Goal: Task Accomplishment & Management: Manage account settings

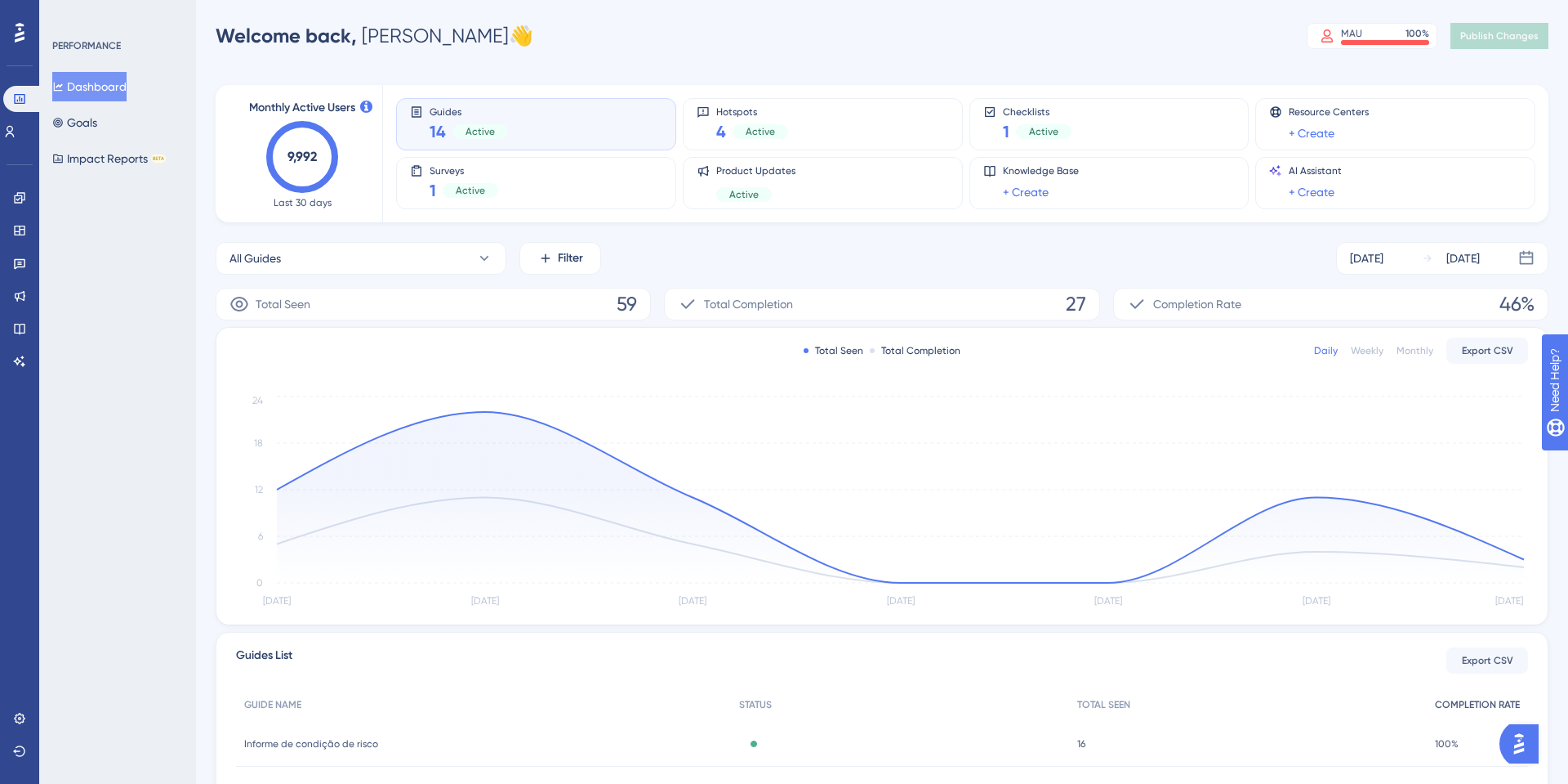
scroll to position [8, 0]
click at [1533, 739] on img "Open AI Assistant Launcher" at bounding box center [1518, 743] width 29 height 29
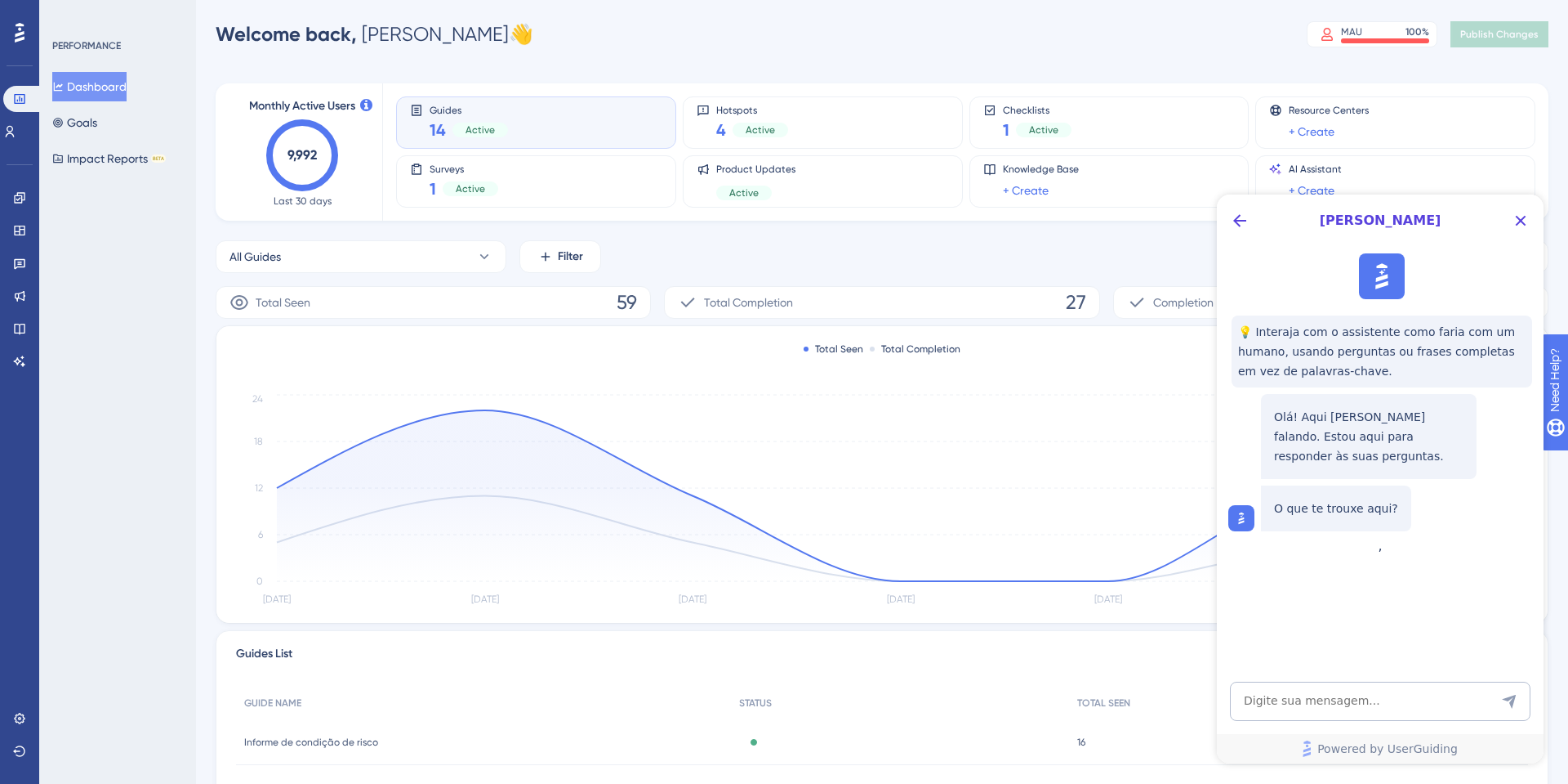
scroll to position [0, 0]
click at [1217, 213] on div "[PERSON_NAME]" at bounding box center [1380, 221] width 327 height 52
click at [1244, 228] on icon "Back Button" at bounding box center [1239, 220] width 20 height 20
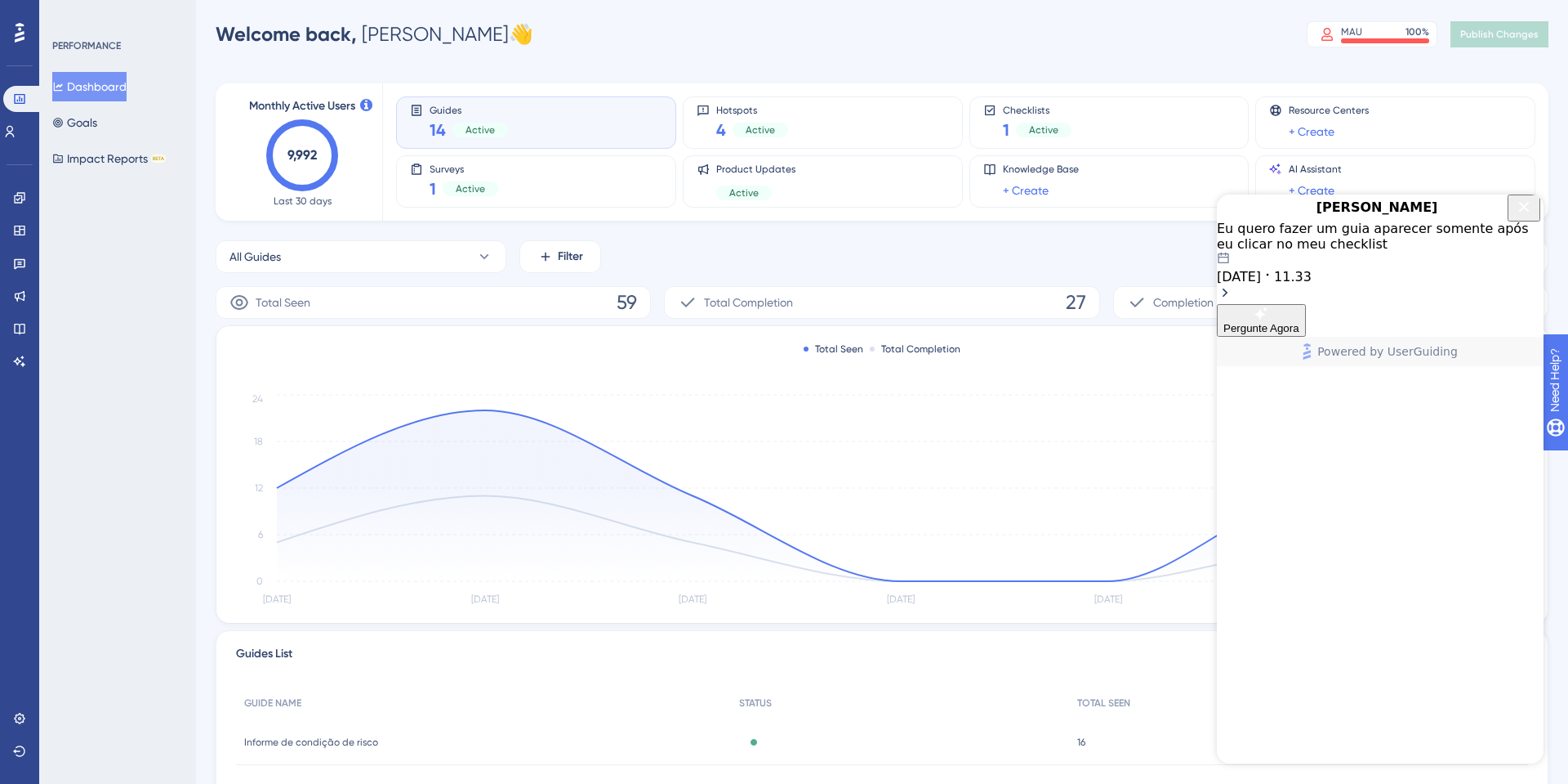
click at [1537, 214] on div "[PERSON_NAME]" at bounding box center [1380, 208] width 327 height 26
click at [1515, 266] on div "Eu quero fazer um guia aparecer somente após eu clicar no meu checklist [DATE] …" at bounding box center [1380, 262] width 327 height 83
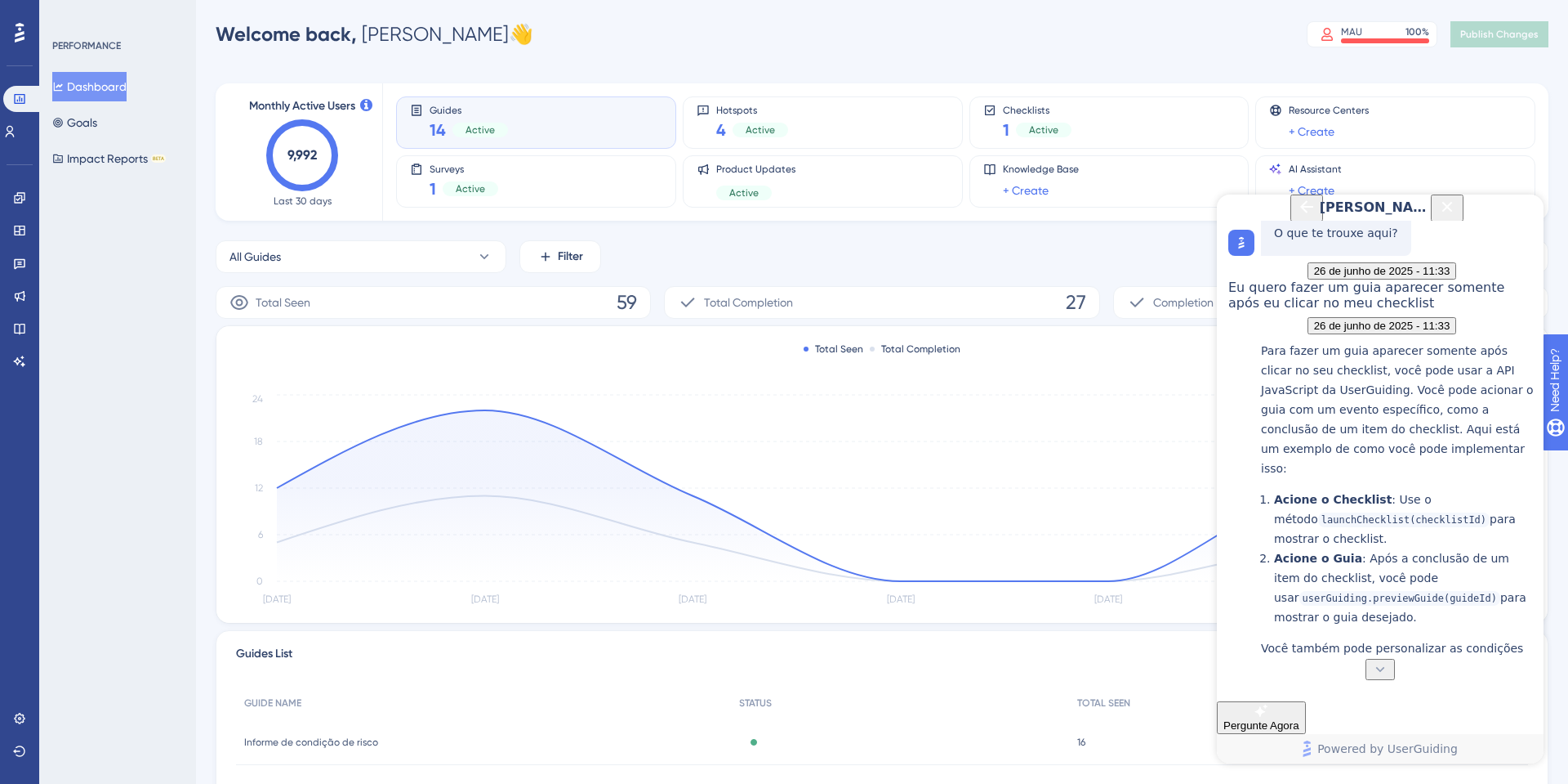
scroll to position [185, 0]
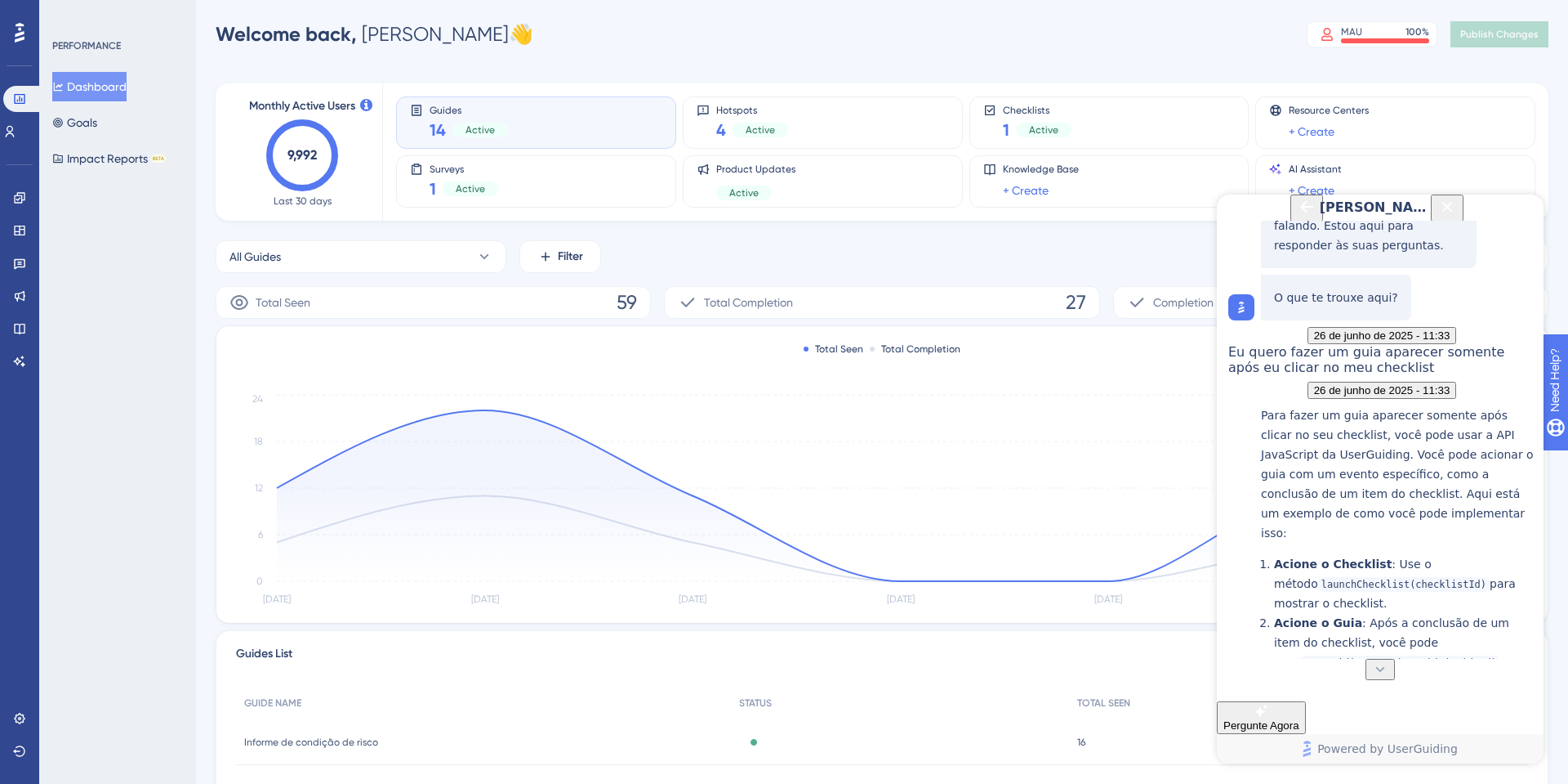
click at [1458, 216] on icon "Close Button" at bounding box center [1447, 206] width 20 height 20
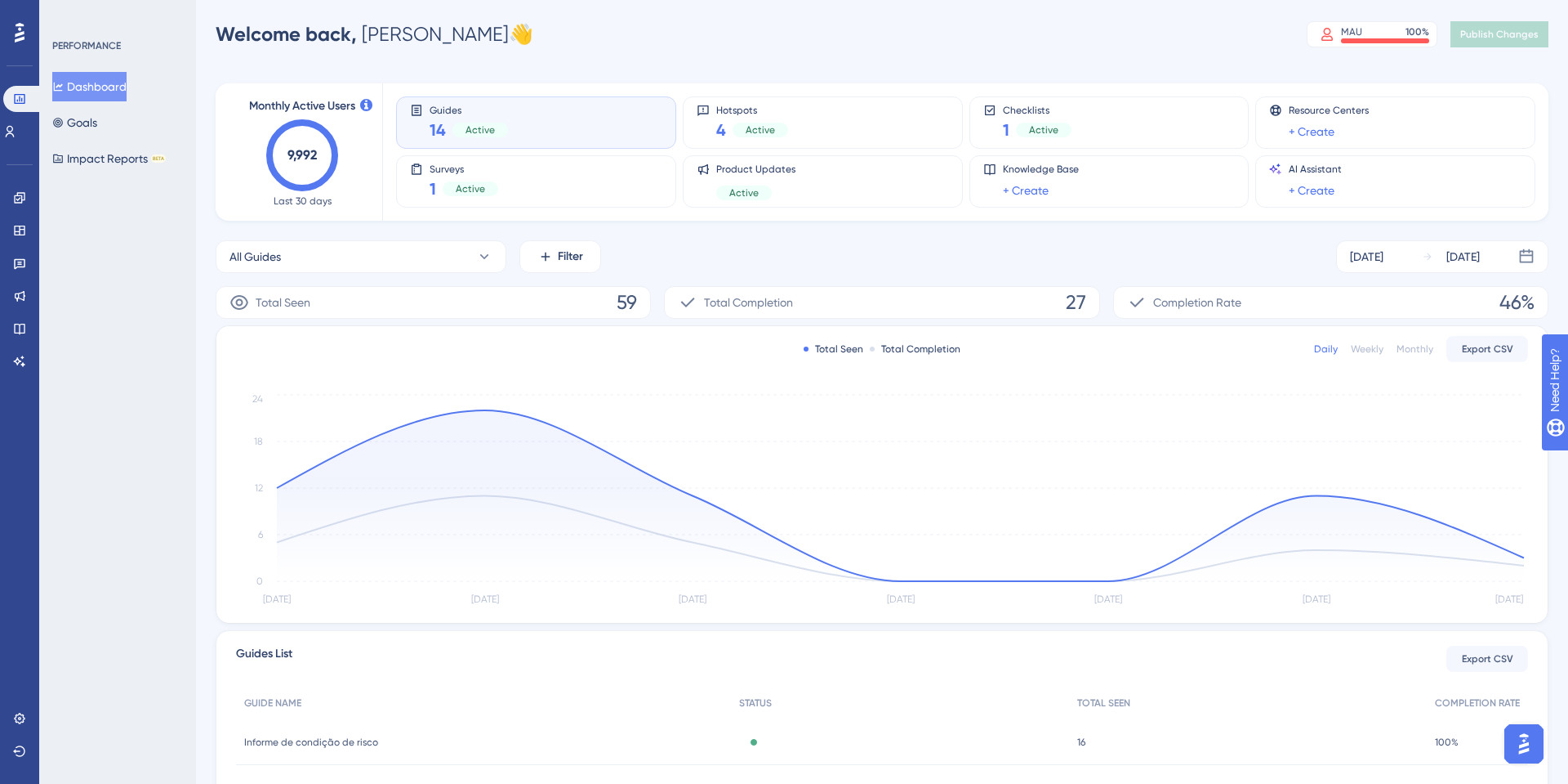
scroll to position [0, 0]
drag, startPoint x: 23, startPoint y: 755, endPoint x: 37, endPoint y: 639, distance: 116.8
click at [37, 639] on div "Performance Users Engagement Widgets Feedback Product Updates Knowledge Base AI…" at bounding box center [20, 392] width 39 height 784
click at [22, 719] on icon at bounding box center [20, 718] width 13 height 13
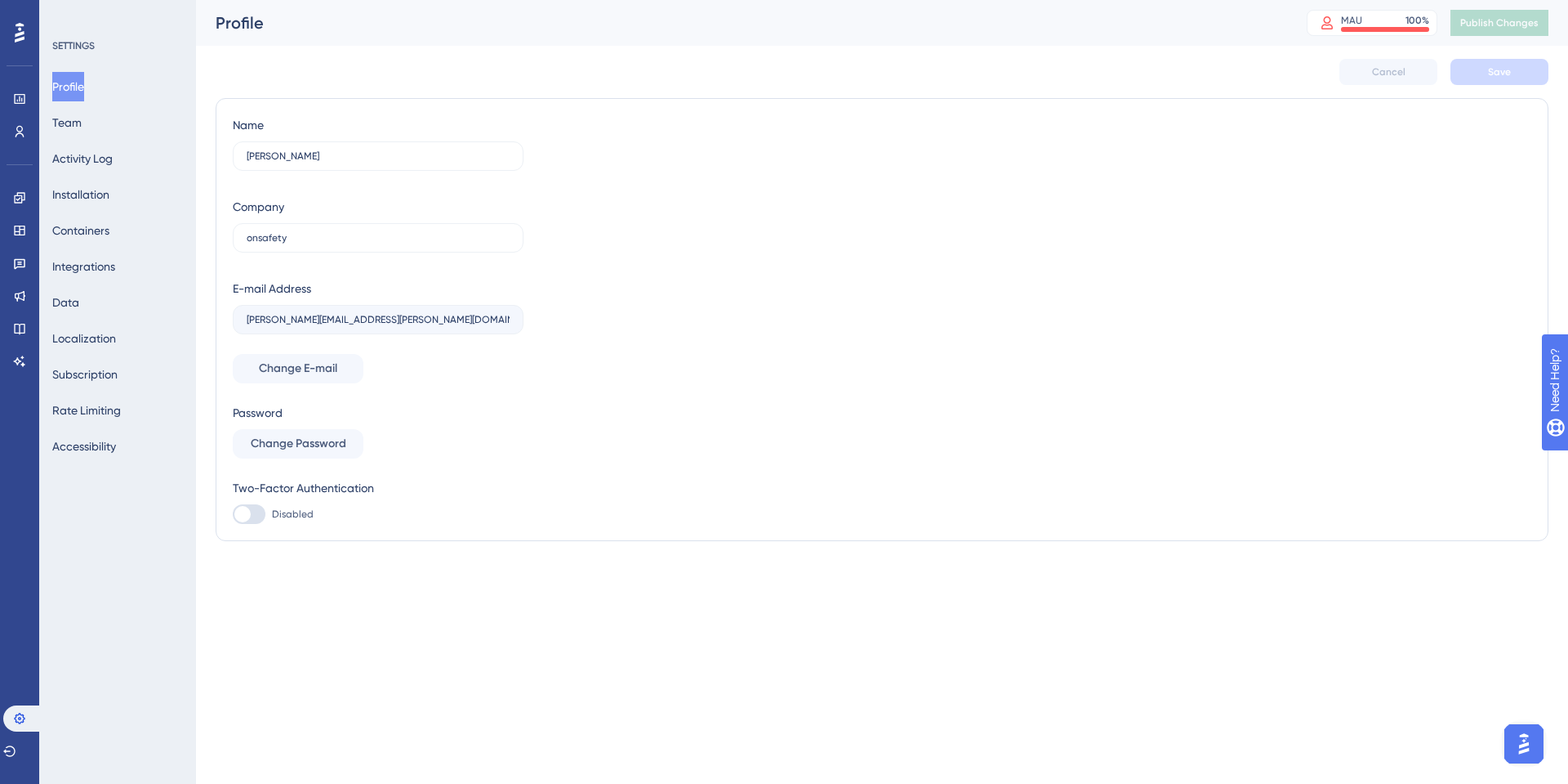
click at [22, 16] on div "Performance Users Engagement Widgets Feedback Product Updates Knowledge Base AI…" at bounding box center [20, 392] width 39 height 784
click at [25, 29] on div at bounding box center [20, 33] width 26 height 26
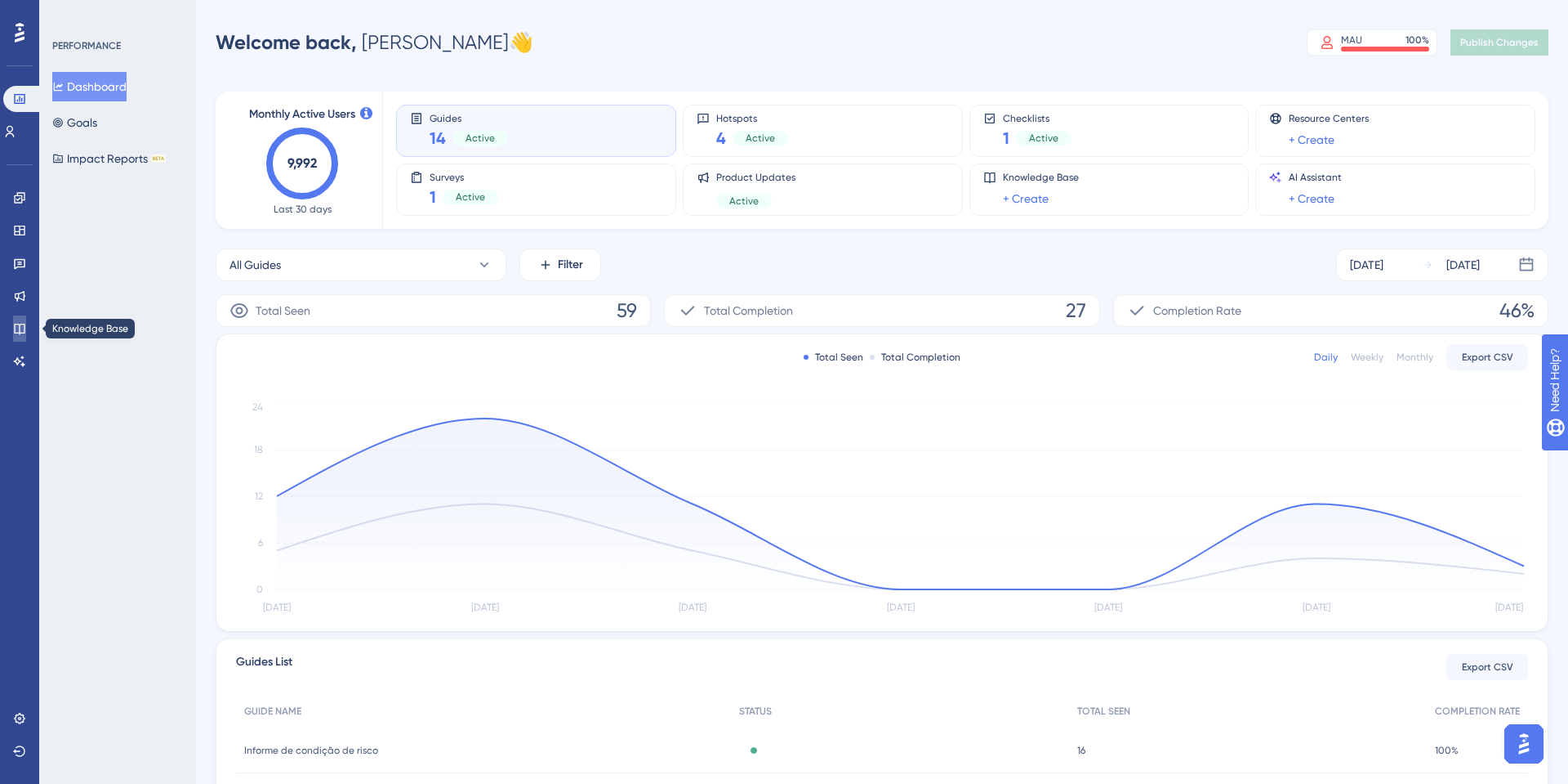
click at [26, 326] on link at bounding box center [20, 329] width 13 height 26
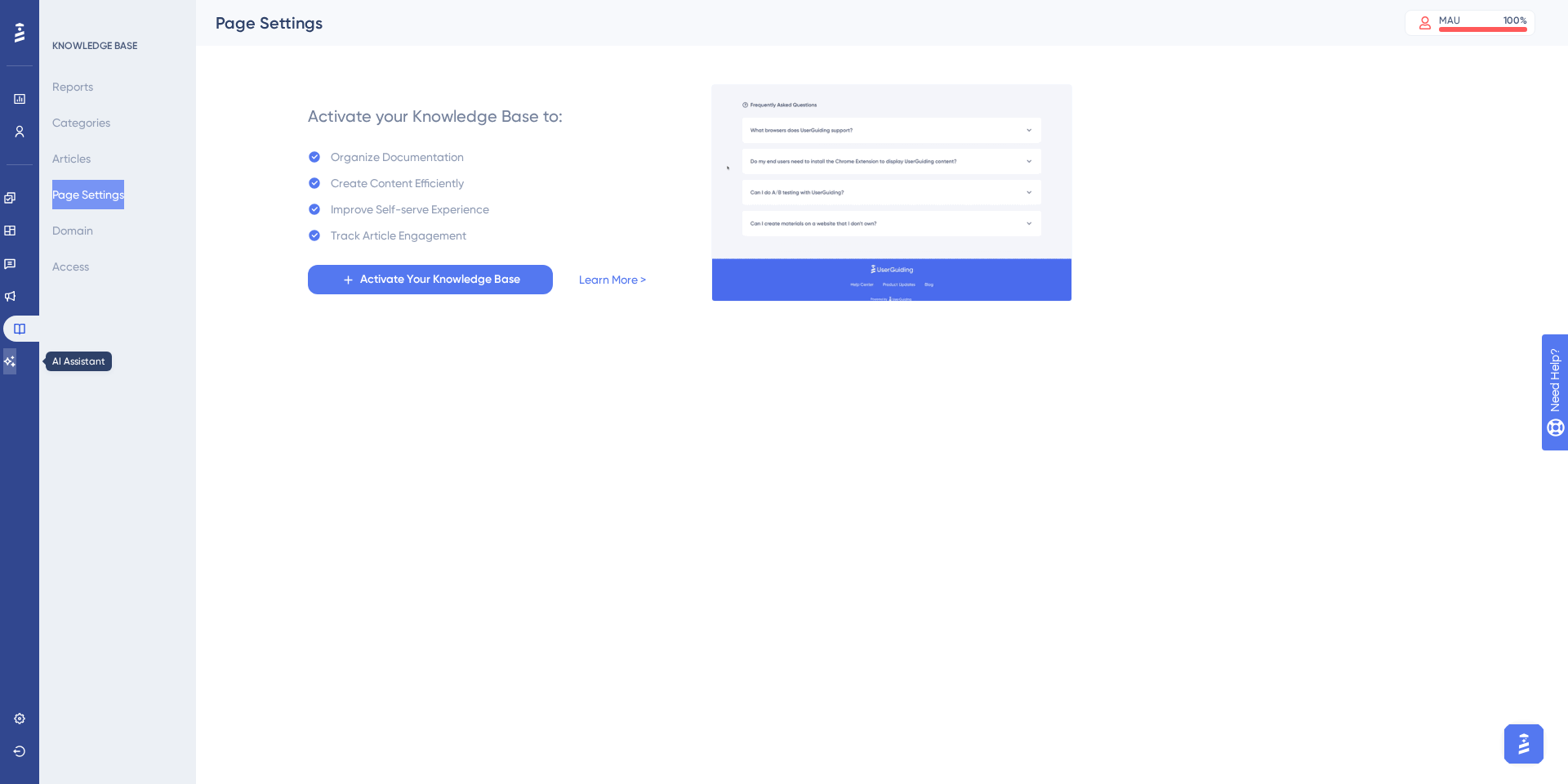
click at [16, 360] on icon at bounding box center [9, 362] width 13 height 13
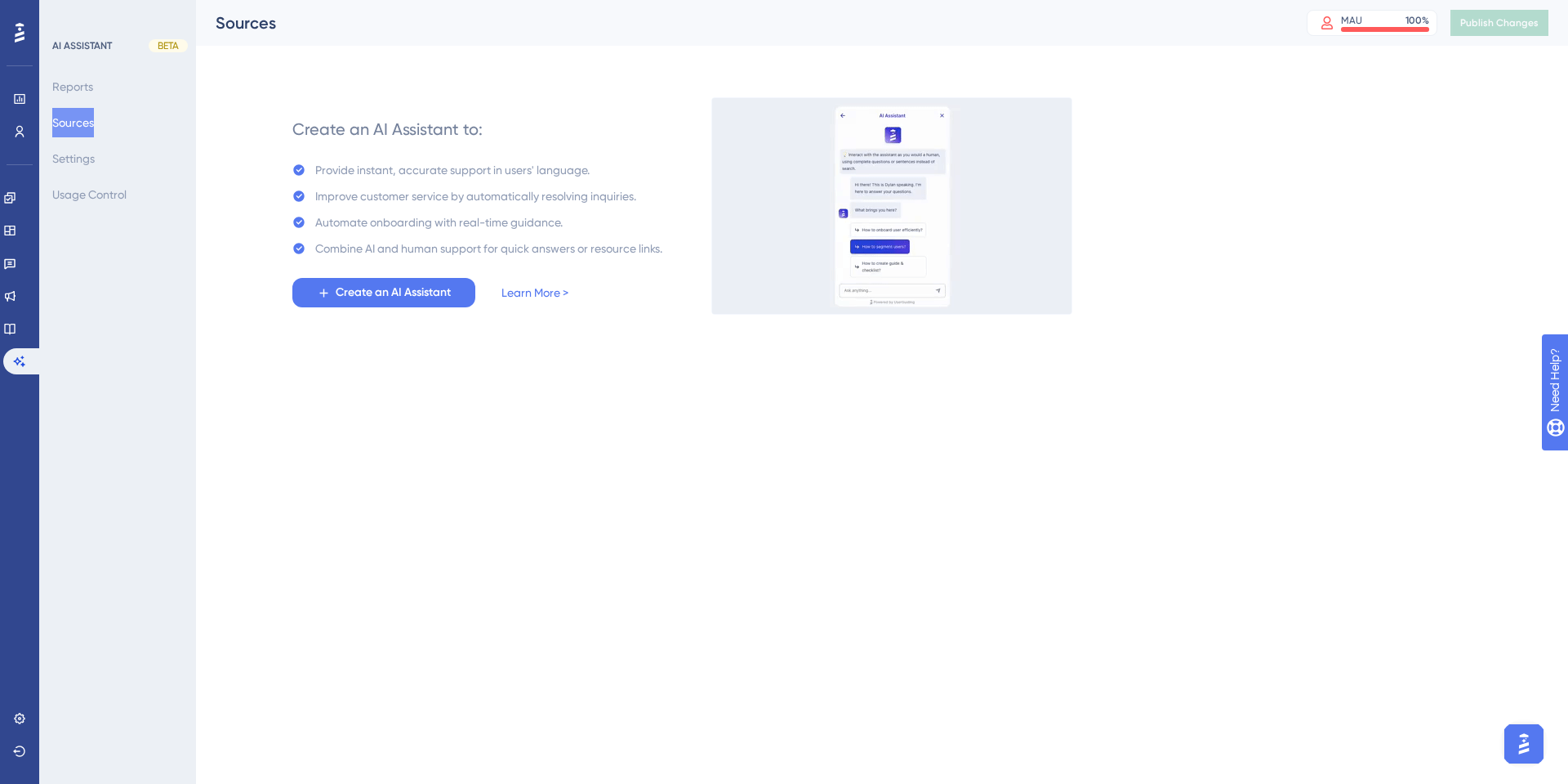
click at [16, 734] on div "Settings Logout" at bounding box center [20, 734] width 13 height 59
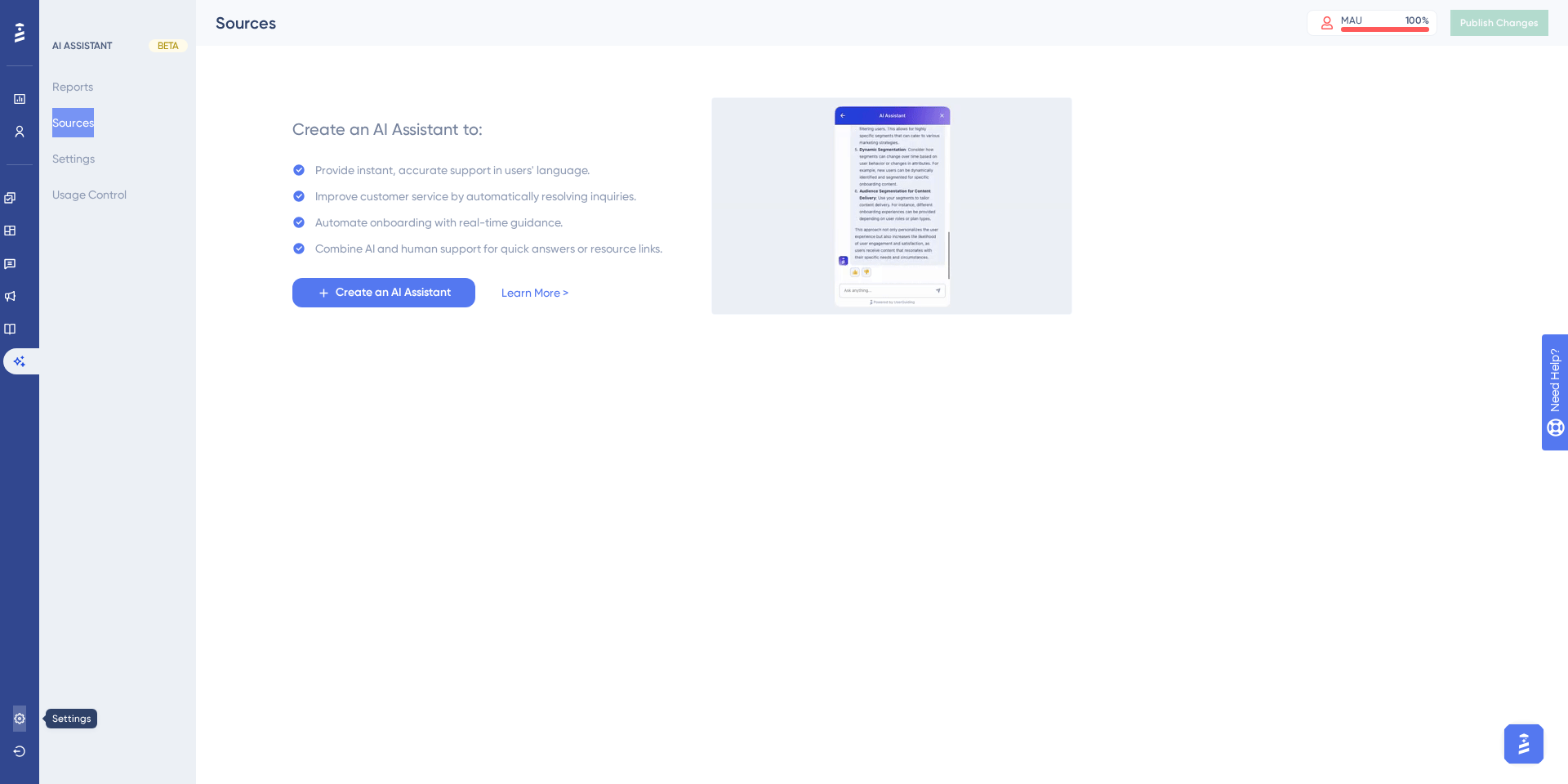
click at [16, 722] on icon at bounding box center [19, 717] width 10 height 10
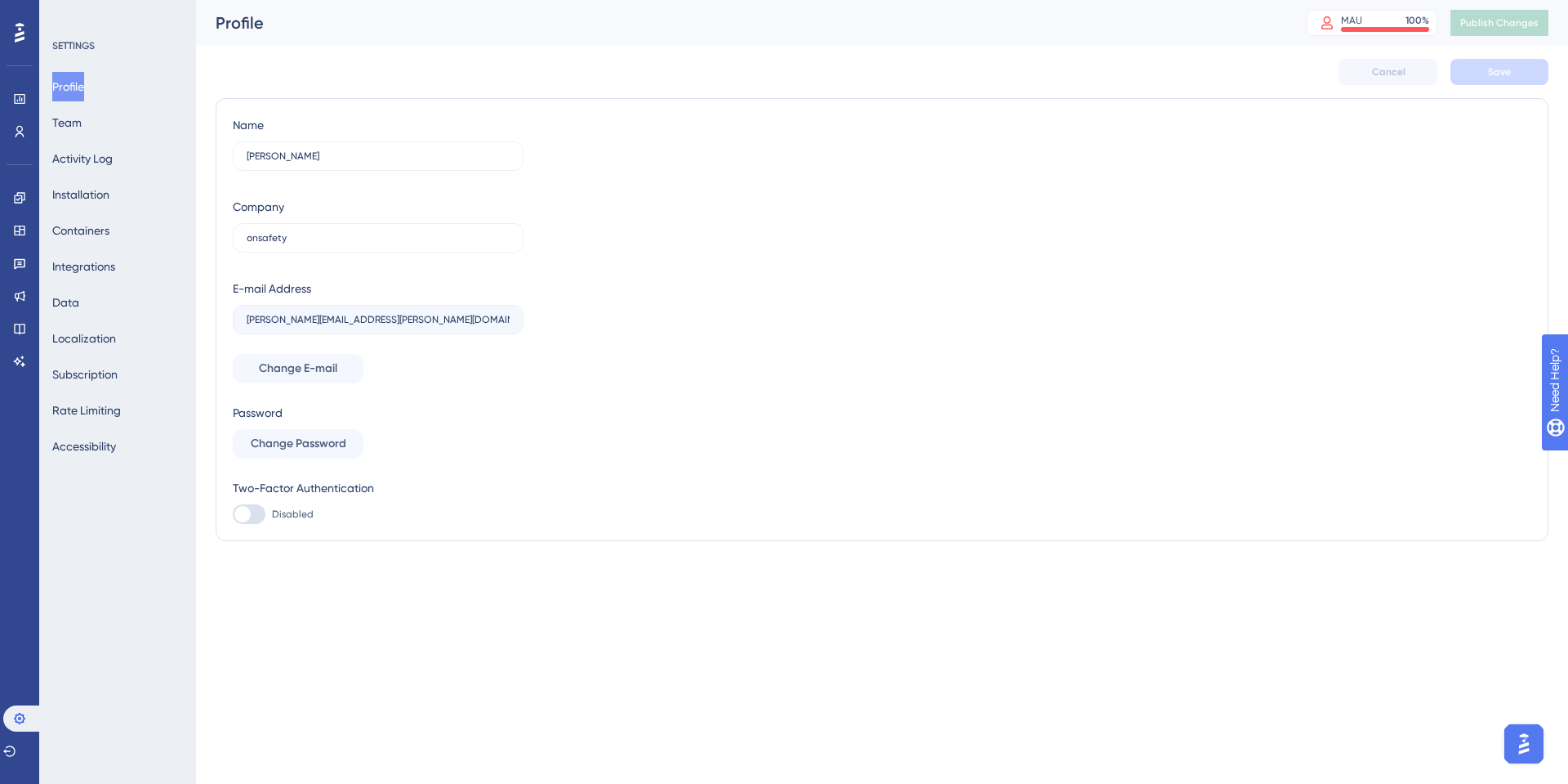
click at [9, 28] on div at bounding box center [20, 33] width 26 height 26
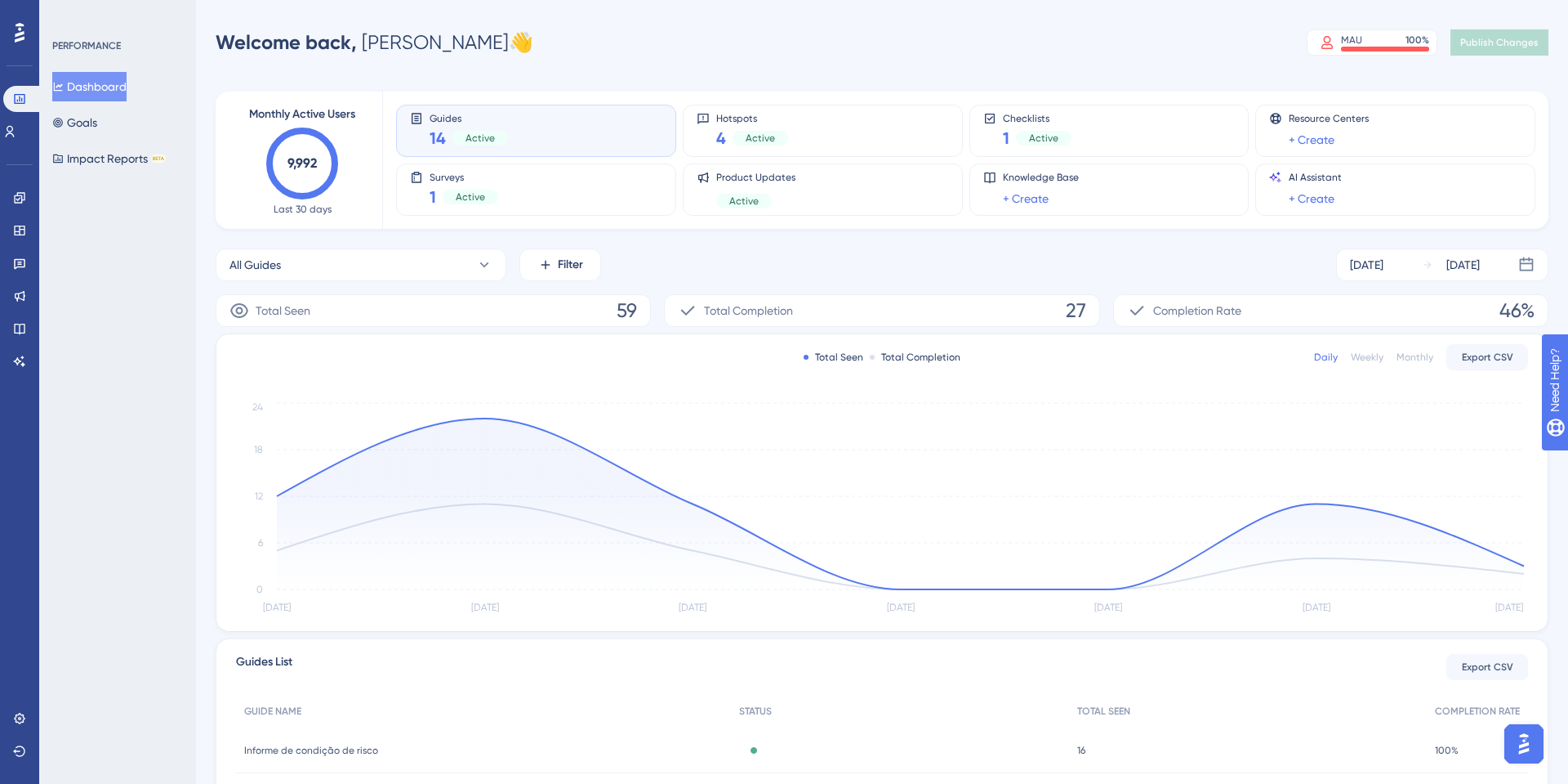
click at [1540, 744] on button "Open AI Assistant Launcher" at bounding box center [1524, 744] width 39 height 39
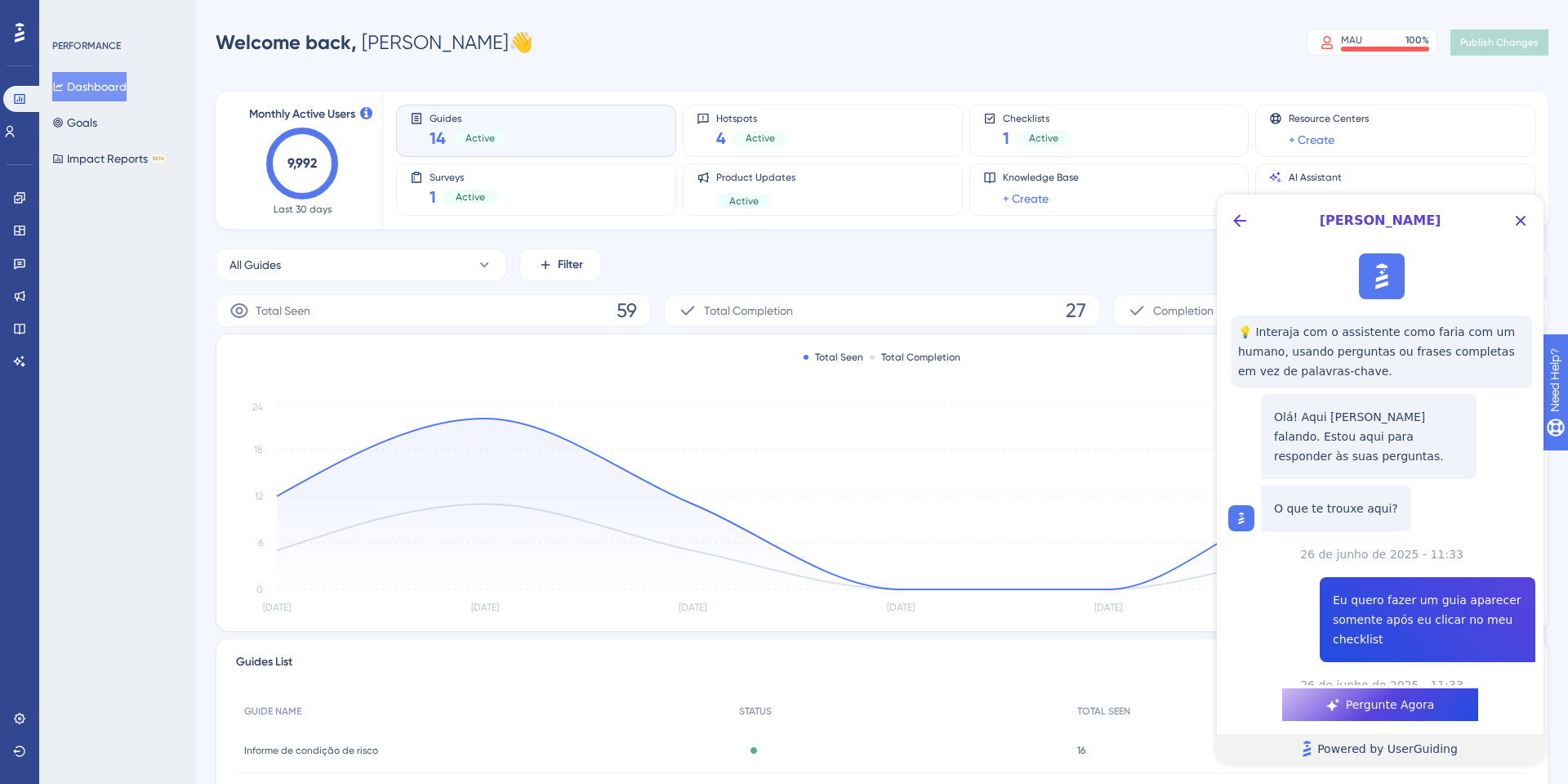
click at [1369, 746] on span "Powered by UserGuiding" at bounding box center [1388, 748] width 140 height 20
click at [1525, 211] on icon "Close Button" at bounding box center [1520, 220] width 20 height 20
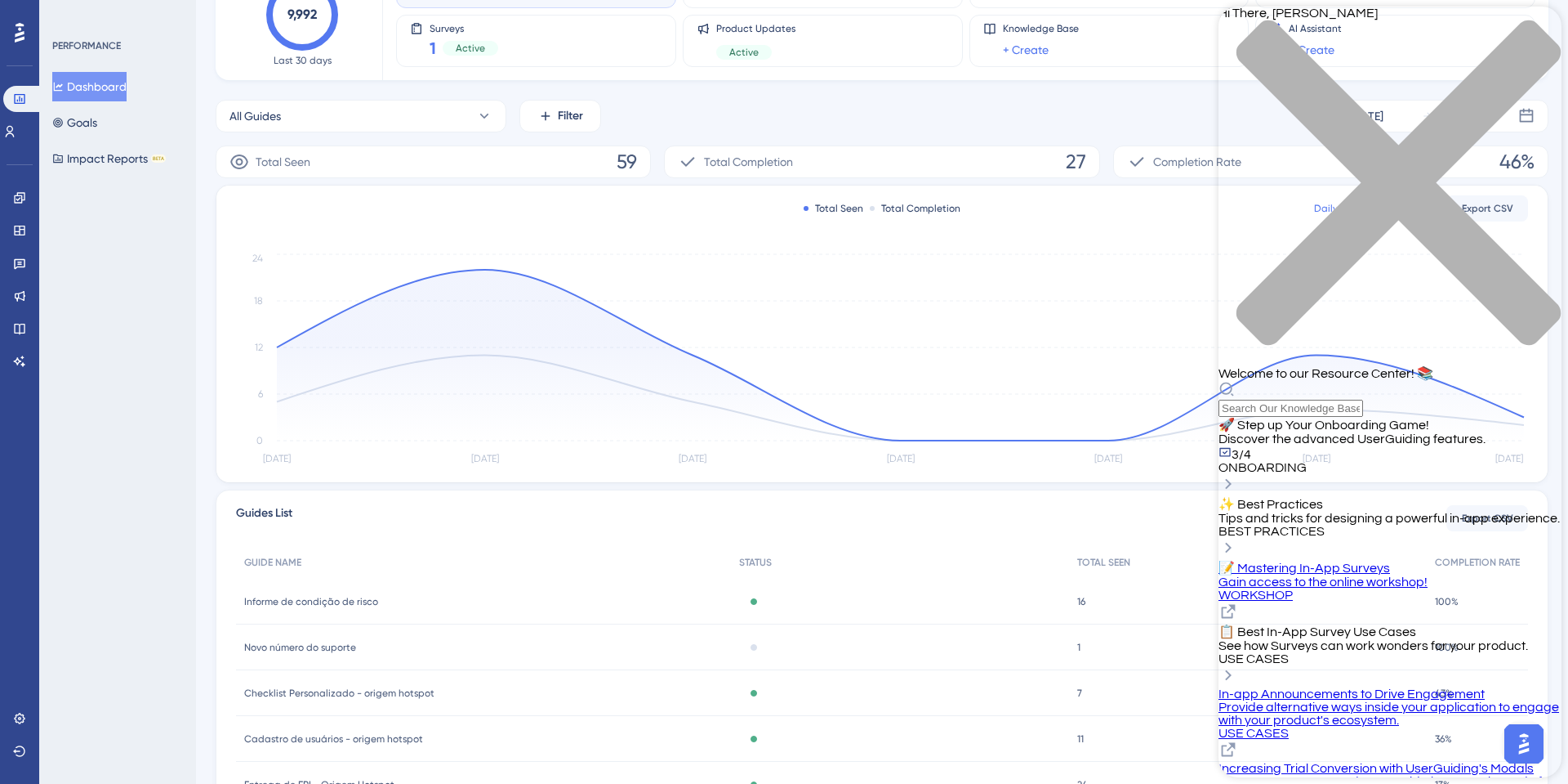
scroll to position [163, 0]
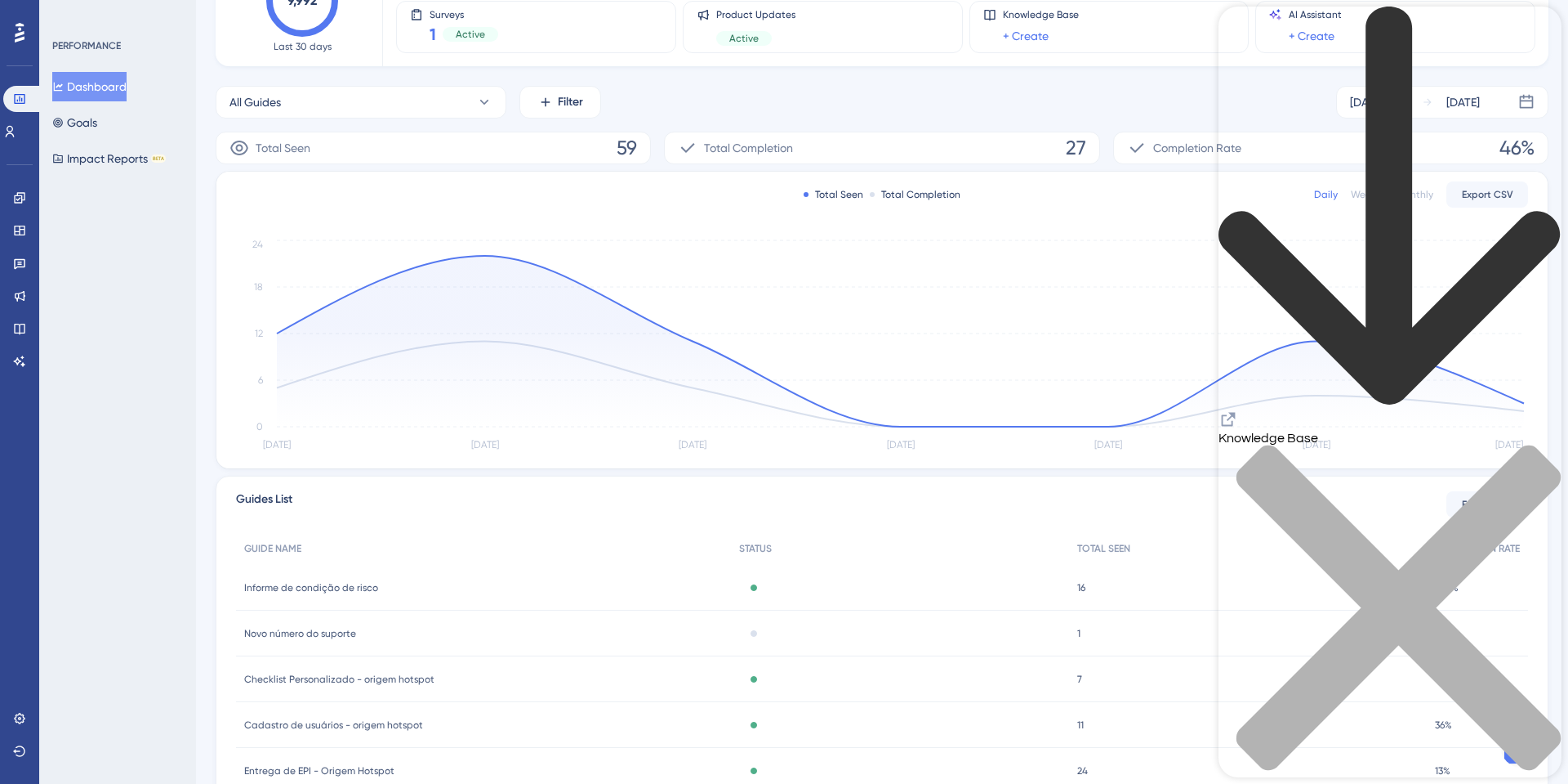
click at [1275, 46] on div "Knowledge Base" at bounding box center [1390, 398] width 343 height 784
click at [1238, 419] on link "Resource Center Header" at bounding box center [1228, 425] width 20 height 13
click at [7, 135] on link at bounding box center [9, 132] width 13 height 26
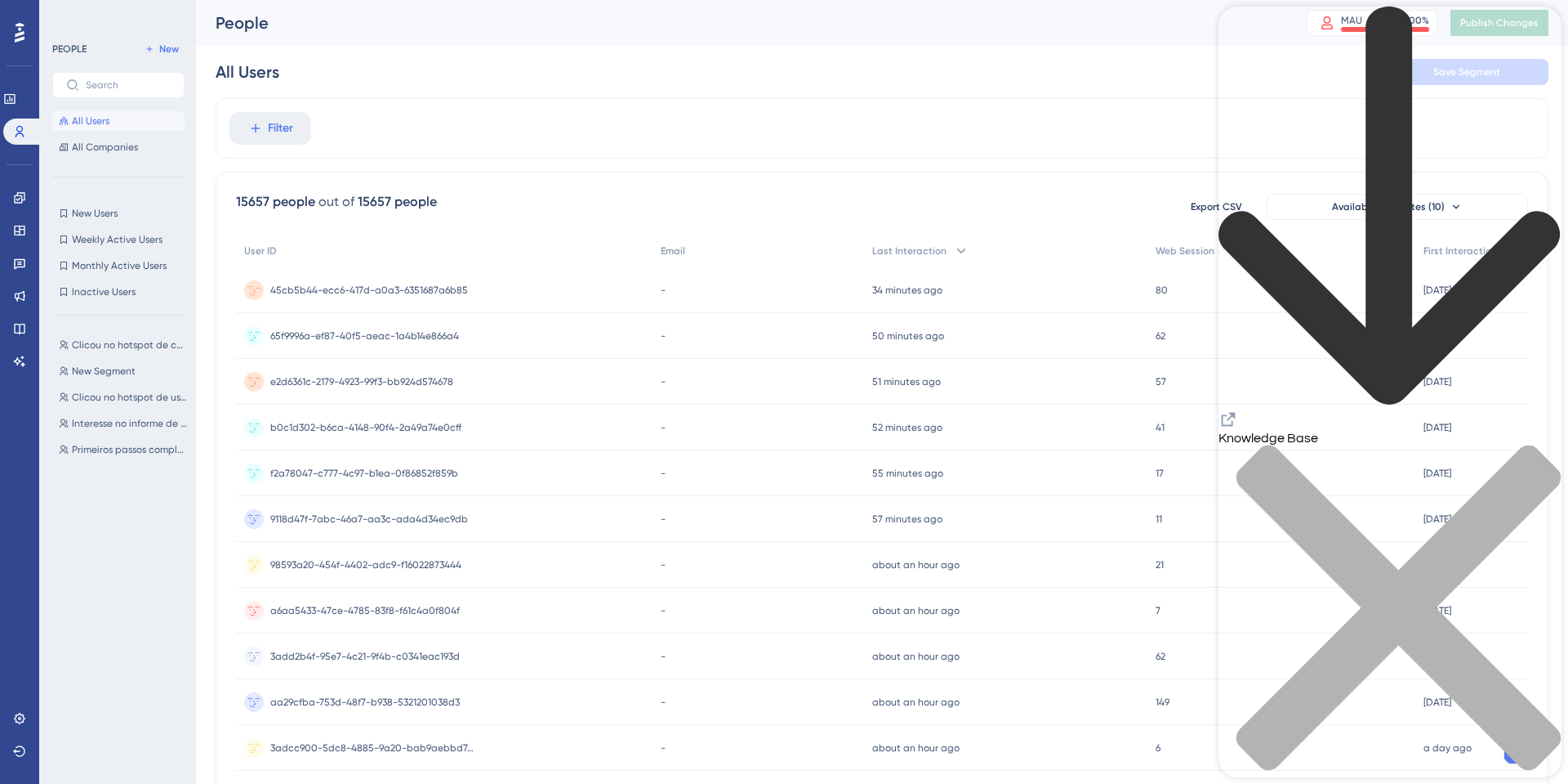
click at [650, 299] on div "45cb5b44-ecc6-417d-a0a3-6351687a6b85 45cb5b44-ecc6-417d-a0a3-6351687a6b85" at bounding box center [444, 289] width 417 height 46
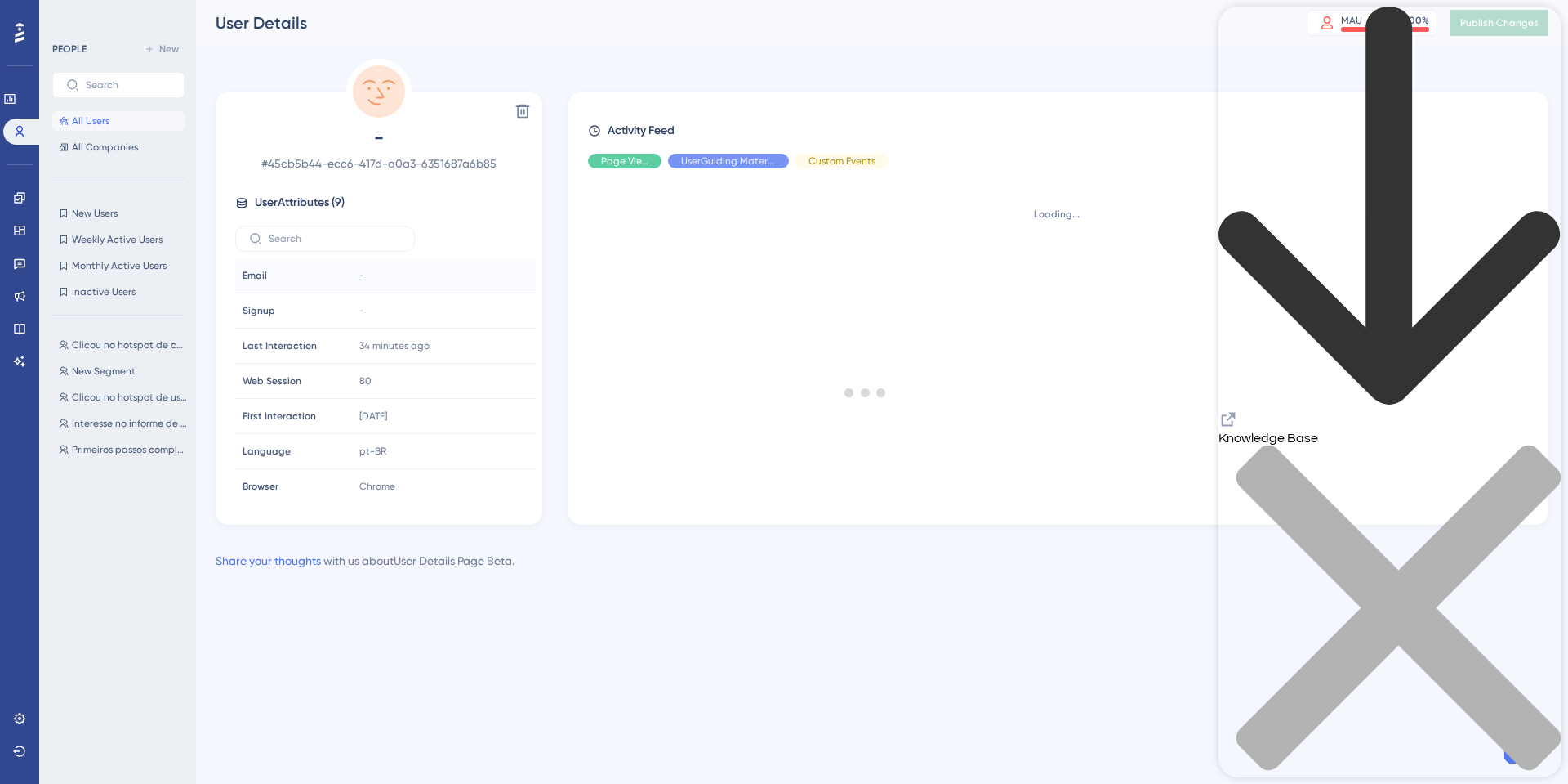
click at [357, 273] on div at bounding box center [866, 392] width 1405 height 666
click at [226, 259] on div at bounding box center [866, 392] width 1405 height 666
click at [252, 276] on span "Email" at bounding box center [255, 275] width 24 height 13
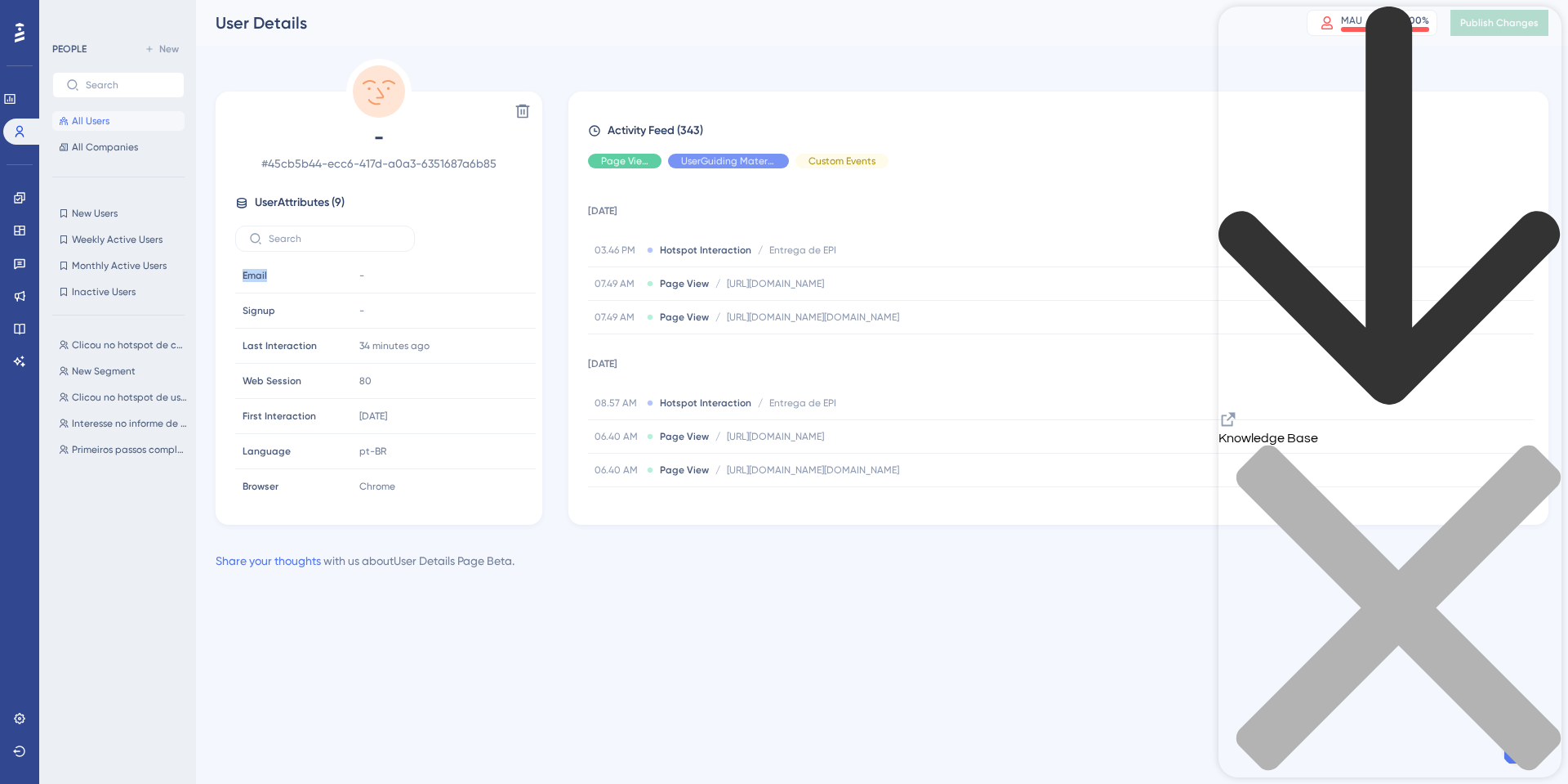
click at [252, 276] on span "Email" at bounding box center [255, 275] width 24 height 13
click at [367, 279] on div "-" at bounding box center [441, 275] width 176 height 33
drag, startPoint x: 373, startPoint y: 279, endPoint x: 349, endPoint y: 276, distance: 24.2
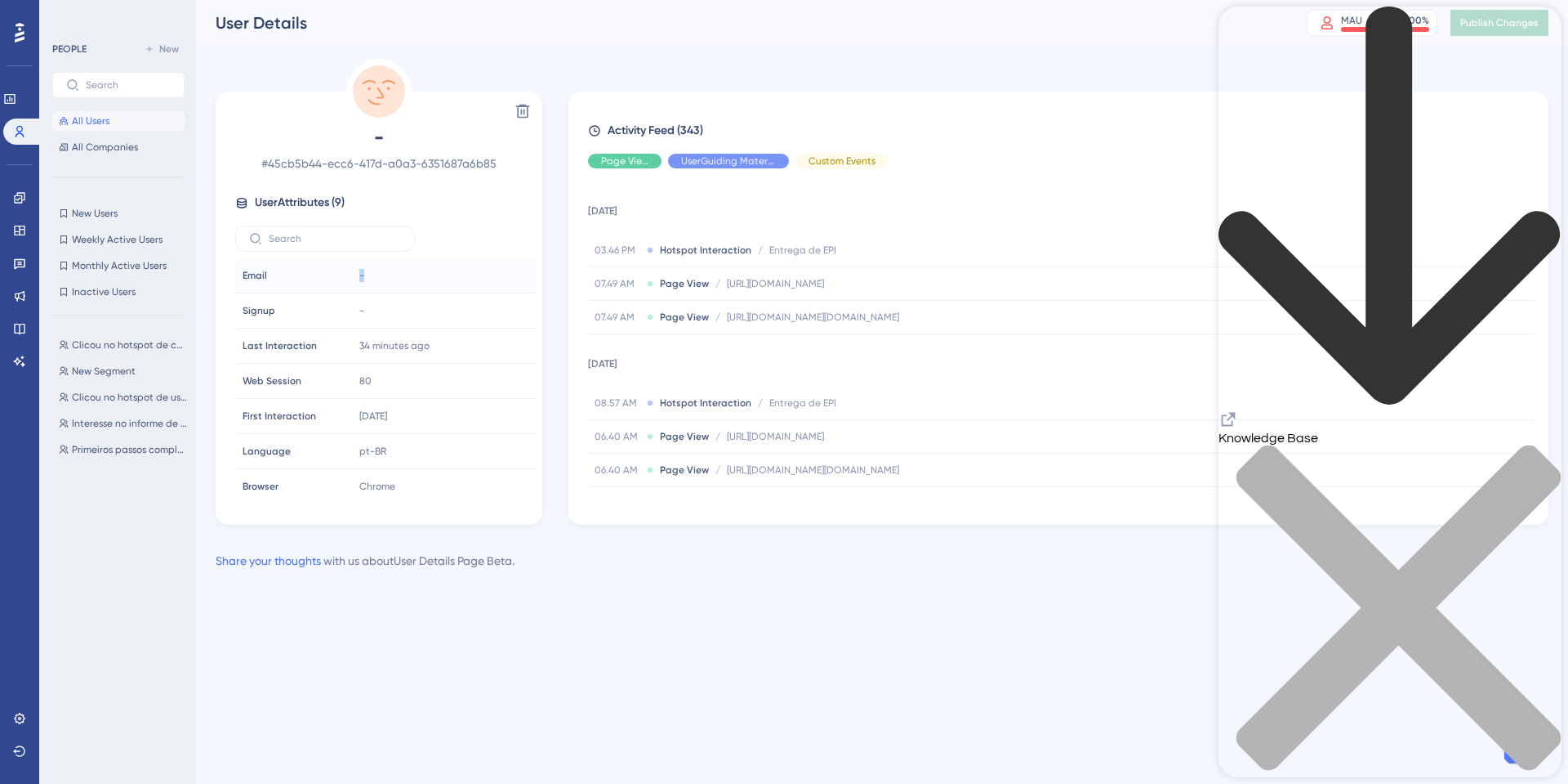
click at [352, 276] on td "-" at bounding box center [444, 276] width 183 height 36
click at [356, 279] on div "-" at bounding box center [441, 275] width 176 height 33
click at [1546, 445] on div "close resource center" at bounding box center [1390, 617] width 343 height 346
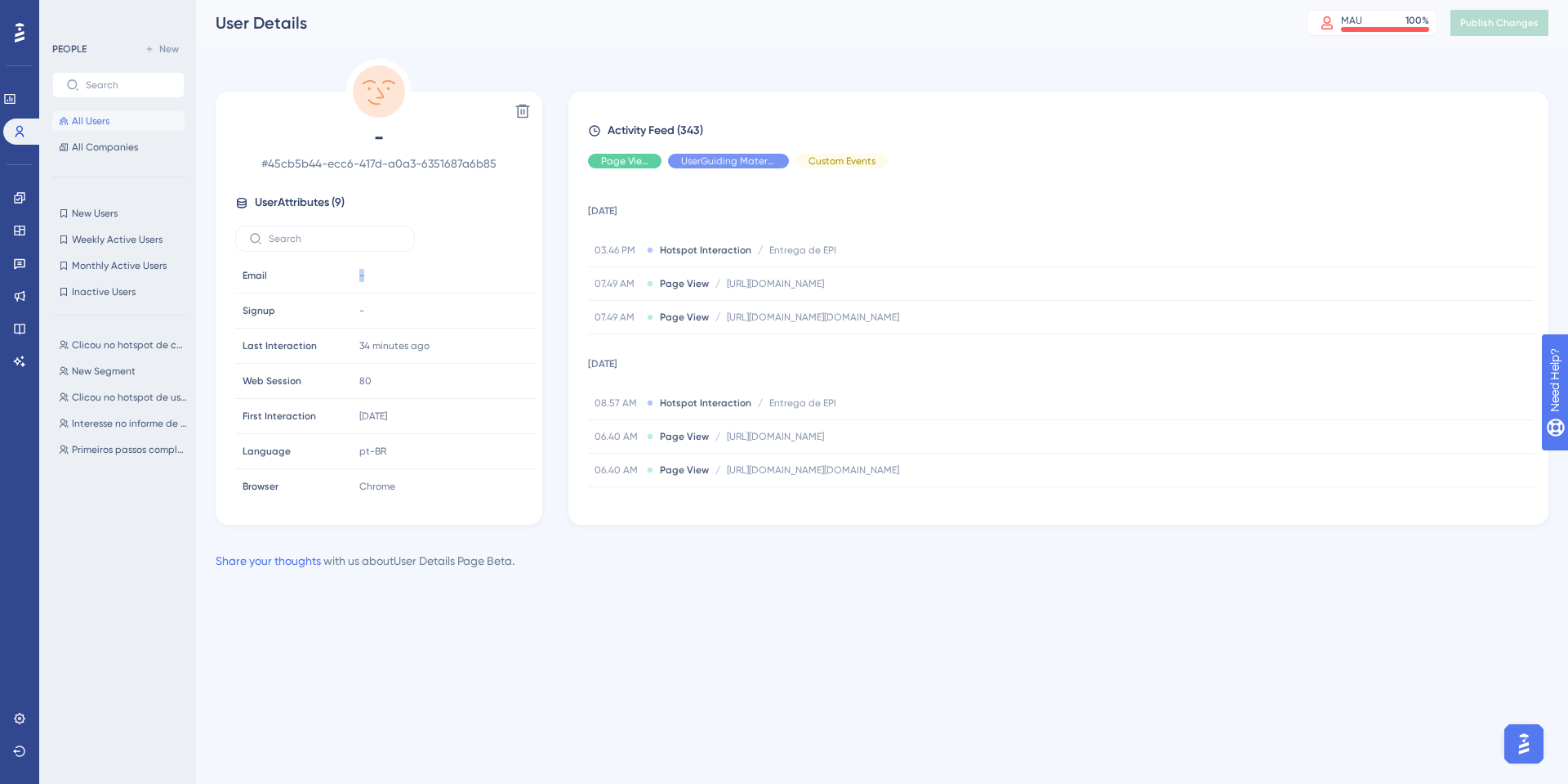
click at [109, 124] on button "All Users" at bounding box center [118, 121] width 132 height 20
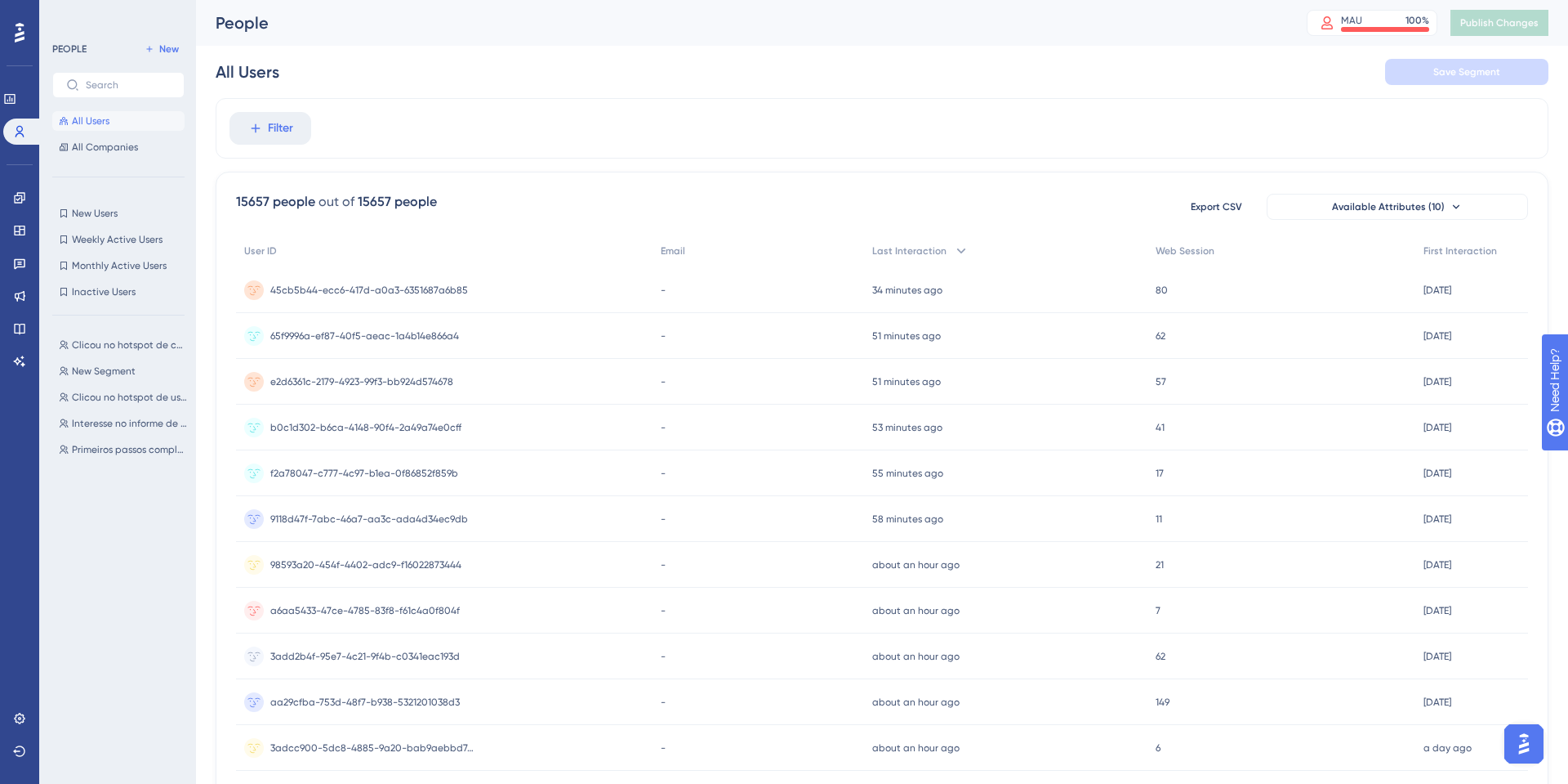
click at [1435, 89] on div "All Users Save Segment" at bounding box center [882, 72] width 1333 height 52
click at [323, 130] on div "Filter" at bounding box center [882, 128] width 1333 height 61
click at [212, 112] on div "Performance Users Engagement Widgets Feedback Product Updates Knowledge Base AI…" at bounding box center [882, 641] width 1372 height 1281
click at [252, 119] on button "Filter" at bounding box center [270, 128] width 81 height 33
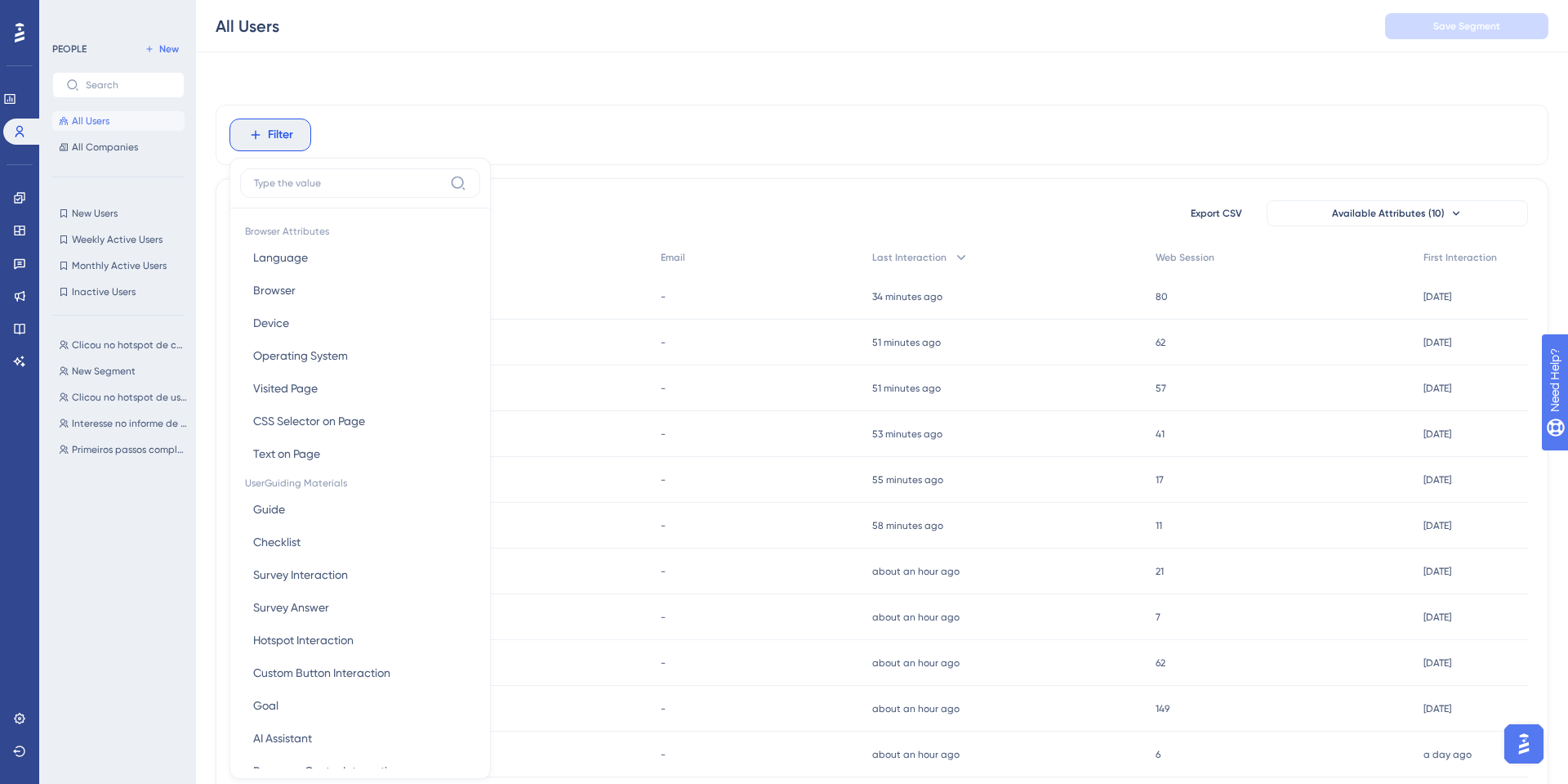
scroll to position [65, 0]
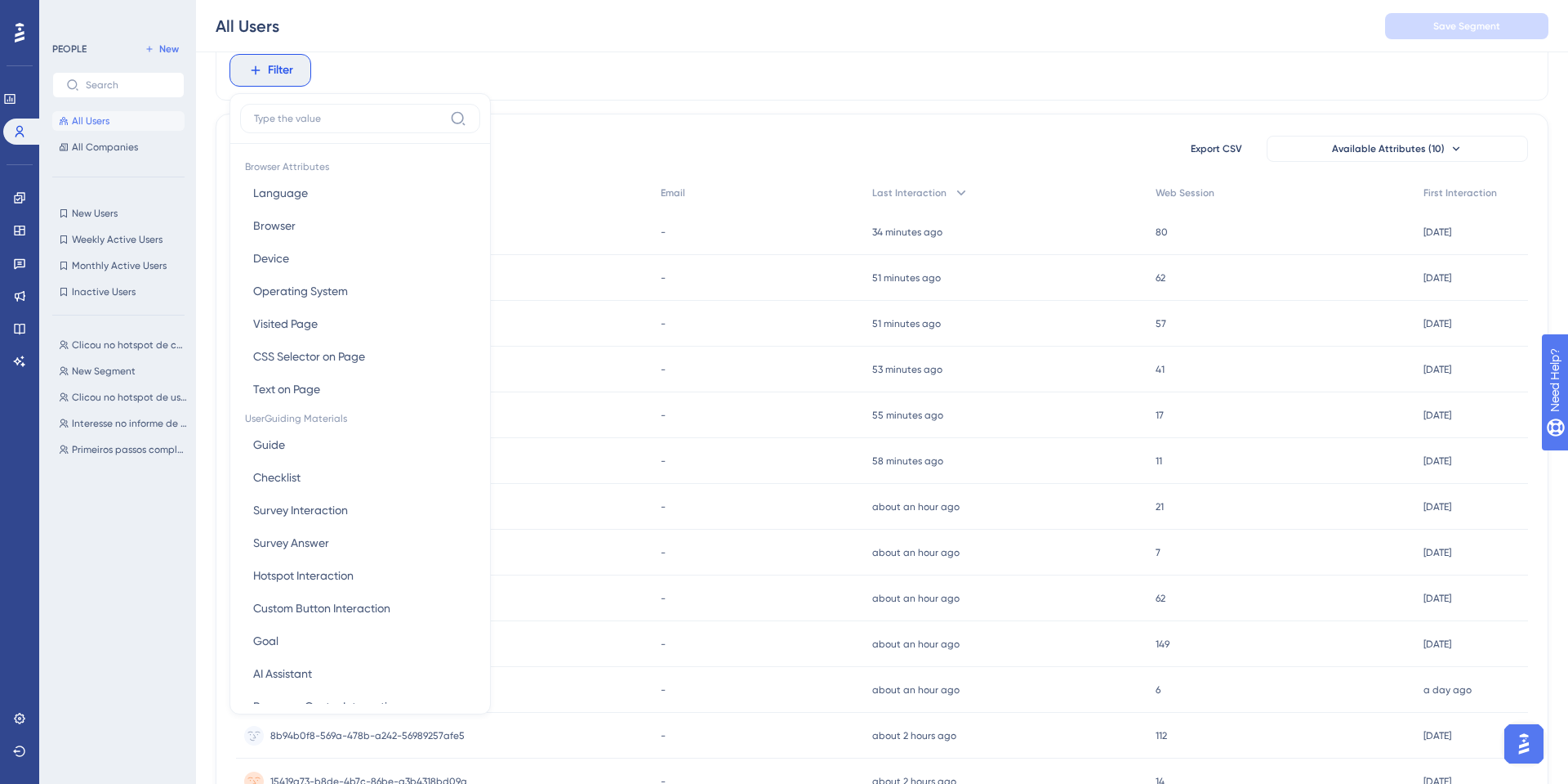
click at [252, 119] on label at bounding box center [360, 118] width 241 height 29
click at [254, 119] on input at bounding box center [348, 119] width 189 height 13
click at [256, 69] on icon at bounding box center [256, 71] width 9 height 9
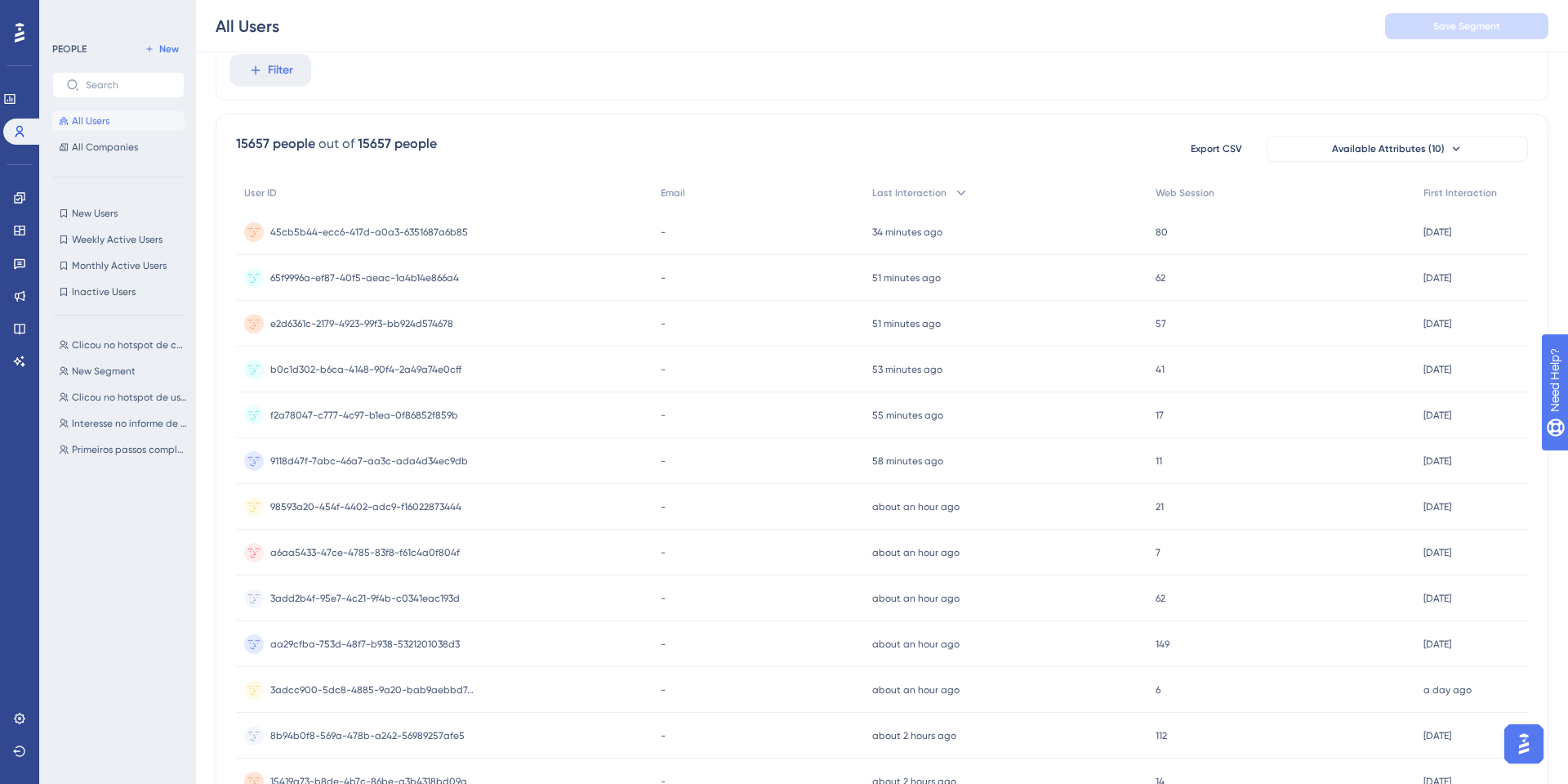
click at [388, 87] on div "Filter" at bounding box center [882, 70] width 1333 height 61
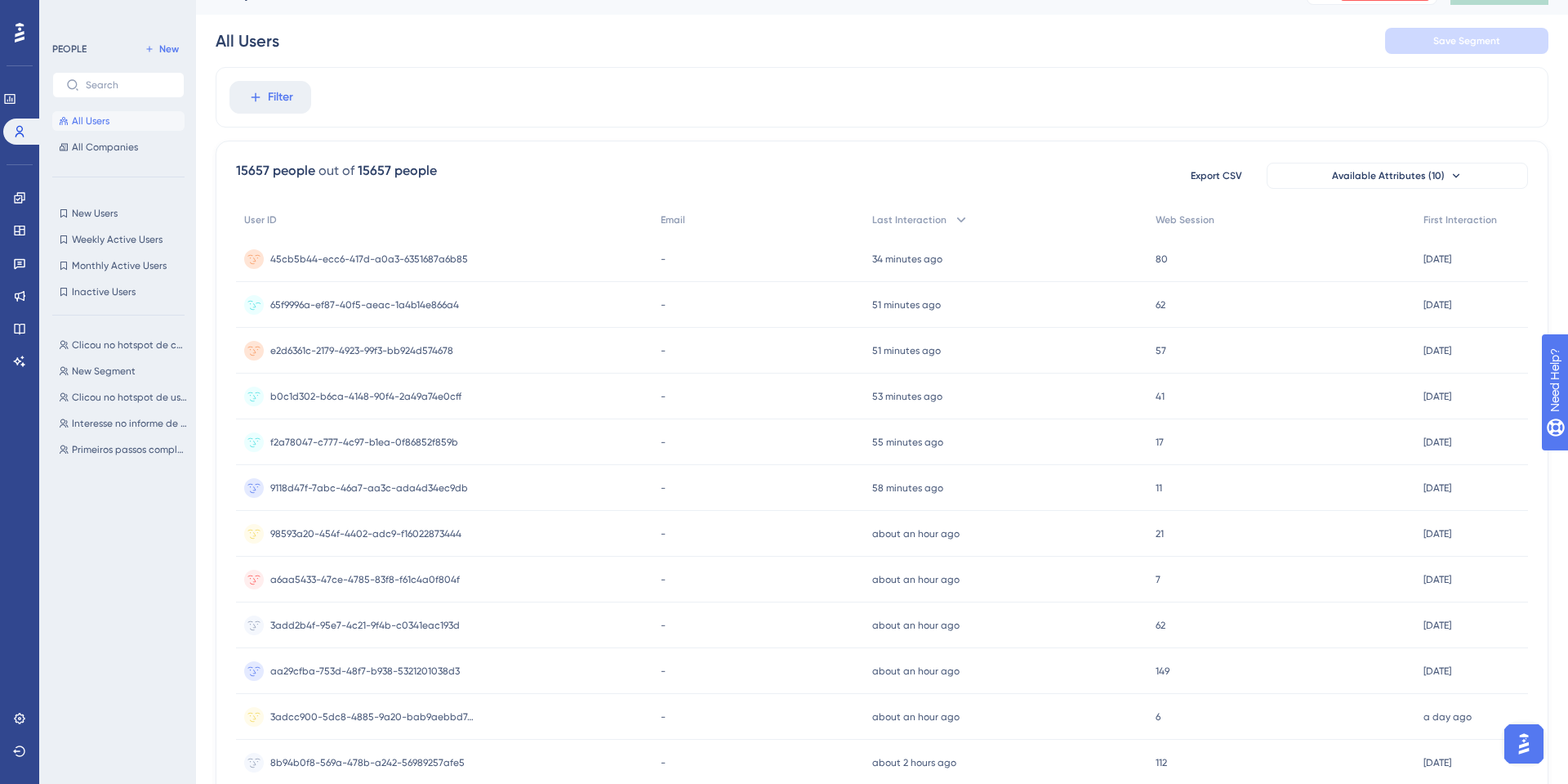
scroll to position [0, 0]
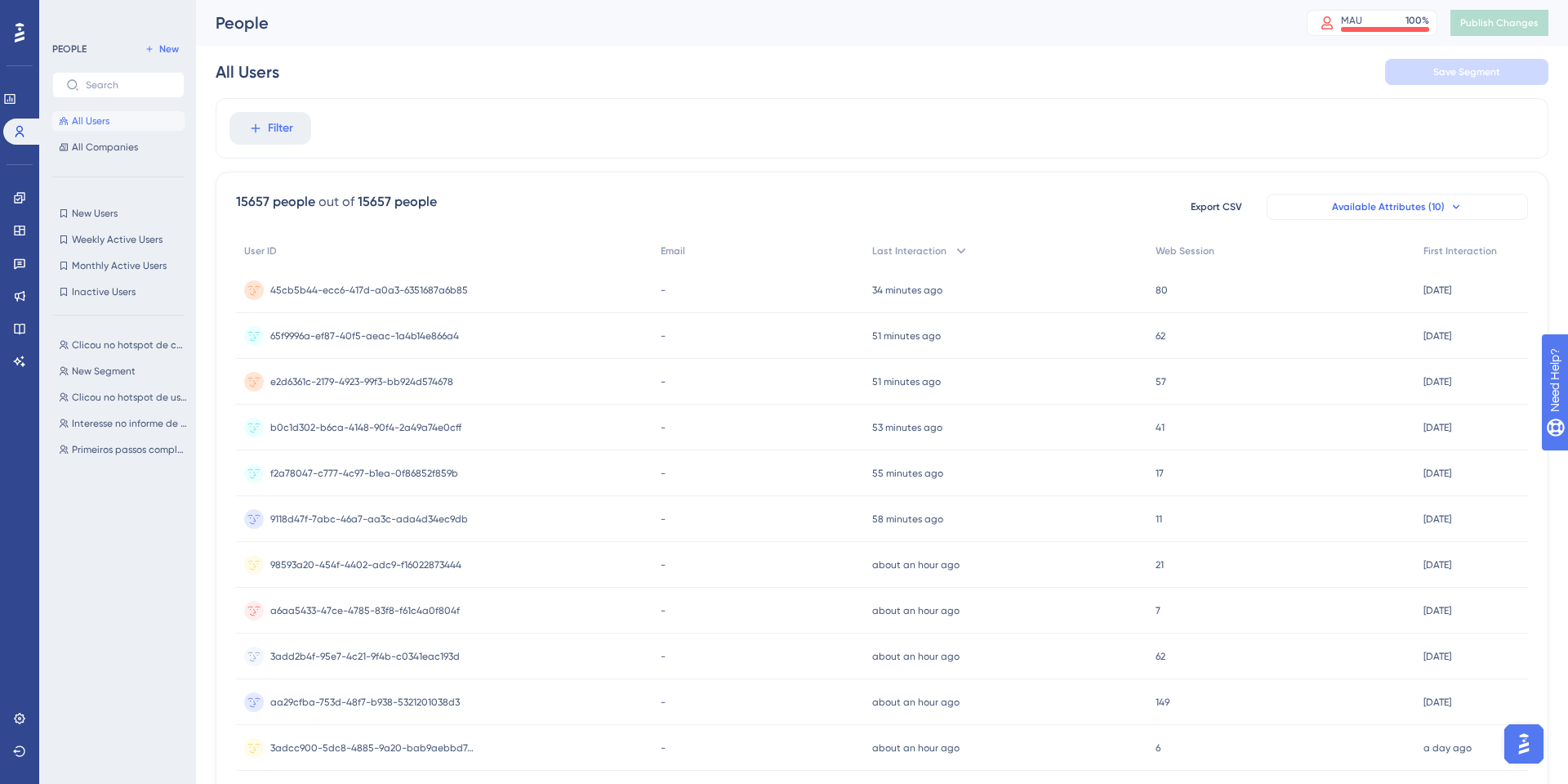
click at [1347, 209] on span "Available Attributes (10)" at bounding box center [1388, 207] width 112 height 13
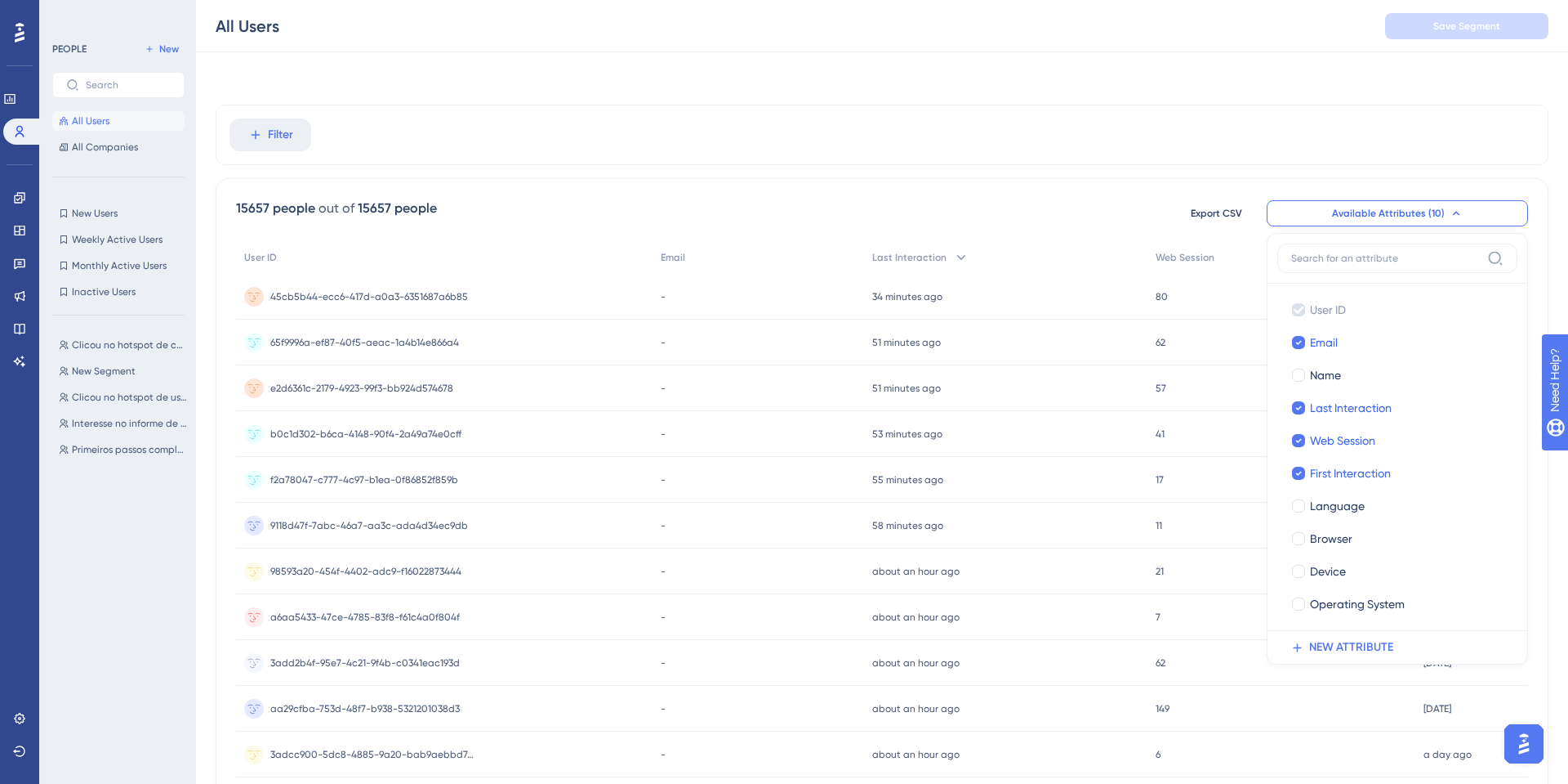
scroll to position [50, 0]
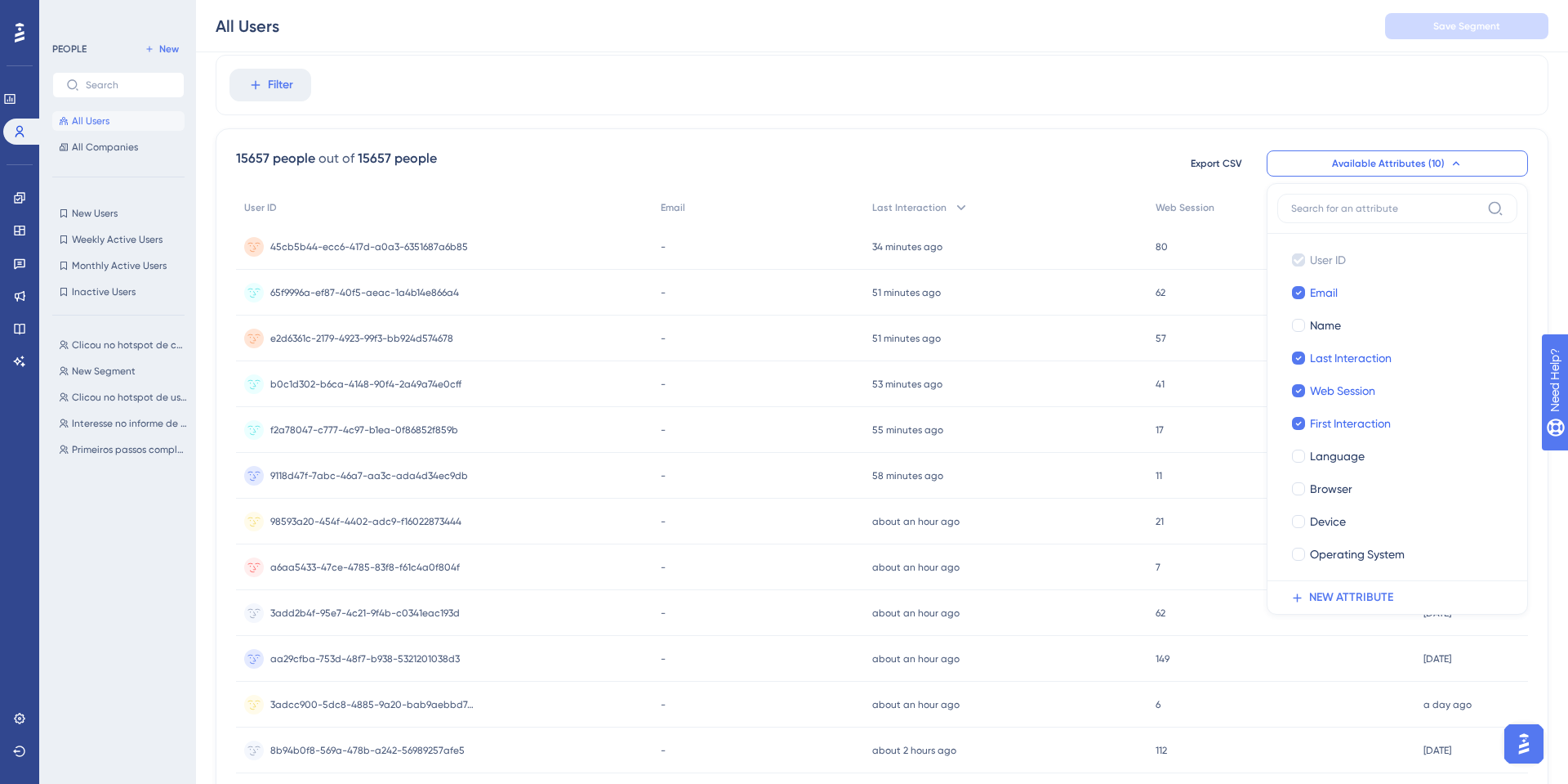
click at [1347, 209] on input at bounding box center [1386, 209] width 189 height 13
click at [1325, 324] on span "Name" at bounding box center [1326, 325] width 31 height 20
checkbox input "true"
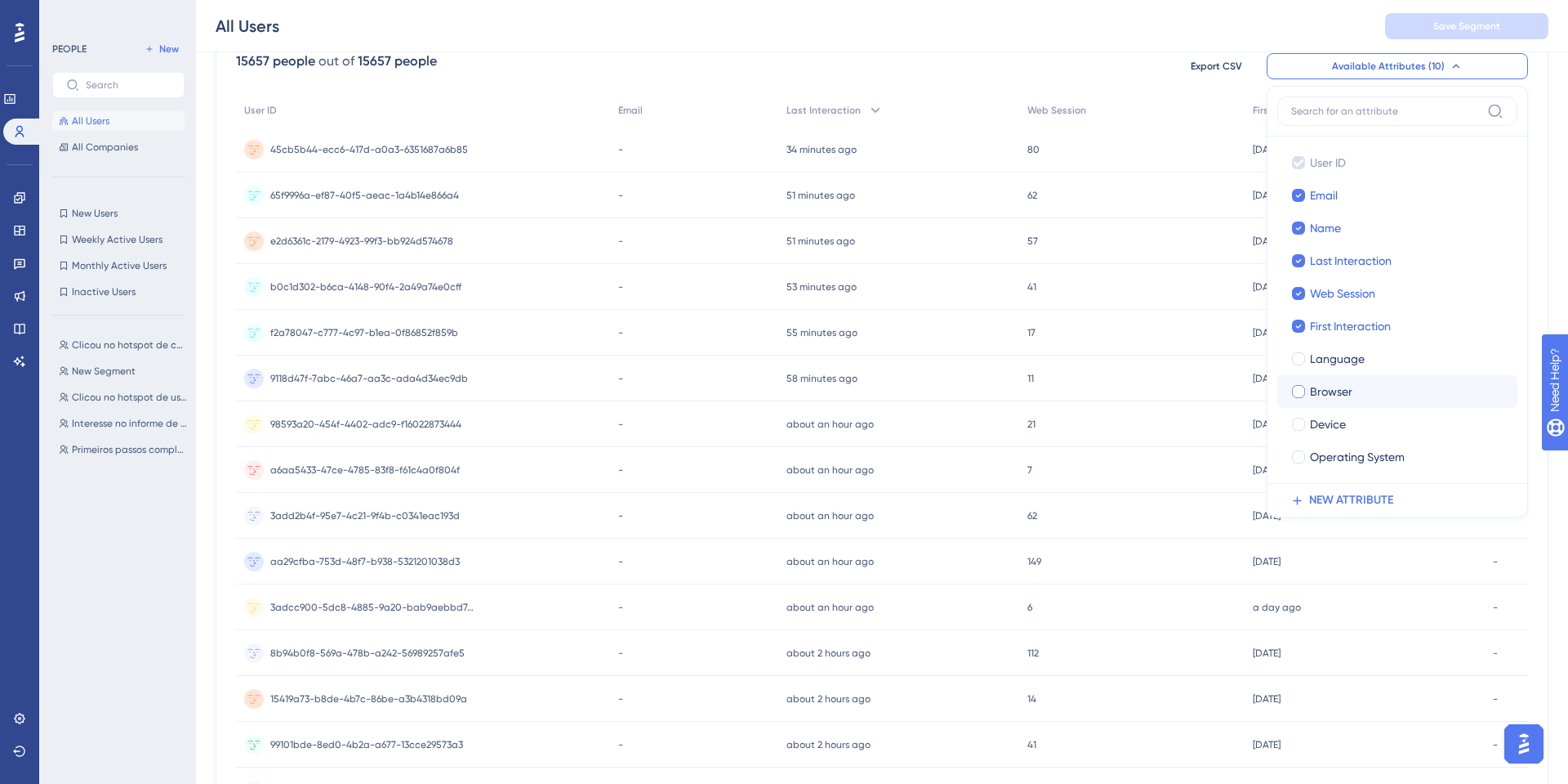
scroll to position [148, 0]
click at [1332, 391] on span "Browser" at bounding box center [1331, 391] width 42 height 20
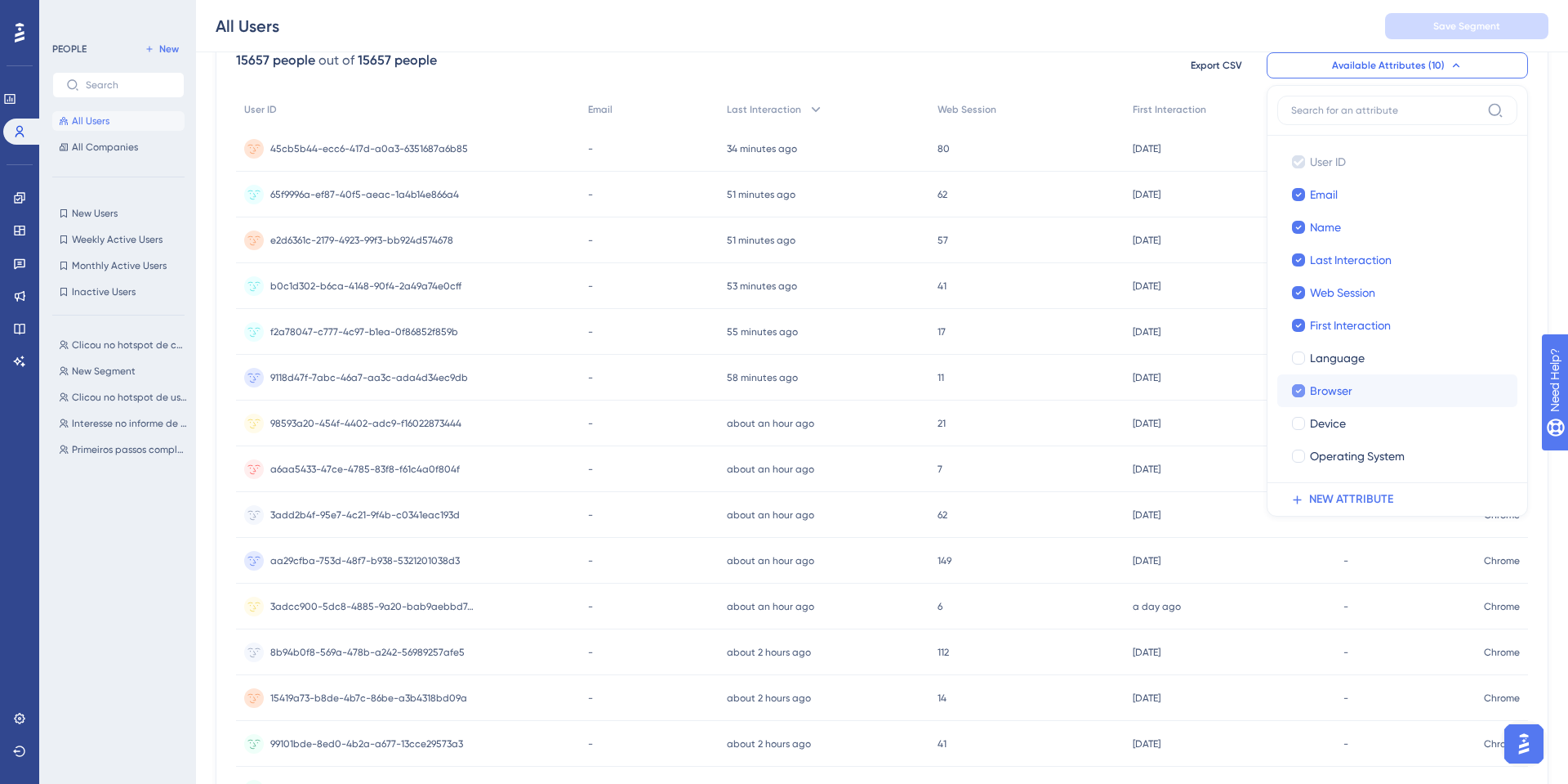
click at [1332, 391] on span "Browser" at bounding box center [1331, 391] width 42 height 20
checkbox input "false"
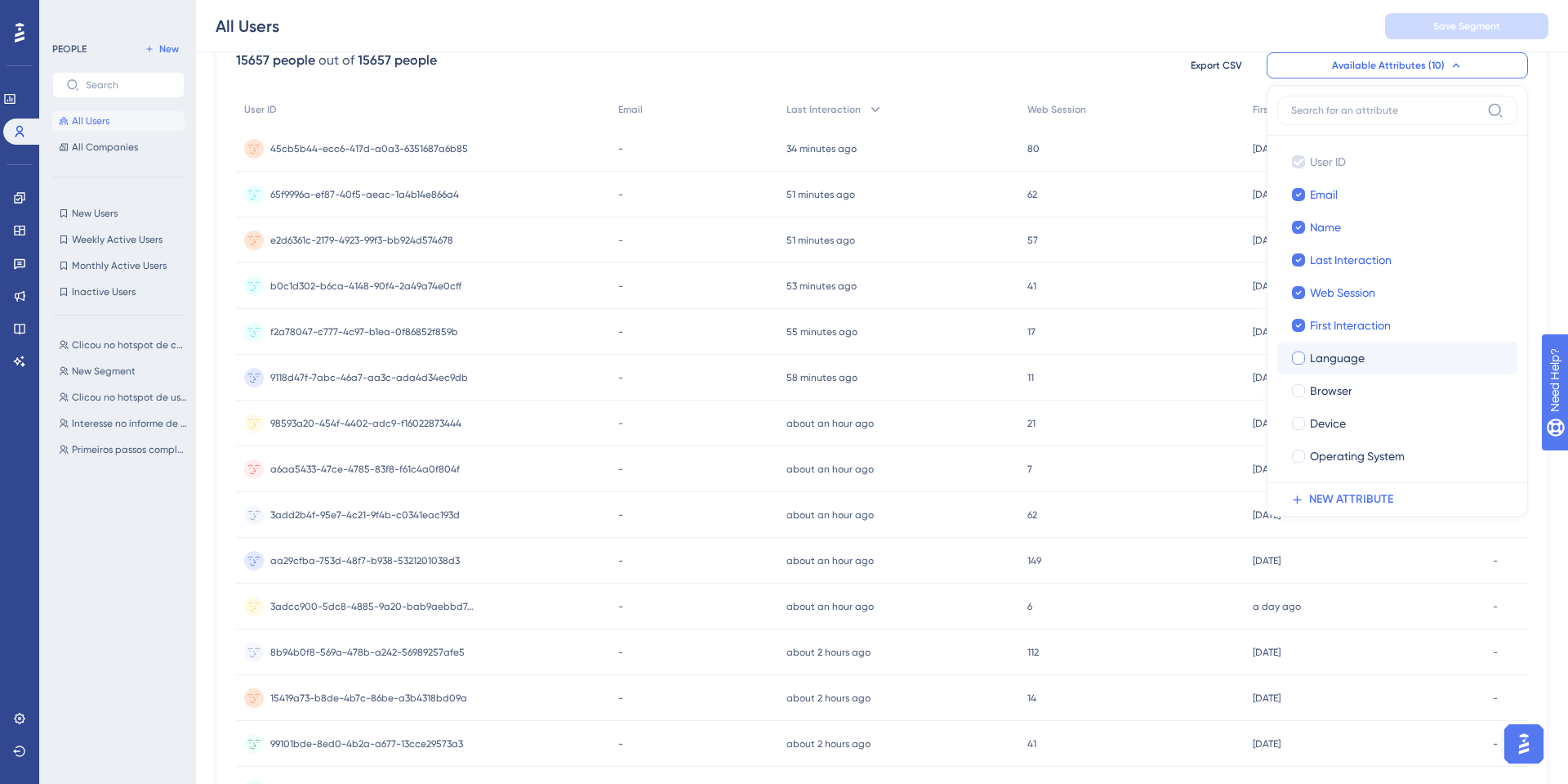
click at [1337, 361] on span "Language" at bounding box center [1338, 358] width 54 height 20
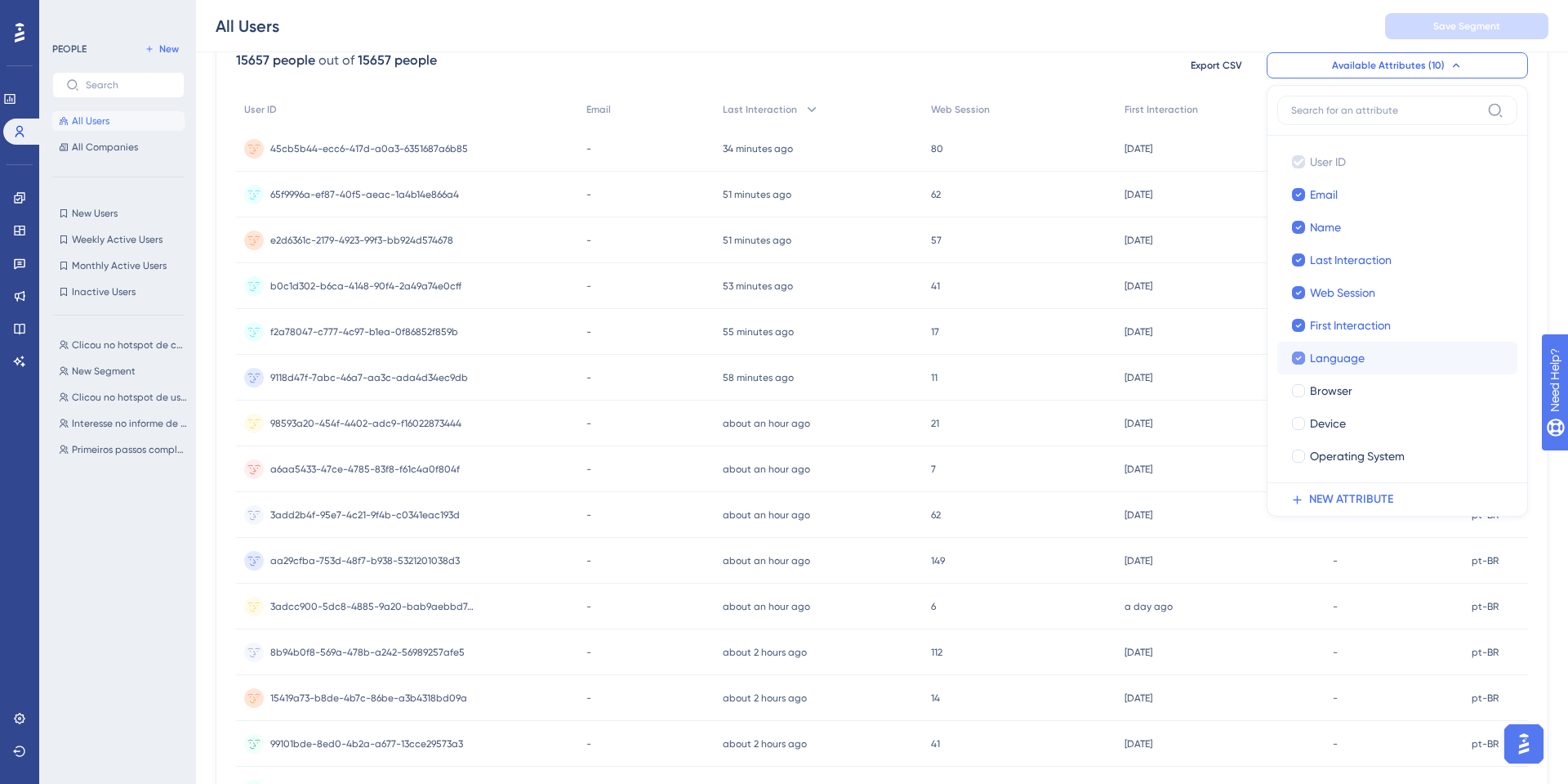
click at [1337, 361] on span "Language" at bounding box center [1338, 358] width 54 height 20
checkbox input "false"
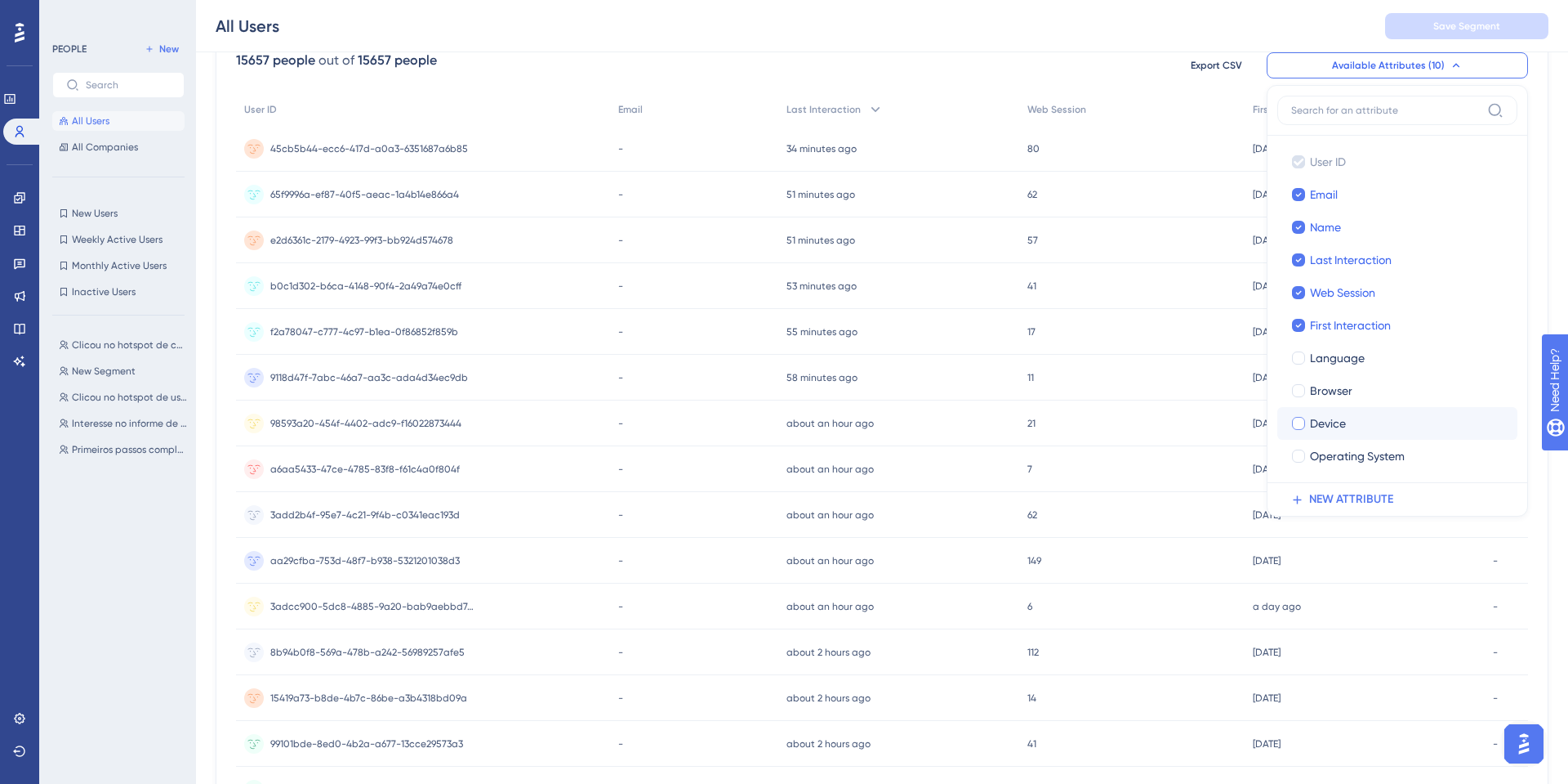
click at [1335, 417] on span "Device" at bounding box center [1328, 423] width 36 height 20
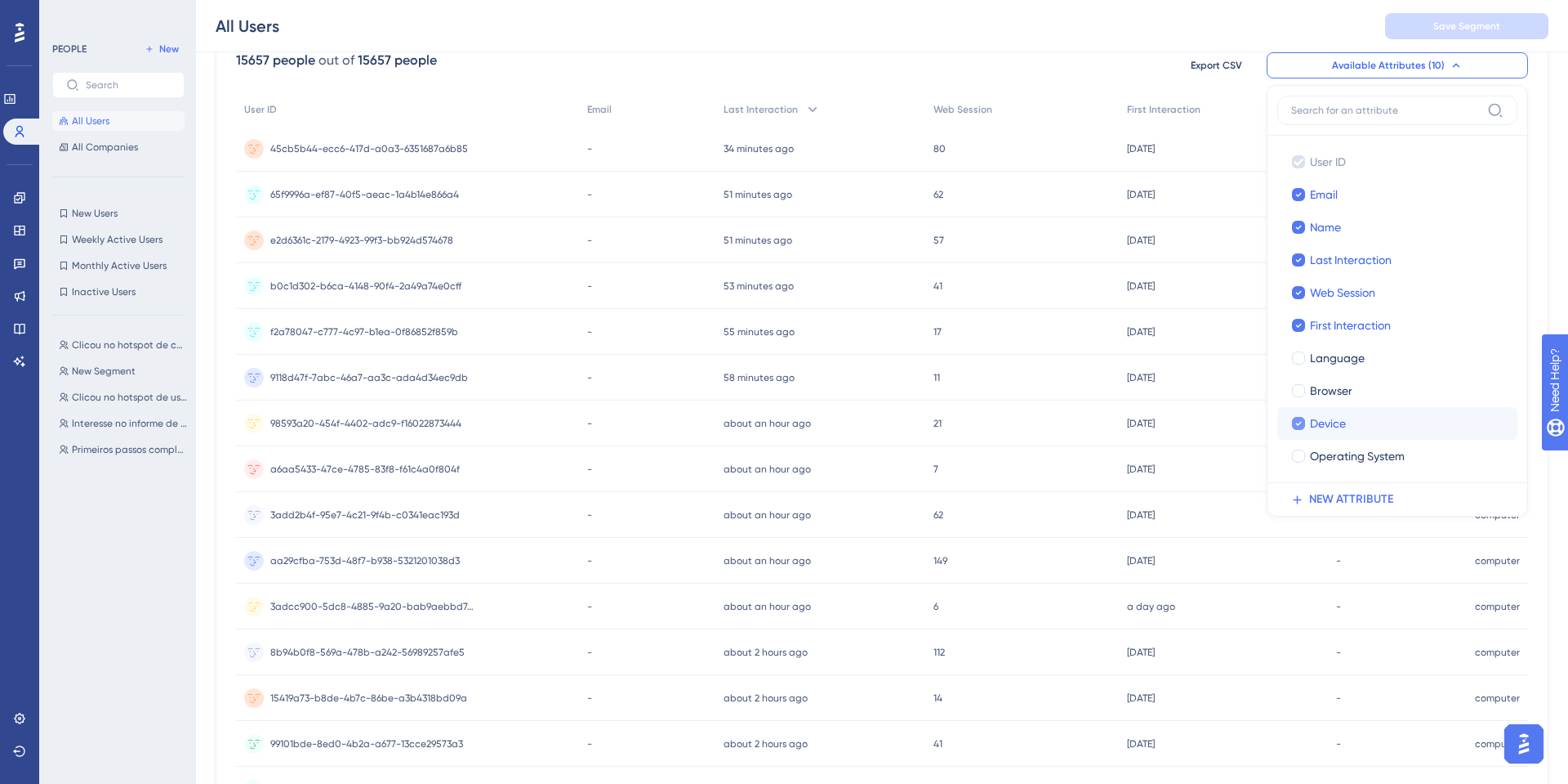
click at [1335, 417] on span "Device" at bounding box center [1328, 423] width 36 height 20
checkbox input "false"
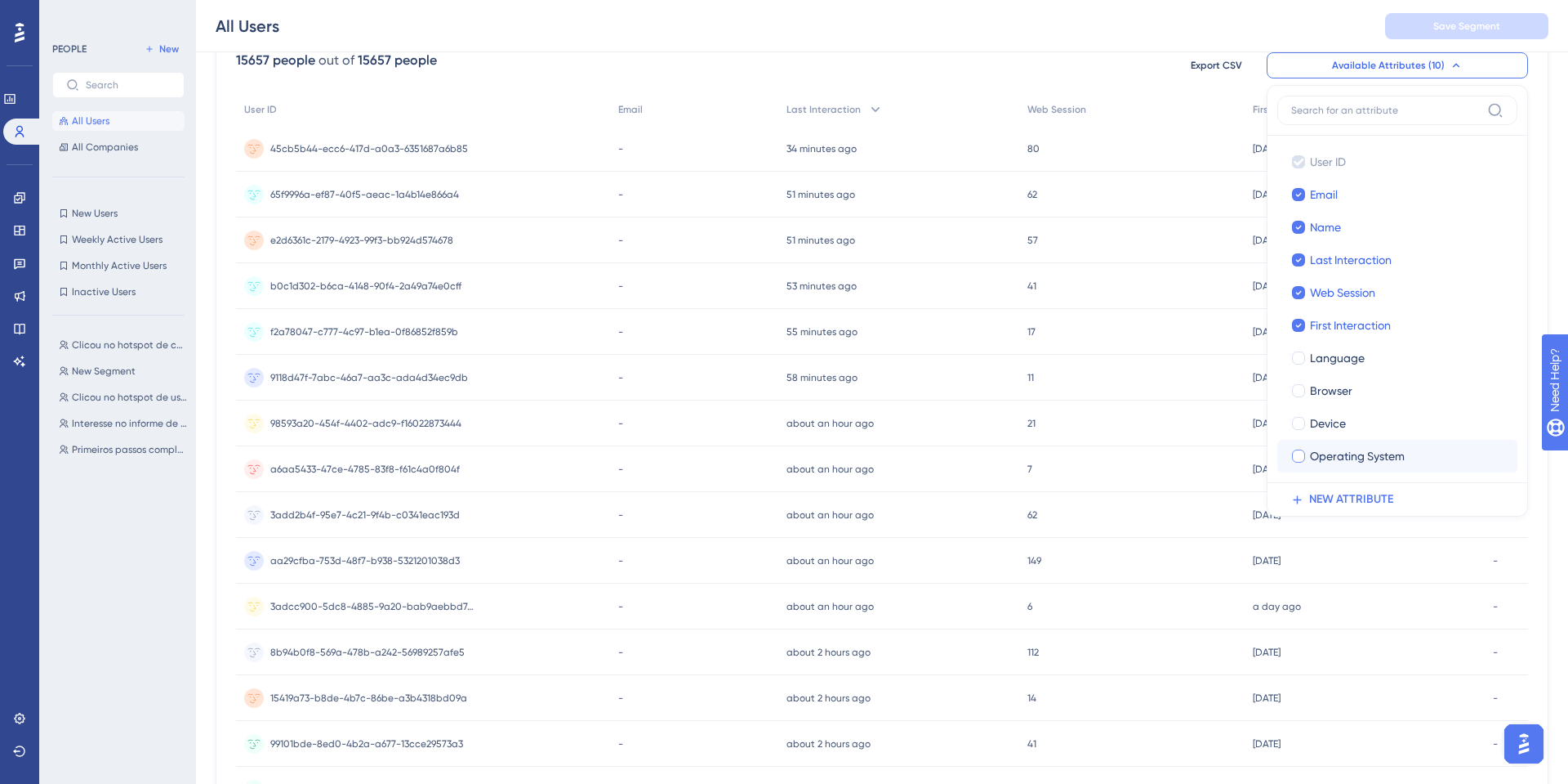
click at [1340, 452] on span "Operating System" at bounding box center [1357, 455] width 95 height 20
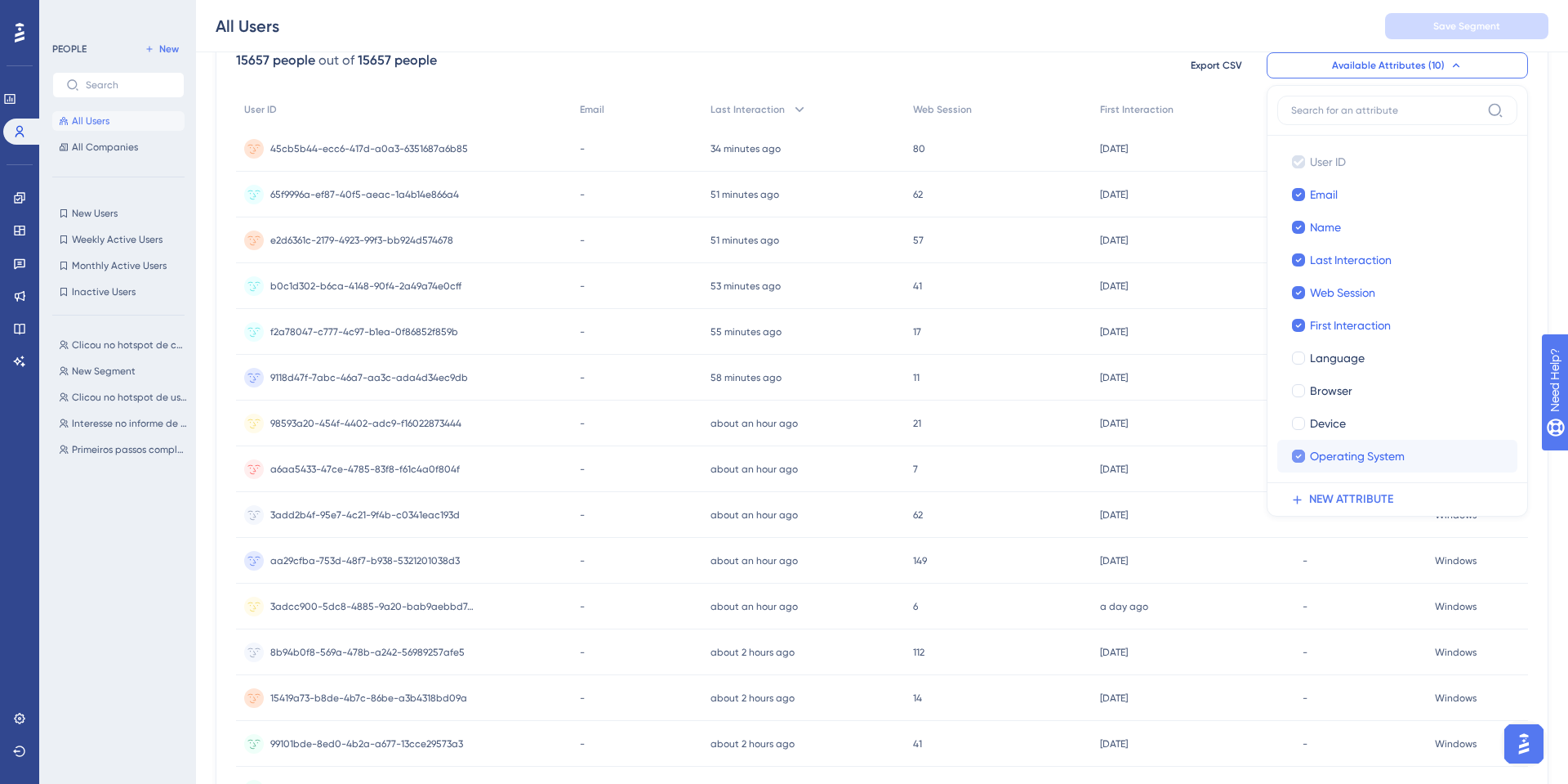
click at [1340, 452] on span "Operating System" at bounding box center [1357, 455] width 95 height 20
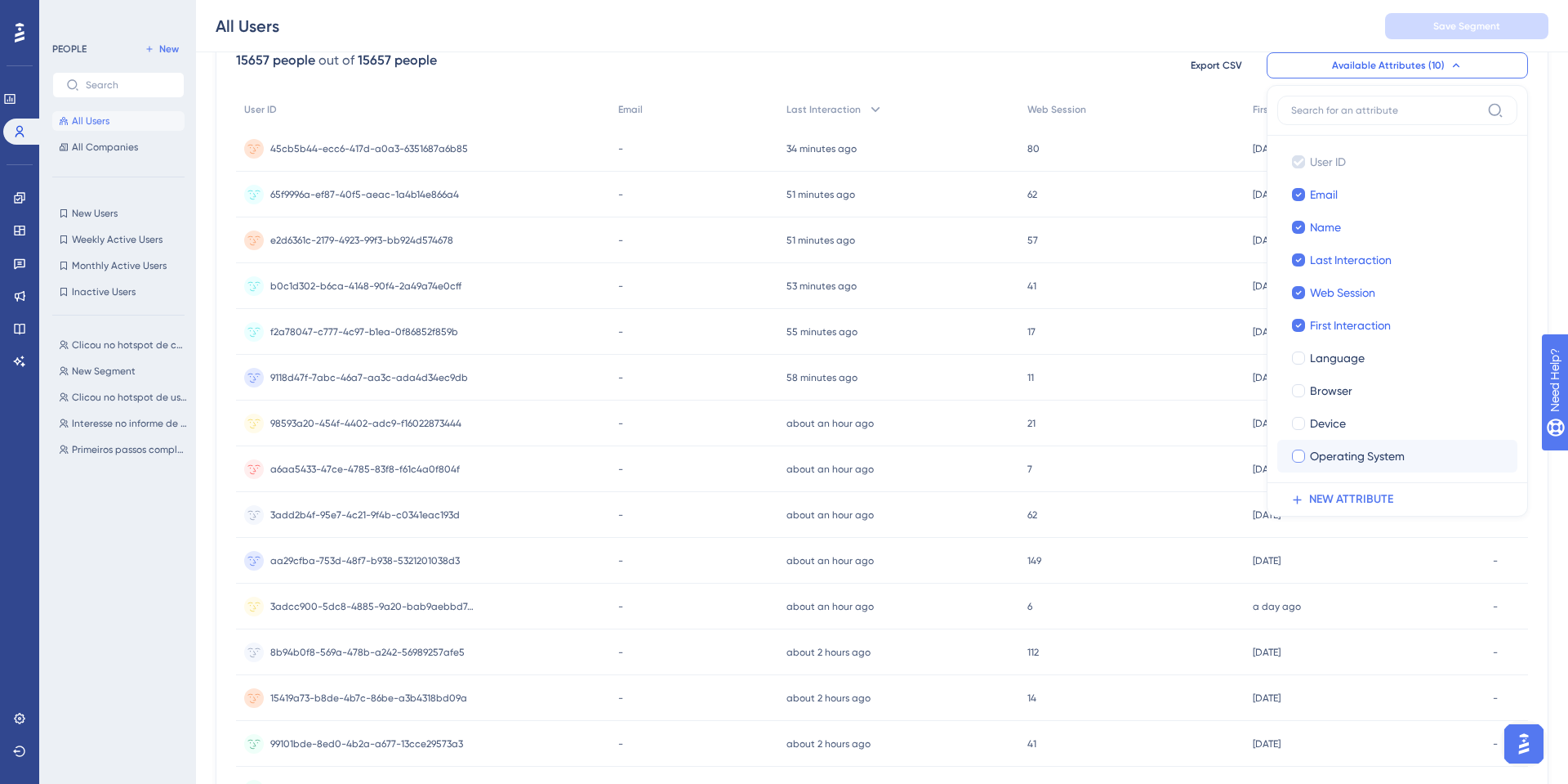
click at [1340, 452] on span "Operating System" at bounding box center [1357, 455] width 95 height 20
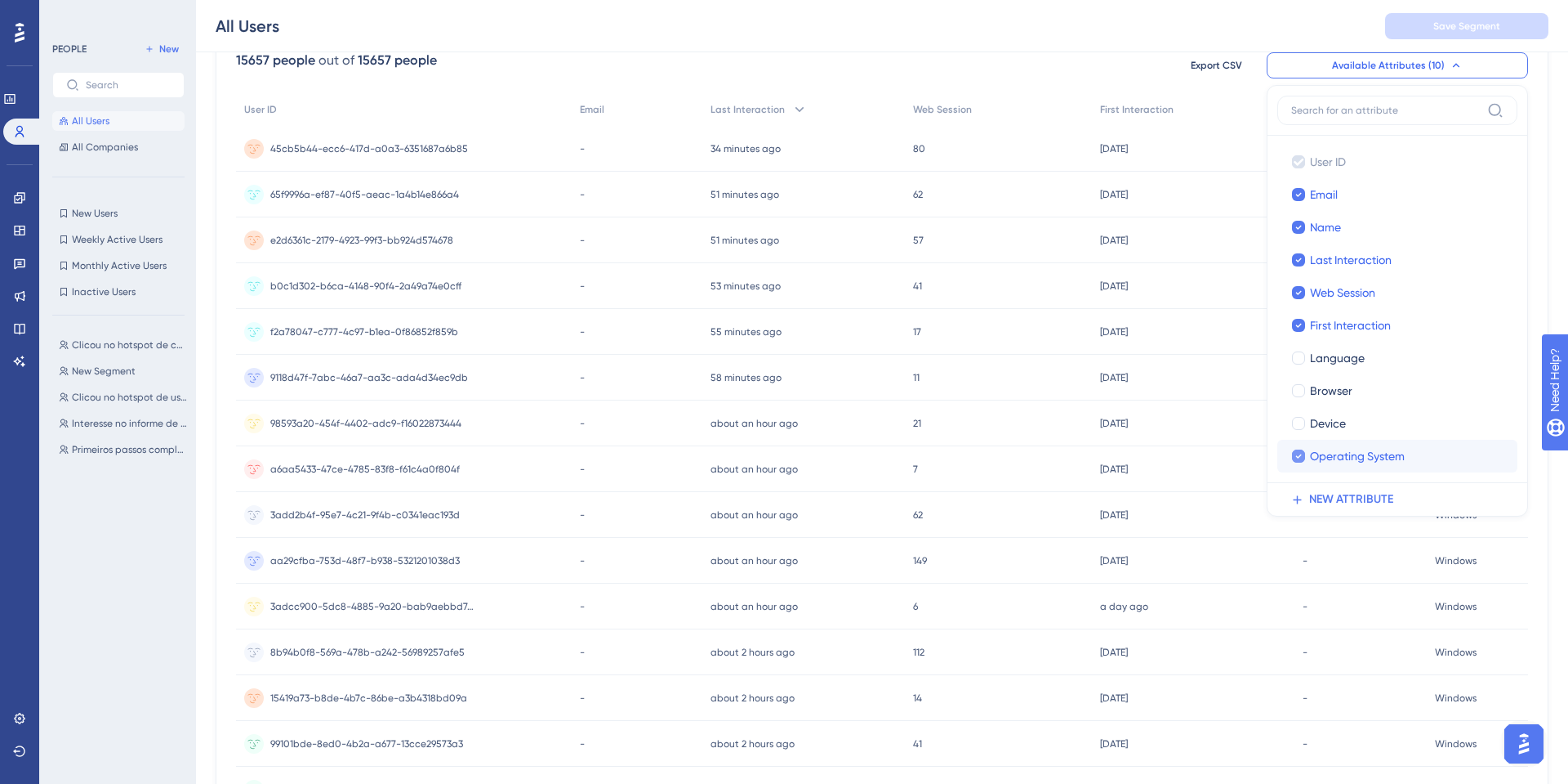
click at [1340, 452] on span "Operating System" at bounding box center [1357, 455] width 95 height 20
checkbox input "false"
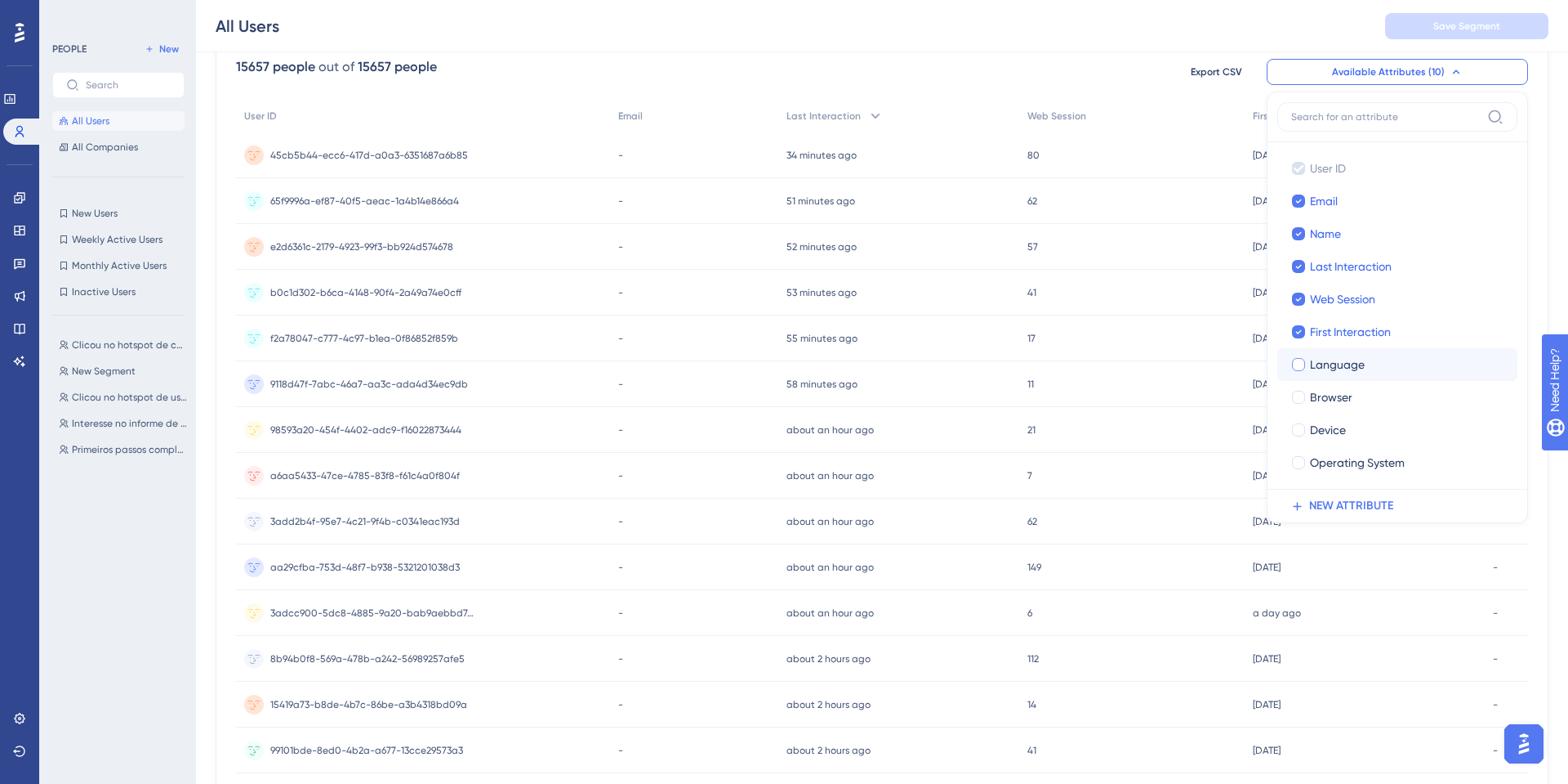
scroll to position [119, 0]
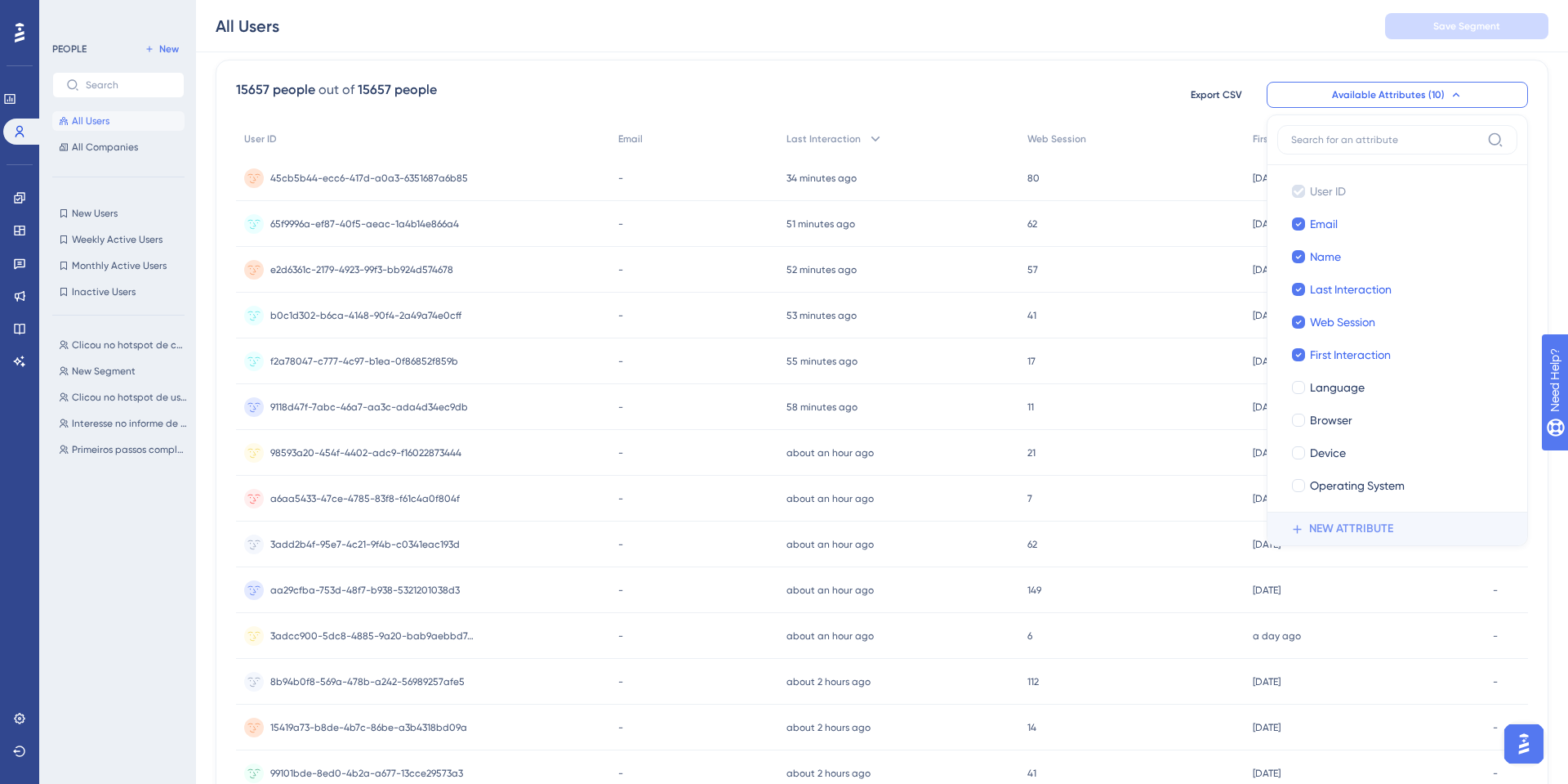
click at [1341, 528] on span "NEW ATTRIBUTE" at bounding box center [1352, 528] width 84 height 20
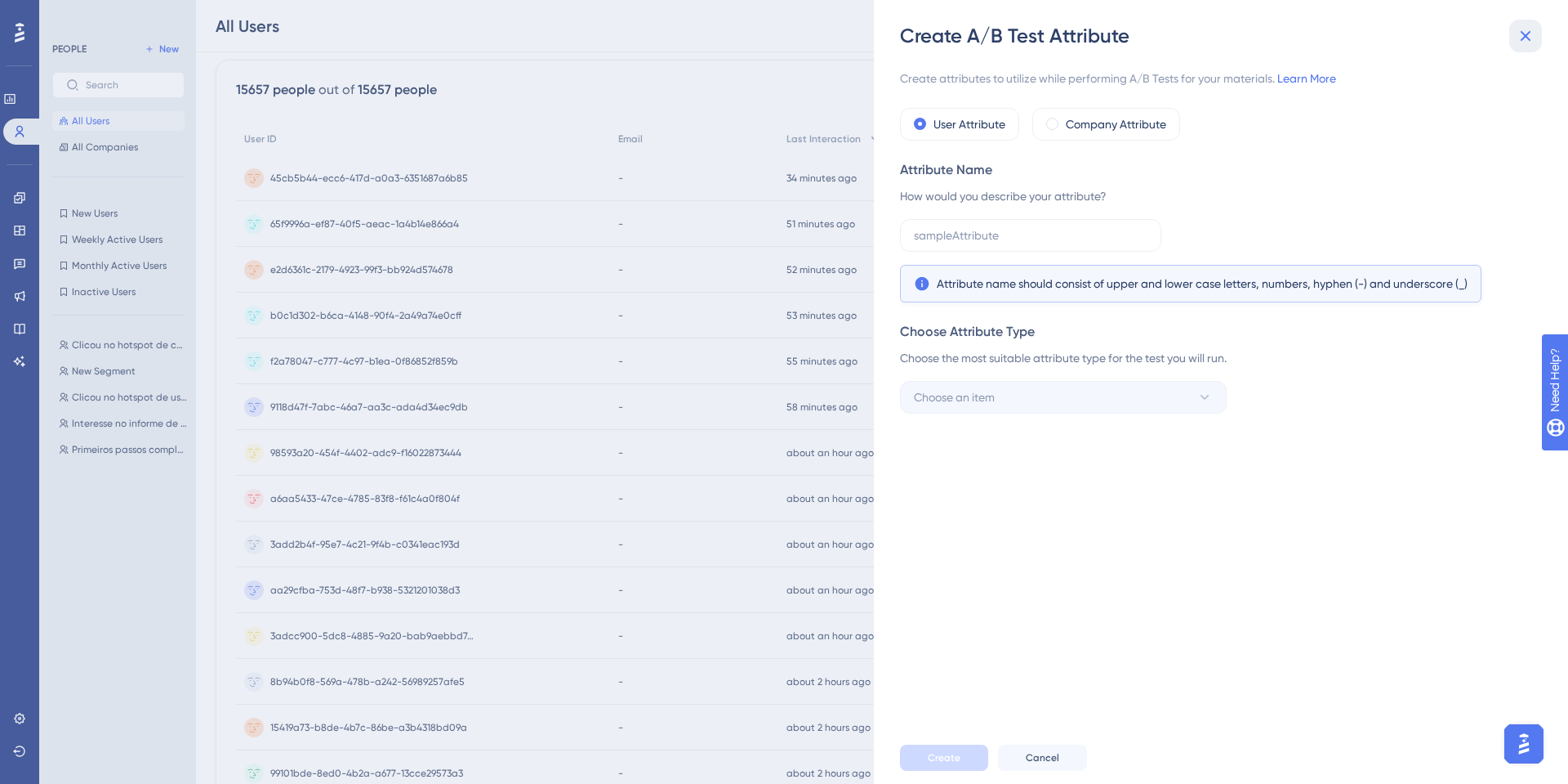
click at [1520, 32] on icon at bounding box center [1526, 36] width 20 height 20
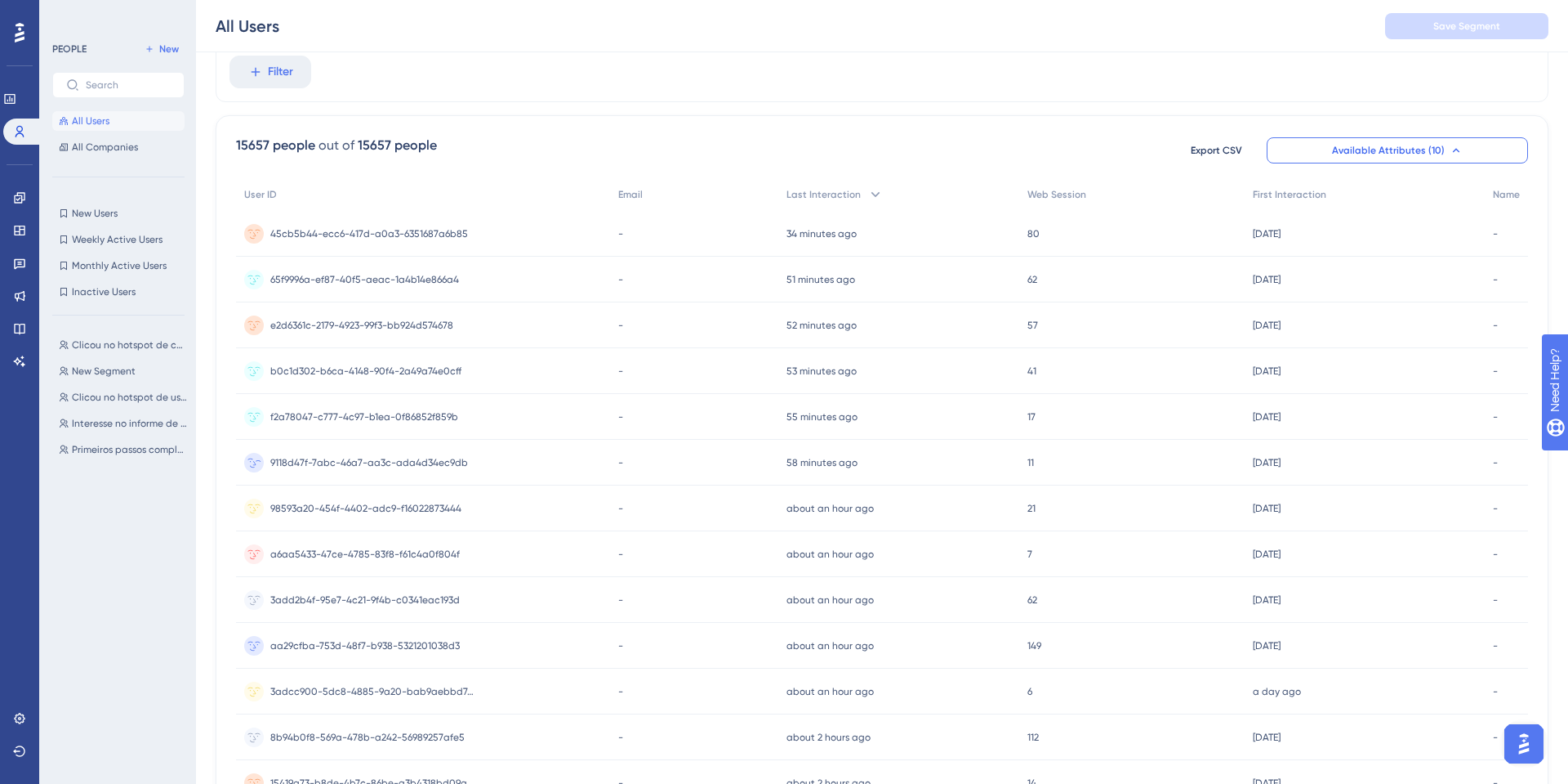
scroll to position [0, 0]
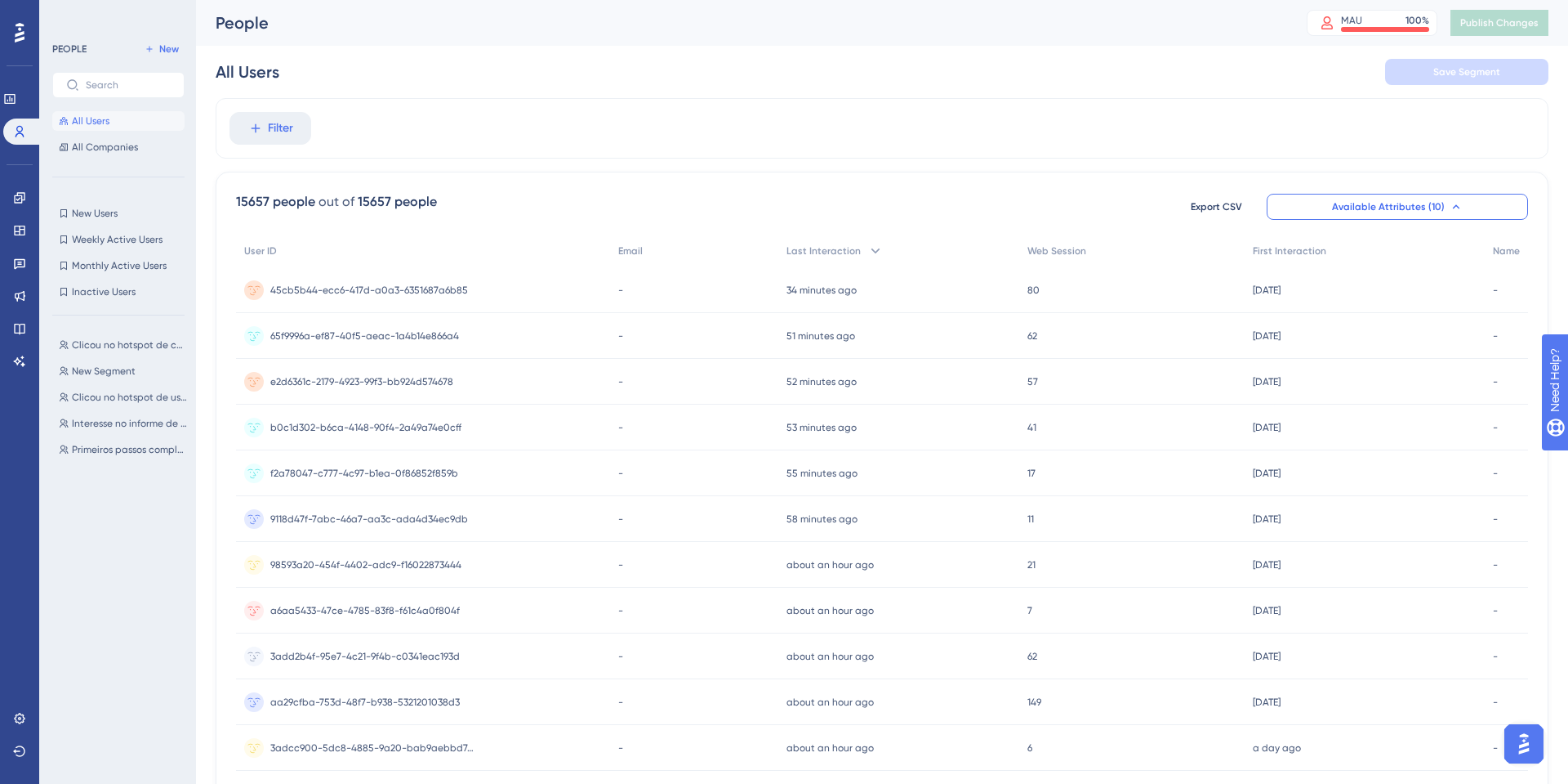
click at [527, 121] on div "Filter" at bounding box center [882, 128] width 1333 height 61
click at [70, 212] on button "New Users New Users" at bounding box center [118, 213] width 132 height 20
click at [94, 126] on span "All Users" at bounding box center [91, 121] width 37 height 13
click at [1443, 87] on div "All Users Save Segment" at bounding box center [882, 72] width 1333 height 52
click at [119, 149] on span "All Companies" at bounding box center [105, 147] width 66 height 13
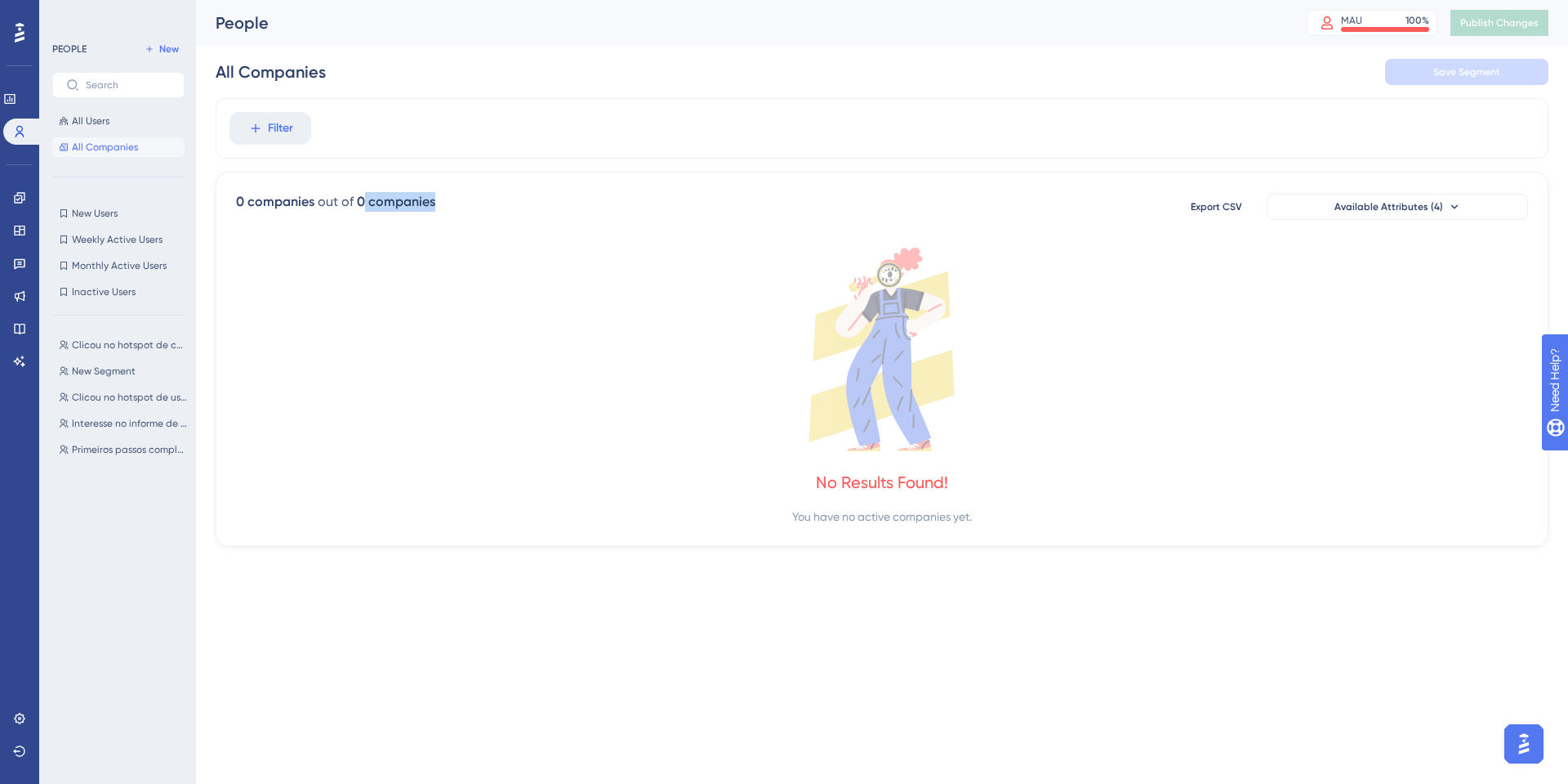
drag, startPoint x: 364, startPoint y: 206, endPoint x: 591, endPoint y: 234, distance: 228.7
click at [591, 234] on div "0 companies out of 0 companies Export CSV Available Attributes (4) No Results F…" at bounding box center [882, 359] width 1333 height 376
click at [66, 213] on icon at bounding box center [64, 213] width 7 height 8
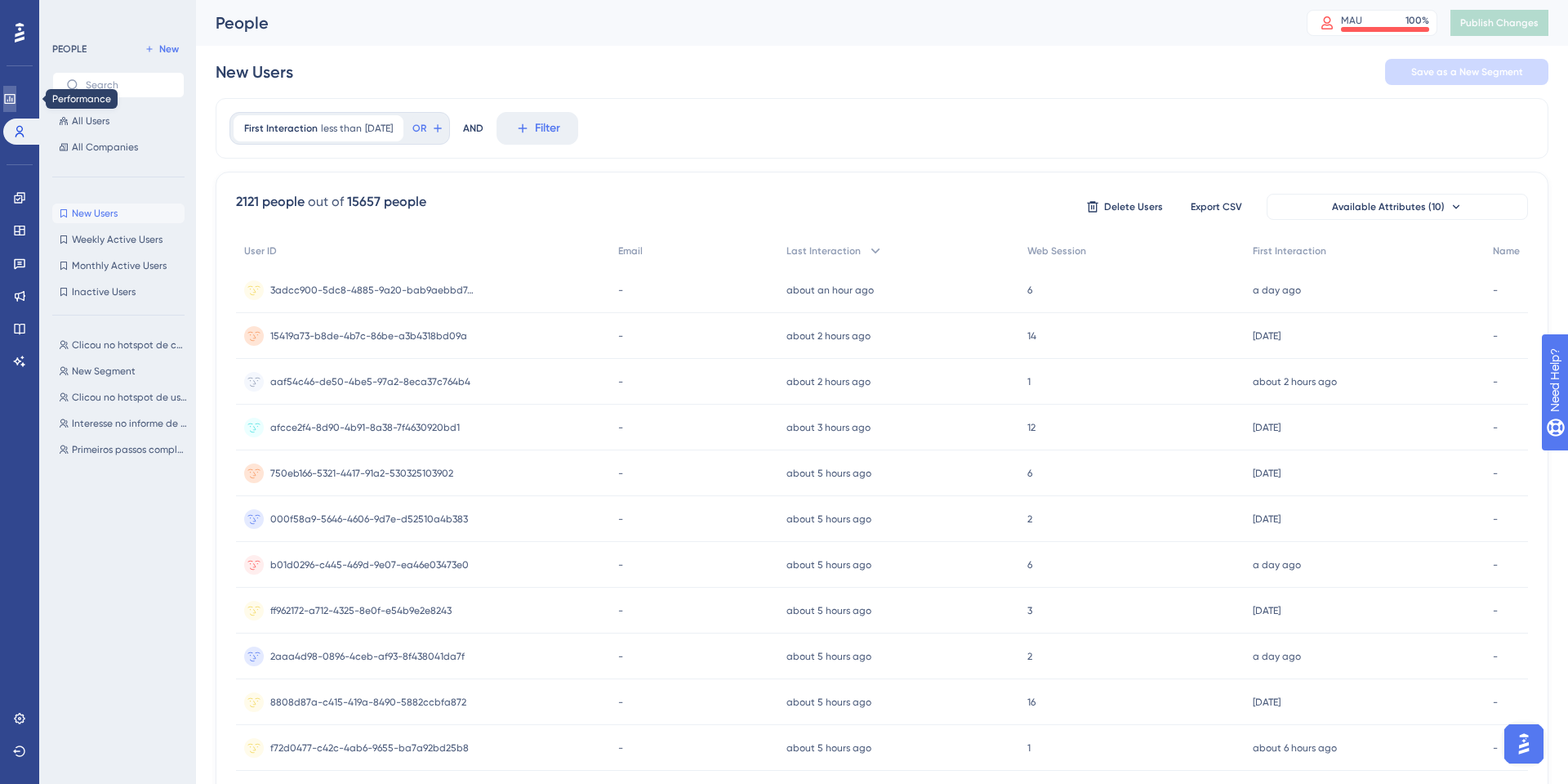
click at [12, 96] on icon at bounding box center [9, 99] width 13 height 13
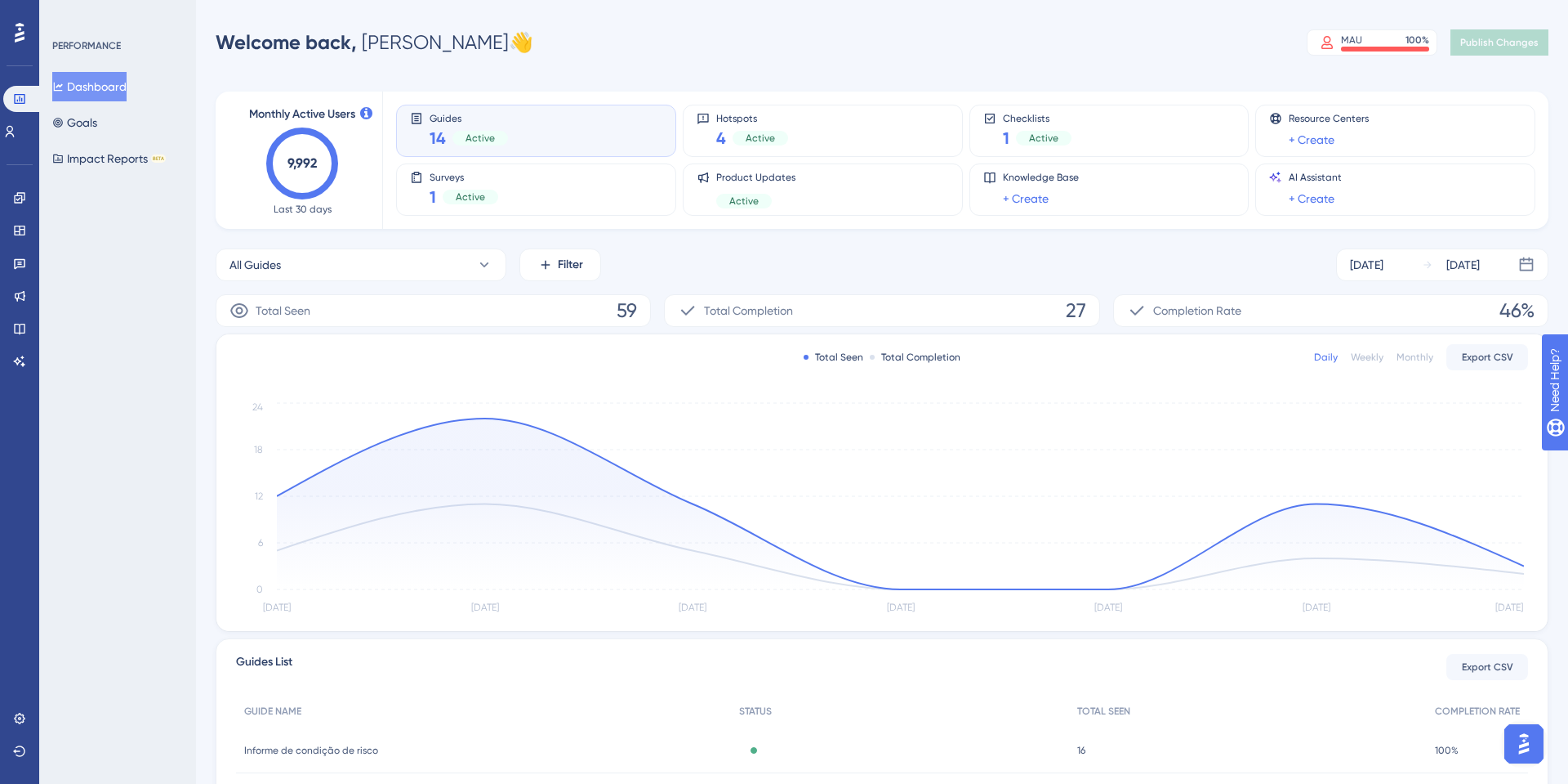
click at [314, 162] on text "9,992" at bounding box center [301, 163] width 29 height 16
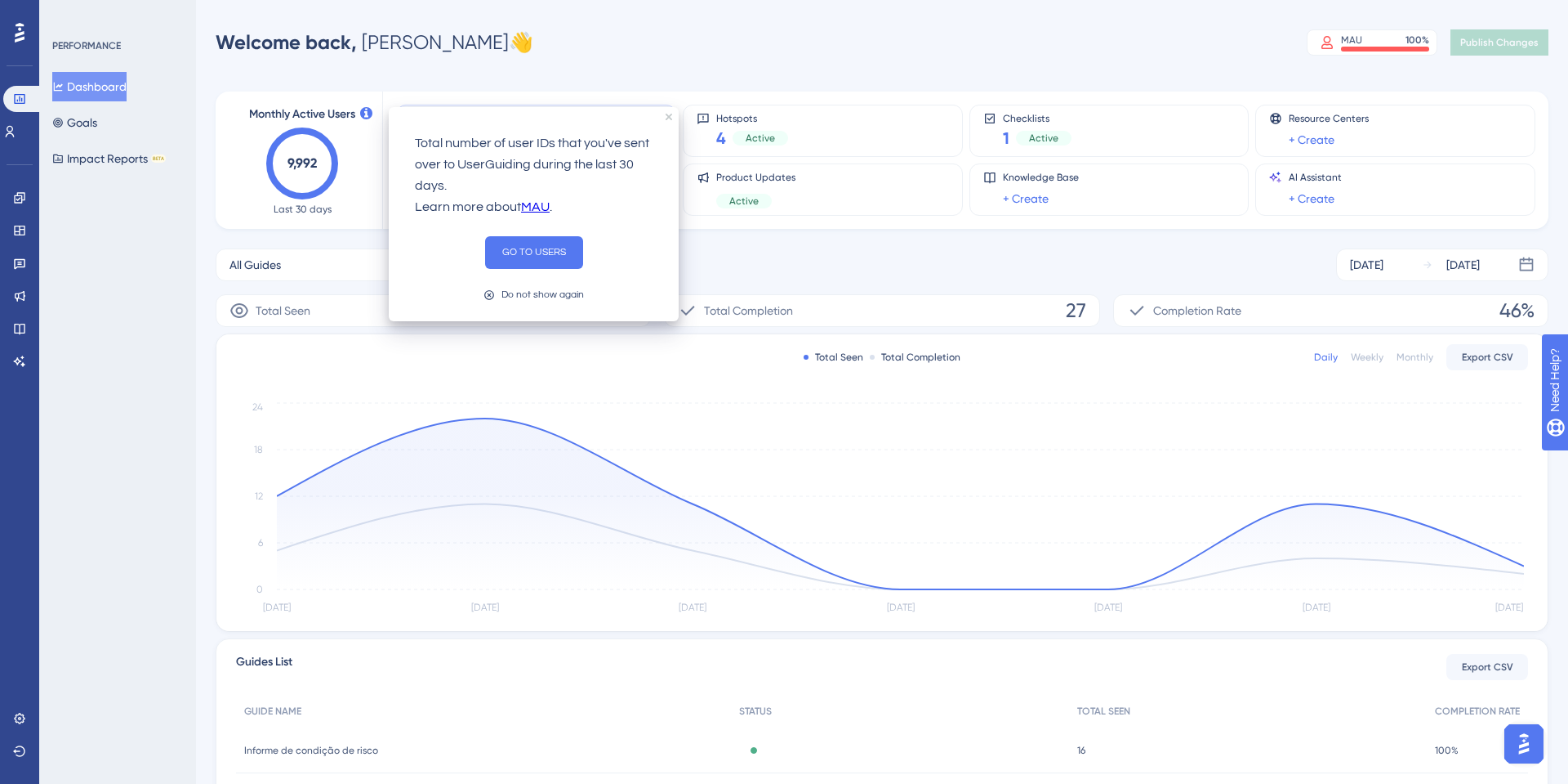
click at [349, 300] on div "Total Seen 59" at bounding box center [432, 310] width 435 height 33
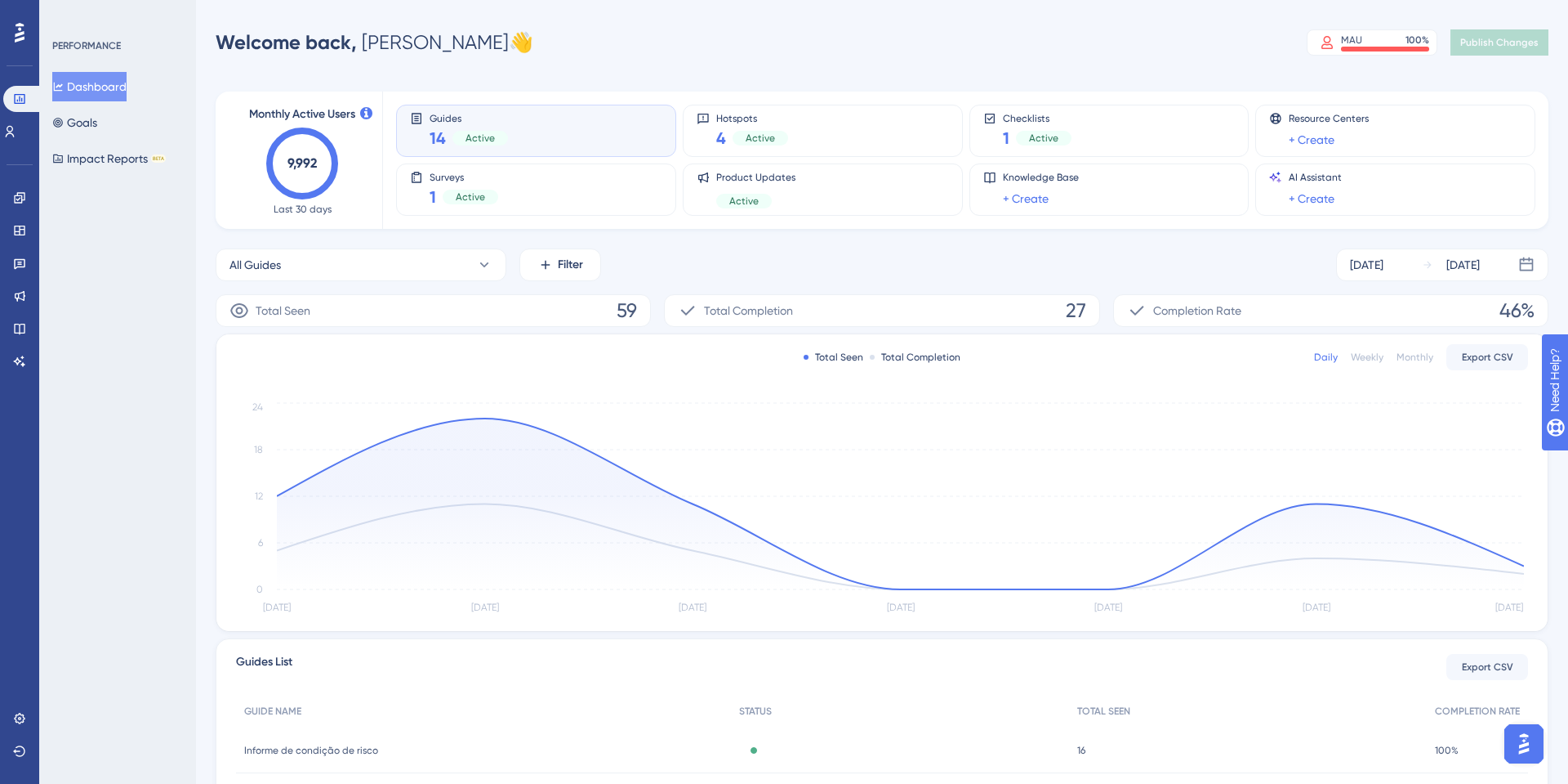
click at [112, 140] on div "Dashboard Goals Impact Reports BETA" at bounding box center [118, 123] width 132 height 101
click at [97, 126] on button "Goals" at bounding box center [75, 122] width 45 height 29
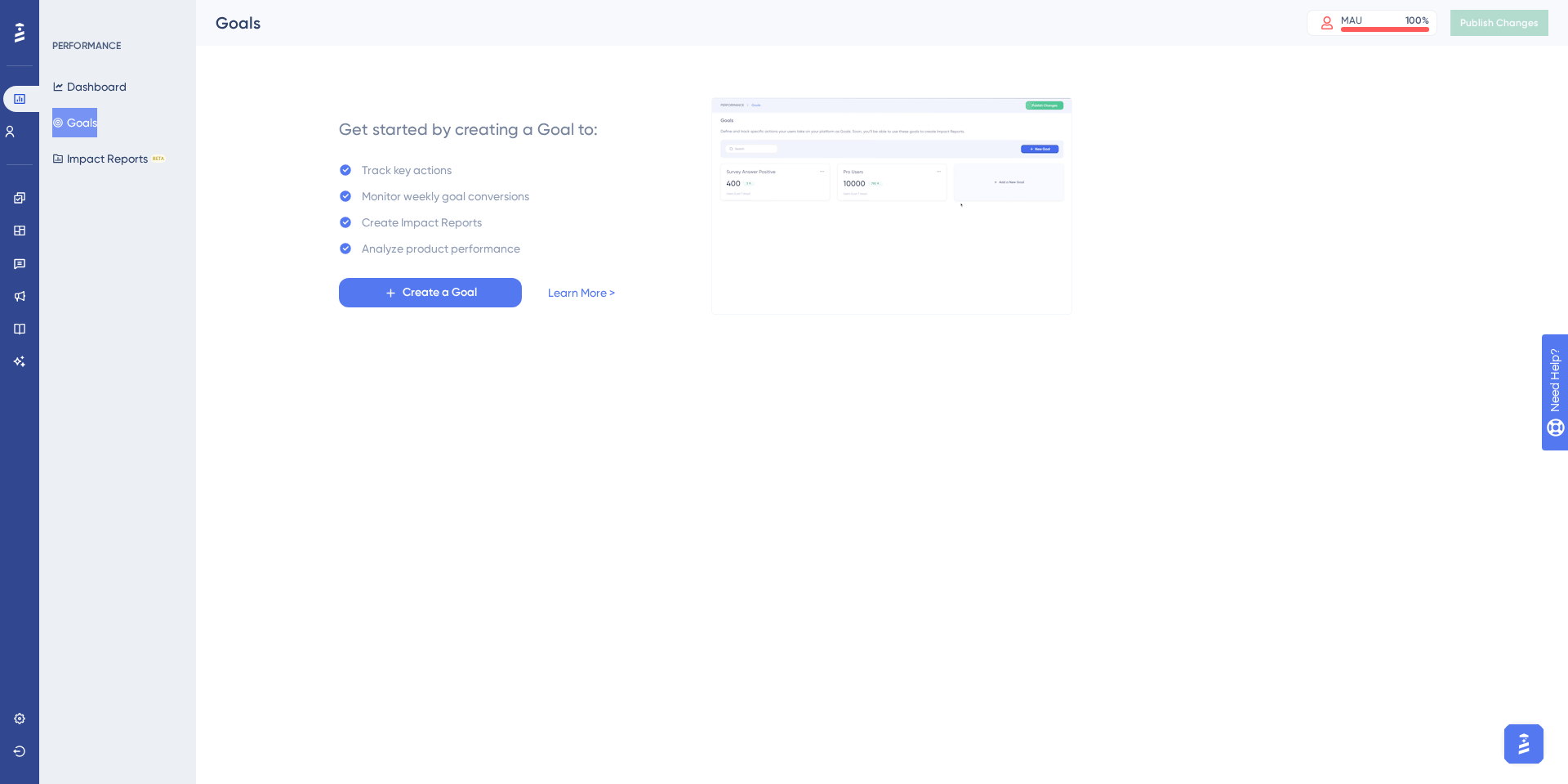
click at [12, 113] on div "Performance Users" at bounding box center [19, 115] width 33 height 59
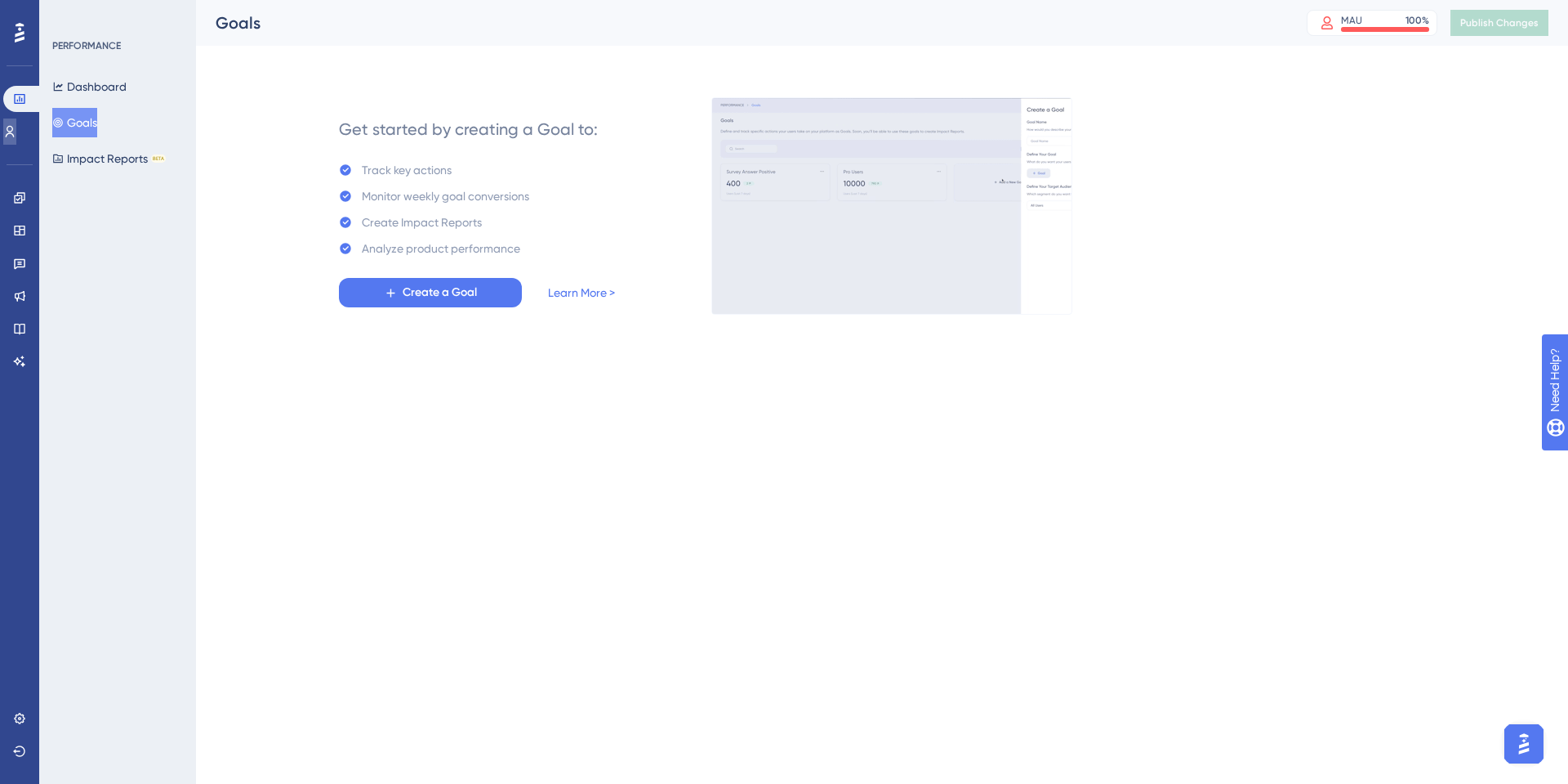
click at [16, 119] on link at bounding box center [9, 132] width 13 height 26
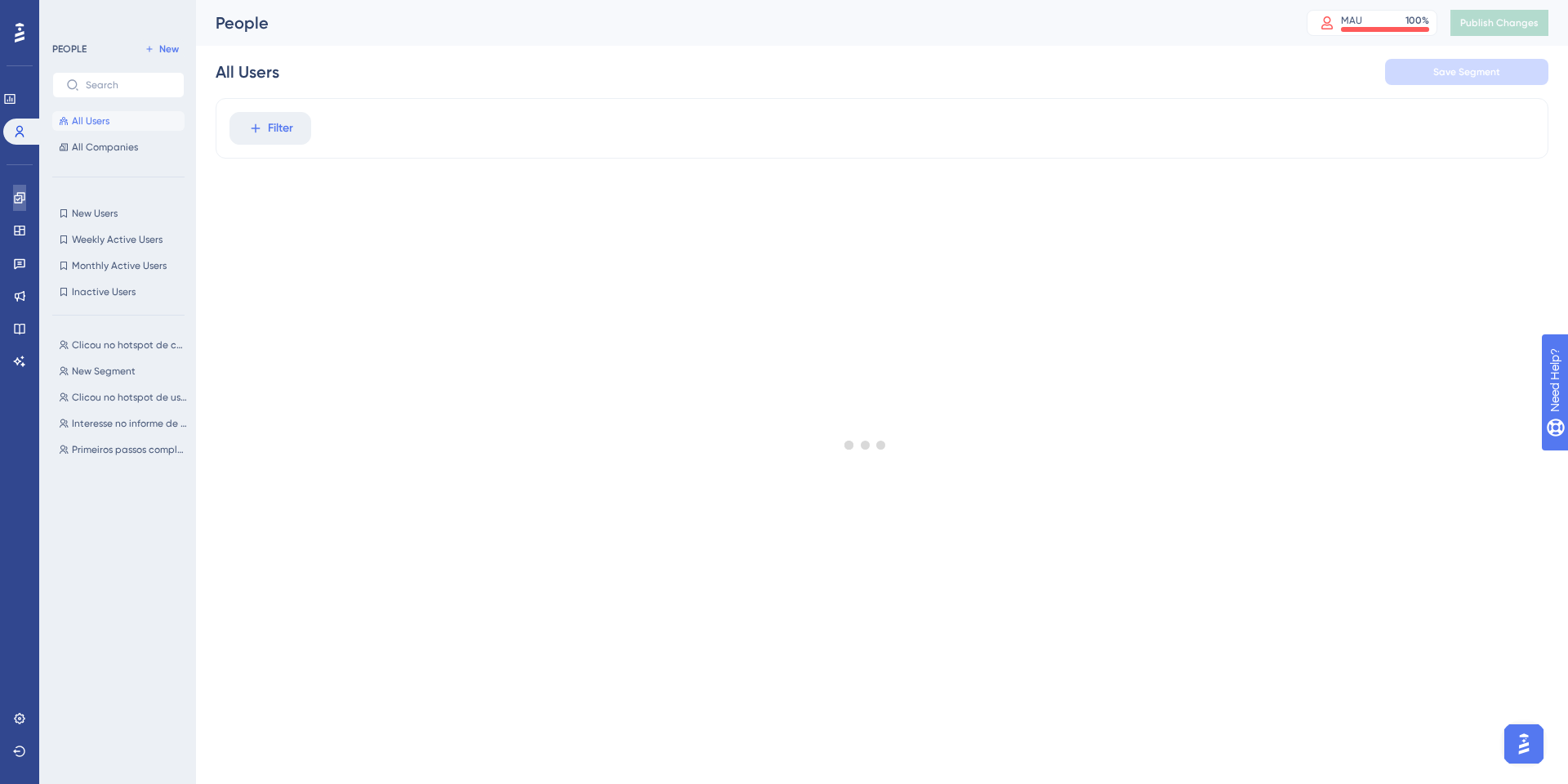
click at [17, 199] on icon at bounding box center [20, 198] width 13 height 13
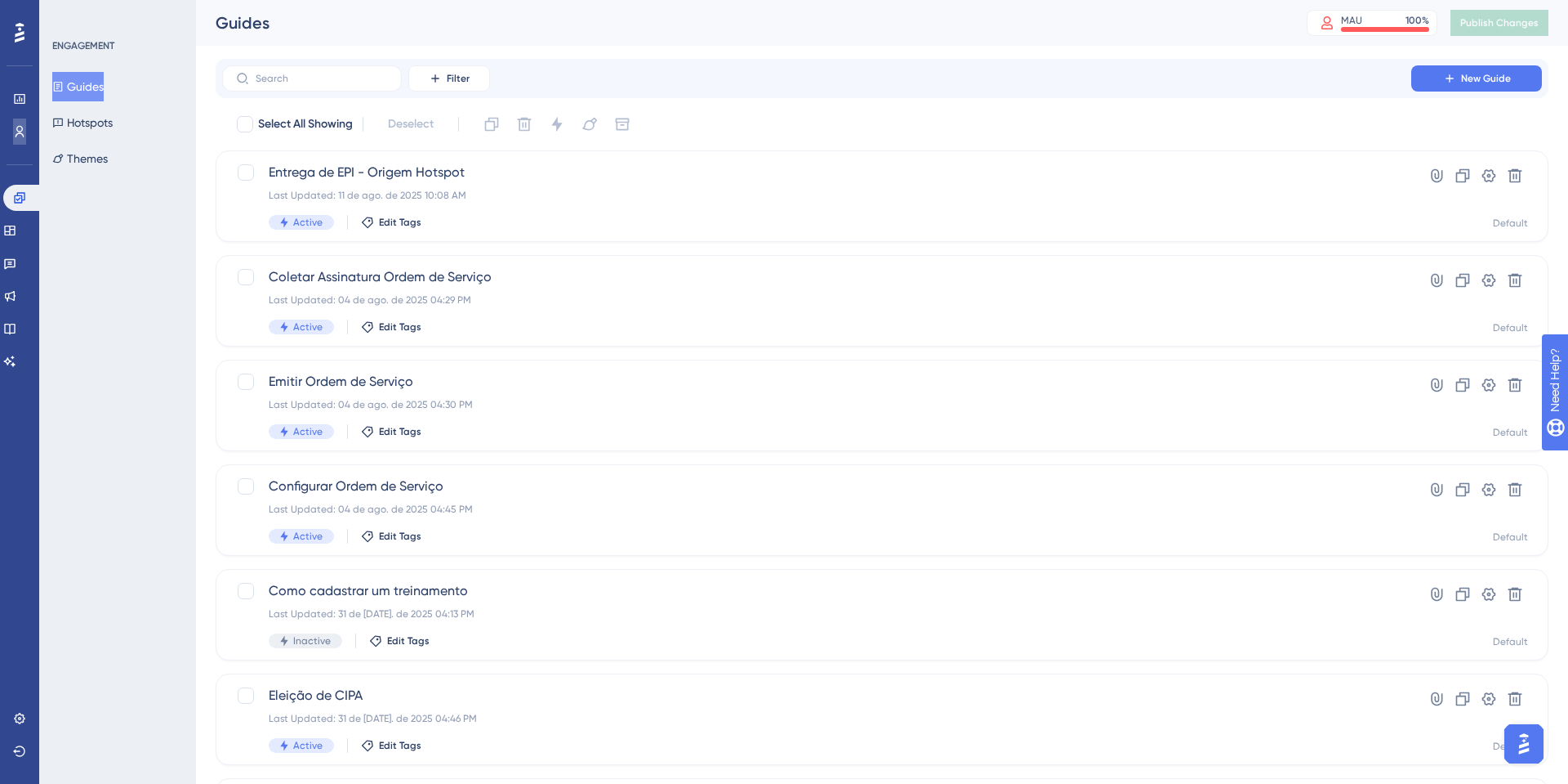
click at [23, 130] on icon at bounding box center [20, 132] width 13 height 13
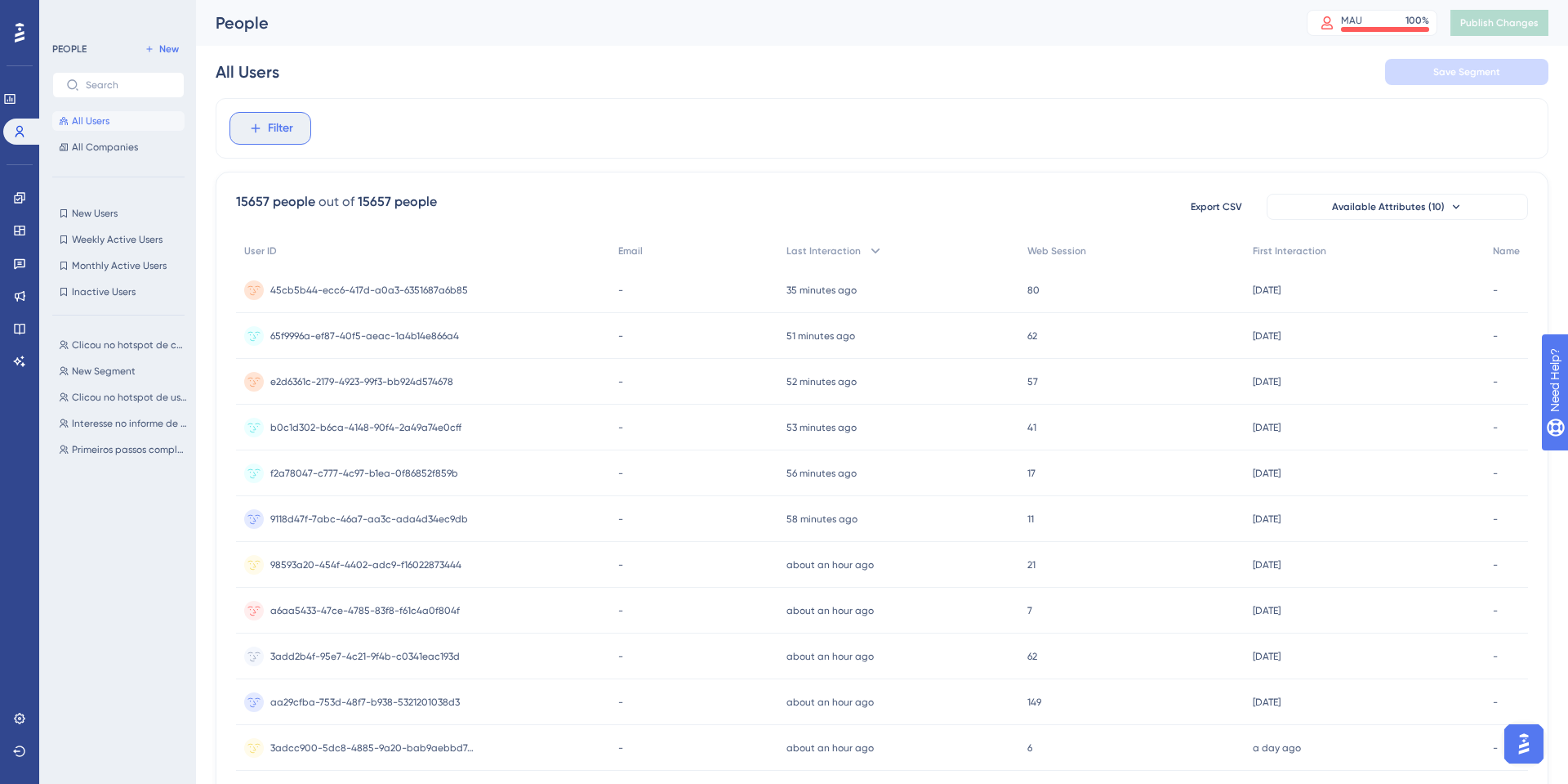
click at [260, 126] on icon at bounding box center [256, 128] width 15 height 15
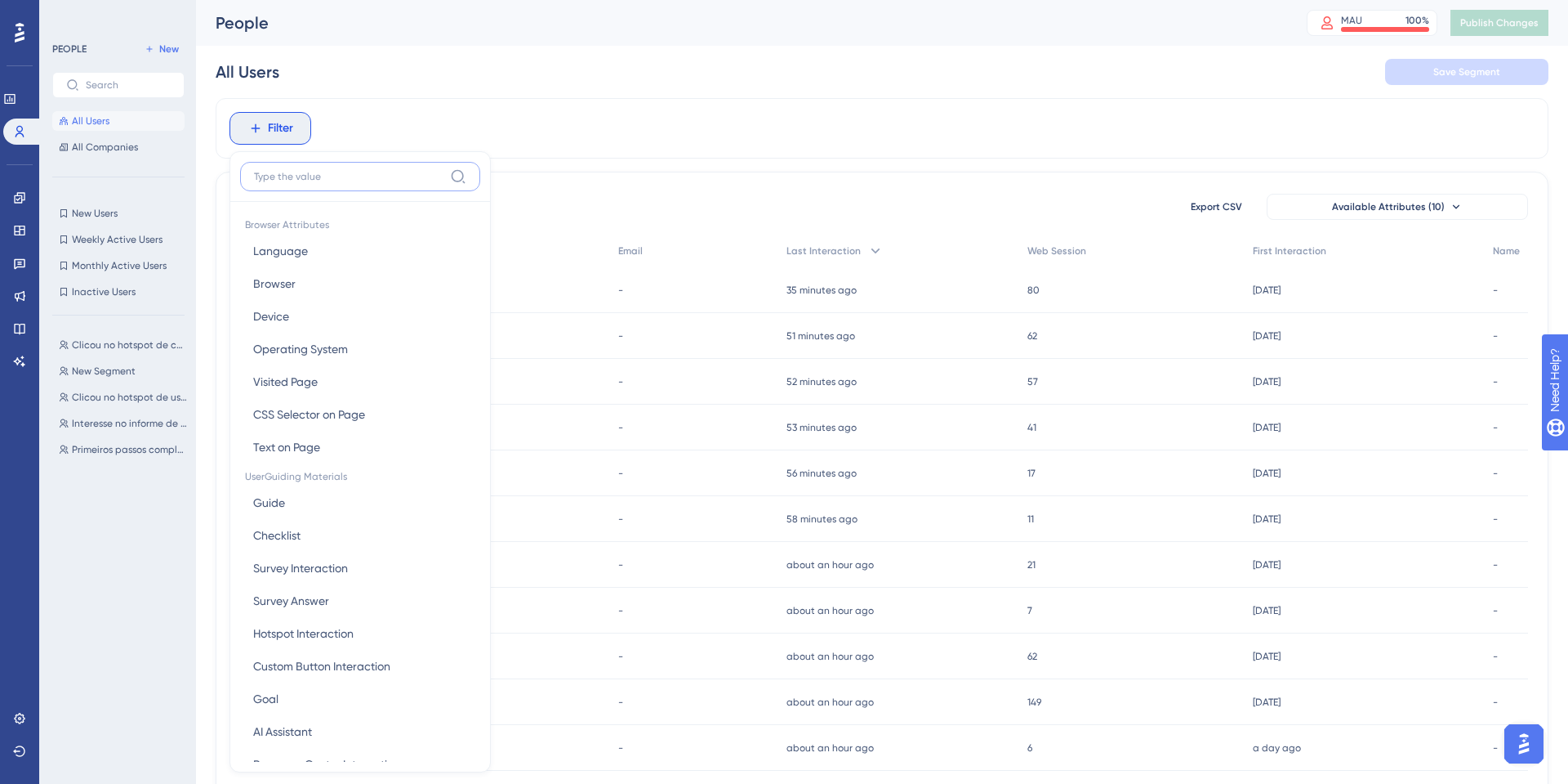
scroll to position [70, 0]
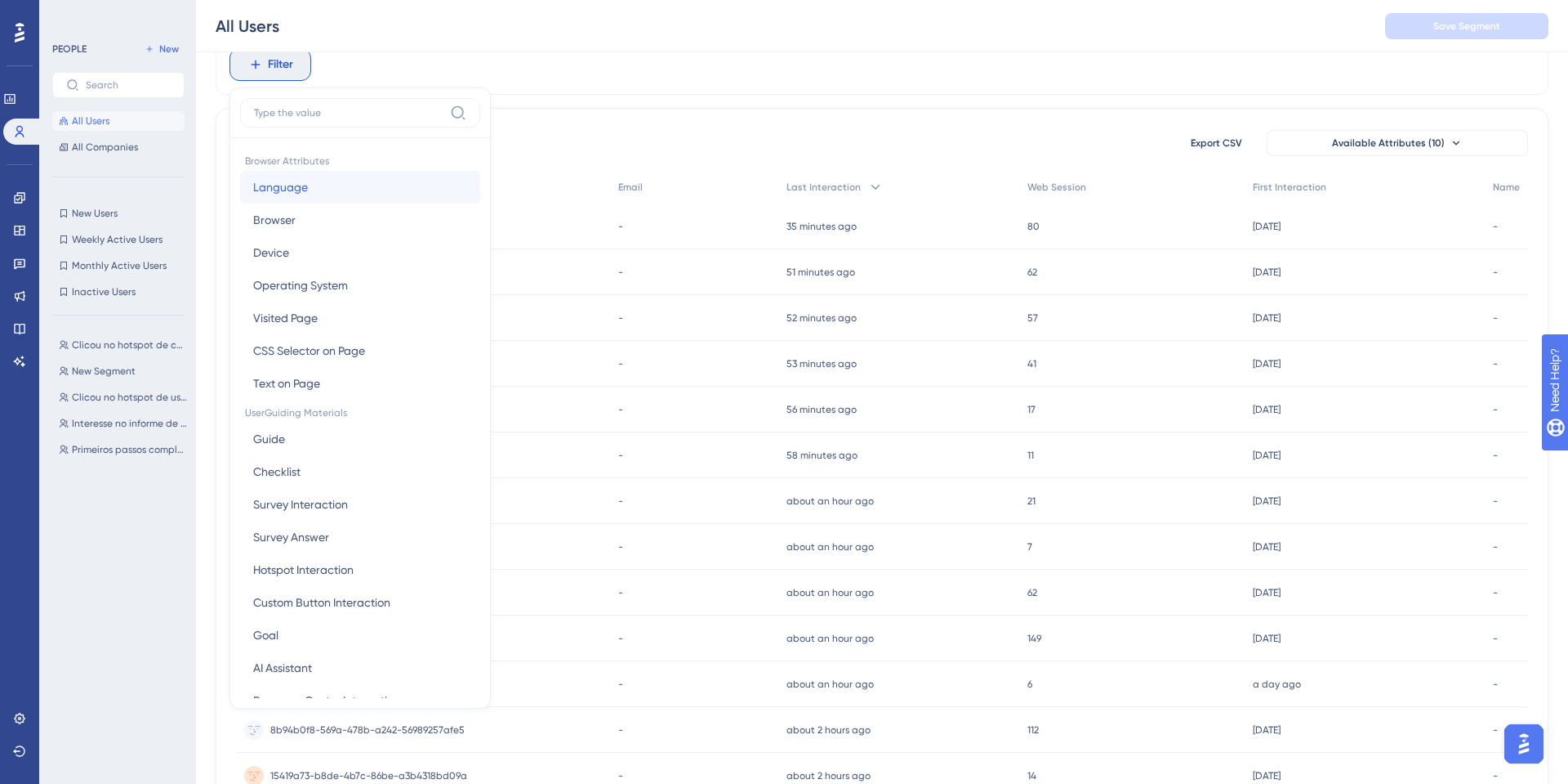
click at [267, 181] on span "Language" at bounding box center [281, 186] width 54 height 20
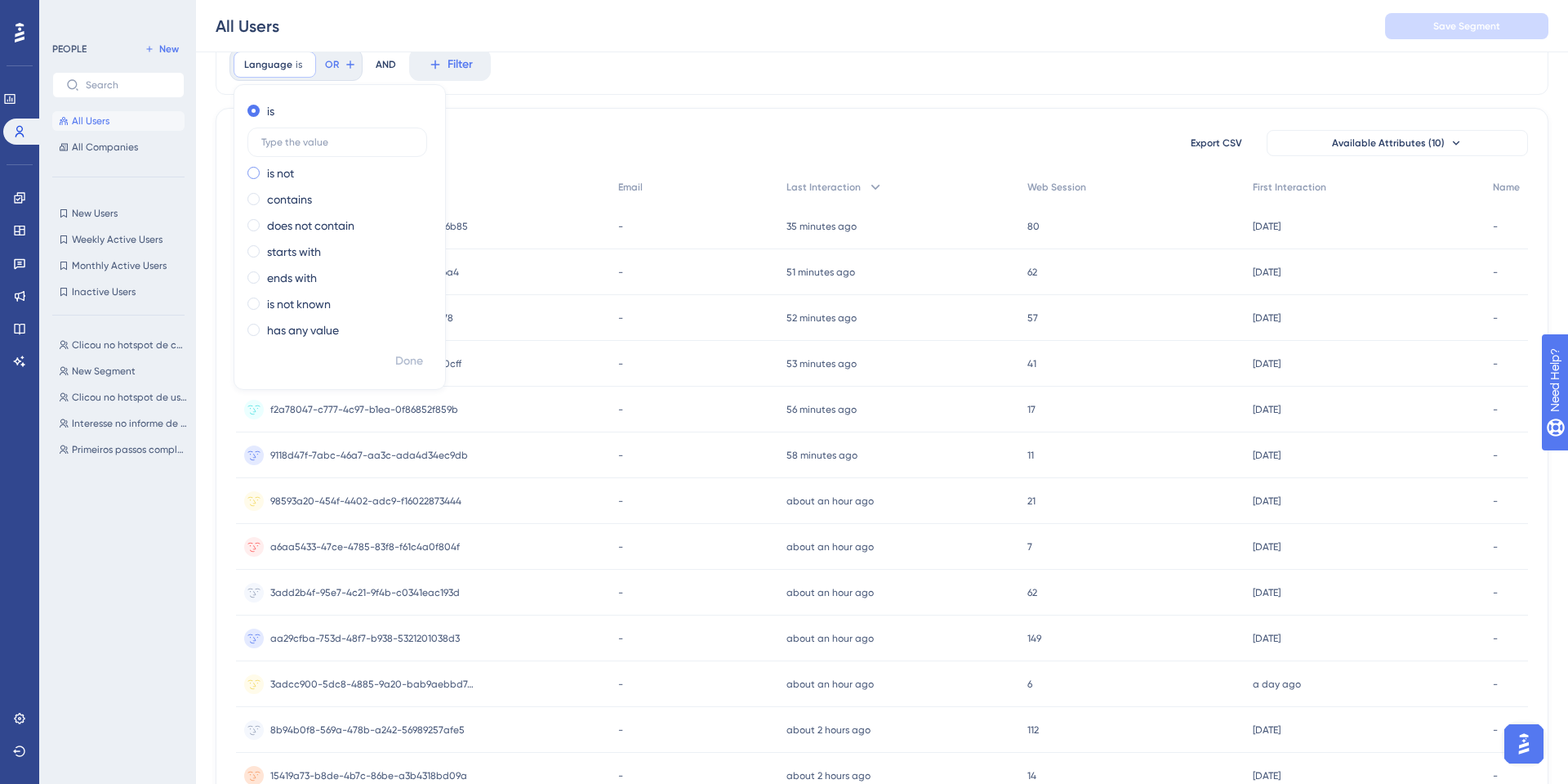
click at [286, 166] on label "is not" at bounding box center [280, 173] width 27 height 20
click at [451, 61] on icon at bounding box center [453, 65] width 15 height 15
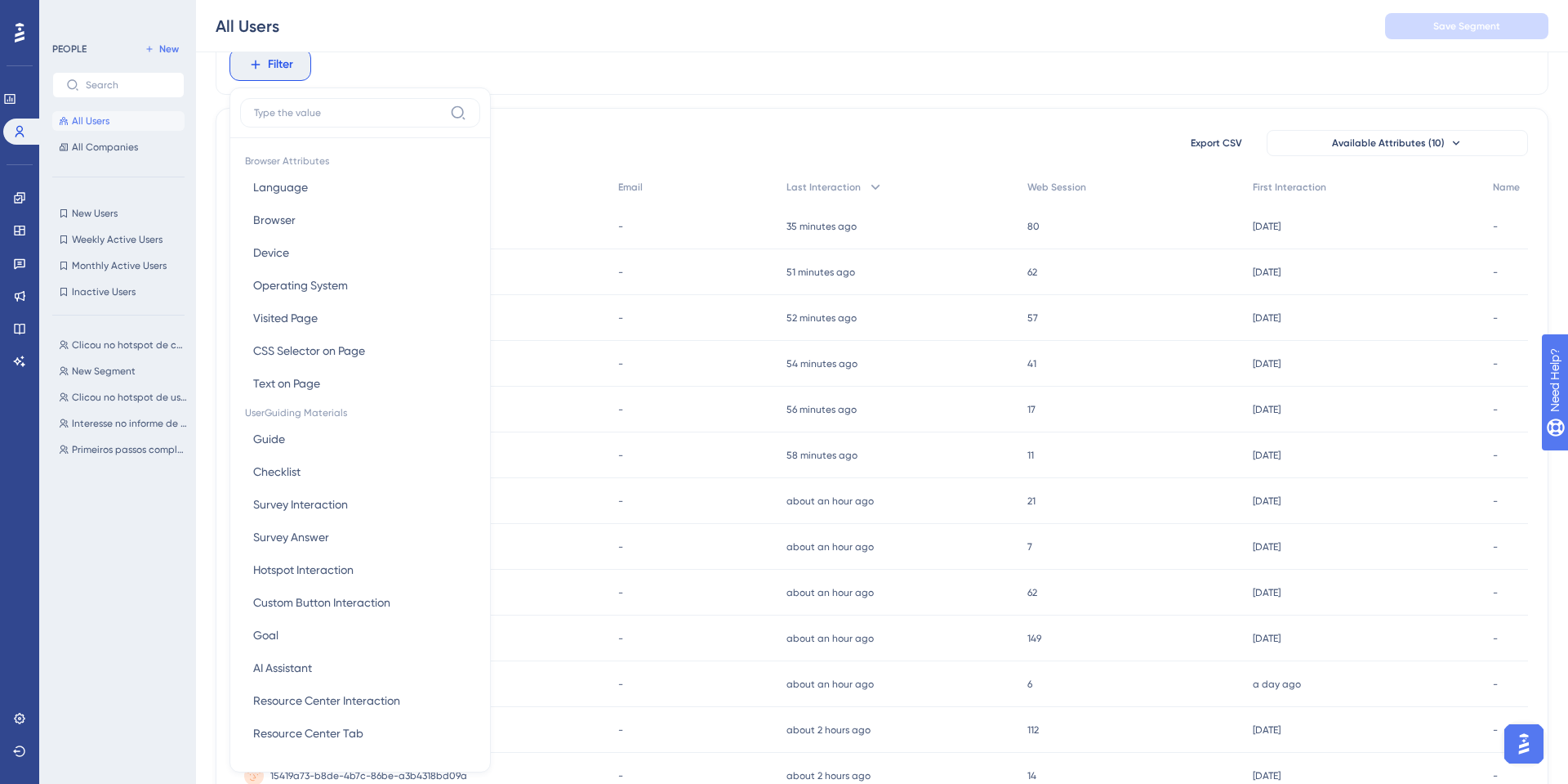
scroll to position [109, 0]
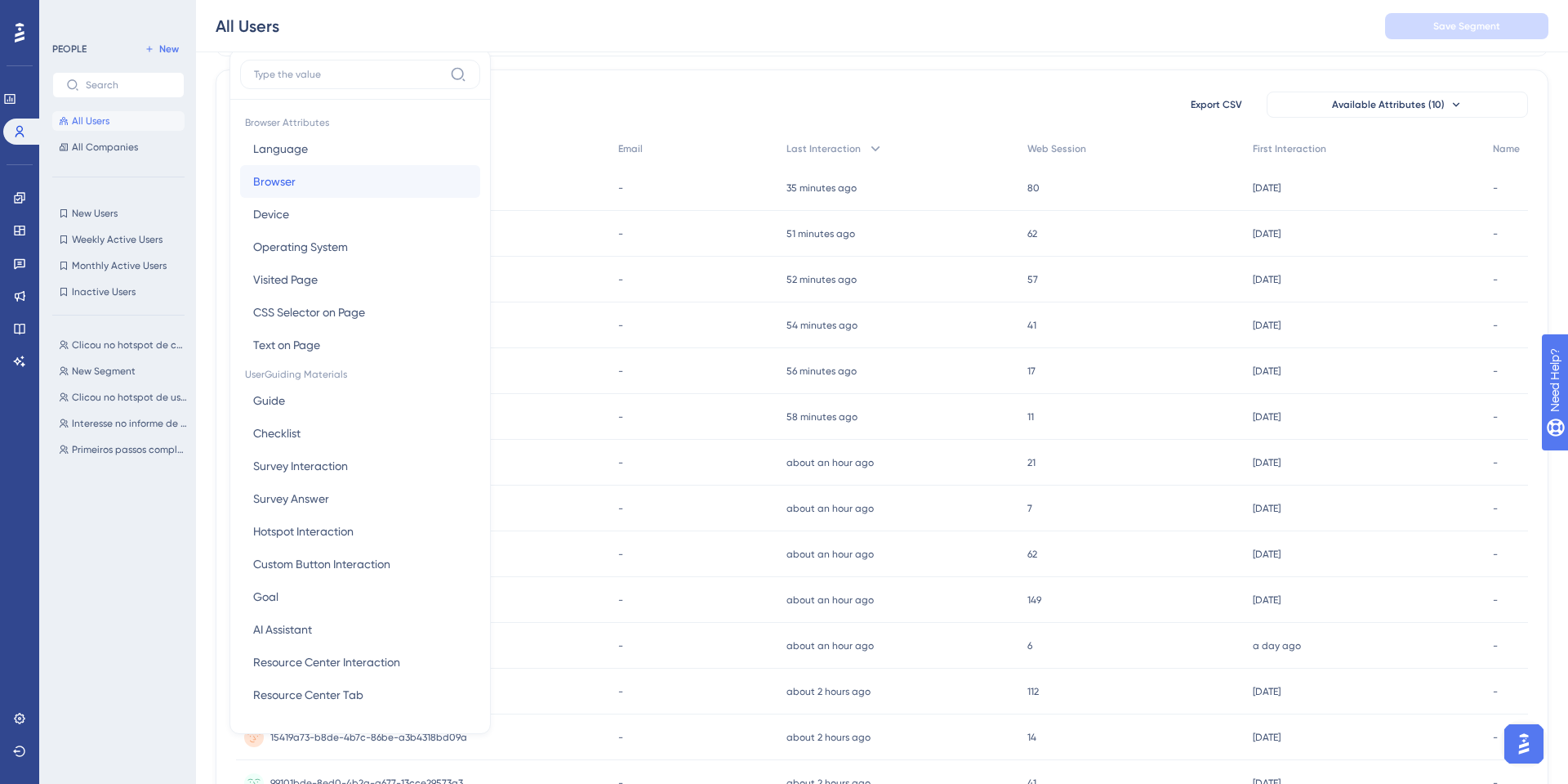
click at [337, 168] on button "Browser Browser" at bounding box center [360, 181] width 241 height 33
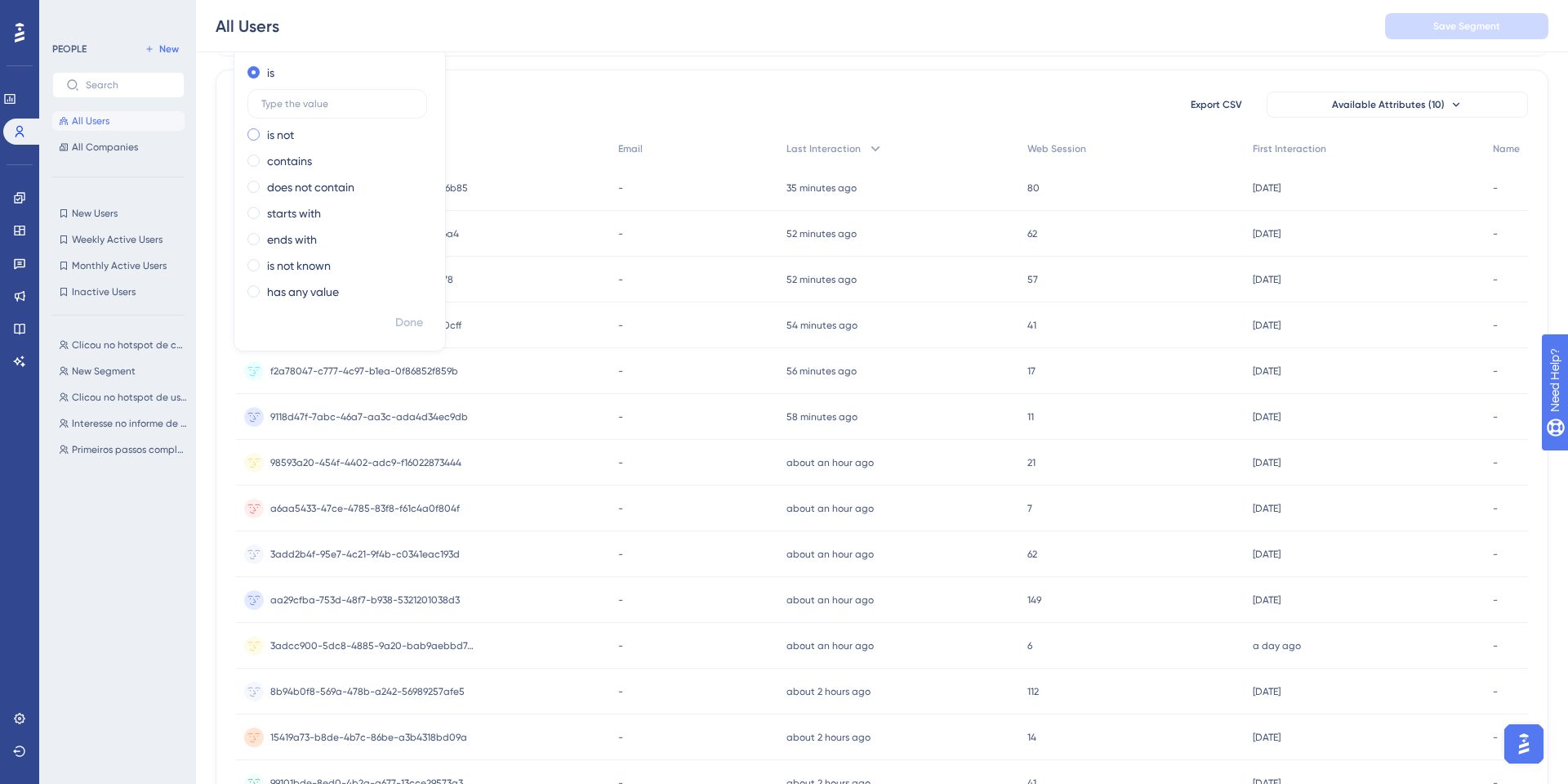
click at [286, 130] on label "is not" at bounding box center [280, 135] width 27 height 20
click at [529, 96] on div "15657 people out of 15657 people Export CSV Available Attributes (10)" at bounding box center [882, 104] width 1292 height 29
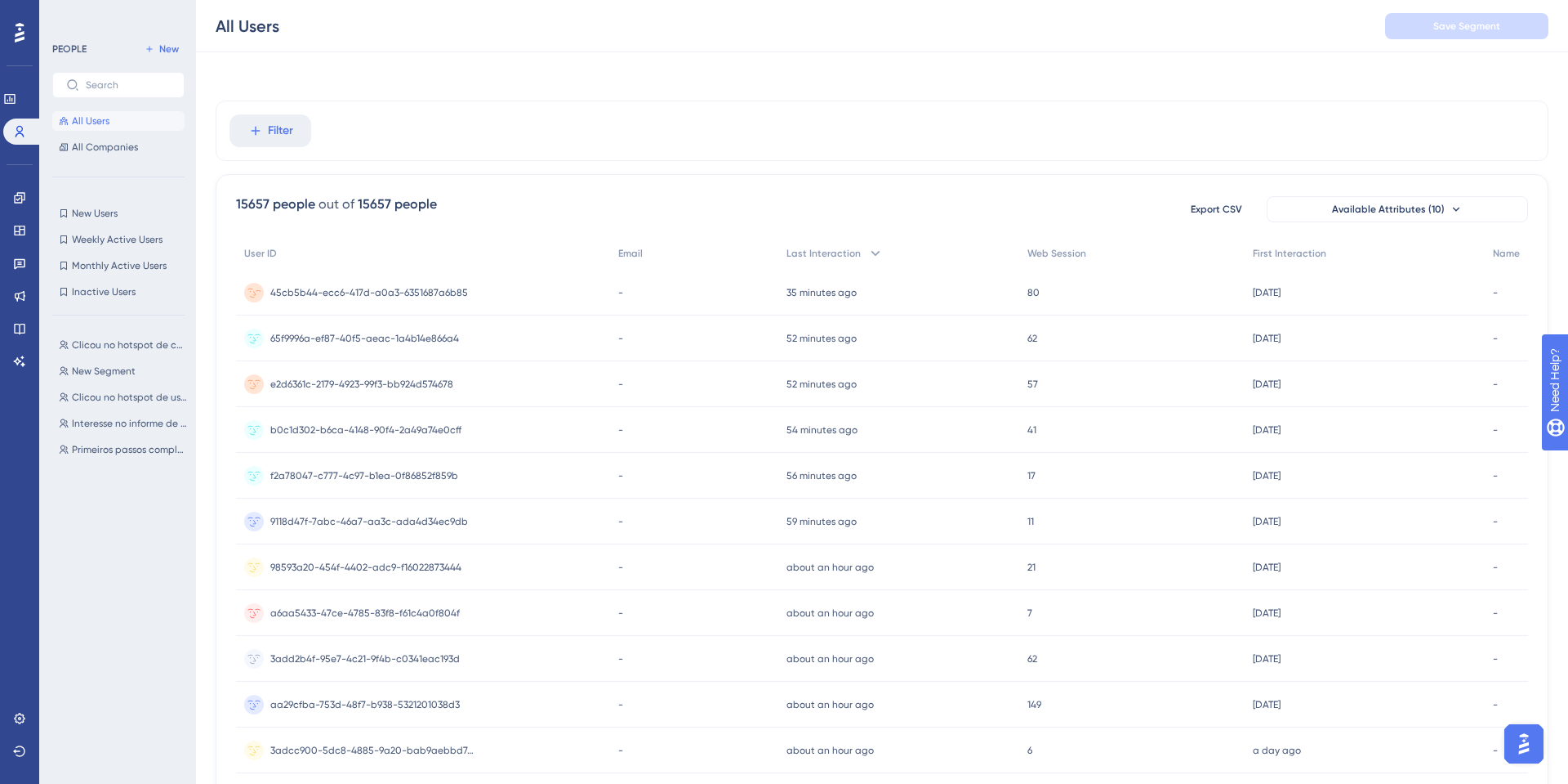
scroll to position [0, 0]
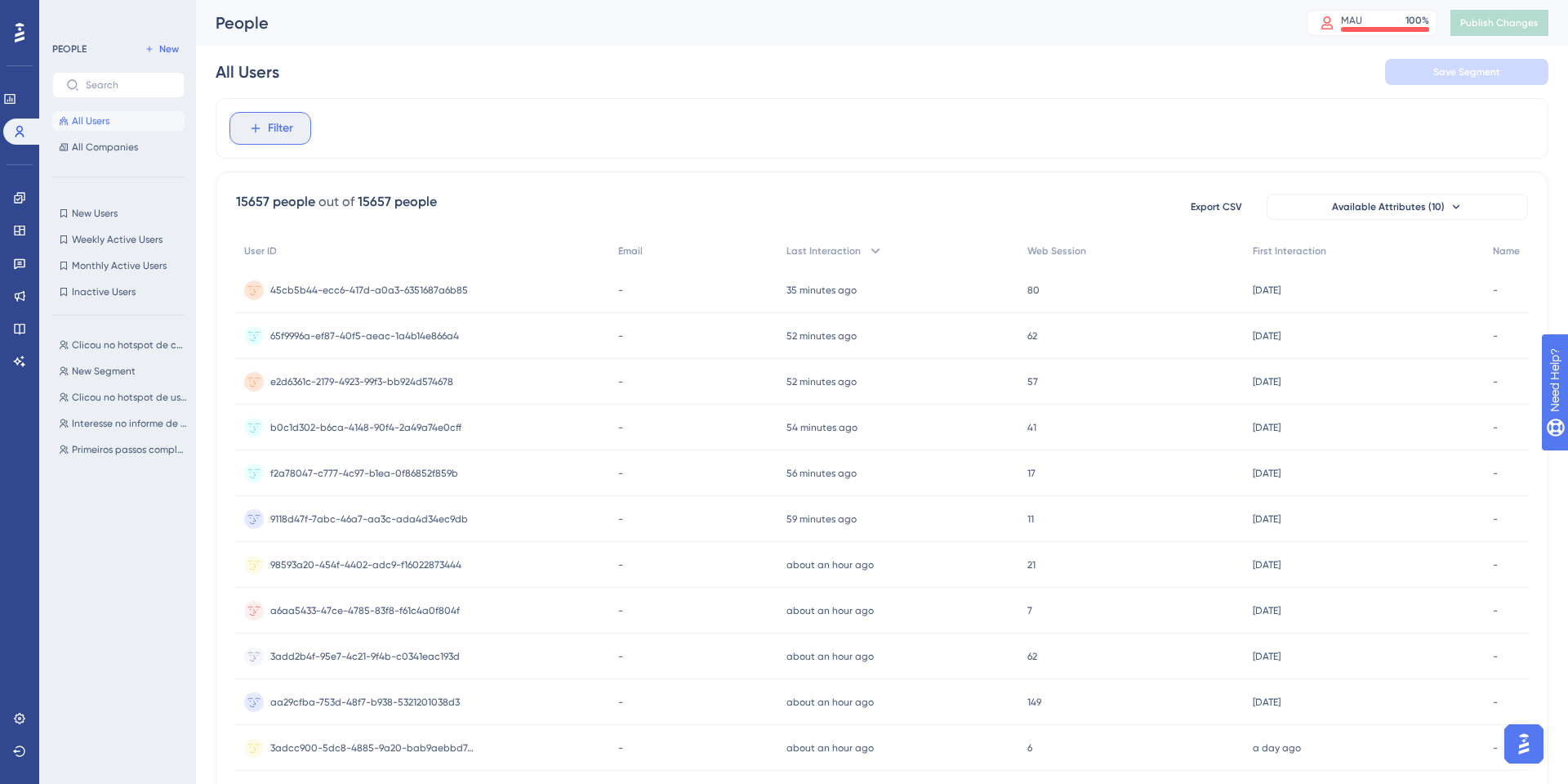
click at [304, 142] on button "Filter" at bounding box center [270, 128] width 81 height 33
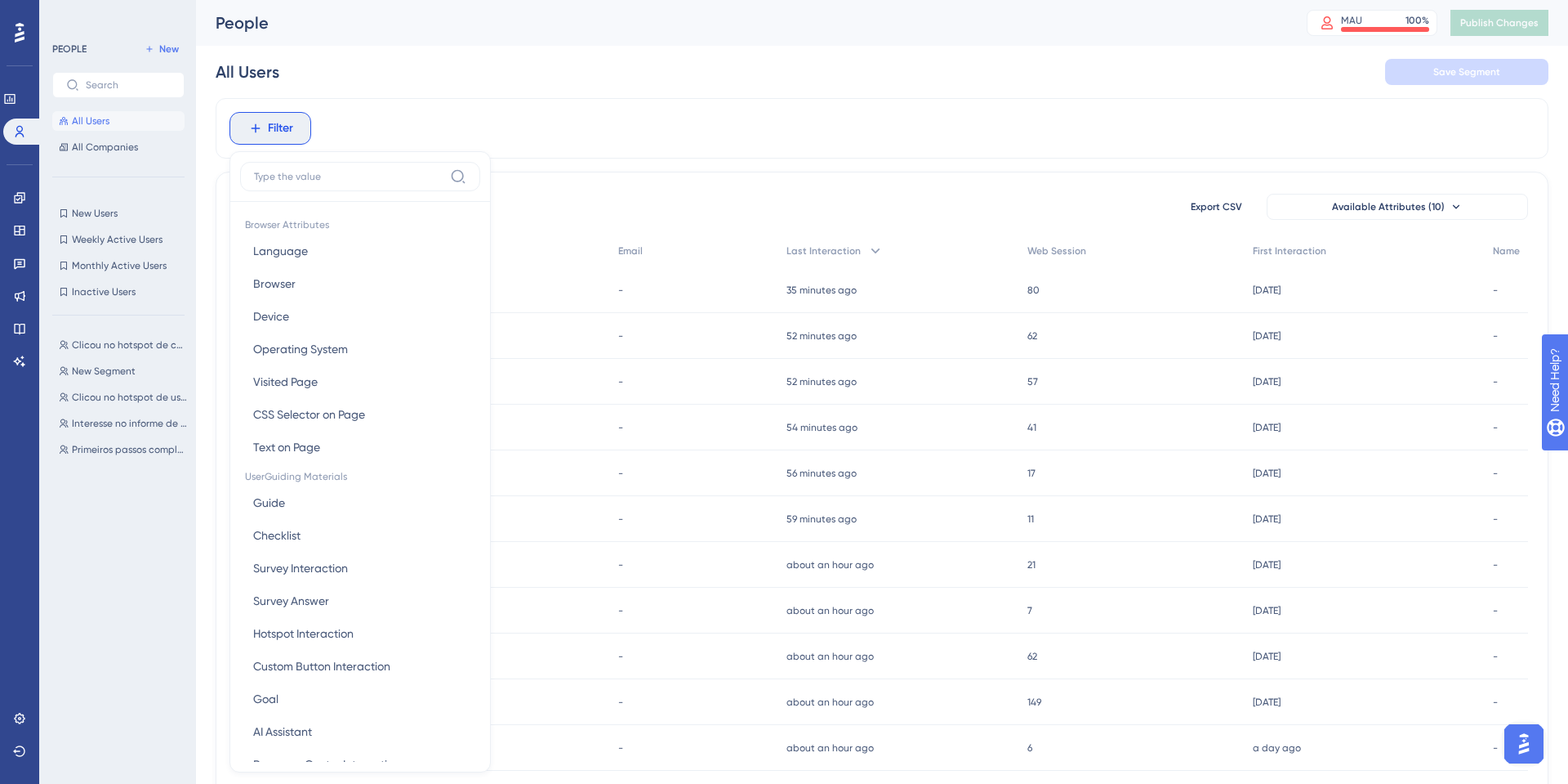
scroll to position [47, 0]
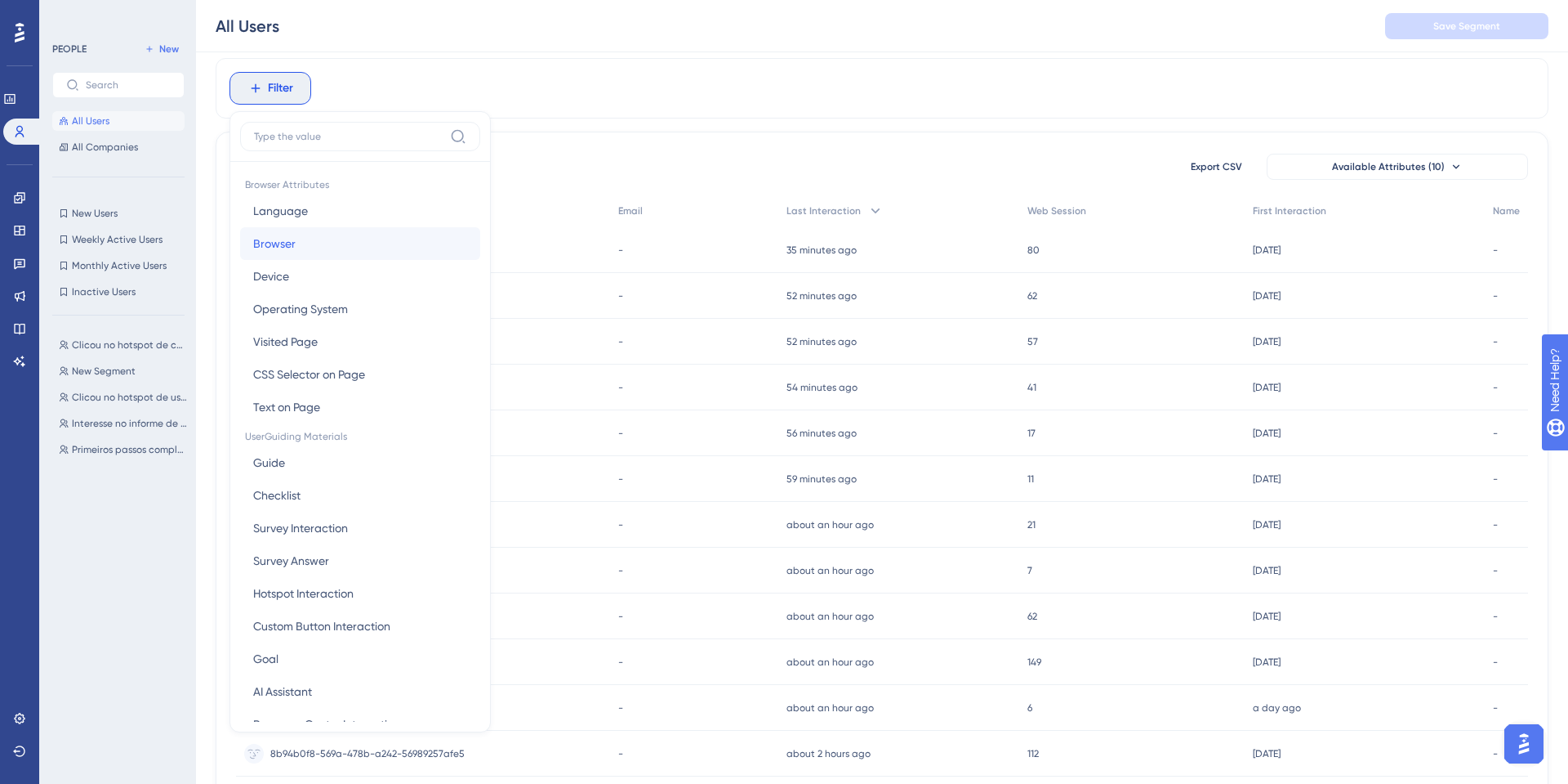
click at [311, 241] on button "Browser Browser" at bounding box center [360, 244] width 241 height 33
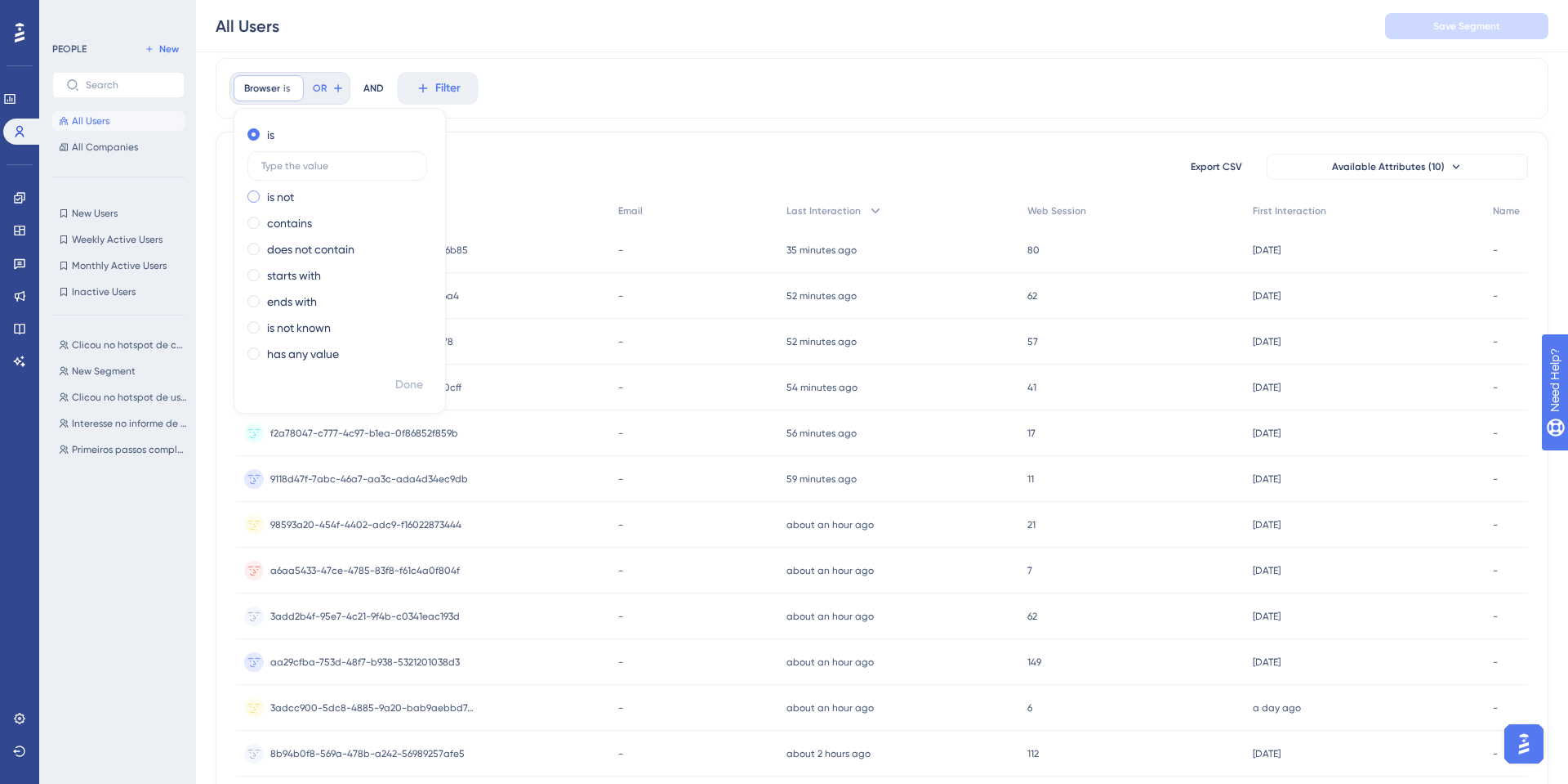
click at [303, 187] on div "is not" at bounding box center [336, 197] width 178 height 20
click at [303, 186] on input "text" at bounding box center [337, 192] width 152 height 11
click at [307, 122] on div "is is not contains does not contain starts with ends with is not known has any …" at bounding box center [339, 245] width 211 height 248
click at [293, 133] on div "is" at bounding box center [336, 135] width 178 height 20
type input "chrome"
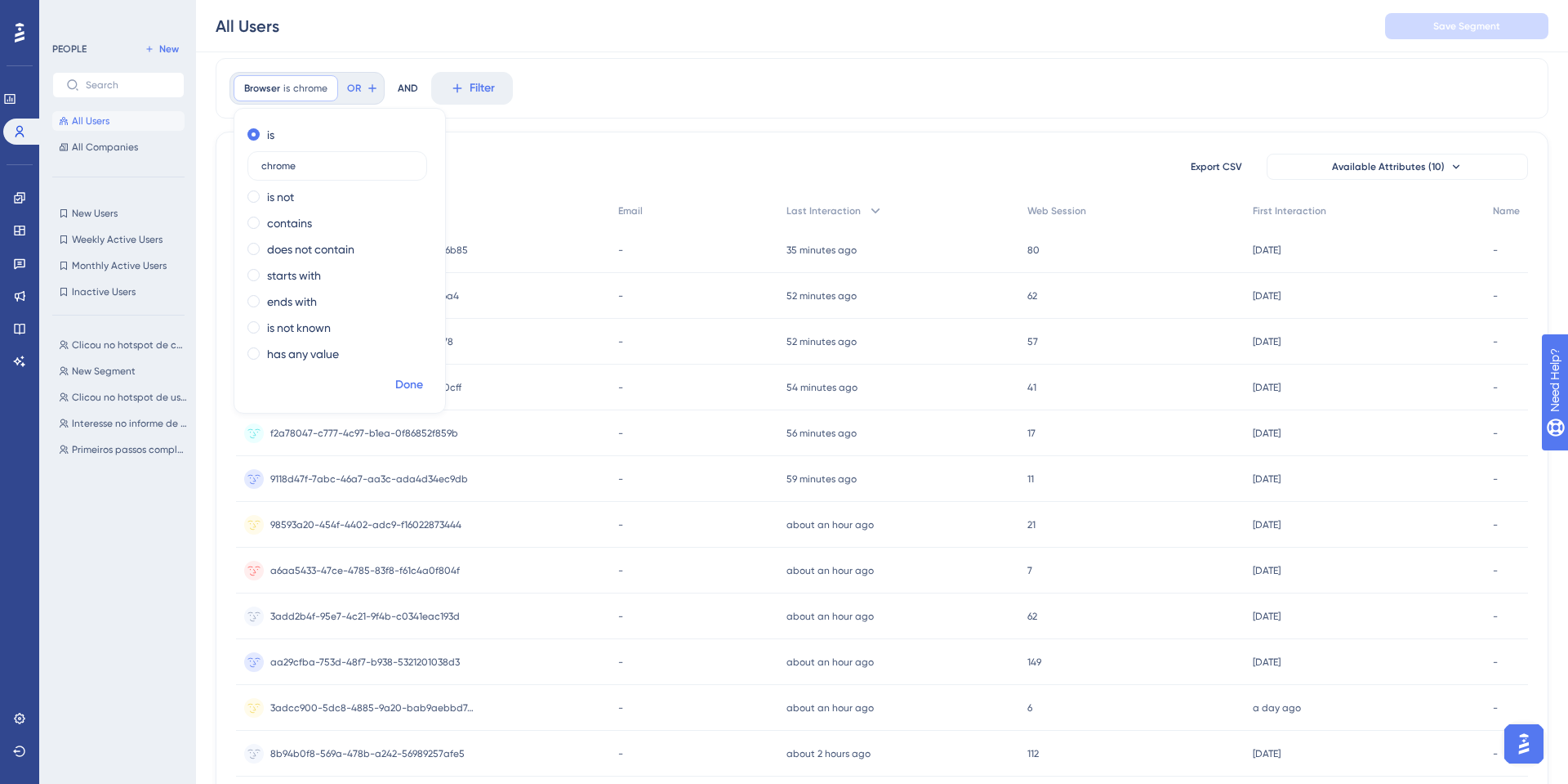
click at [409, 390] on span "Done" at bounding box center [409, 385] width 28 height 20
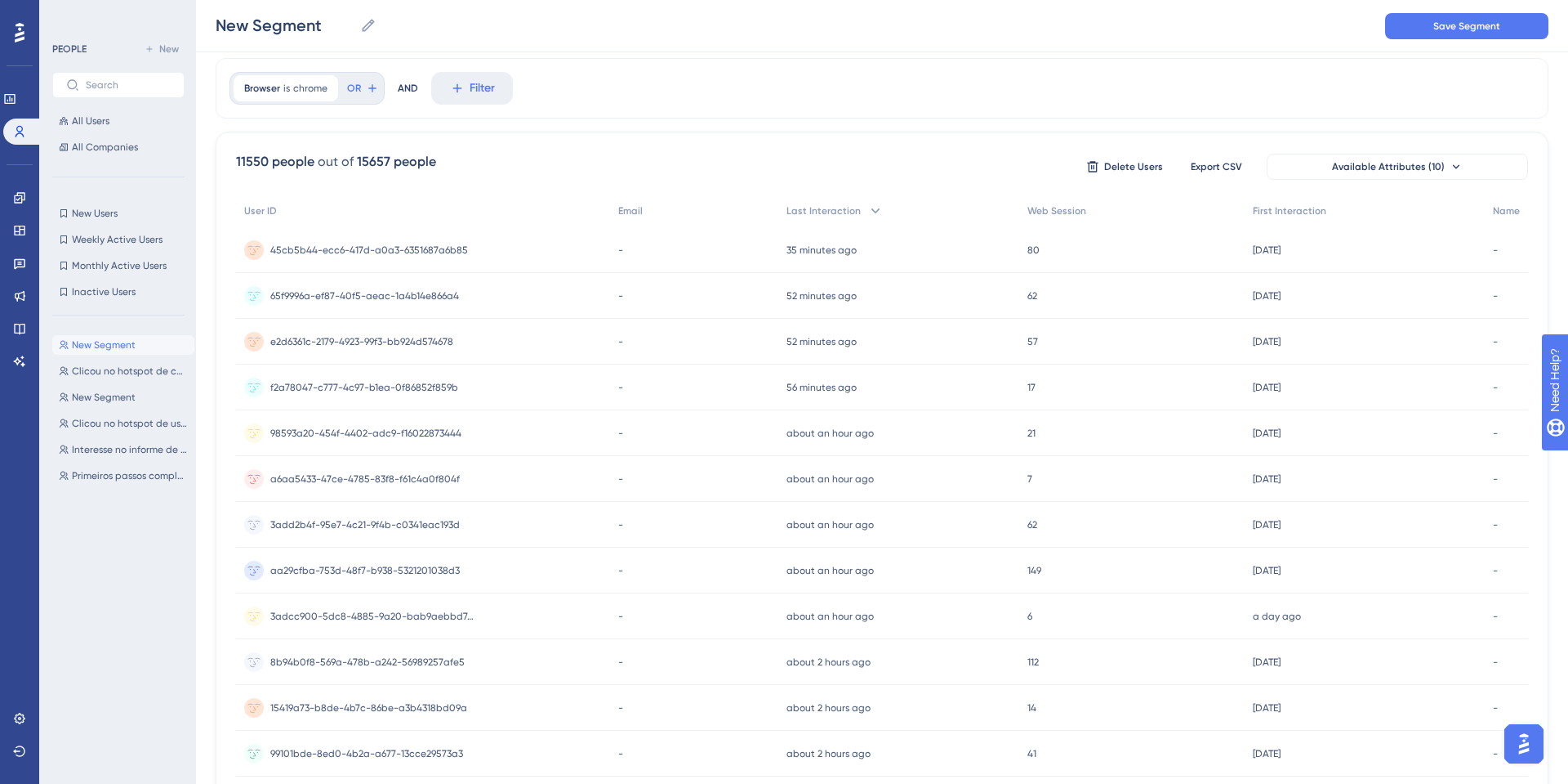
click at [585, 80] on div "Browser is chrome chrome Remove OR AND Filter" at bounding box center [882, 88] width 1333 height 61
click at [326, 86] on icon at bounding box center [326, 87] width 5 height 5
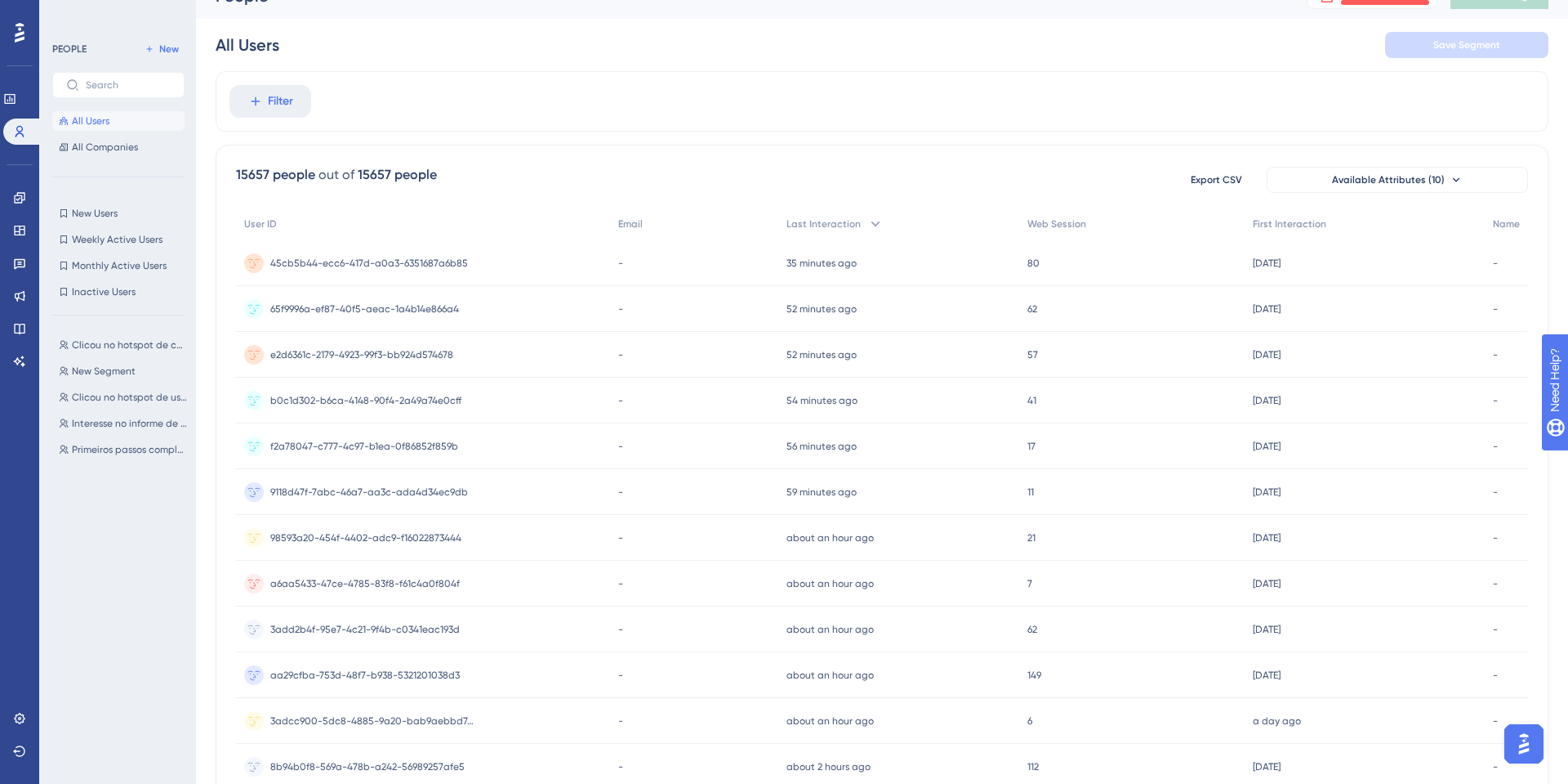
scroll to position [0, 0]
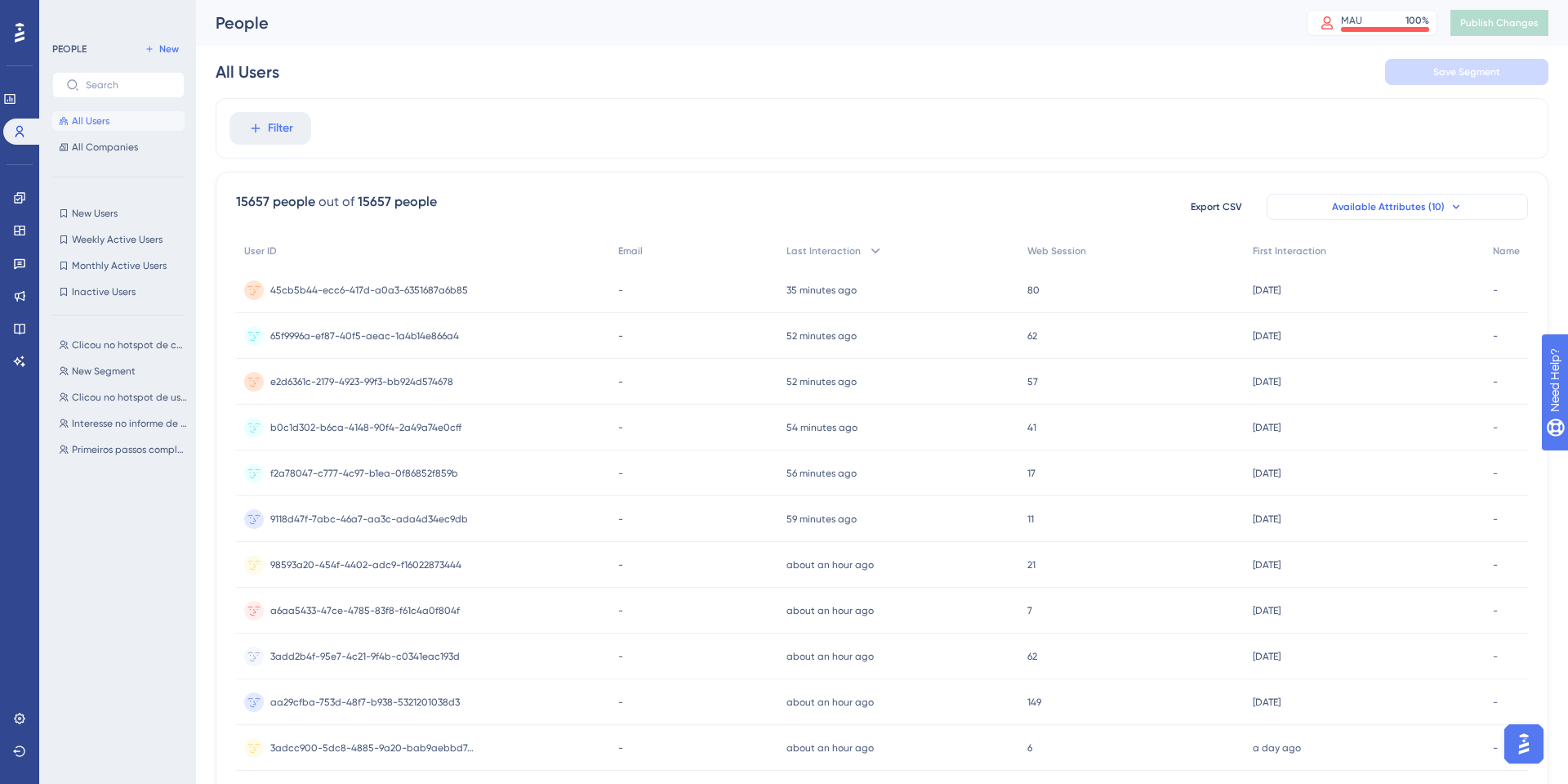
click at [1417, 205] on span "Available Attributes (10)" at bounding box center [1388, 207] width 112 height 13
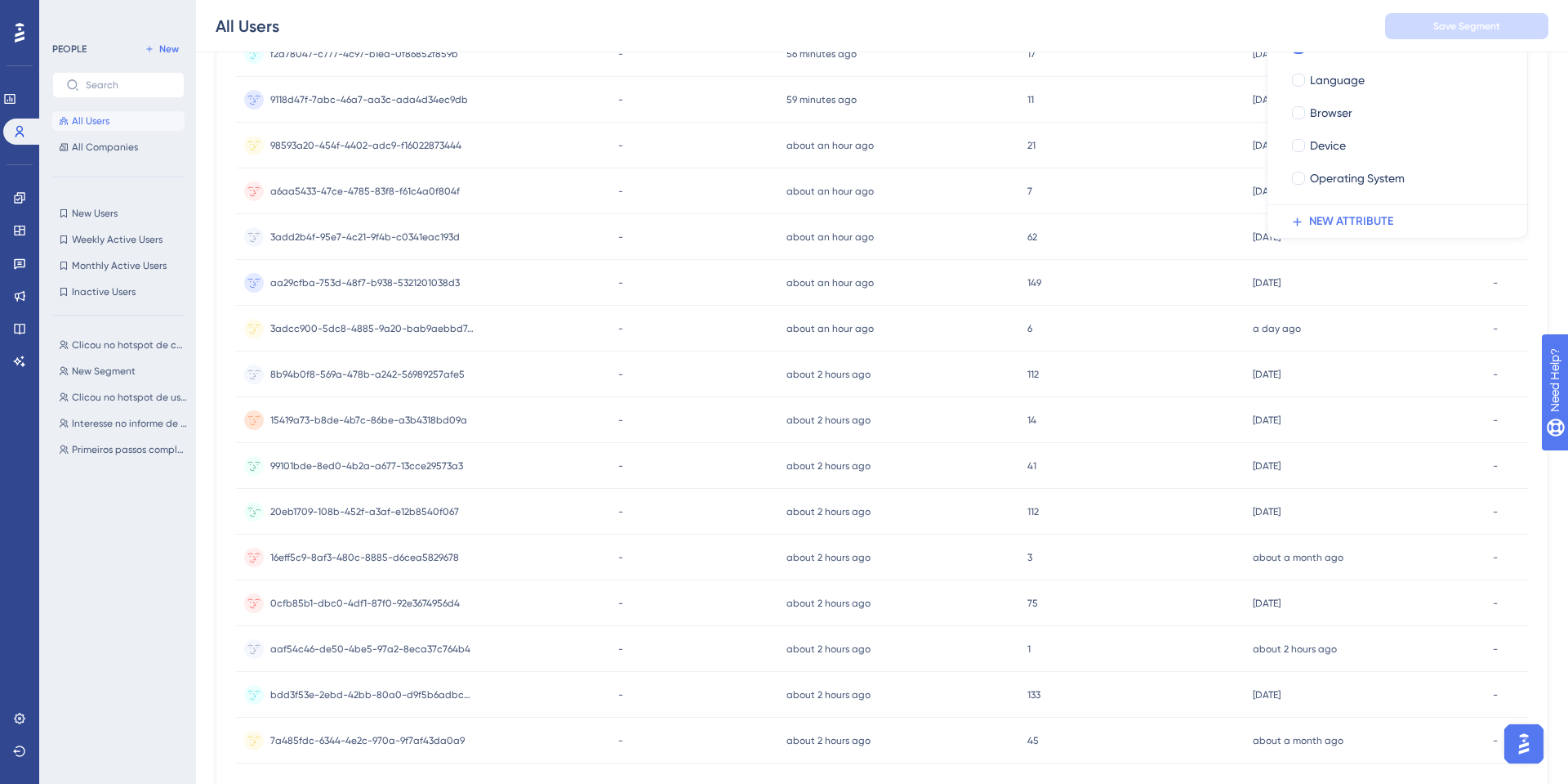
scroll to position [427, 0]
click at [1354, 220] on span "NEW ATTRIBUTE" at bounding box center [1352, 219] width 84 height 20
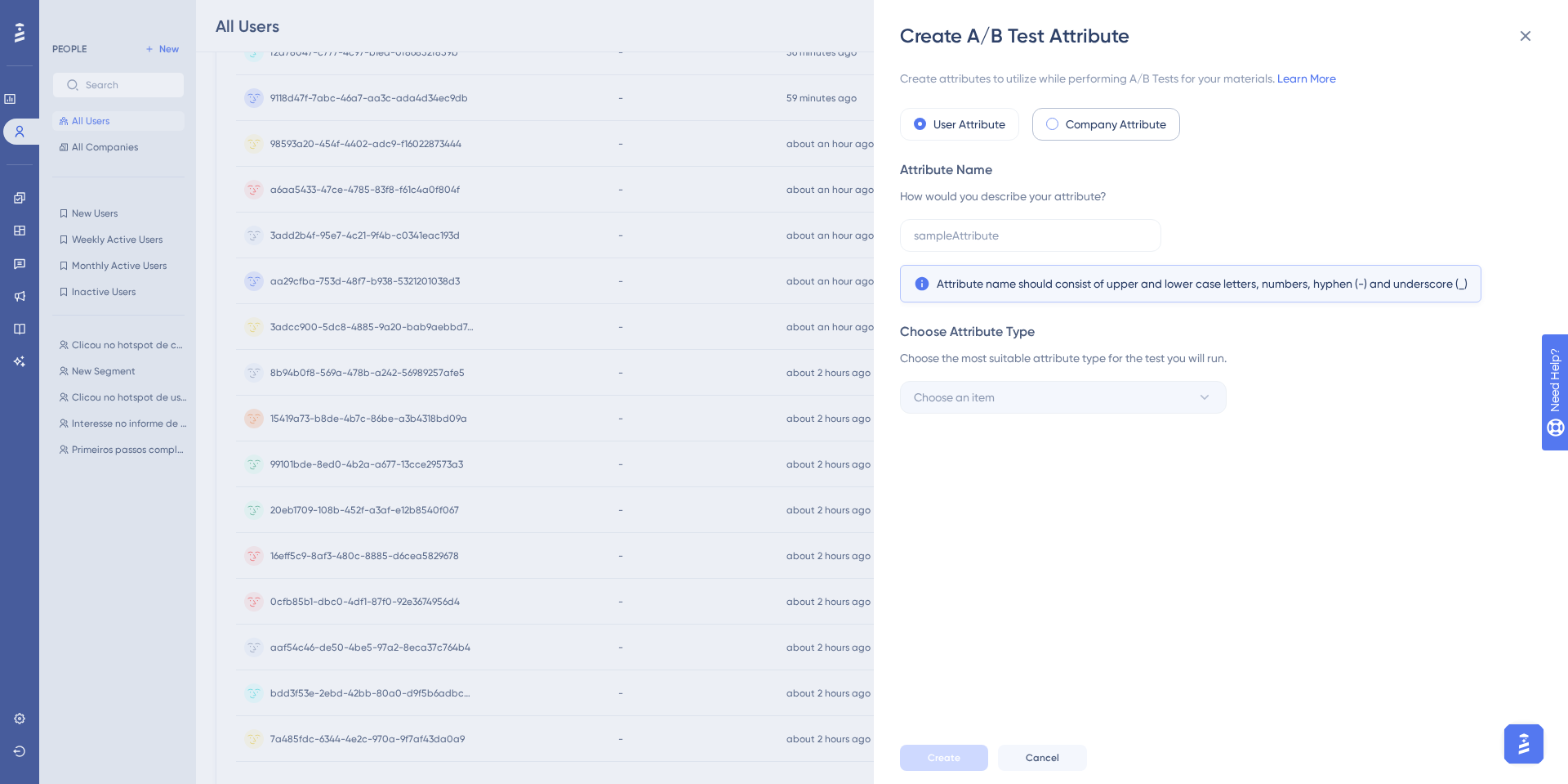
click at [1111, 126] on label "Company Attribute" at bounding box center [1116, 124] width 100 height 20
click at [901, 106] on div "Create attributes to utilize while performing A/B Tests for your materials. Lea…" at bounding box center [1216, 241] width 632 height 345
click at [920, 115] on div "User Attribute" at bounding box center [960, 124] width 119 height 33
click at [972, 252] on div "Attribute name should consist of upper and lower case letters, numbers, hyphen …" at bounding box center [1216, 260] width 632 height 83
click at [972, 243] on input "text" at bounding box center [1031, 235] width 234 height 18
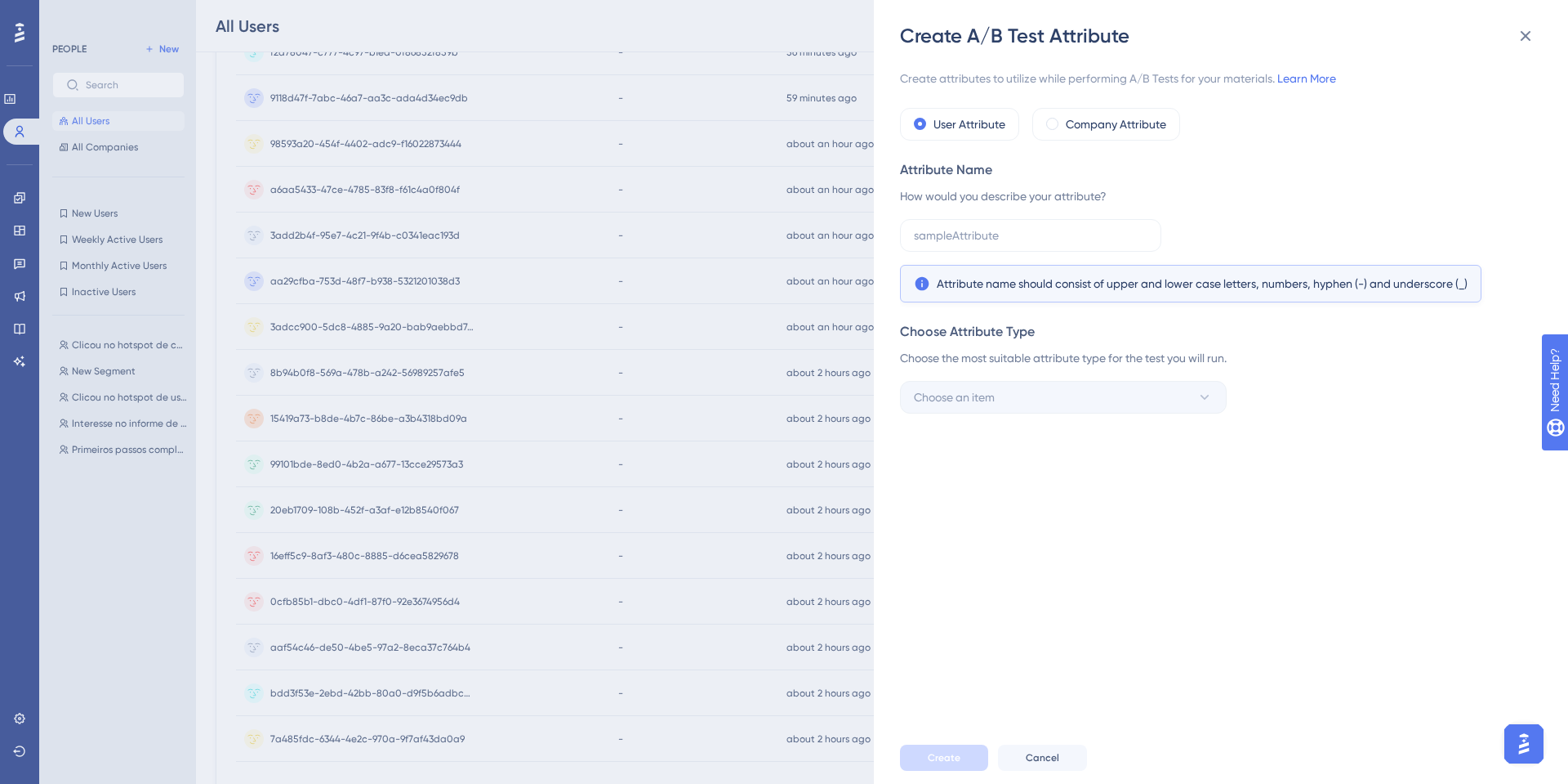
click at [1118, 362] on div "Choose the most suitable attribute type for the test you will run." at bounding box center [1216, 358] width 632 height 20
click at [1282, 401] on div "Choose Attribute Type Choose the most suitable attribute type for the test you …" at bounding box center [1216, 368] width 632 height 92
click at [1030, 229] on input "text" at bounding box center [1031, 235] width 234 height 18
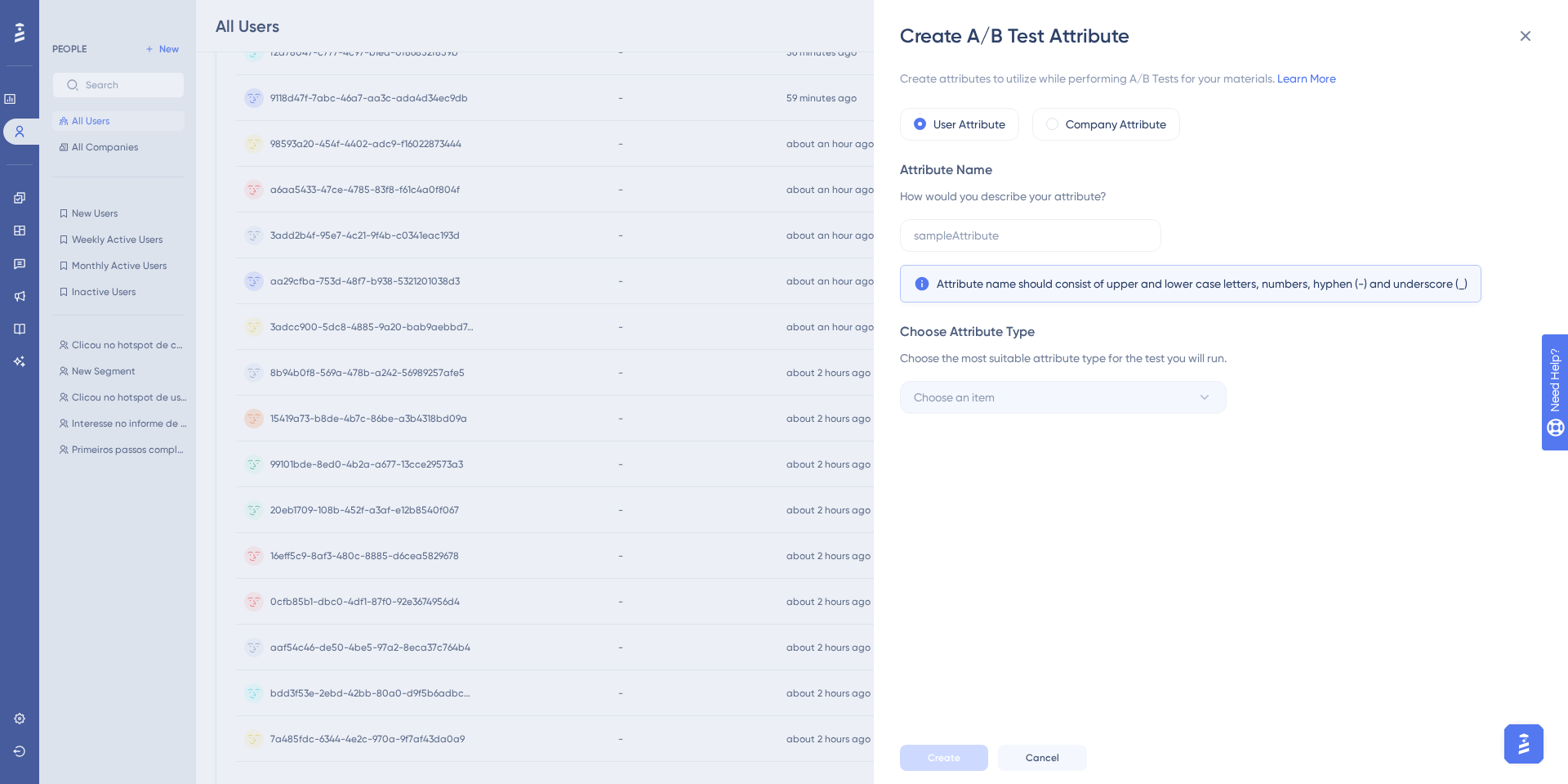
click at [1119, 596] on div "Create attributes to utilize while performing A/B Tests for your materials. Lea…" at bounding box center [1229, 390] width 658 height 683
click at [990, 231] on input "text" at bounding box center [1031, 235] width 234 height 18
type input "Login"
drag, startPoint x: 1004, startPoint y: 251, endPoint x: 996, endPoint y: 282, distance: 32.0
click at [998, 272] on div "Login Attribute name should consist of upper and lower case letters, numbers, h…" at bounding box center [1216, 260] width 632 height 83
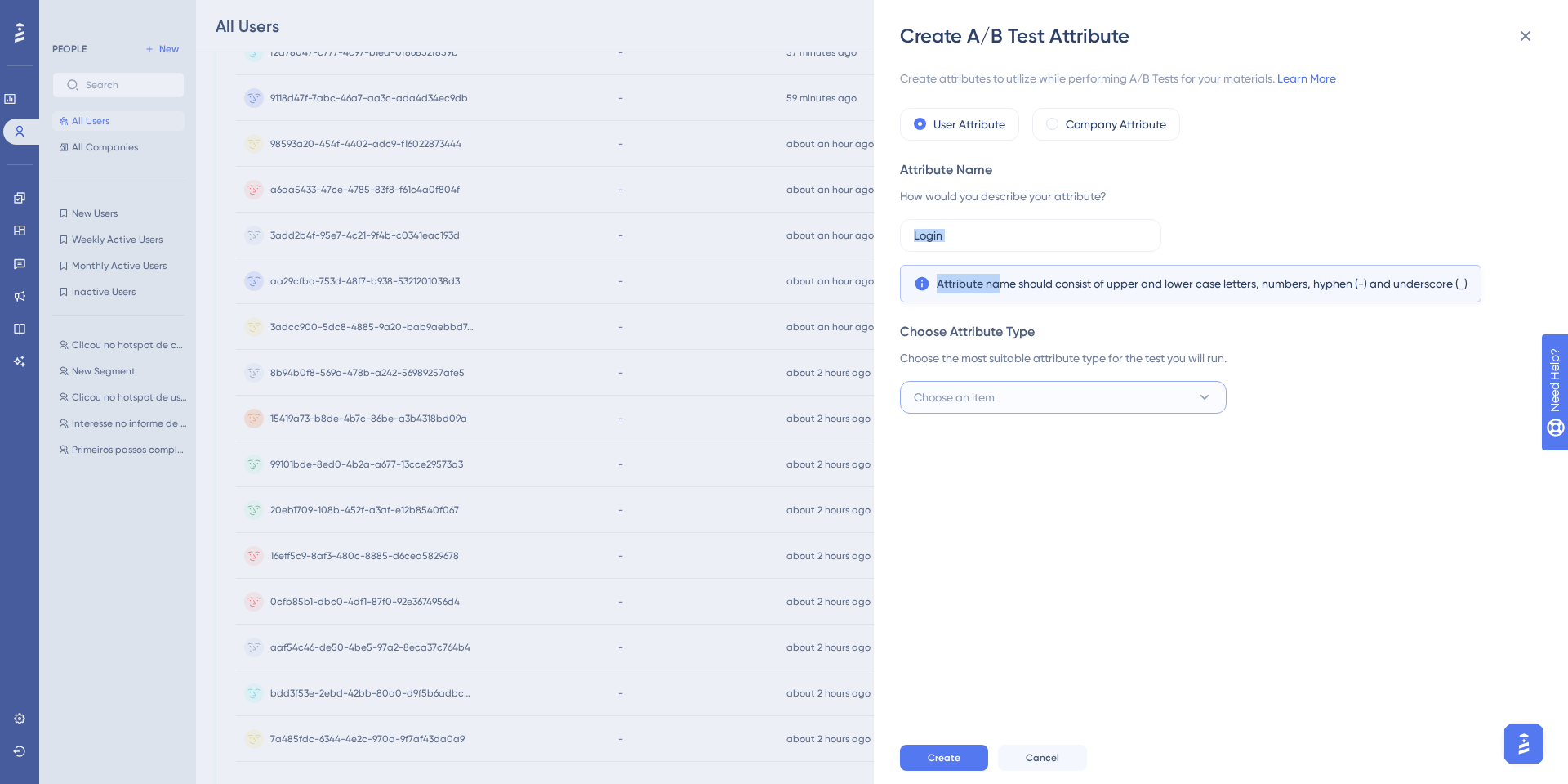
click at [995, 401] on span "Choose an item" at bounding box center [954, 397] width 81 height 20
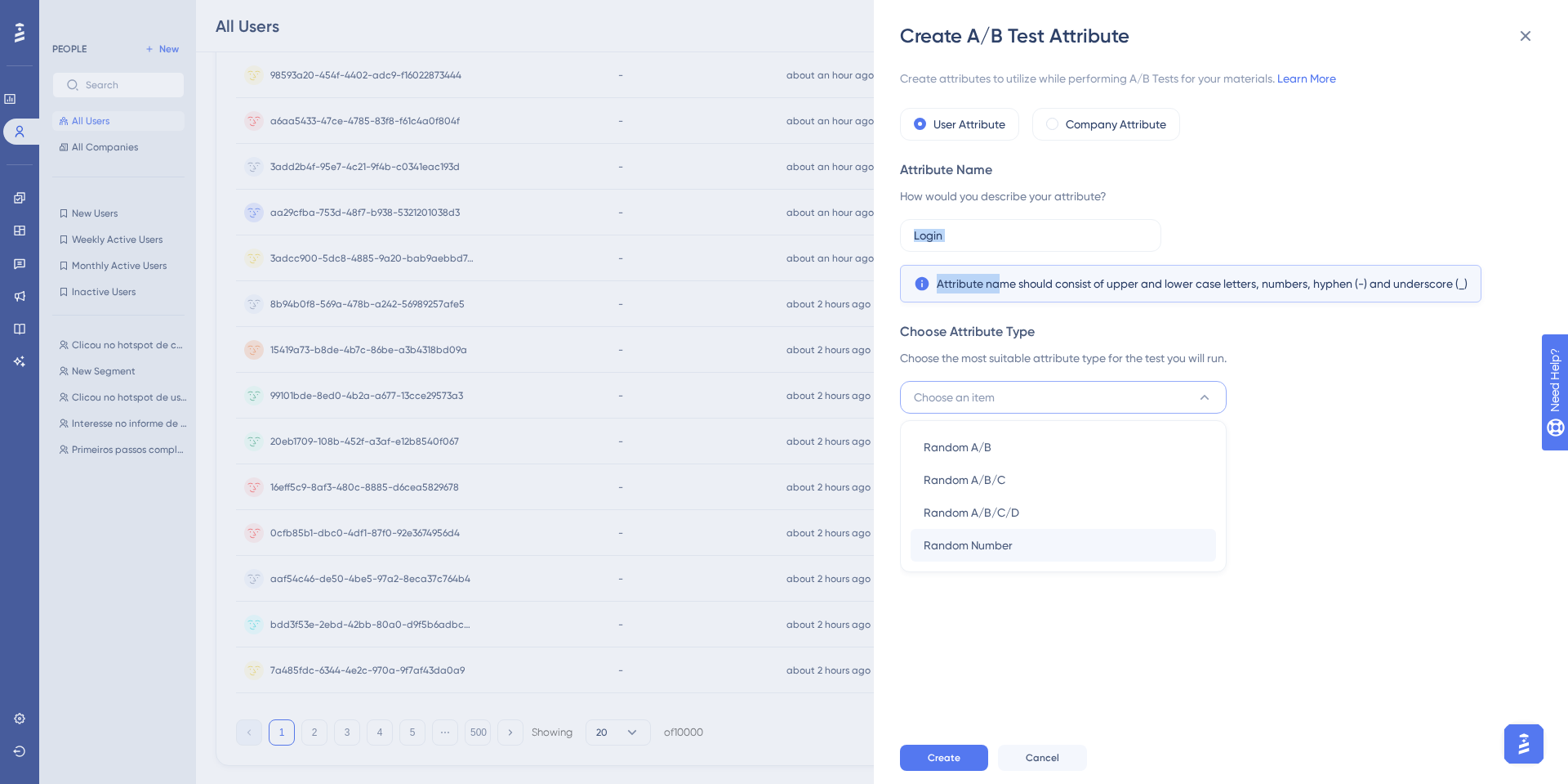
scroll to position [525, 0]
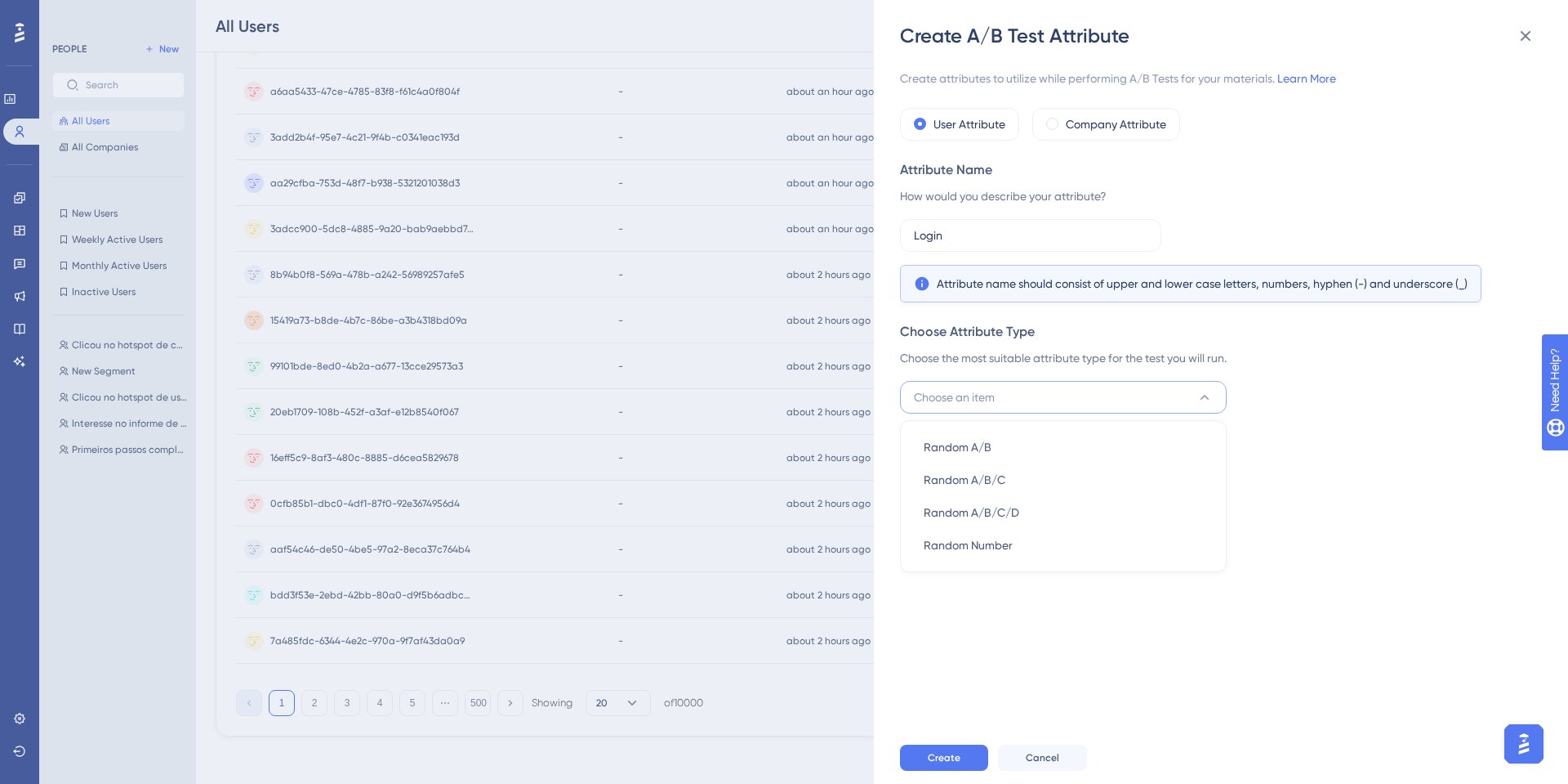
click at [968, 365] on div "Choose the most suitable attribute type for the test you will run." at bounding box center [1216, 358] width 632 height 20
click at [1040, 364] on div "Choose the most suitable attribute type for the test you will run." at bounding box center [1216, 358] width 632 height 20
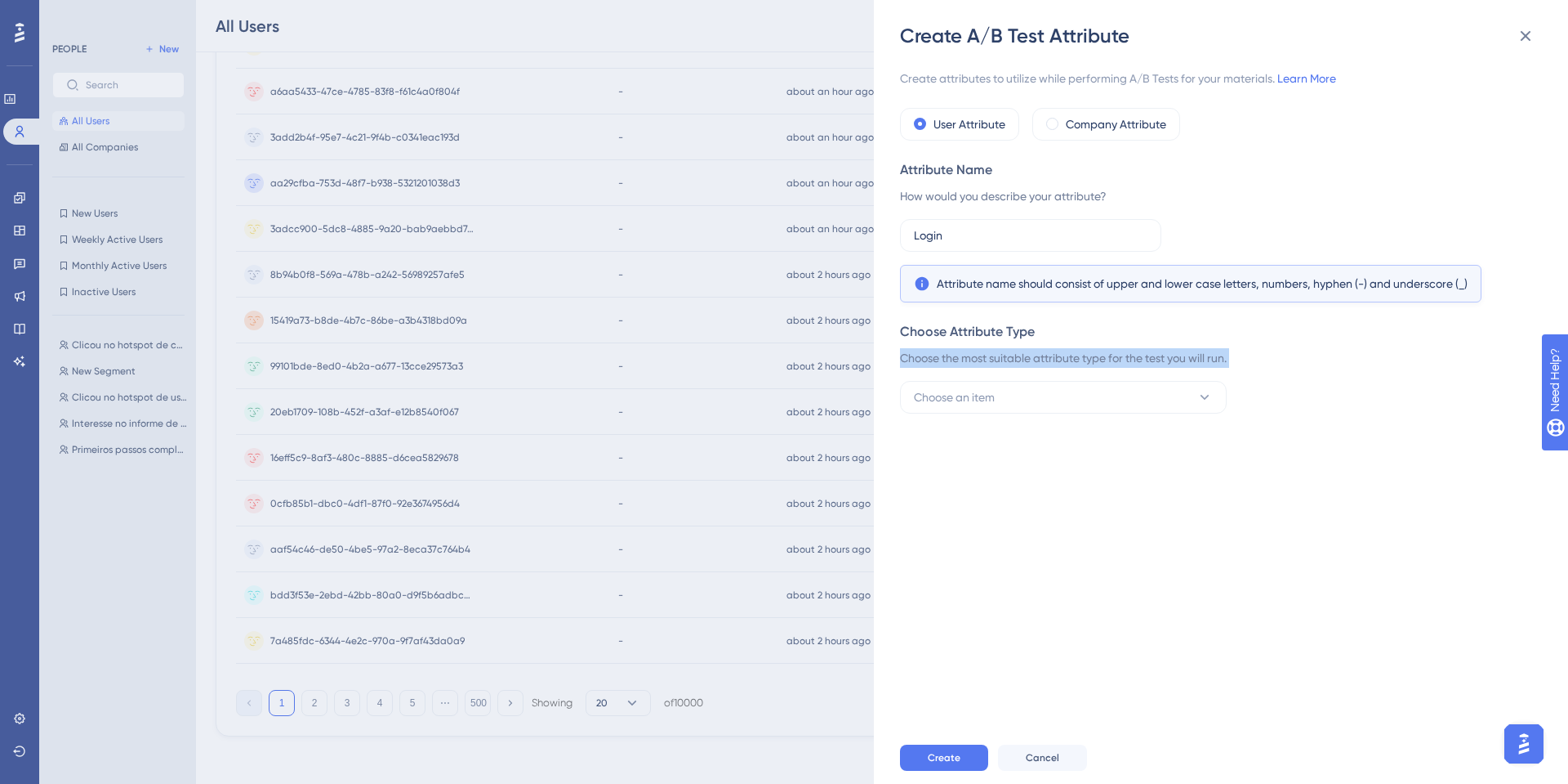
click at [997, 422] on div "Create attributes to utilize while performing A/B Tests for your materials. Lea…" at bounding box center [1229, 390] width 658 height 683
click at [993, 403] on span "Choose an item" at bounding box center [954, 397] width 81 height 20
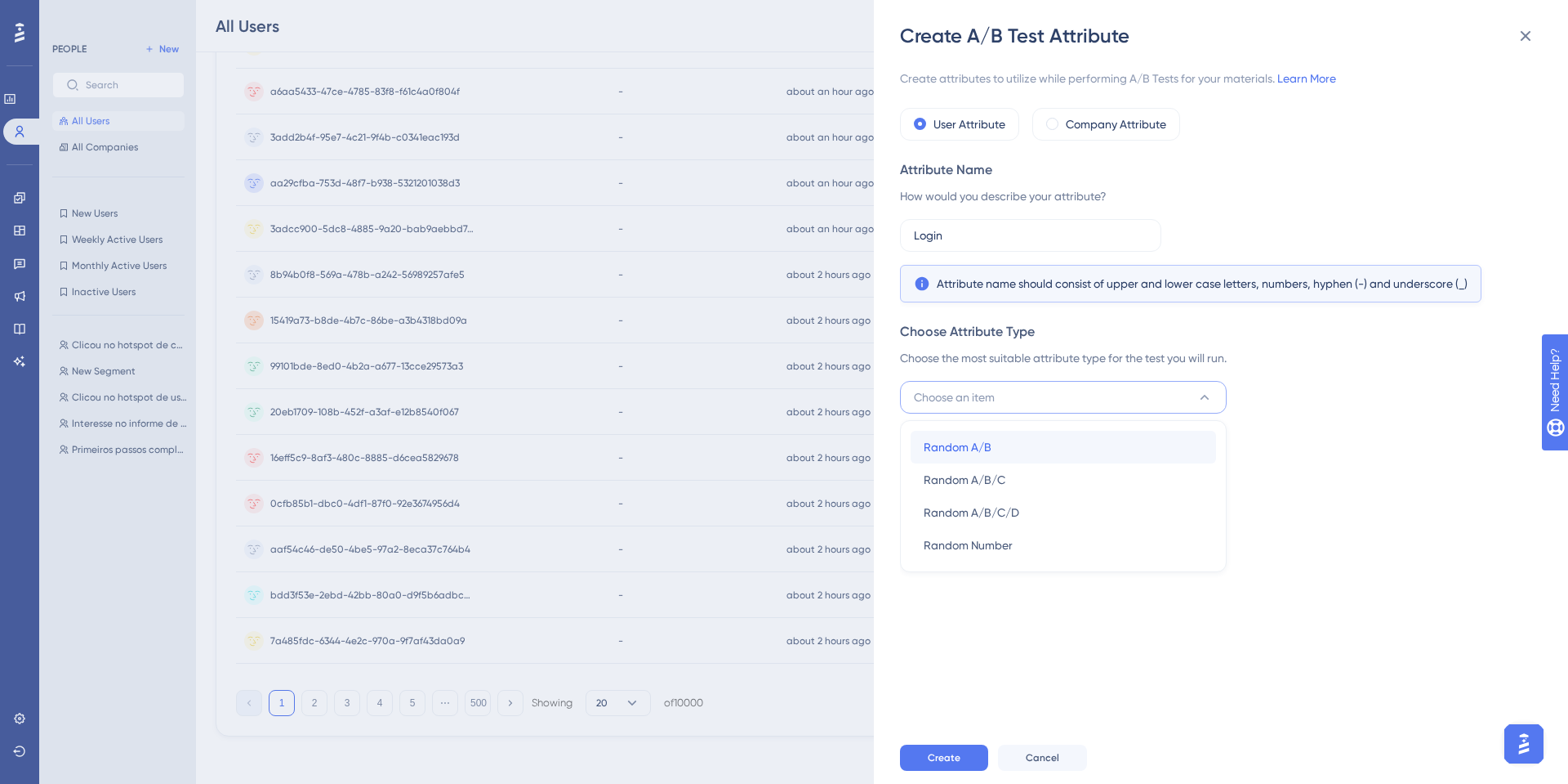
click at [972, 460] on div "Random A/B Random A/B" at bounding box center [1063, 447] width 279 height 33
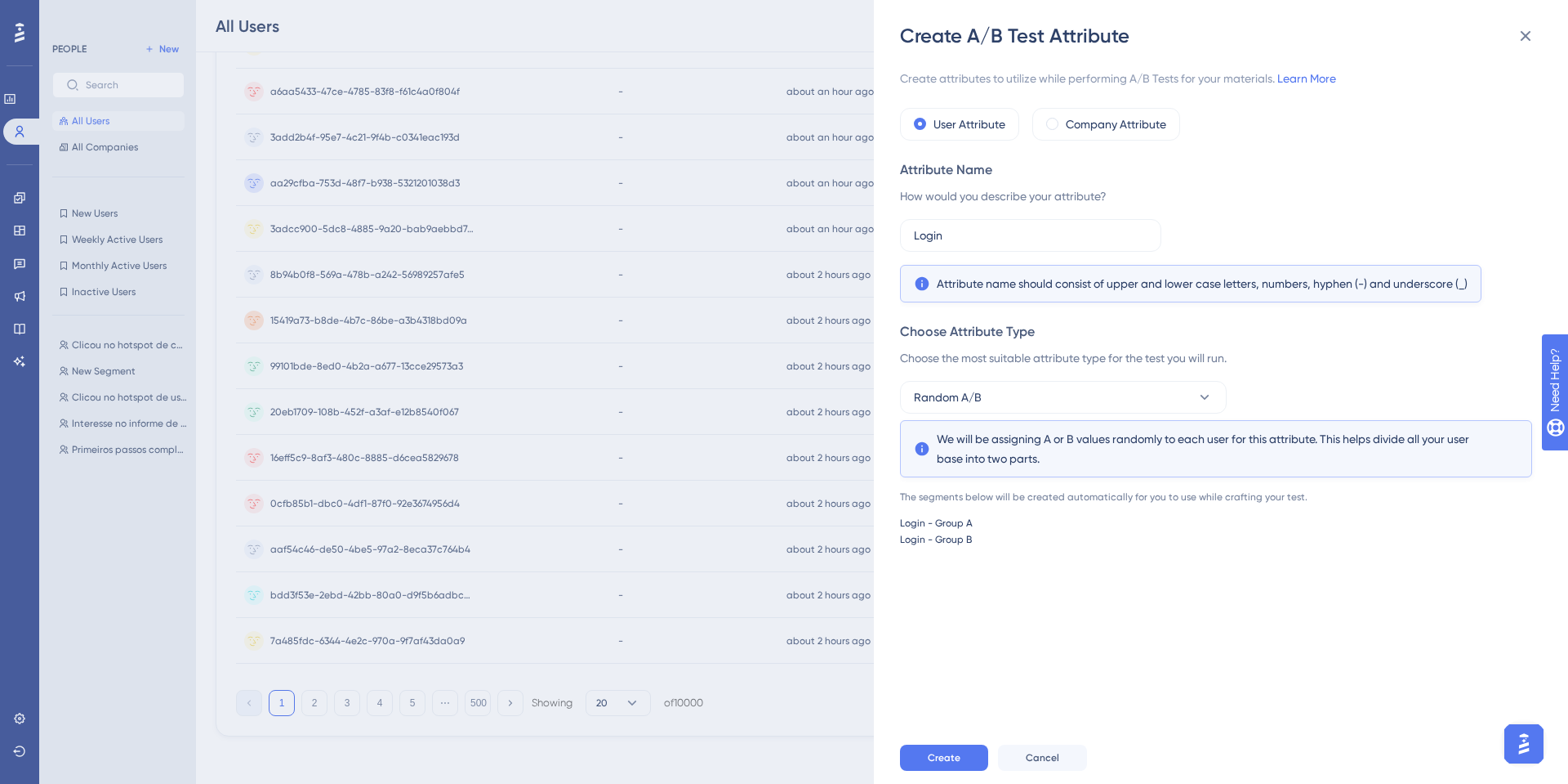
click at [963, 640] on div "Create attributes to utilize while performing A/B Tests for your materials. Lea…" at bounding box center [1229, 390] width 658 height 683
click at [978, 289] on span "Attribute name should consist of upper and lower case letters, numbers, hyphen …" at bounding box center [1202, 283] width 531 height 20
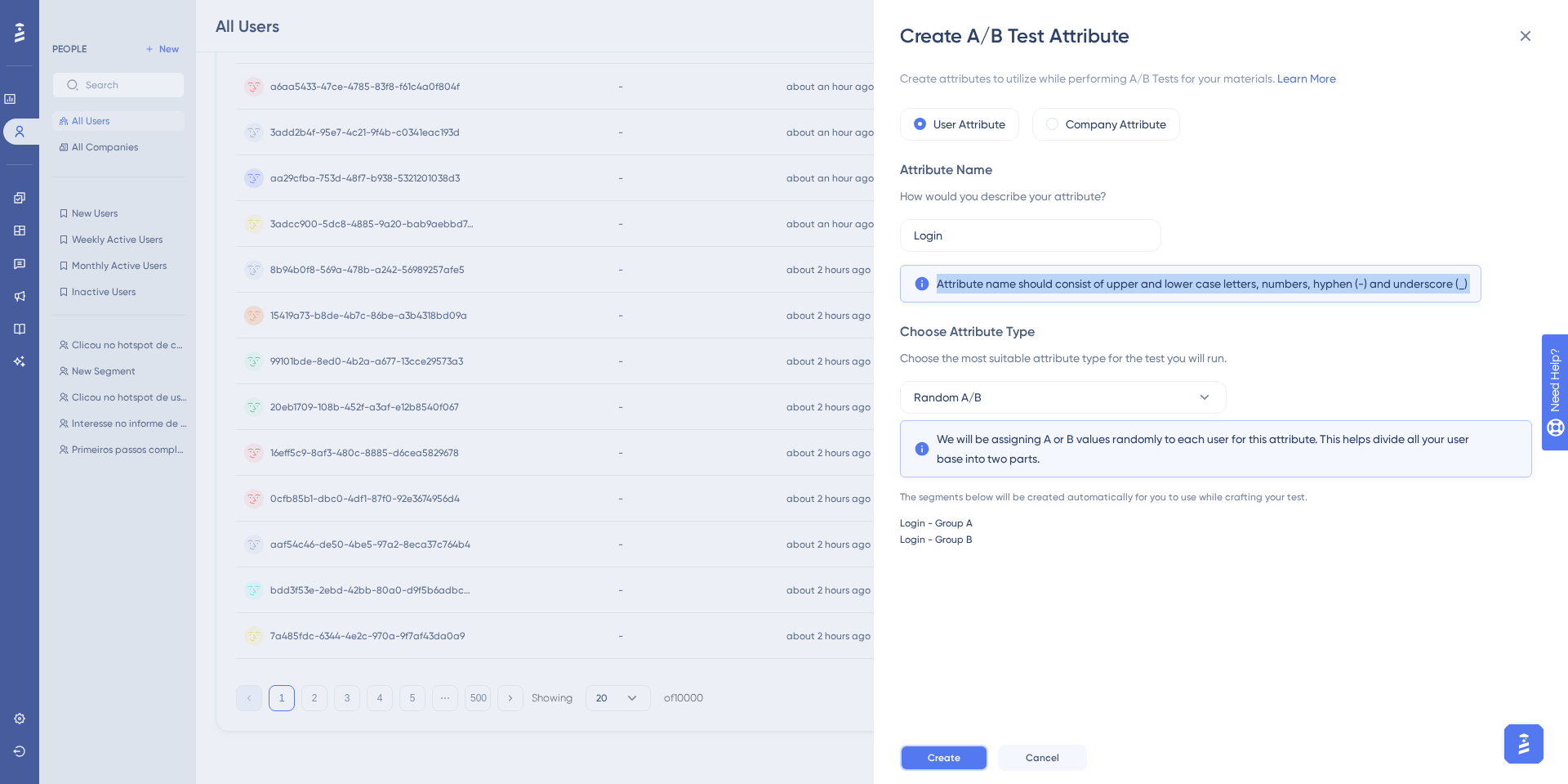
click at [953, 760] on span "Create" at bounding box center [944, 758] width 33 height 13
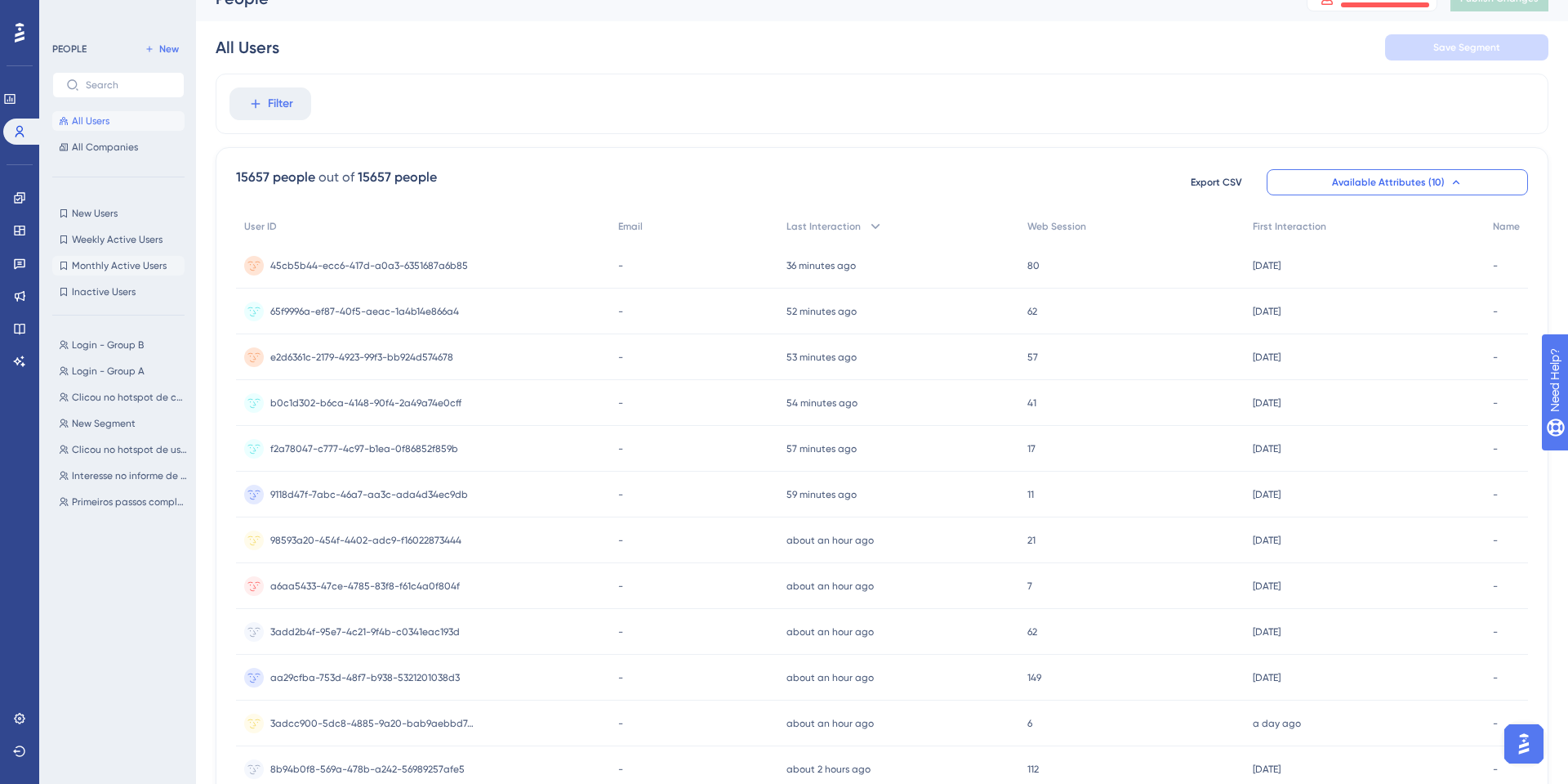
scroll to position [25, 0]
click at [122, 351] on button "Login - Group B Login - Group B" at bounding box center [124, 345] width 142 height 20
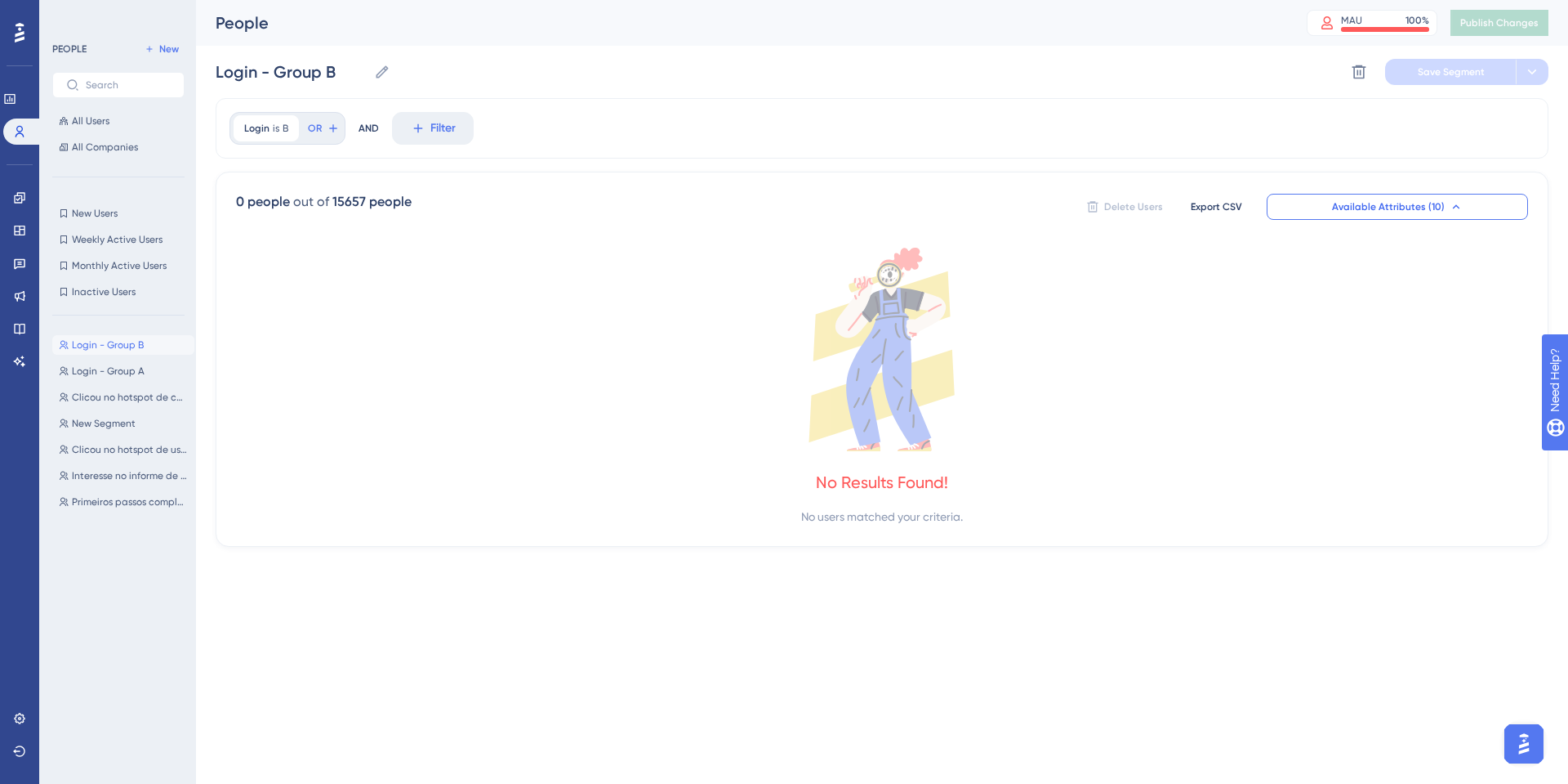
click at [121, 384] on div "Login - Group B Login - Group B Login - Group A Login - Group A Clicou no hotsp…" at bounding box center [124, 541] width 142 height 426
click at [127, 376] on span "Login - Group A" at bounding box center [109, 371] width 73 height 13
type input "Login - Group A"
click at [1413, 205] on div at bounding box center [866, 444] width 1405 height 666
click at [266, 123] on div at bounding box center [866, 444] width 1405 height 666
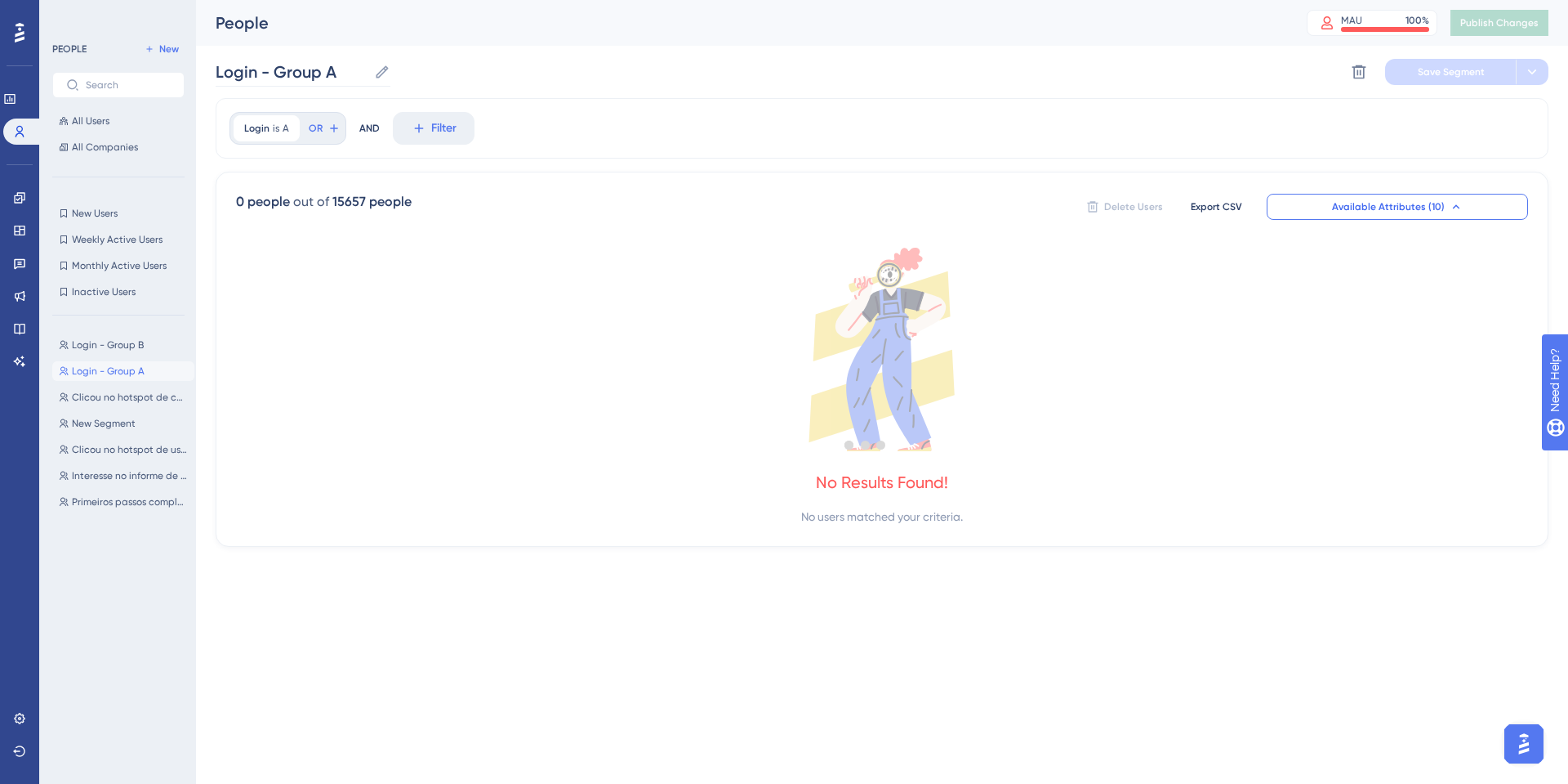
click at [385, 67] on icon at bounding box center [382, 71] width 12 height 12
click at [368, 67] on input "Login - Group A" at bounding box center [291, 72] width 152 height 22
click at [152, 369] on button "Login - Group A Login - Group A" at bounding box center [124, 371] width 142 height 20
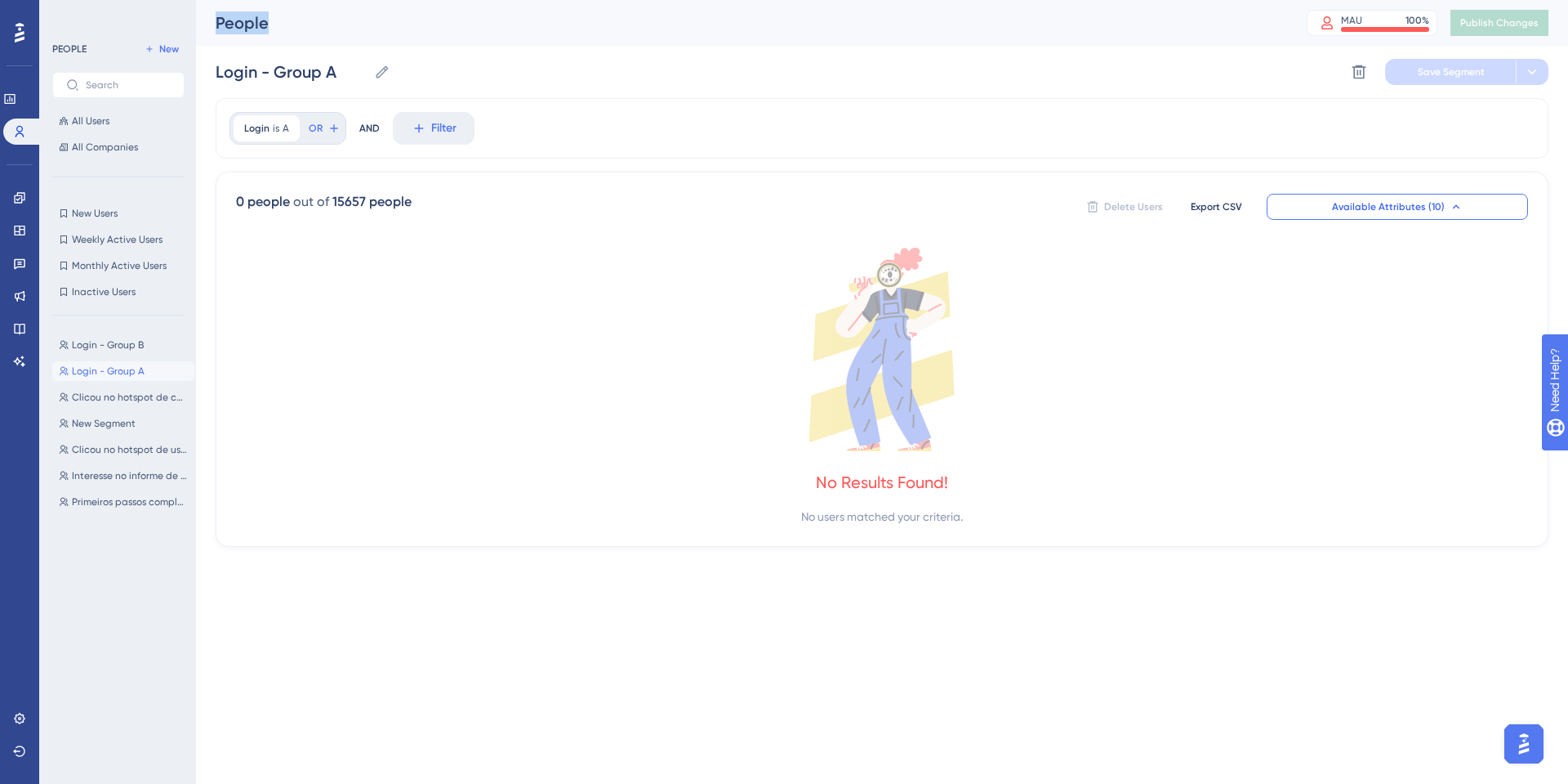
click at [152, 369] on button "Login - Group A Login - Group A" at bounding box center [124, 371] width 142 height 20
click at [1356, 59] on button at bounding box center [1359, 72] width 26 height 26
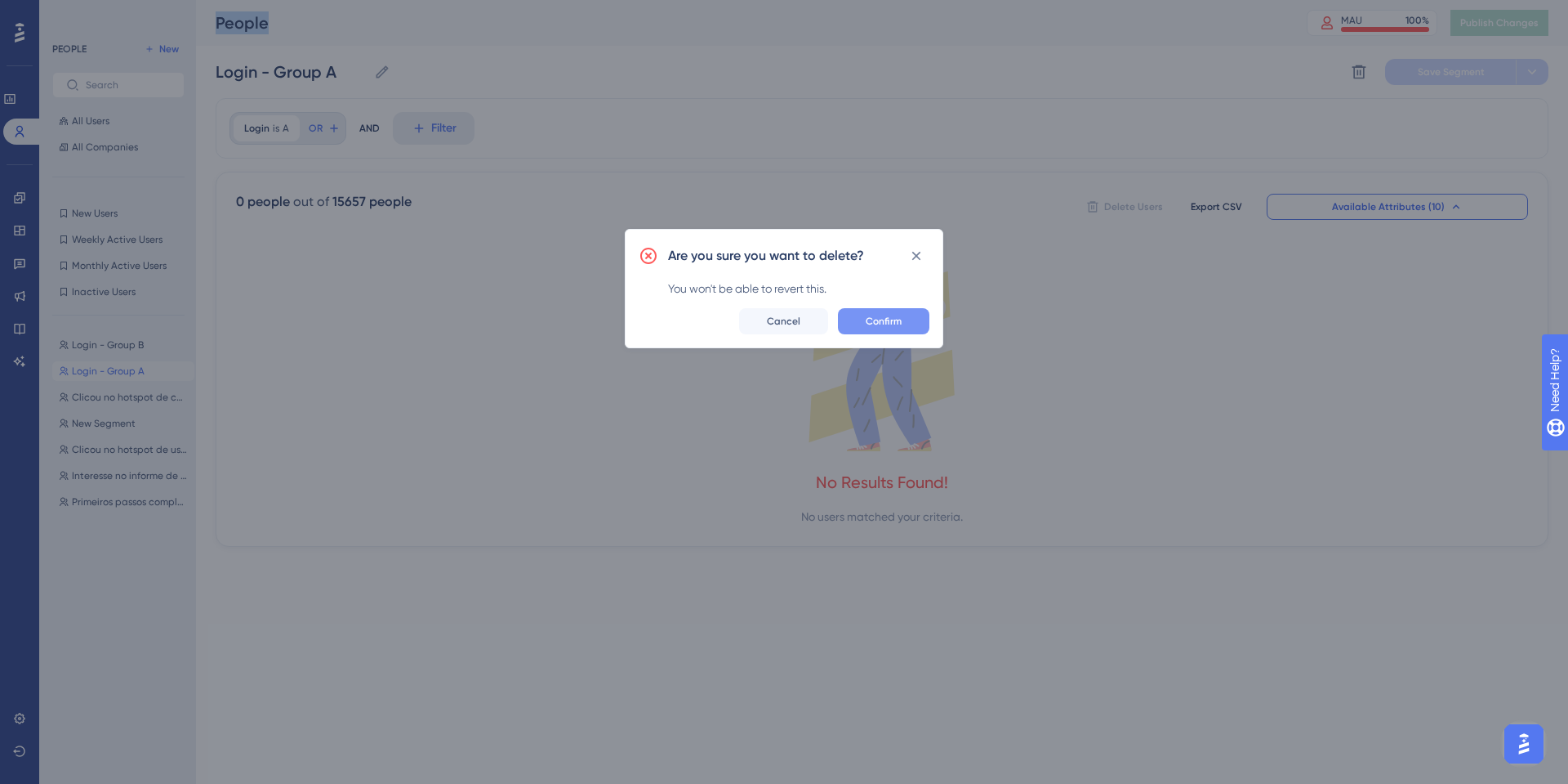
click at [888, 325] on span "Confirm" at bounding box center [884, 321] width 36 height 13
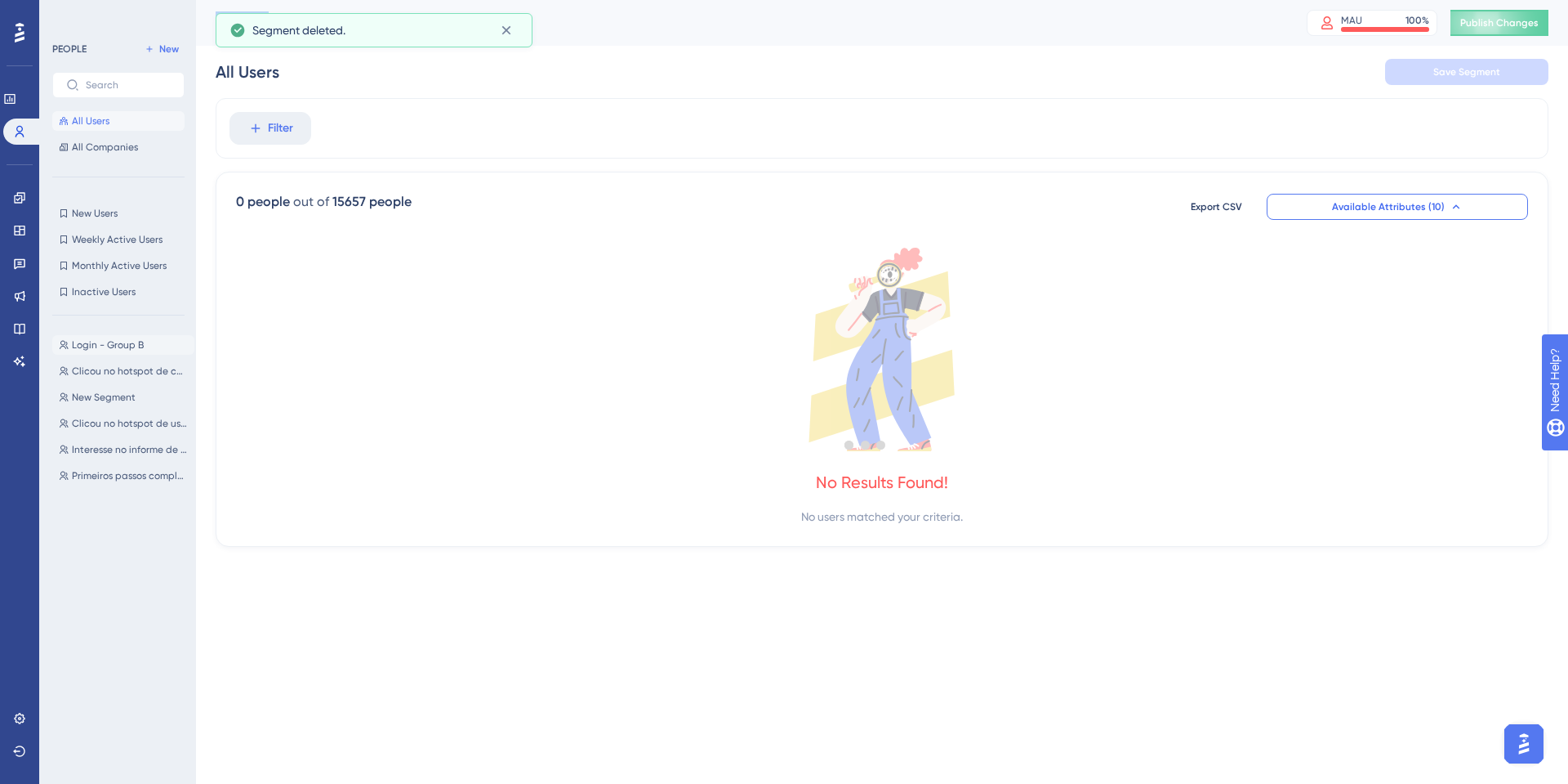
click at [108, 346] on span "Login - Group B" at bounding box center [108, 345] width 72 height 13
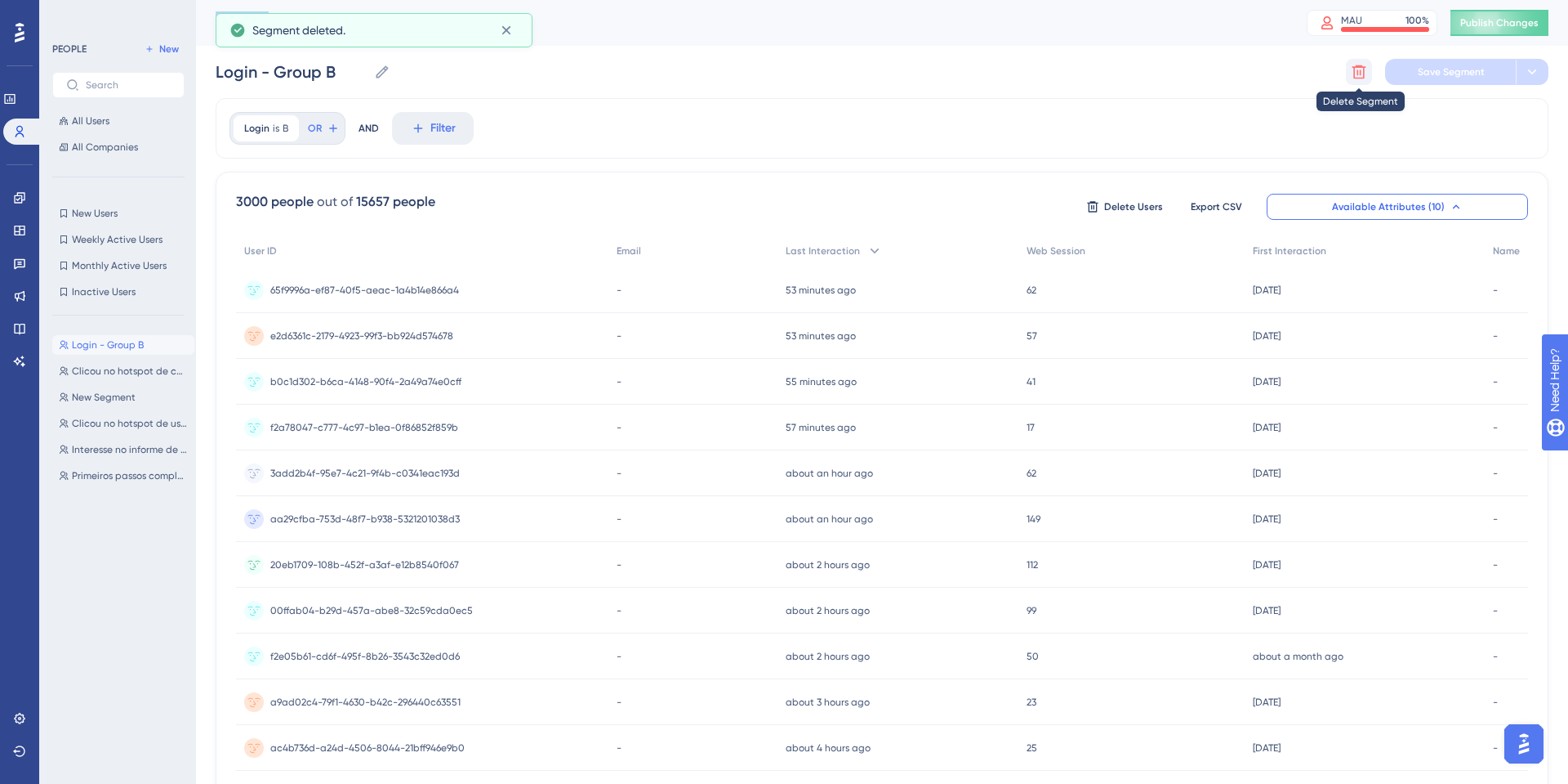
click at [1362, 68] on icon at bounding box center [1358, 71] width 16 height 16
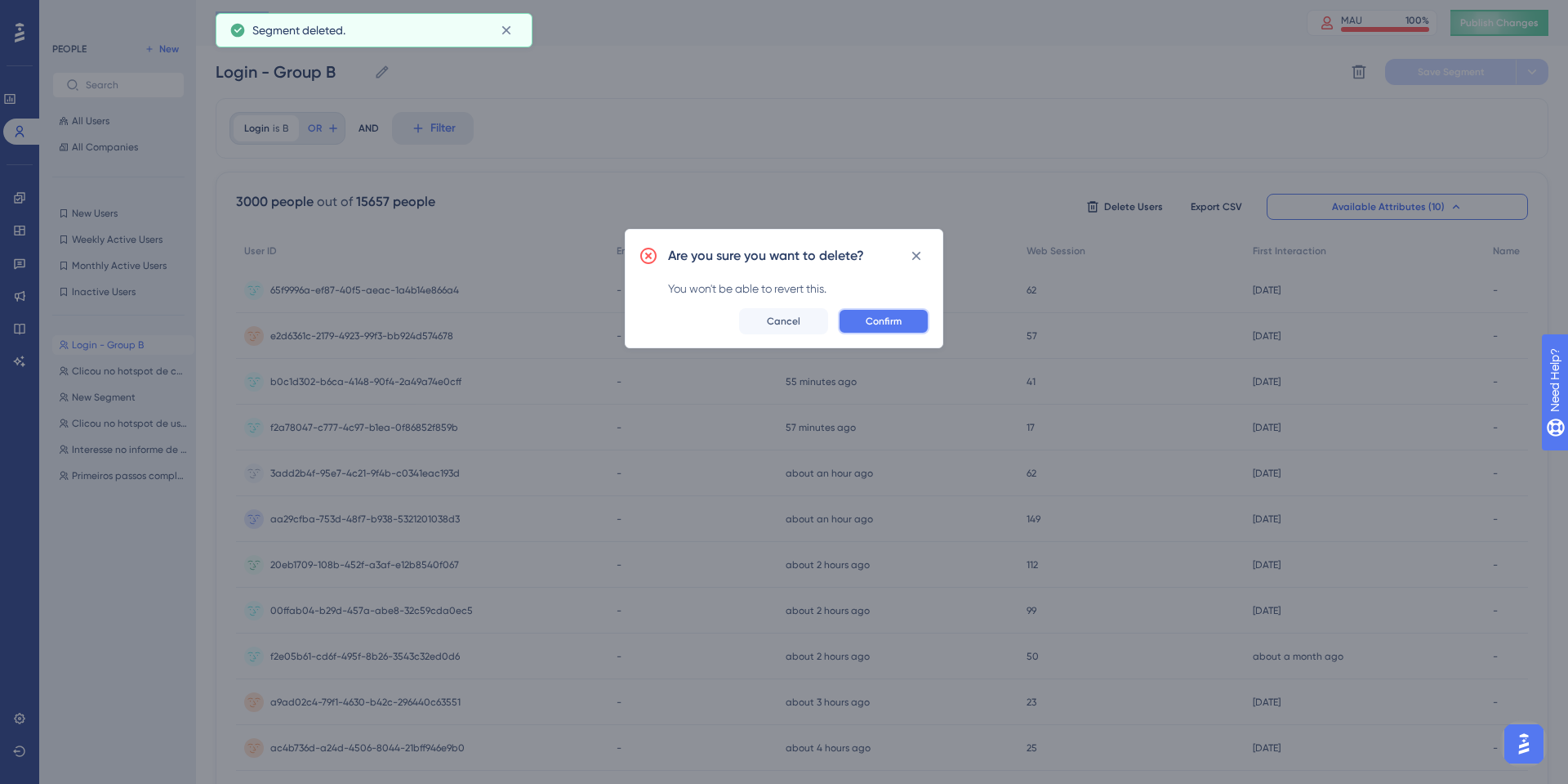
click at [923, 317] on button "Confirm" at bounding box center [884, 321] width 92 height 26
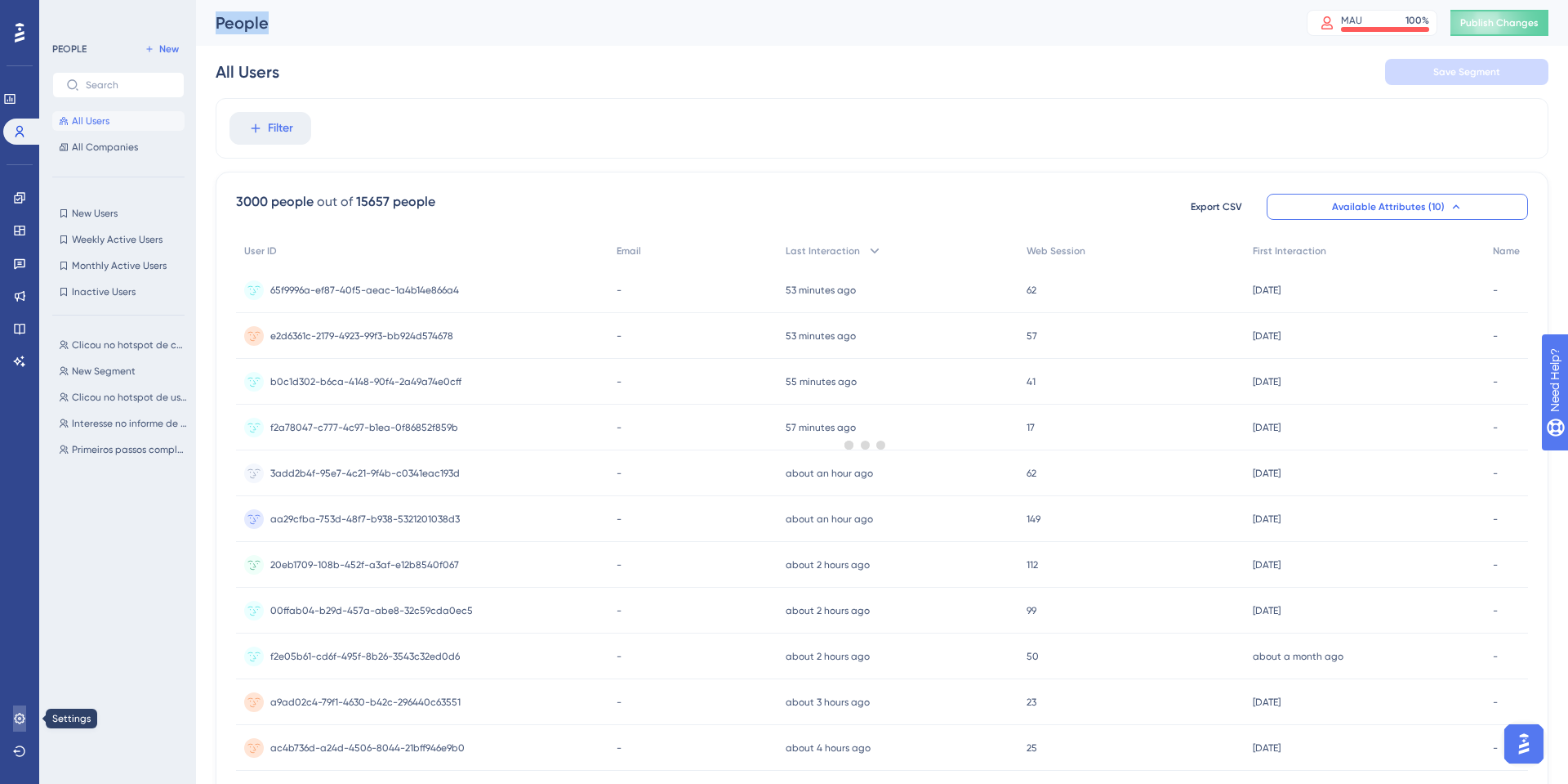
click at [26, 716] on link at bounding box center [20, 718] width 13 height 26
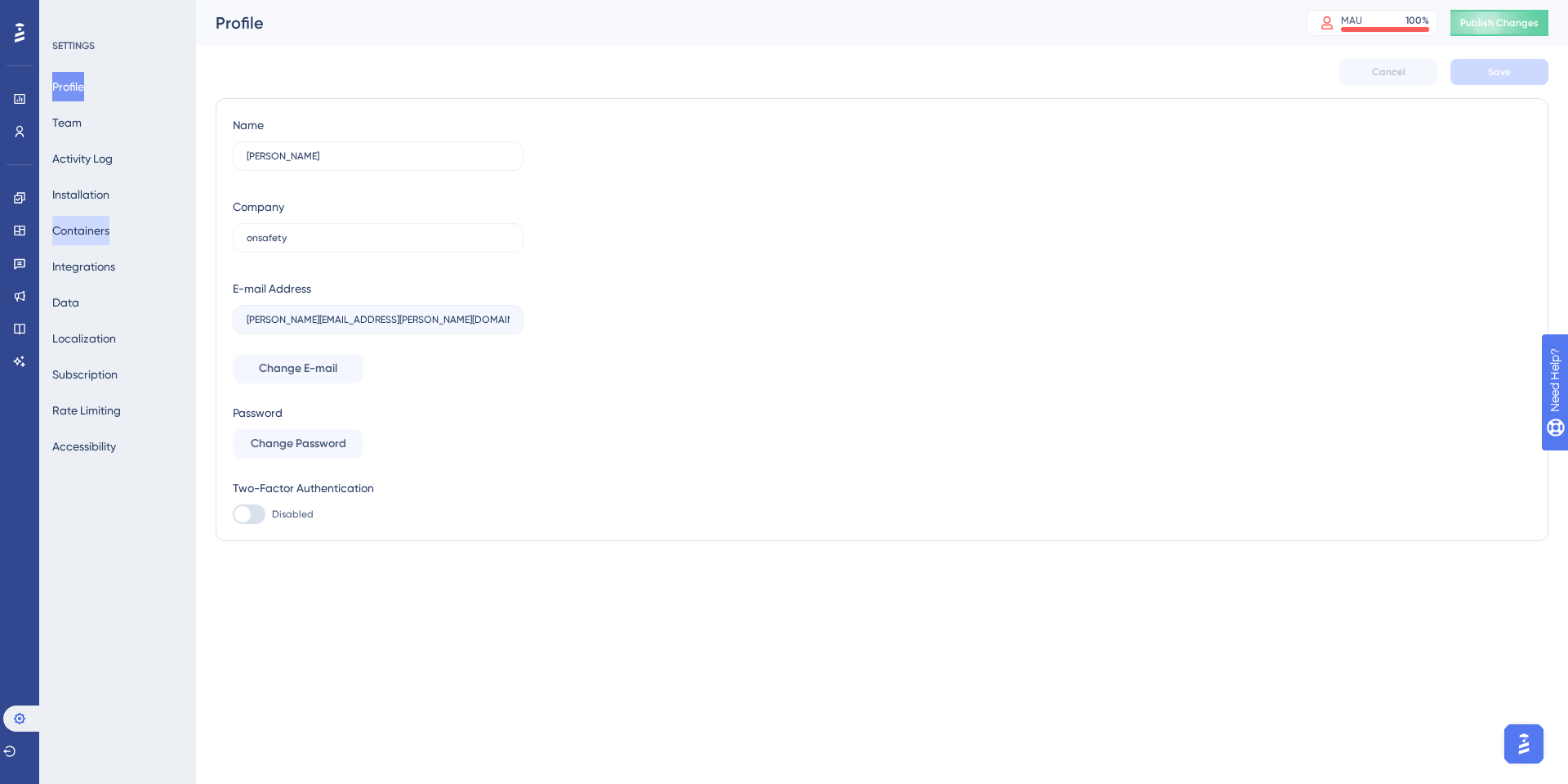
click at [76, 221] on button "Containers" at bounding box center [81, 229] width 57 height 29
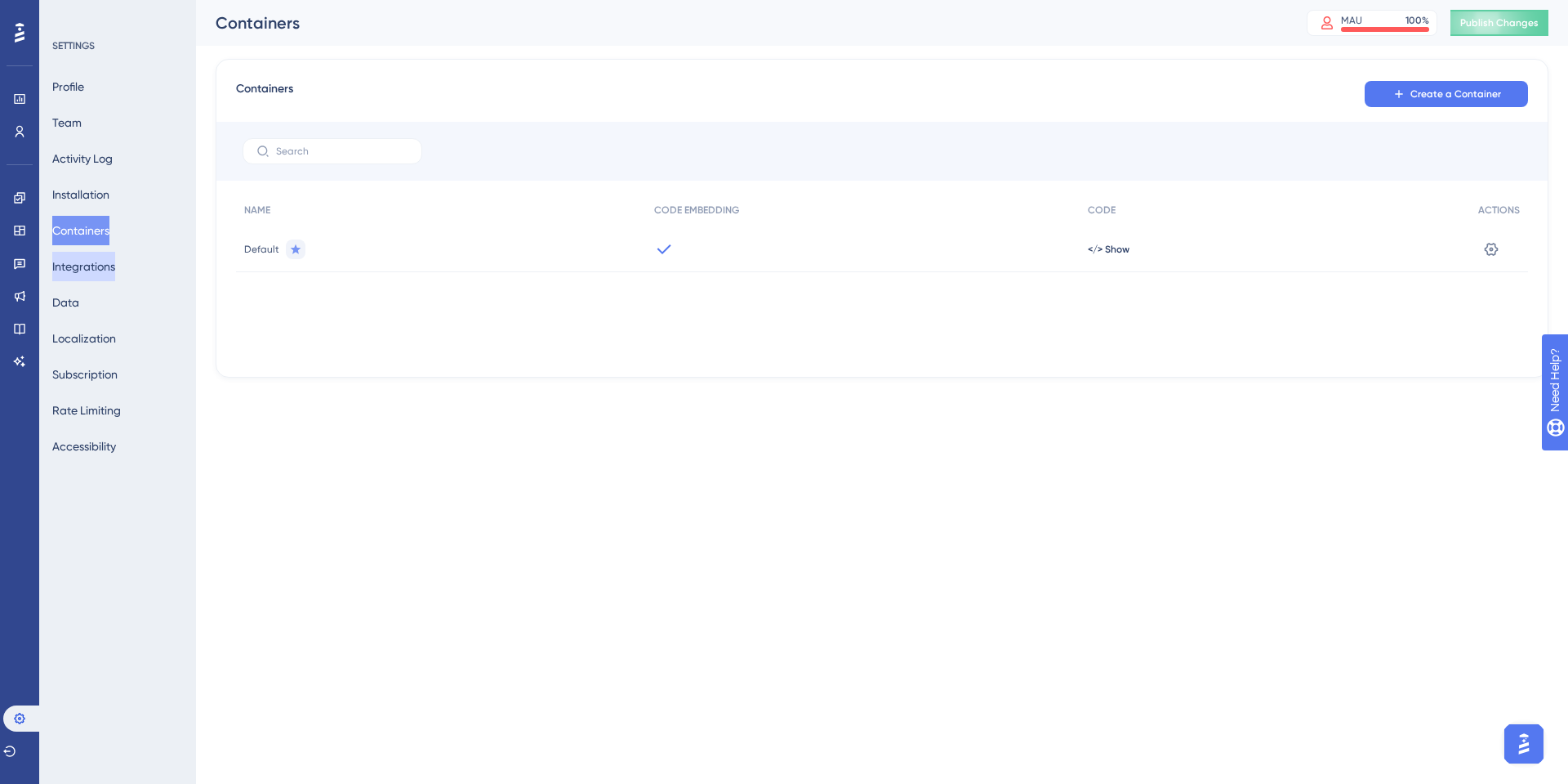
click at [88, 270] on button "Integrations" at bounding box center [83, 266] width 63 height 29
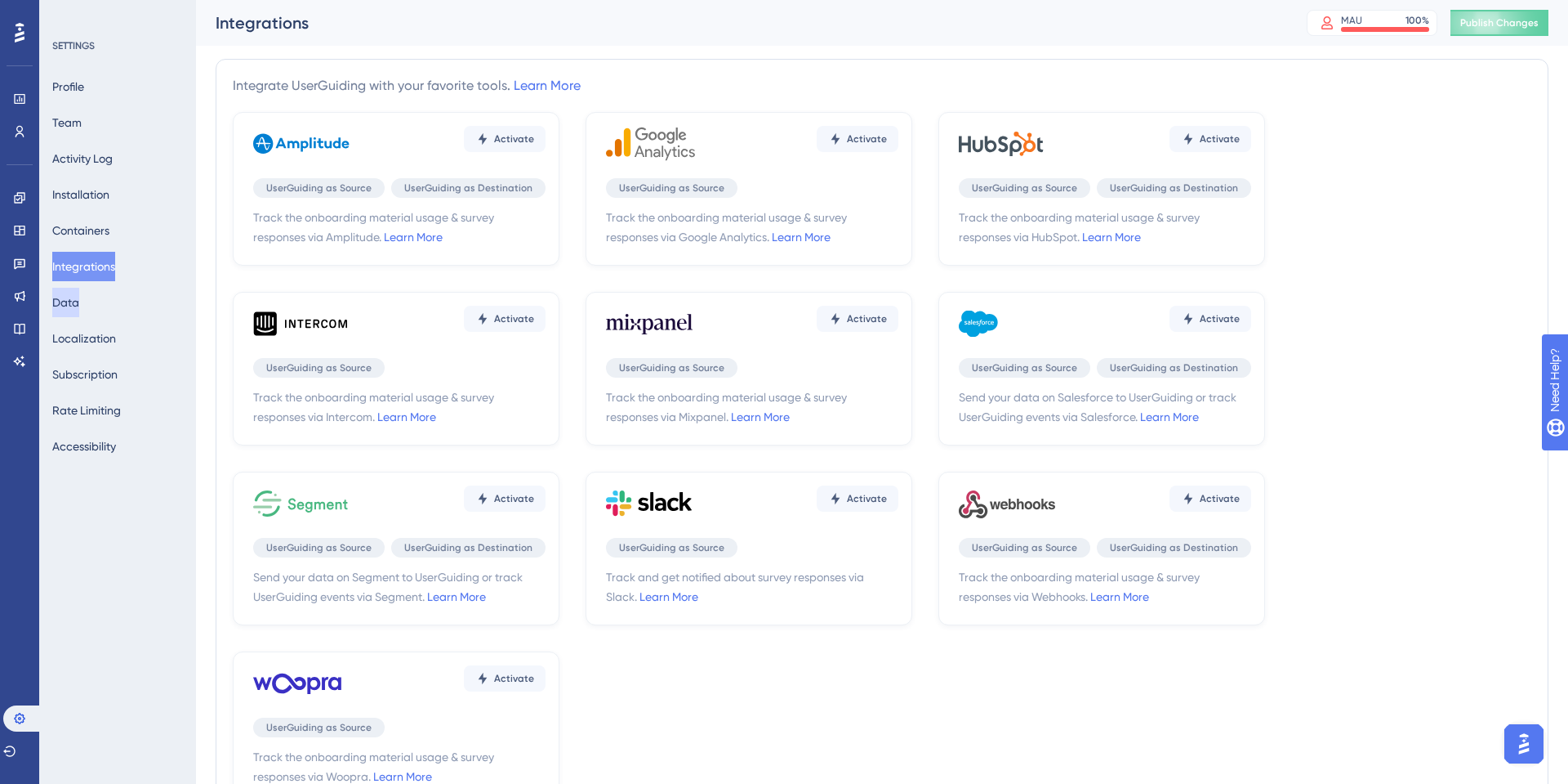
click at [80, 291] on button "Data" at bounding box center [66, 302] width 27 height 29
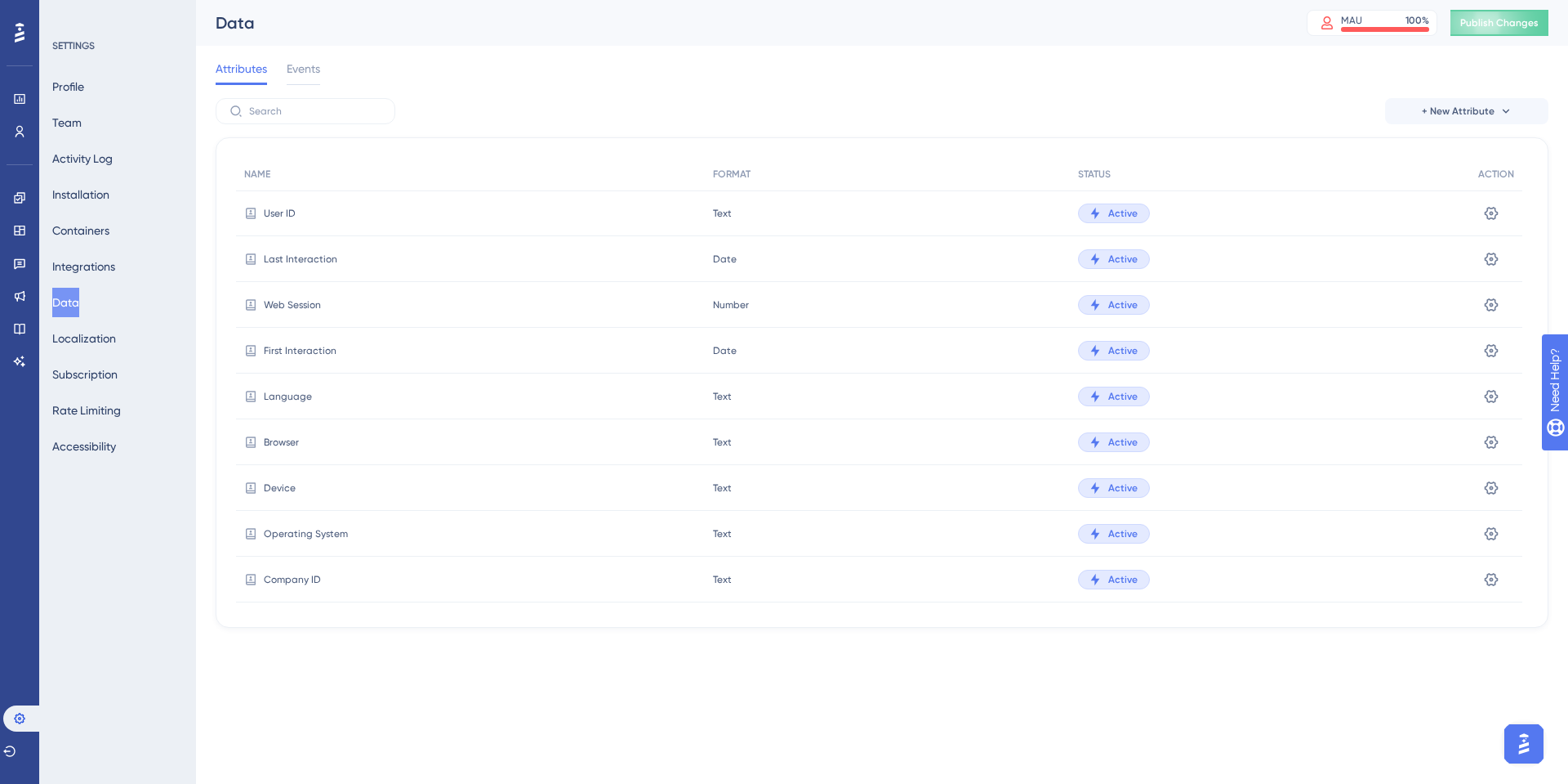
click at [1477, 90] on div "Attributes Events" at bounding box center [882, 72] width 1333 height 52
click at [1471, 105] on span "+ New Attribute" at bounding box center [1458, 111] width 73 height 13
click at [1474, 156] on span "Custom Attribute" at bounding box center [1453, 157] width 89 height 20
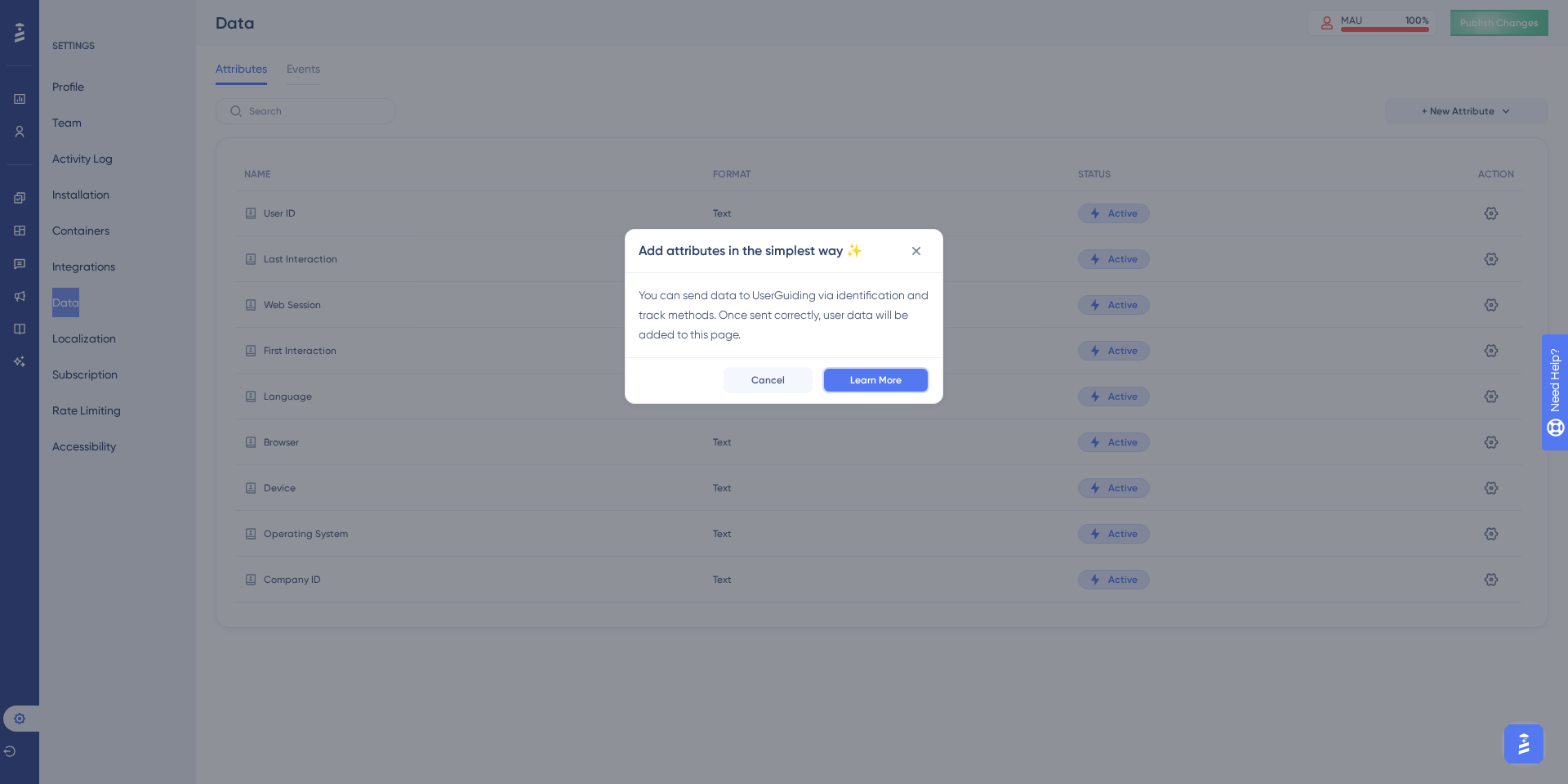
click at [888, 385] on span "Learn More" at bounding box center [875, 380] width 51 height 13
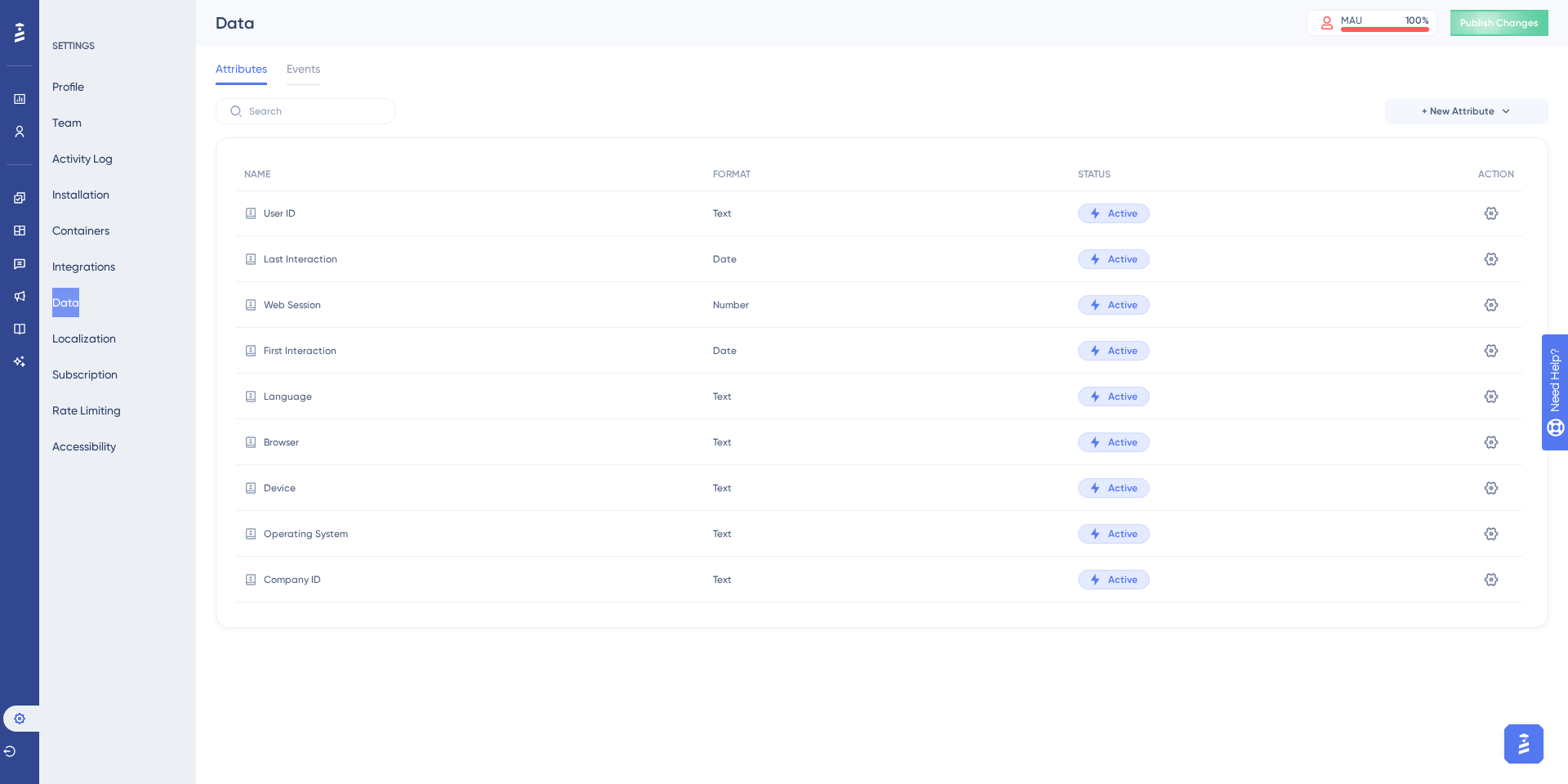
scroll to position [198, 0]
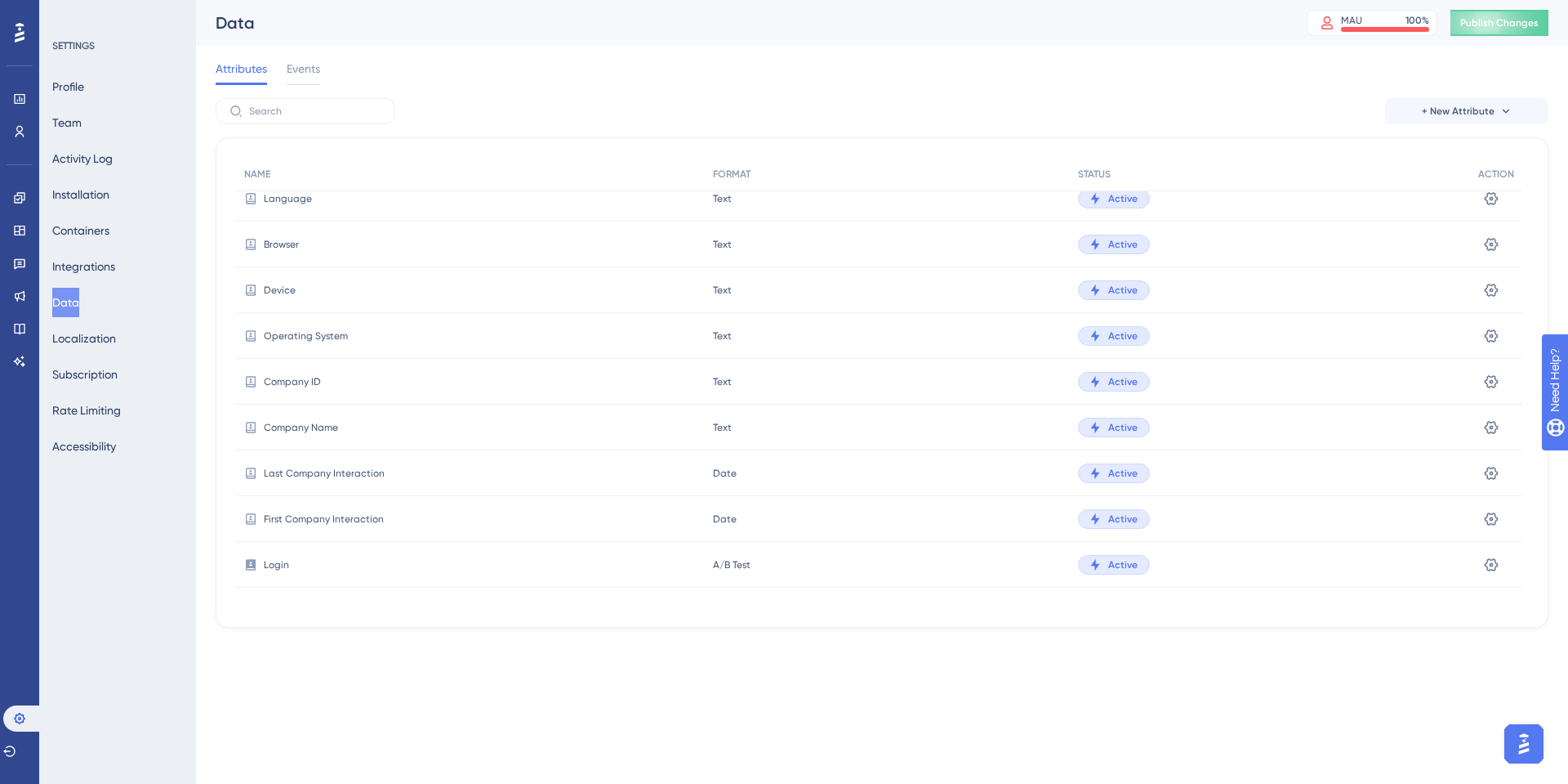
click at [1477, 557] on div "Settings" at bounding box center [1497, 565] width 52 height 46
click at [1492, 563] on icon at bounding box center [1491, 564] width 14 height 13
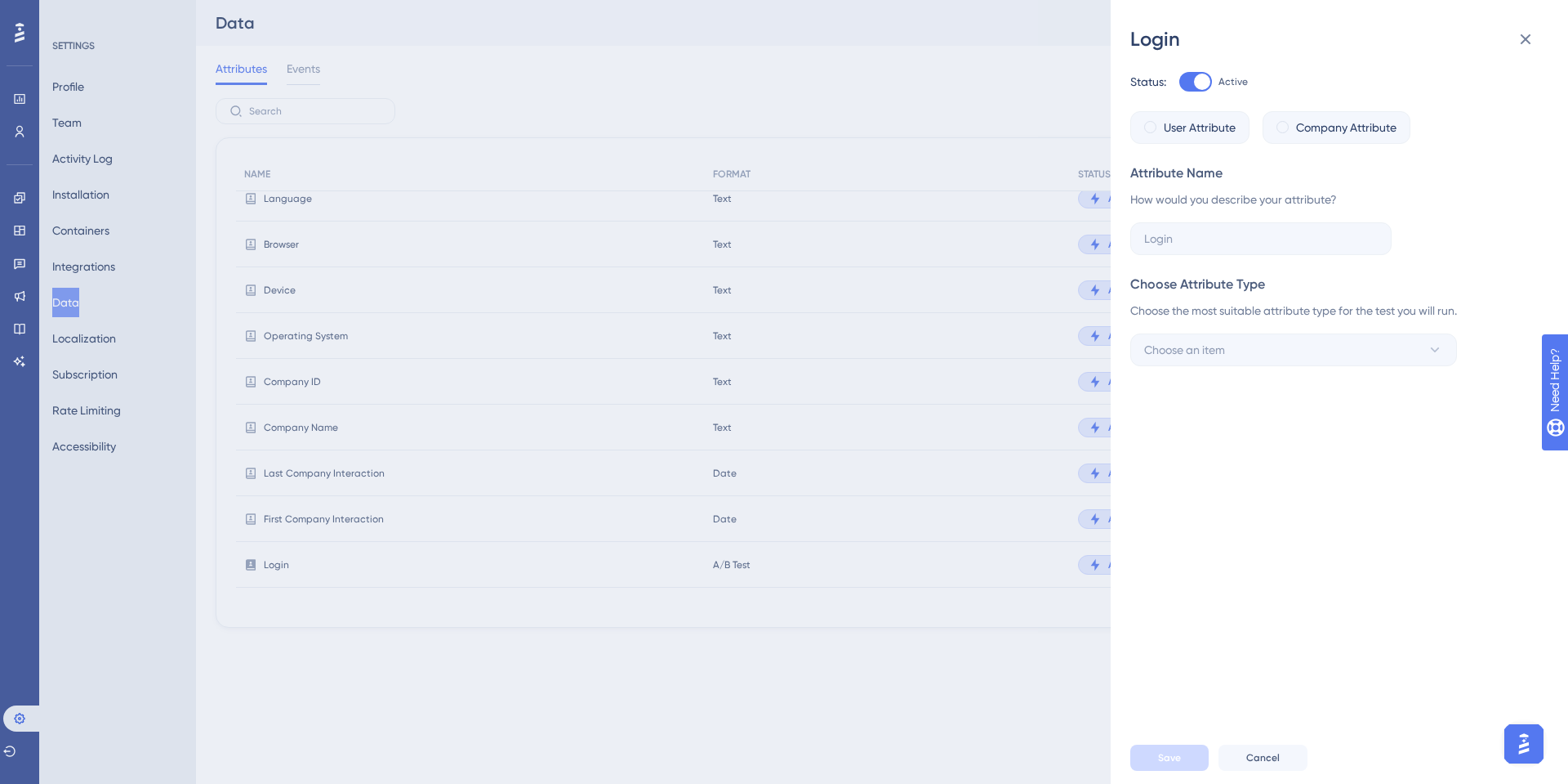
click at [1185, 81] on div at bounding box center [1195, 81] width 33 height 20
click at [1180, 81] on input "Active" at bounding box center [1179, 81] width 1 height 1
checkbox input "false"
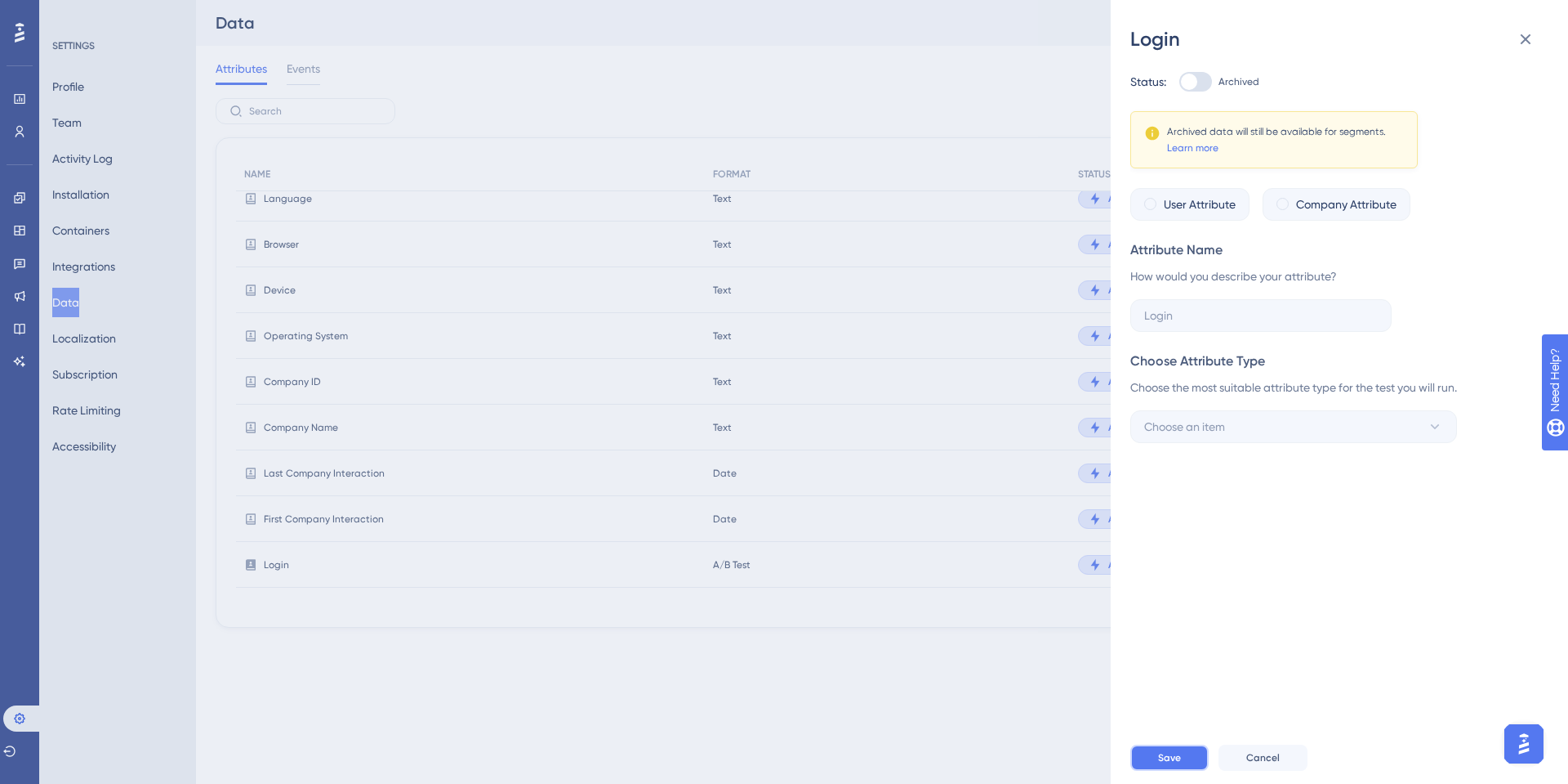
click at [1182, 762] on button "Save" at bounding box center [1170, 758] width 79 height 26
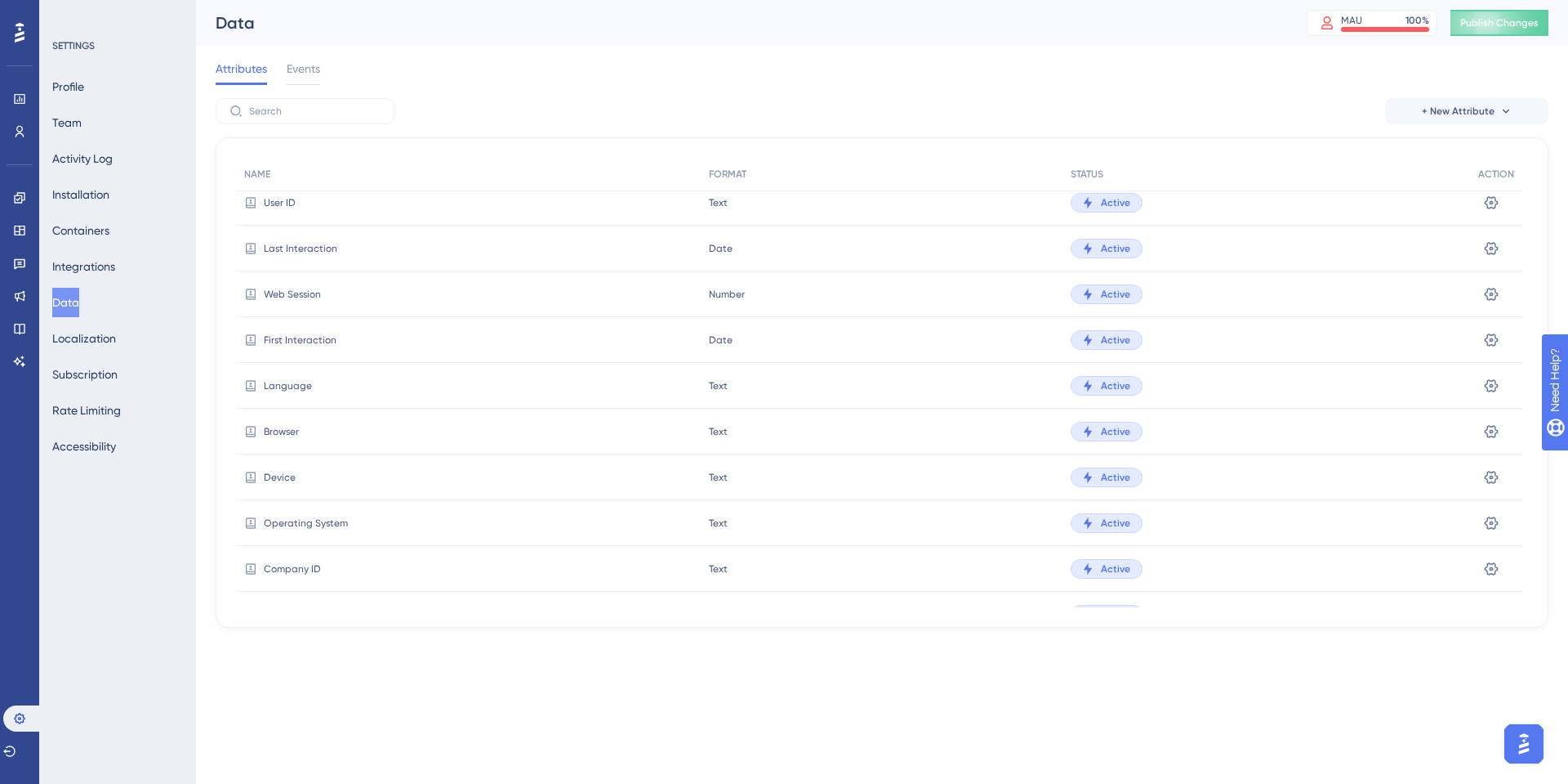
scroll to position [24, 0]
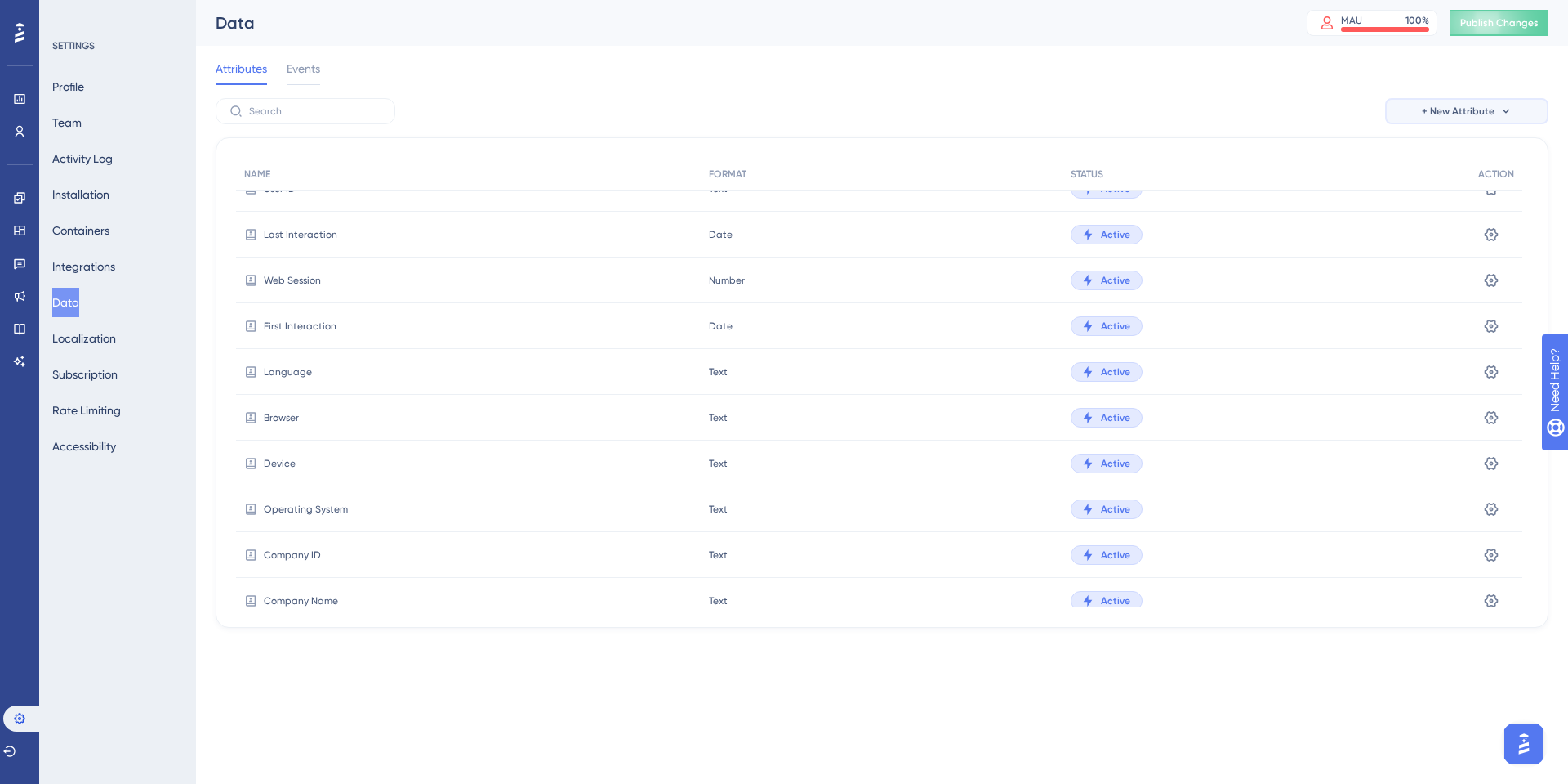
click at [1458, 118] on button "+ New Attribute" at bounding box center [1467, 111] width 164 height 26
click at [1465, 154] on span "Custom Attribute" at bounding box center [1453, 157] width 89 height 20
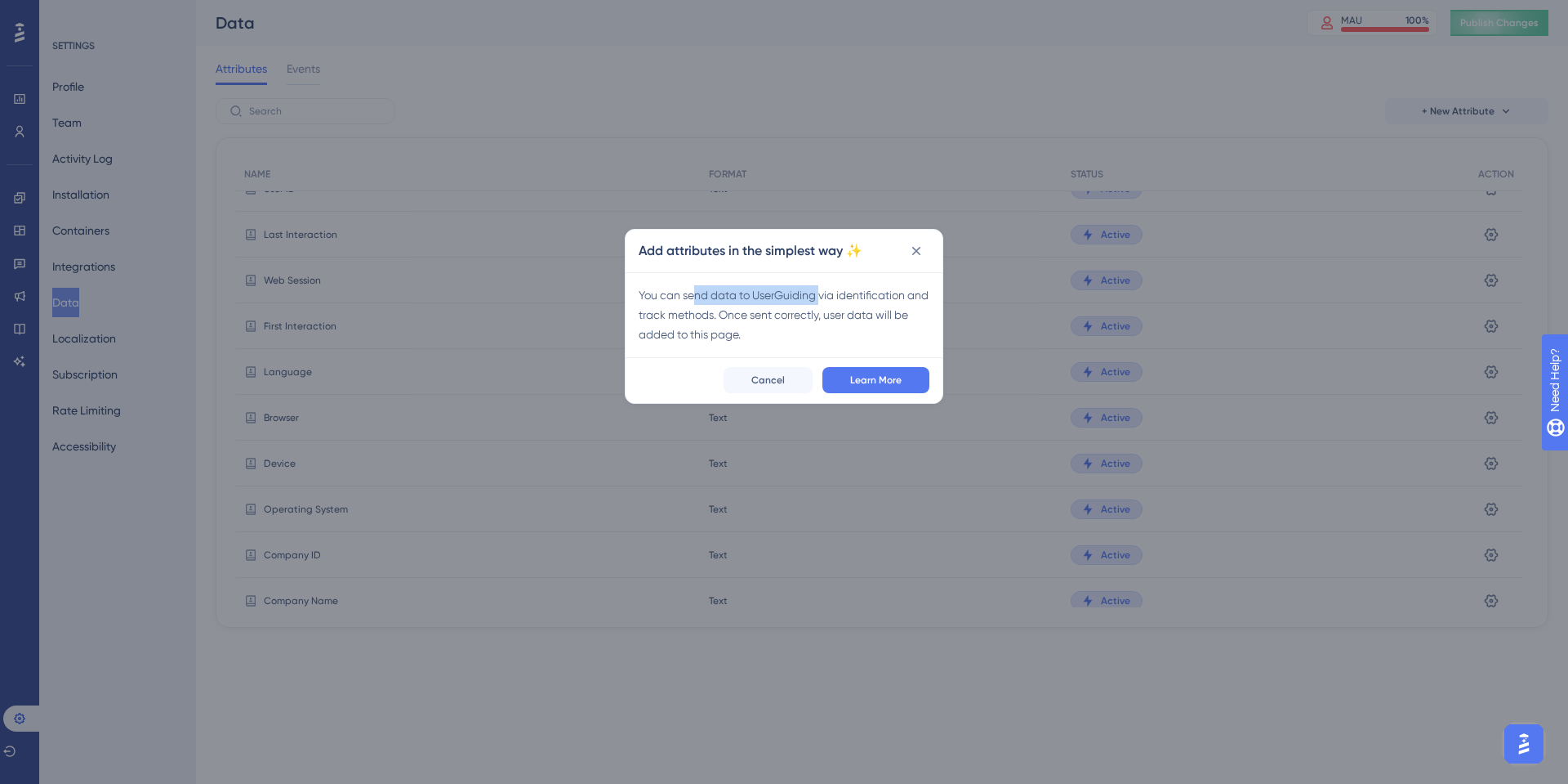
drag, startPoint x: 692, startPoint y: 292, endPoint x: 820, endPoint y: 297, distance: 128.1
click at [820, 297] on div "You can send data to UserGuiding via identification and track methods. Once sen…" at bounding box center [784, 315] width 291 height 59
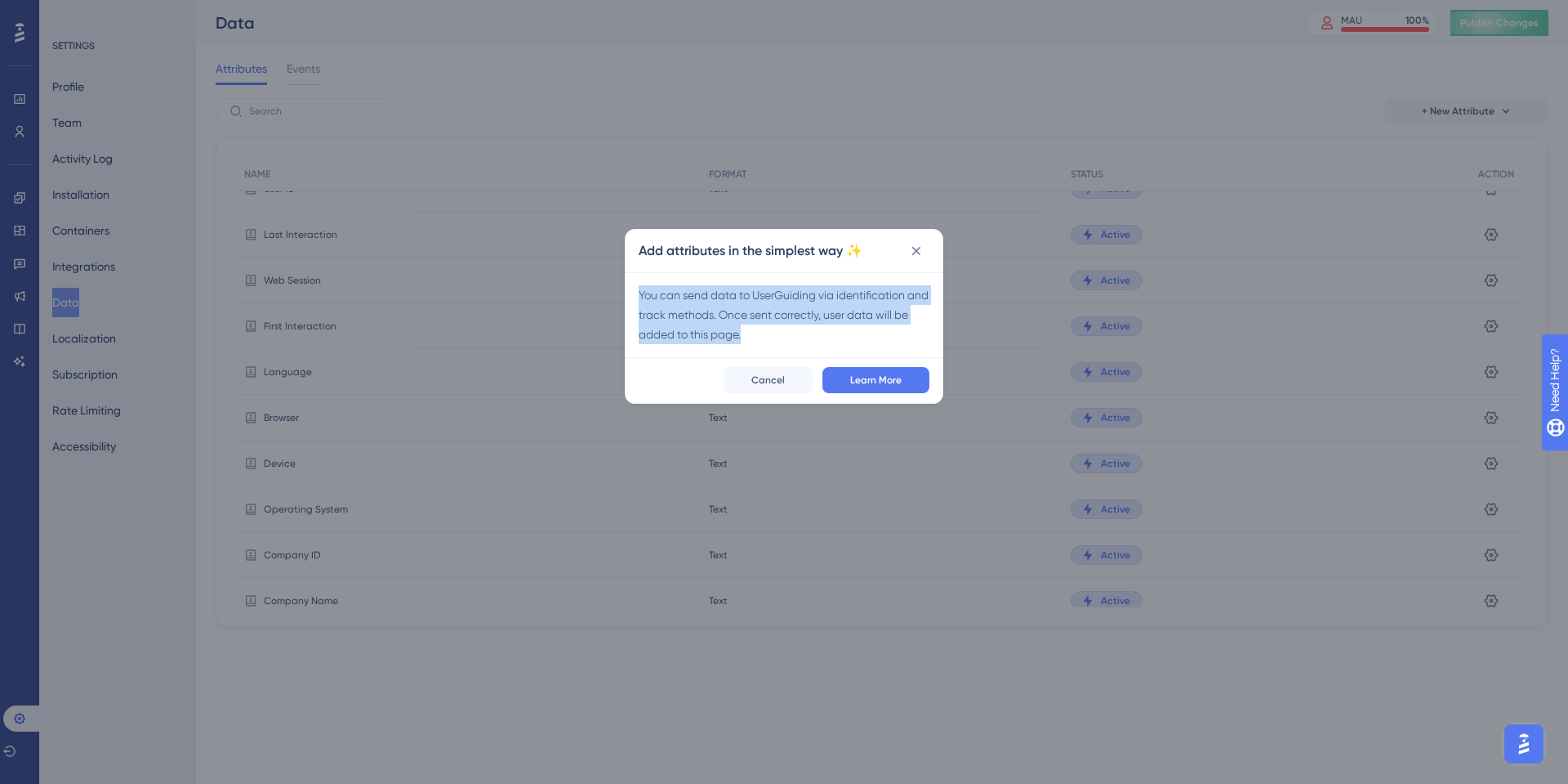
click at [784, 314] on div "You can send data to UserGuiding via identification and track methods. Once sen…" at bounding box center [784, 315] width 291 height 59
drag, startPoint x: 674, startPoint y: 315, endPoint x: 789, endPoint y: 311, distance: 115.1
click at [789, 311] on div "You can send data to UserGuiding via identification and track methods. Once sen…" at bounding box center [784, 315] width 291 height 59
click at [755, 318] on div "You can send data to UserGuiding via identification and track methods. Once sen…" at bounding box center [784, 315] width 291 height 59
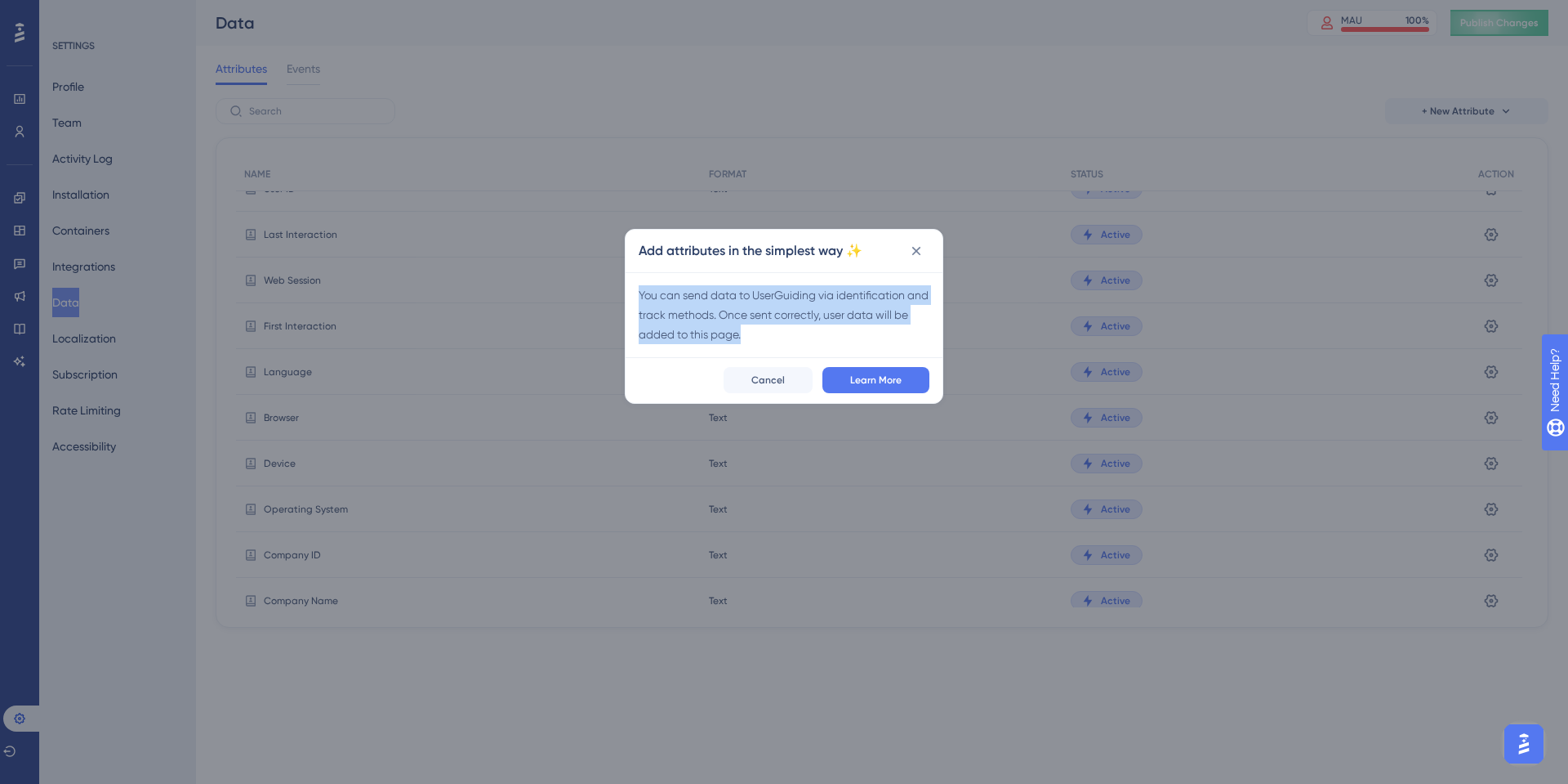
click at [755, 318] on div "You can send data to UserGuiding via identification and track methods. Once sen…" at bounding box center [784, 315] width 291 height 59
click at [797, 324] on div "You can send data to UserGuiding via identification and track methods. Once sen…" at bounding box center [784, 315] width 291 height 59
drag, startPoint x: 710, startPoint y: 335, endPoint x: 681, endPoint y: 334, distance: 29.0
click at [681, 334] on div "You can send data to UserGuiding via identification and track methods. Once sen…" at bounding box center [784, 315] width 291 height 59
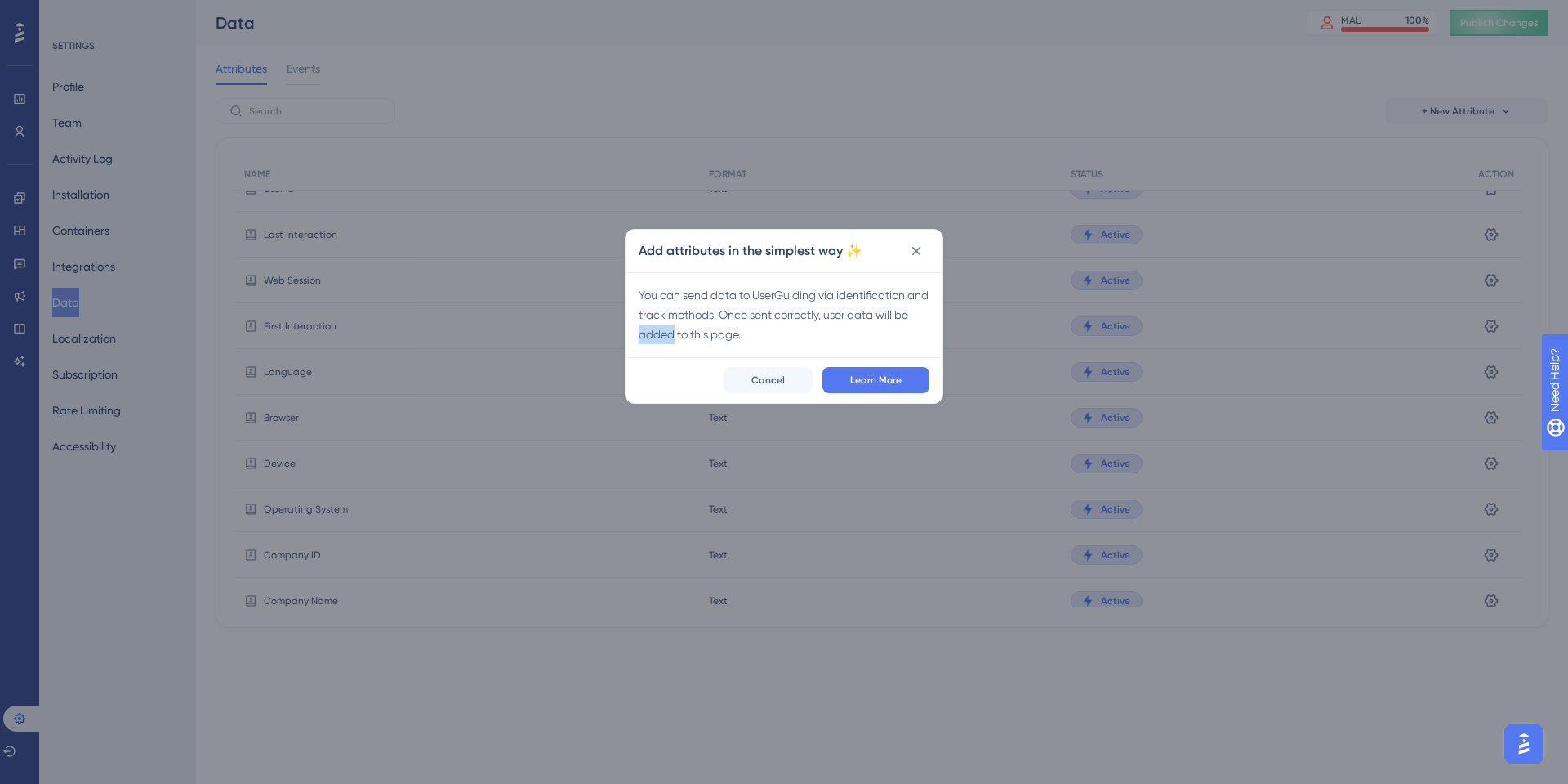
click at [681, 334] on div "You can send data to UserGuiding via identification and track methods. Once sen…" at bounding box center [784, 315] width 291 height 59
click at [907, 266] on div "Add attributes in the simplest way ✨" at bounding box center [784, 250] width 317 height 42
click at [911, 245] on icon at bounding box center [916, 250] width 16 height 16
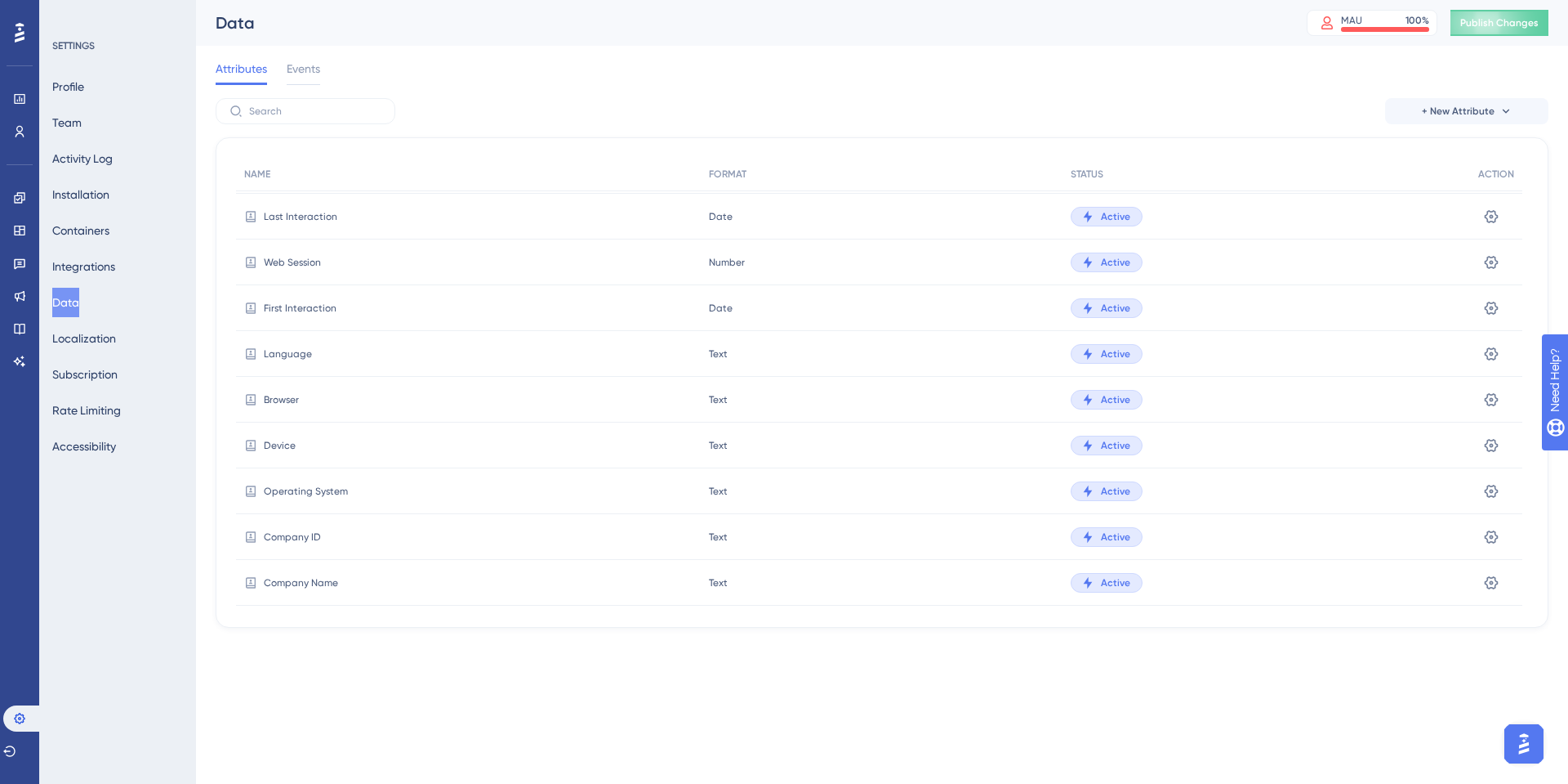
scroll to position [198, 0]
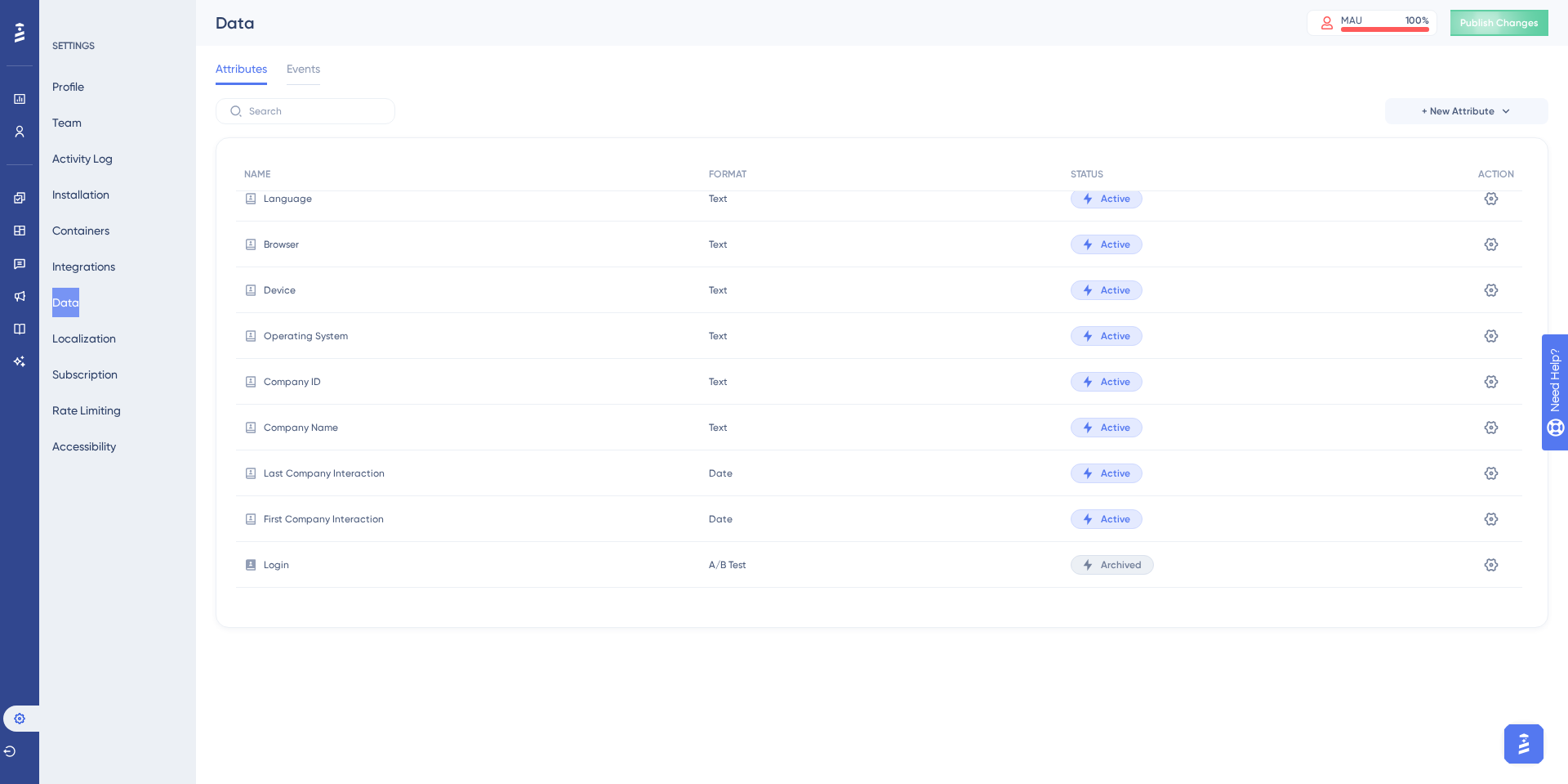
click at [1093, 382] on icon at bounding box center [1088, 382] width 13 height 13
click at [315, 517] on span "First Company Interaction" at bounding box center [324, 519] width 120 height 13
click at [315, 469] on span "Last Company Interaction" at bounding box center [324, 473] width 121 height 13
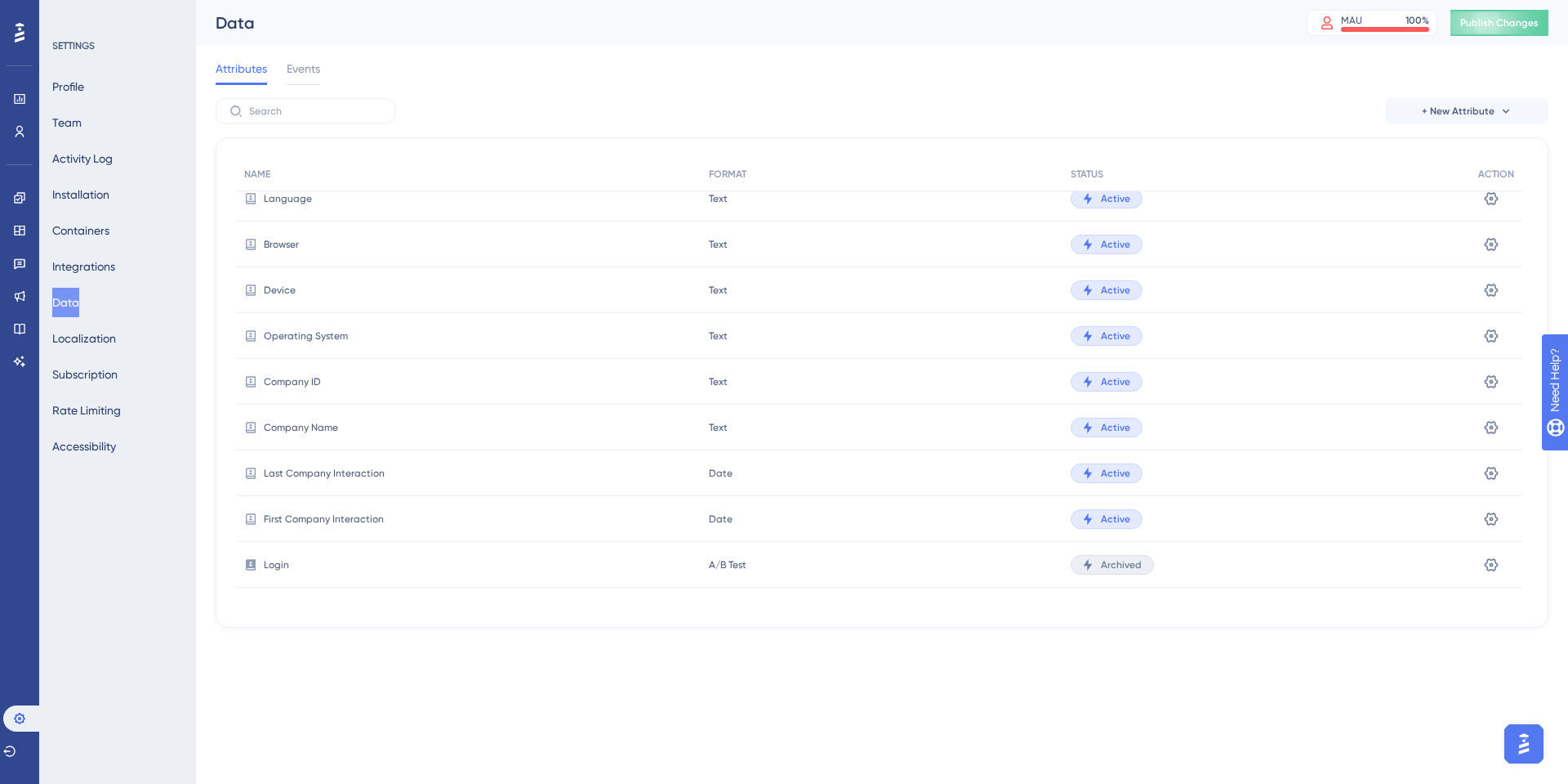
click at [314, 414] on div "Company Name" at bounding box center [468, 427] width 465 height 46
click at [314, 431] on span "Company Name" at bounding box center [300, 427] width 74 height 13
click at [304, 394] on div "Company ID" at bounding box center [468, 381] width 465 height 46
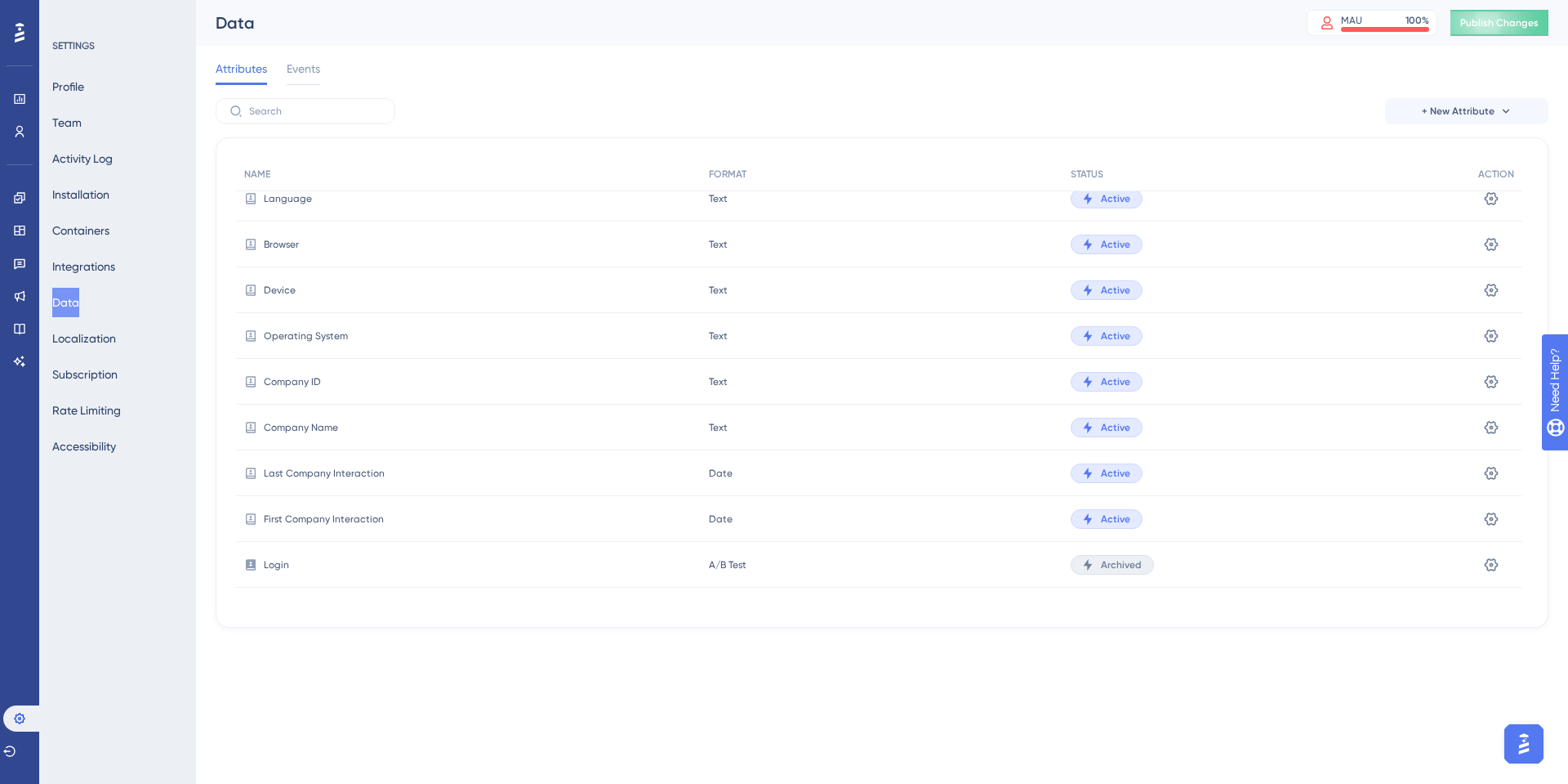
click at [332, 324] on div "Operating System" at bounding box center [468, 335] width 465 height 46
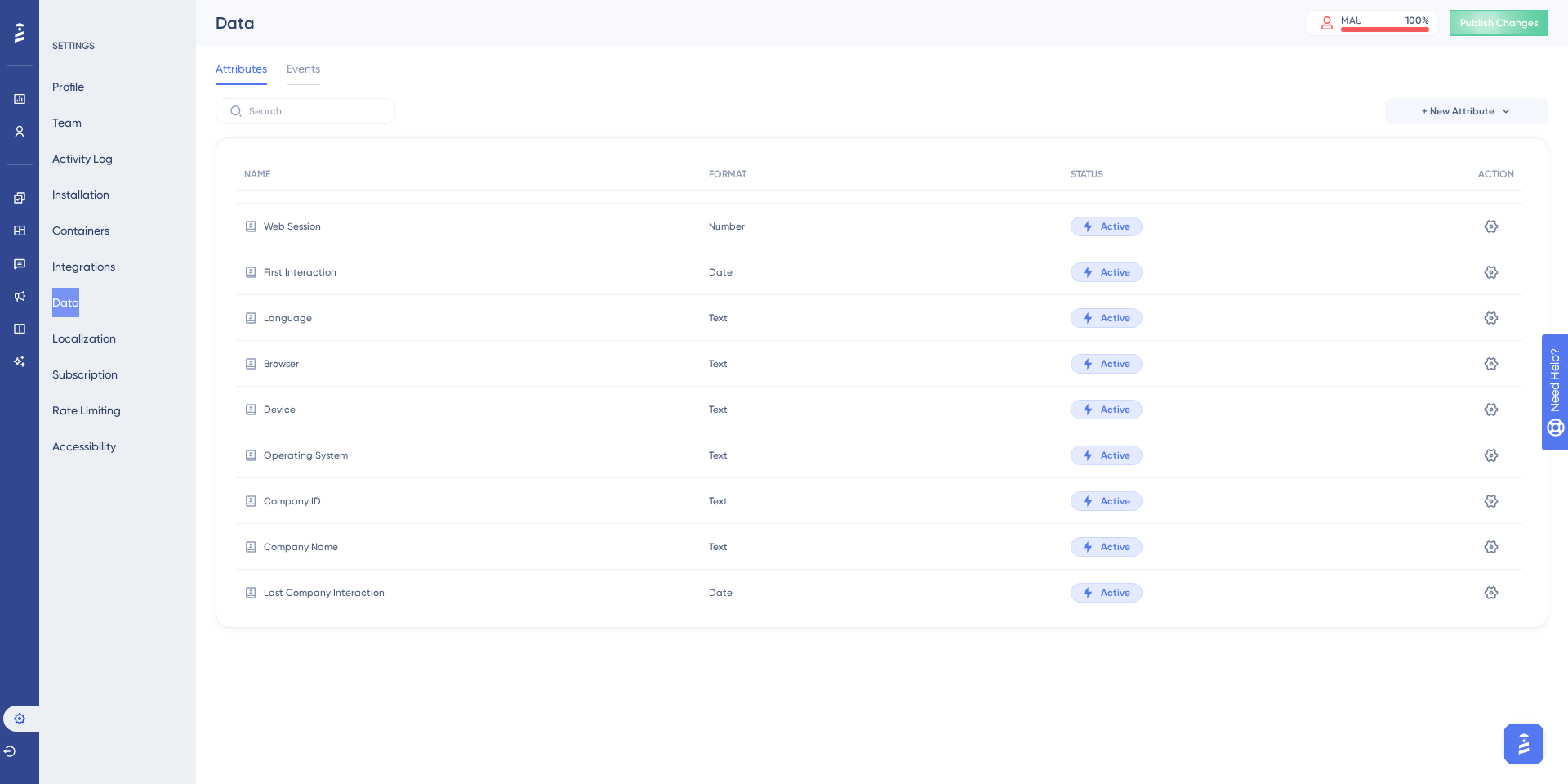
scroll to position [0, 0]
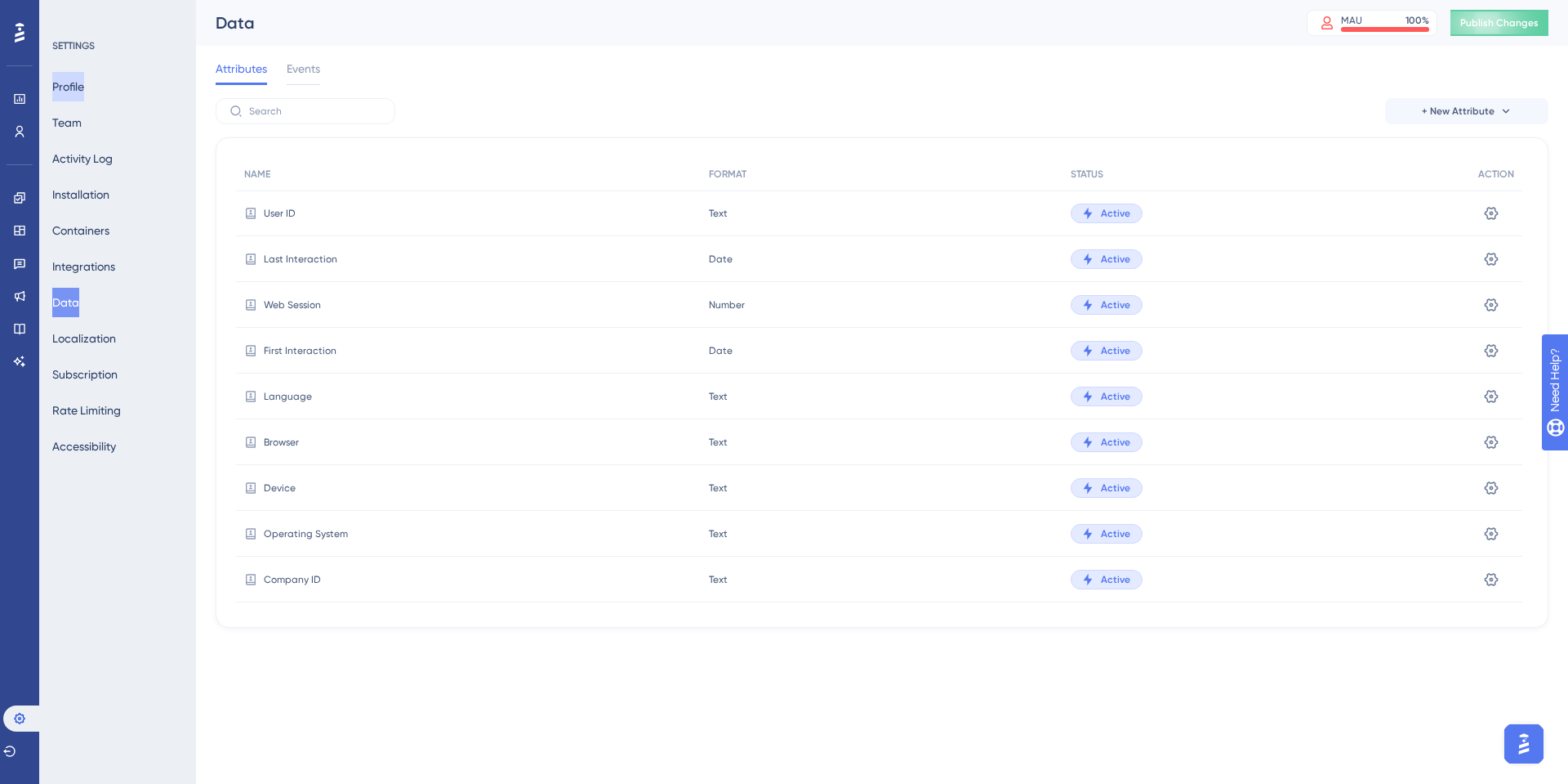
click at [84, 88] on button "Profile" at bounding box center [68, 86] width 32 height 29
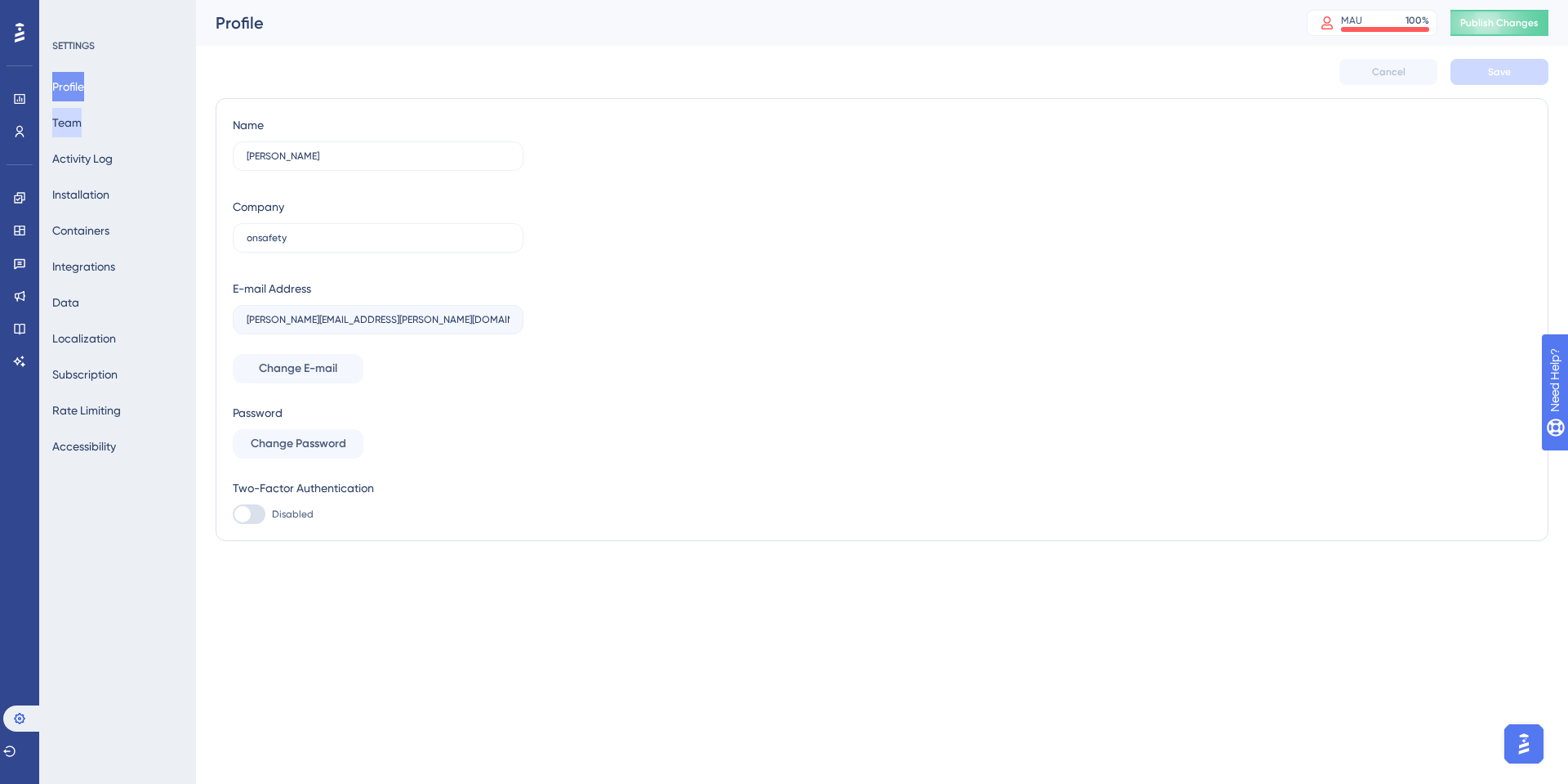
click at [81, 117] on button "Team" at bounding box center [66, 122] width 29 height 29
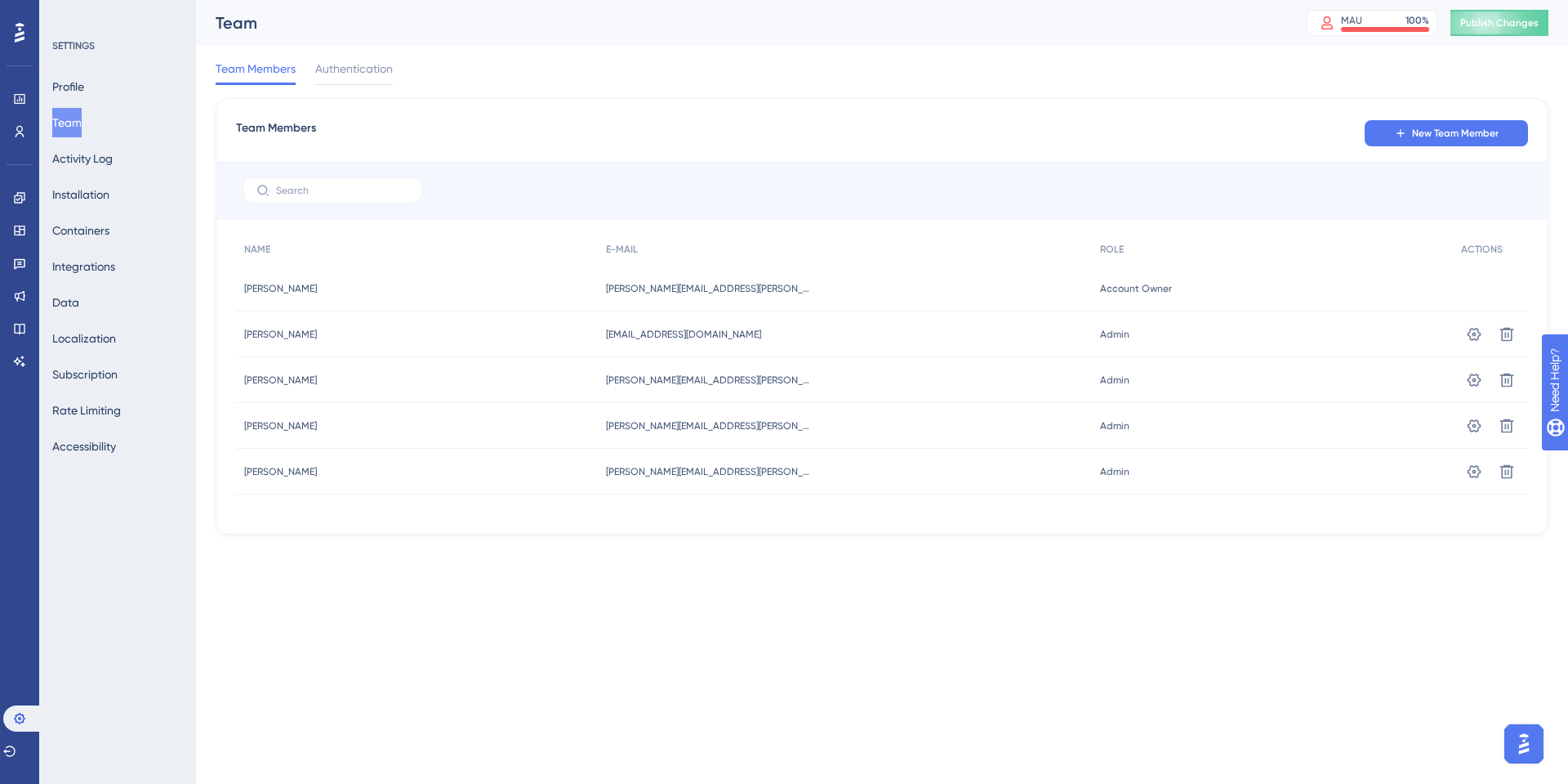
click at [42, 105] on div "SETTINGS Profile Team Activity Log Installation Containers Integrations Data Lo…" at bounding box center [118, 392] width 157 height 784
click at [26, 96] on link at bounding box center [20, 99] width 13 height 26
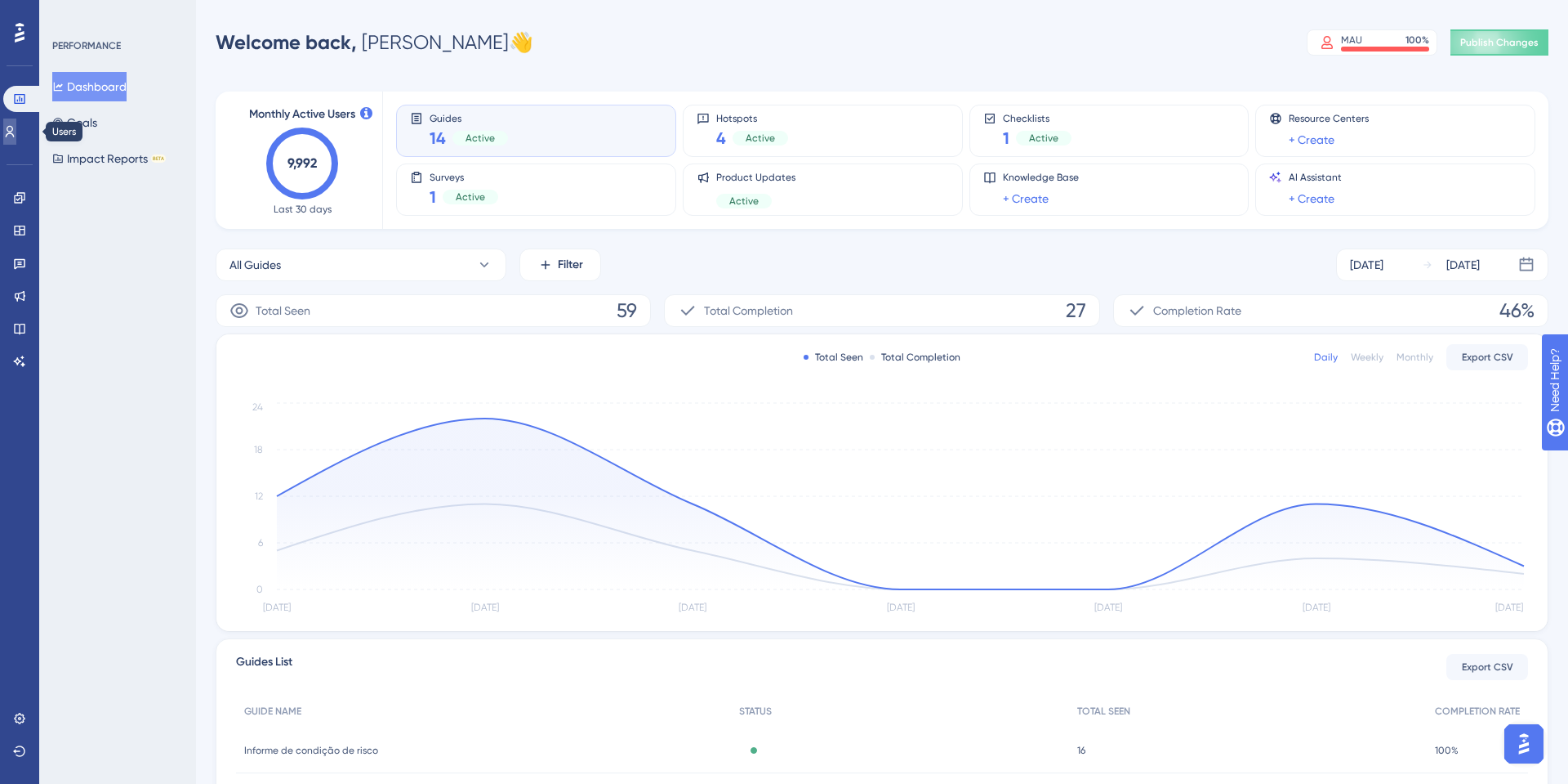
click at [7, 136] on link at bounding box center [9, 132] width 13 height 26
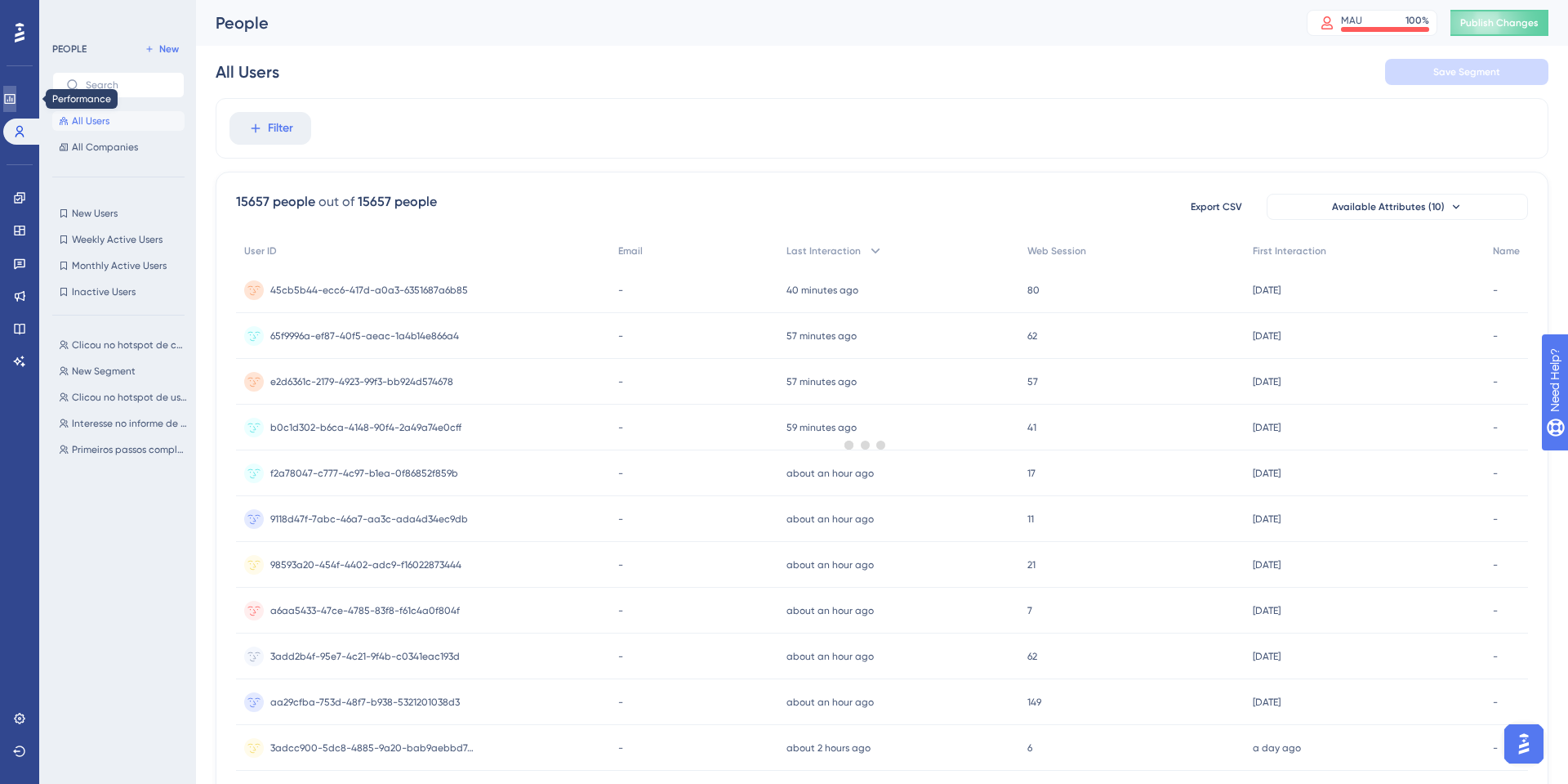
click at [15, 94] on icon at bounding box center [8, 98] width 10 height 9
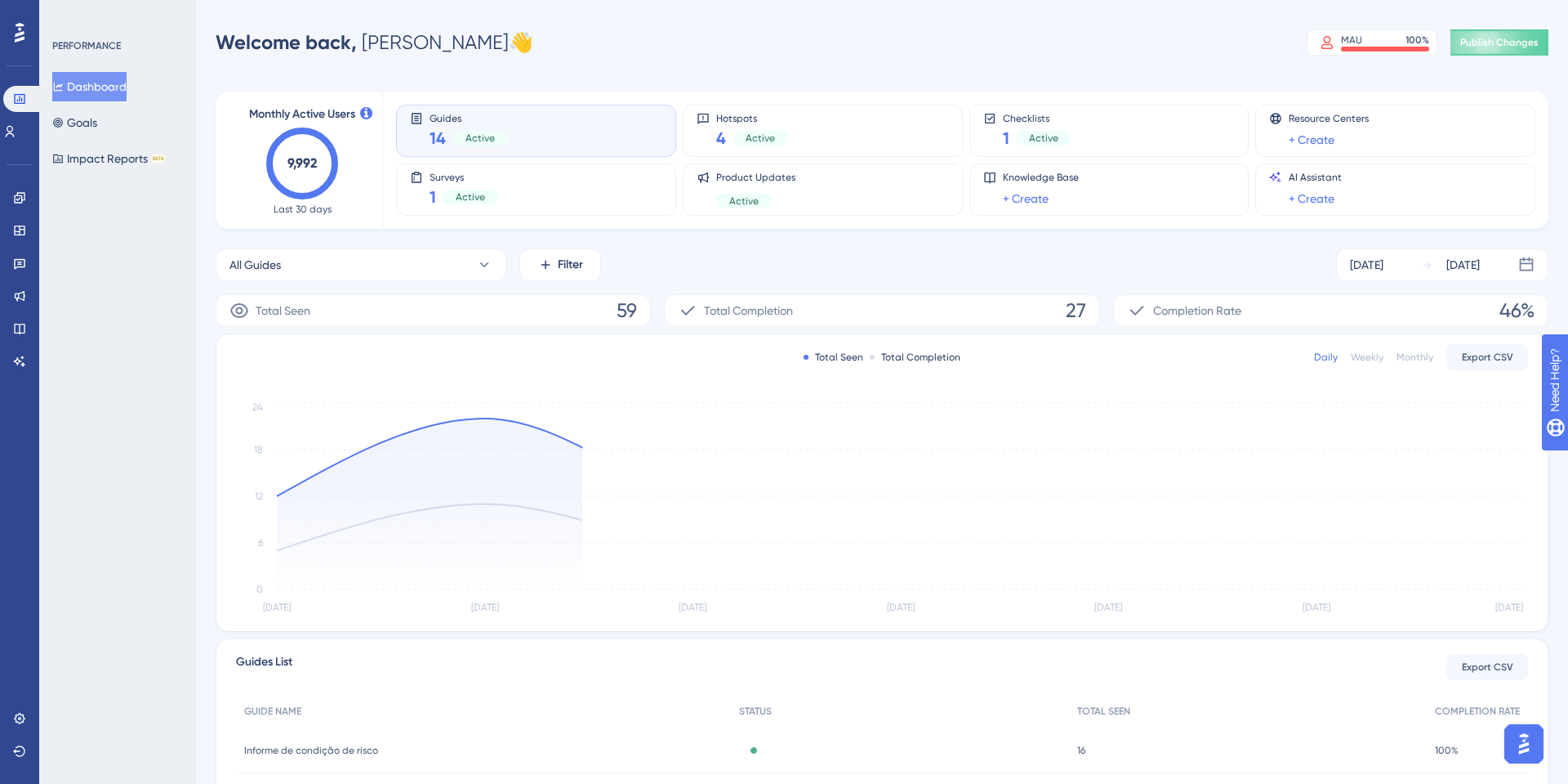
click at [73, 102] on div "Dashboard Goals Impact Reports BETA" at bounding box center [118, 123] width 132 height 101
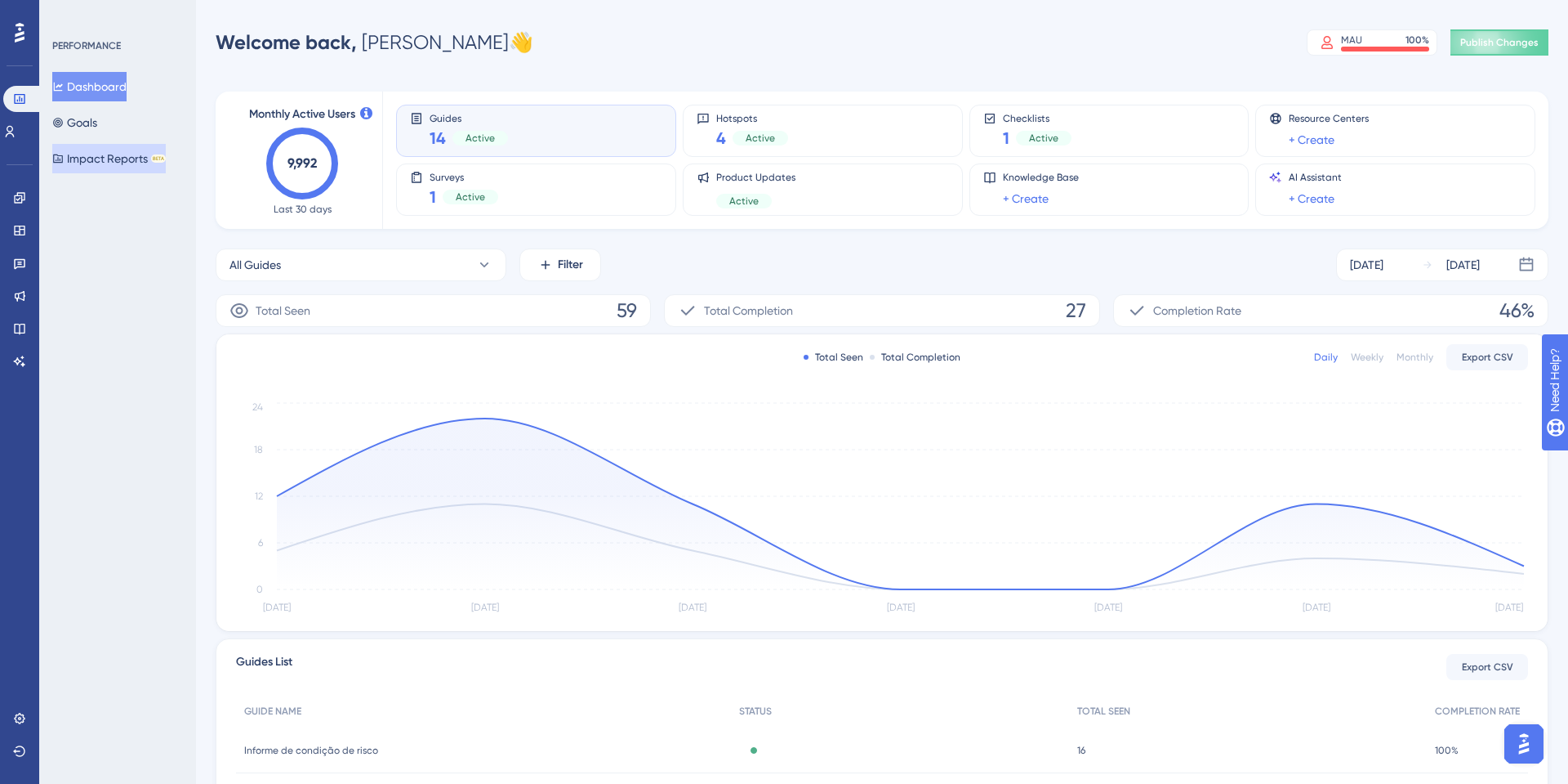
click at [125, 161] on button "Impact Reports BETA" at bounding box center [109, 158] width 113 height 29
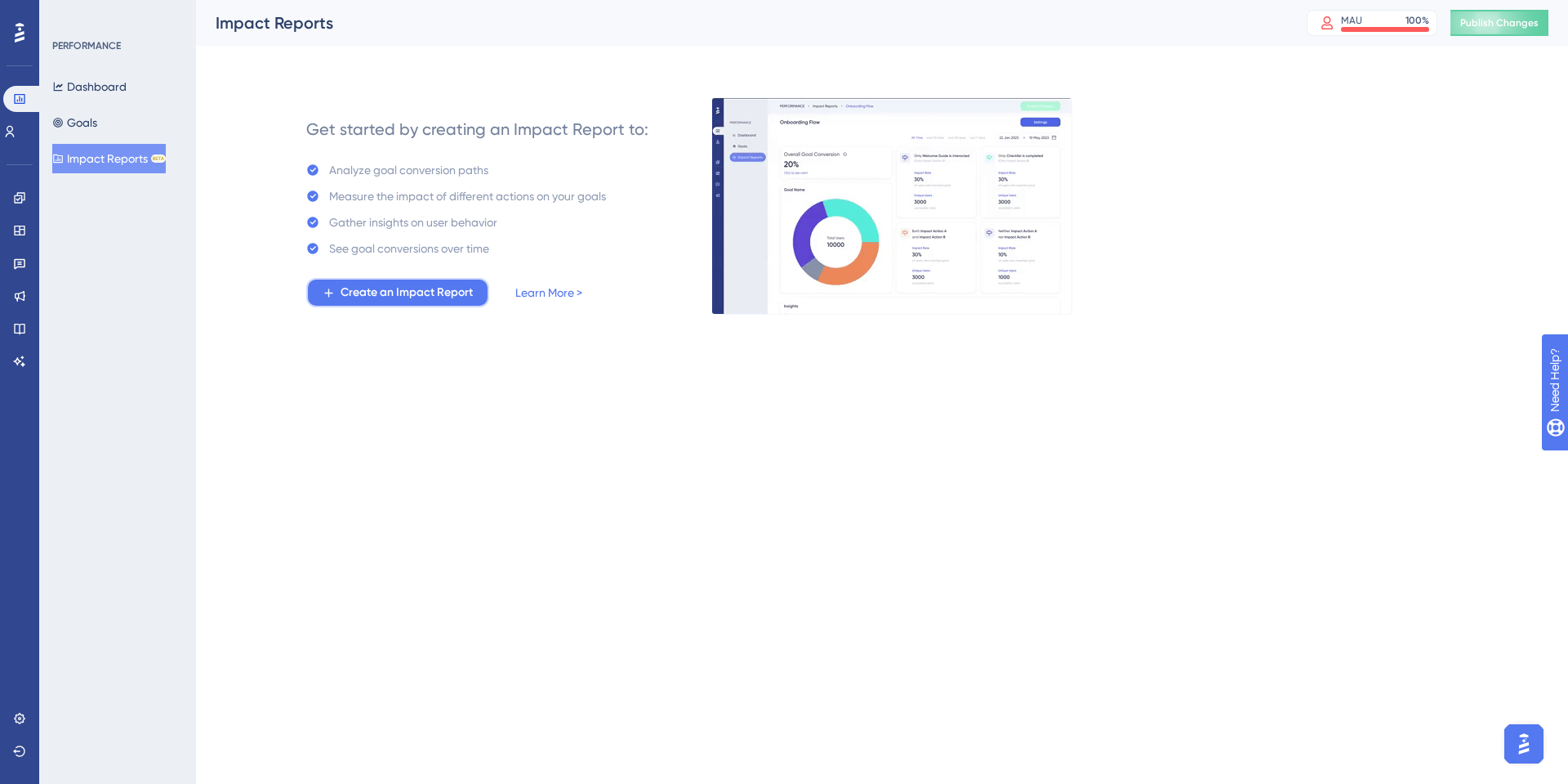
click at [359, 283] on span "Create an Impact Report" at bounding box center [406, 292] width 132 height 20
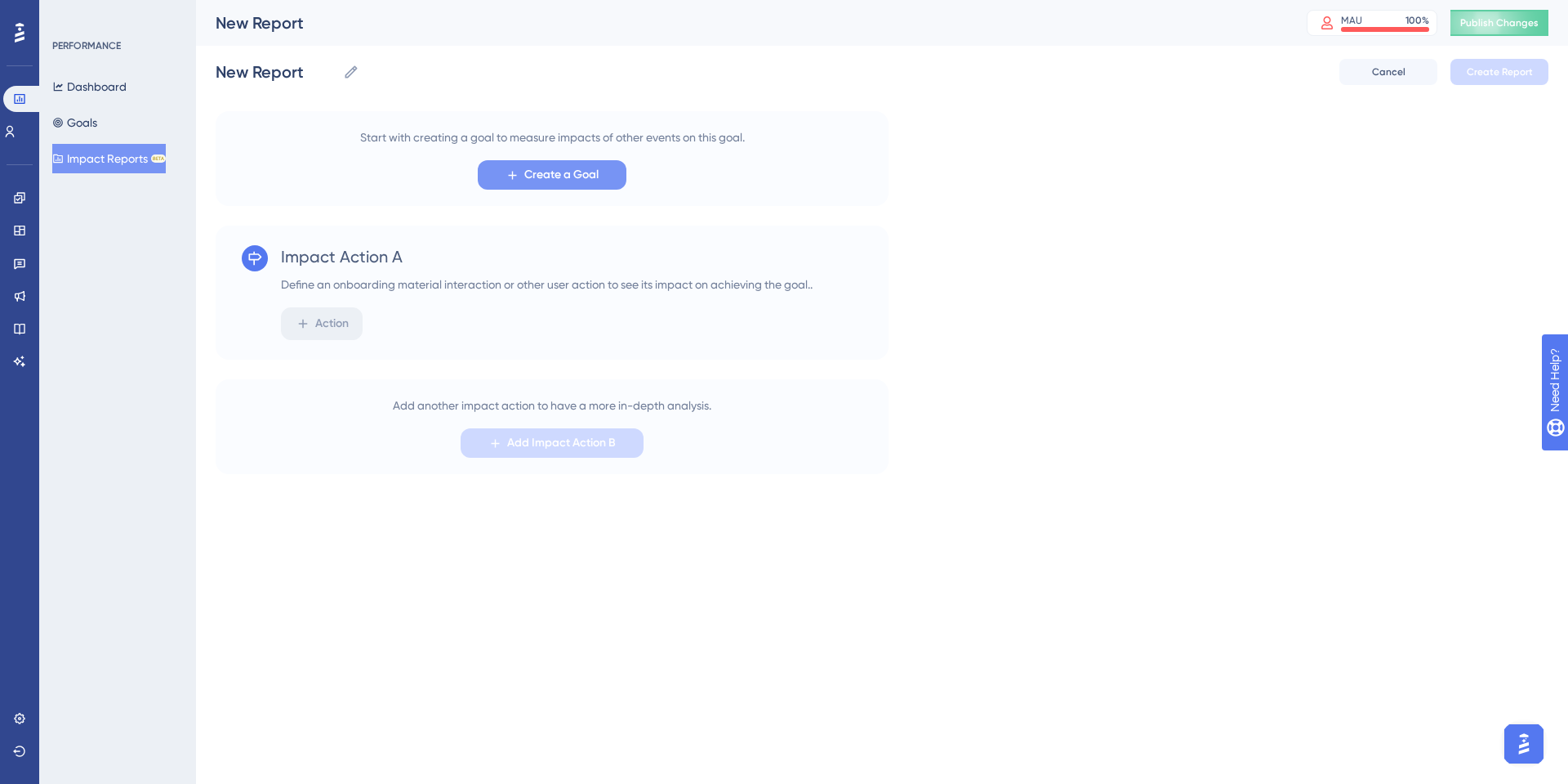
click at [535, 172] on span "Create a Goal" at bounding box center [561, 174] width 74 height 20
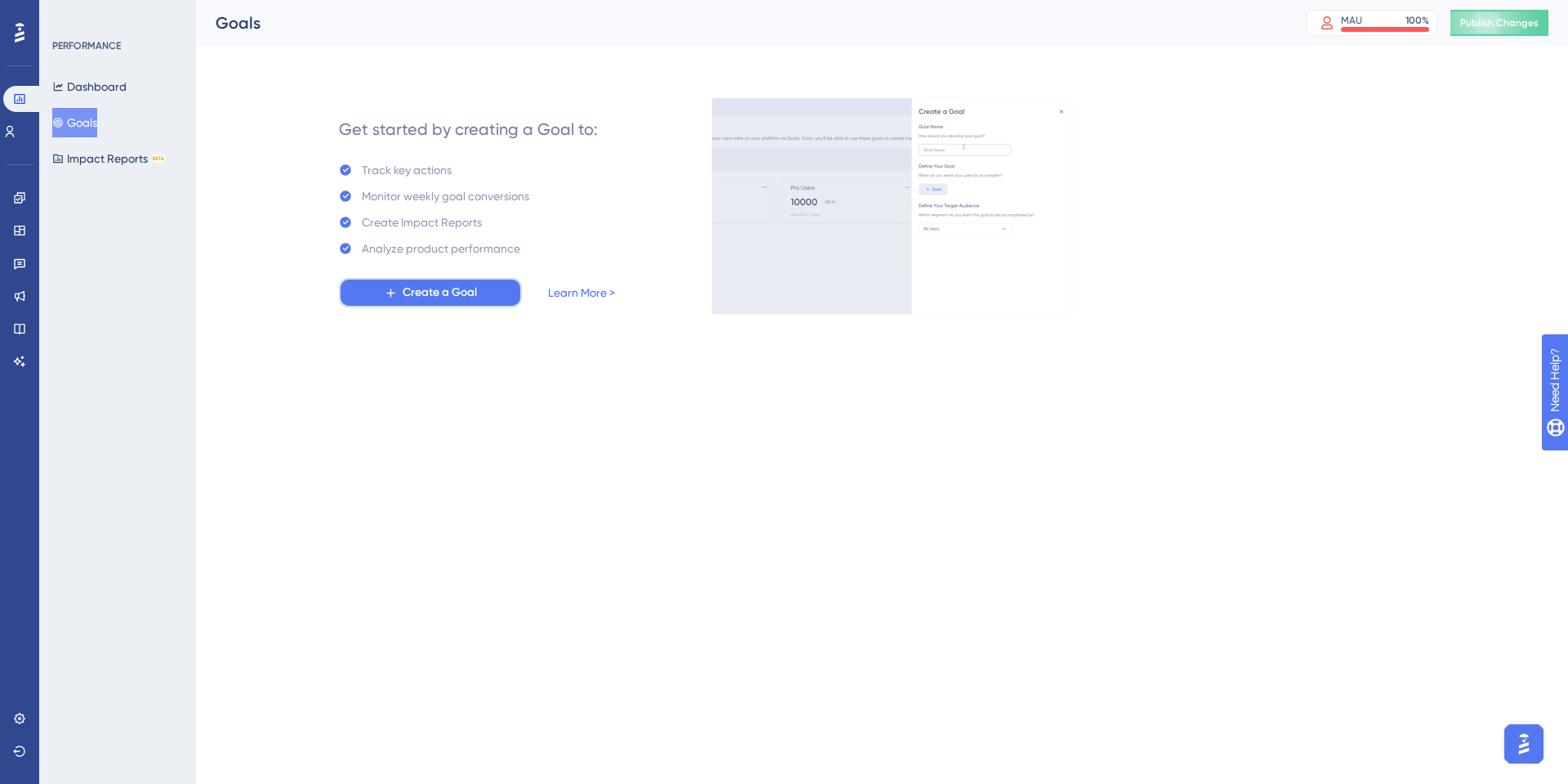
click at [465, 295] on span "Create a Goal" at bounding box center [439, 292] width 74 height 20
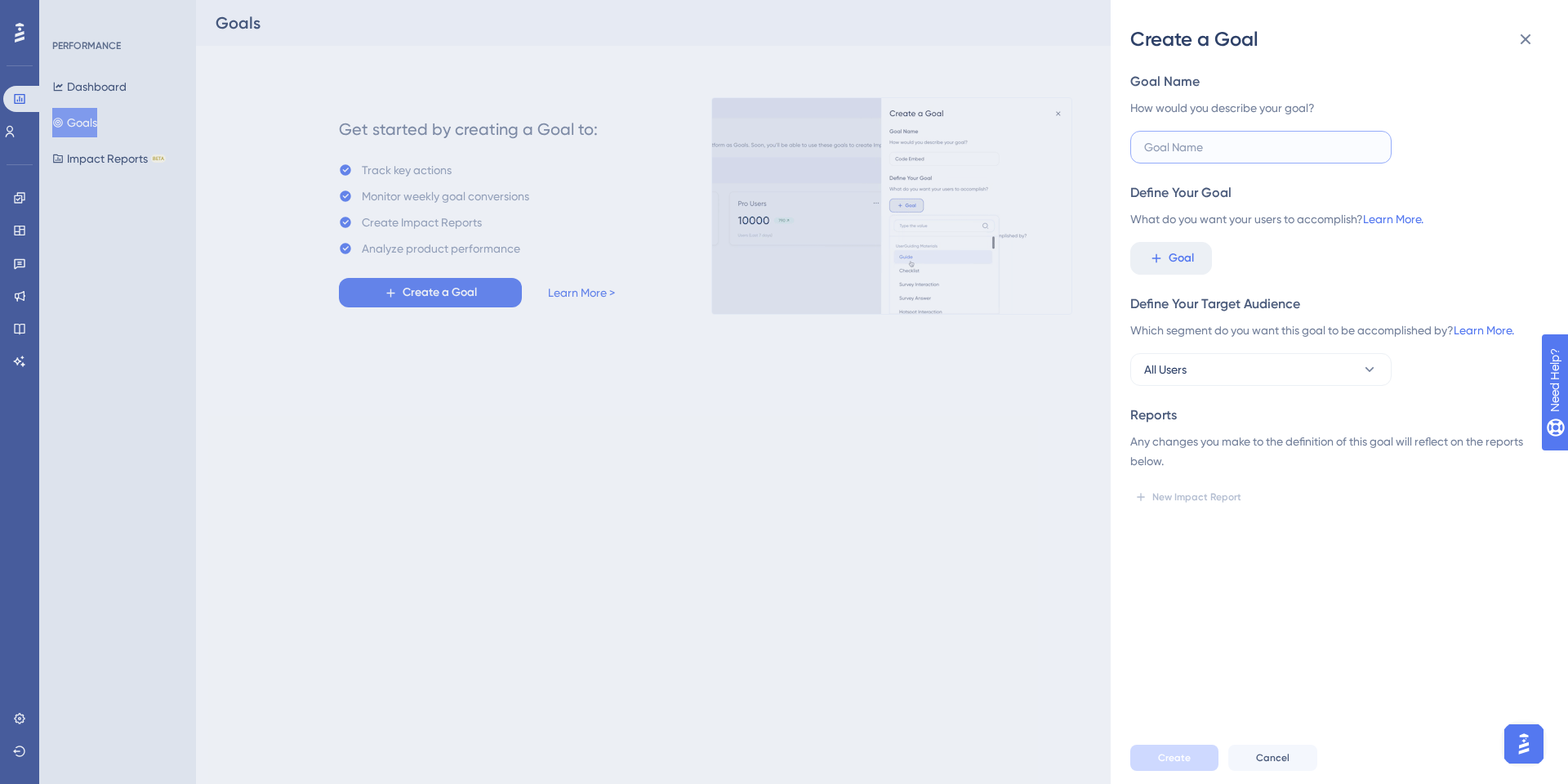
click at [1209, 152] on input "text" at bounding box center [1262, 146] width 234 height 18
click at [1176, 247] on button "Goal" at bounding box center [1171, 258] width 81 height 33
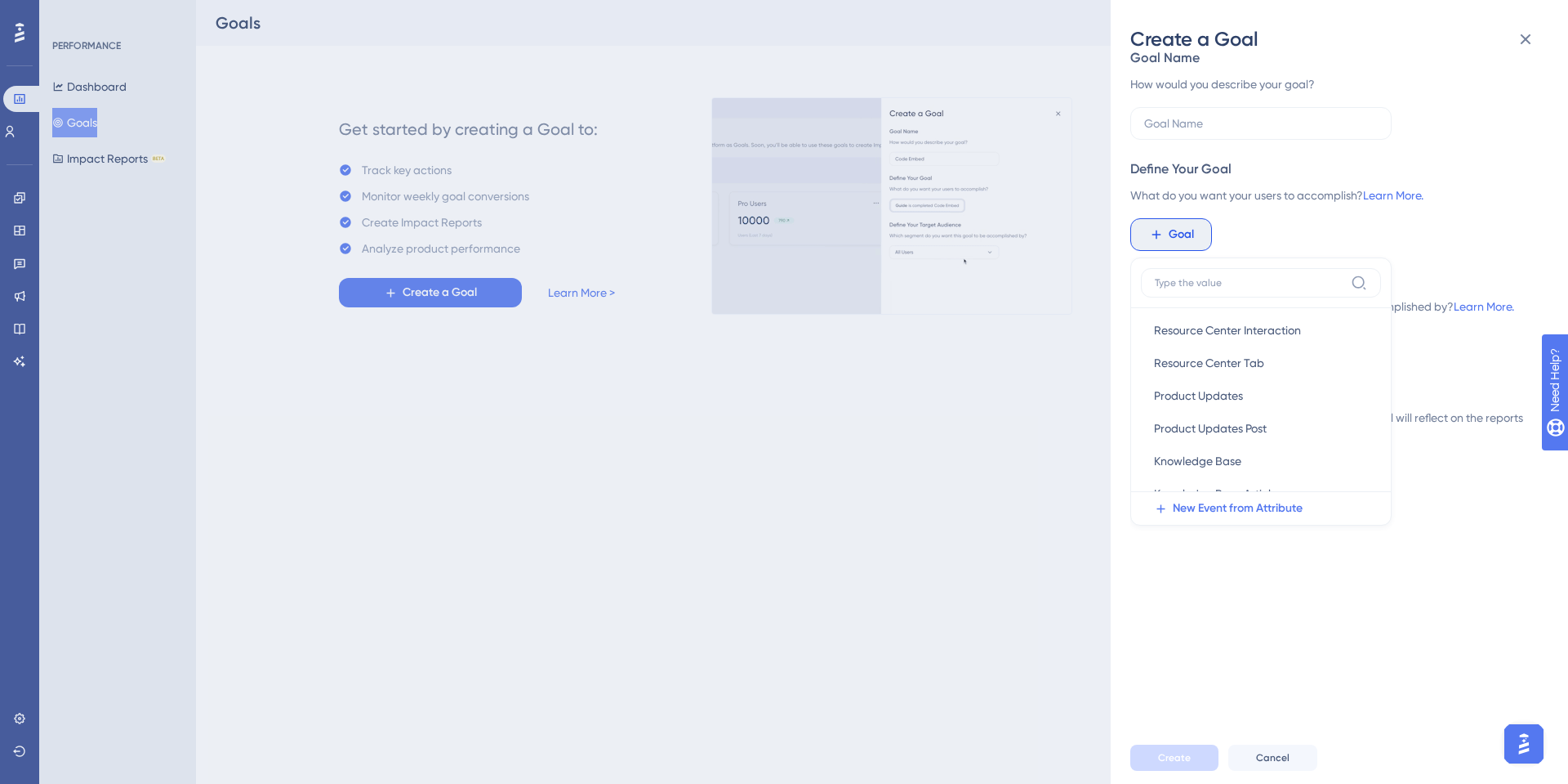
scroll to position [285, 0]
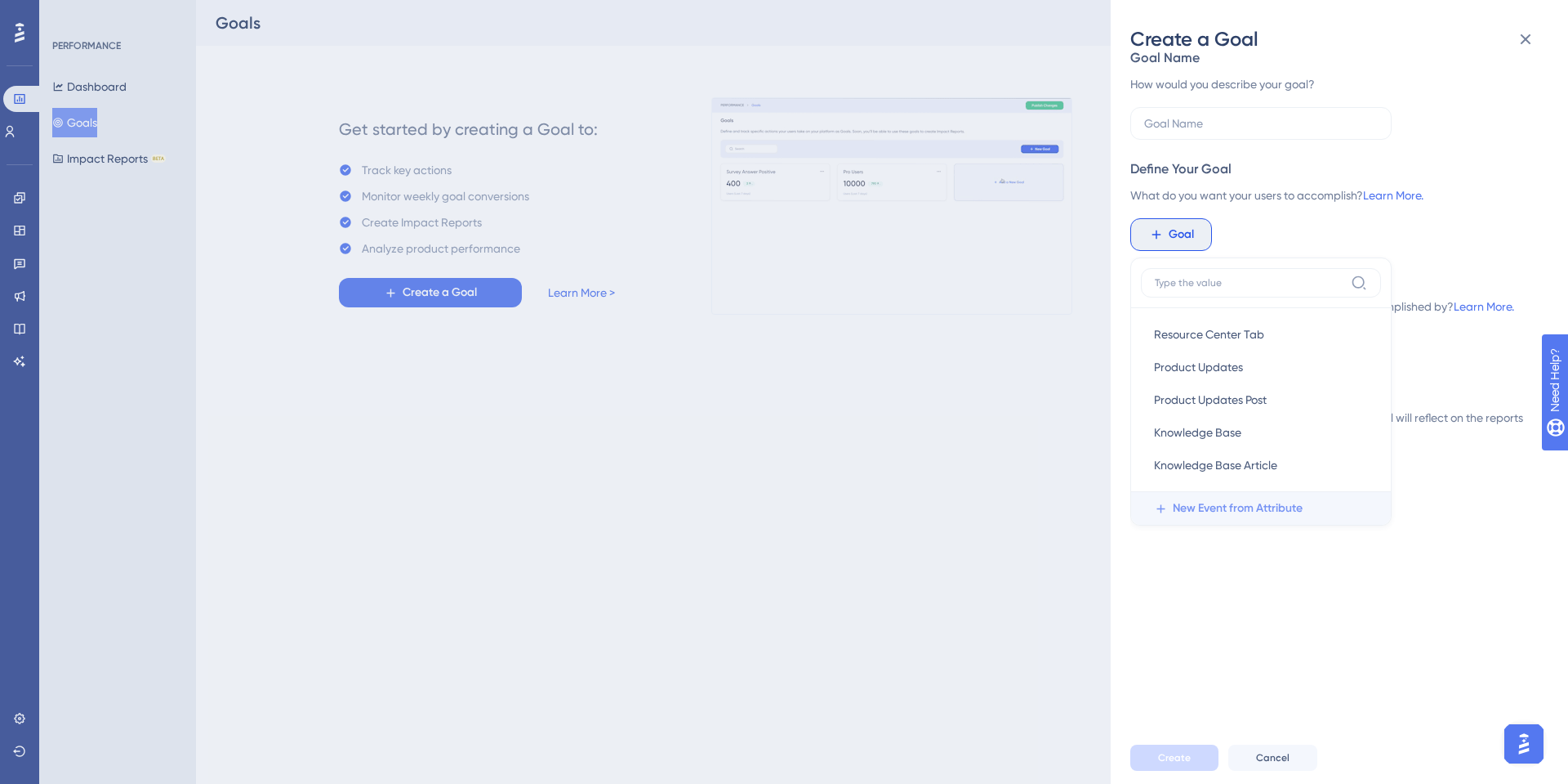
click at [1229, 507] on span "New Event from Attribute" at bounding box center [1238, 508] width 130 height 20
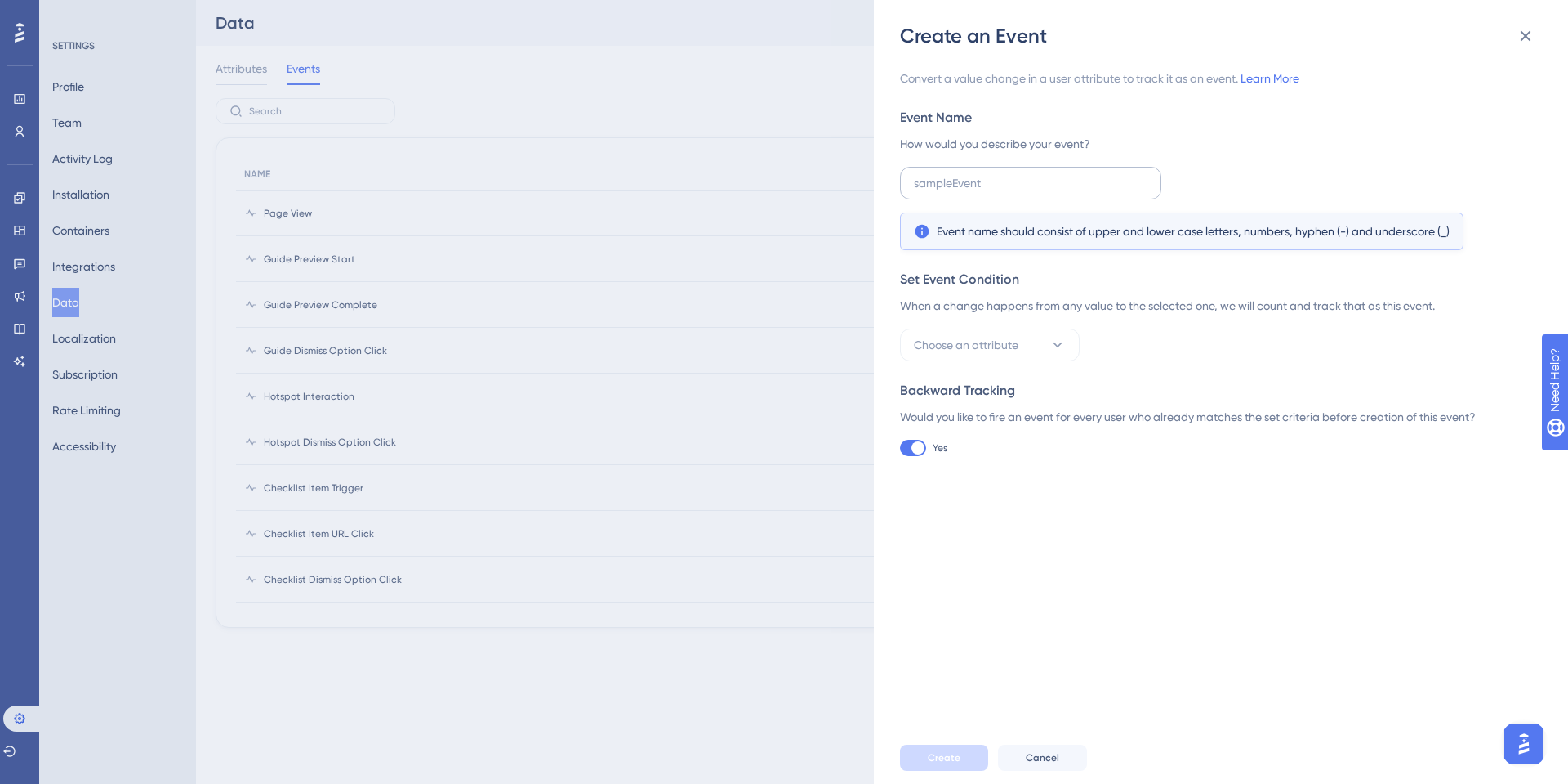
click at [975, 193] on label at bounding box center [1031, 183] width 261 height 33
click at [975, 192] on input "text" at bounding box center [1031, 183] width 234 height 18
click at [961, 345] on span "Choose an attribute" at bounding box center [966, 345] width 105 height 20
click at [1033, 311] on div "When a change happens from any value to the selected one, we will count and tra…" at bounding box center [1216, 305] width 632 height 20
click at [989, 221] on span "Event name should consist of upper and lower case letters, numbers, hyphen (-) …" at bounding box center [1194, 230] width 513 height 20
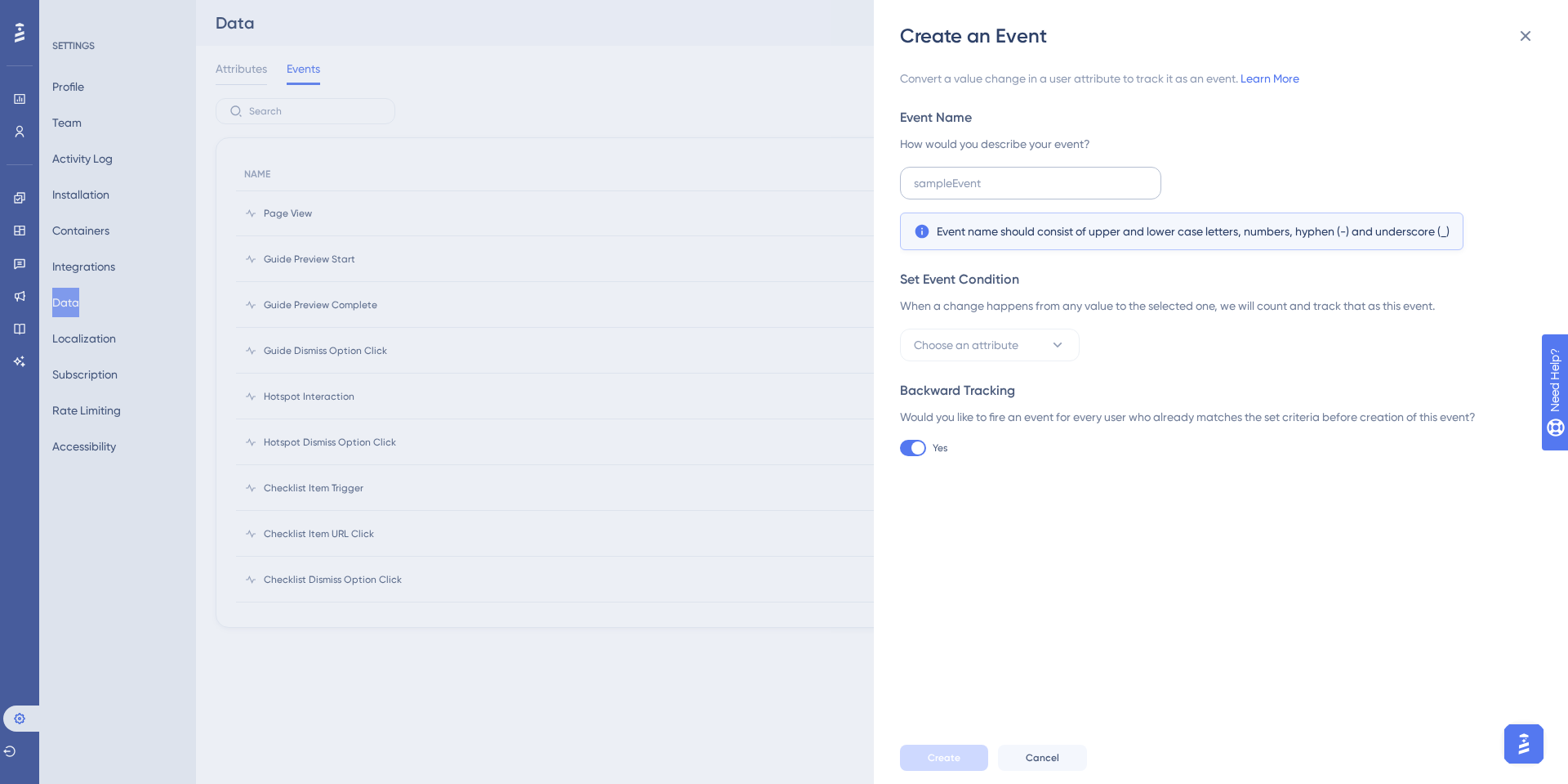
click at [990, 194] on label at bounding box center [1031, 183] width 261 height 33
click at [990, 192] on input "text" at bounding box center [1031, 183] width 234 height 18
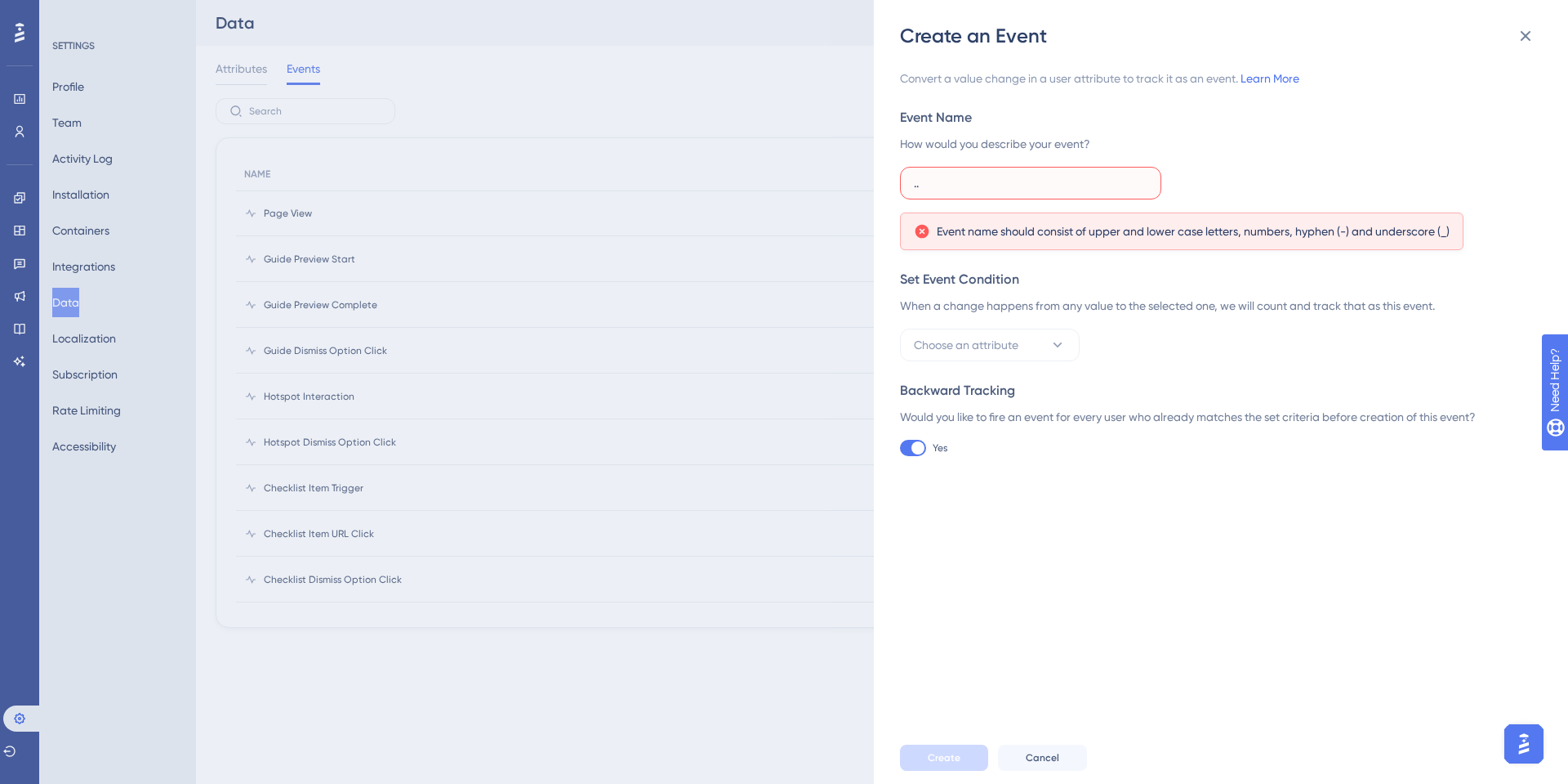
type input "."
type input "ç"
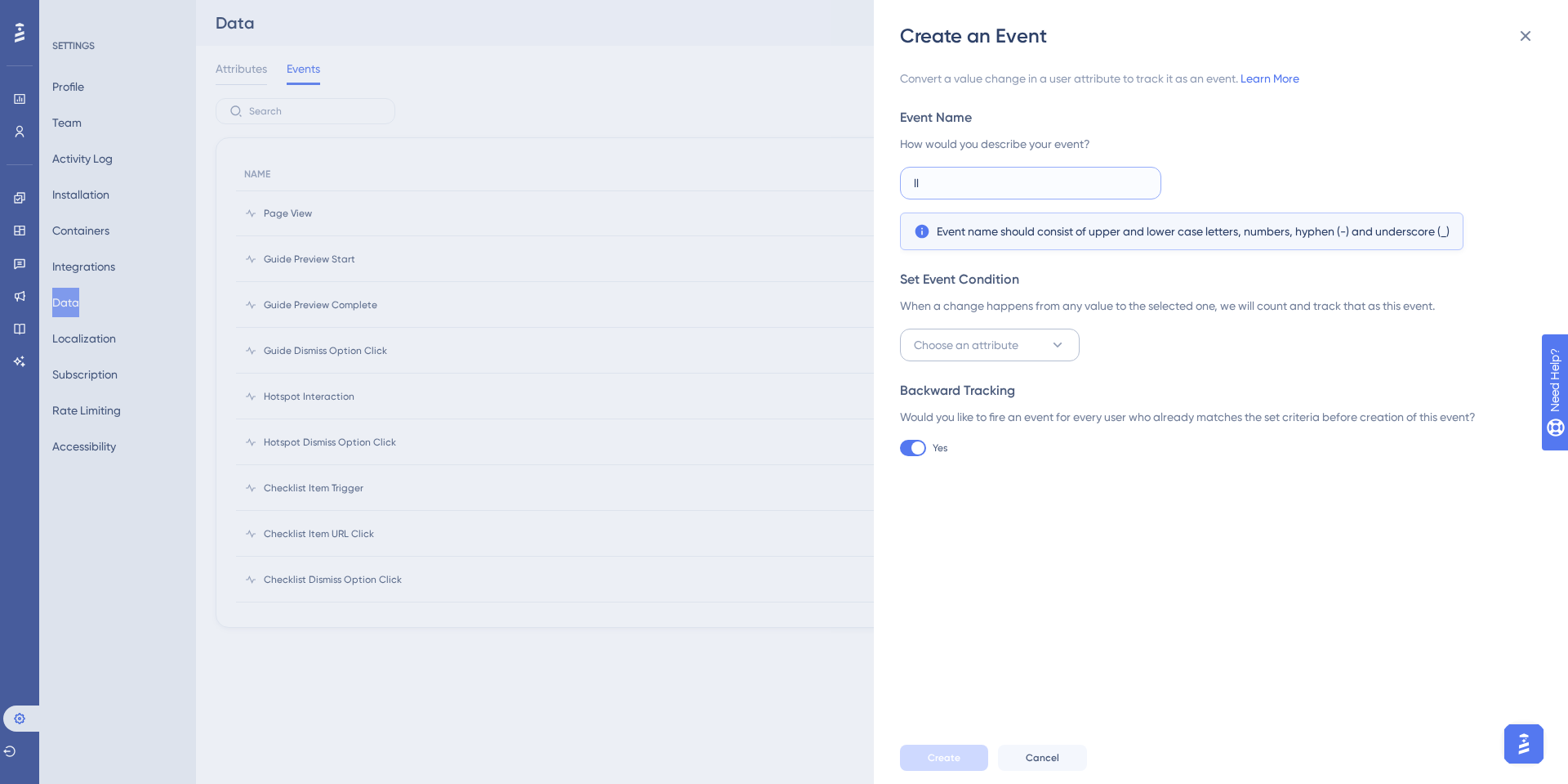
type input "ll"
click at [1018, 335] on span "Choose an attribute" at bounding box center [966, 345] width 105 height 20
click at [960, 308] on div "When a change happens from any value to the selected one, we will count and tra…" at bounding box center [1216, 305] width 632 height 20
drag, startPoint x: 960, startPoint y: 308, endPoint x: 1232, endPoint y: 318, distance: 272.2
click at [1232, 318] on div "Set Event Condition When a change happens from any value to the selected one, w…" at bounding box center [1216, 316] width 632 height 92
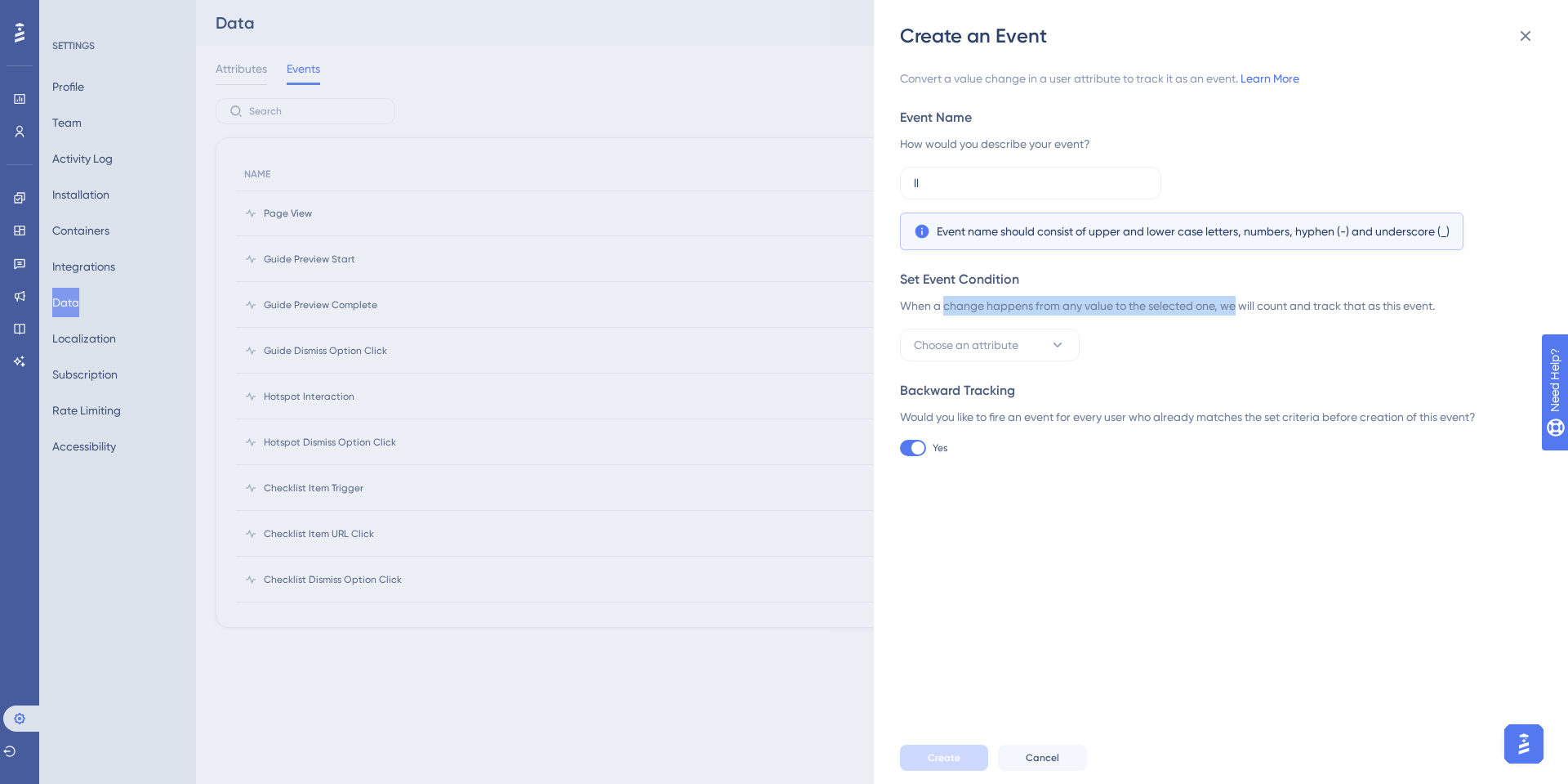
click at [1232, 318] on div "Set Event Condition When a change happens from any value to the selected one, w…" at bounding box center [1216, 316] width 632 height 92
click at [1179, 324] on div "Set Event Condition When a change happens from any value to the selected one, w…" at bounding box center [1216, 316] width 632 height 92
click at [1202, 305] on div "When a change happens from any value to the selected one, we will count and tra…" at bounding box center [1216, 305] width 632 height 20
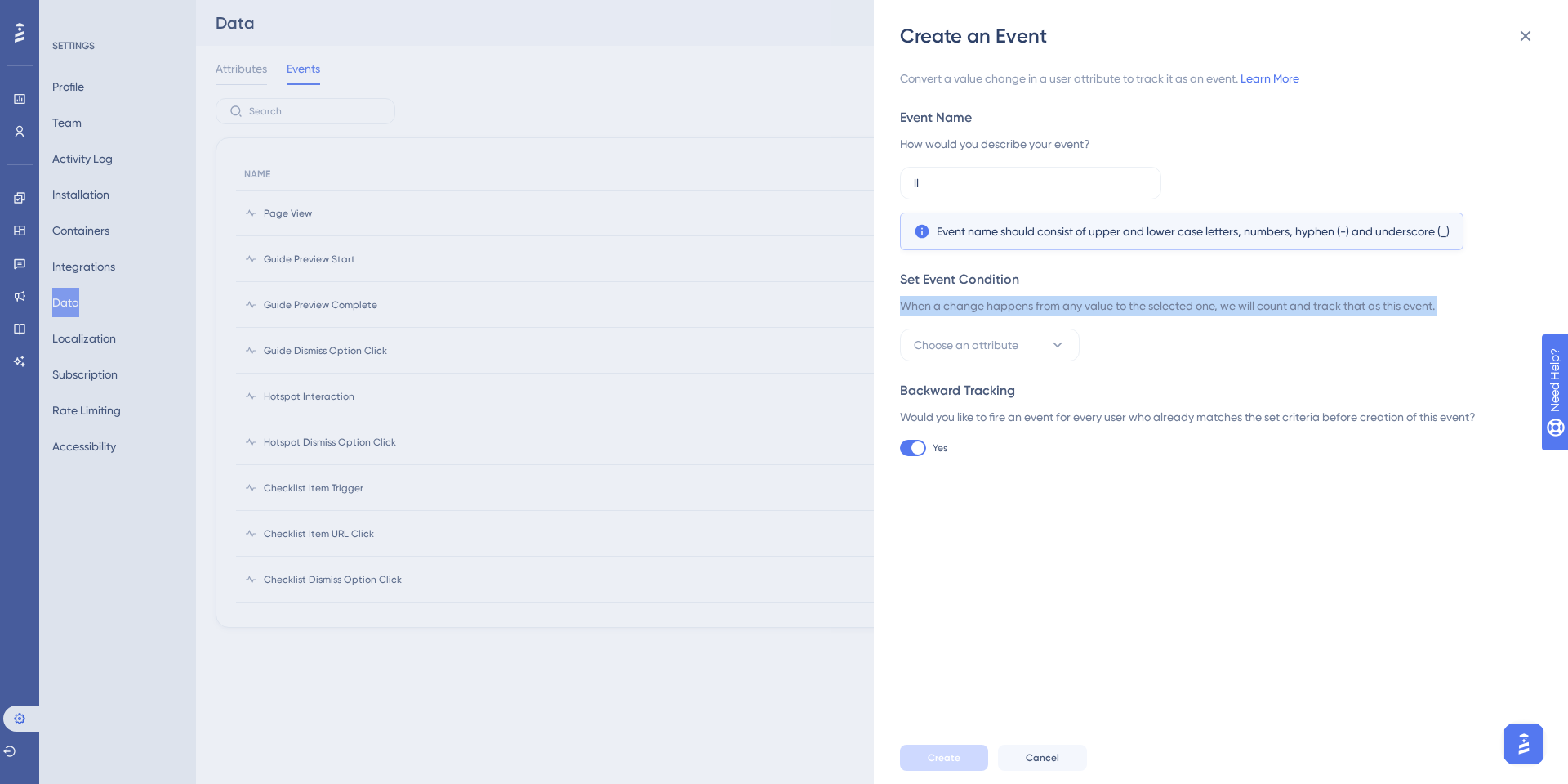
click at [1202, 305] on div "When a change happens from any value to the selected one, we will count and tra…" at bounding box center [1216, 305] width 632 height 20
click at [1531, 34] on icon at bounding box center [1526, 36] width 20 height 20
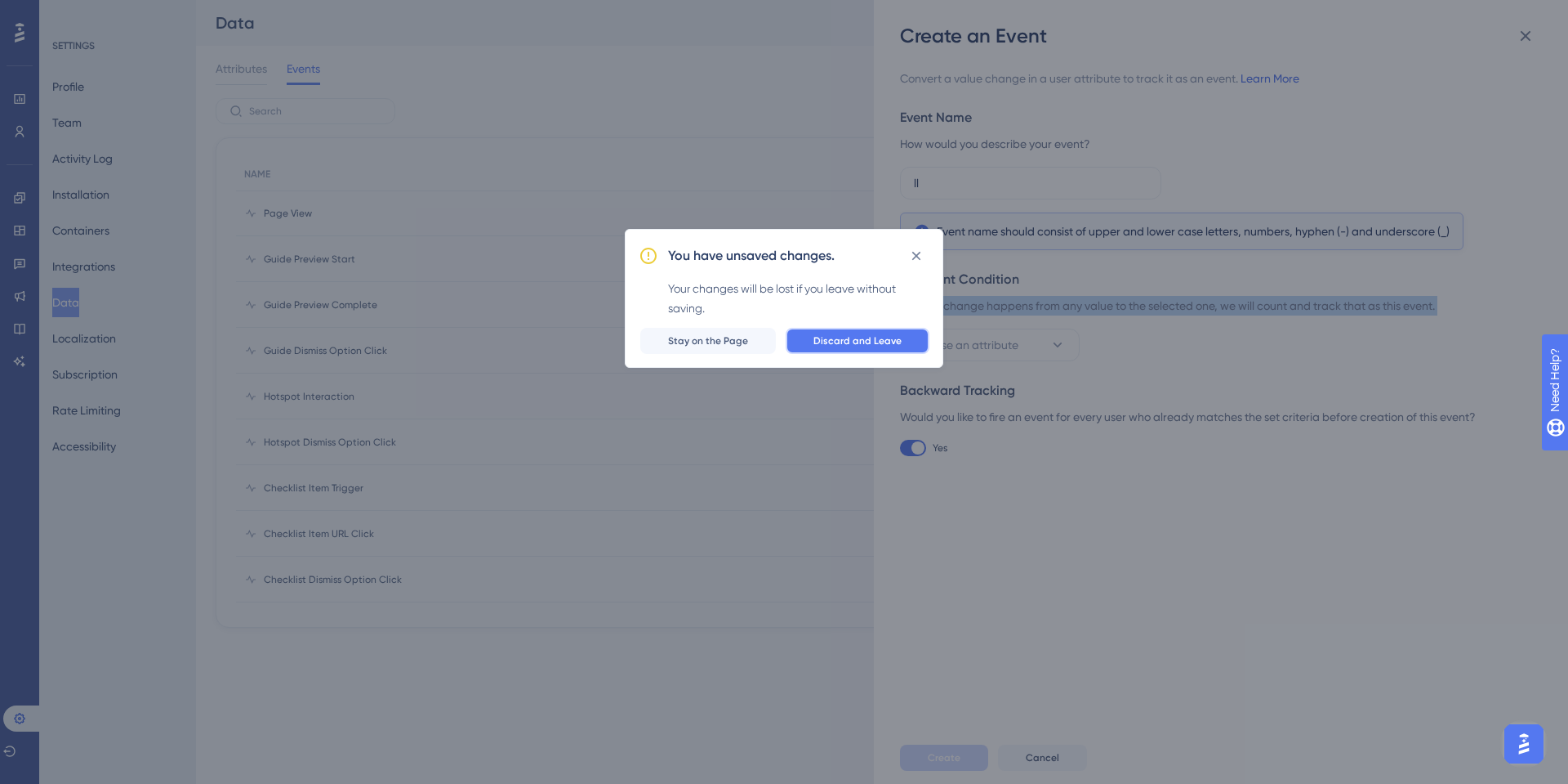
click at [849, 337] on span "Discard and Leave" at bounding box center [857, 341] width 88 height 13
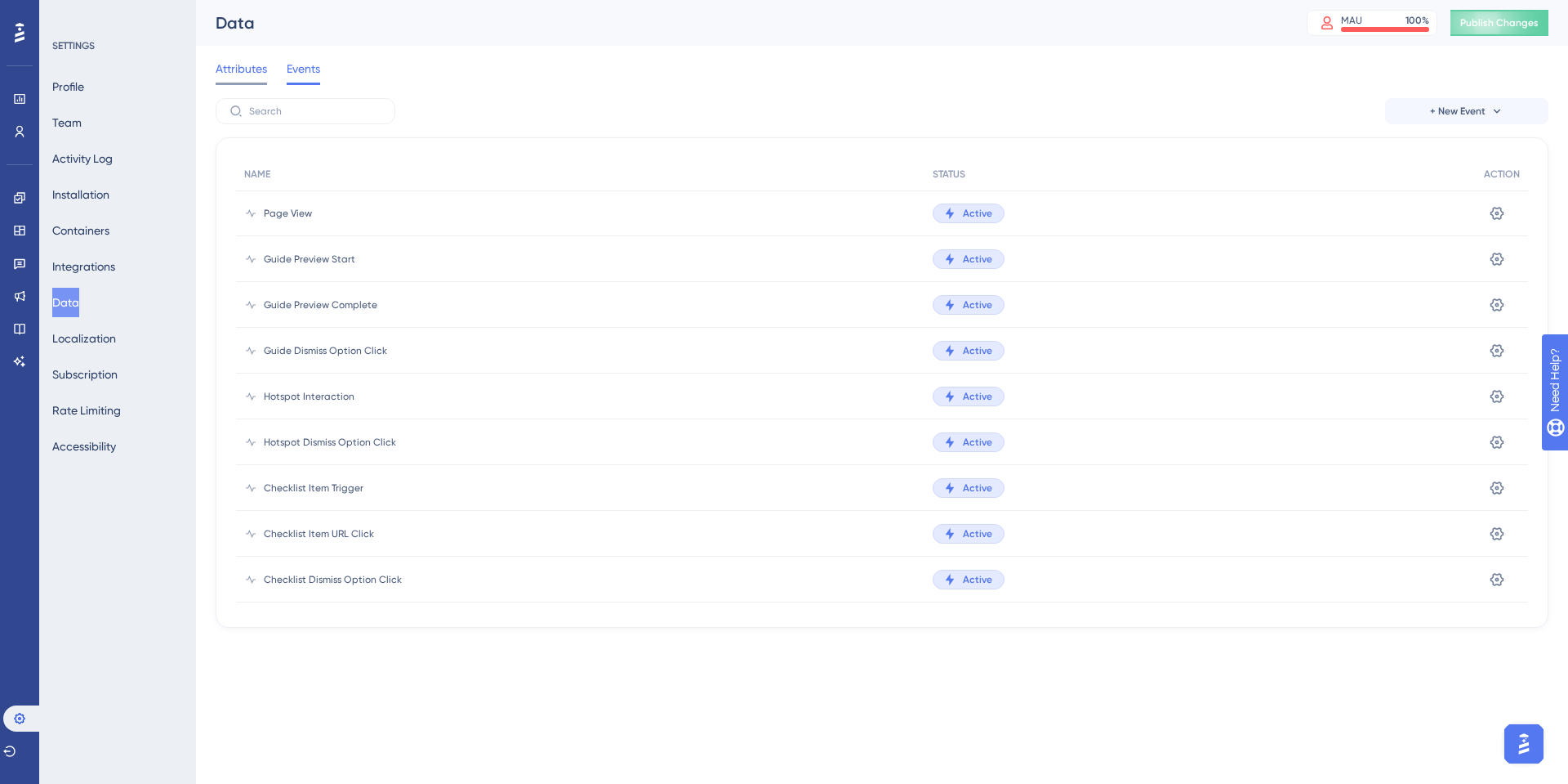
click at [231, 67] on span "Attributes" at bounding box center [241, 68] width 51 height 20
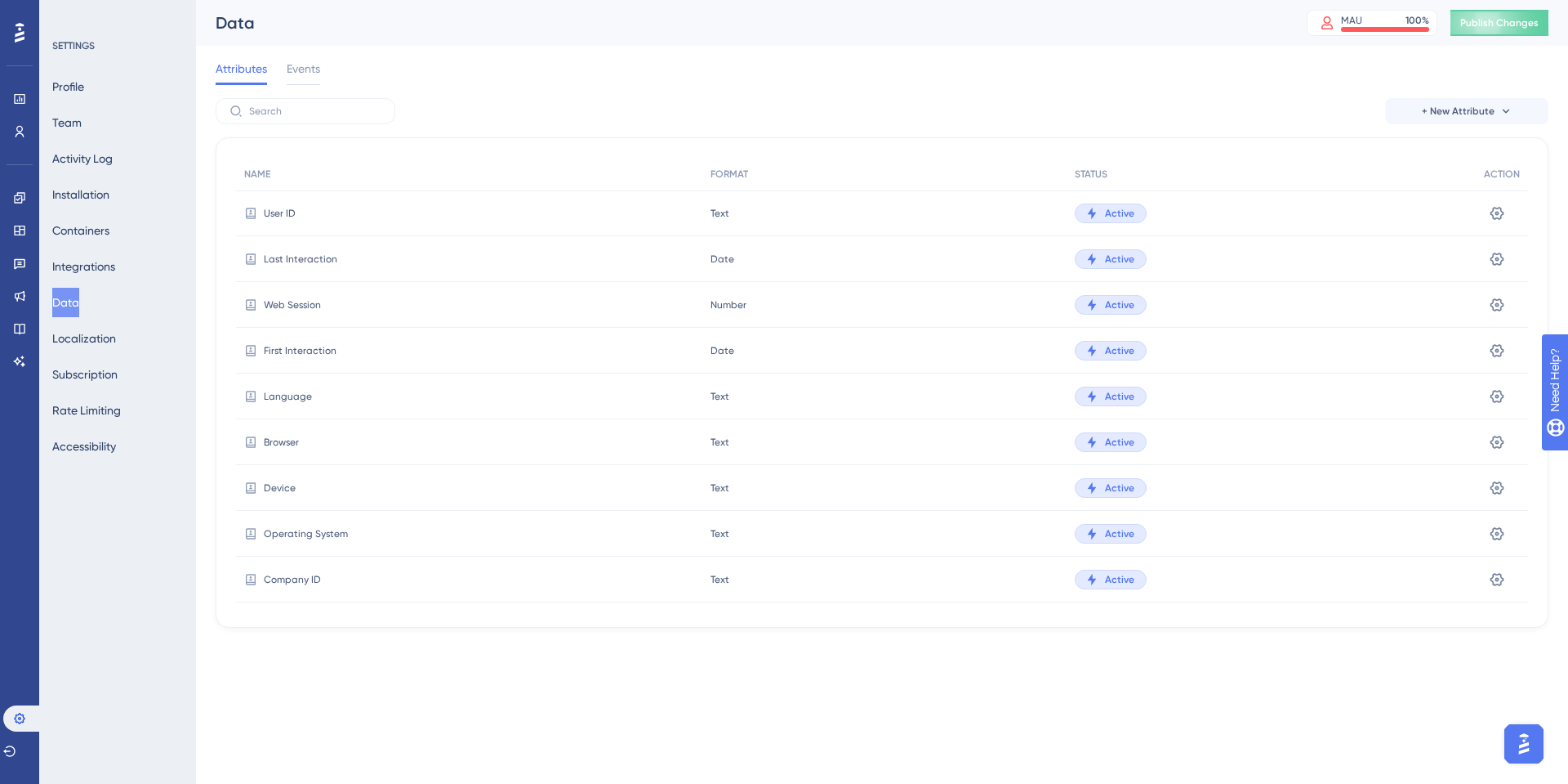
click at [785, 67] on div "Attributes Events" at bounding box center [882, 72] width 1333 height 52
drag, startPoint x: 279, startPoint y: 238, endPoint x: 798, endPoint y: 262, distance: 519.6
click at [0, 0] on div "Last Interaction Date Date Active Settings" at bounding box center [0, 0] width 0 height 0
click at [798, 262] on div "Date Date" at bounding box center [884, 259] width 363 height 46
click at [1498, 259] on icon at bounding box center [1498, 259] width 14 height 13
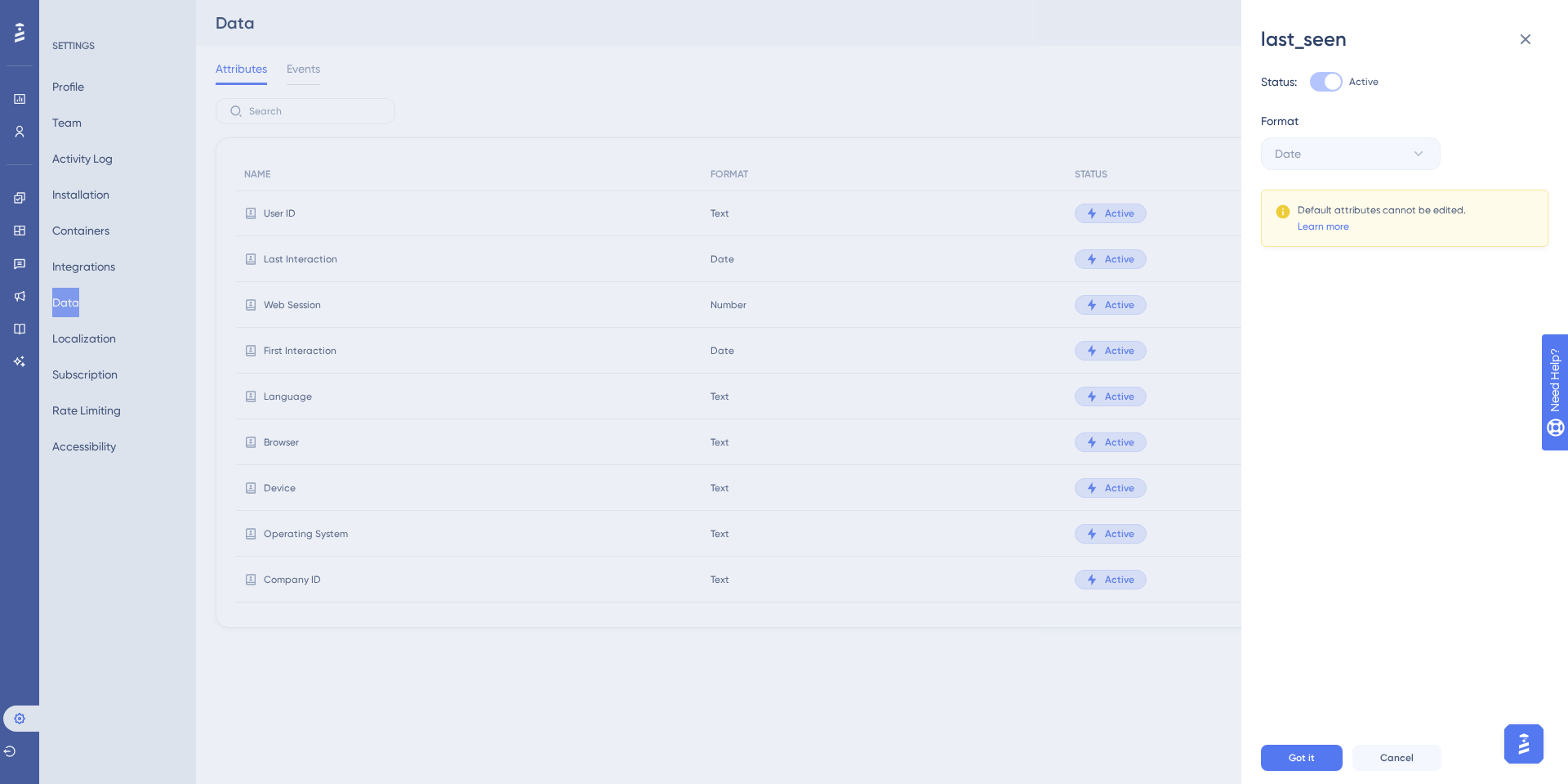
click at [1361, 211] on div "Default attributes cannot be edited." at bounding box center [1383, 210] width 169 height 13
click at [1348, 233] on div "Default attributes cannot be edited. Learn more" at bounding box center [1404, 217] width 287 height 57
click at [1529, 27] on button at bounding box center [1526, 38] width 33 height 33
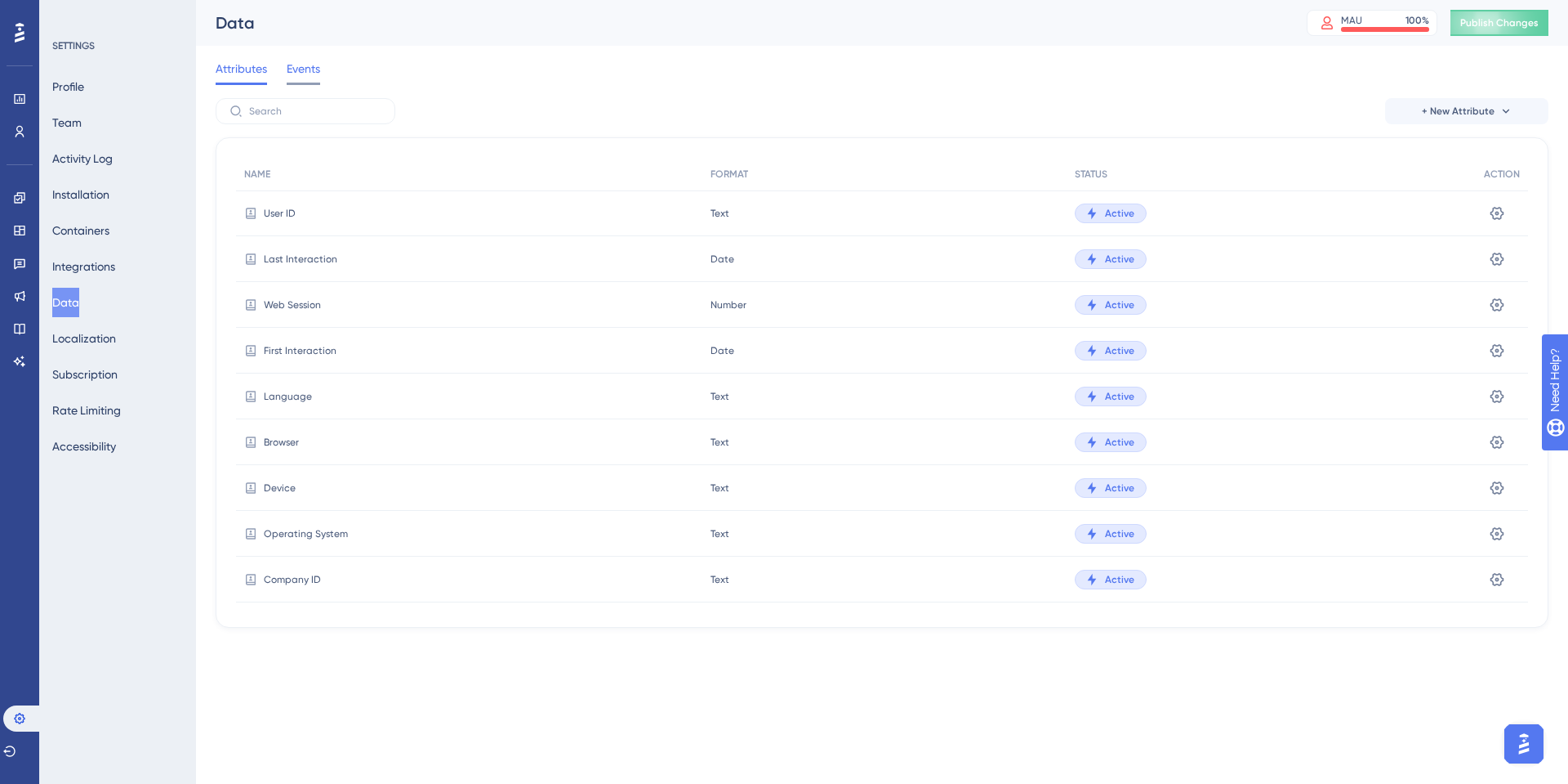
click at [311, 82] on div at bounding box center [303, 83] width 34 height 3
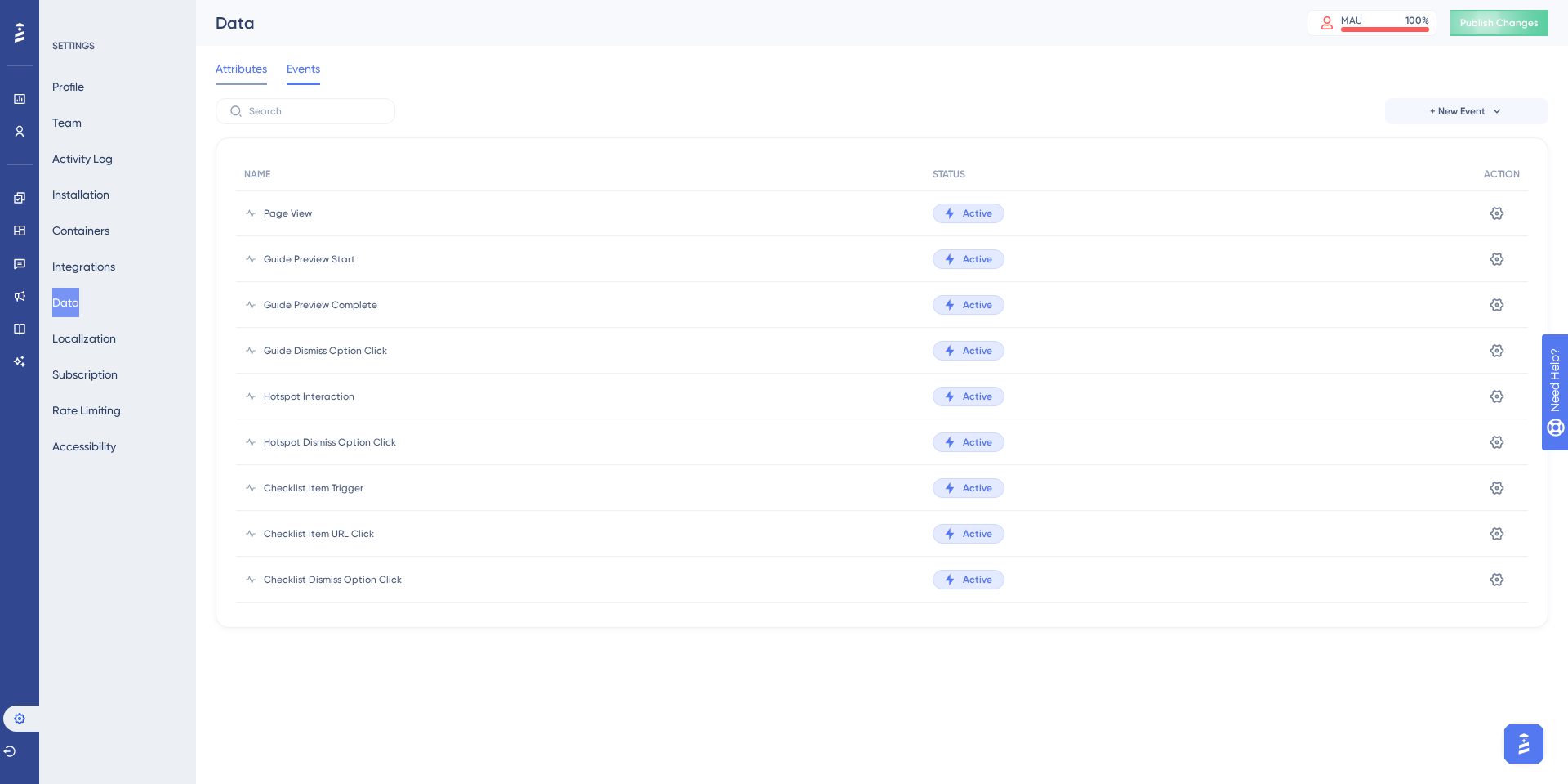
click at [247, 82] on div at bounding box center [241, 83] width 51 height 3
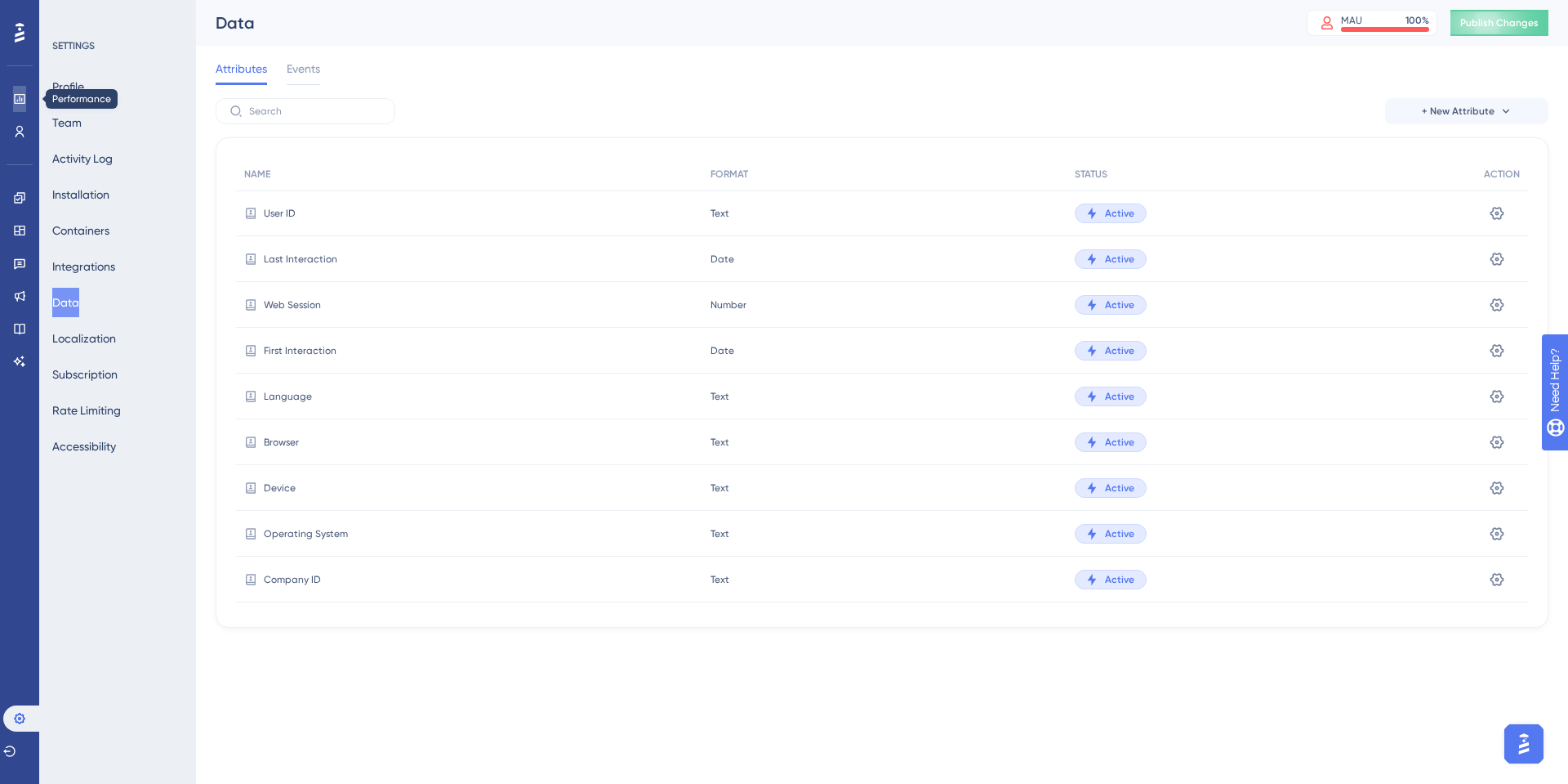
click at [24, 101] on icon at bounding box center [20, 99] width 13 height 13
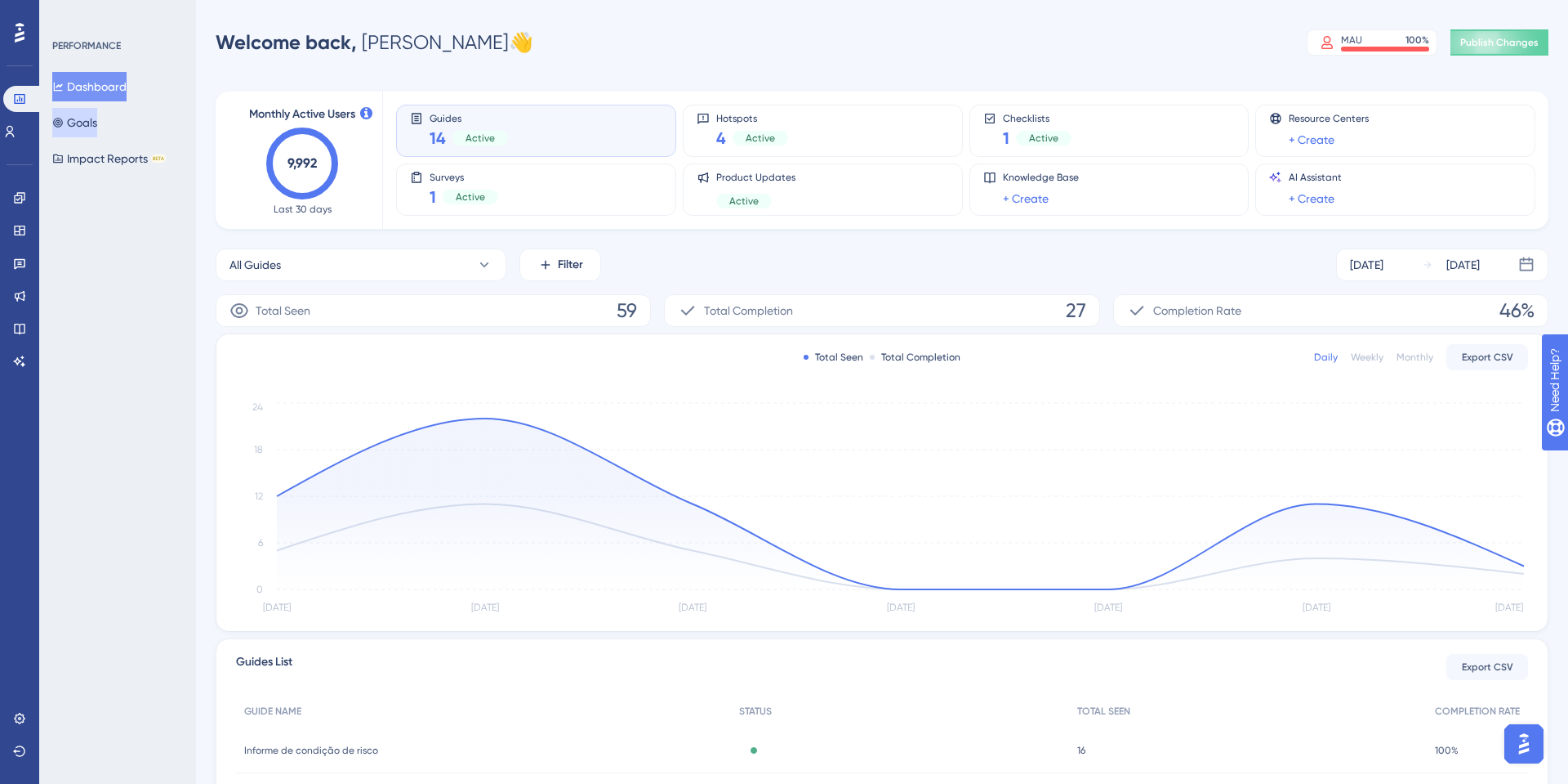
click at [74, 116] on button "Goals" at bounding box center [75, 122] width 45 height 29
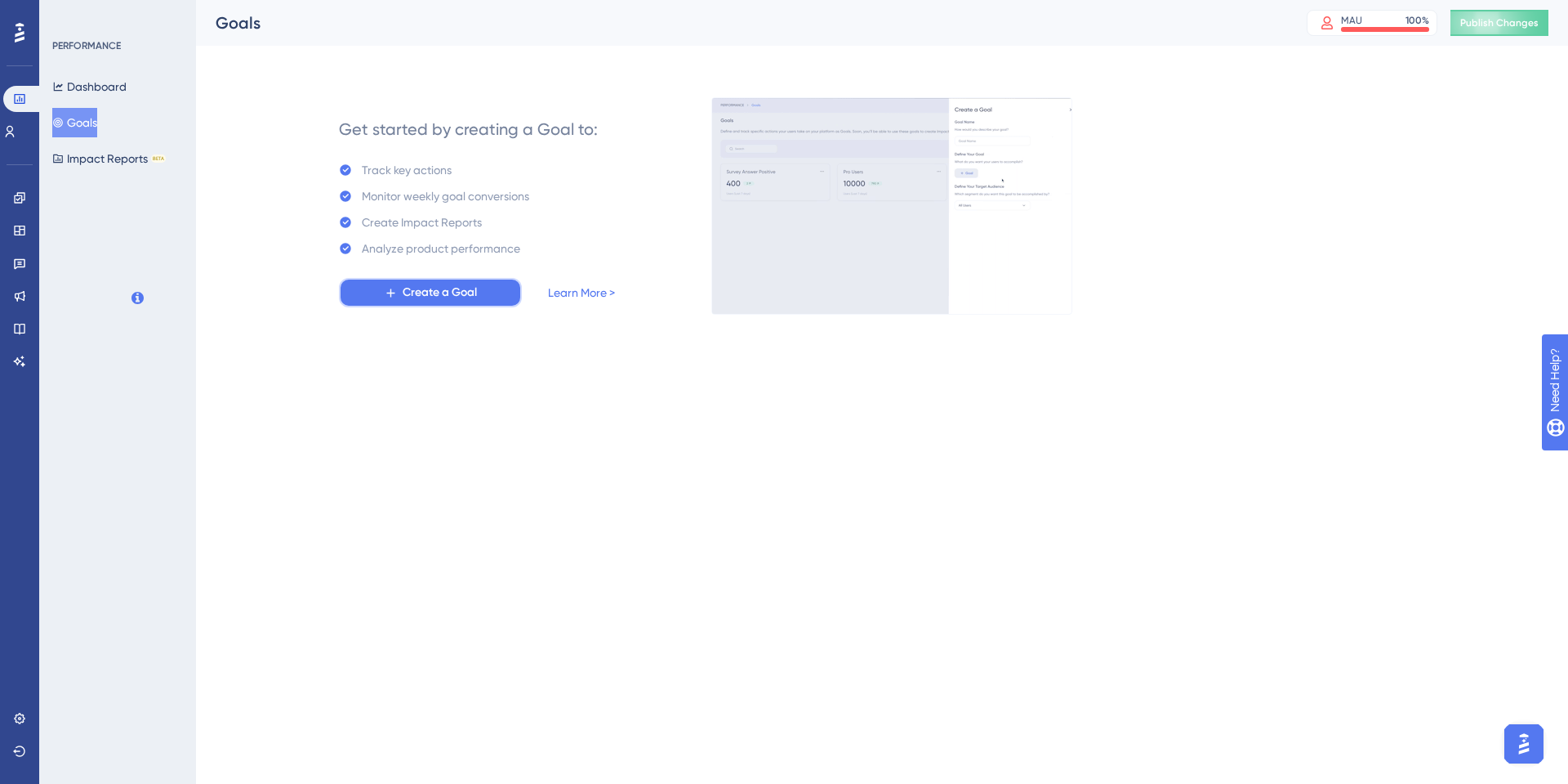
click at [466, 300] on span "Create a Goal" at bounding box center [439, 292] width 74 height 20
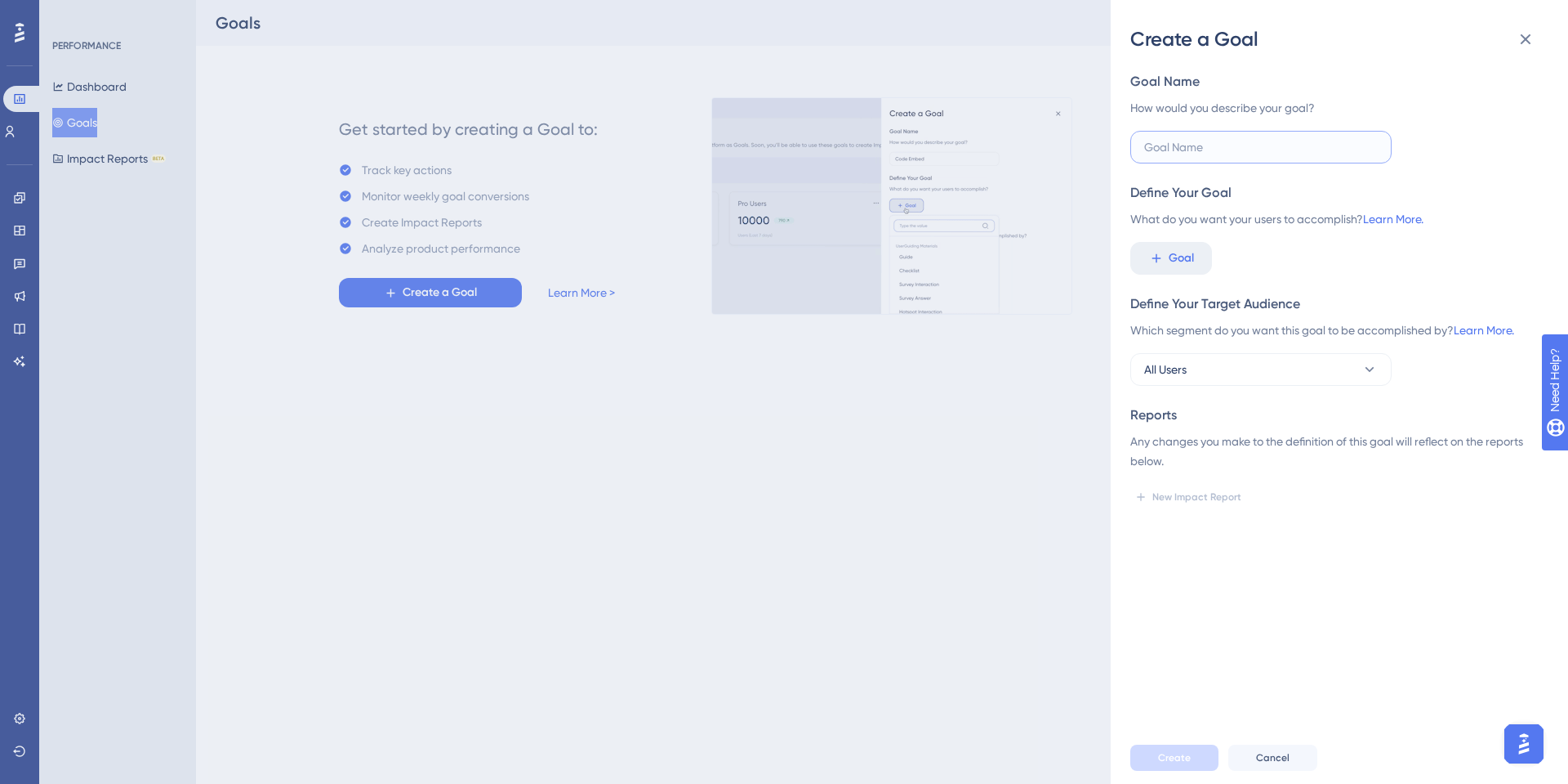
click at [1235, 155] on input "text" at bounding box center [1262, 146] width 234 height 18
click at [1199, 252] on button "Goal" at bounding box center [1171, 258] width 81 height 33
type input "l"
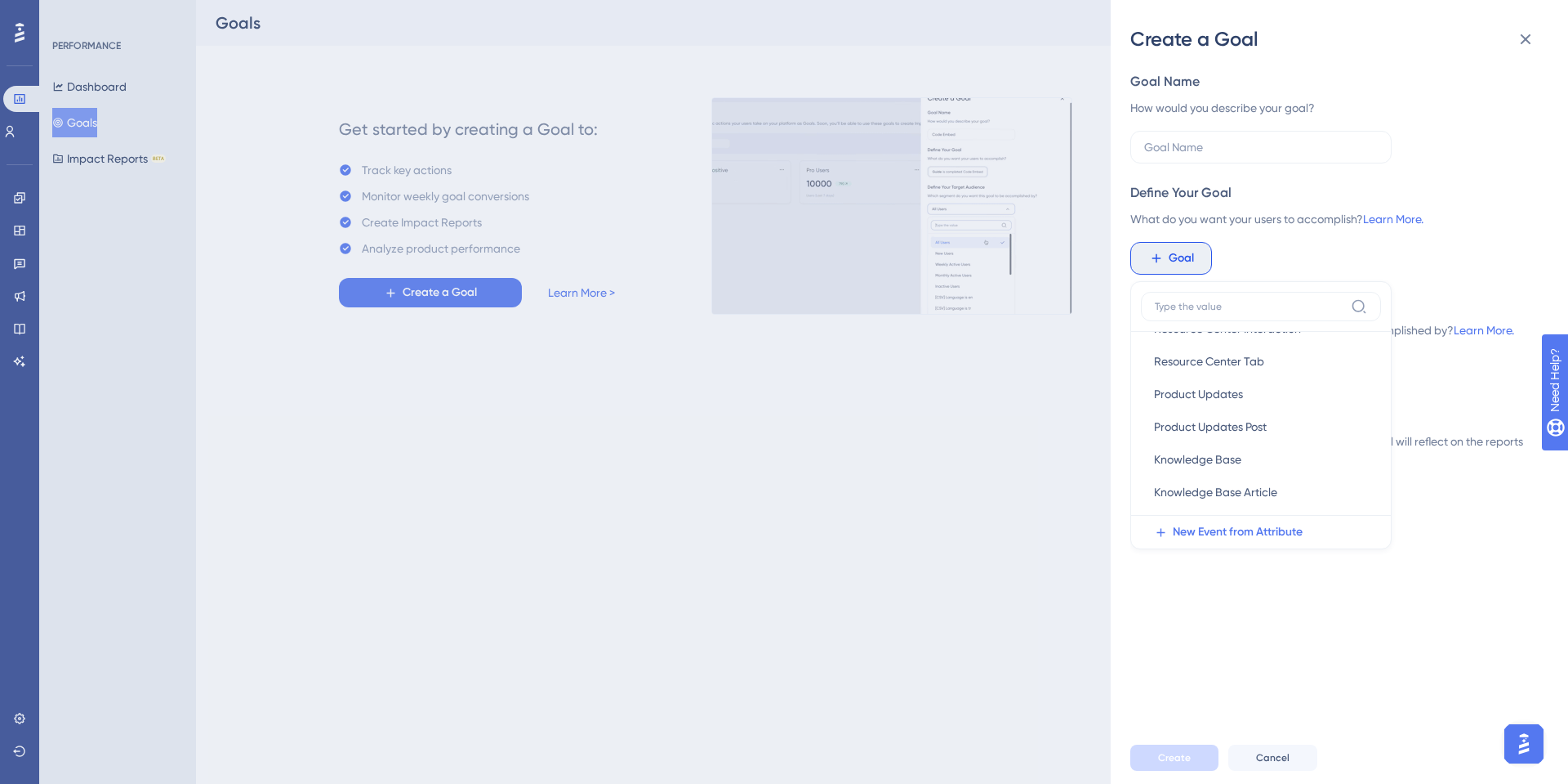
scroll to position [285, 0]
click at [1230, 540] on span "New Event from Attribute" at bounding box center [1238, 532] width 130 height 20
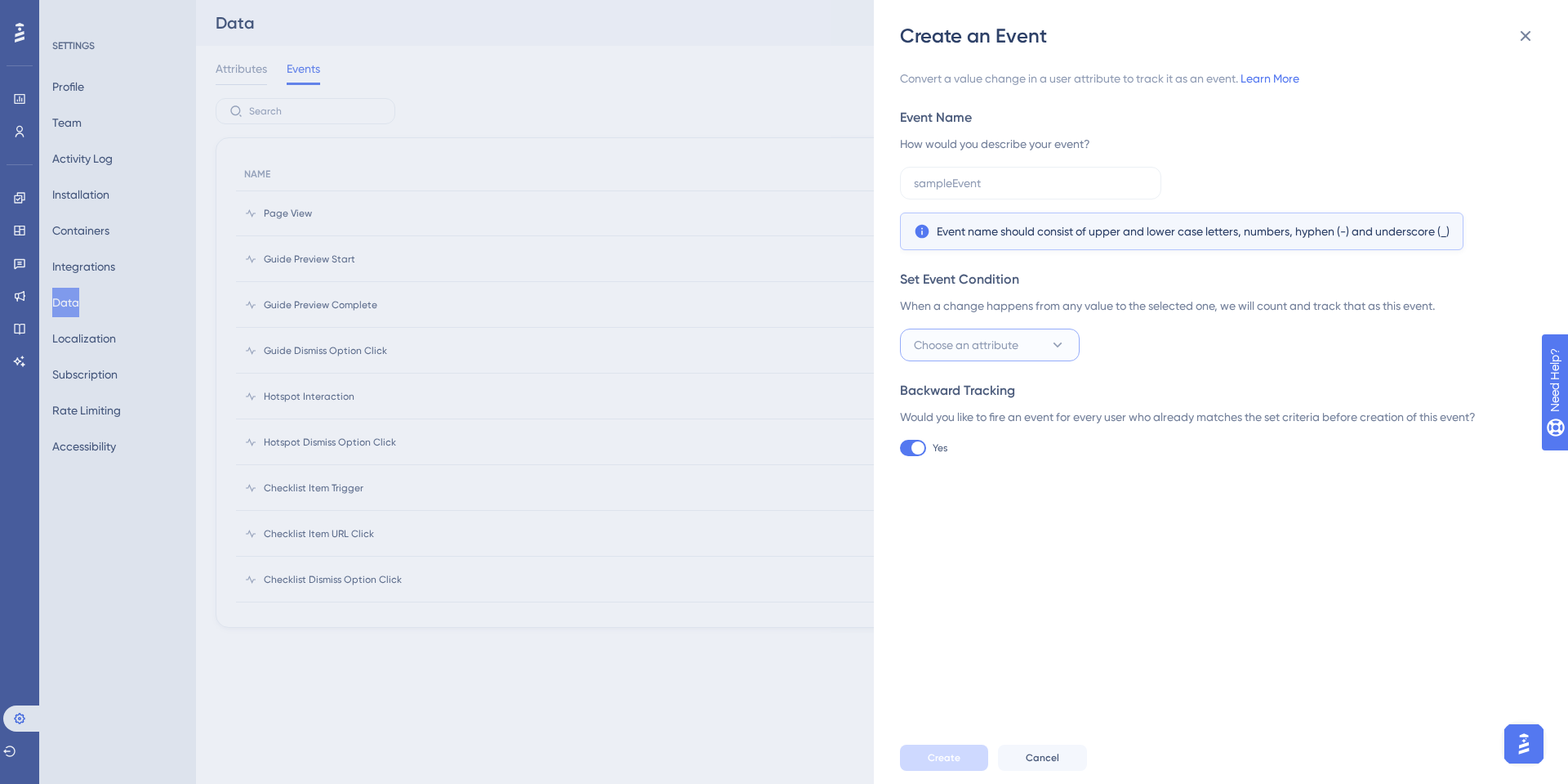
click at [1033, 343] on button "Choose an attribute" at bounding box center [990, 345] width 180 height 33
click at [997, 388] on input at bounding box center [978, 393] width 108 height 13
type input "k"
type input "last"
click at [633, 505] on div "Create an Event Convert a value change in a user attribute to track it as an ev…" at bounding box center [784, 392] width 1568 height 784
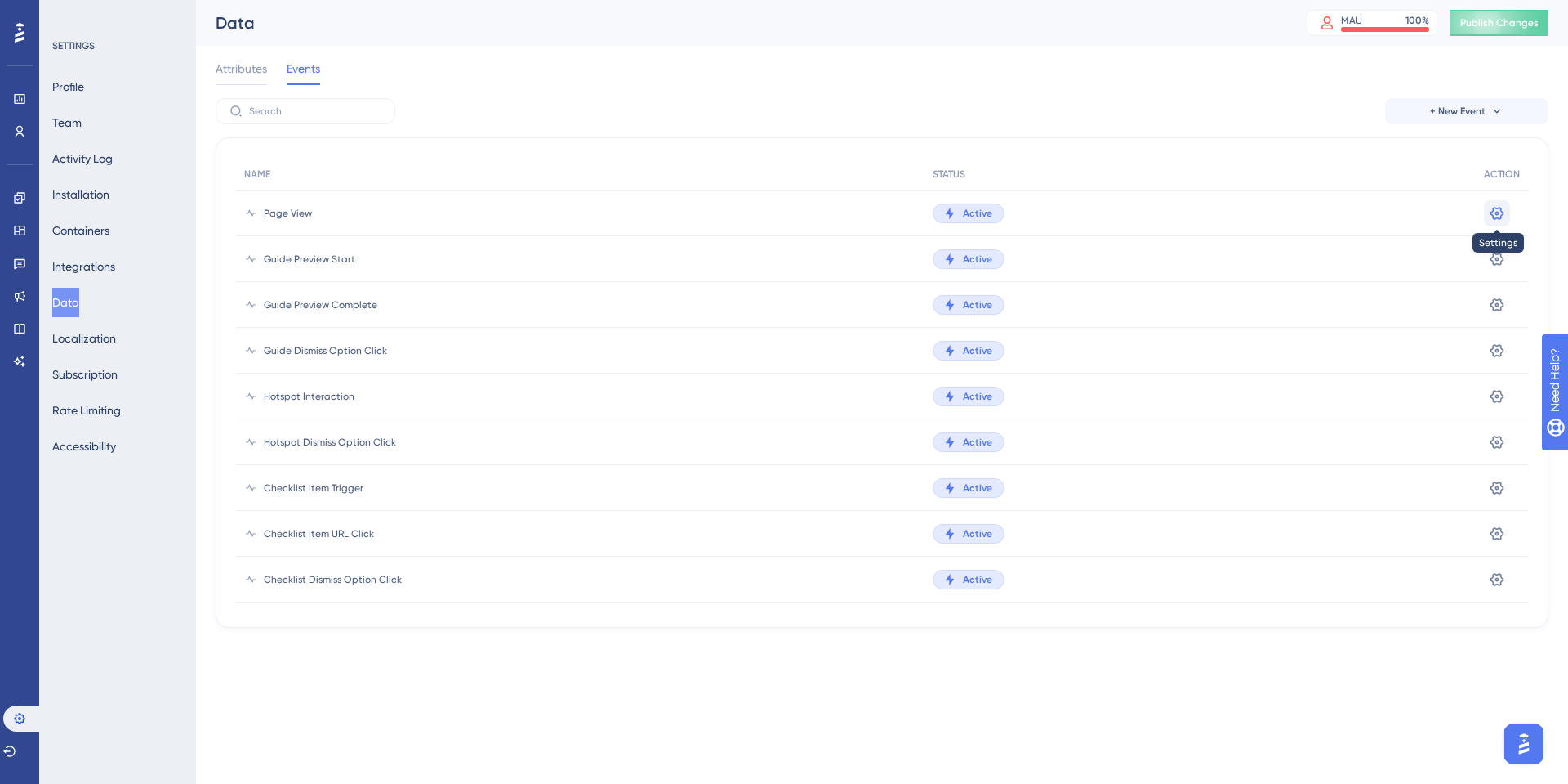
click at [1489, 218] on icon at bounding box center [1497, 213] width 16 height 16
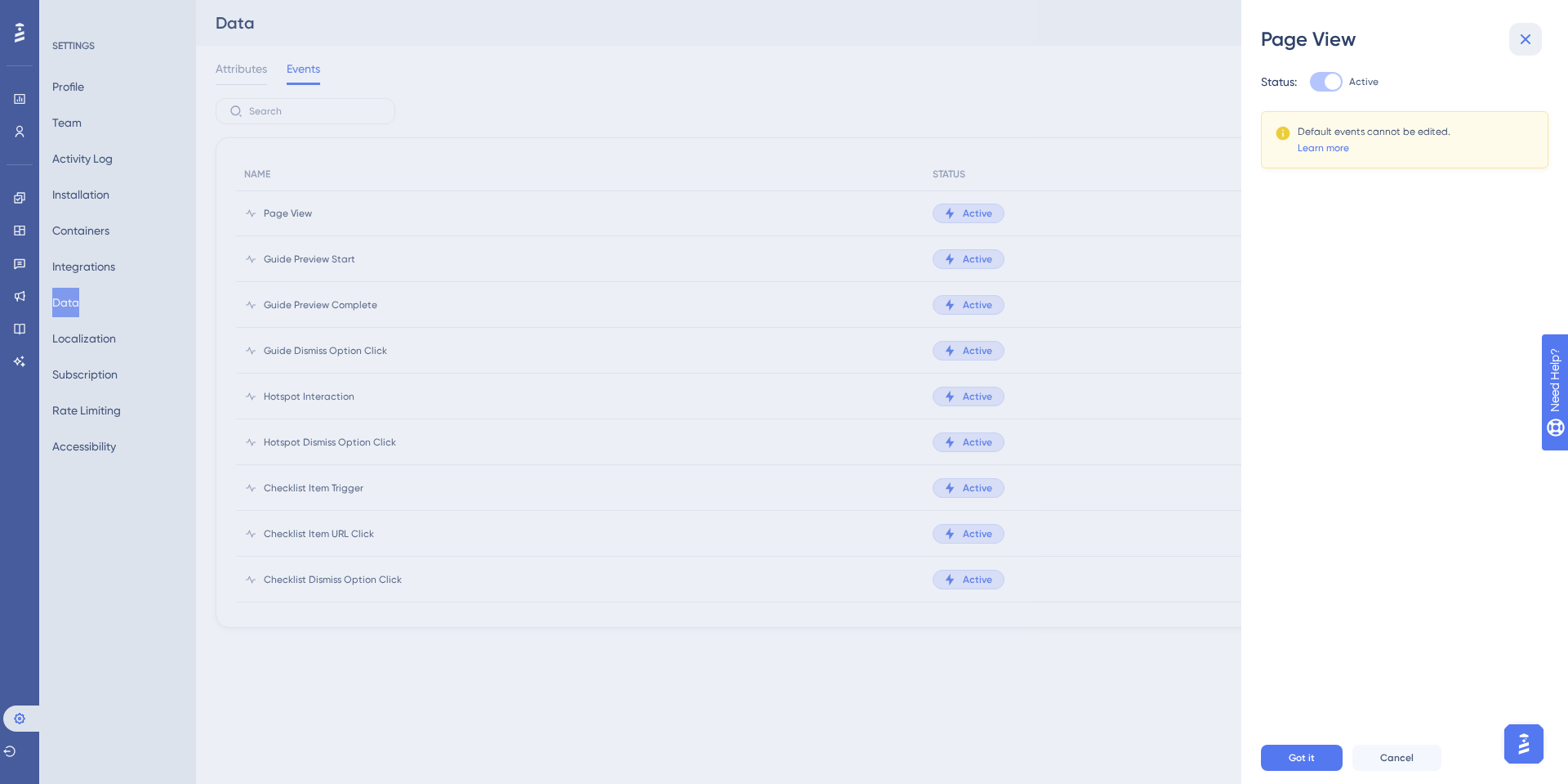
click at [1536, 30] on button at bounding box center [1526, 38] width 33 height 33
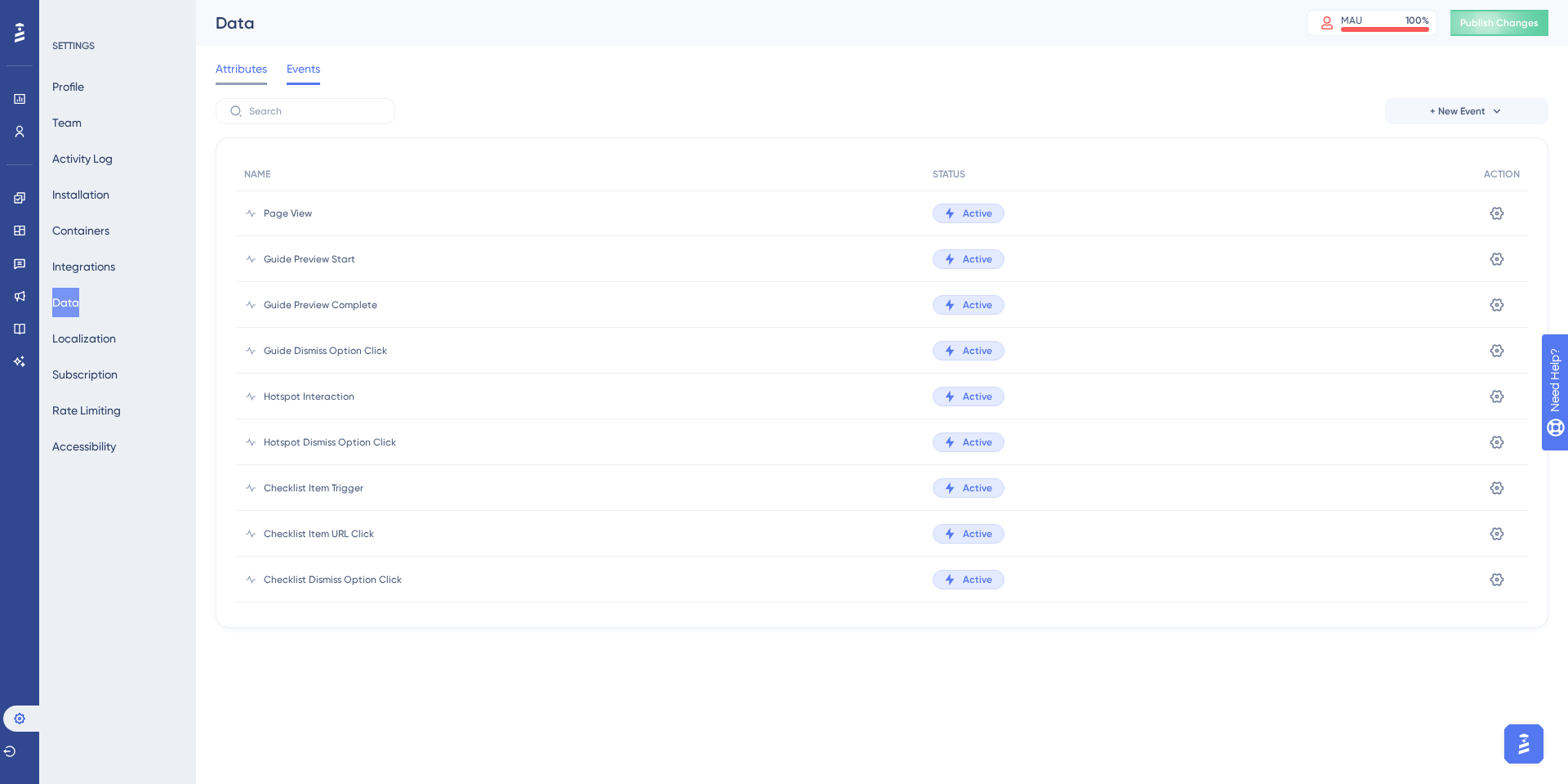
drag, startPoint x: 251, startPoint y: 81, endPoint x: 247, endPoint y: 69, distance: 12.6
click at [247, 71] on div "Attributes" at bounding box center [241, 72] width 51 height 26
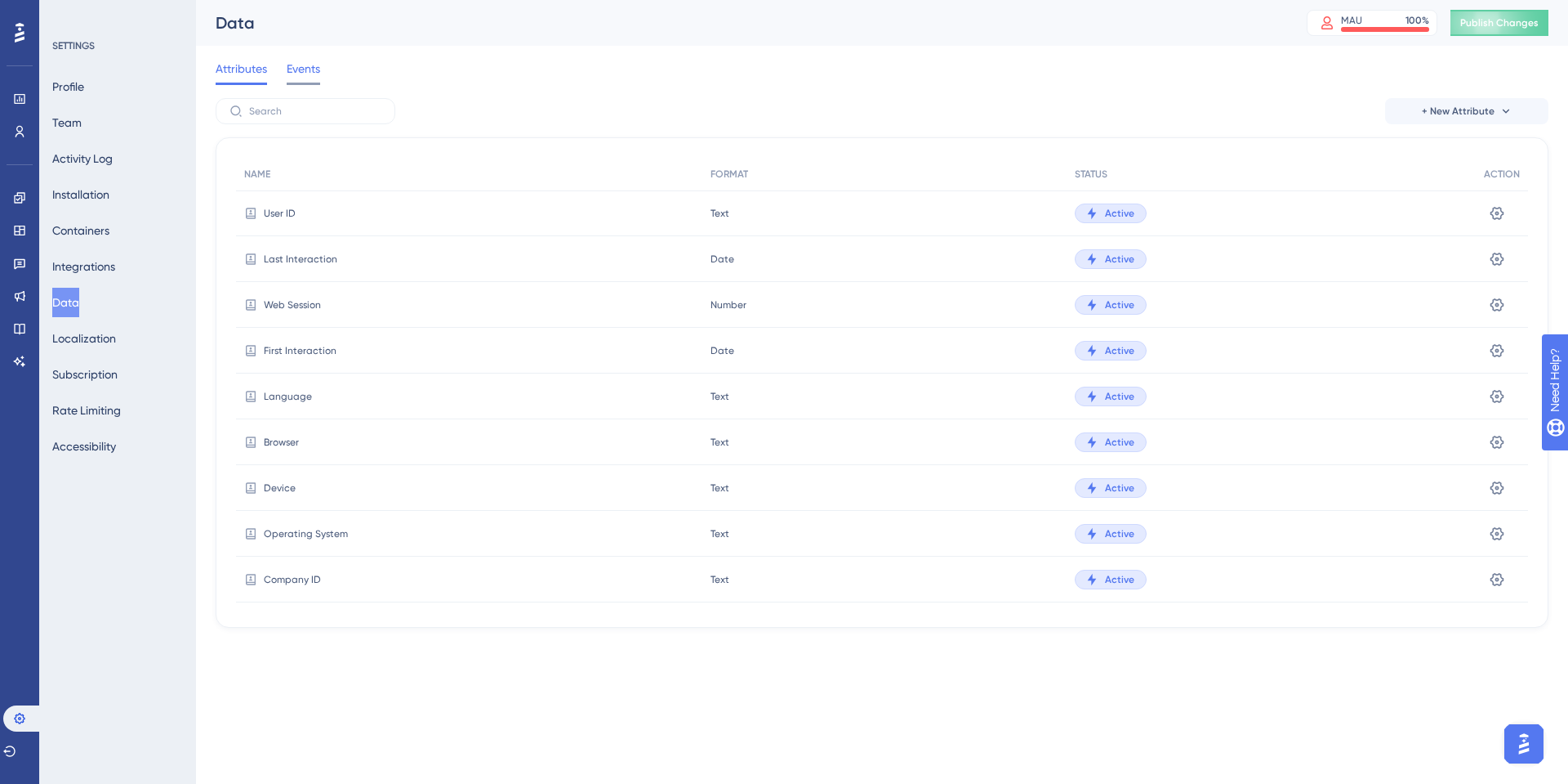
click at [310, 71] on span "Events" at bounding box center [303, 68] width 34 height 20
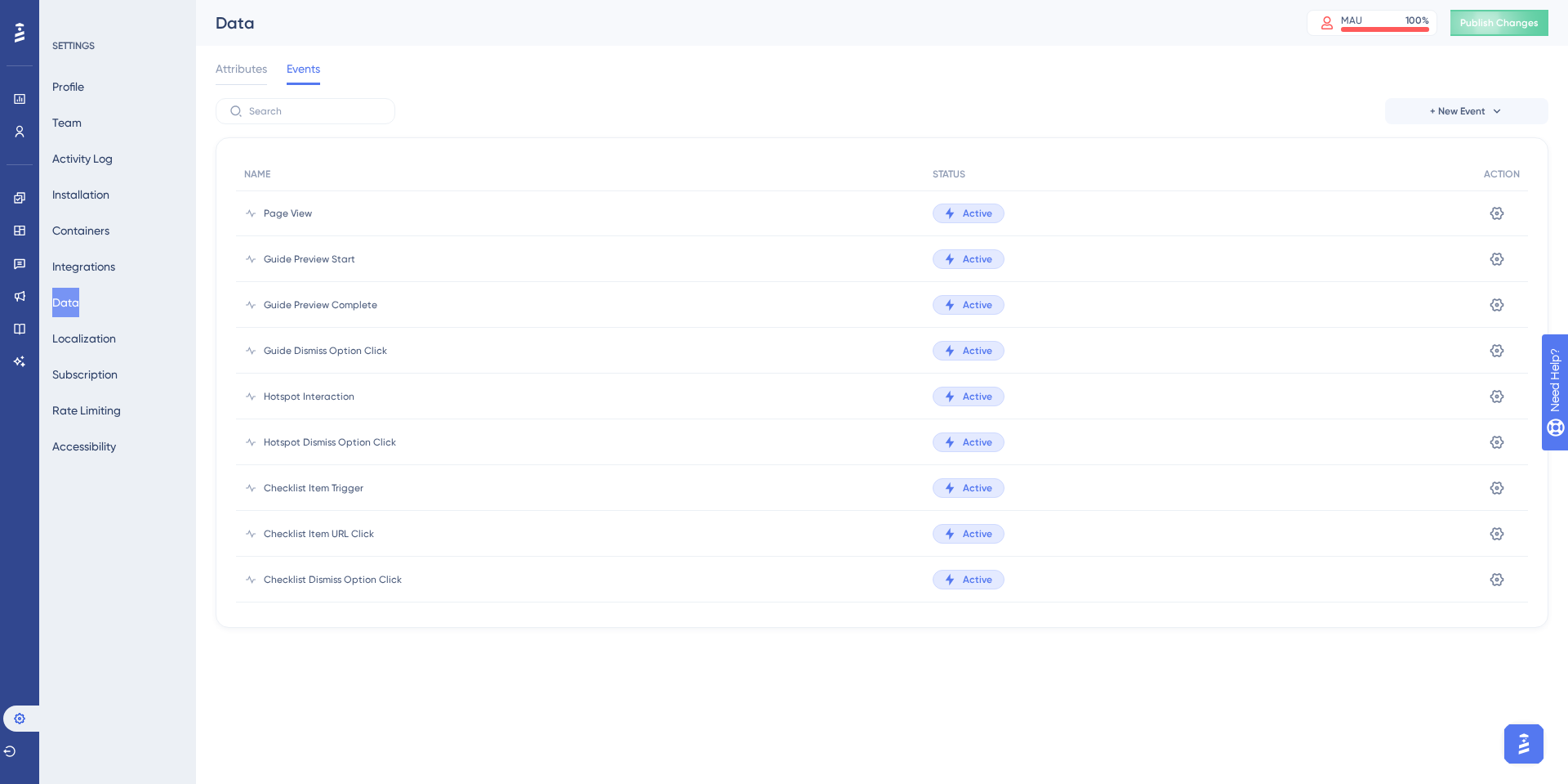
click at [309, 209] on span "Page View" at bounding box center [287, 214] width 48 height 13
click at [1455, 118] on button "+ New Event" at bounding box center [1467, 111] width 164 height 26
click at [1454, 185] on span "Event from Attribute" at bounding box center [1461, 190] width 105 height 20
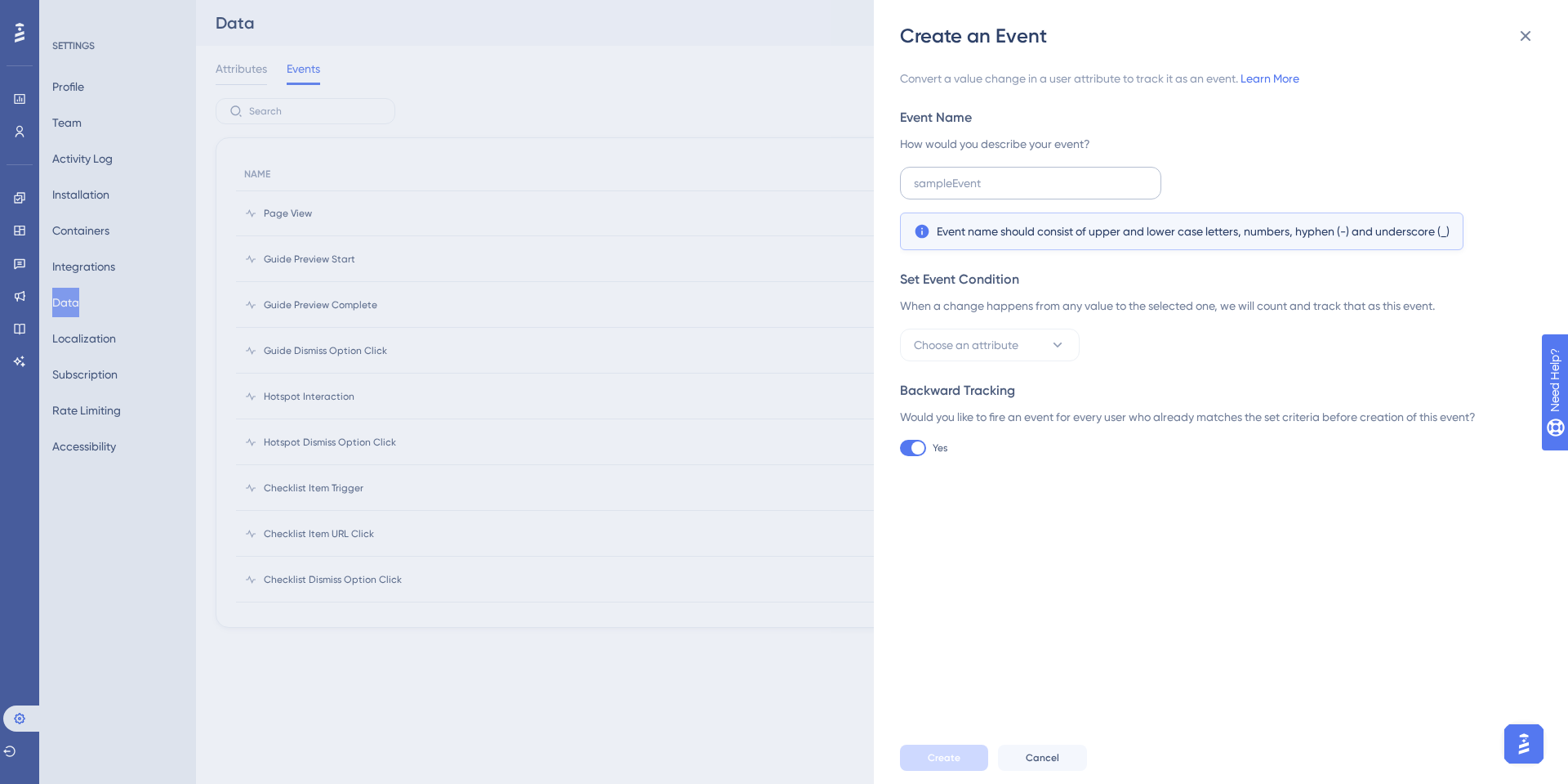
click at [972, 196] on label at bounding box center [1031, 183] width 261 height 33
click at [972, 192] on input "text" at bounding box center [1031, 183] width 234 height 18
click at [1534, 23] on button at bounding box center [1526, 36] width 33 height 33
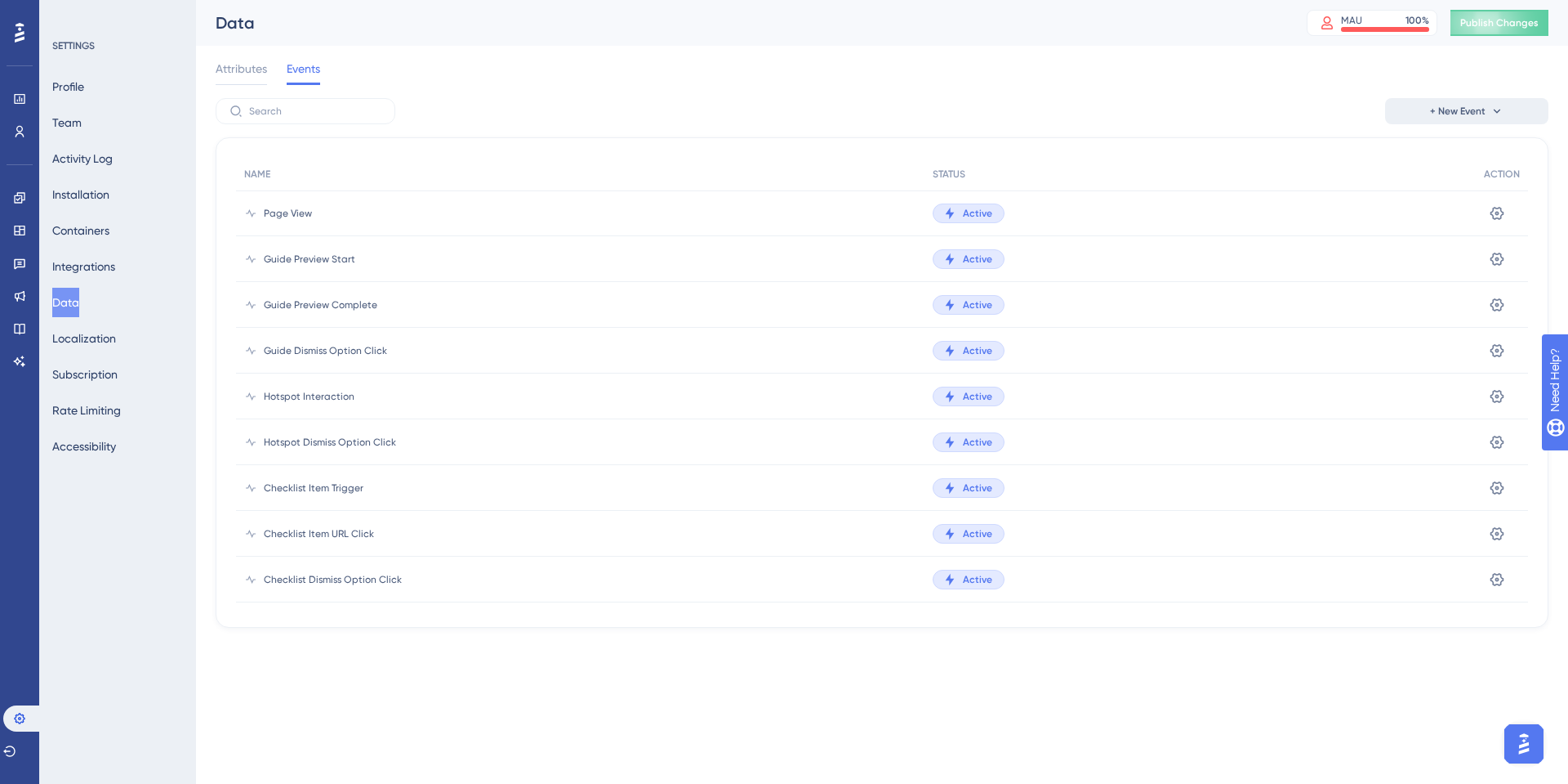
click at [1486, 114] on button "+ New Event" at bounding box center [1467, 111] width 164 height 26
click at [319, 483] on span "Checklist Item Trigger" at bounding box center [314, 488] width 99 height 13
click at [242, 59] on span "Attributes" at bounding box center [241, 68] width 51 height 20
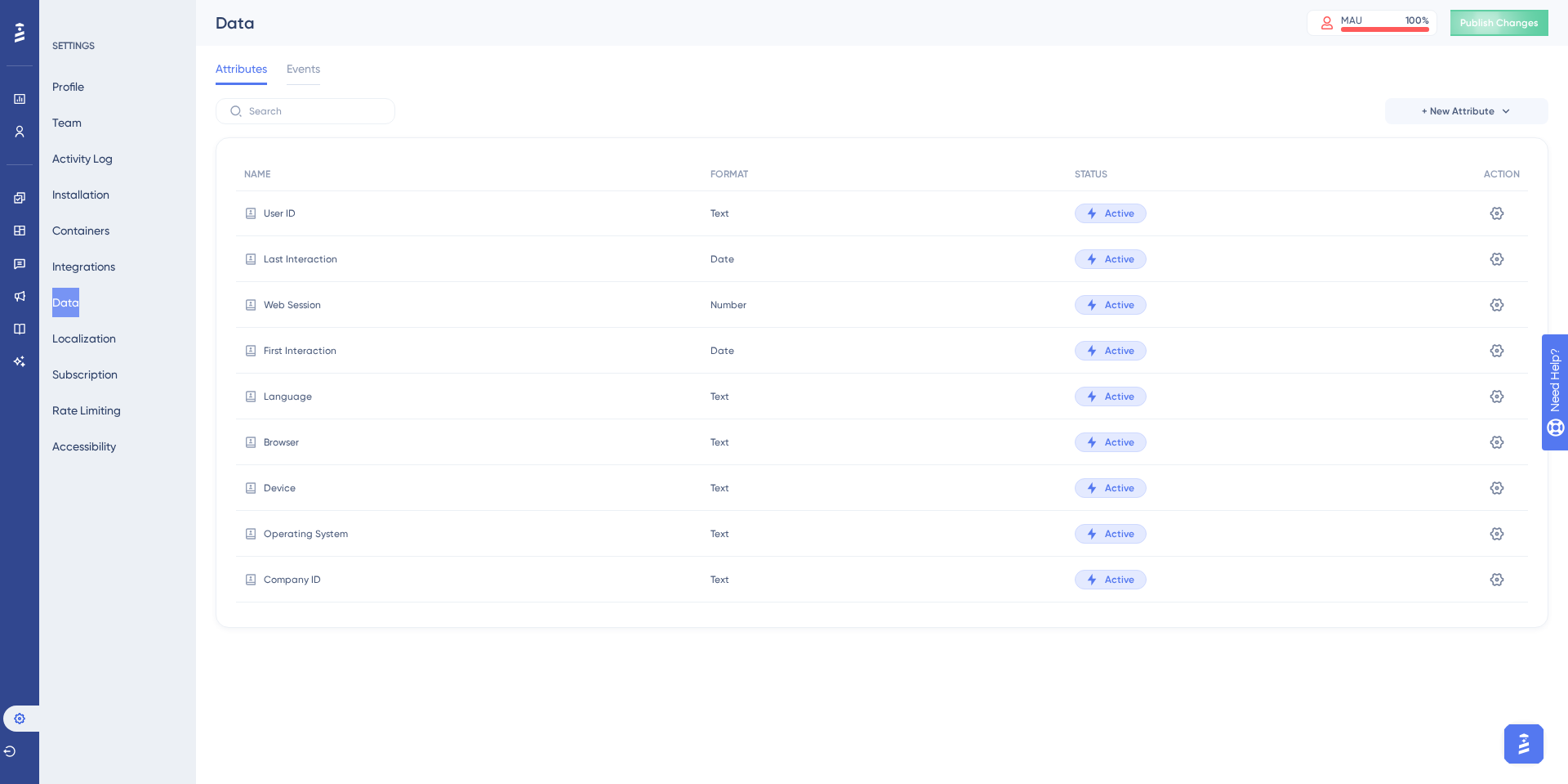
click at [290, 311] on div "Web Session" at bounding box center [469, 304] width 466 height 46
click at [1489, 263] on icon at bounding box center [1497, 259] width 16 height 16
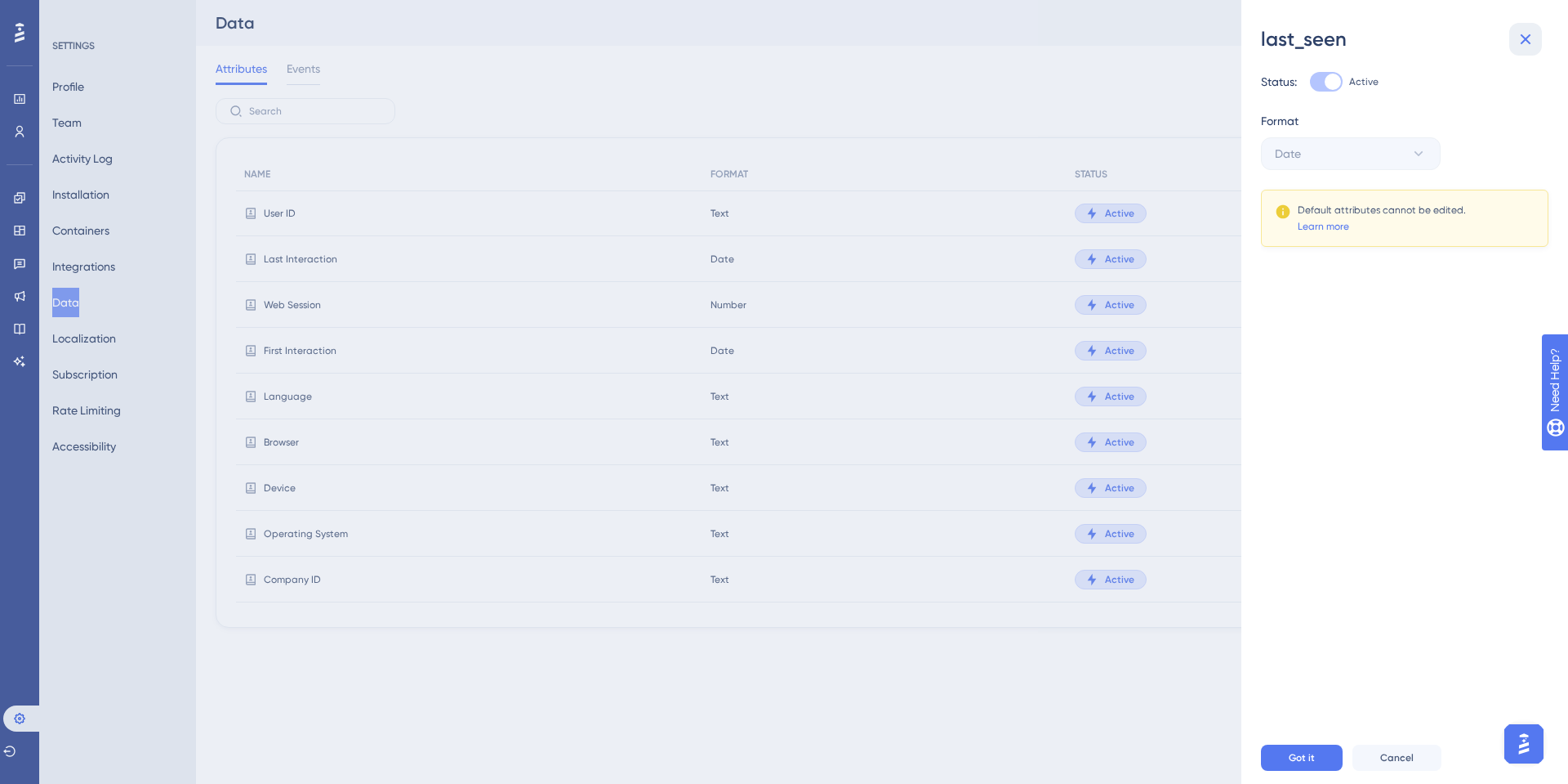
click at [1529, 37] on icon at bounding box center [1526, 38] width 20 height 20
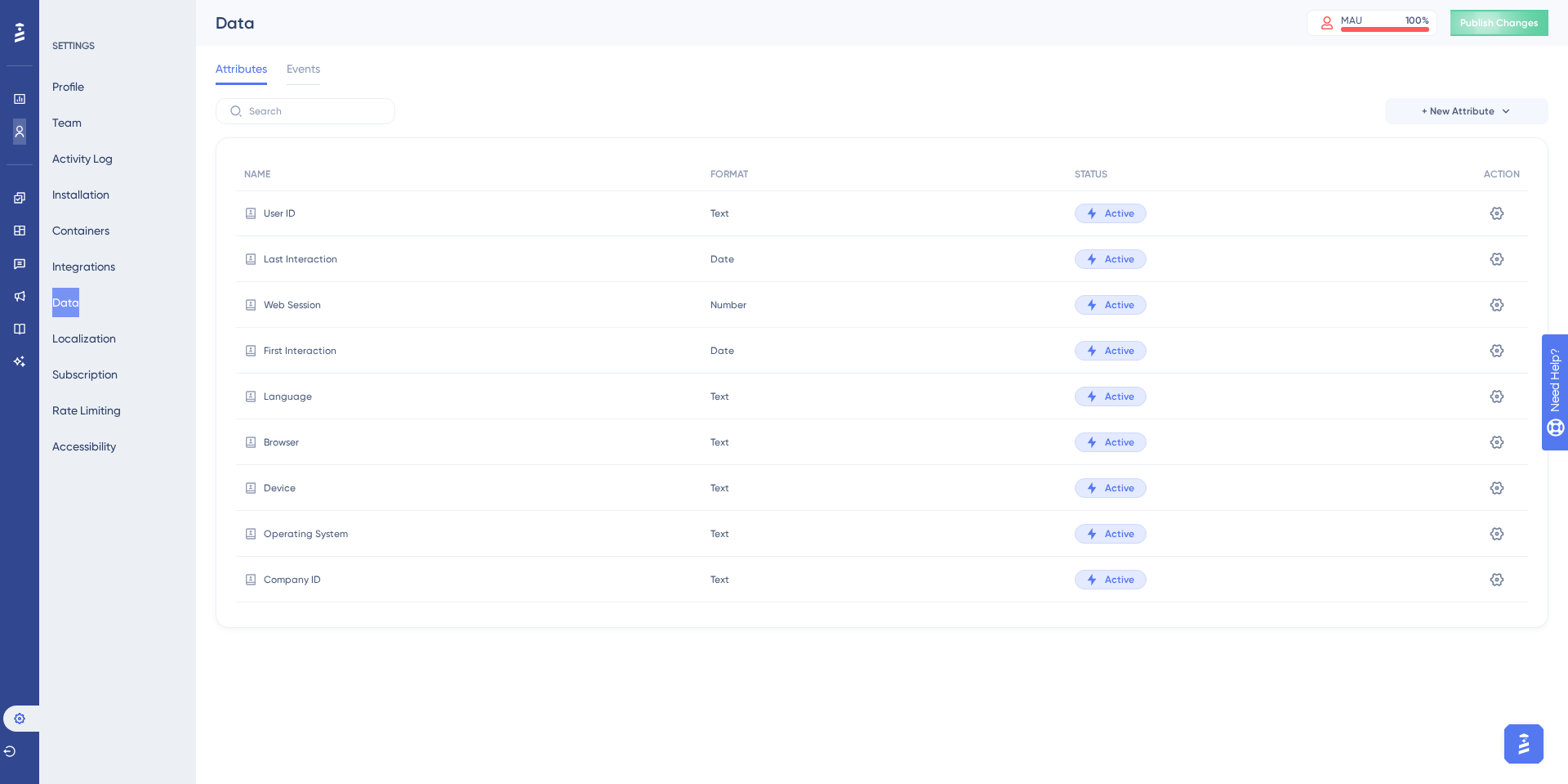
click at [26, 123] on link at bounding box center [20, 132] width 13 height 26
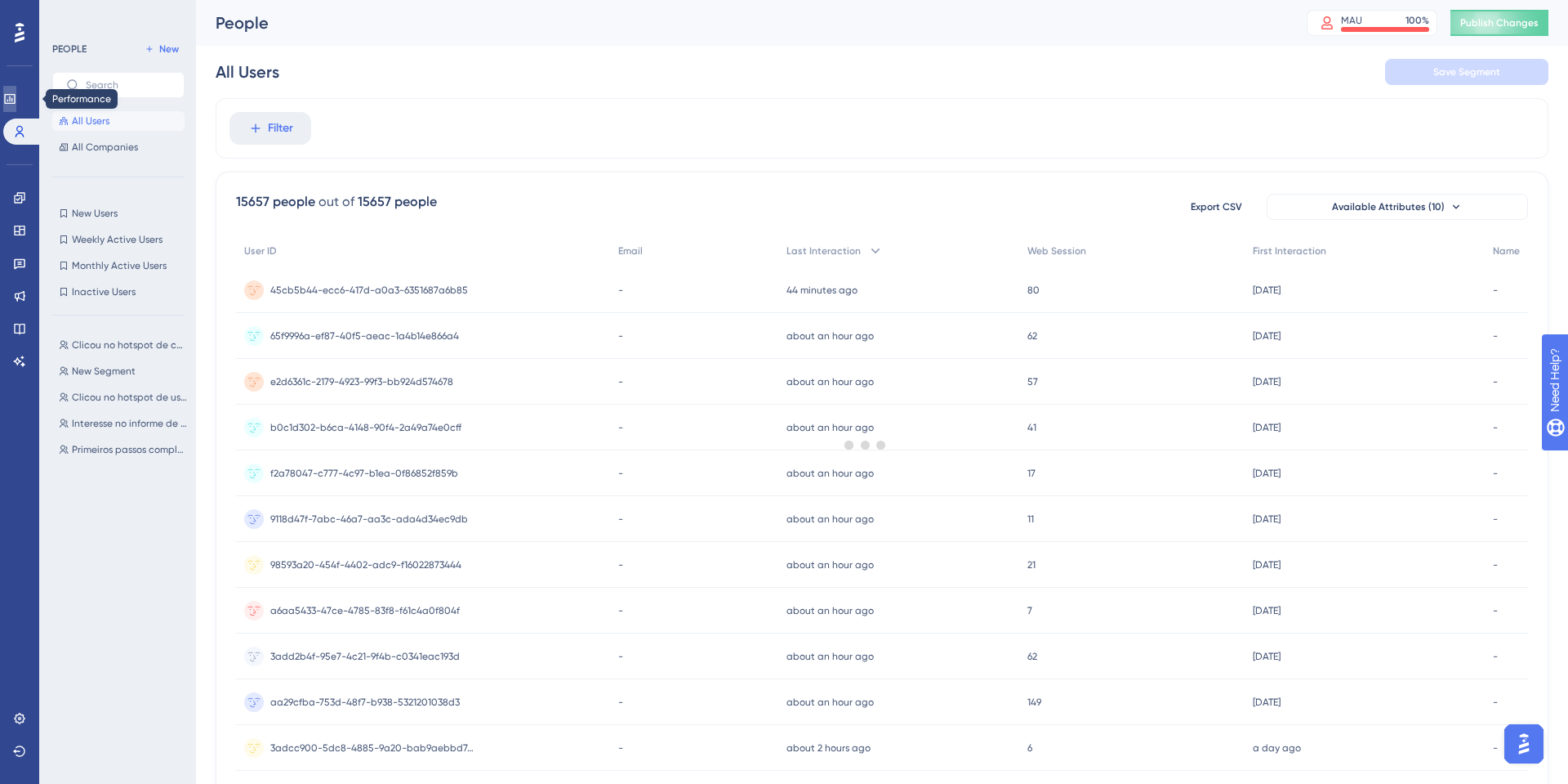
click at [16, 96] on icon at bounding box center [9, 99] width 13 height 13
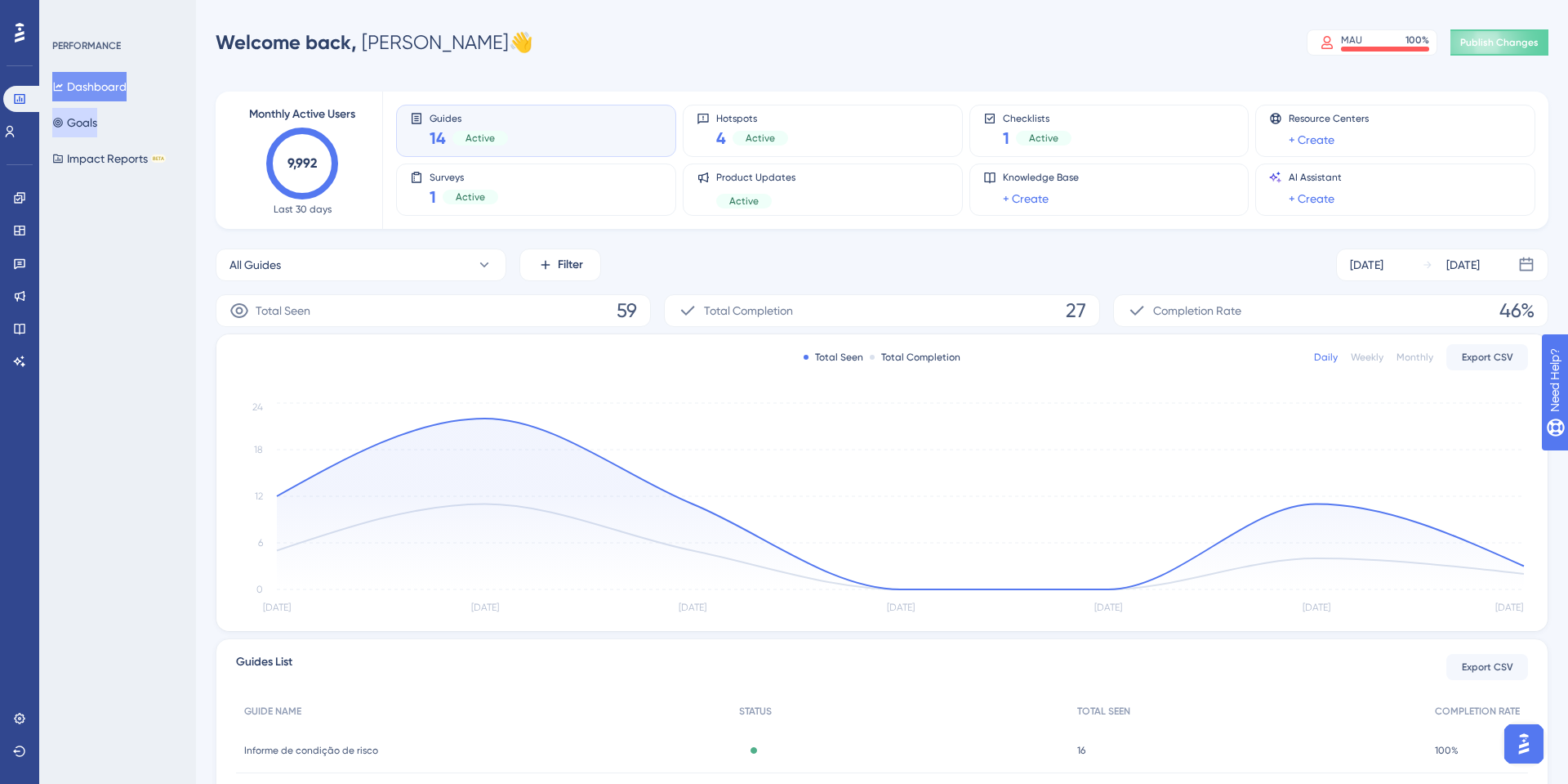
click at [93, 126] on button "Goals" at bounding box center [75, 122] width 45 height 29
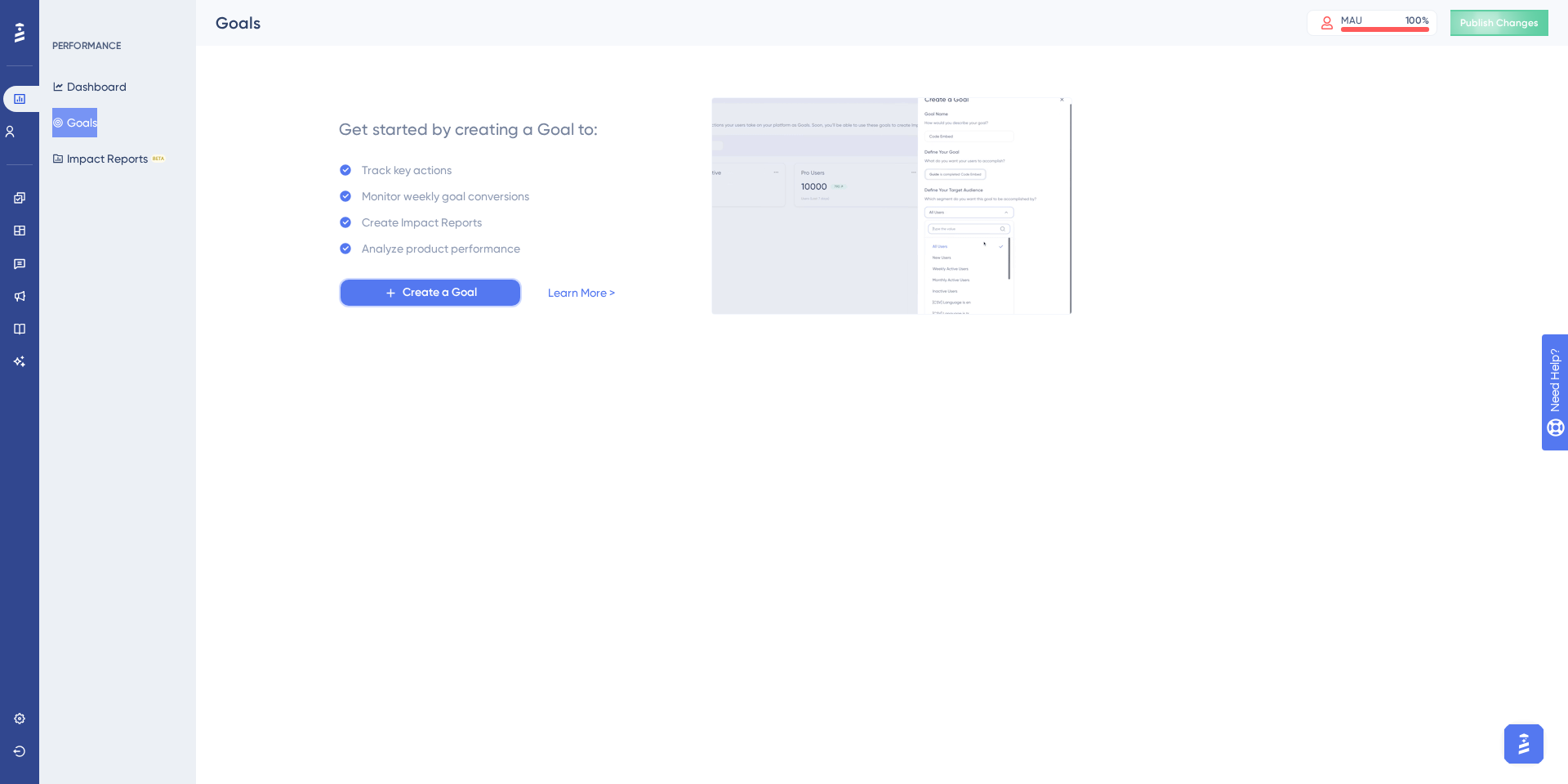
click at [435, 286] on span "Create a Goal" at bounding box center [439, 292] width 74 height 20
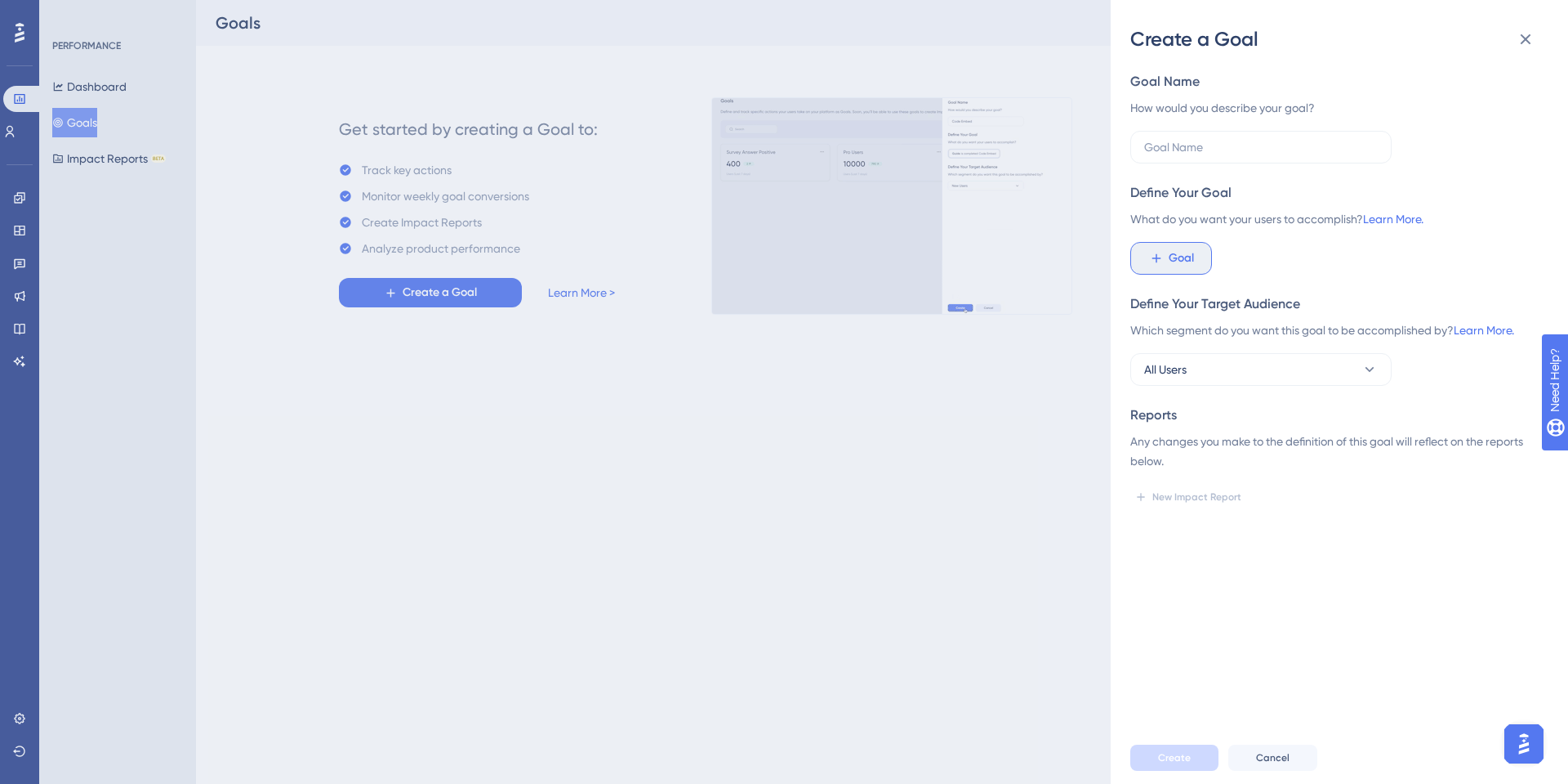
click at [1201, 268] on button "Goal" at bounding box center [1171, 258] width 81 height 33
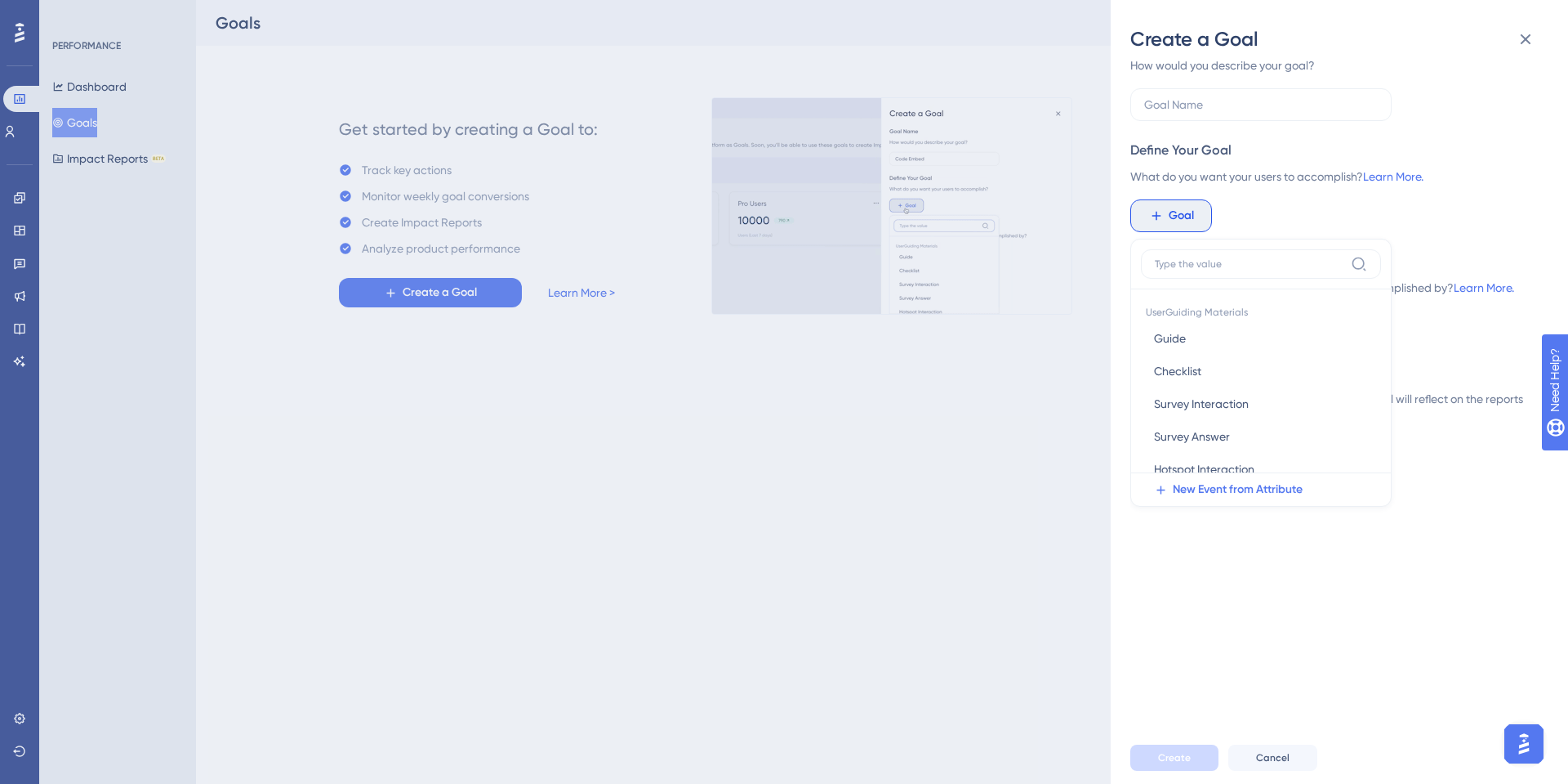
click at [1316, 227] on div "Goal UserGuiding Materials Guide Guide Checklist Checklist Survey Interaction S…" at bounding box center [1333, 215] width 405 height 33
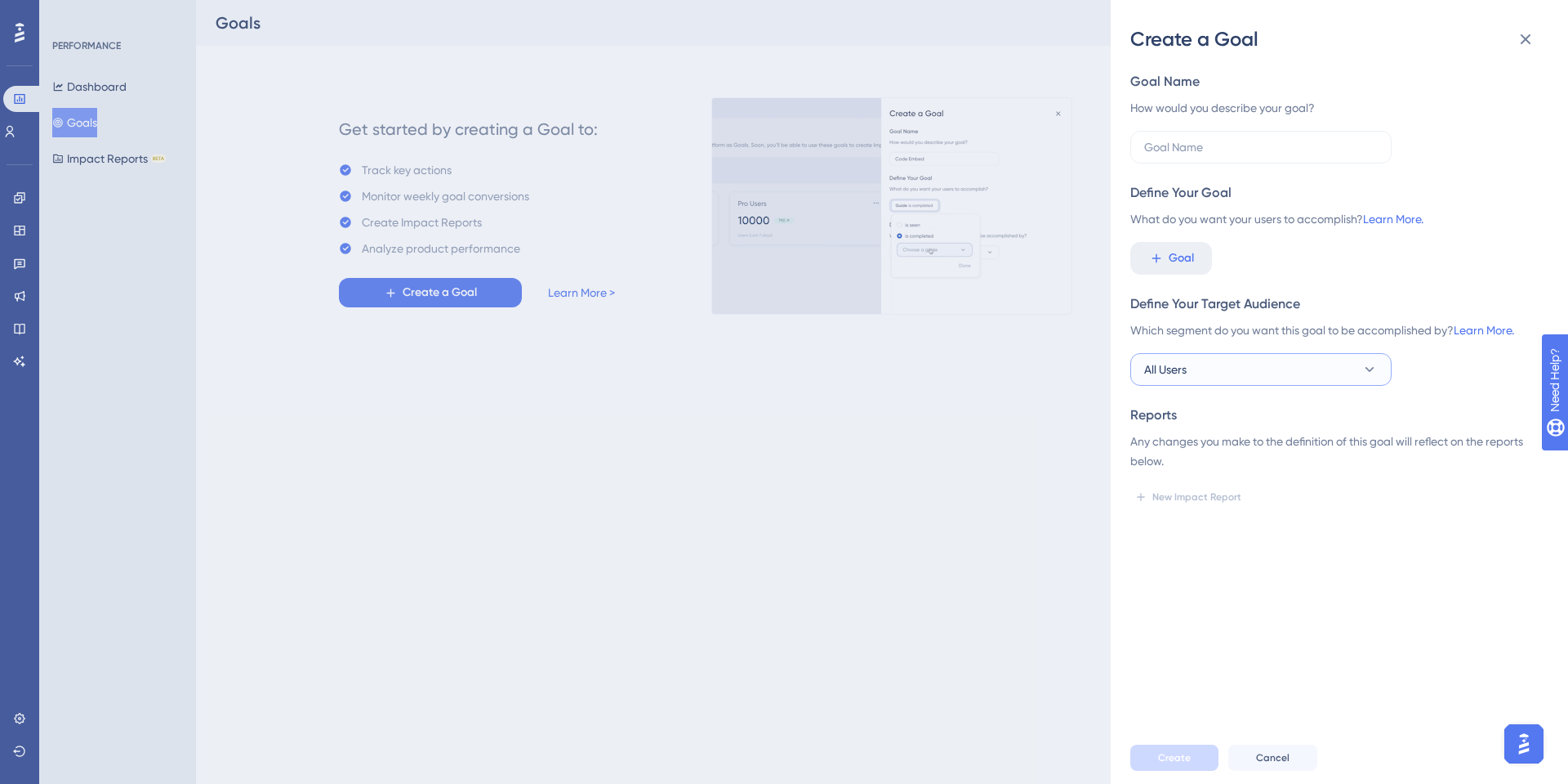
click at [1209, 372] on button "All Users" at bounding box center [1261, 369] width 261 height 33
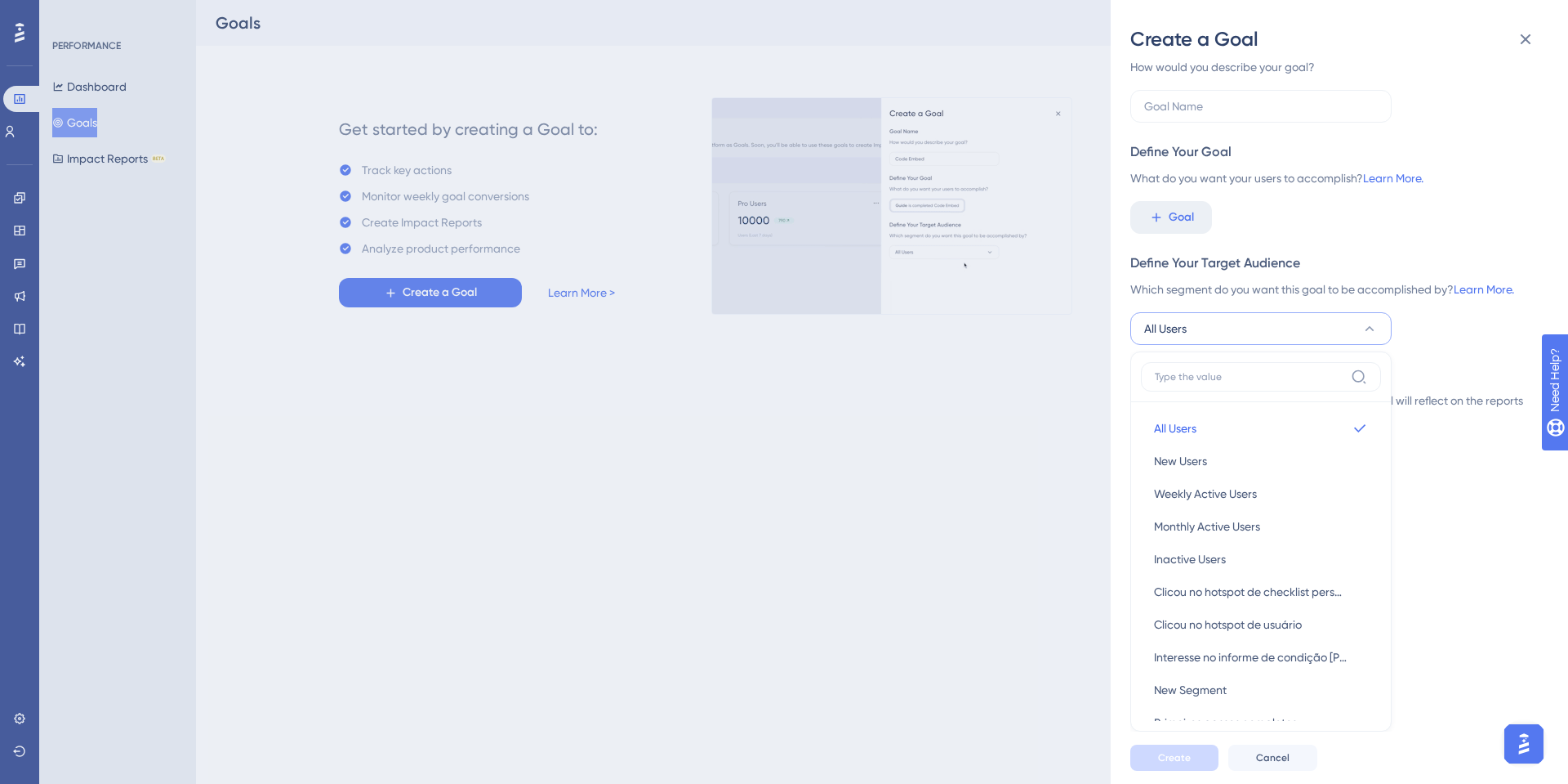
click at [1227, 269] on div "Define Your Target Audience" at bounding box center [1333, 263] width 405 height 20
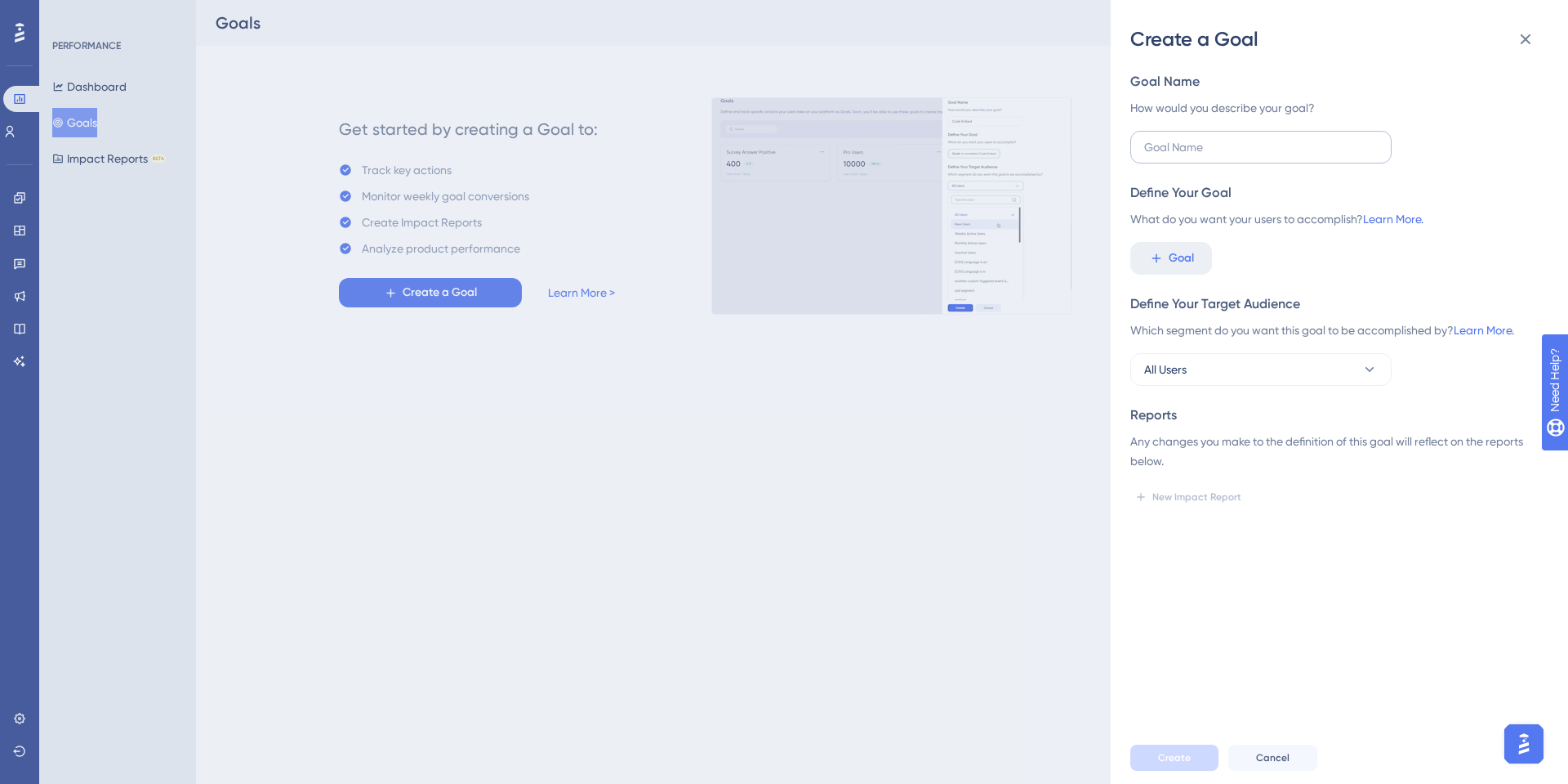
click at [1211, 160] on label at bounding box center [1261, 147] width 261 height 33
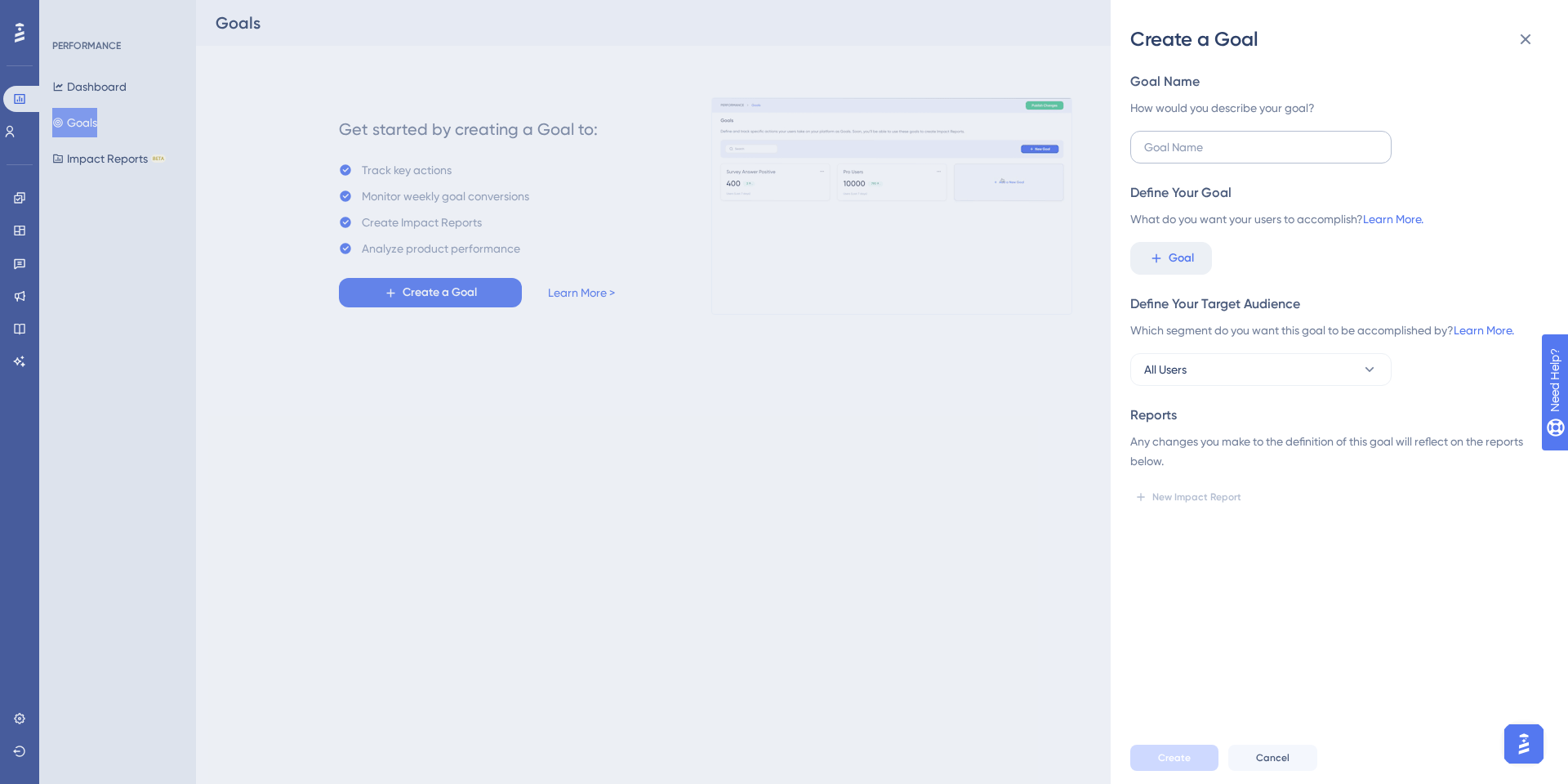
click at [1211, 156] on input "text" at bounding box center [1262, 146] width 234 height 18
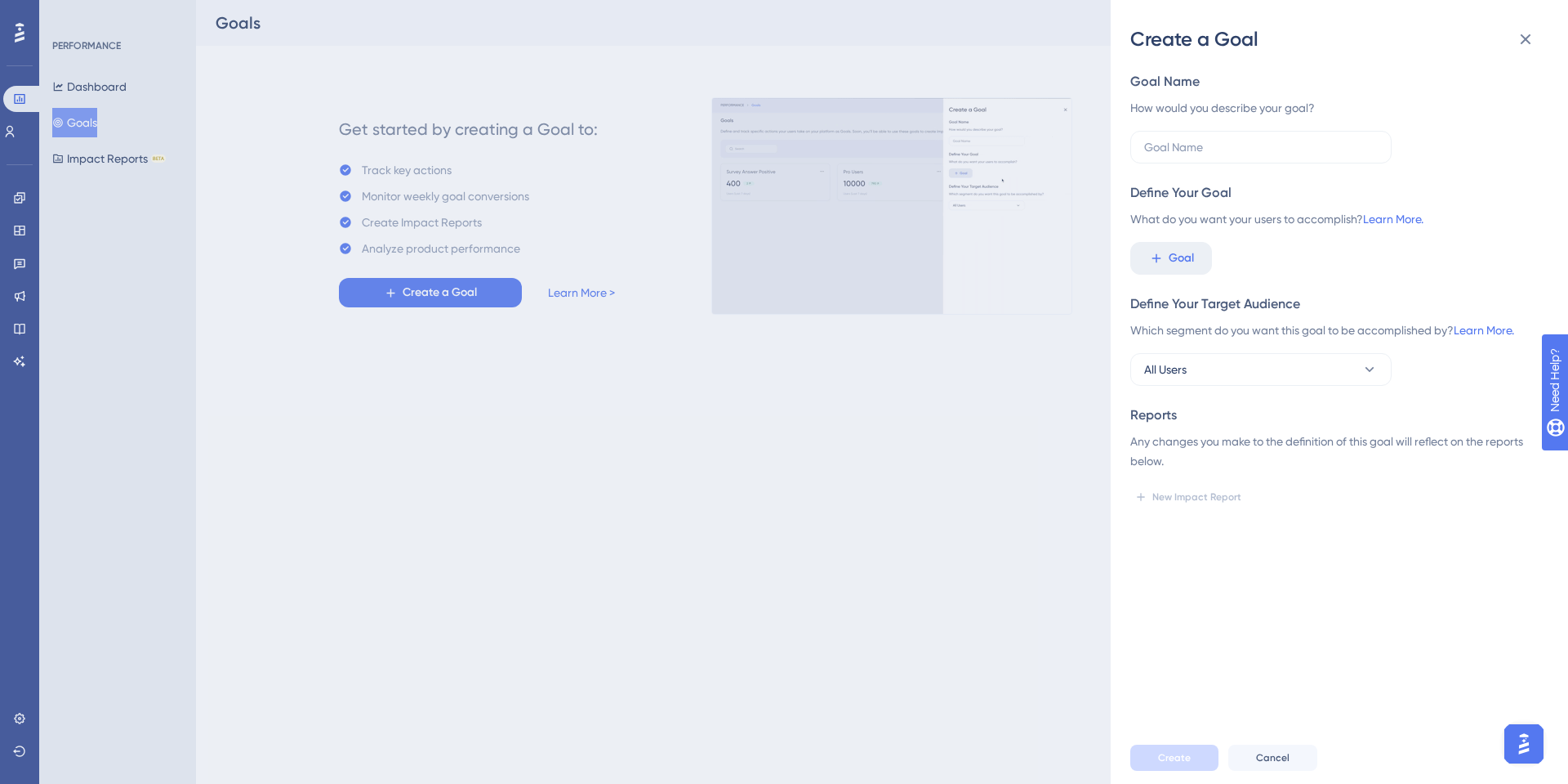
click at [1202, 285] on div "Goal Name How would you describe your goal? Define Your Goal What do you want y…" at bounding box center [1333, 291] width 405 height 438
click at [1202, 151] on input "text" at bounding box center [1262, 146] width 234 height 18
click at [1189, 254] on span "Goal" at bounding box center [1181, 258] width 25 height 20
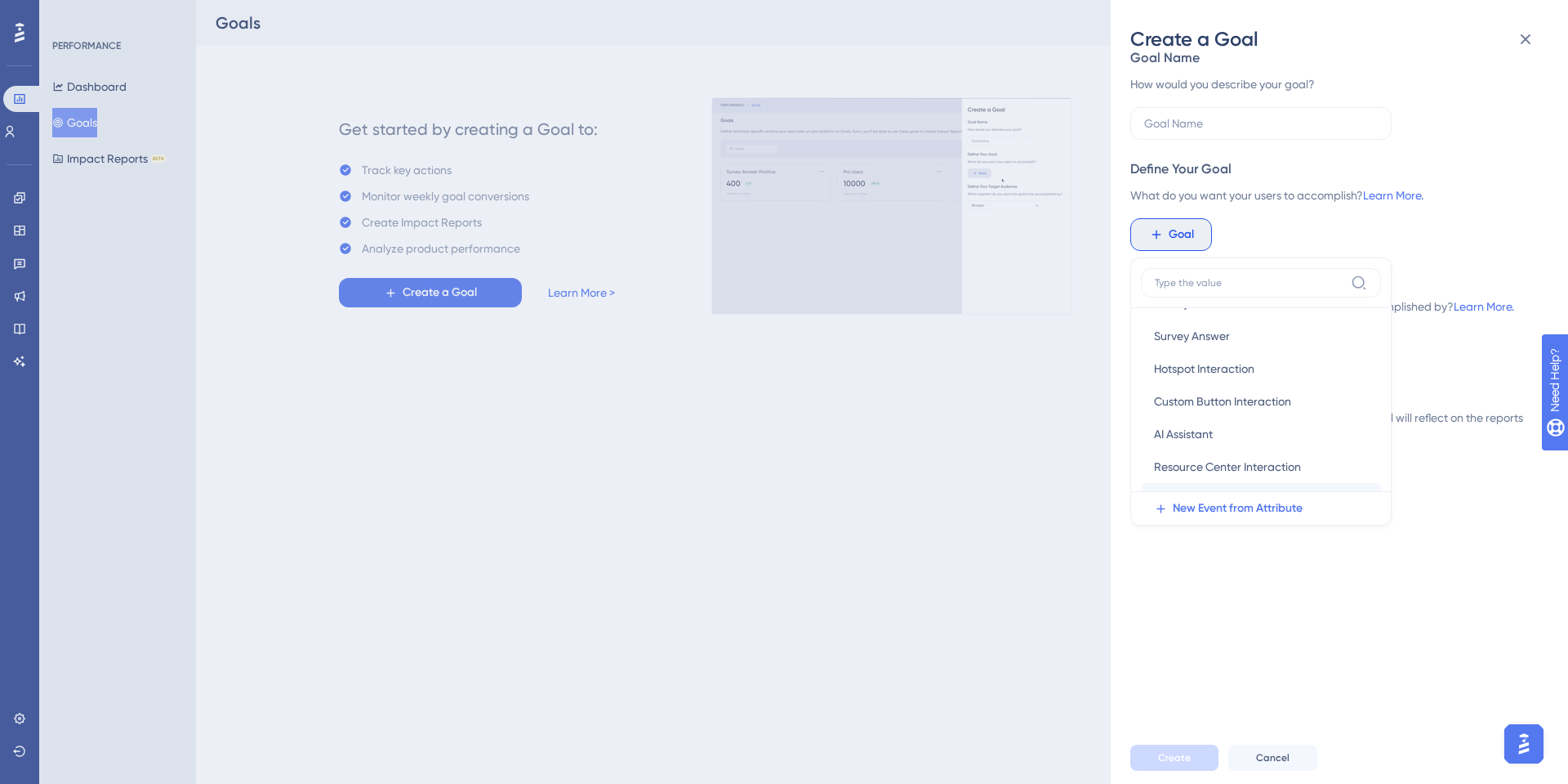
scroll to position [119, 0]
click at [1191, 489] on button "Resource Center Tab Resource Center Tab" at bounding box center [1261, 500] width 241 height 33
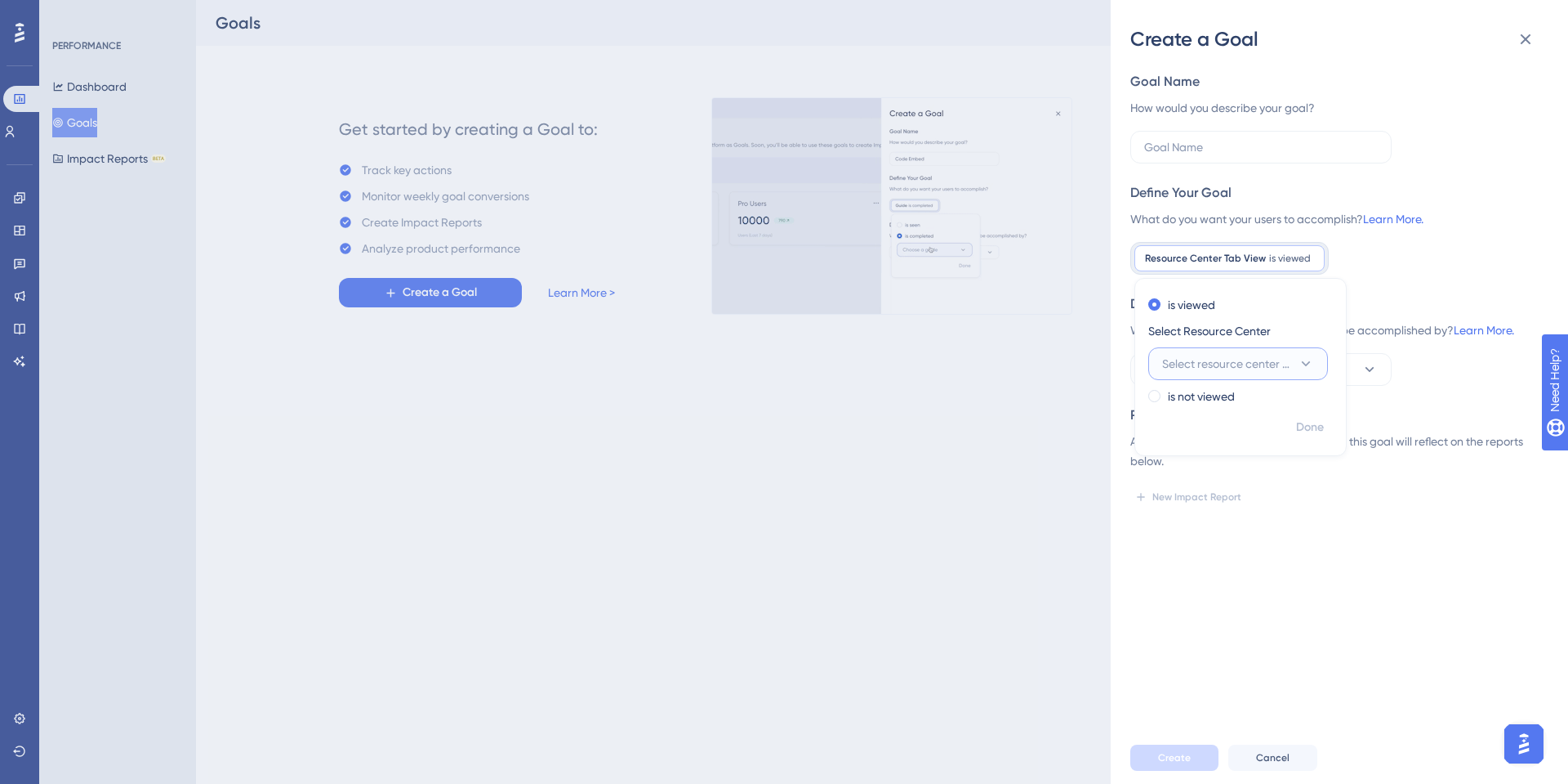
scroll to position [0, 0]
click at [1222, 253] on span "Resource Center Tab View" at bounding box center [1205, 259] width 121 height 13
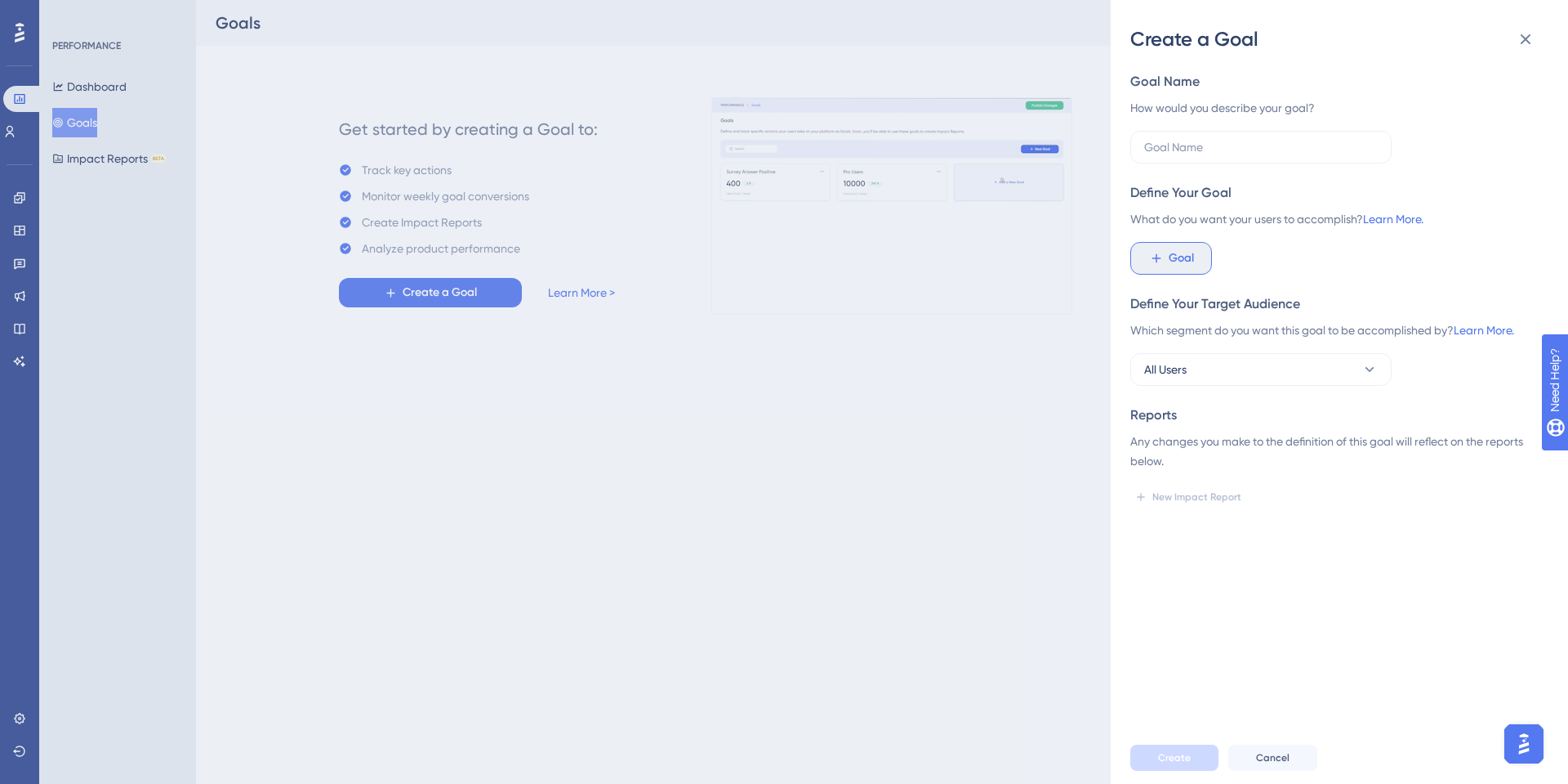
click at [1132, 247] on button "Goal" at bounding box center [1171, 258] width 81 height 33
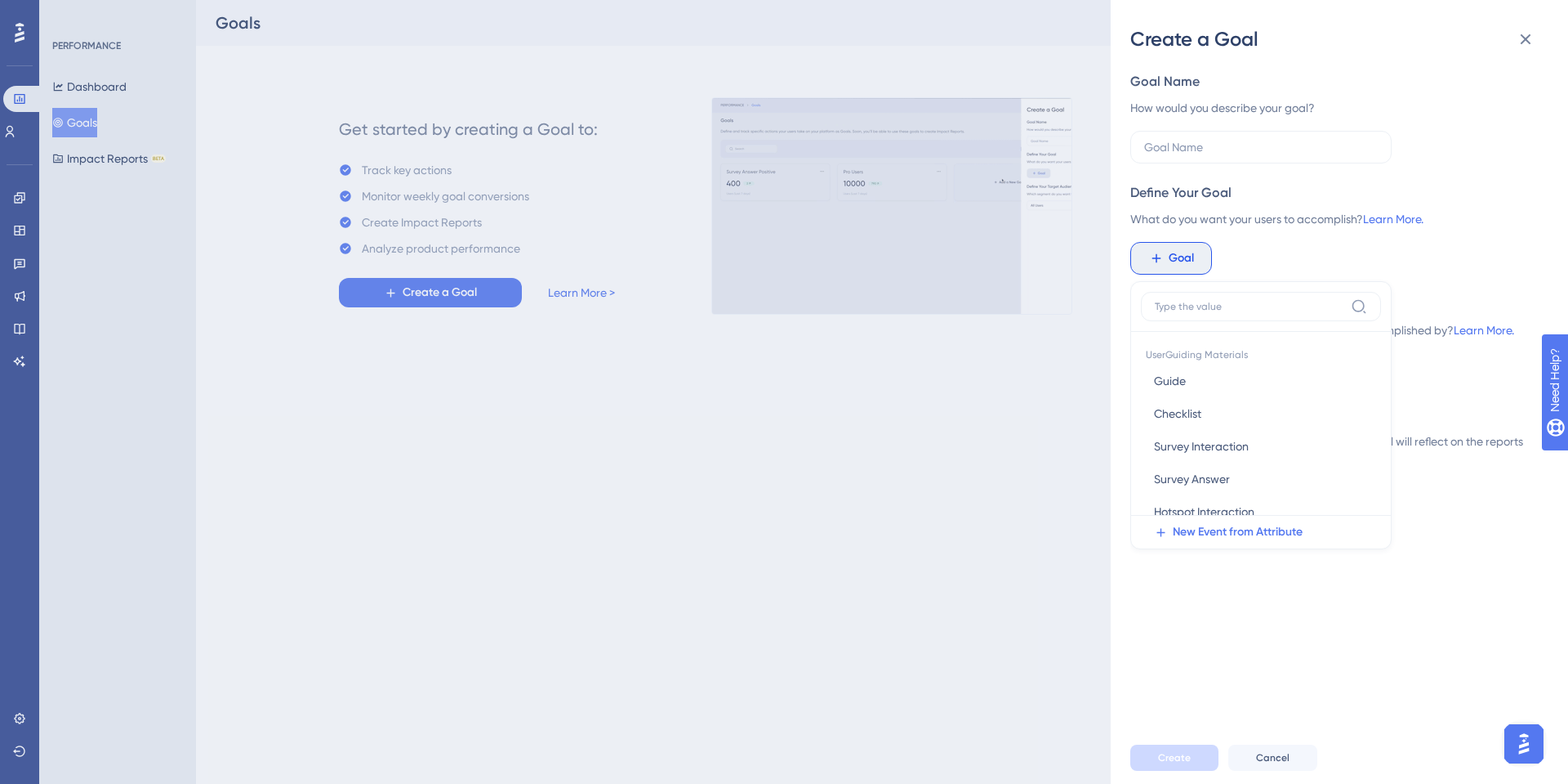
scroll to position [22, 0]
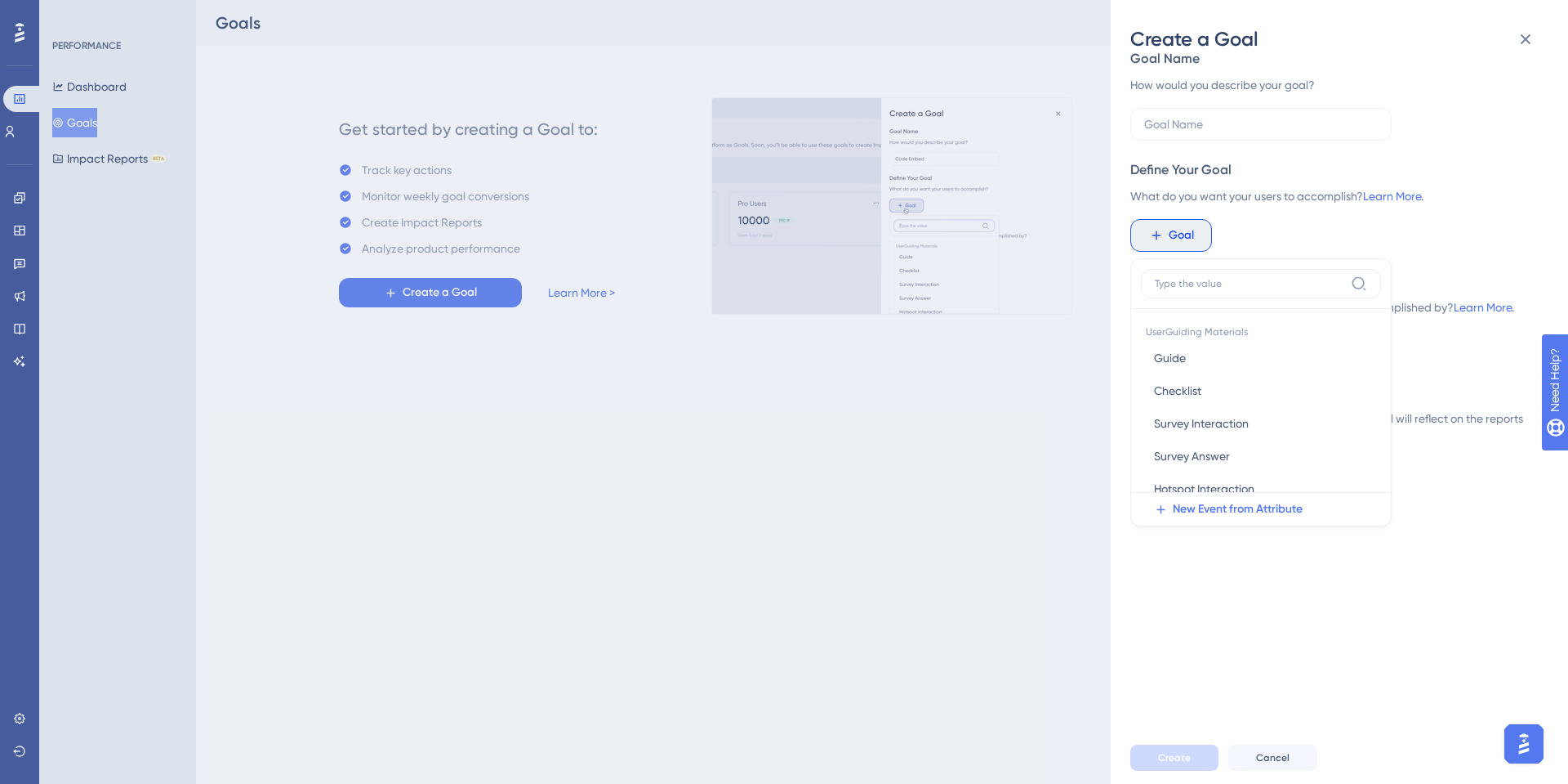
click at [1297, 241] on div "Goal UserGuiding Materials Guide Guide Checklist Checklist Survey Interaction S…" at bounding box center [1333, 235] width 405 height 33
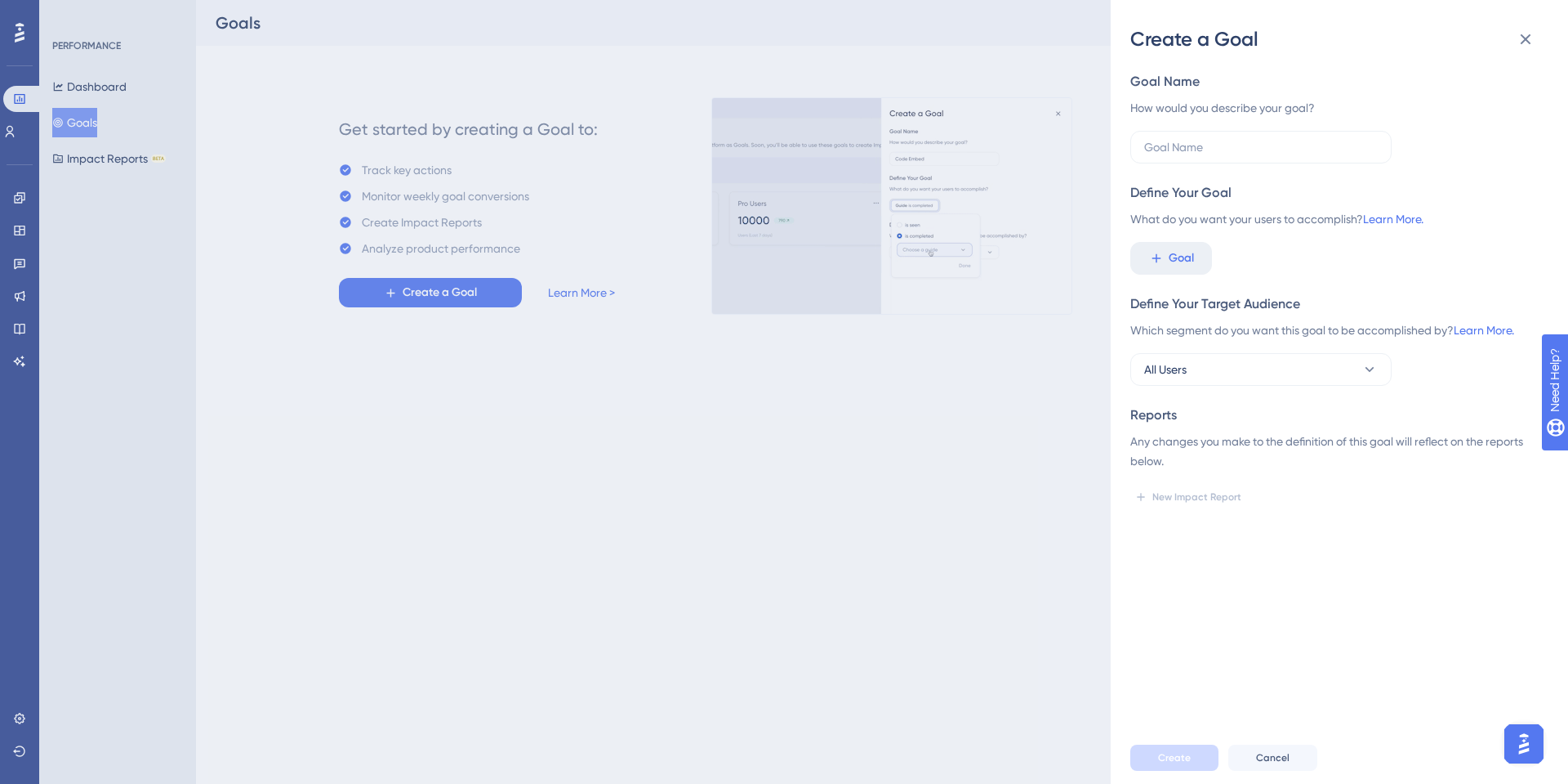
click at [134, 155] on div "Create a Goal Goal Name How would you describe your goal? Define Your Goal What…" at bounding box center [784, 392] width 1568 height 784
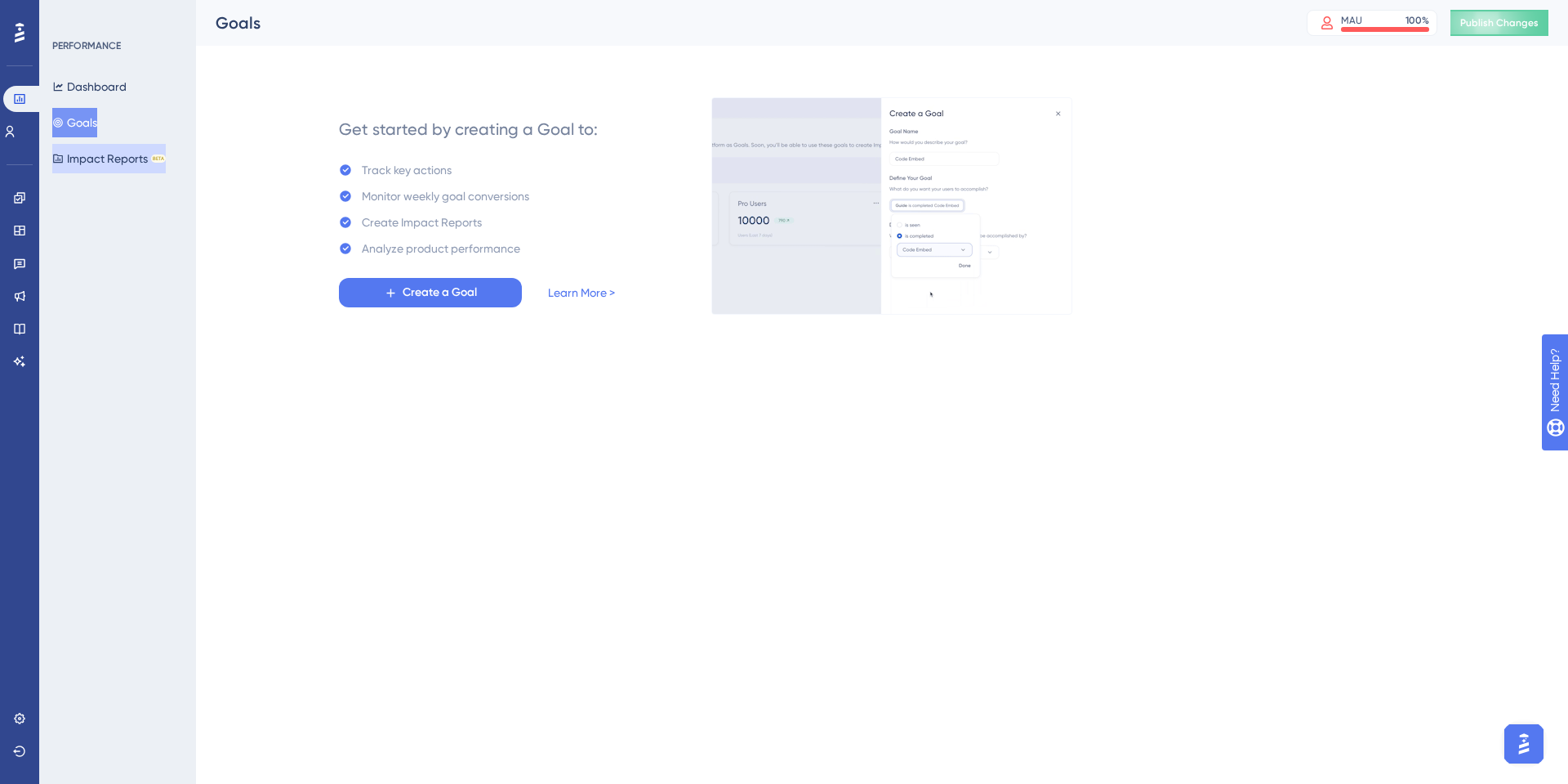
click at [134, 157] on button "Impact Reports BETA" at bounding box center [109, 158] width 113 height 29
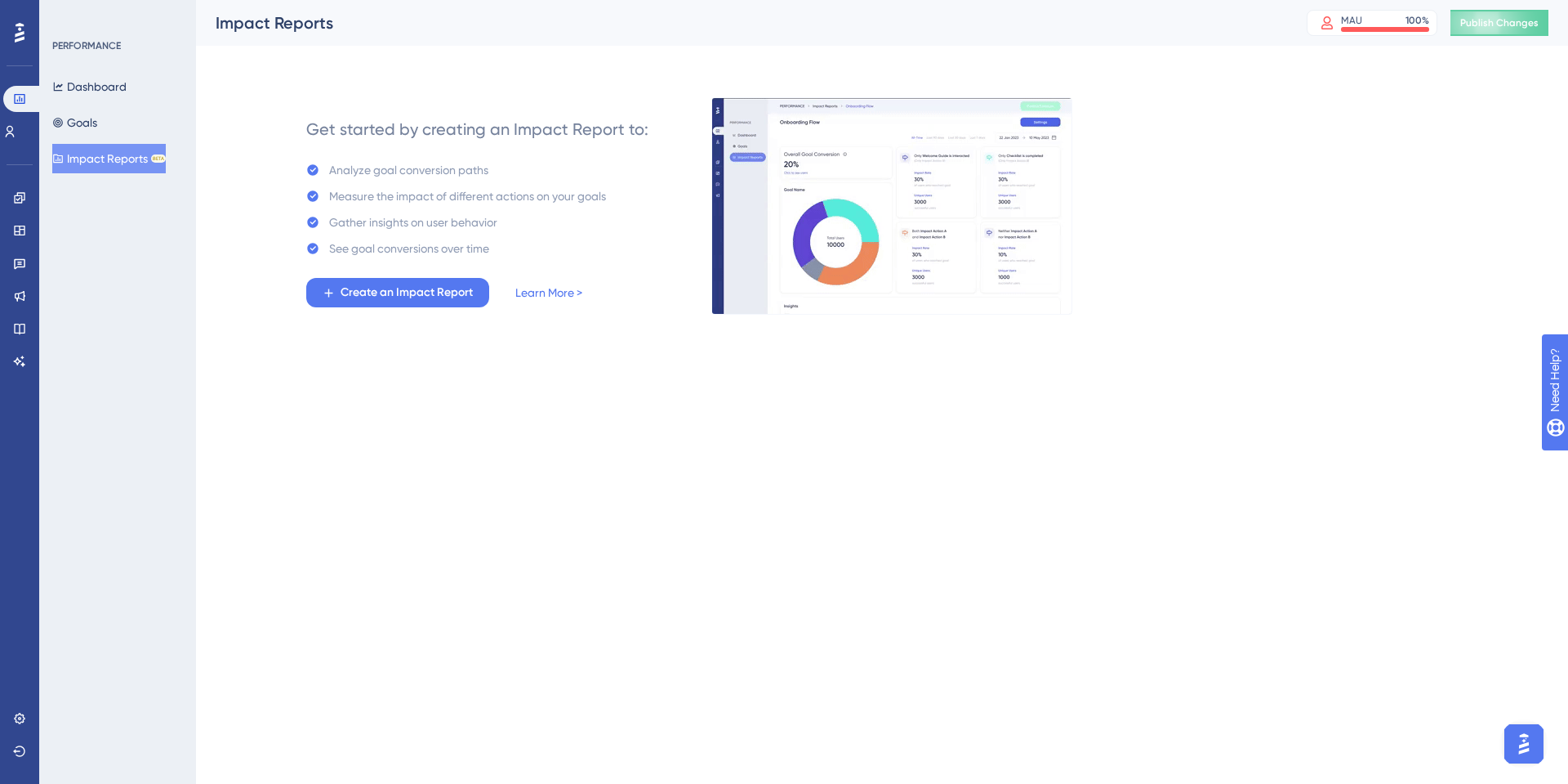
click at [447, 260] on div "Get started by creating an Impact Report to: Analyze goal conversion paths Meas…" at bounding box center [477, 206] width 343 height 202
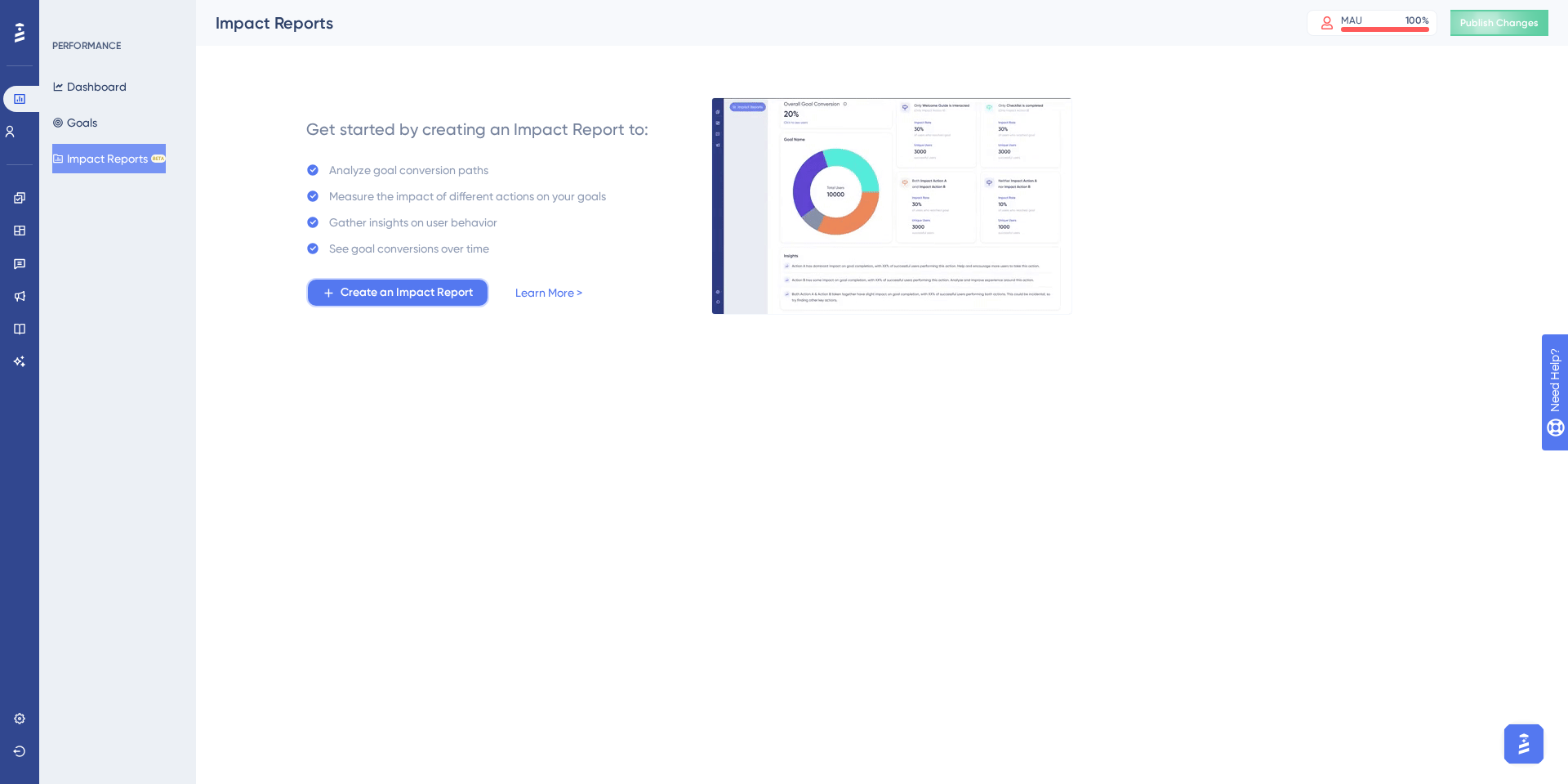
click at [439, 292] on span "Create an Impact Report" at bounding box center [406, 292] width 132 height 20
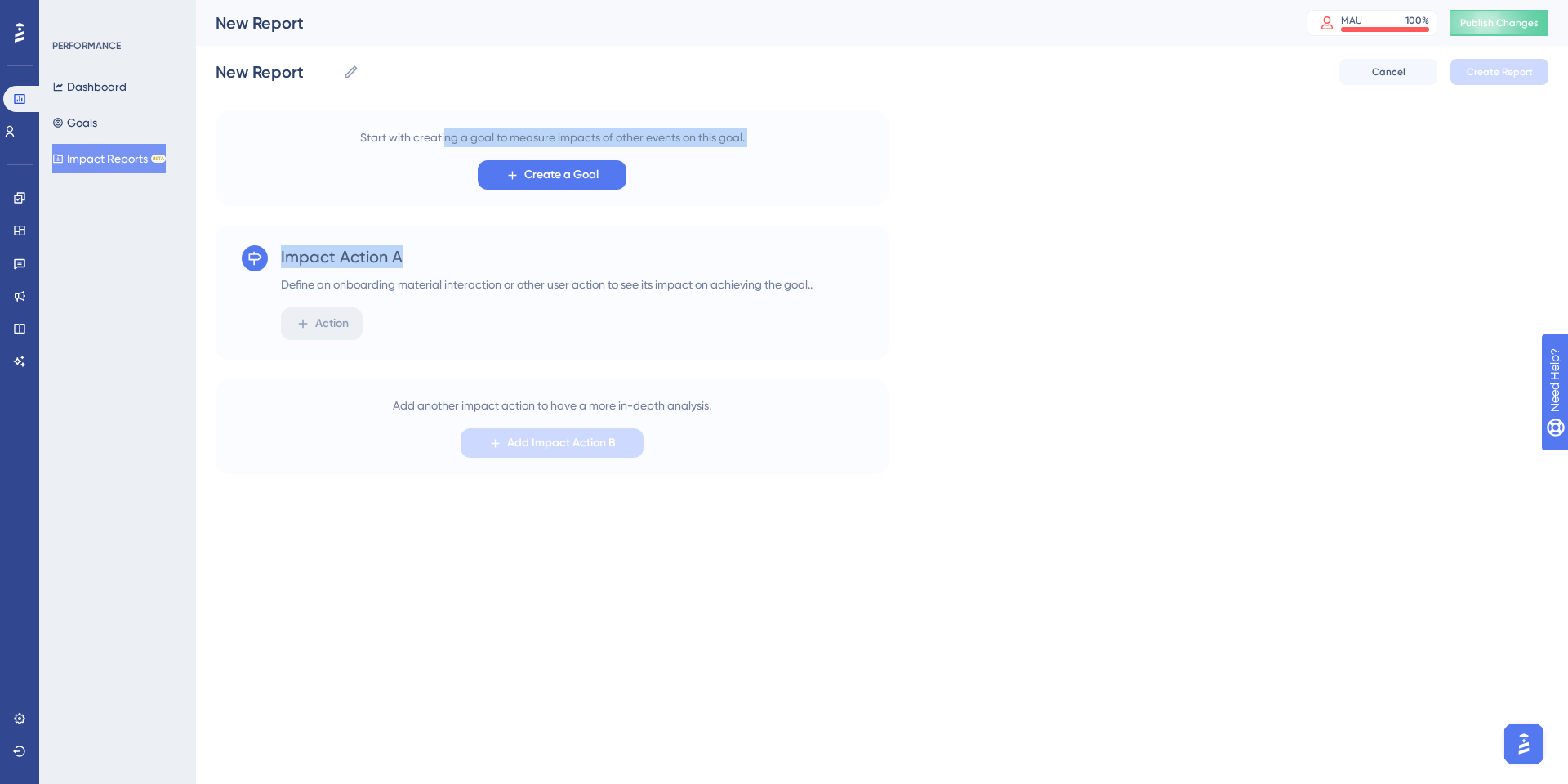
drag, startPoint x: 442, startPoint y: 176, endPoint x: 442, endPoint y: 232, distance: 56.0
click at [442, 232] on div "Start with creating a goal to measure impacts of other events on this goal. Cre…" at bounding box center [882, 292] width 1333 height 362
click at [1298, 180] on div "Start with creating a goal to measure impacts of other events on this goal. Cre…" at bounding box center [882, 292] width 1333 height 362
click at [110, 95] on button "Dashboard" at bounding box center [89, 86] width 74 height 29
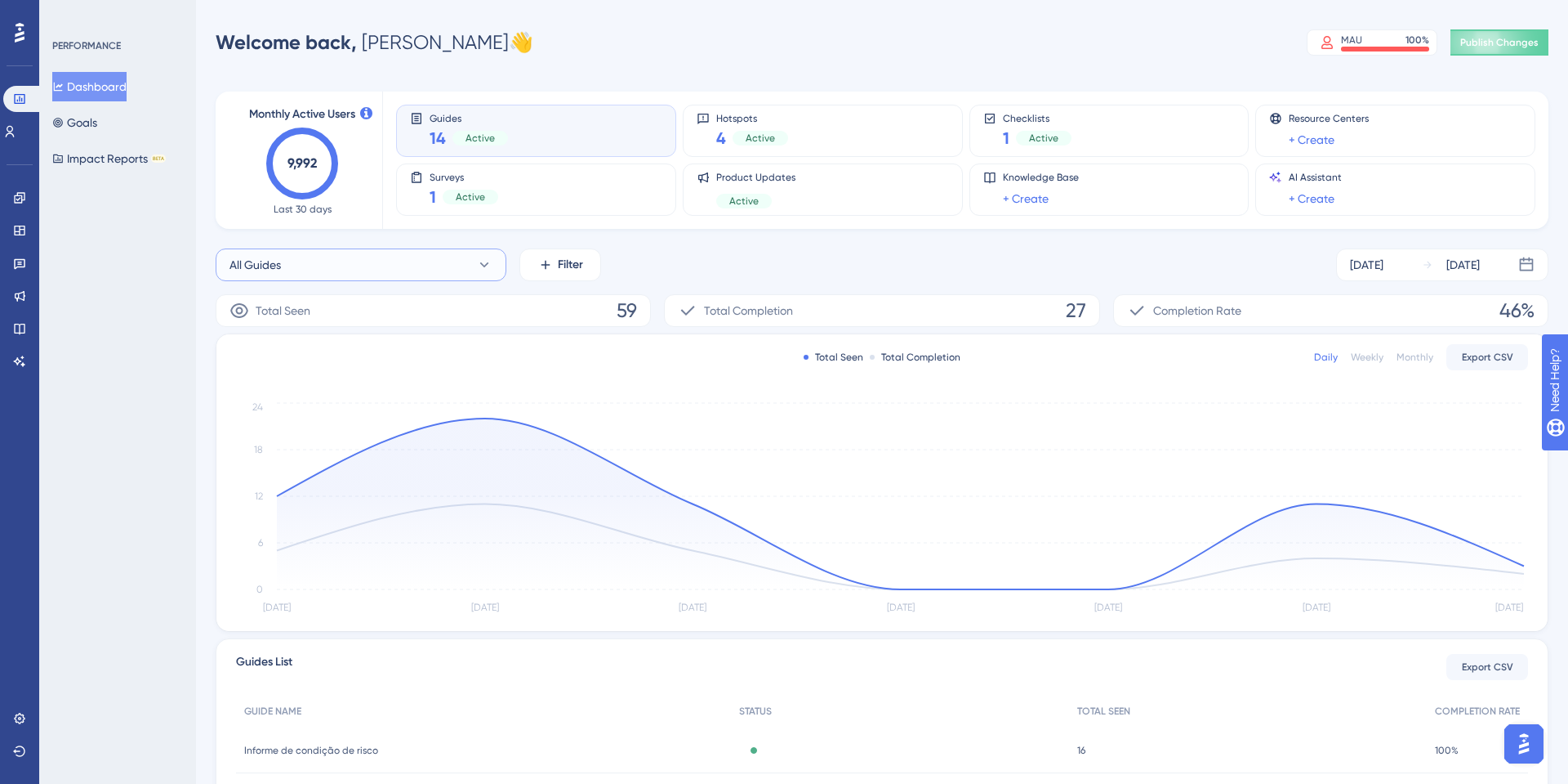
click at [477, 263] on icon at bounding box center [484, 264] width 16 height 16
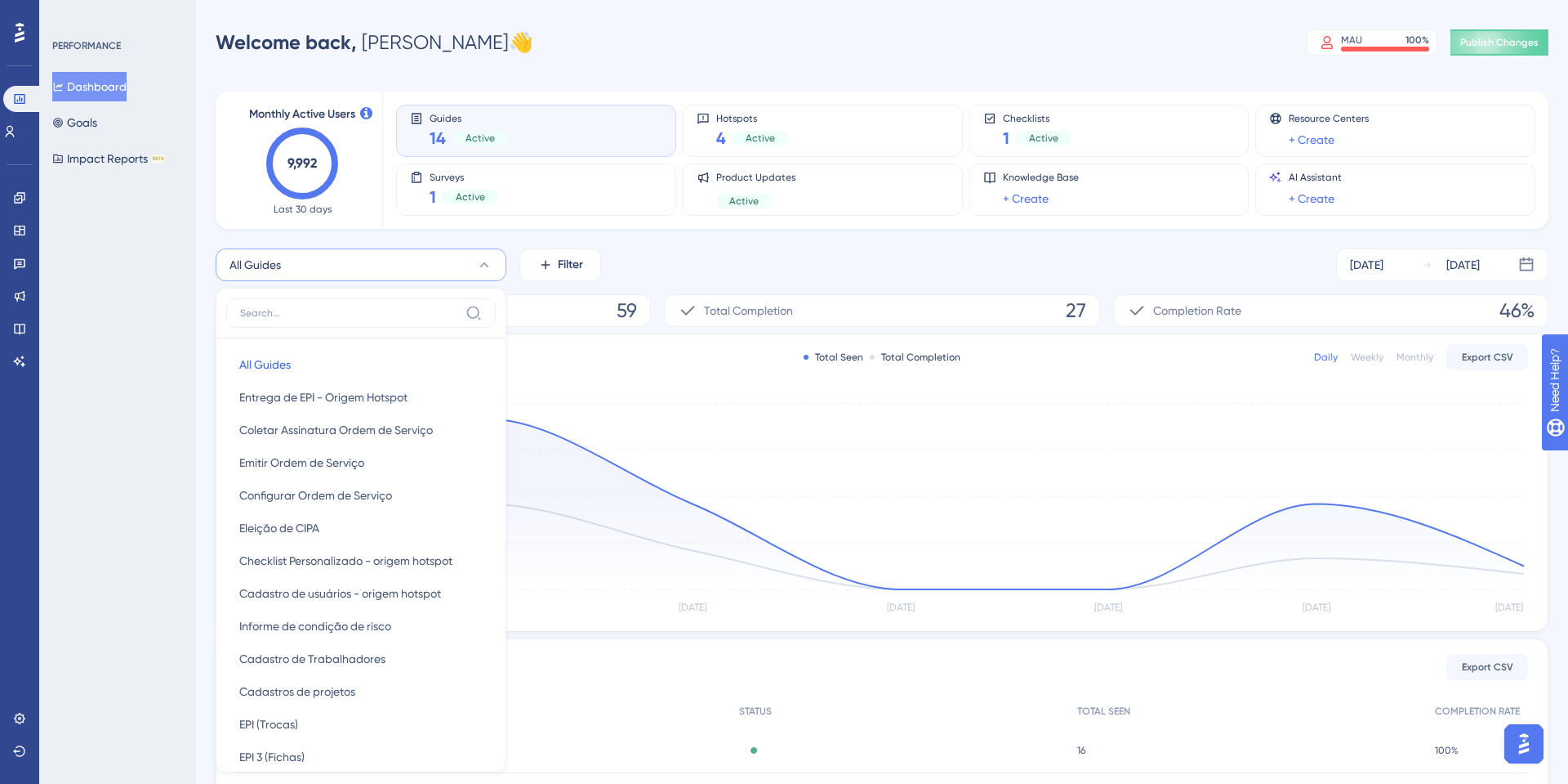
scroll to position [120, 0]
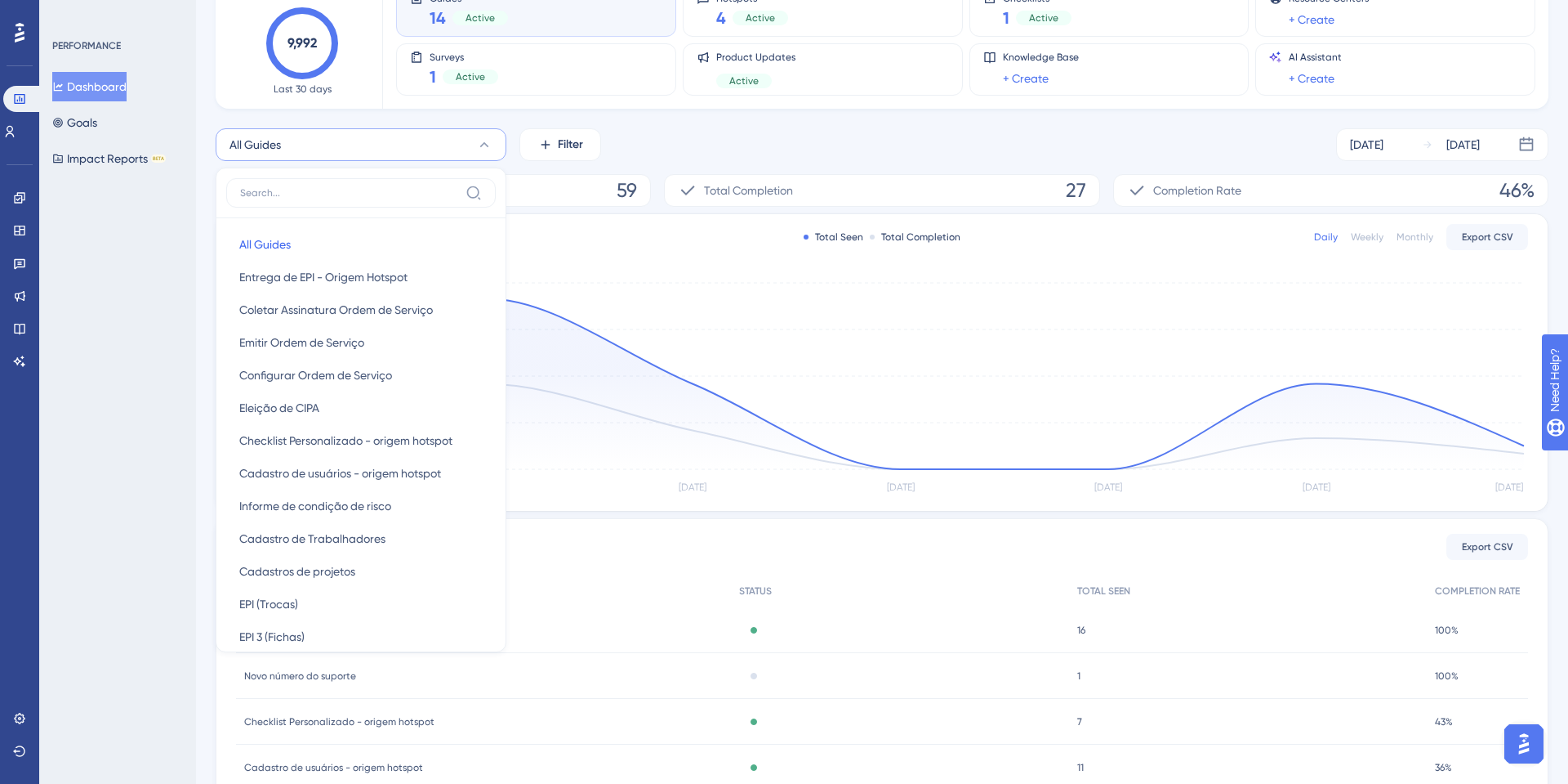
click at [476, 142] on icon at bounding box center [484, 144] width 16 height 16
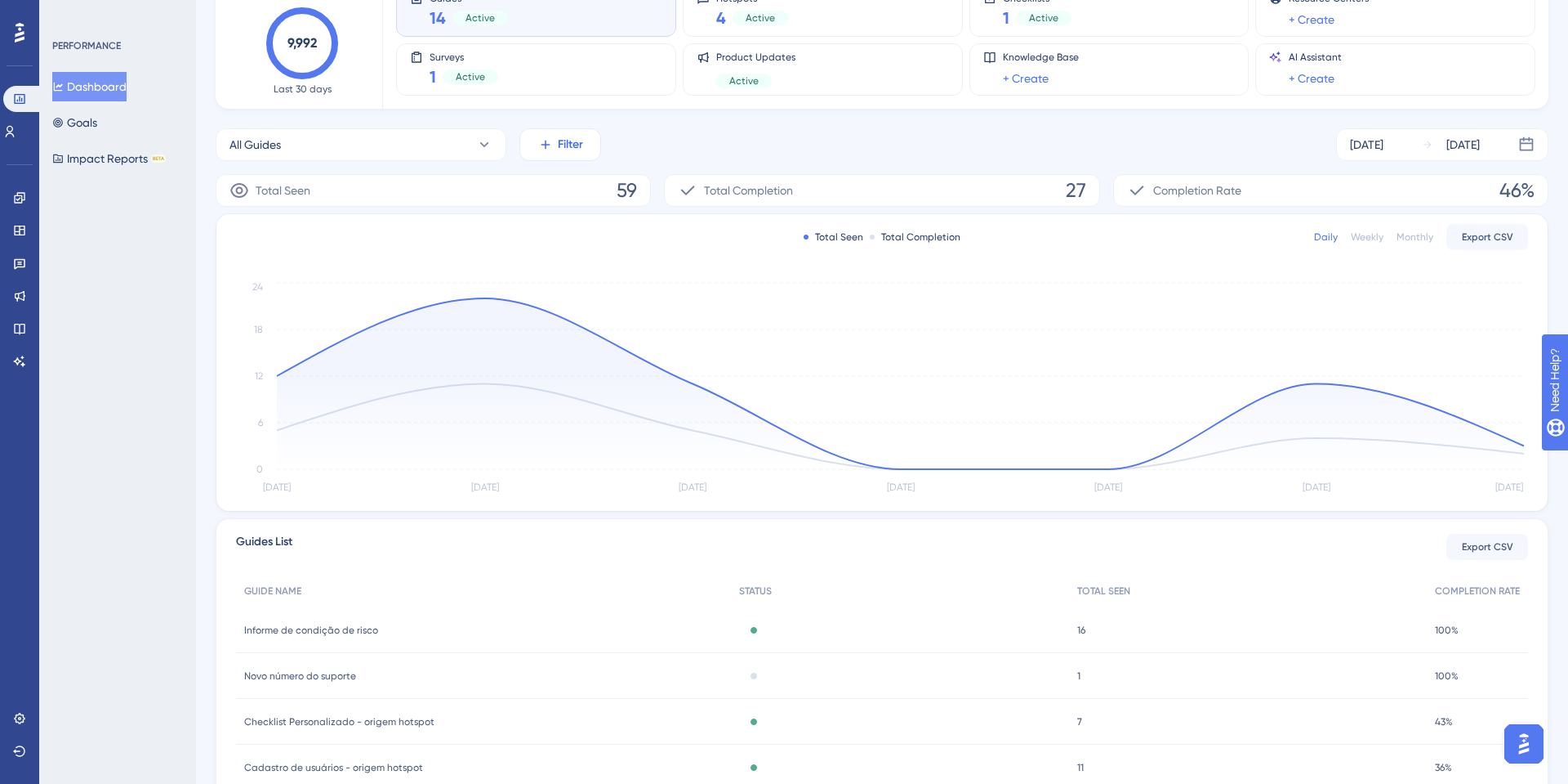
click at [532, 139] on button "Filter" at bounding box center [560, 144] width 81 height 33
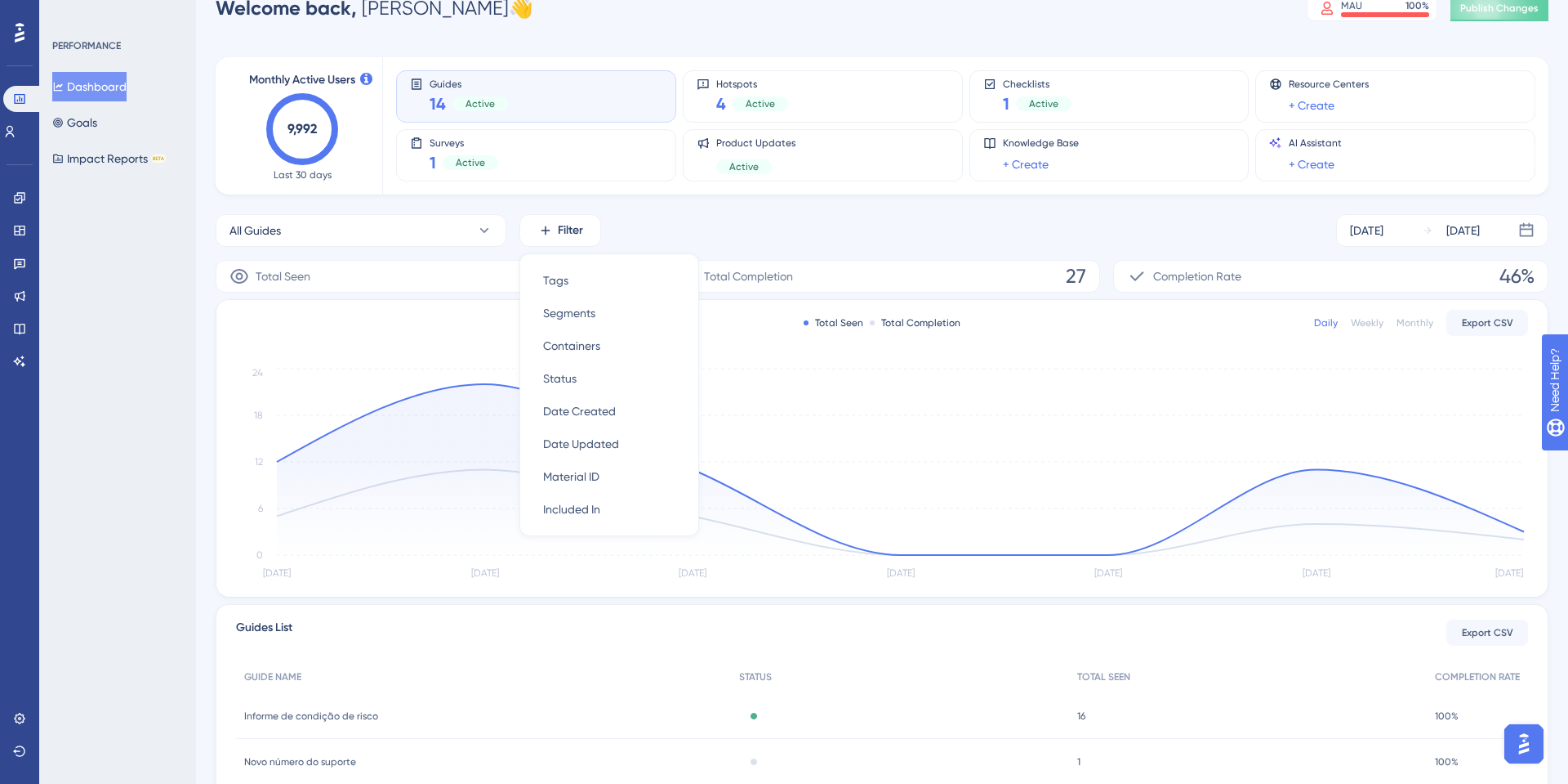
scroll to position [19, 0]
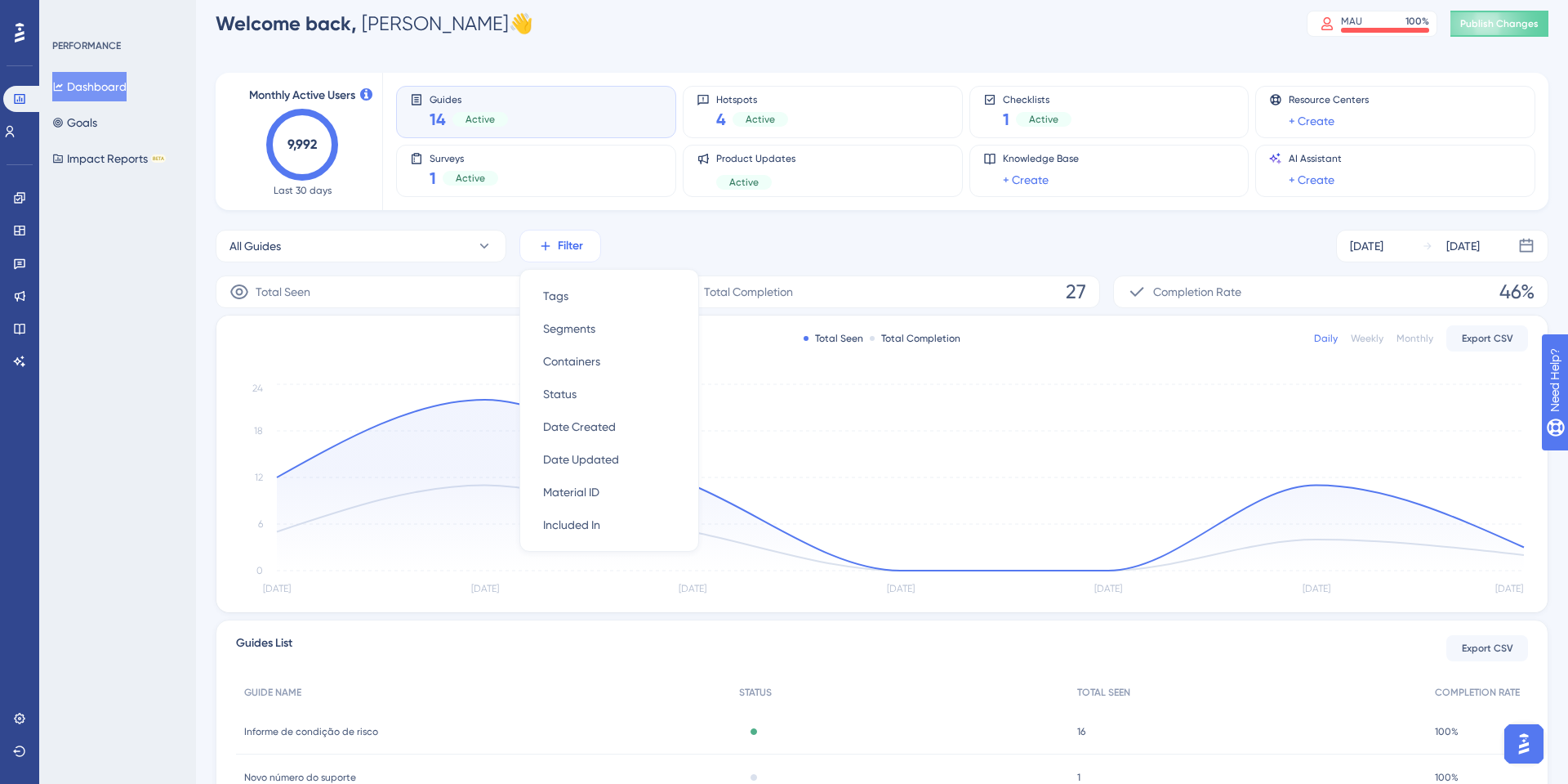
click at [569, 241] on span "Filter" at bounding box center [570, 245] width 25 height 20
click at [446, 244] on button "All Guides" at bounding box center [360, 245] width 291 height 33
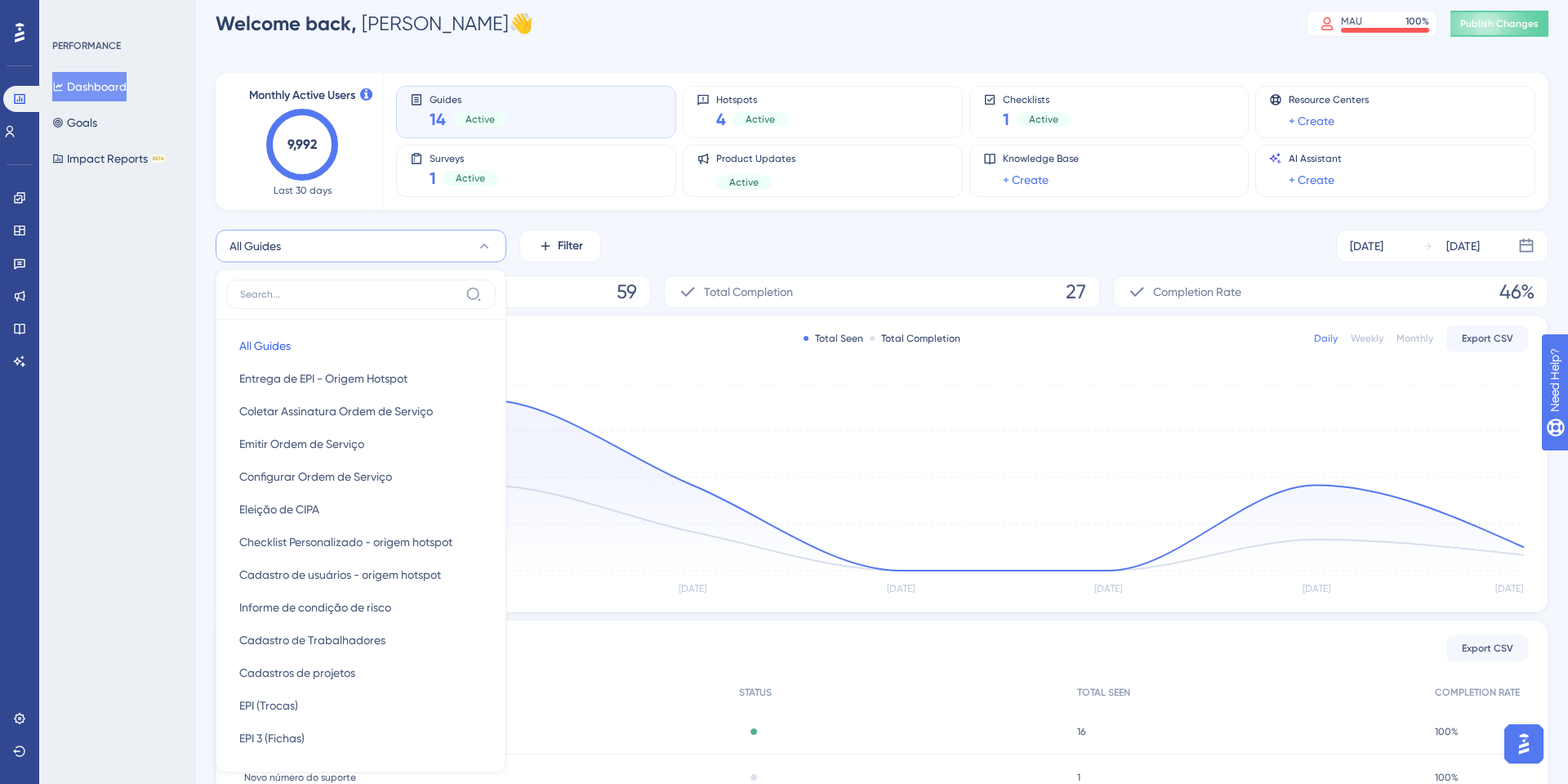
scroll to position [143, 0]
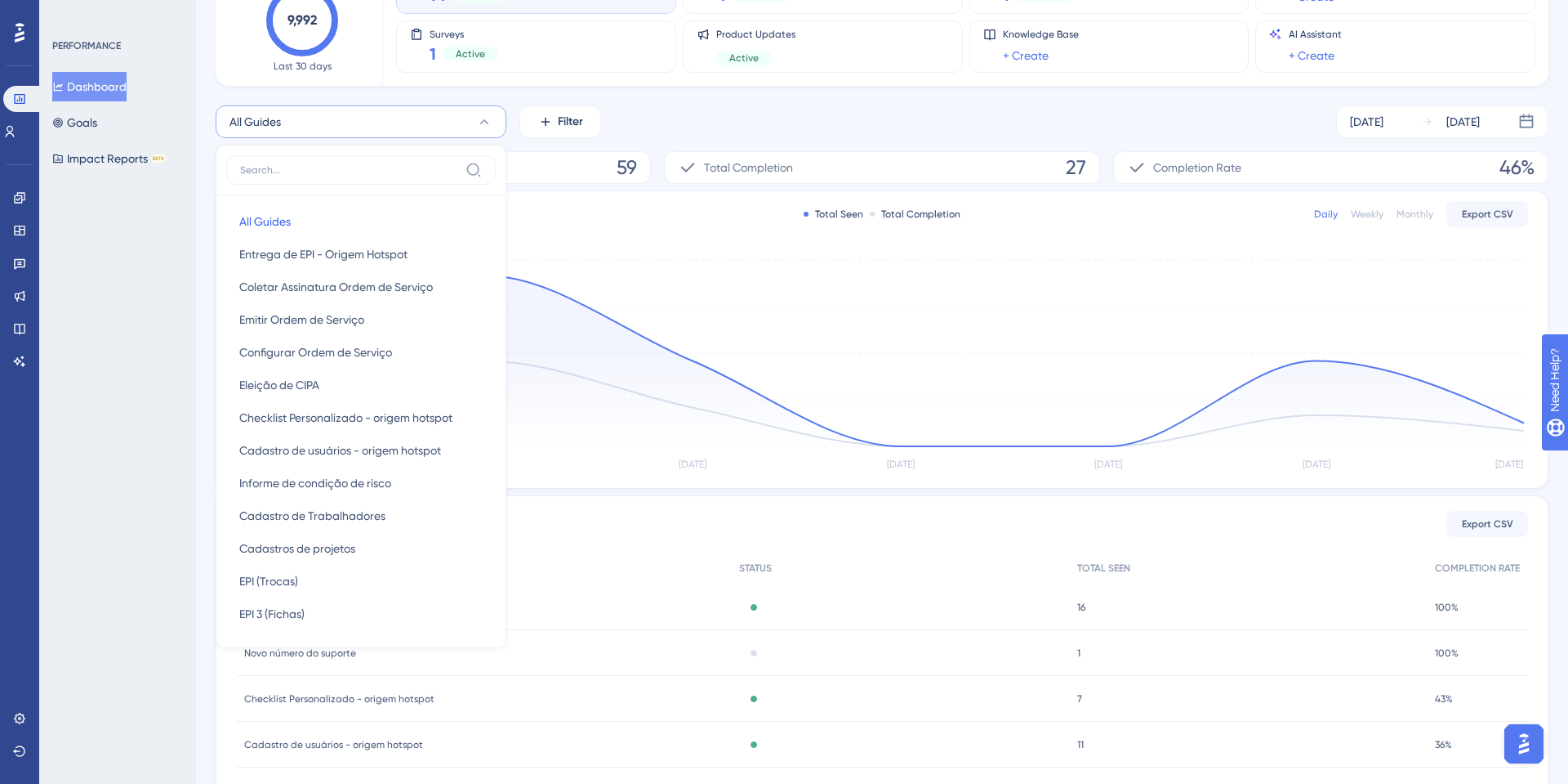
click at [447, 134] on button "All Guides" at bounding box center [360, 122] width 291 height 33
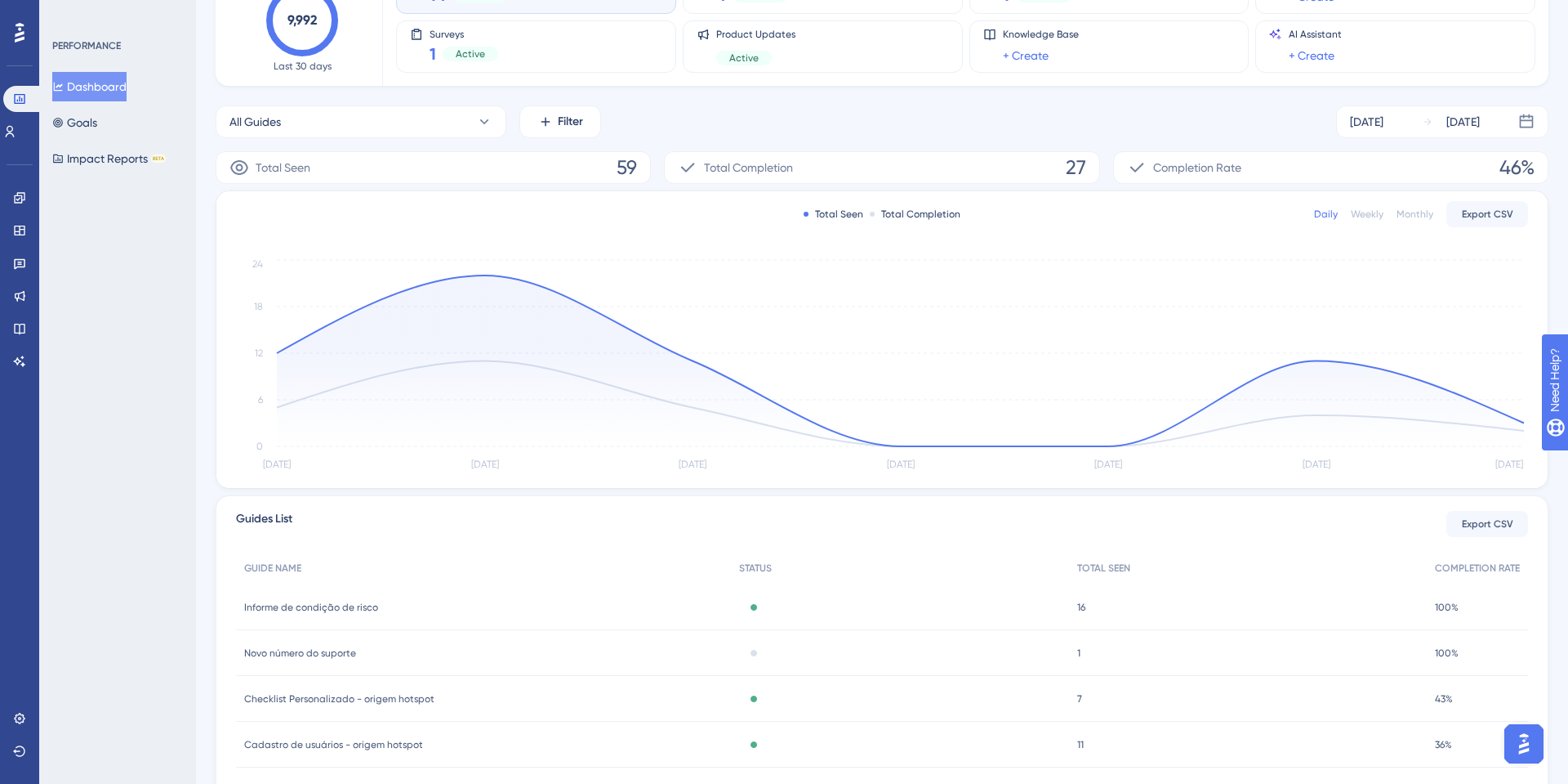
scroll to position [135, 0]
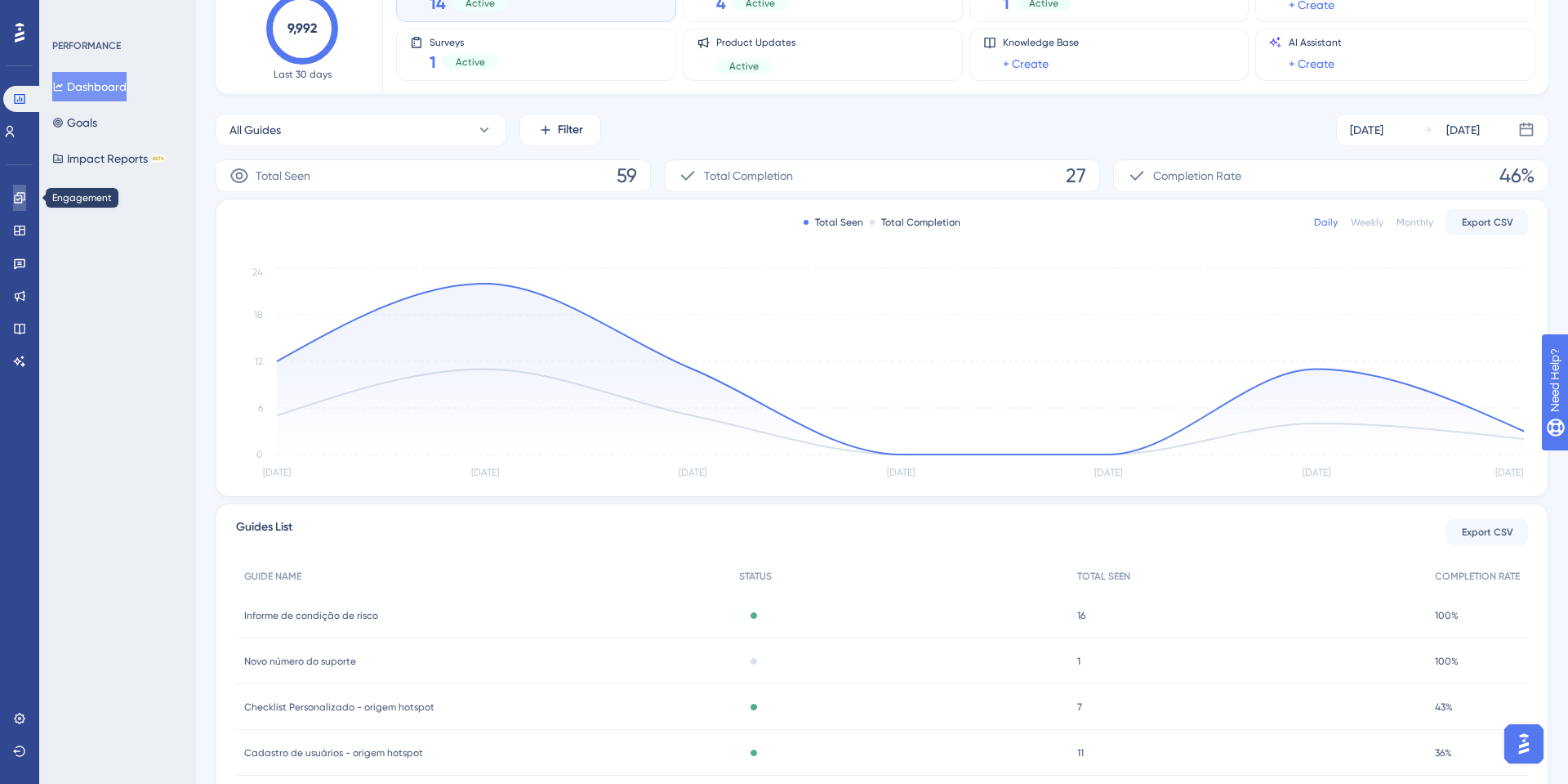
click at [16, 189] on link at bounding box center [20, 198] width 13 height 26
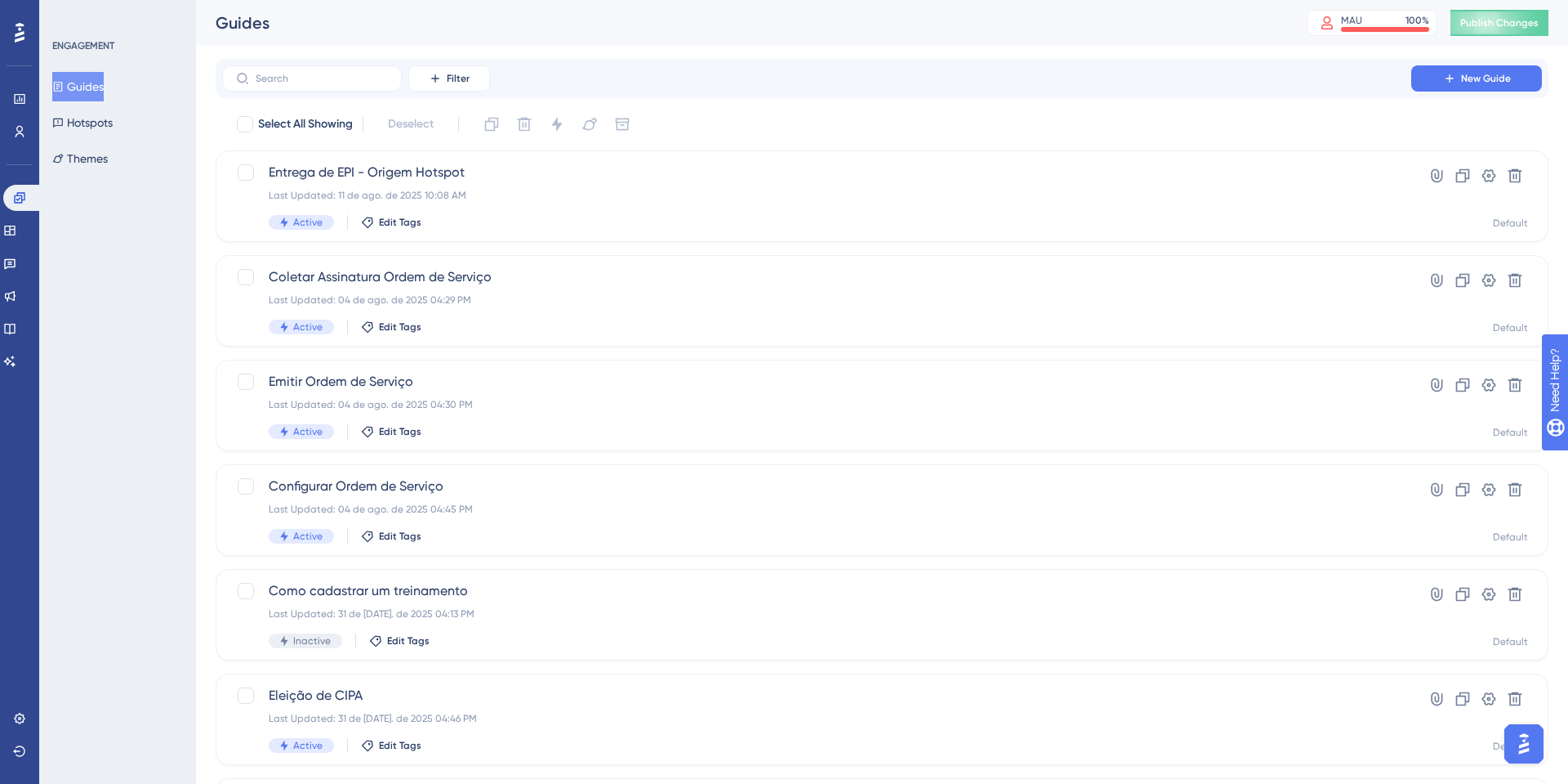
click at [26, 117] on div "Performance Users" at bounding box center [20, 115] width 13 height 59
click at [26, 141] on link at bounding box center [20, 132] width 13 height 26
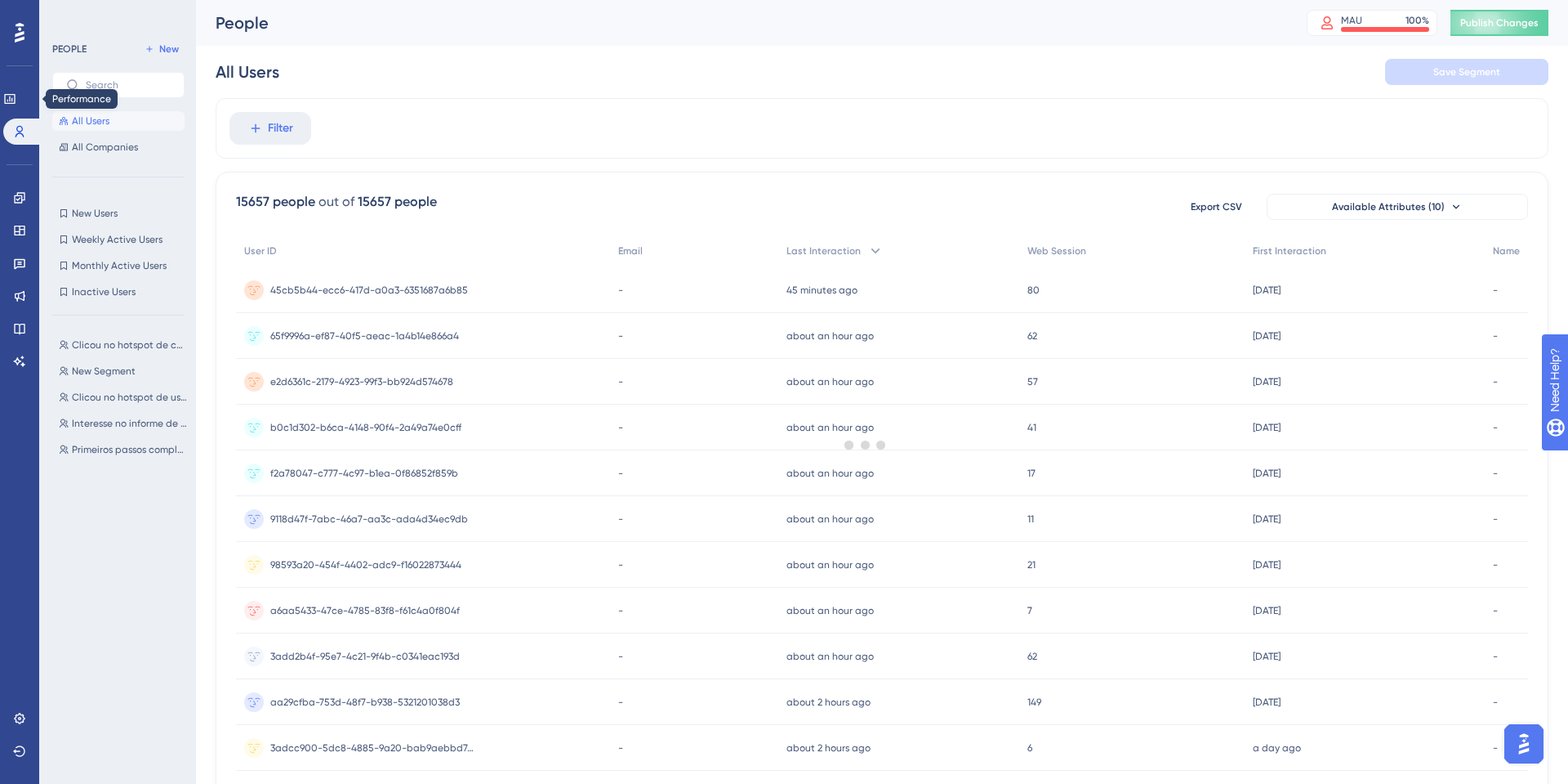
click at [24, 82] on div "Performance Users" at bounding box center [19, 96] width 33 height 99
click at [11, 89] on link at bounding box center [9, 99] width 13 height 26
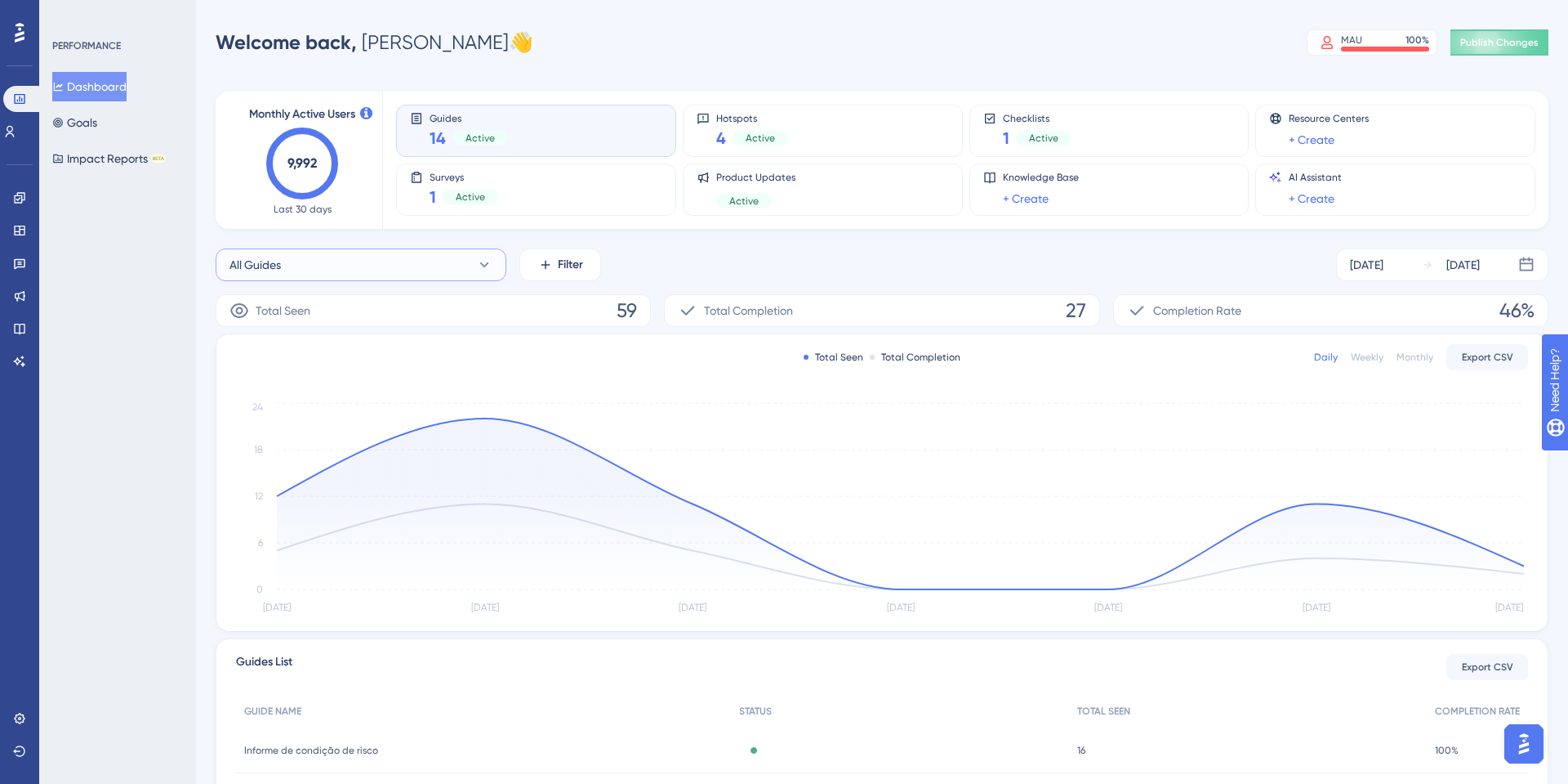
click at [359, 262] on button "All Guides" at bounding box center [360, 264] width 291 height 33
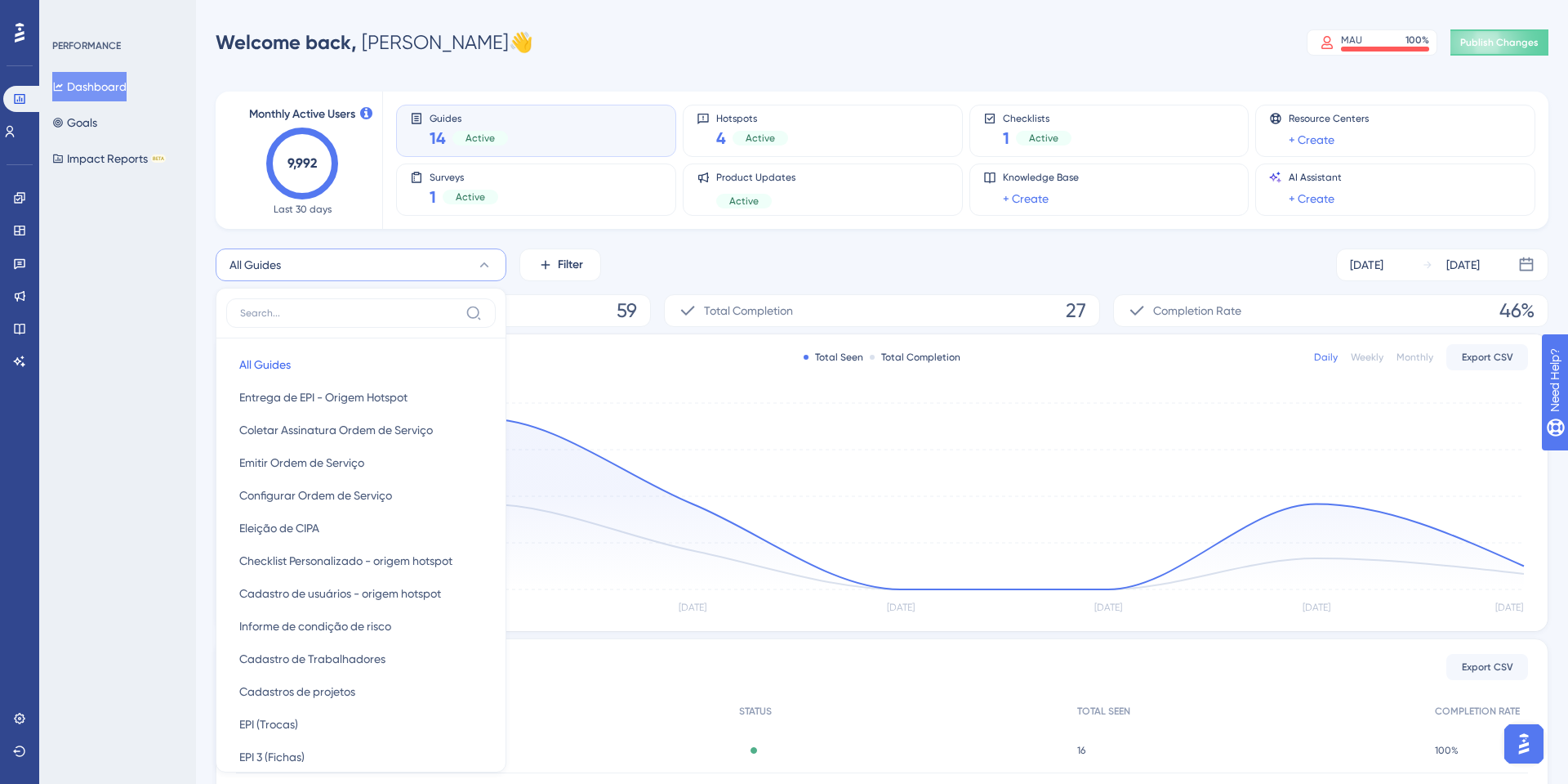
scroll to position [138, 0]
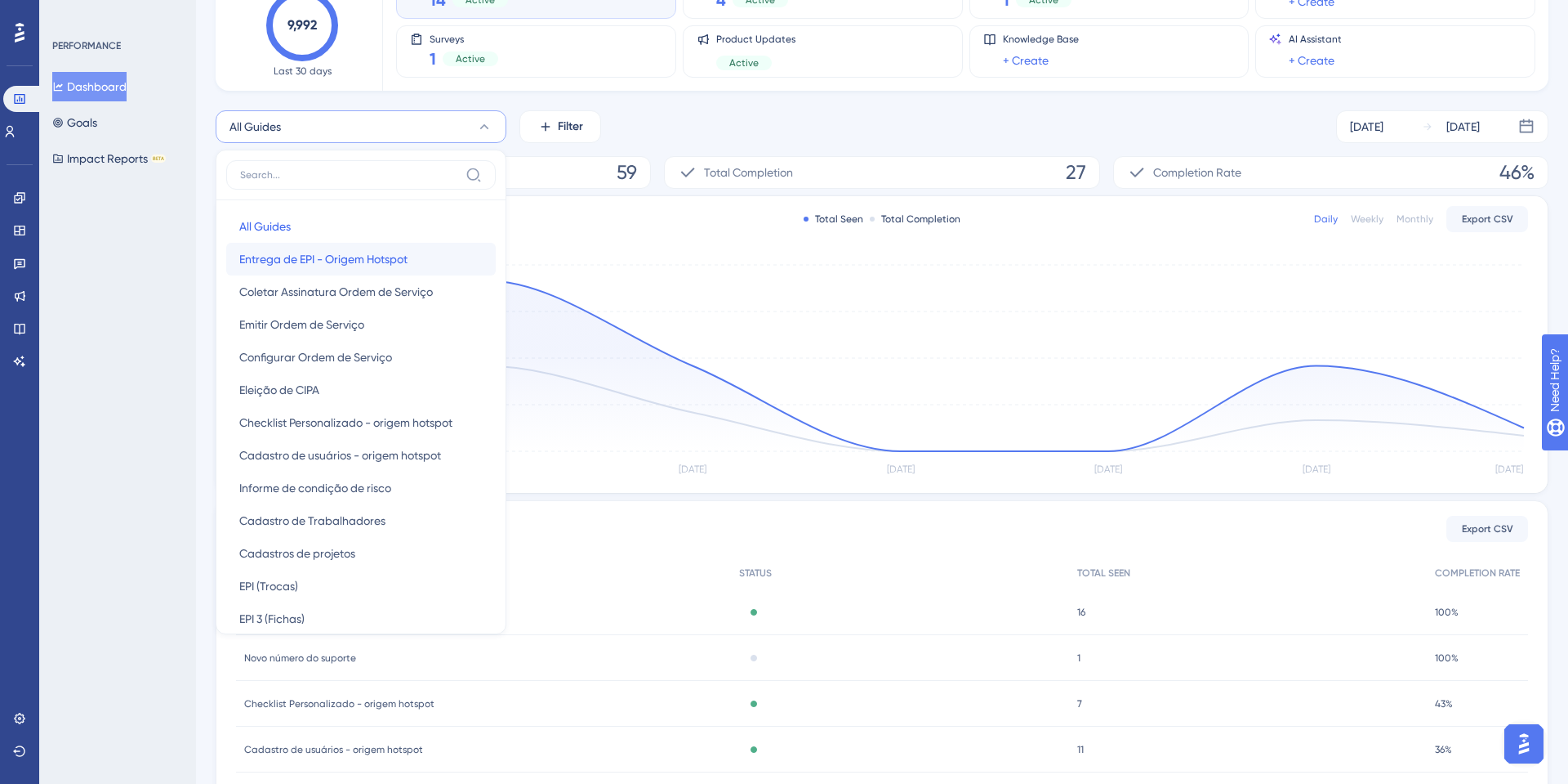
click at [359, 262] on span "Entrega de EPI - Origem Hotspot" at bounding box center [324, 259] width 169 height 20
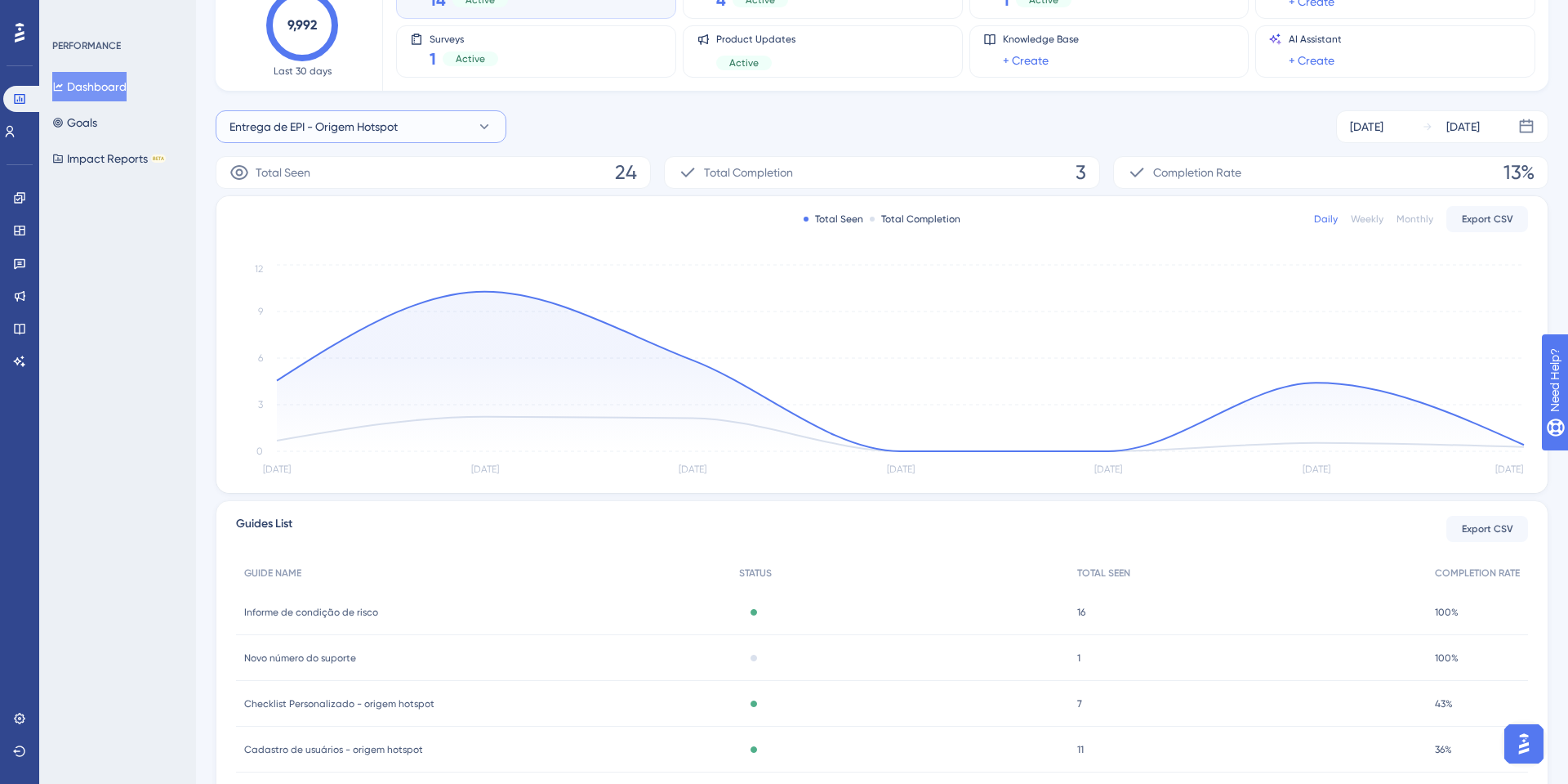
click at [330, 138] on button "Entrega de EPI - Origem Hotspot" at bounding box center [360, 126] width 291 height 33
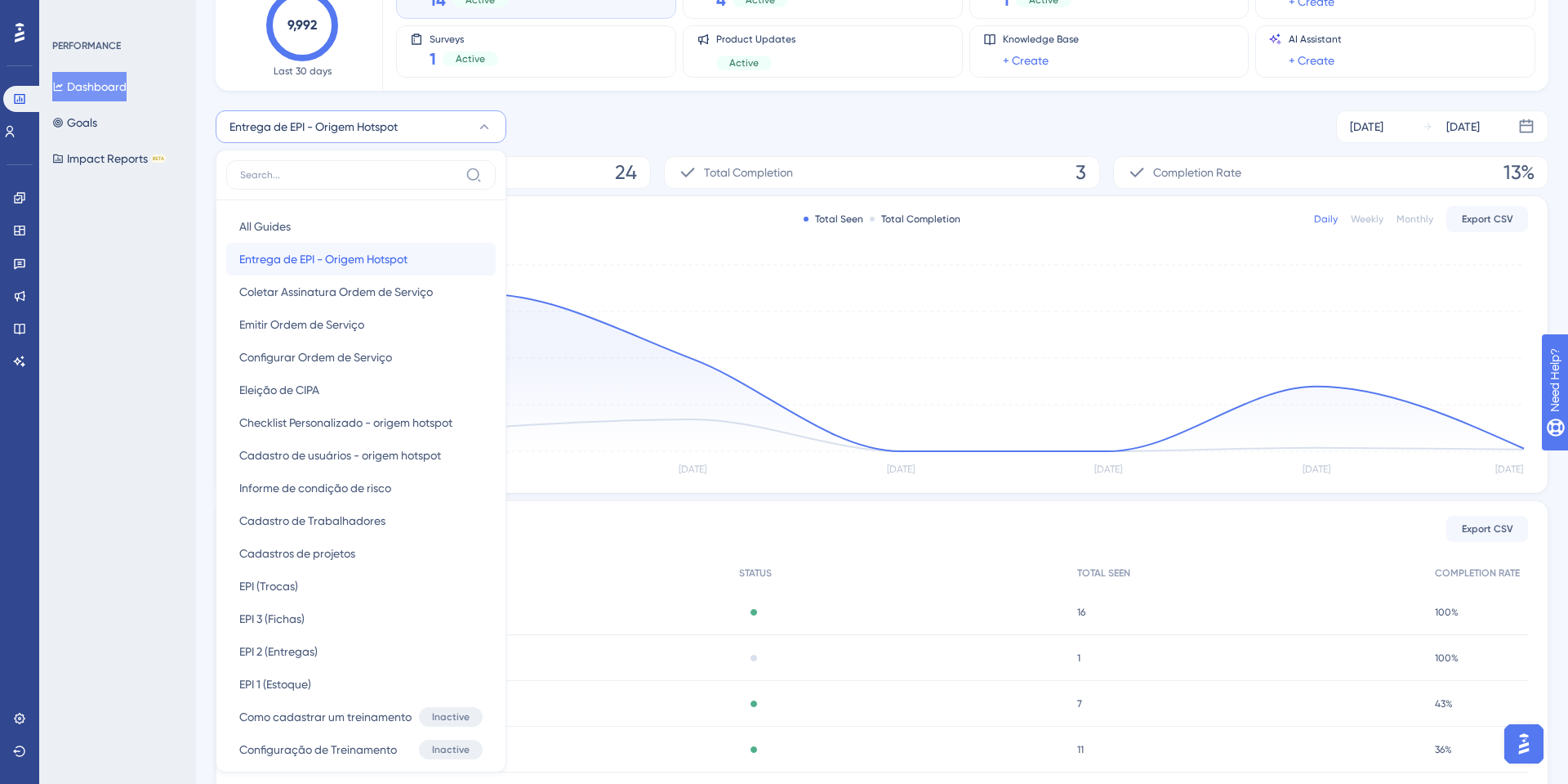
scroll to position [208, 0]
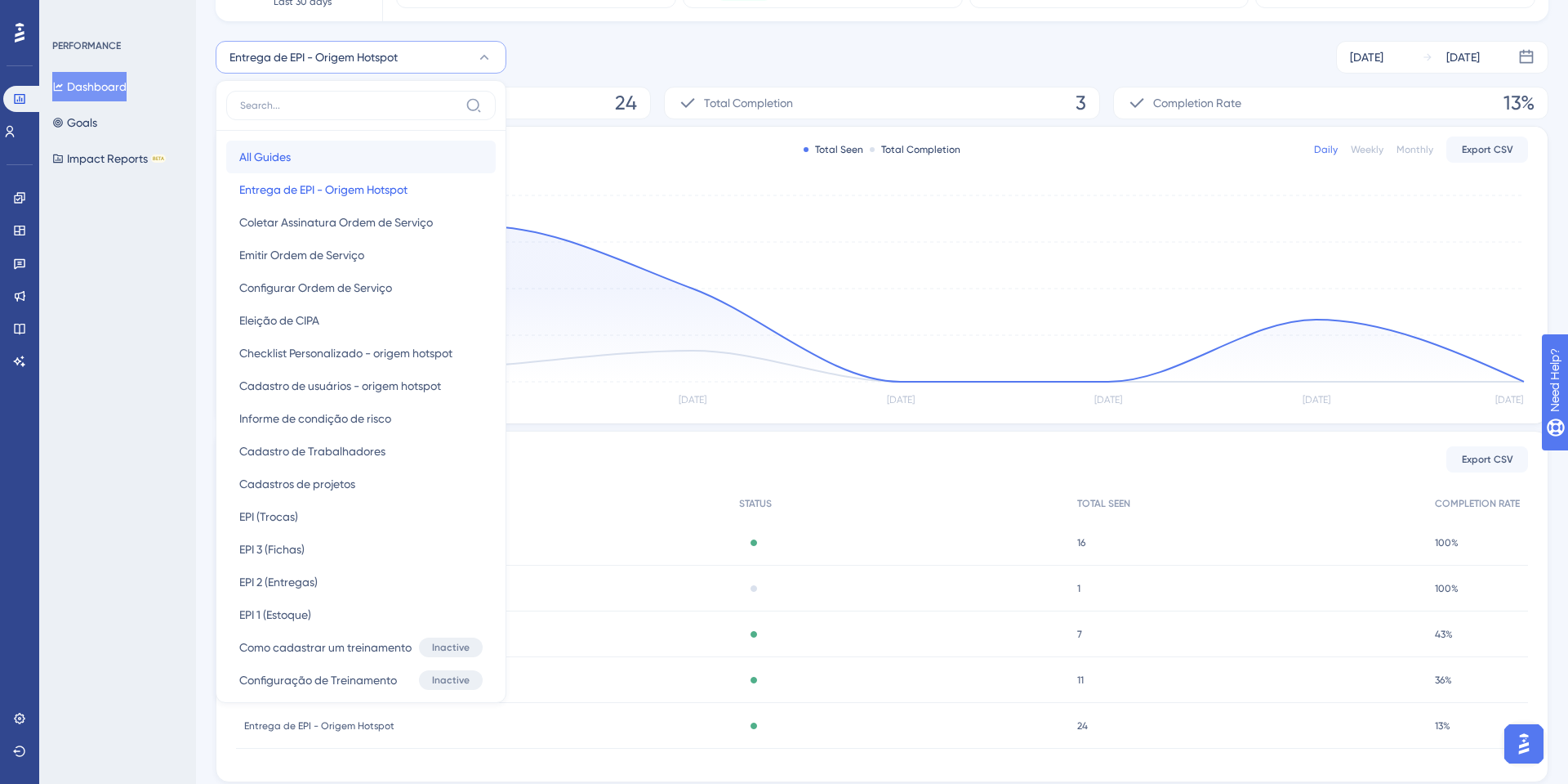
click at [300, 144] on button "All Guides All Guides" at bounding box center [361, 156] width 270 height 33
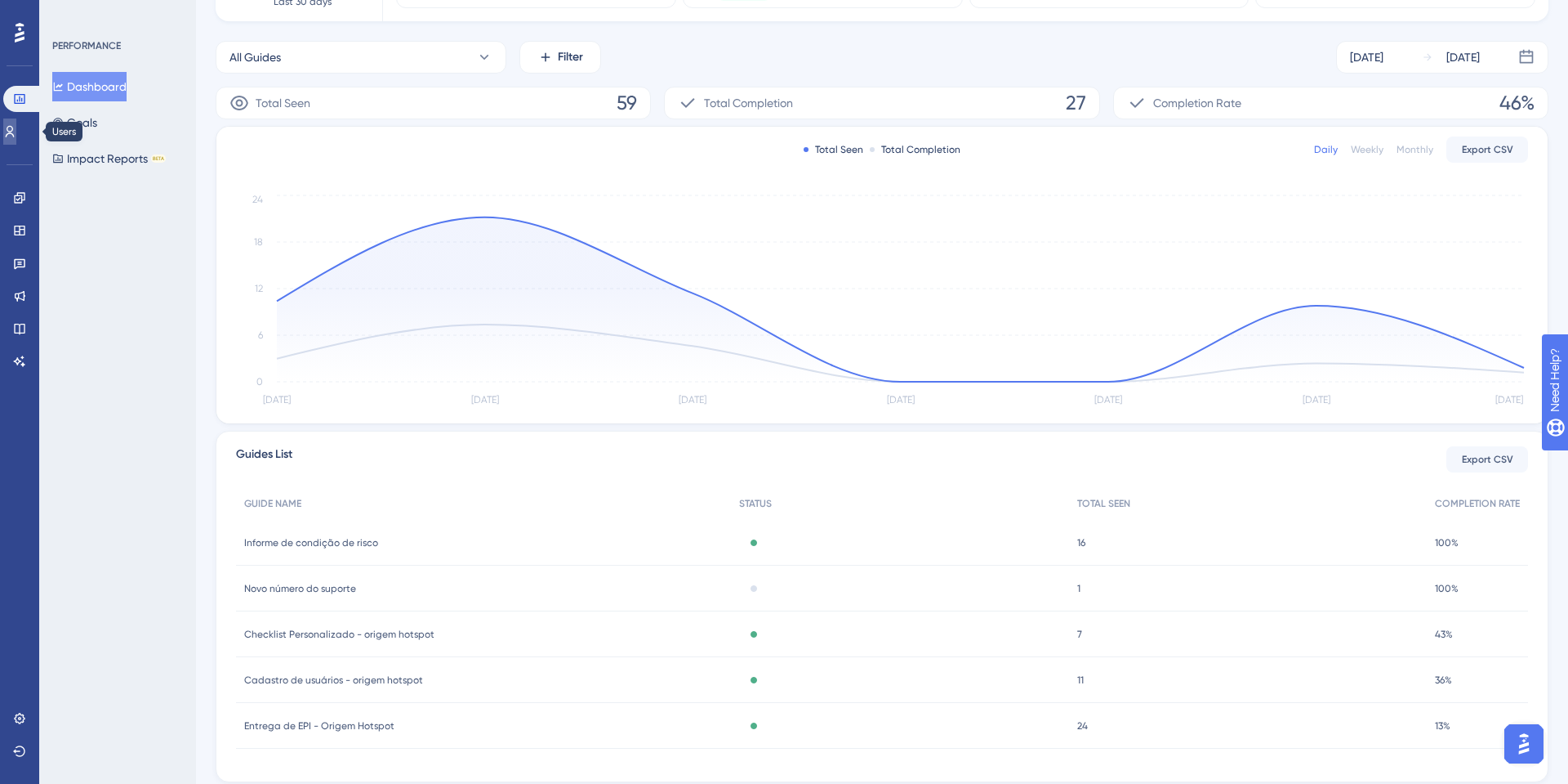
click at [13, 130] on icon at bounding box center [9, 132] width 13 height 13
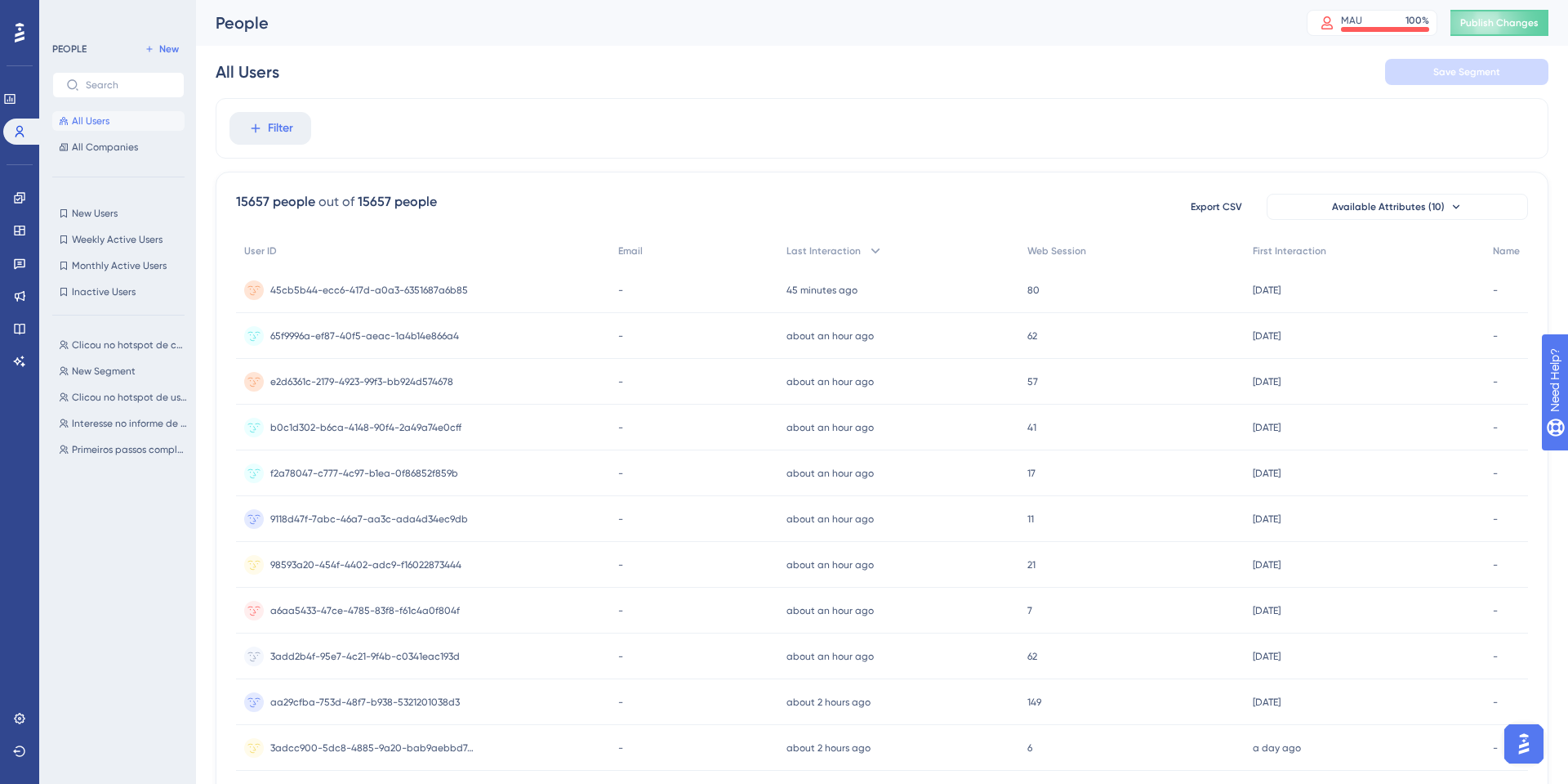
click at [222, 137] on div "Filter" at bounding box center [882, 128] width 1333 height 61
click at [306, 121] on button "Filter" at bounding box center [270, 128] width 81 height 33
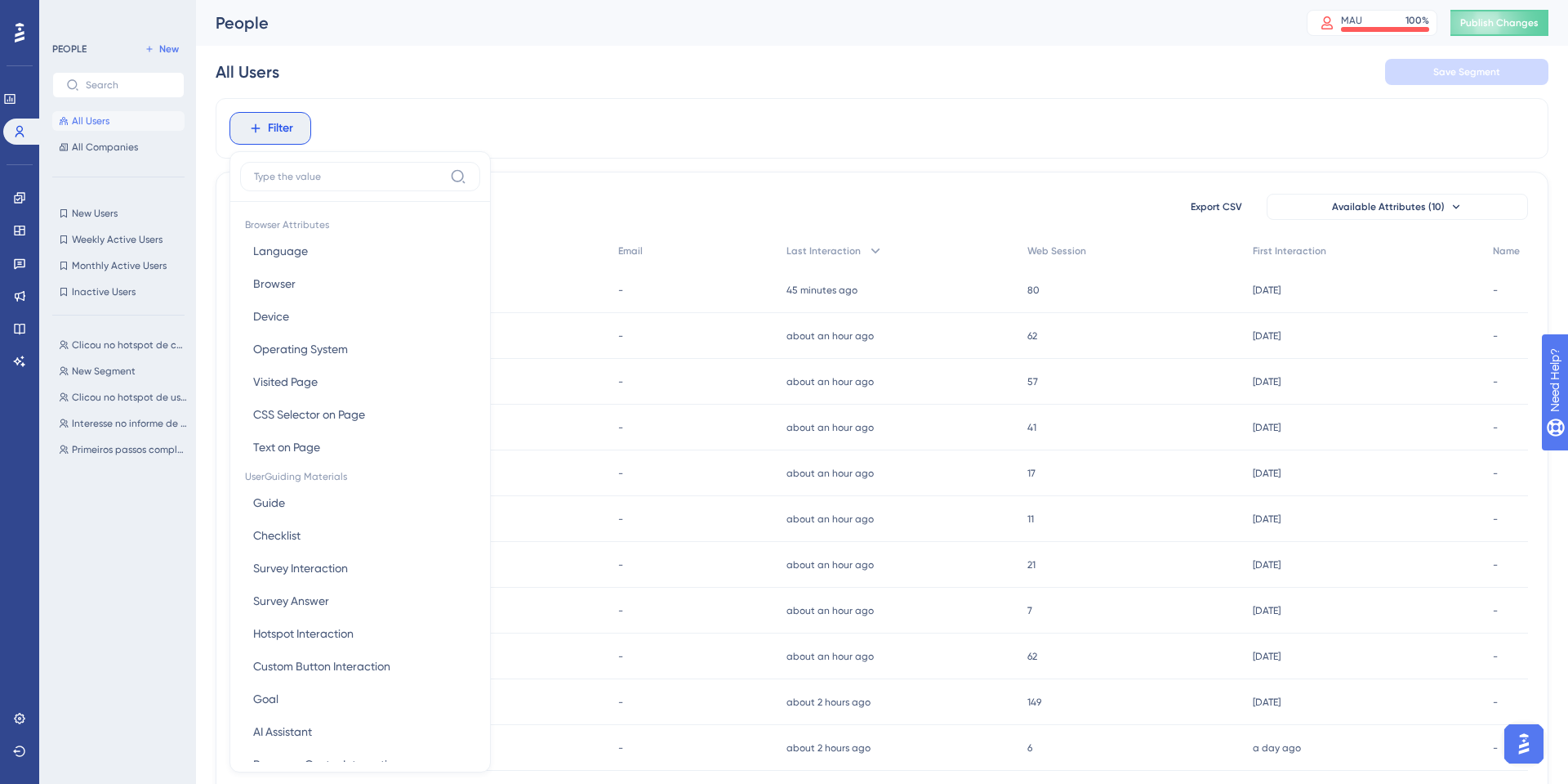
scroll to position [70, 0]
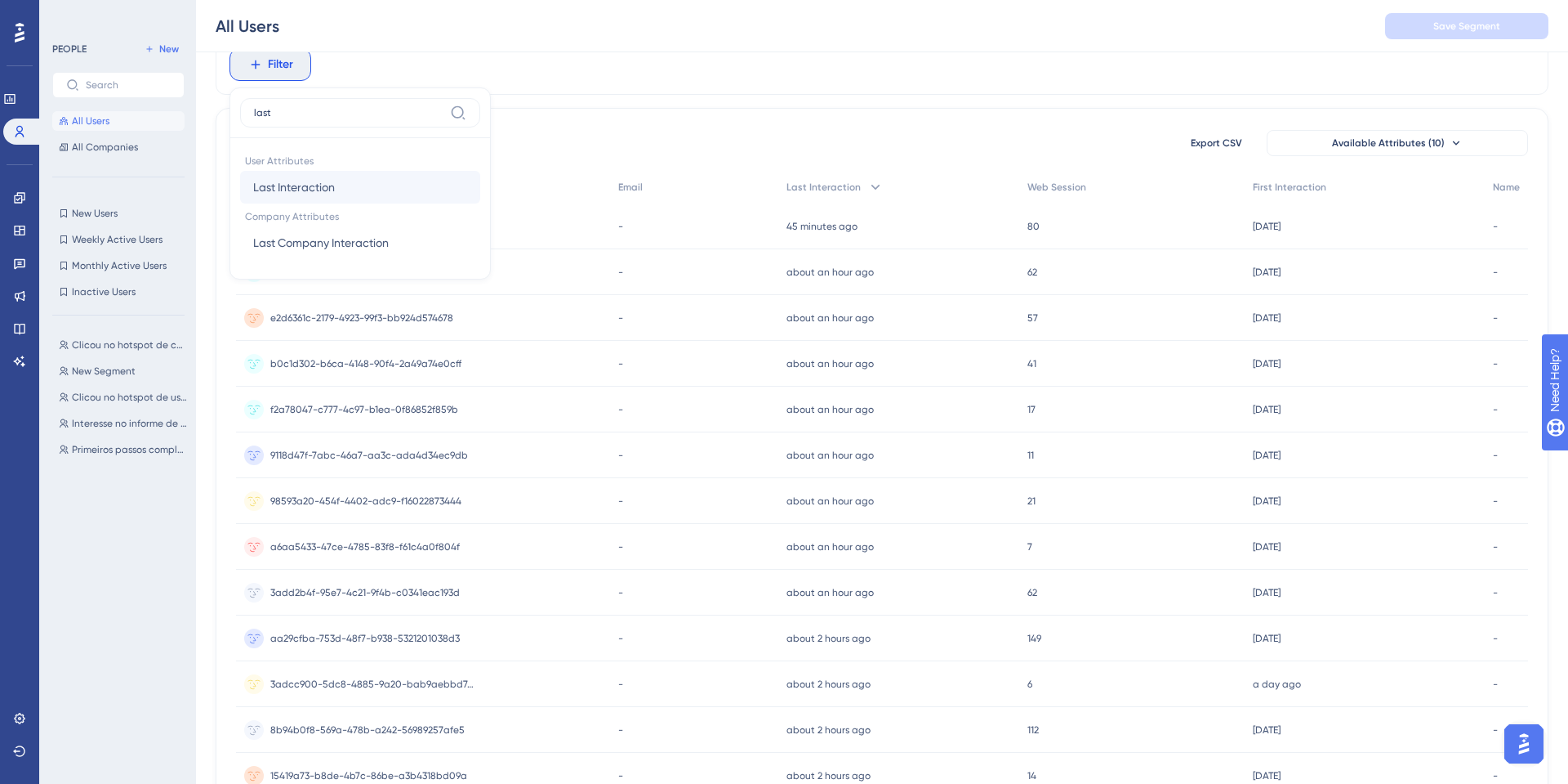
type input "last"
click at [337, 173] on button "Last Interaction Last Interaction" at bounding box center [360, 186] width 241 height 33
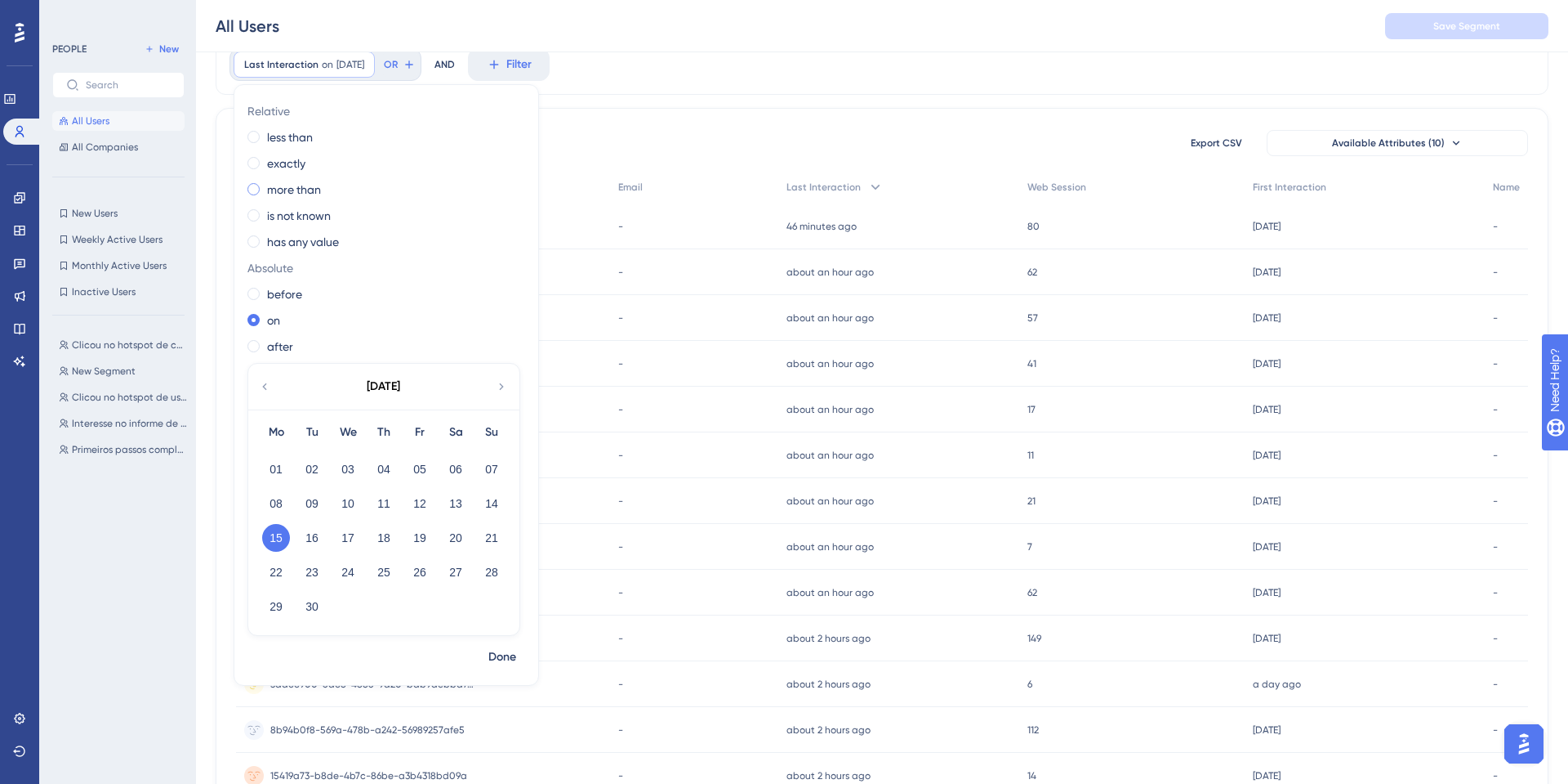
click at [288, 181] on label "more than" at bounding box center [294, 189] width 54 height 20
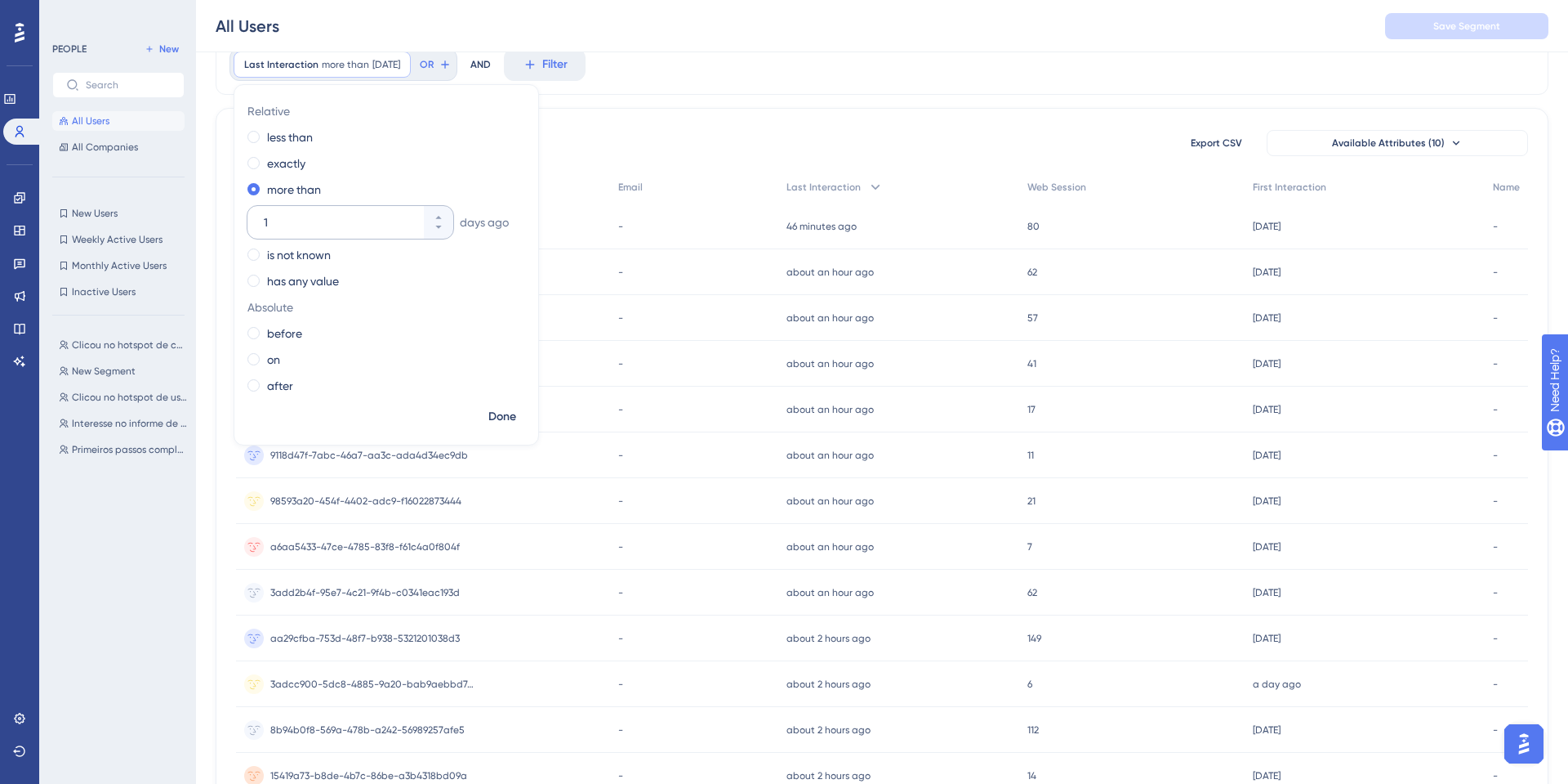
click at [331, 213] on input "1" at bounding box center [343, 222] width 157 height 20
type input "15"
click at [501, 404] on button "Done" at bounding box center [502, 416] width 46 height 29
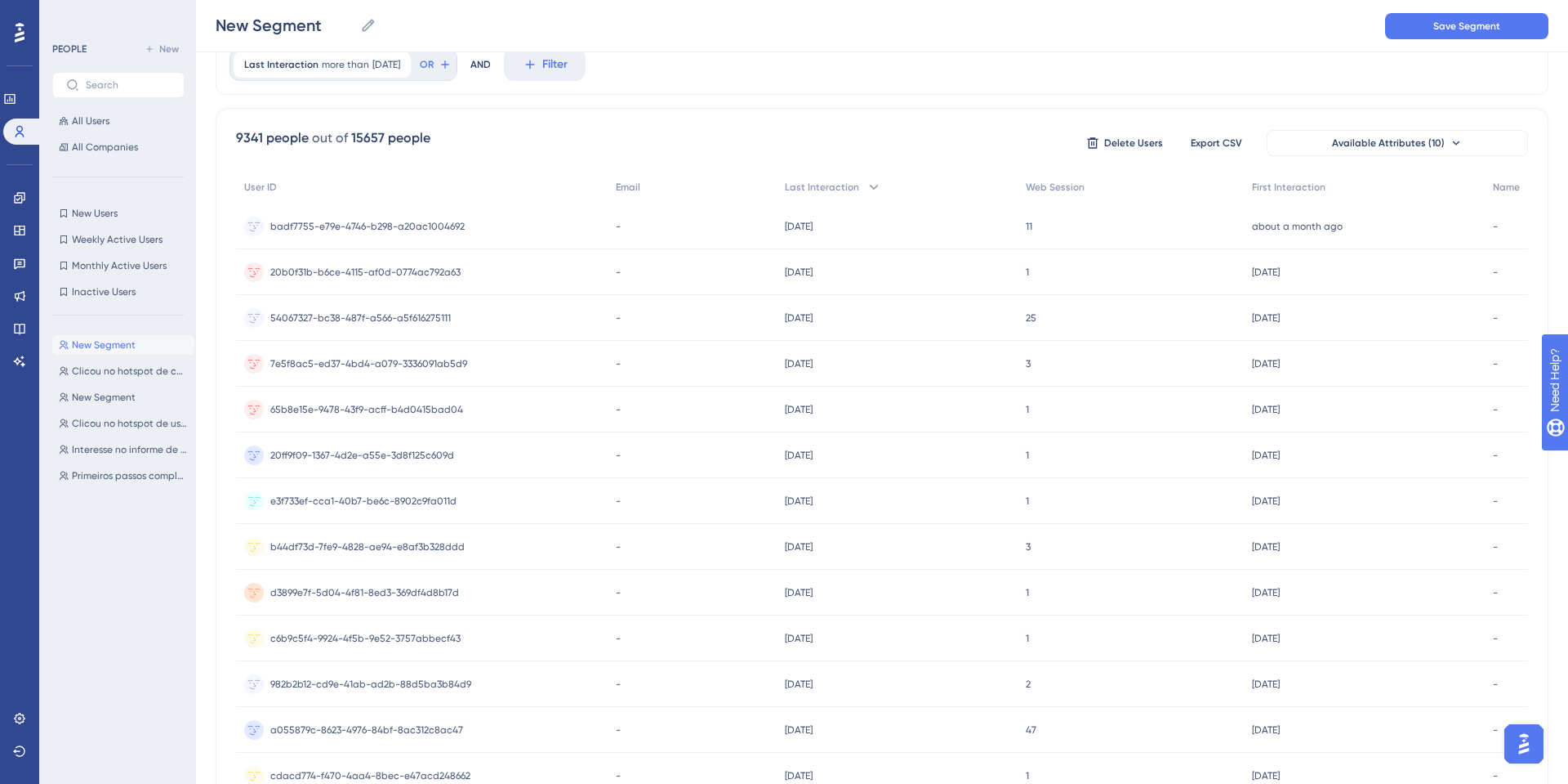
click at [292, 144] on div "9341 people" at bounding box center [272, 138] width 73 height 20
click at [561, 150] on div "9341 people out of 15657 people Delete Users Export CSV Available Attributes (1…" at bounding box center [882, 142] width 1292 height 29
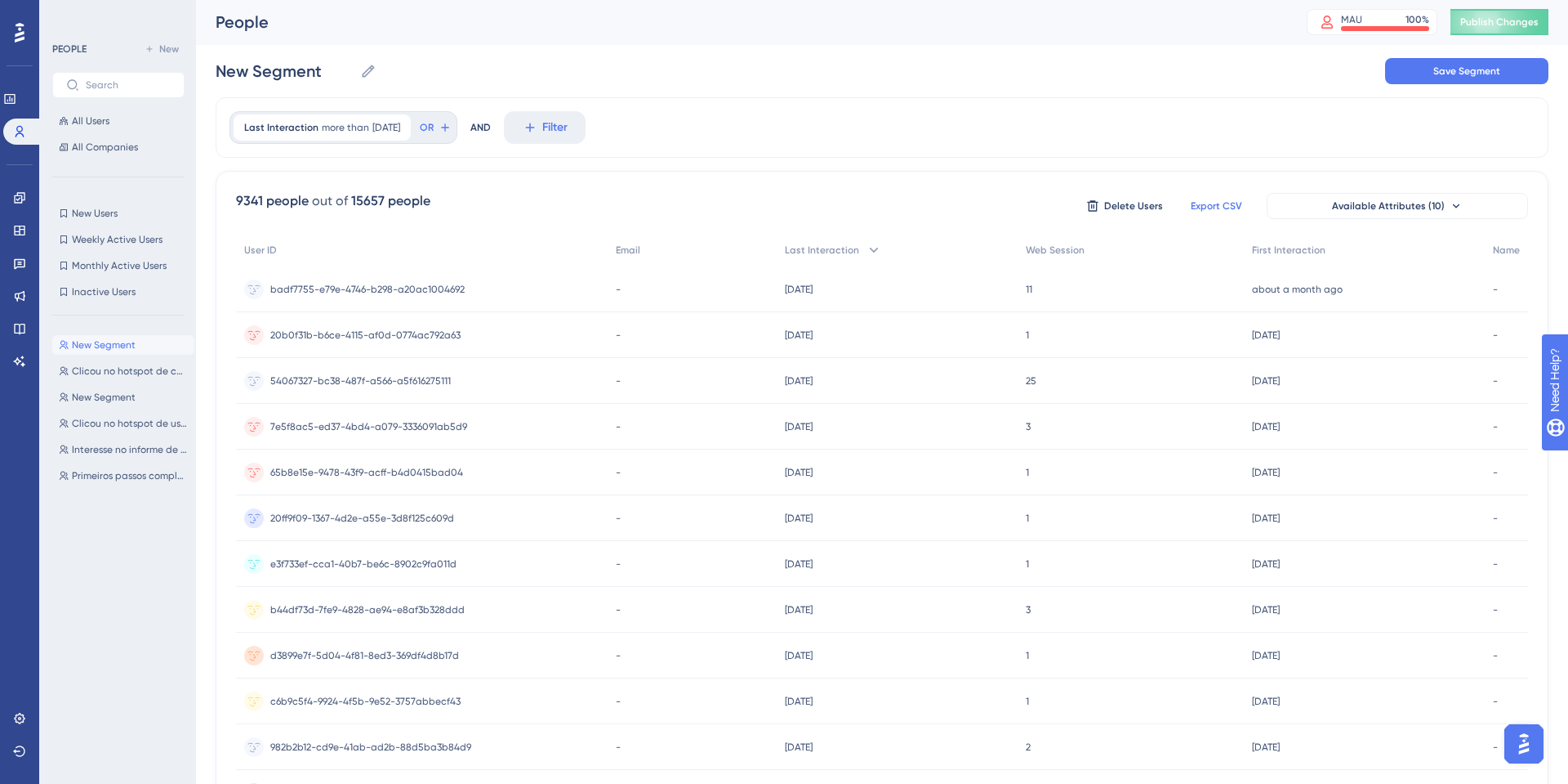
scroll to position [0, 0]
click at [16, 88] on link at bounding box center [9, 99] width 13 height 26
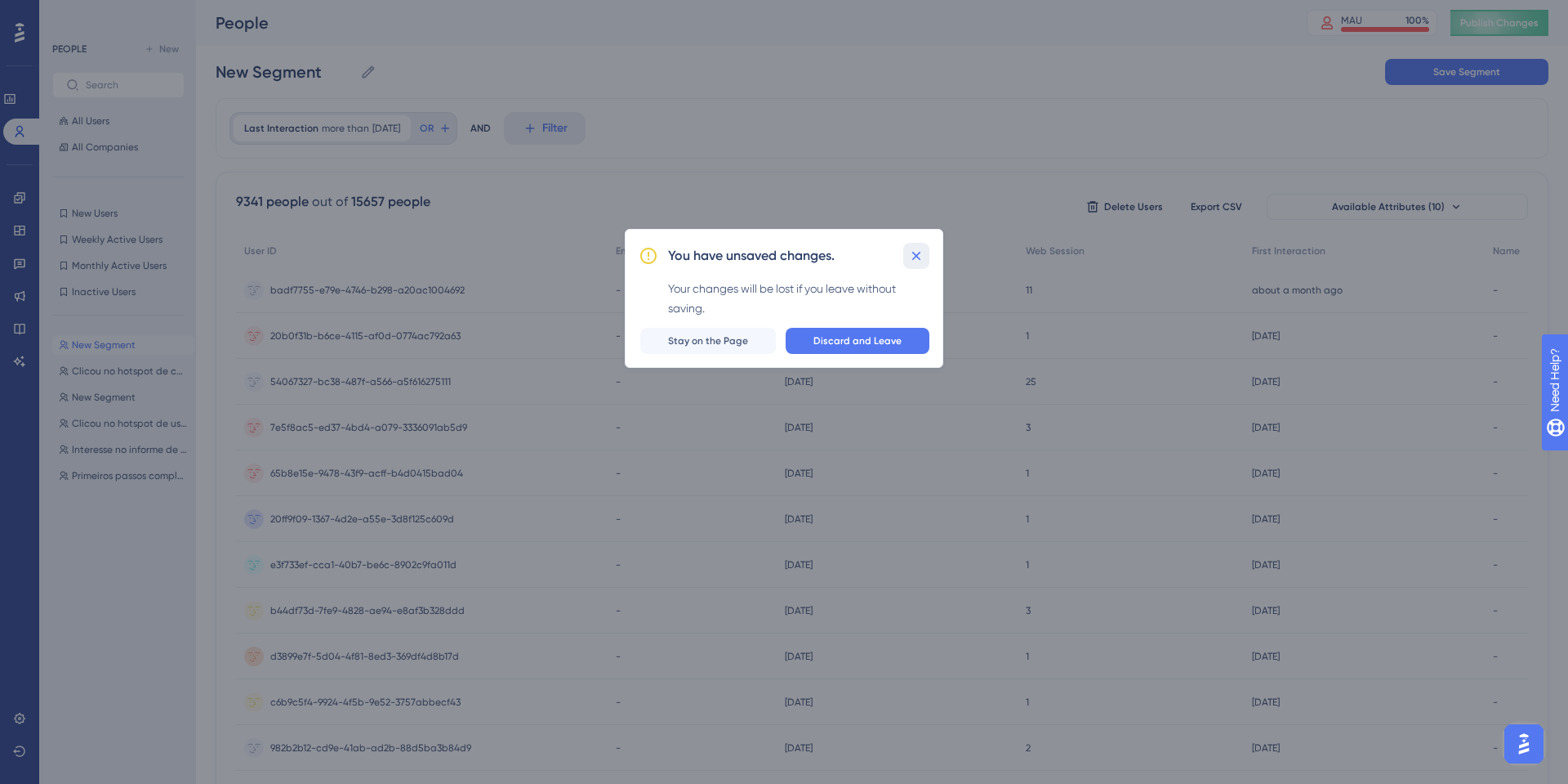
click at [927, 255] on button at bounding box center [916, 256] width 26 height 26
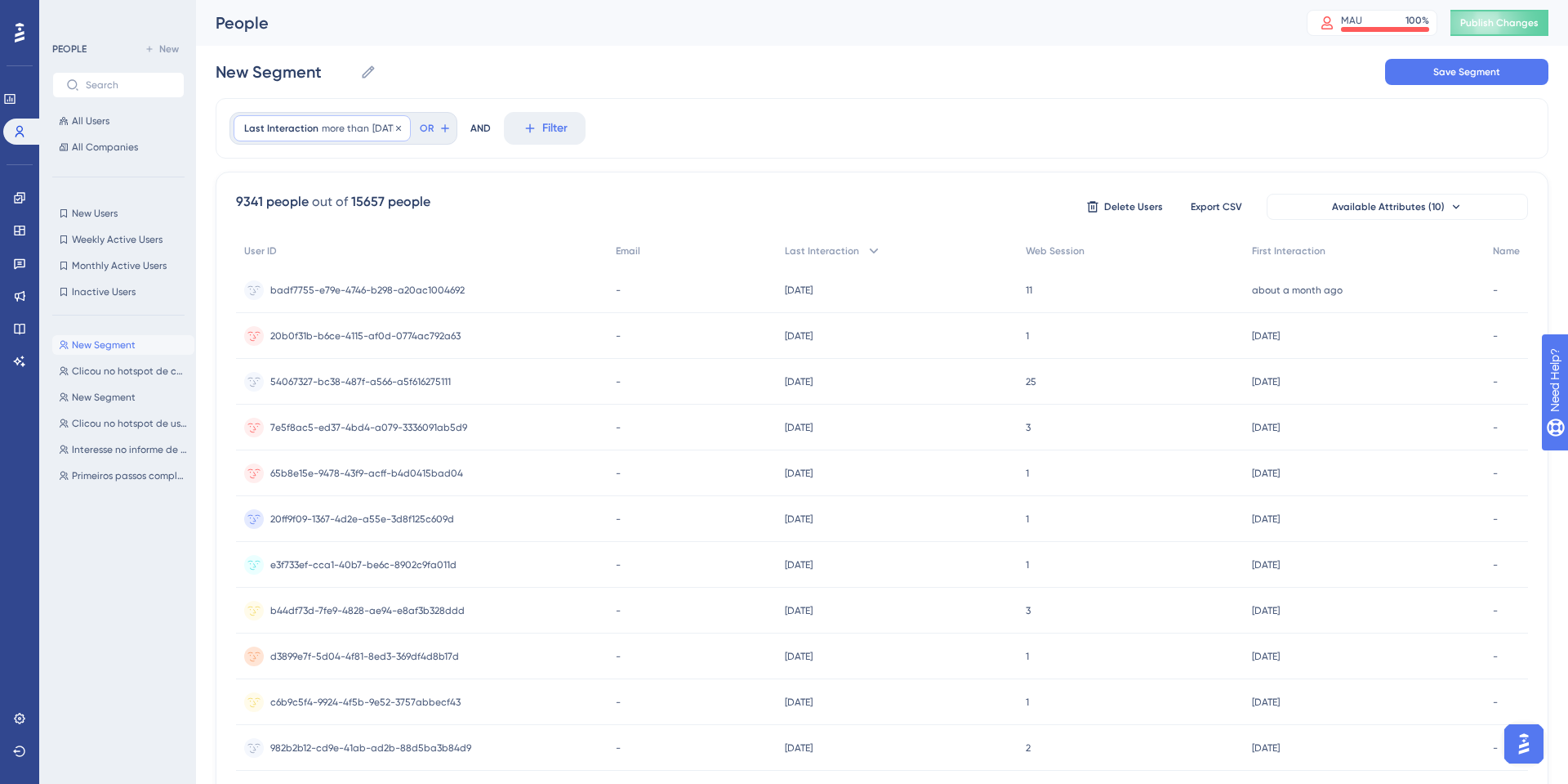
click at [316, 136] on div "Last Interaction more than [DATE] [DATE] Remove" at bounding box center [322, 128] width 177 height 26
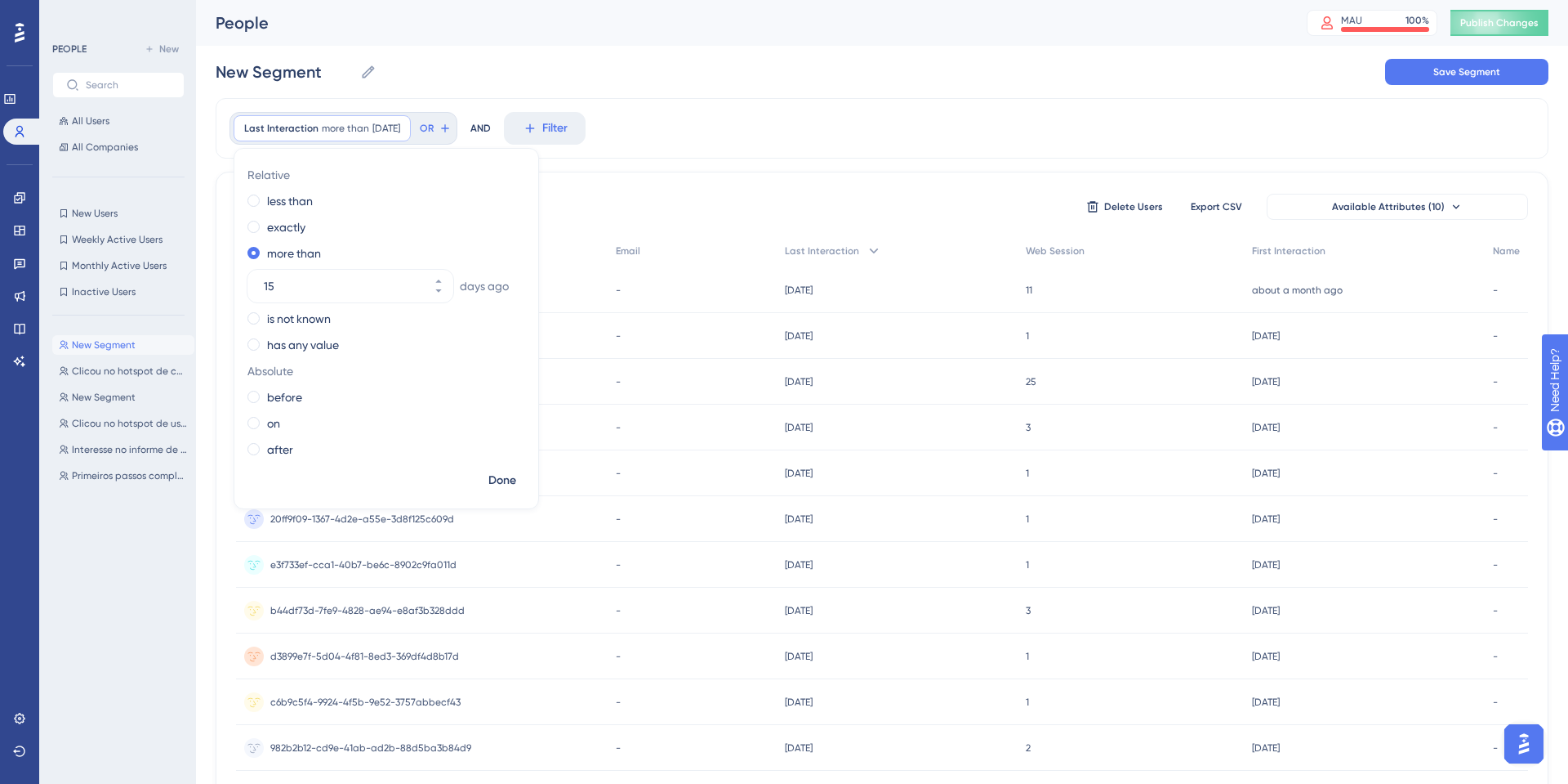
click at [703, 144] on div "Last Interaction more than [DATE] [DATE] Remove Relative less than exactly more…" at bounding box center [882, 128] width 1333 height 61
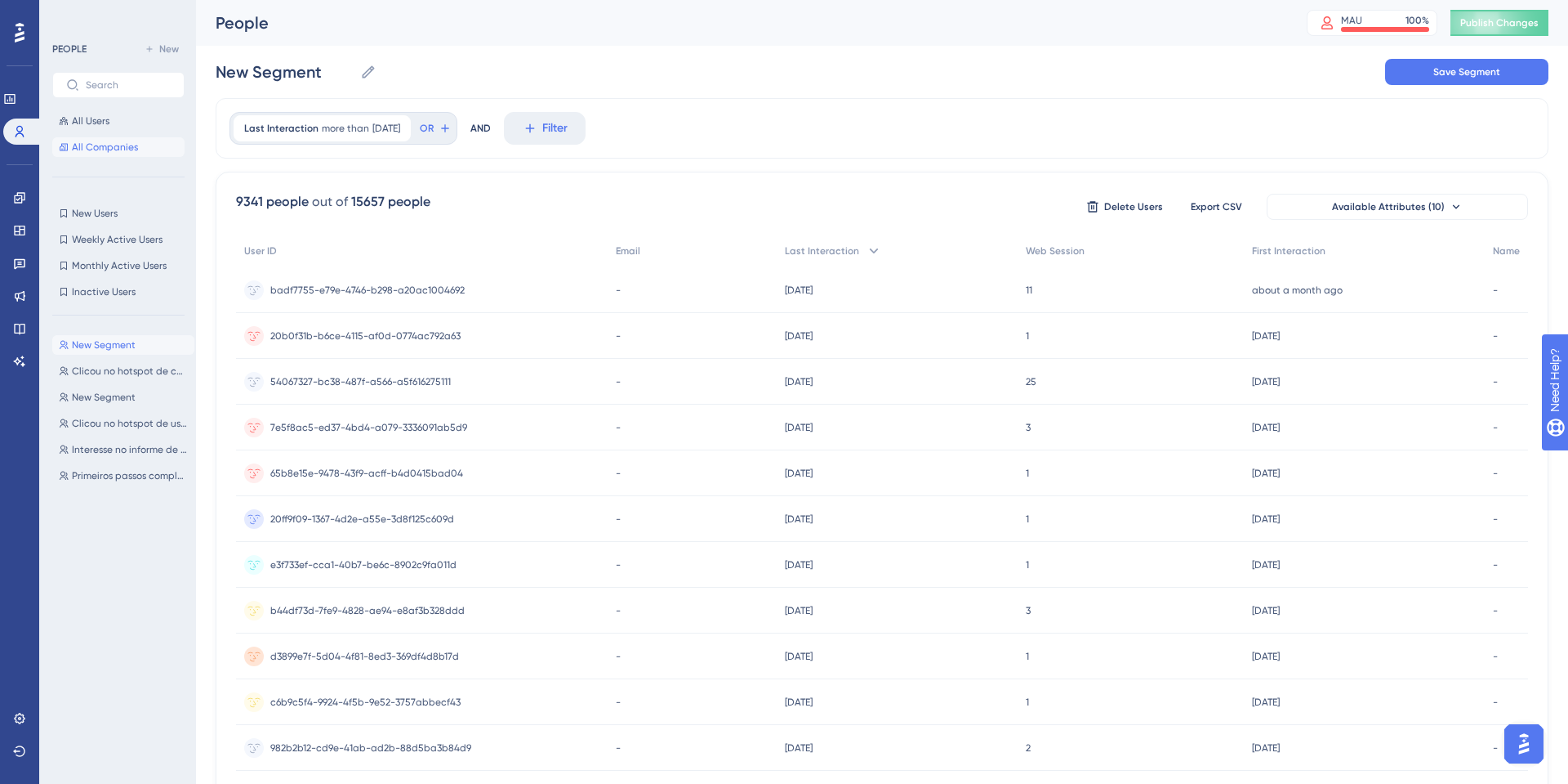
click at [119, 156] on button "All Companies" at bounding box center [118, 147] width 132 height 20
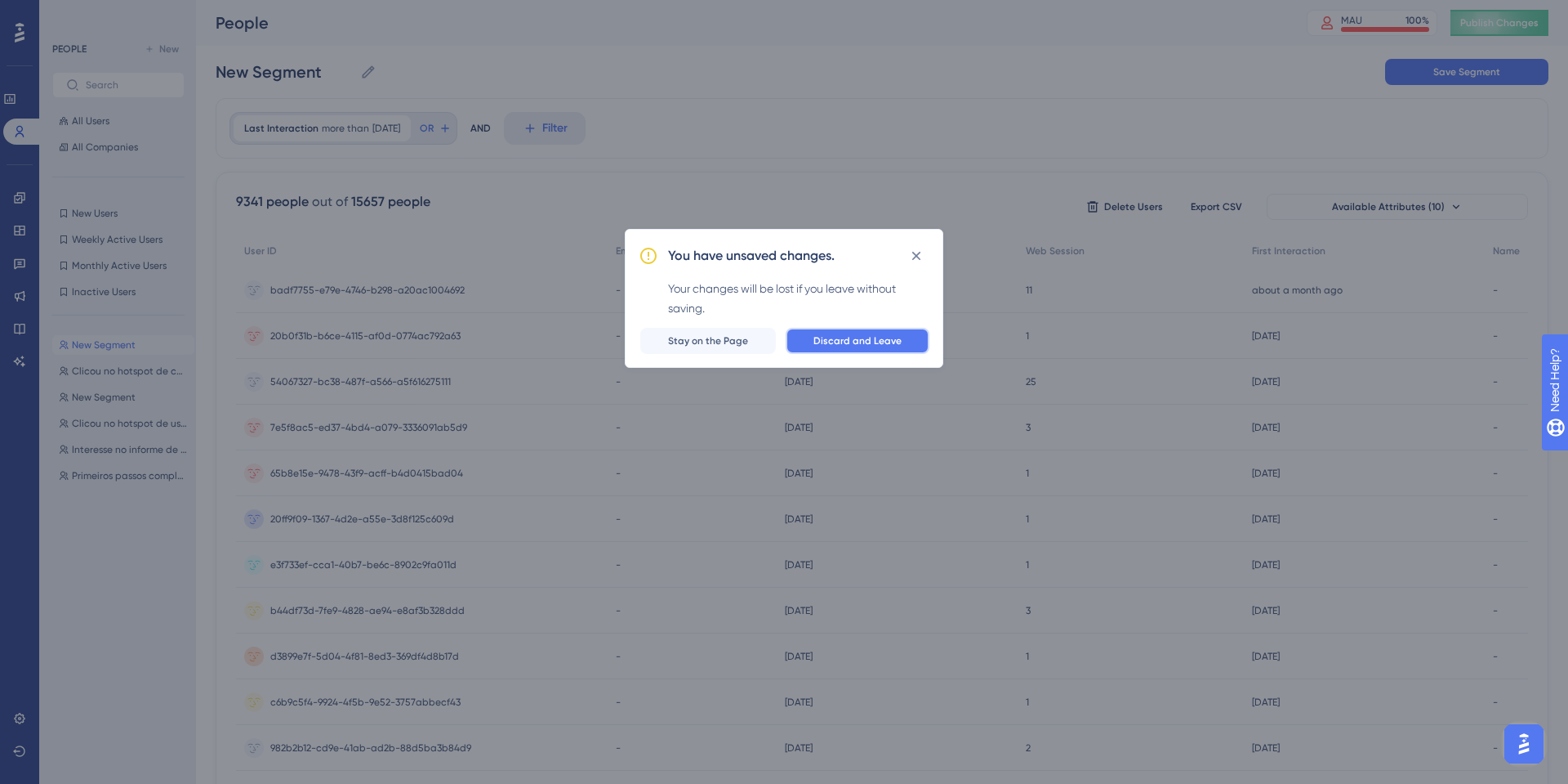
click at [886, 343] on span "Discard and Leave" at bounding box center [857, 341] width 88 height 13
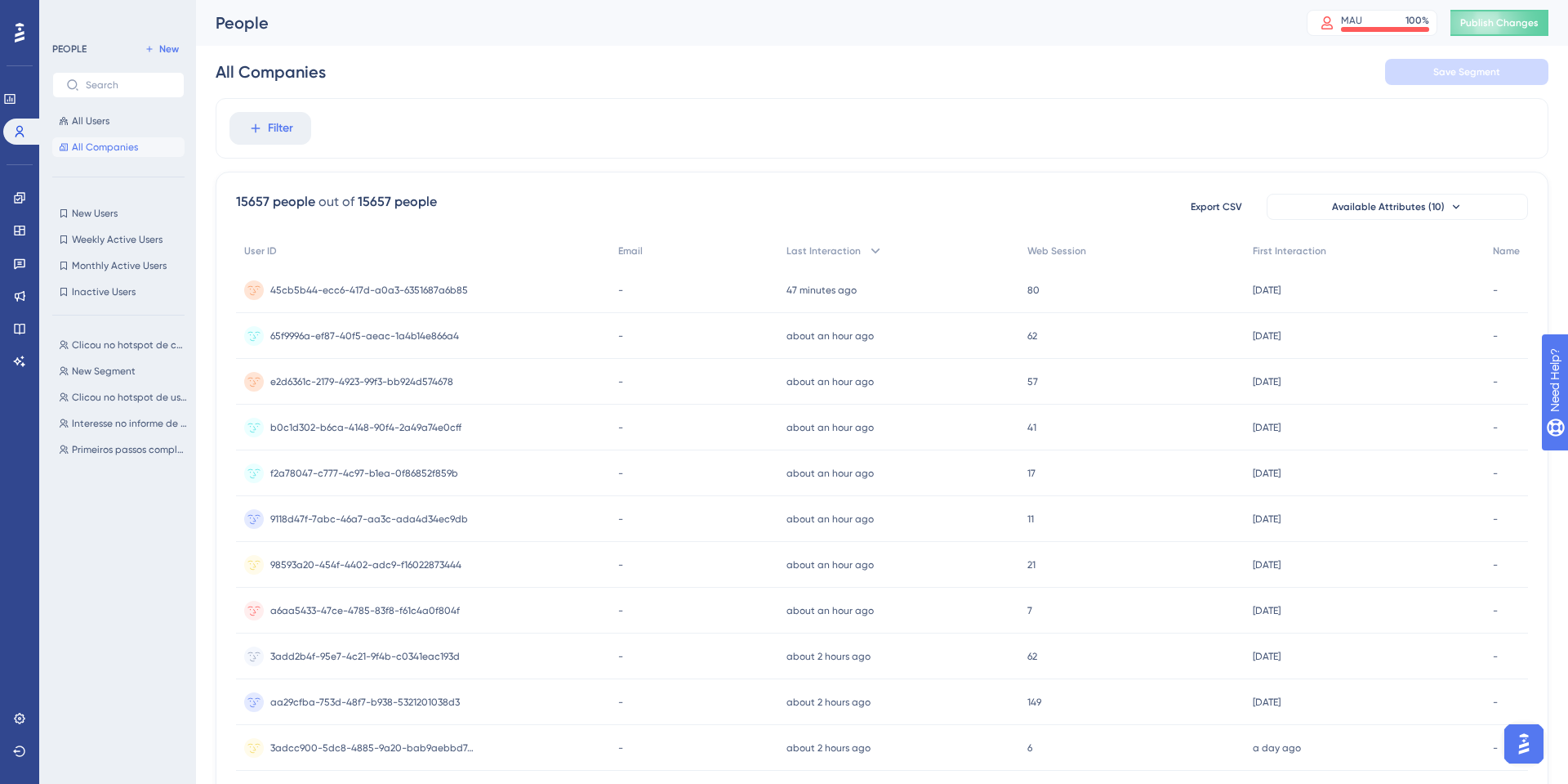
click at [125, 154] on button "All Companies" at bounding box center [118, 147] width 132 height 20
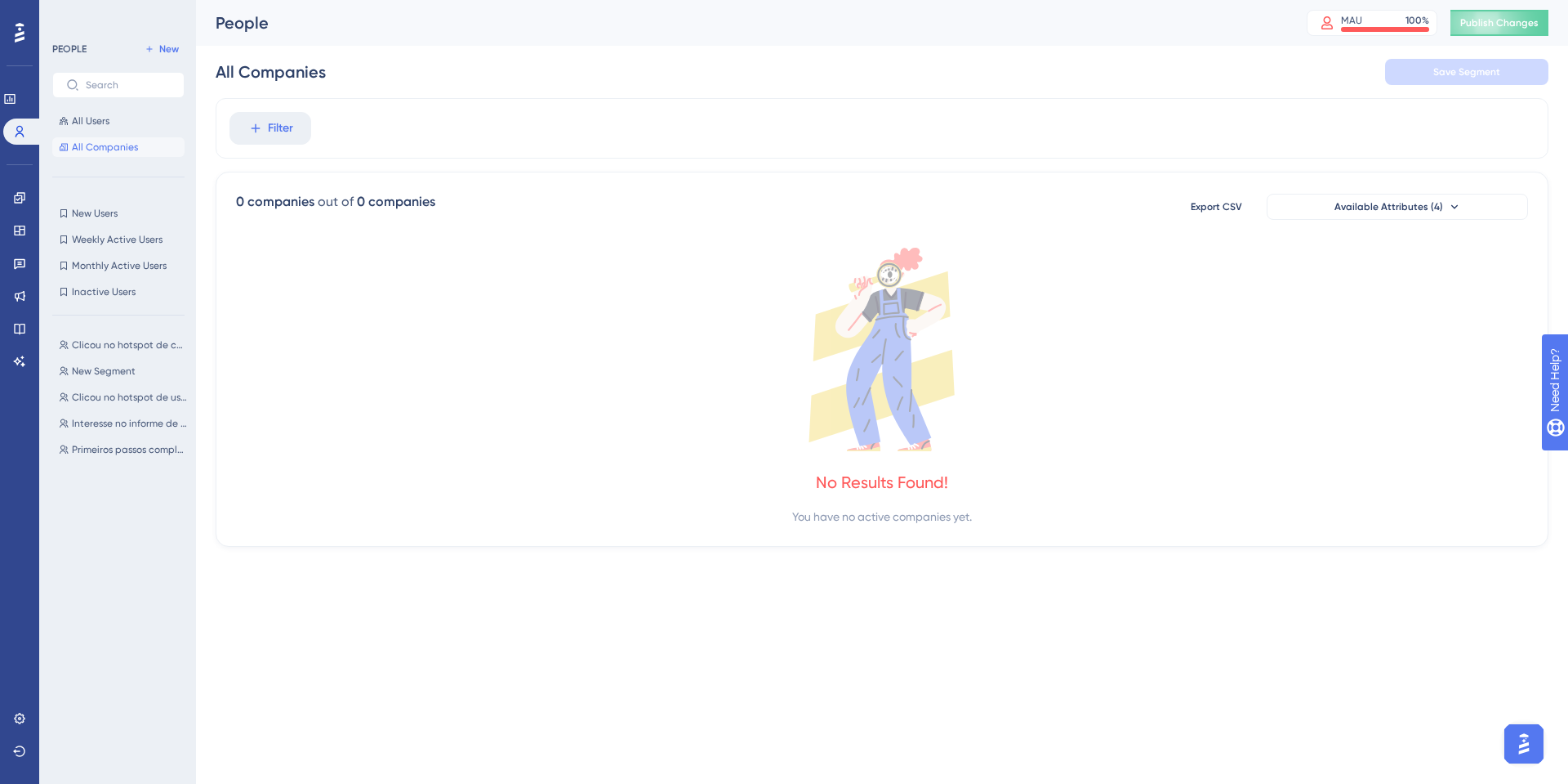
click at [86, 150] on span "All Companies" at bounding box center [105, 147] width 66 height 13
click at [298, 139] on button "Filter" at bounding box center [270, 128] width 81 height 33
click at [348, 340] on span "Last Company Interaction" at bounding box center [321, 348] width 136 height 20
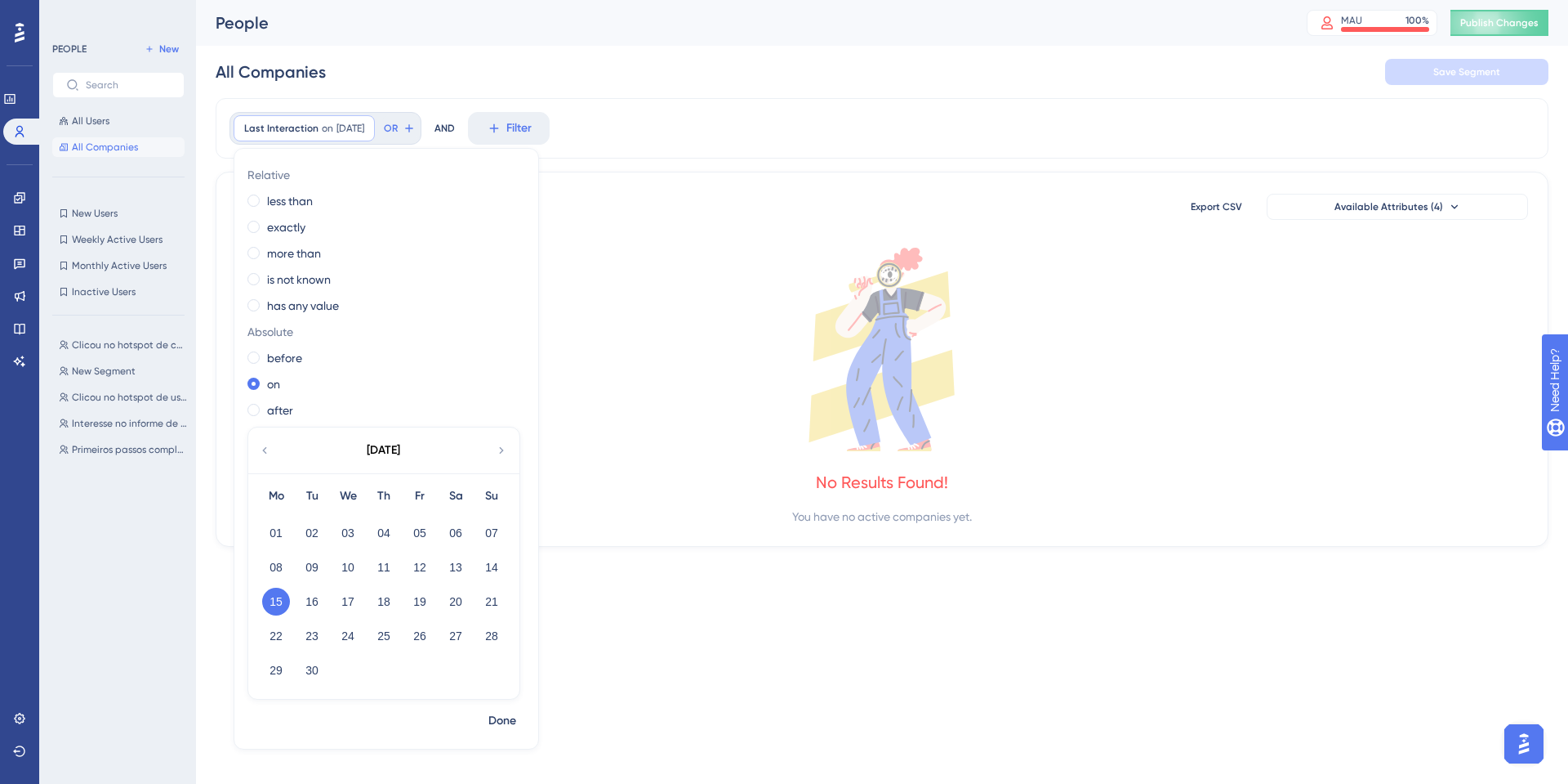
click at [698, 161] on div "Last Interaction on [DATE] [DATE] Remove Relative less than exactly more than i…" at bounding box center [882, 322] width 1333 height 449
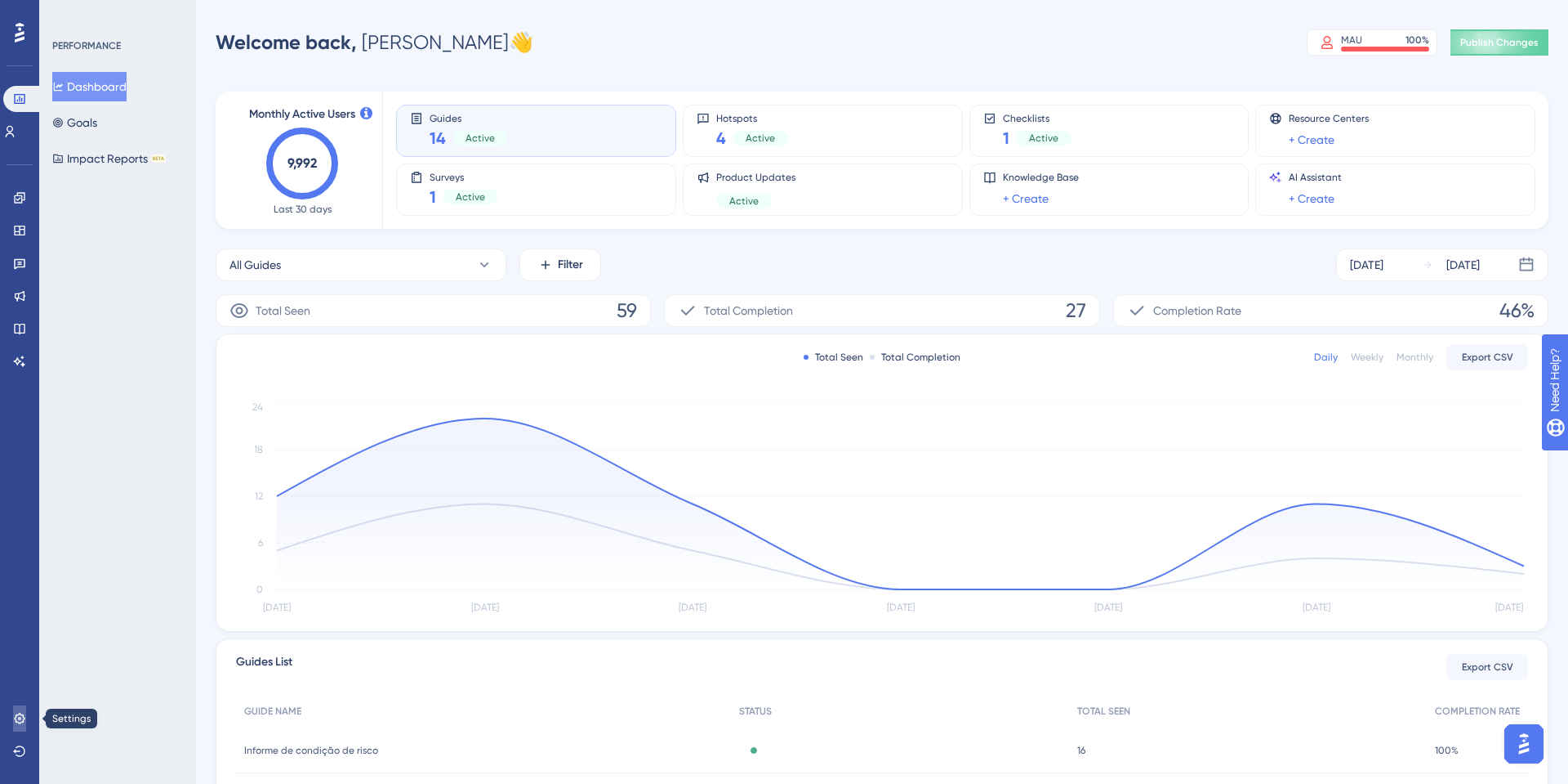
click at [26, 709] on link at bounding box center [20, 718] width 13 height 26
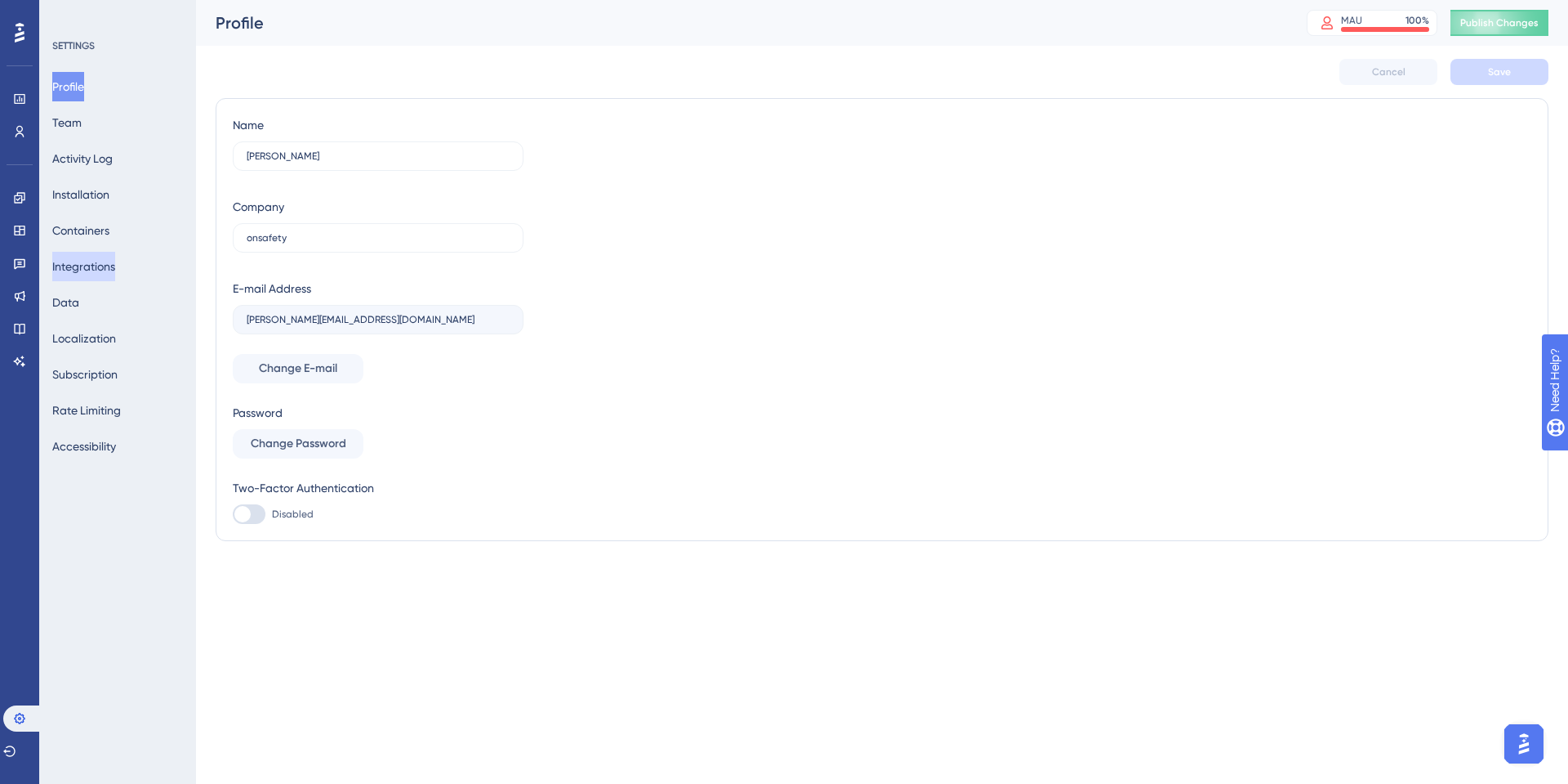
click at [115, 254] on button "Integrations" at bounding box center [83, 266] width 63 height 29
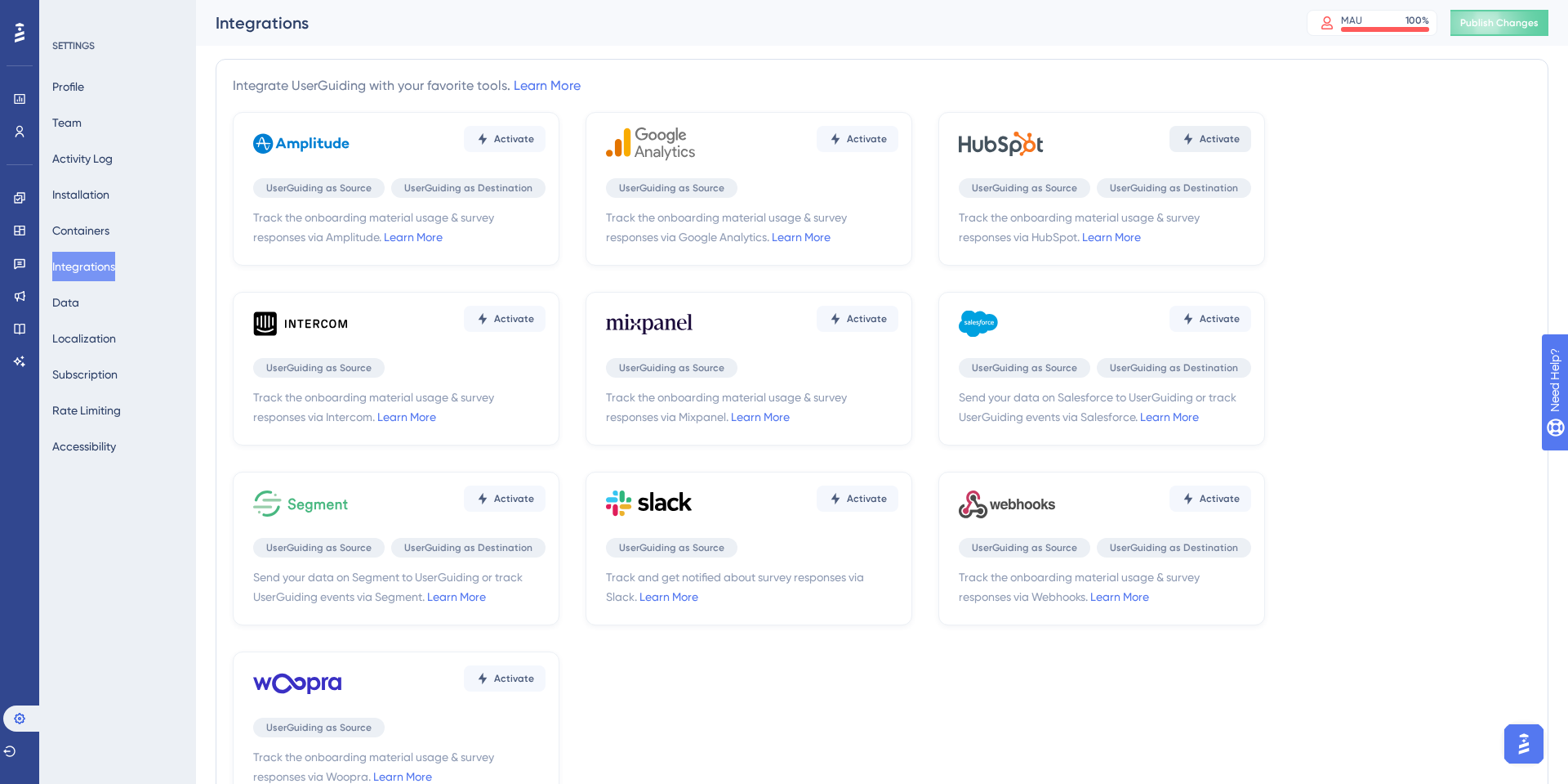
click at [1215, 144] on span "Activate" at bounding box center [1220, 139] width 40 height 13
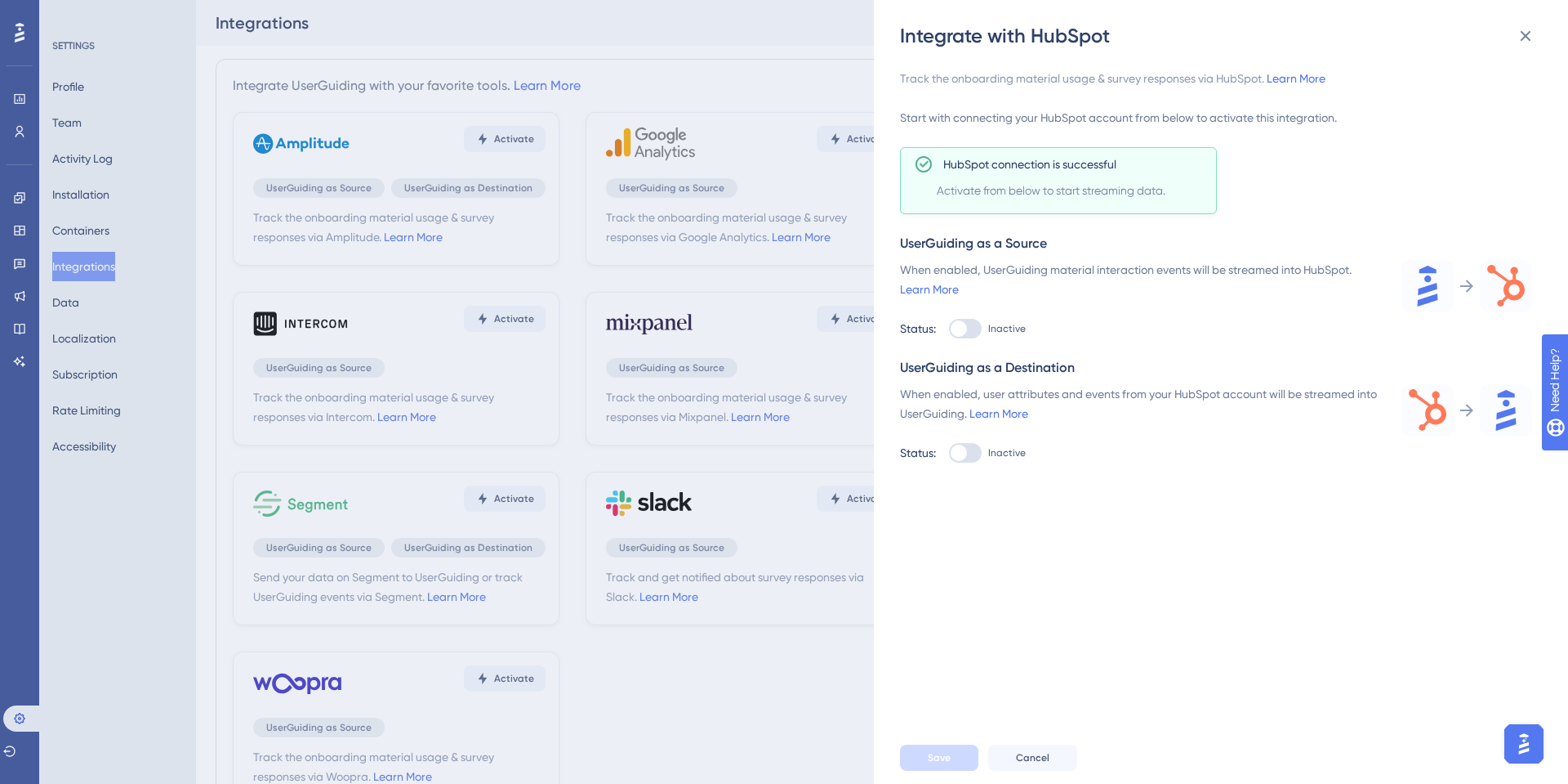
click at [959, 312] on div "When enabled, UserGuiding material interaction events will be streamed into Hub…" at bounding box center [1141, 299] width 482 height 79
click at [965, 346] on div "Track the onboarding material usage & survey responses via HubSpot. Learn More …" at bounding box center [1216, 265] width 632 height 394
click at [972, 320] on div at bounding box center [965, 328] width 33 height 20
click at [949, 329] on input "Inactive" at bounding box center [948, 329] width 1 height 1
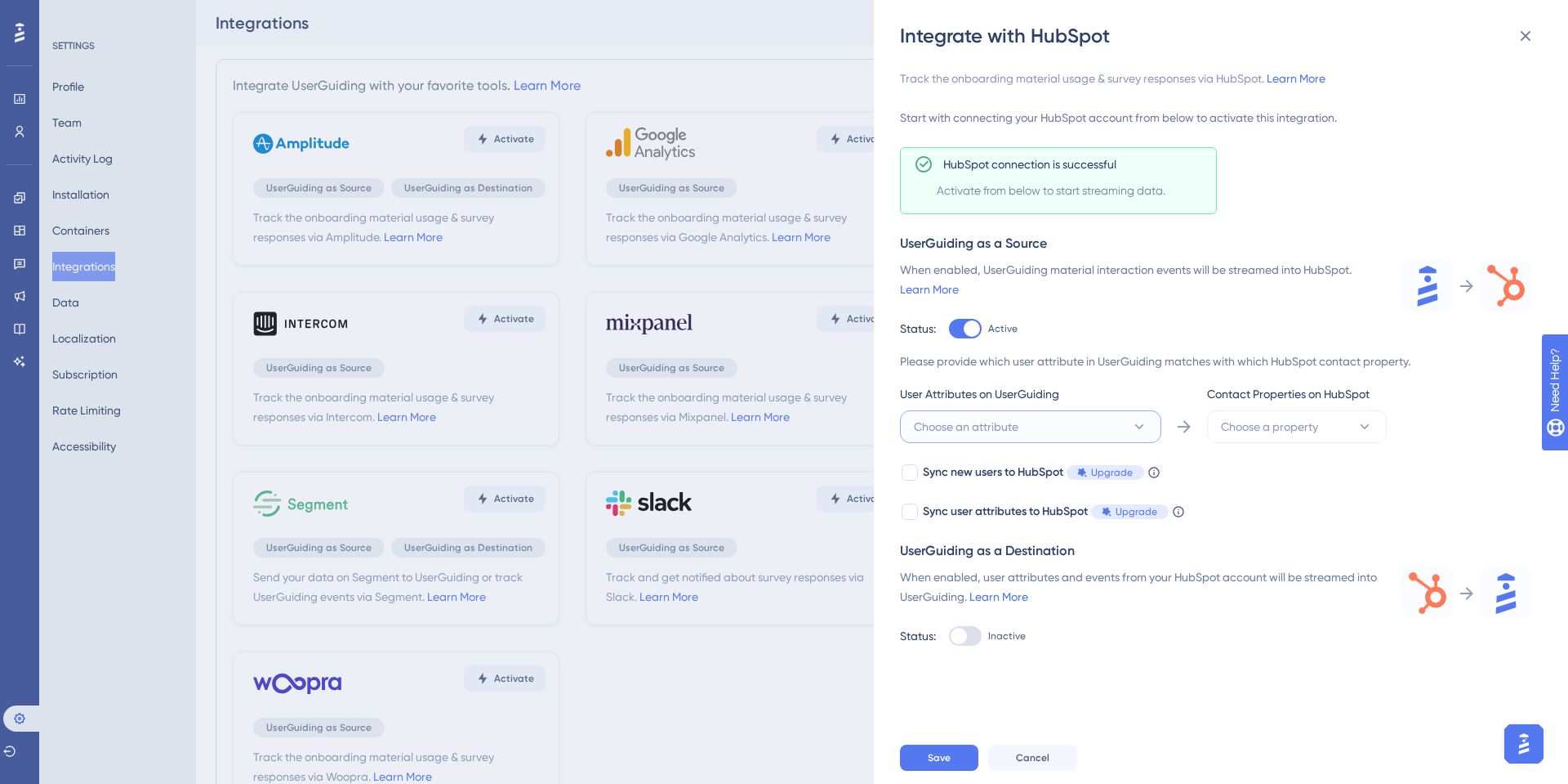
click at [1028, 432] on button "Choose an attribute" at bounding box center [1031, 426] width 261 height 33
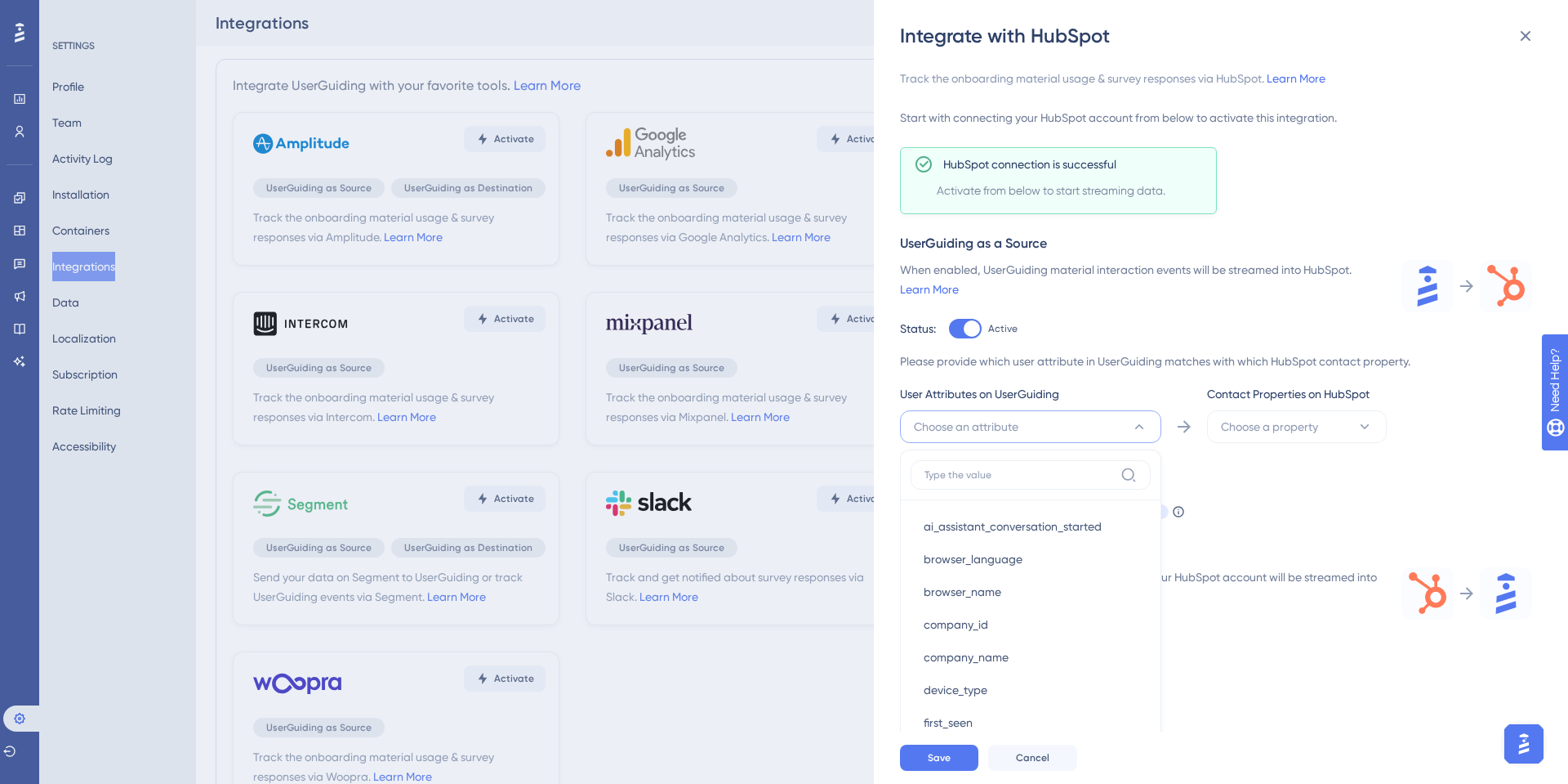
scroll to position [221, 0]
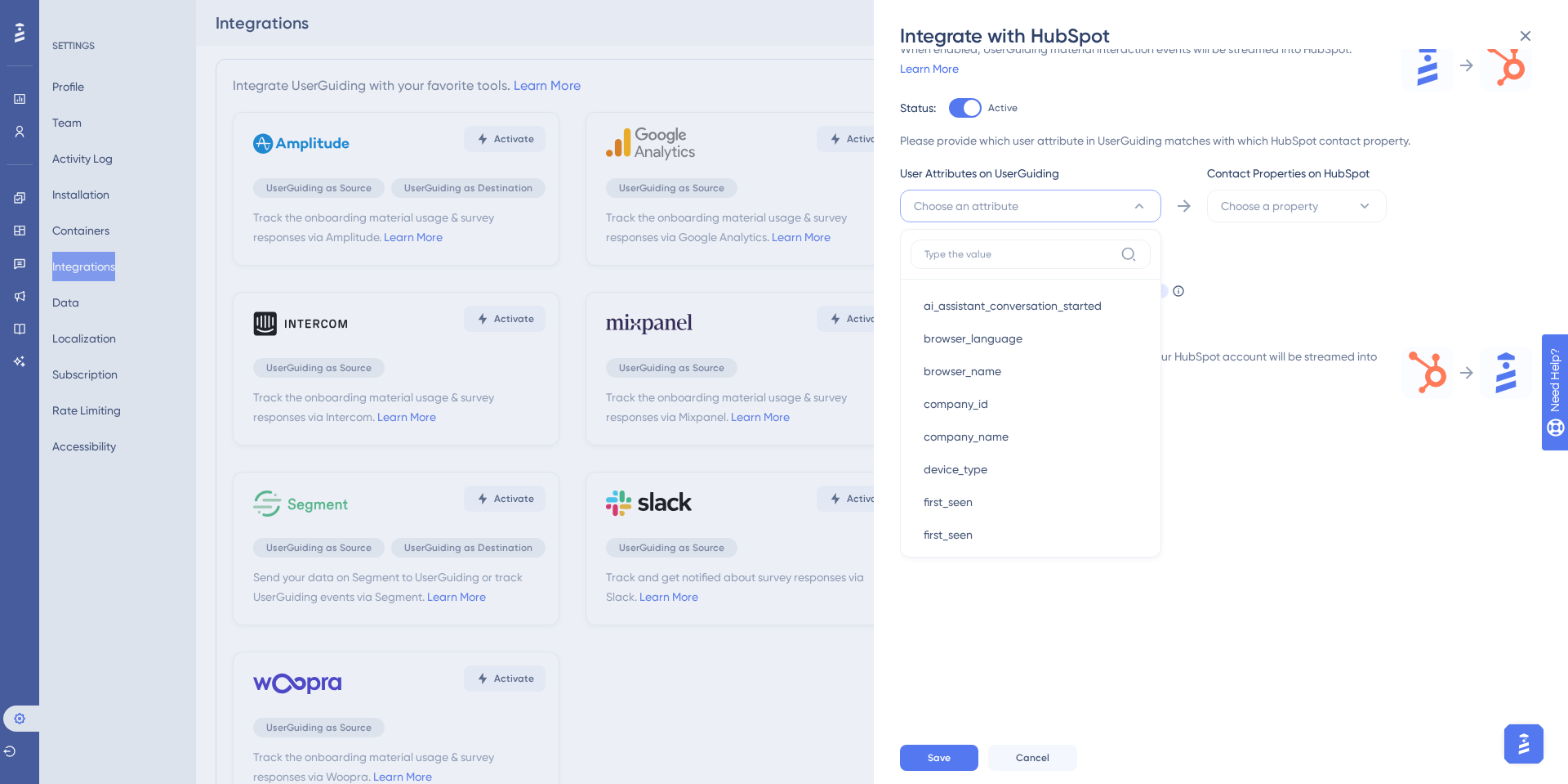
click at [1206, 626] on div "Track the onboarding material usage & survey responses via HubSpot. Learn More …" at bounding box center [1229, 390] width 658 height 683
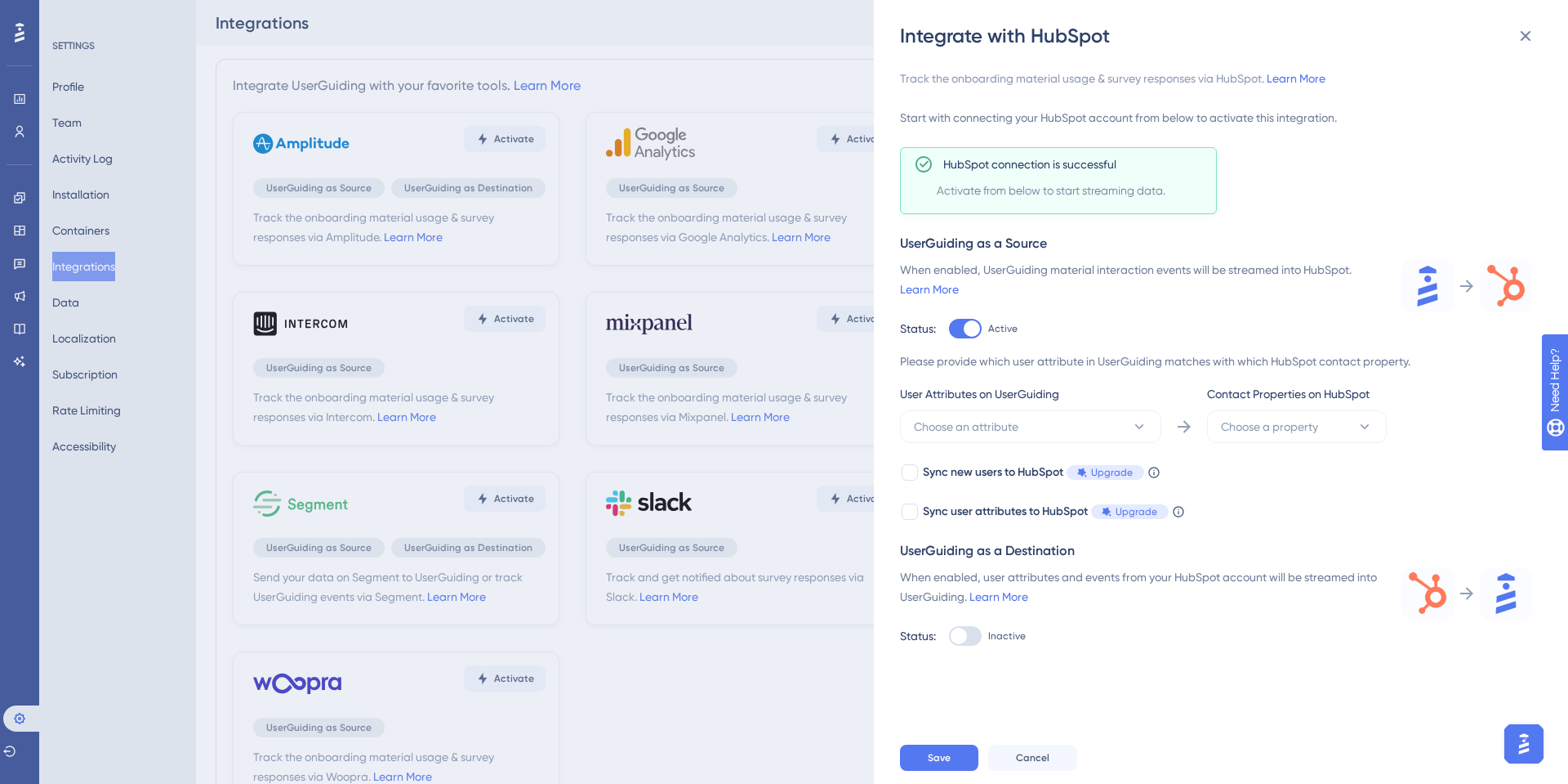
scroll to position [0, 0]
click at [965, 336] on div at bounding box center [965, 328] width 33 height 20
click at [949, 330] on input "Active" at bounding box center [948, 329] width 1 height 1
checkbox input "false"
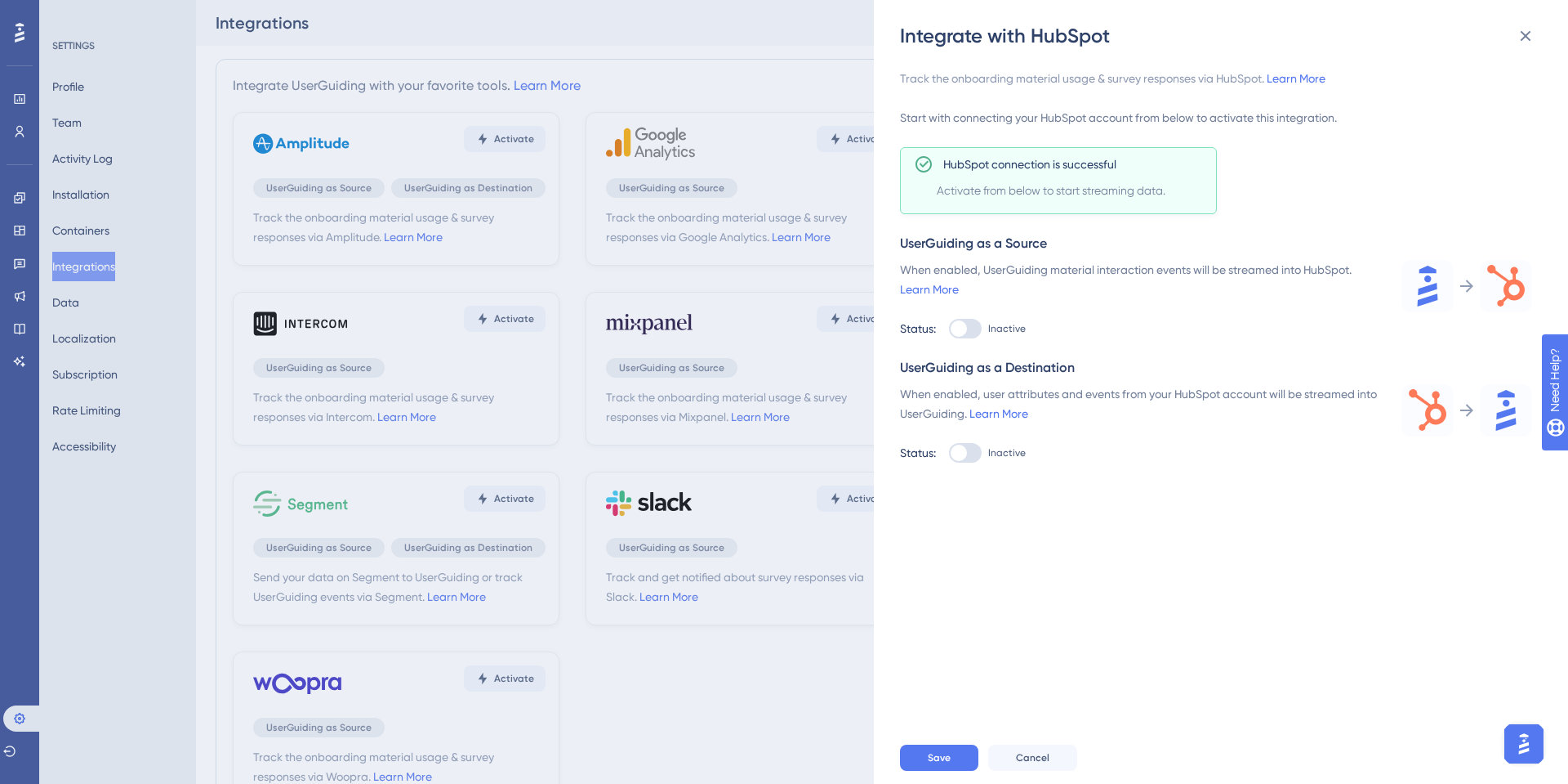
click at [952, 452] on div at bounding box center [959, 452] width 16 height 16
click at [949, 452] on input "Inactive" at bounding box center [948, 452] width 1 height 1
checkbox input "true"
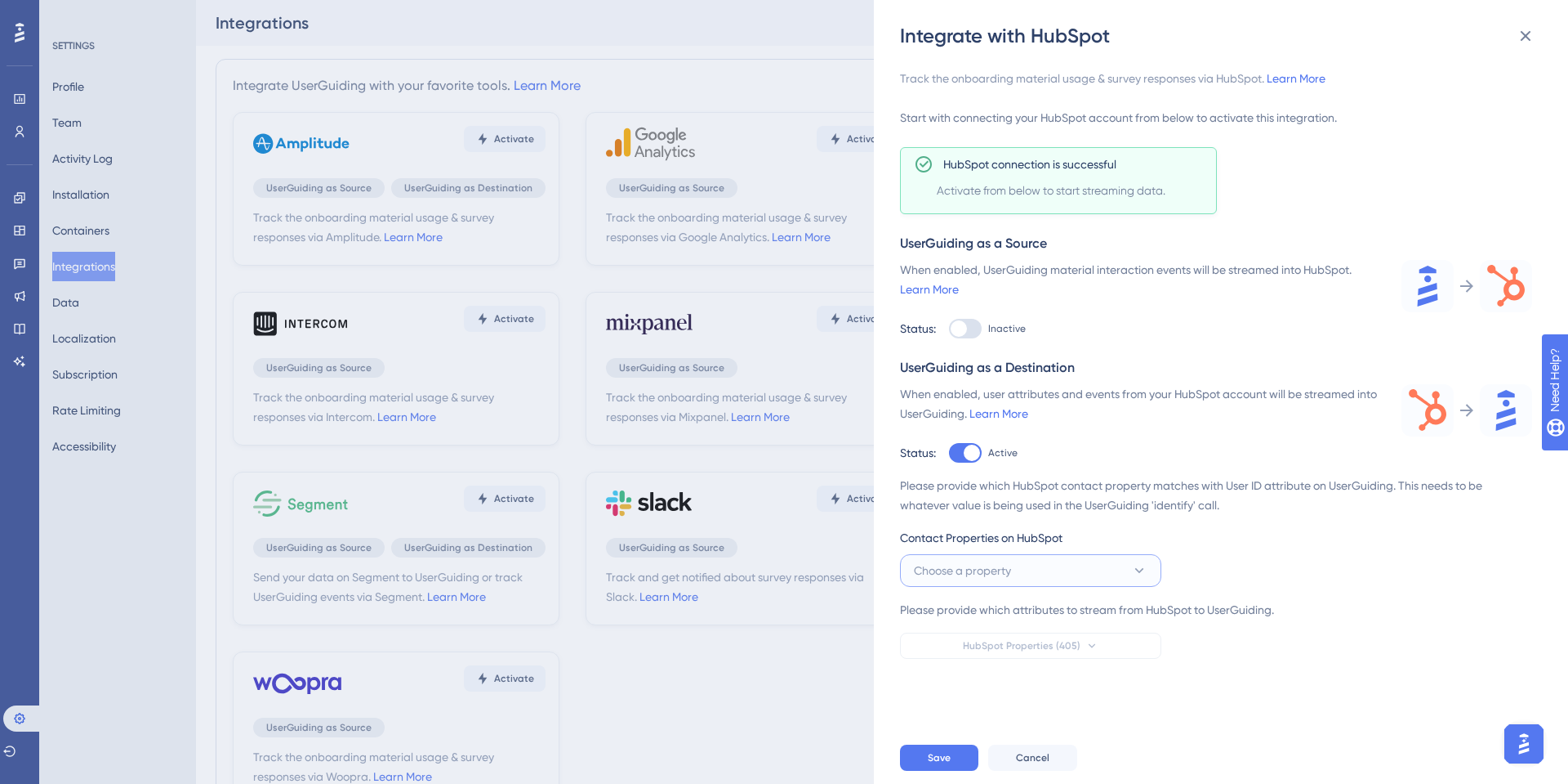
click at [971, 581] on button "Choose a property" at bounding box center [1031, 570] width 261 height 33
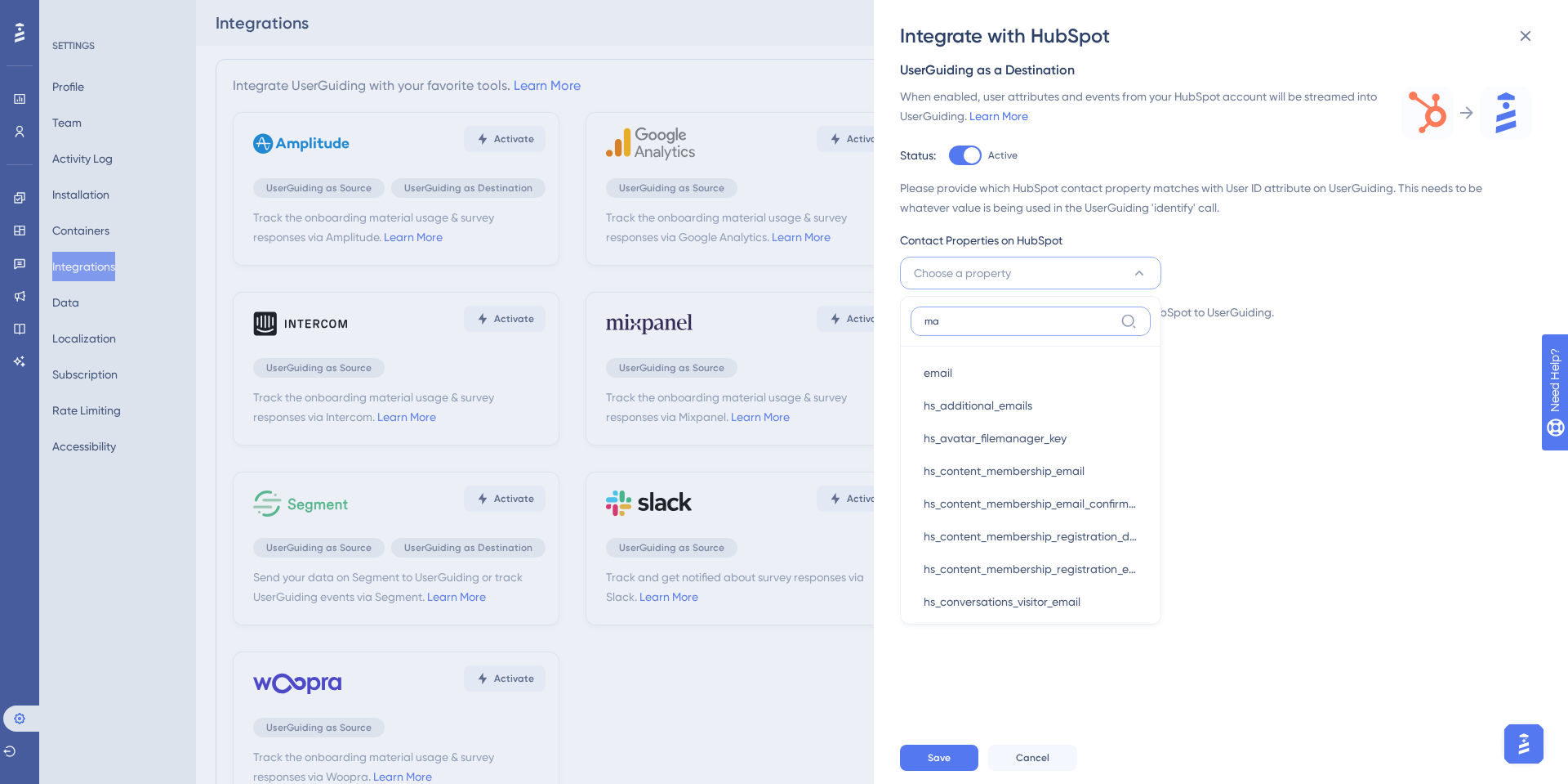
type input "m"
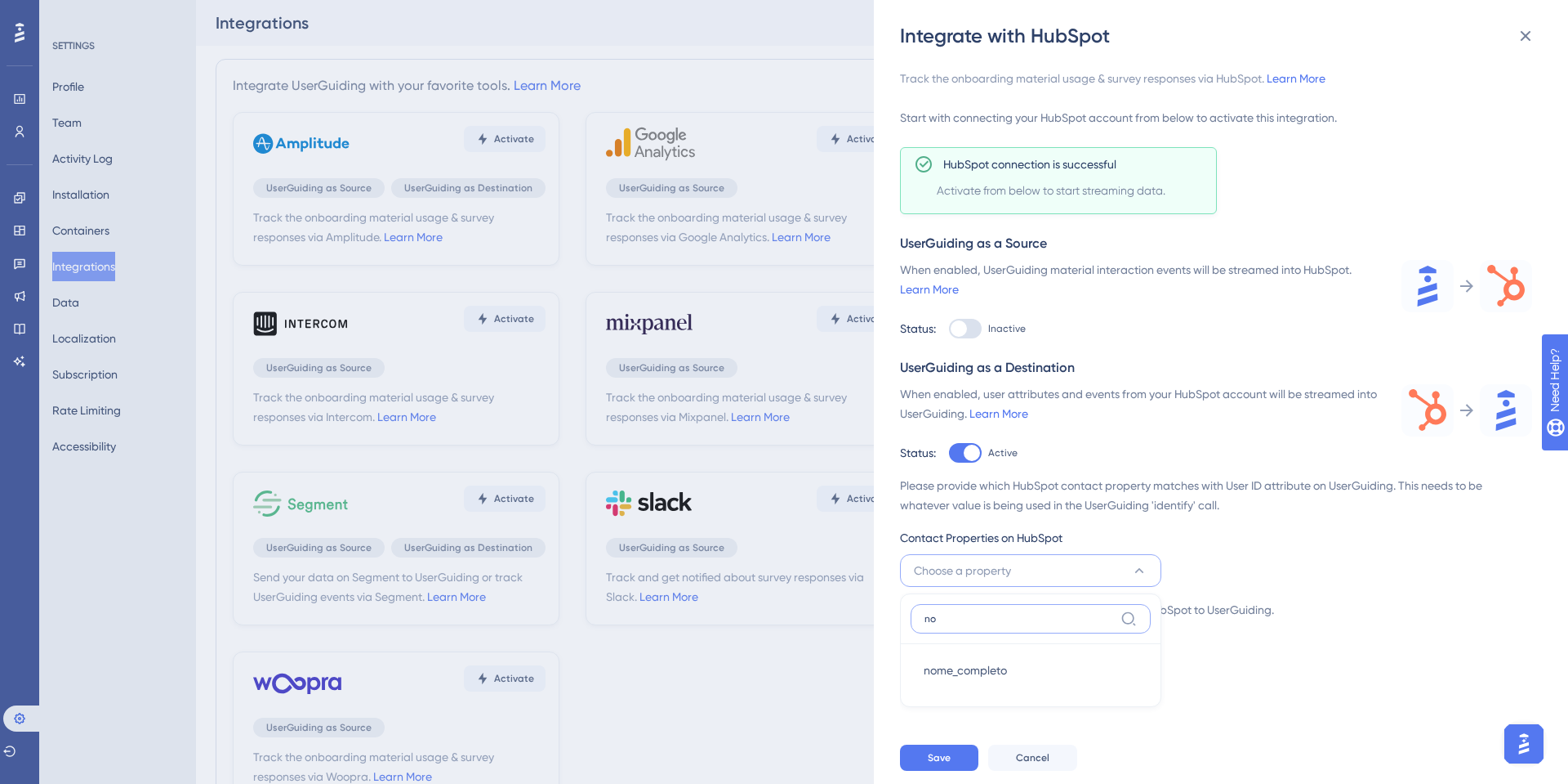
type input "n"
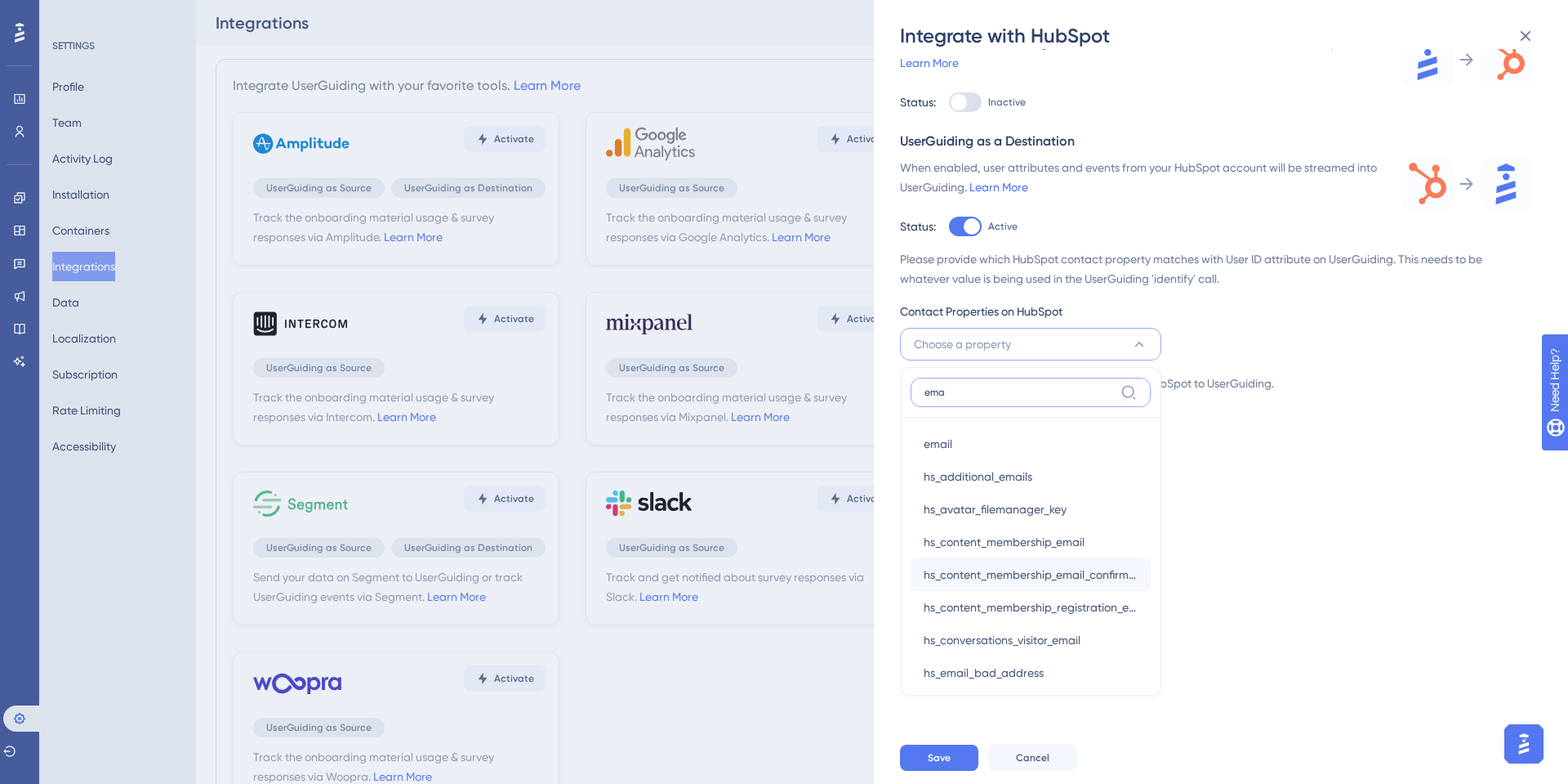
scroll to position [234, 0]
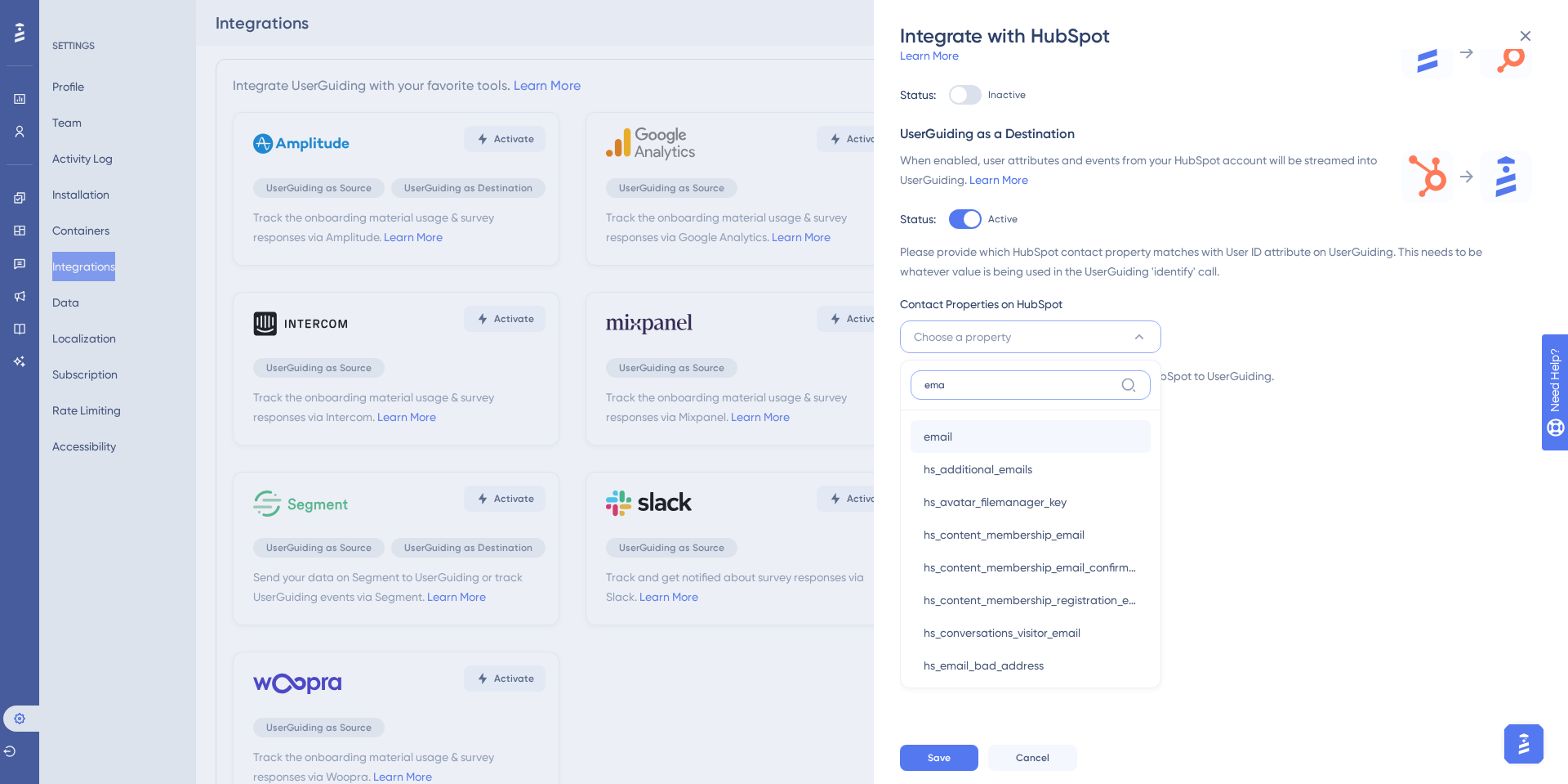
type input "ema"
click at [989, 438] on div "email email" at bounding box center [1031, 436] width 214 height 33
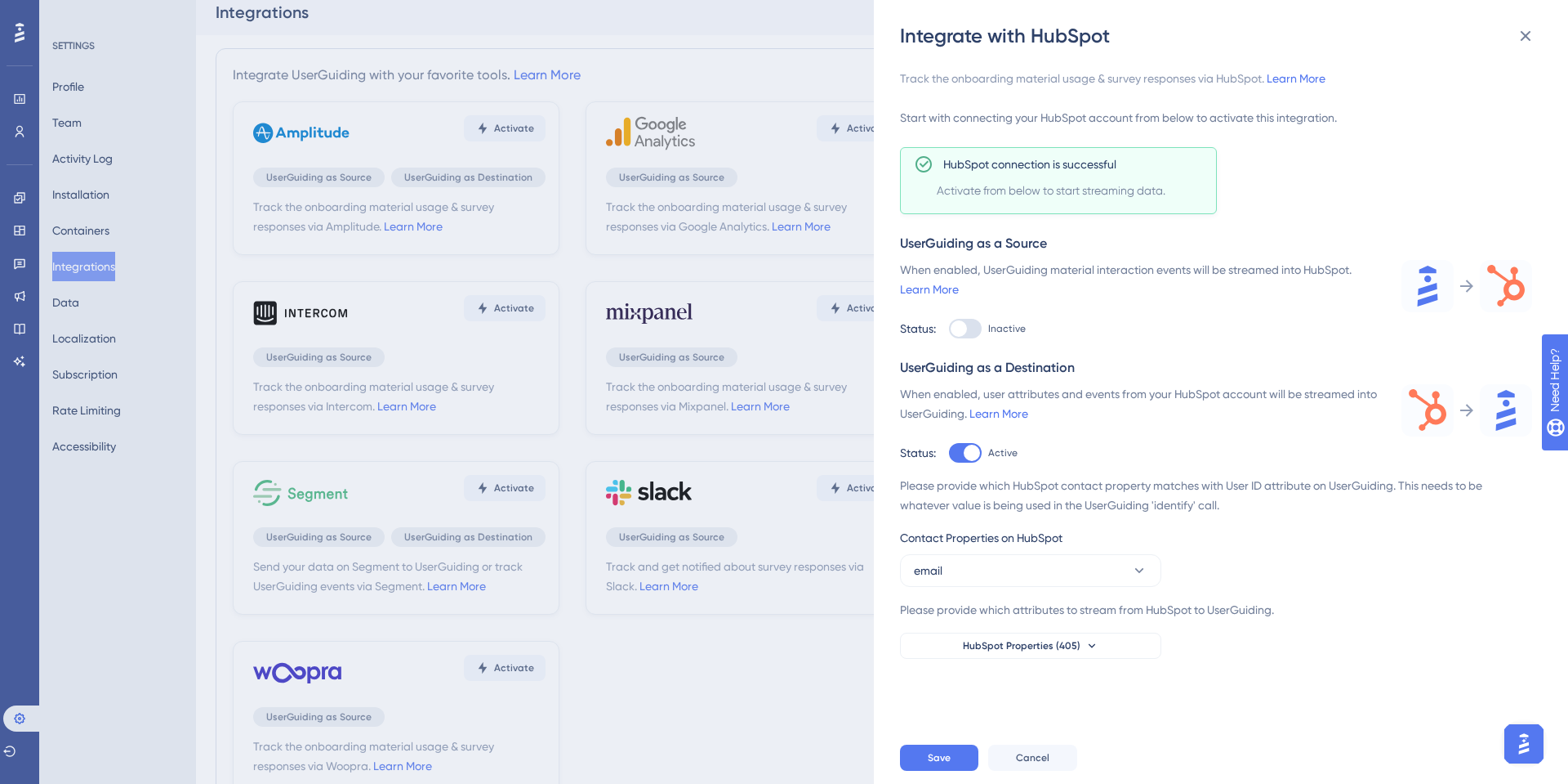
scroll to position [18, 0]
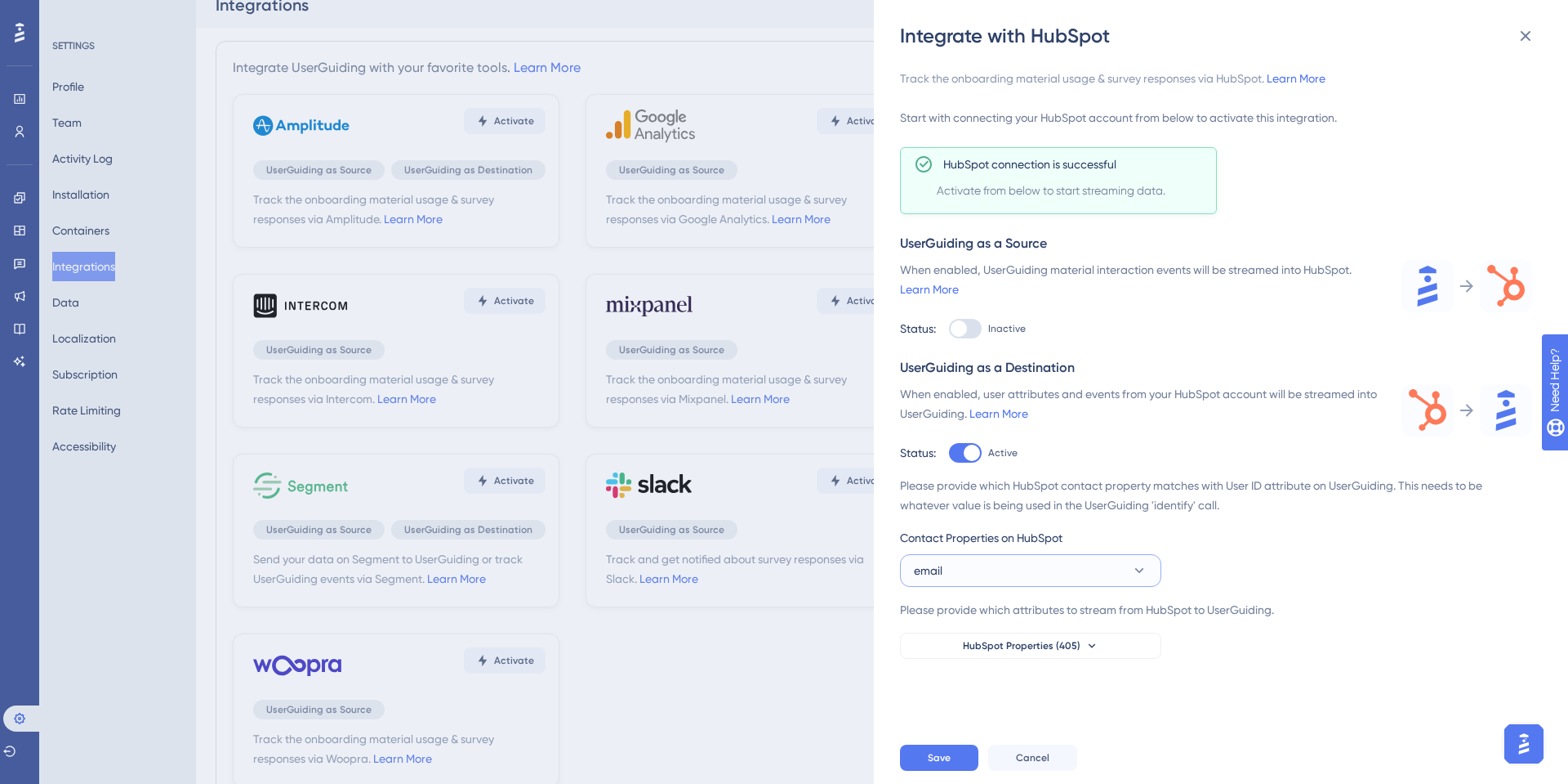
click at [992, 575] on button "email" at bounding box center [1031, 570] width 261 height 33
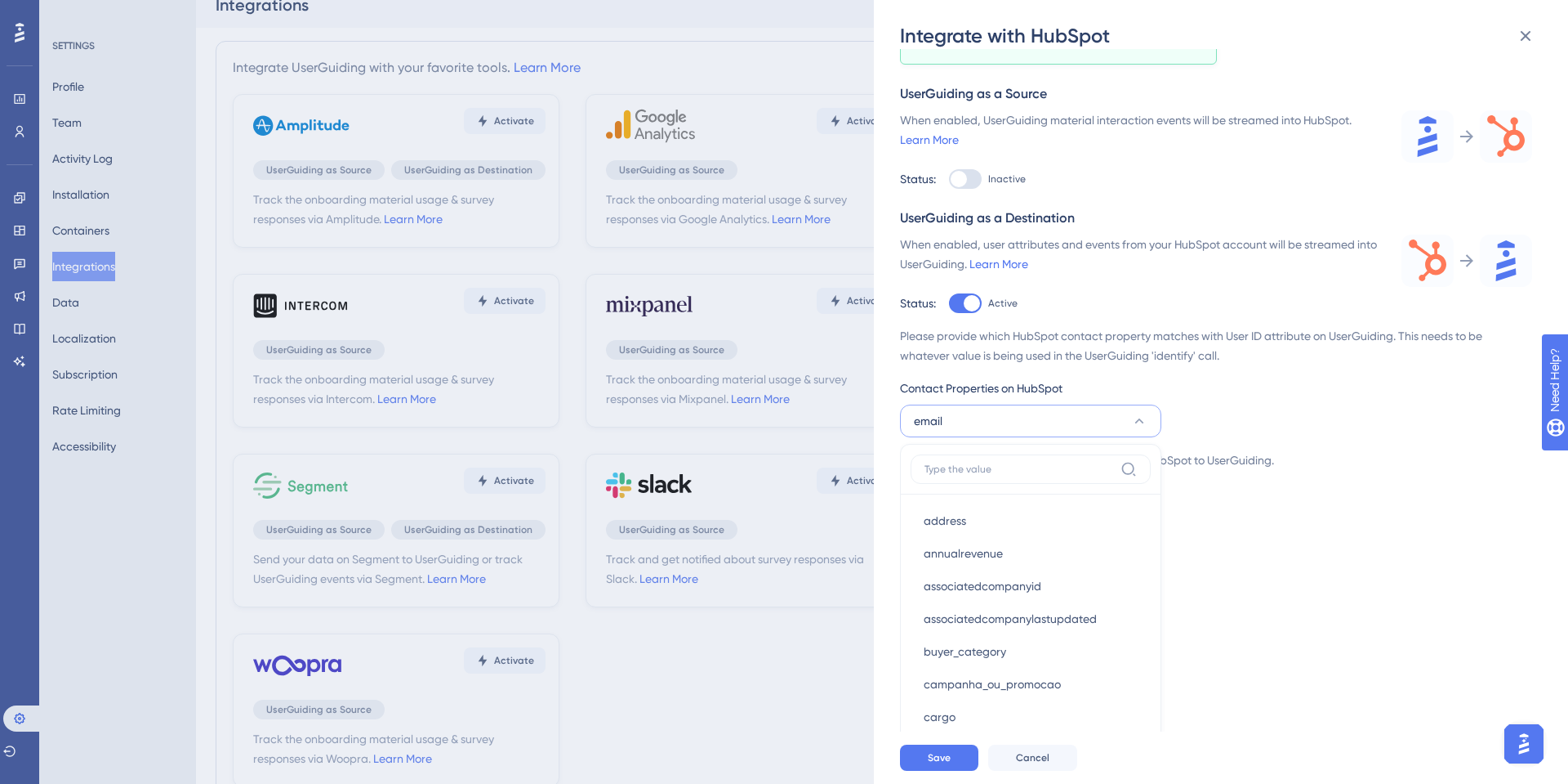
click at [1027, 410] on button "email" at bounding box center [1031, 421] width 261 height 33
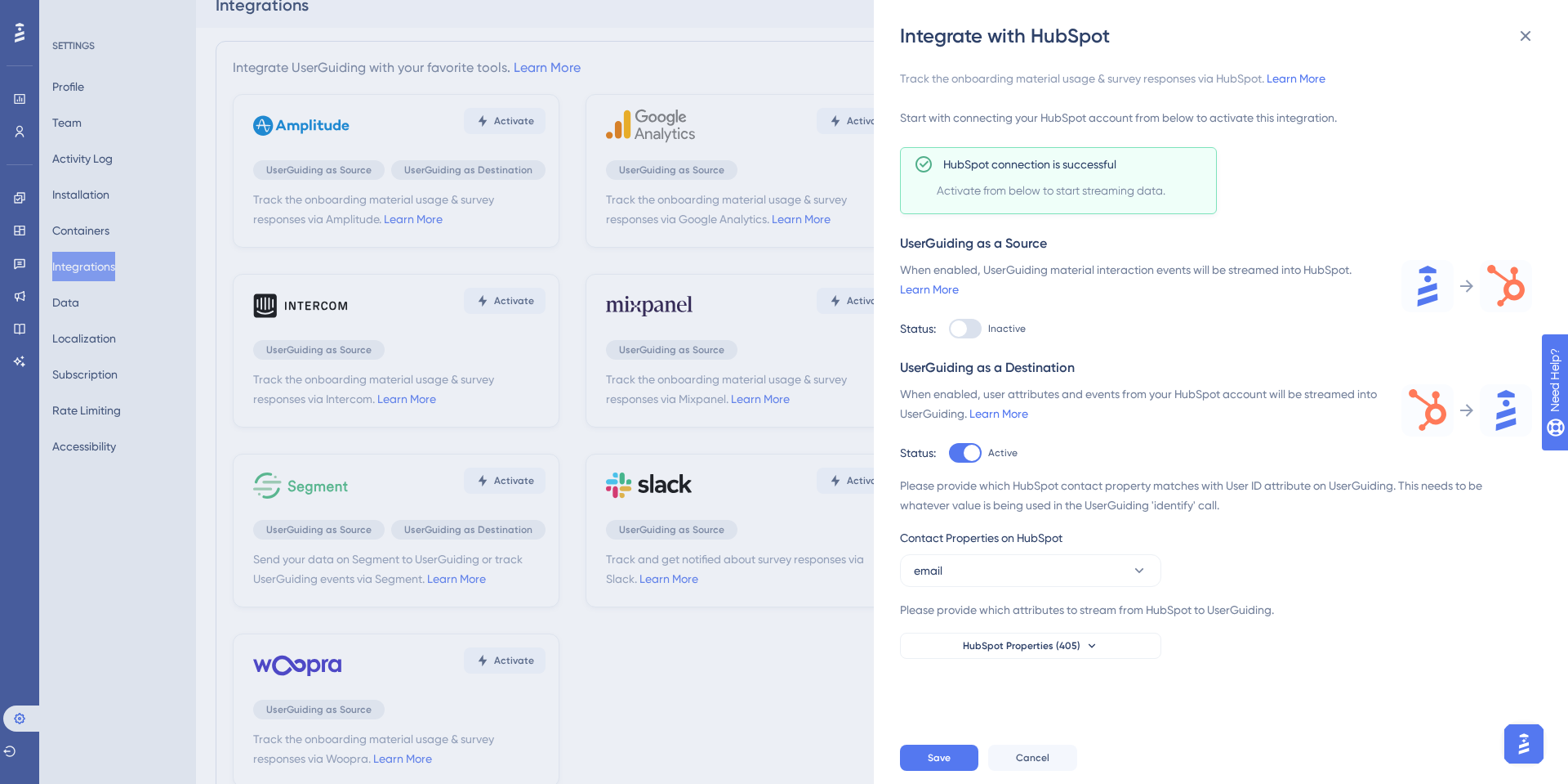
click at [1430, 498] on div "Please provide which HubSpot contact property matches with User ID attribute on…" at bounding box center [1216, 496] width 632 height 39
click at [1081, 643] on button "HubSpot Properties (405)" at bounding box center [1031, 645] width 261 height 26
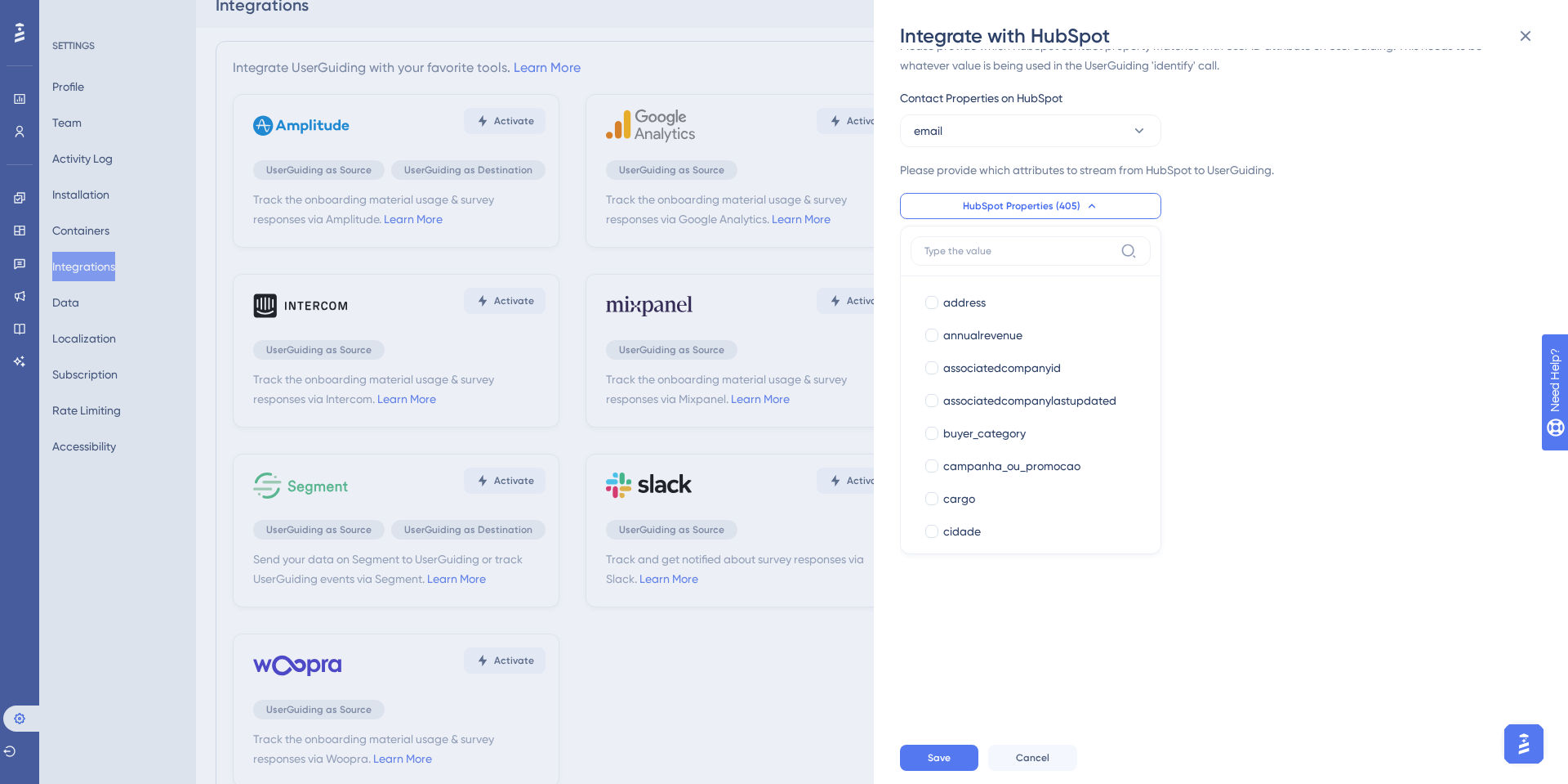
click at [1086, 200] on icon at bounding box center [1092, 206] width 13 height 13
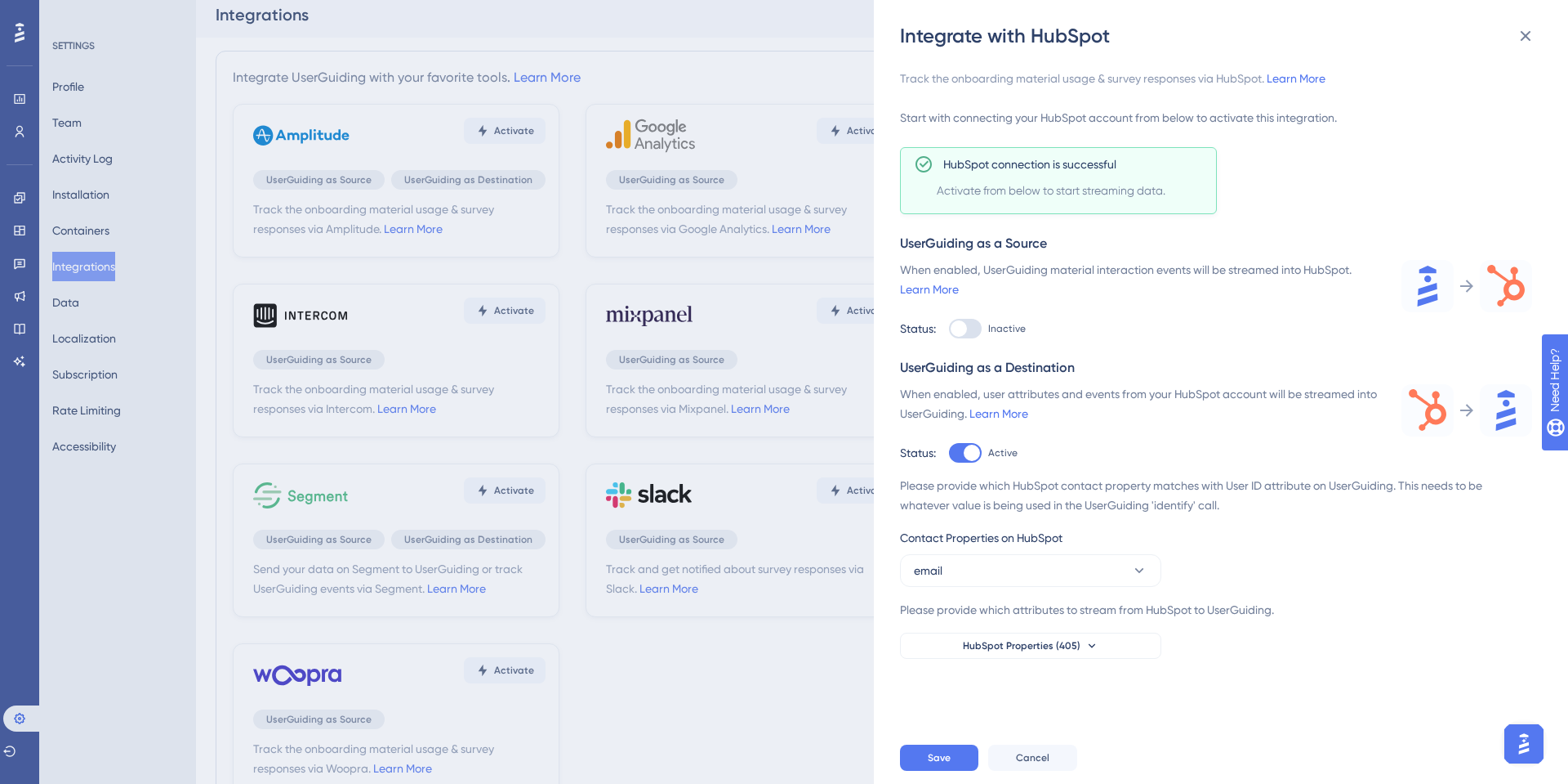
scroll to position [0, 0]
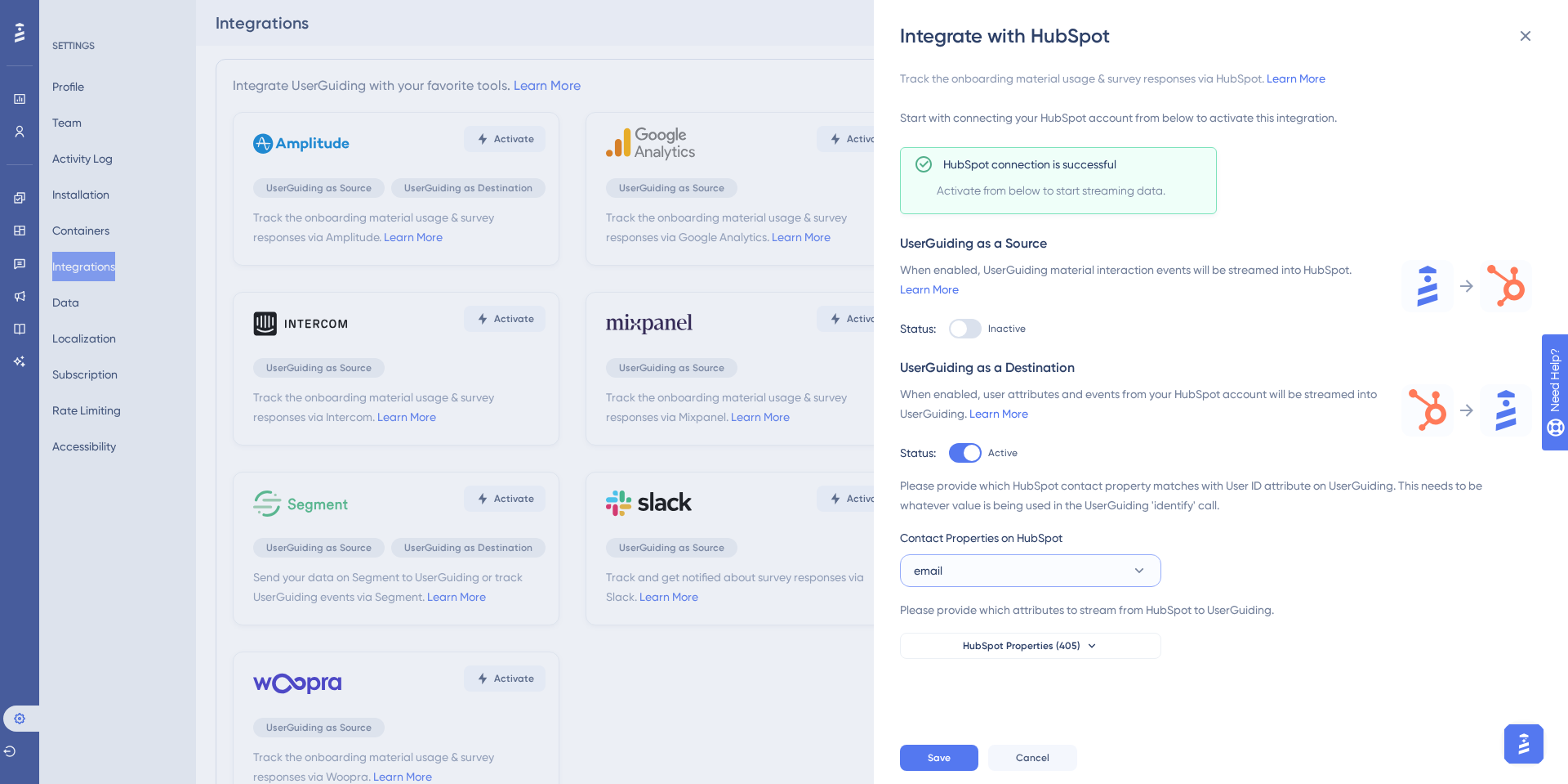
click at [945, 567] on button "email" at bounding box center [1031, 570] width 261 height 33
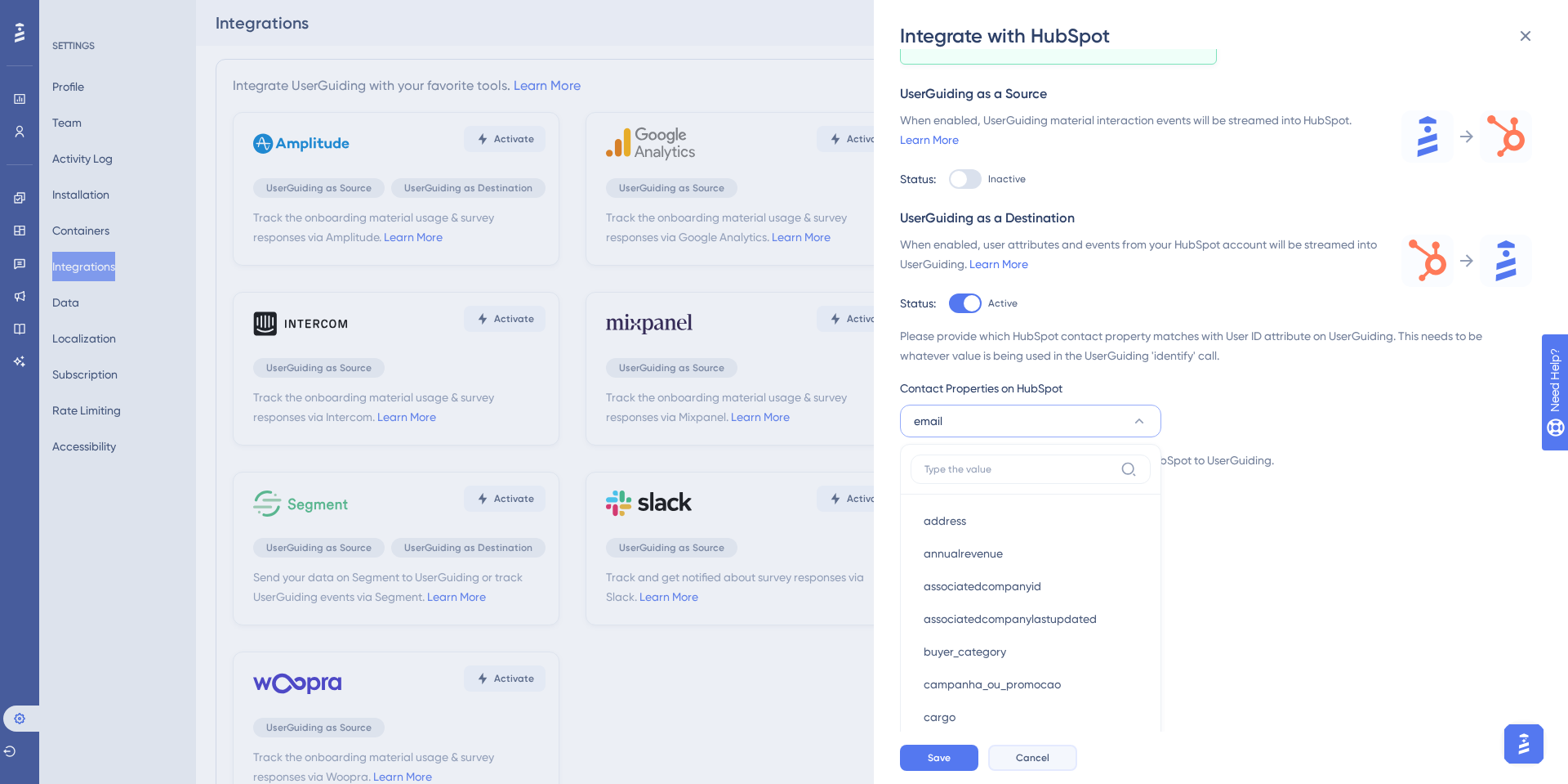
click at [1011, 752] on button "Cancel" at bounding box center [1033, 758] width 89 height 26
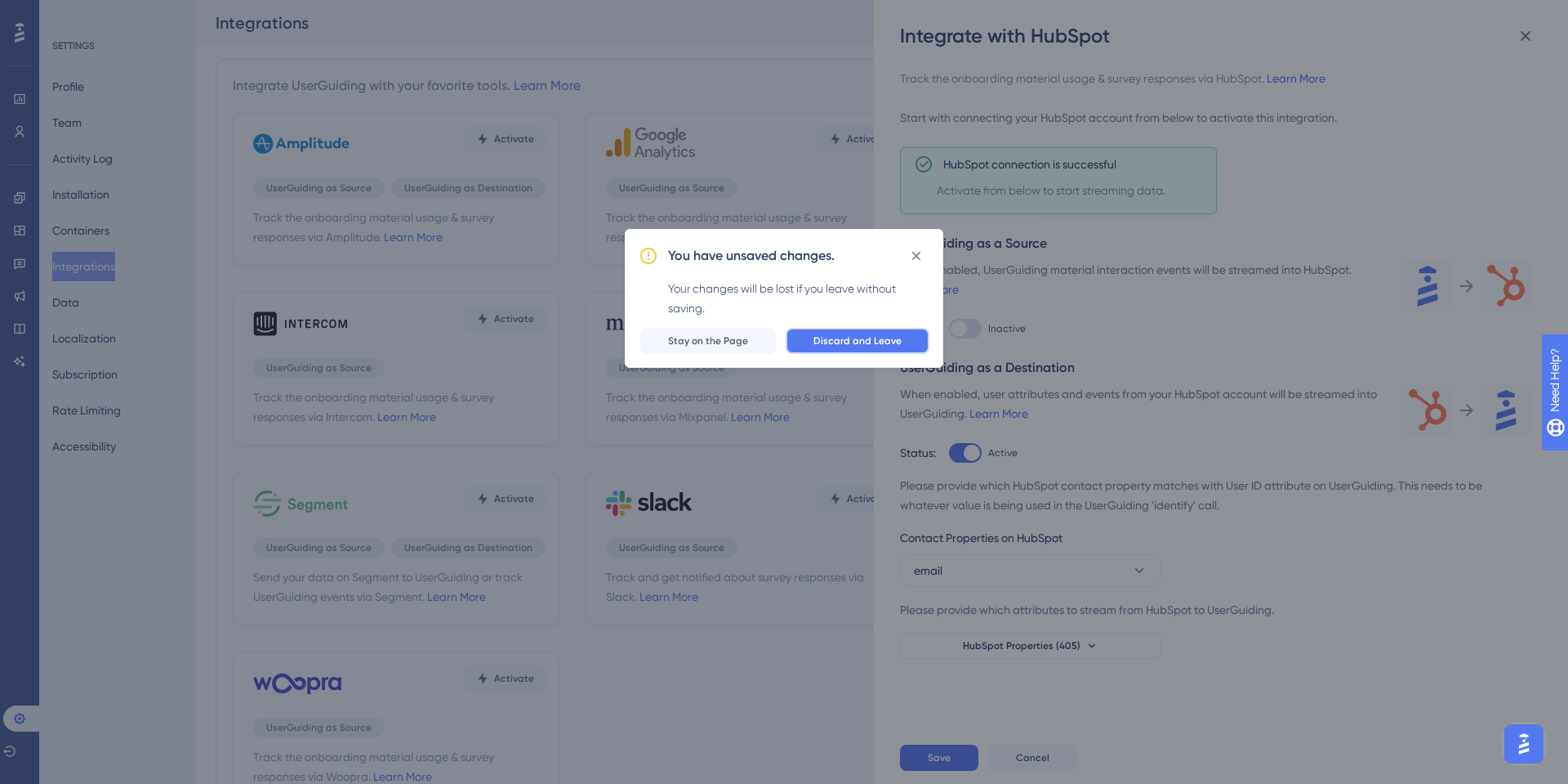
click at [889, 343] on span "Discard and Leave" at bounding box center [857, 341] width 88 height 13
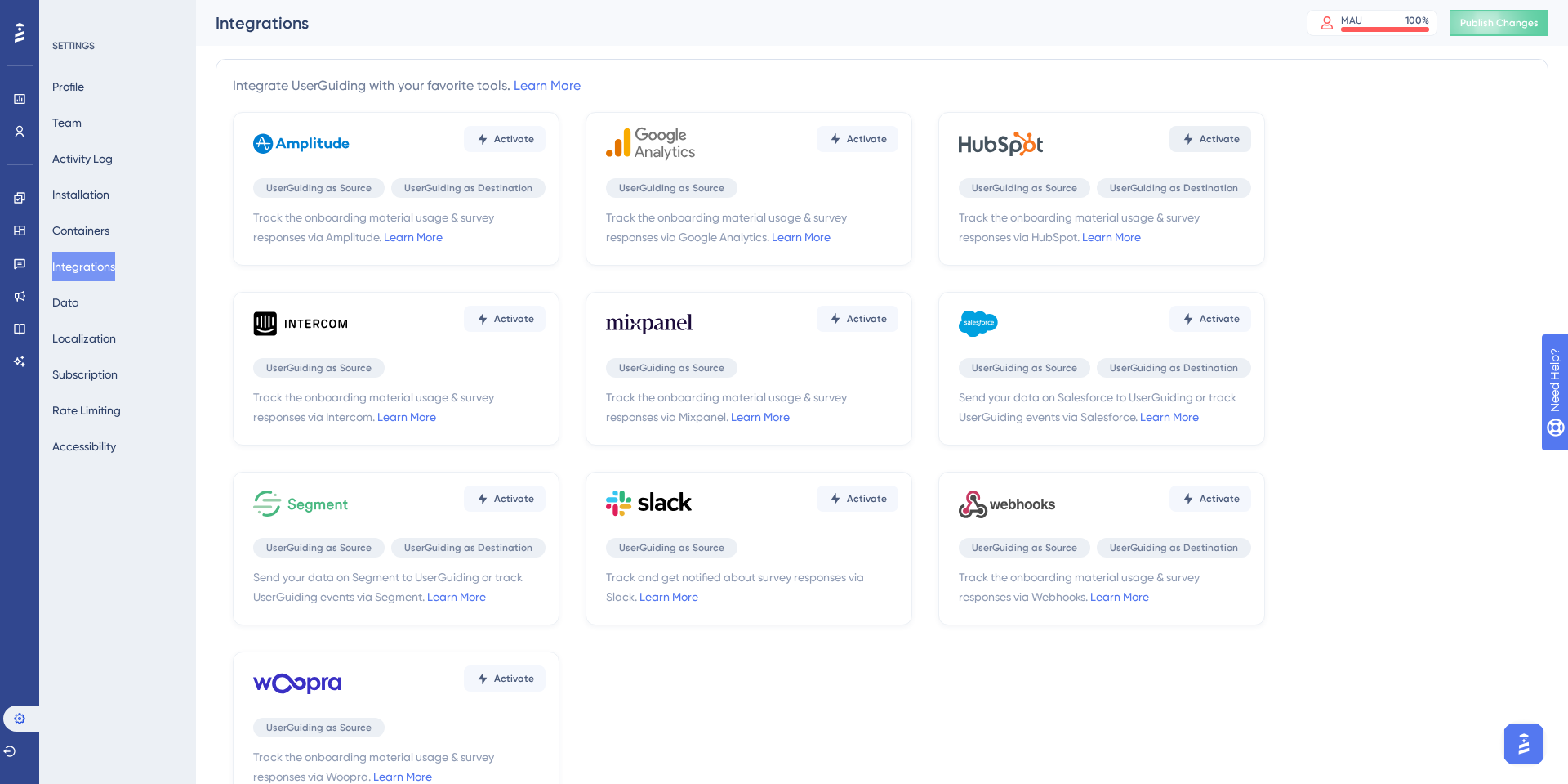
click at [1232, 138] on span "Activate" at bounding box center [1220, 139] width 40 height 13
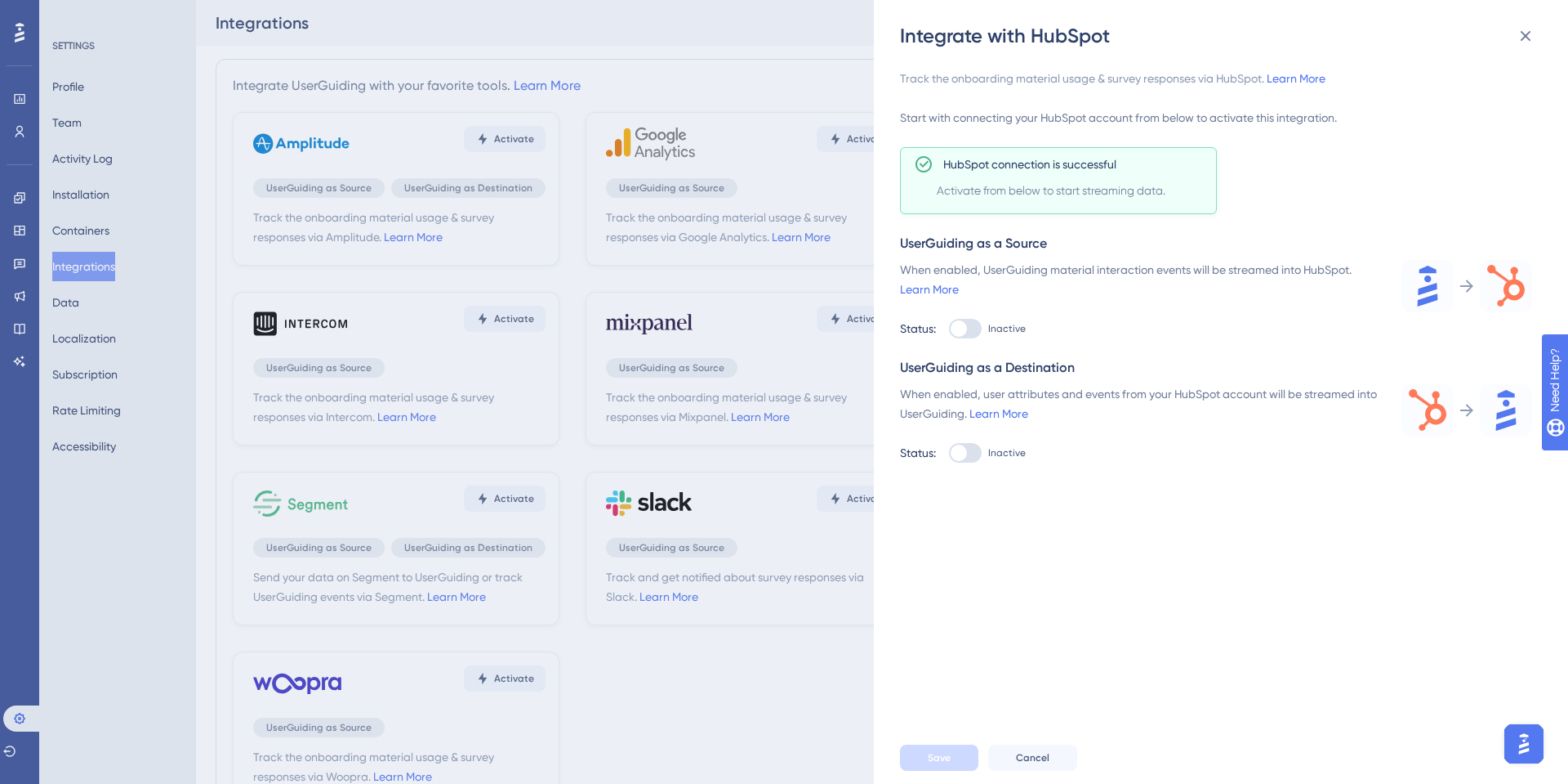
click at [963, 328] on div at bounding box center [959, 328] width 16 height 16
click at [949, 329] on input "Inactive" at bounding box center [948, 329] width 1 height 1
checkbox input "true"
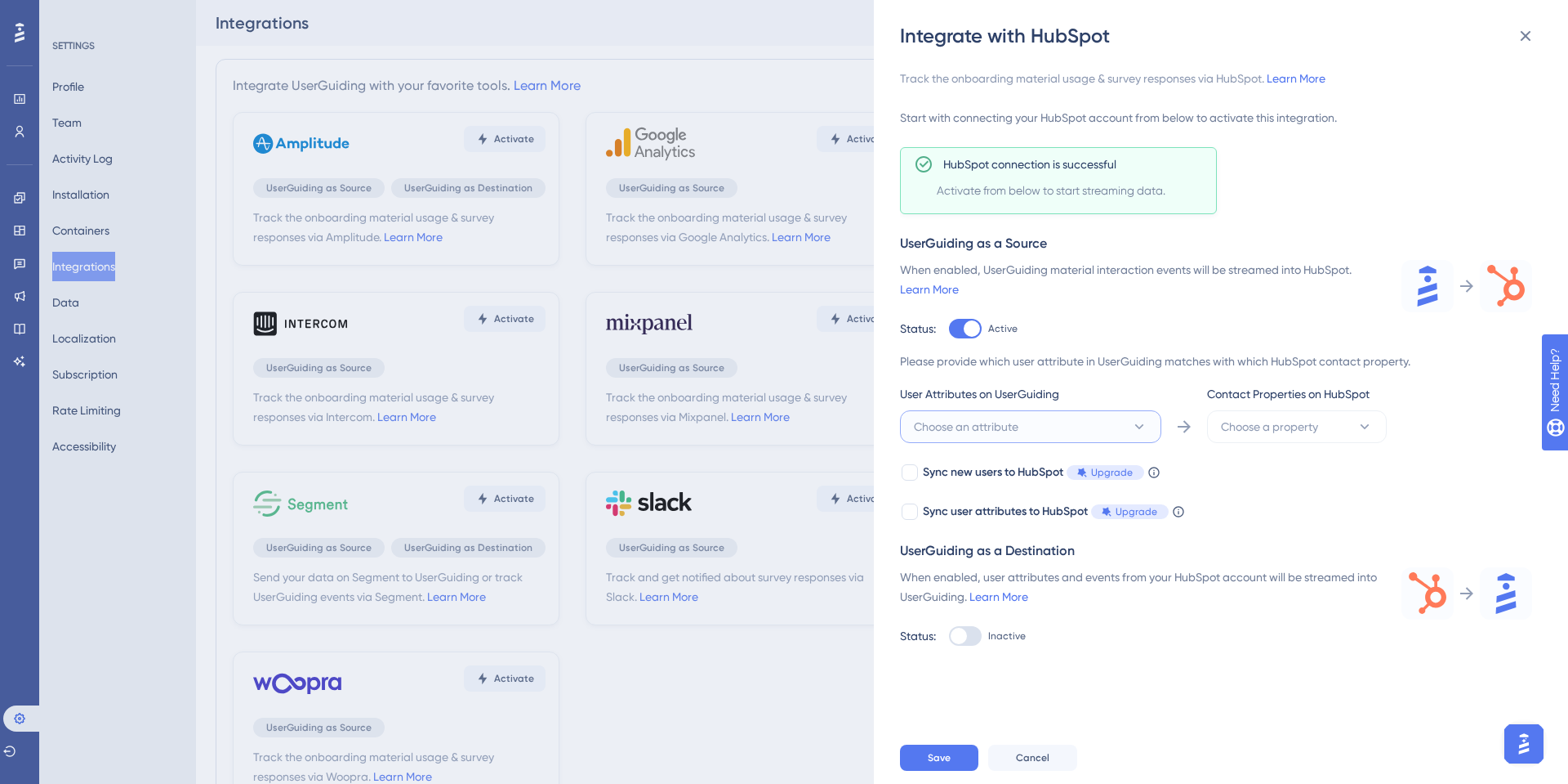
click at [979, 430] on span "Choose an attribute" at bounding box center [966, 426] width 105 height 20
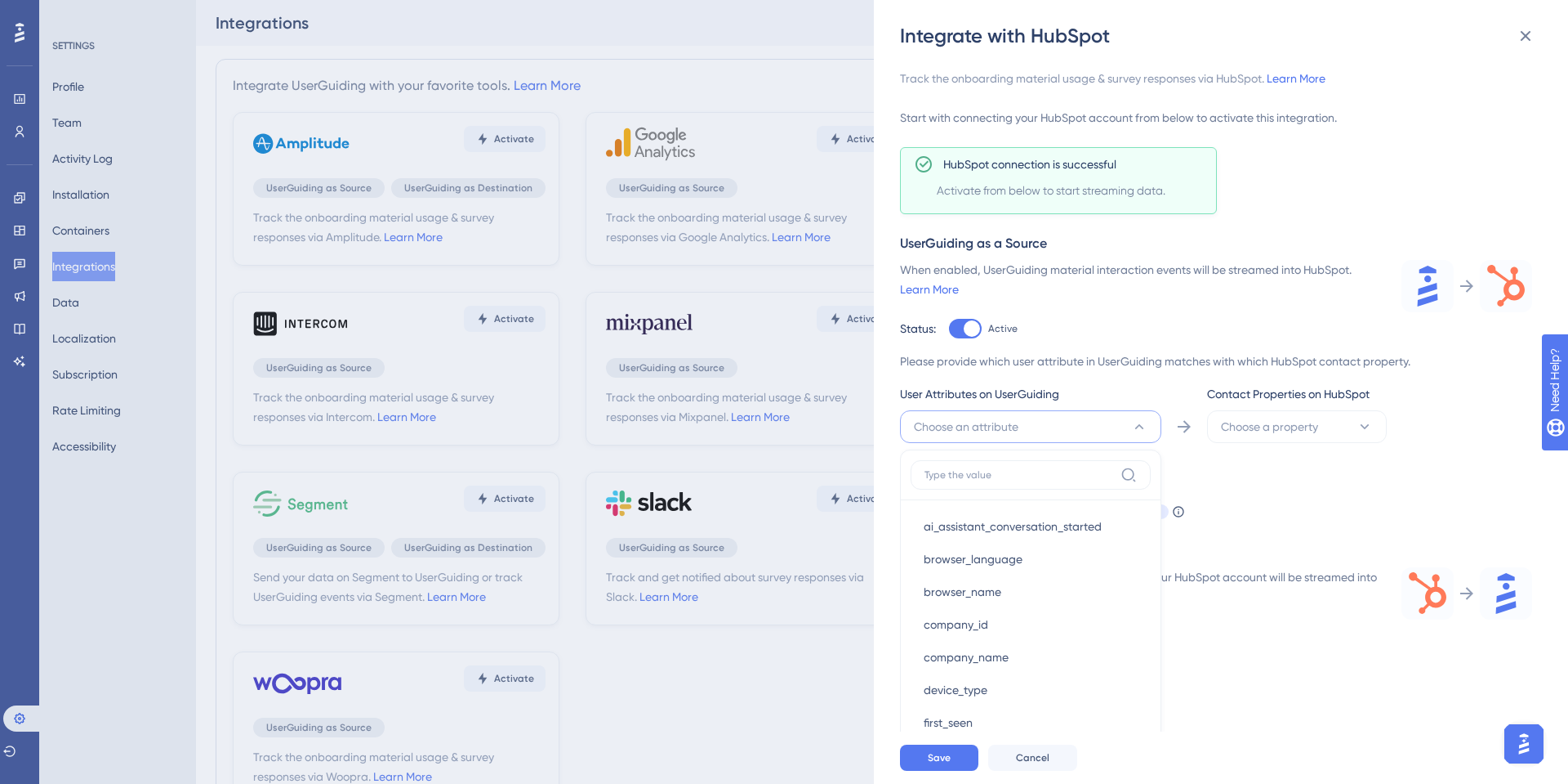
scroll to position [223, 0]
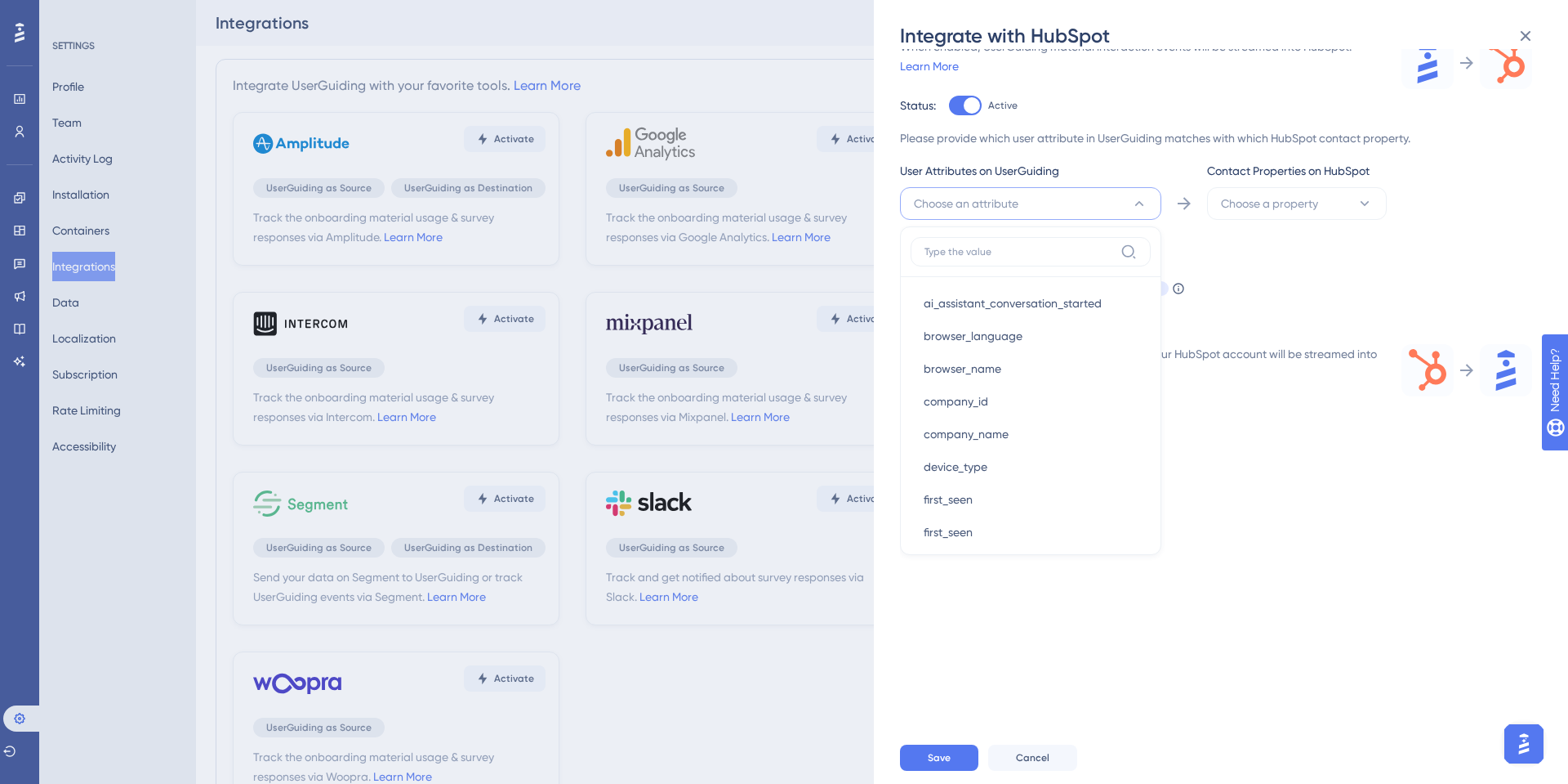
click at [1042, 208] on button "Choose an attribute" at bounding box center [1031, 203] width 261 height 33
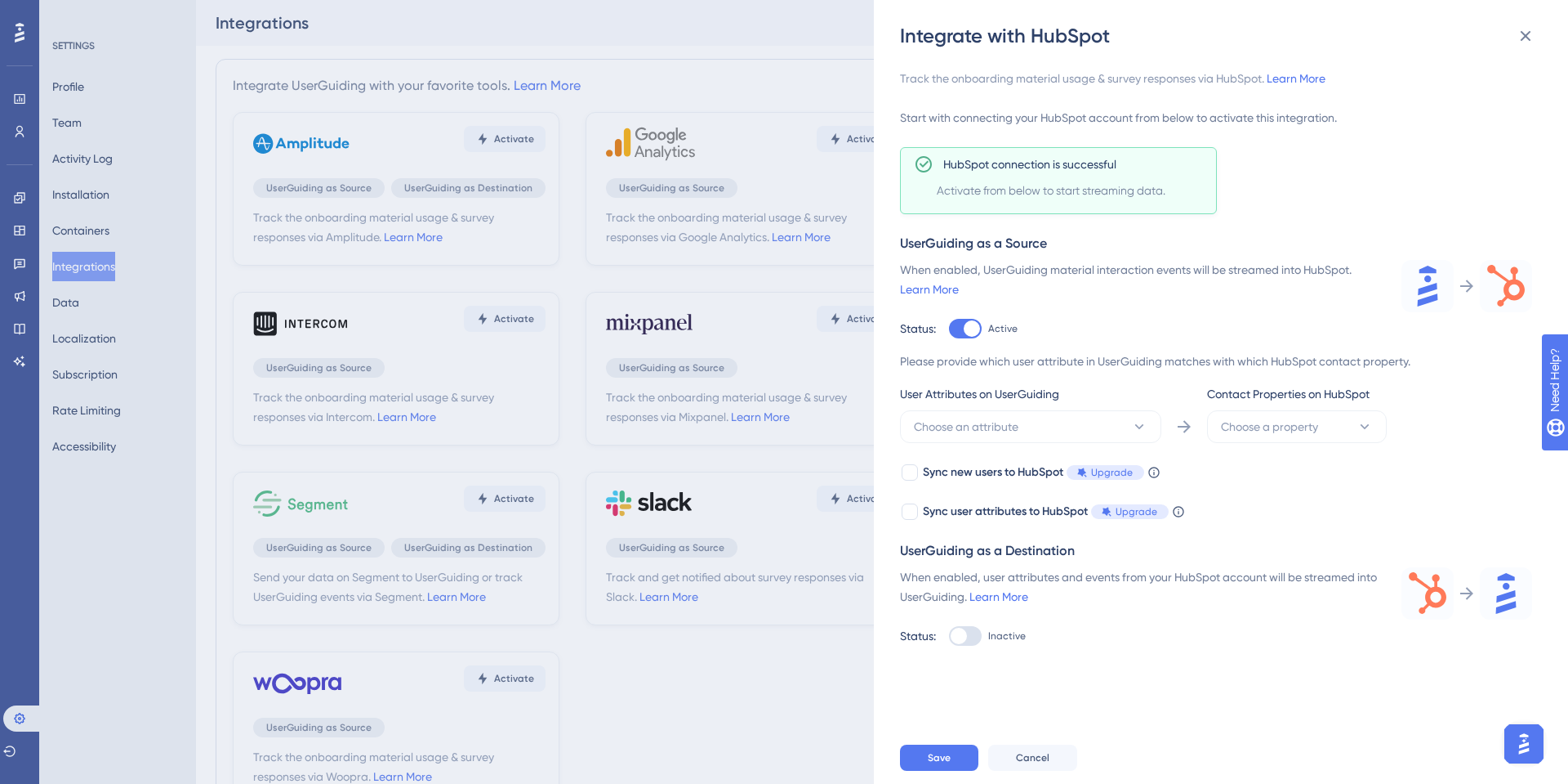
click at [956, 454] on div "Please provide which user attribute in UserGuiding matches with which HubSpot c…" at bounding box center [1216, 436] width 632 height 170
click at [956, 466] on div "Sync new users to HubSpot Upgrade" at bounding box center [1033, 472] width 221 height 20
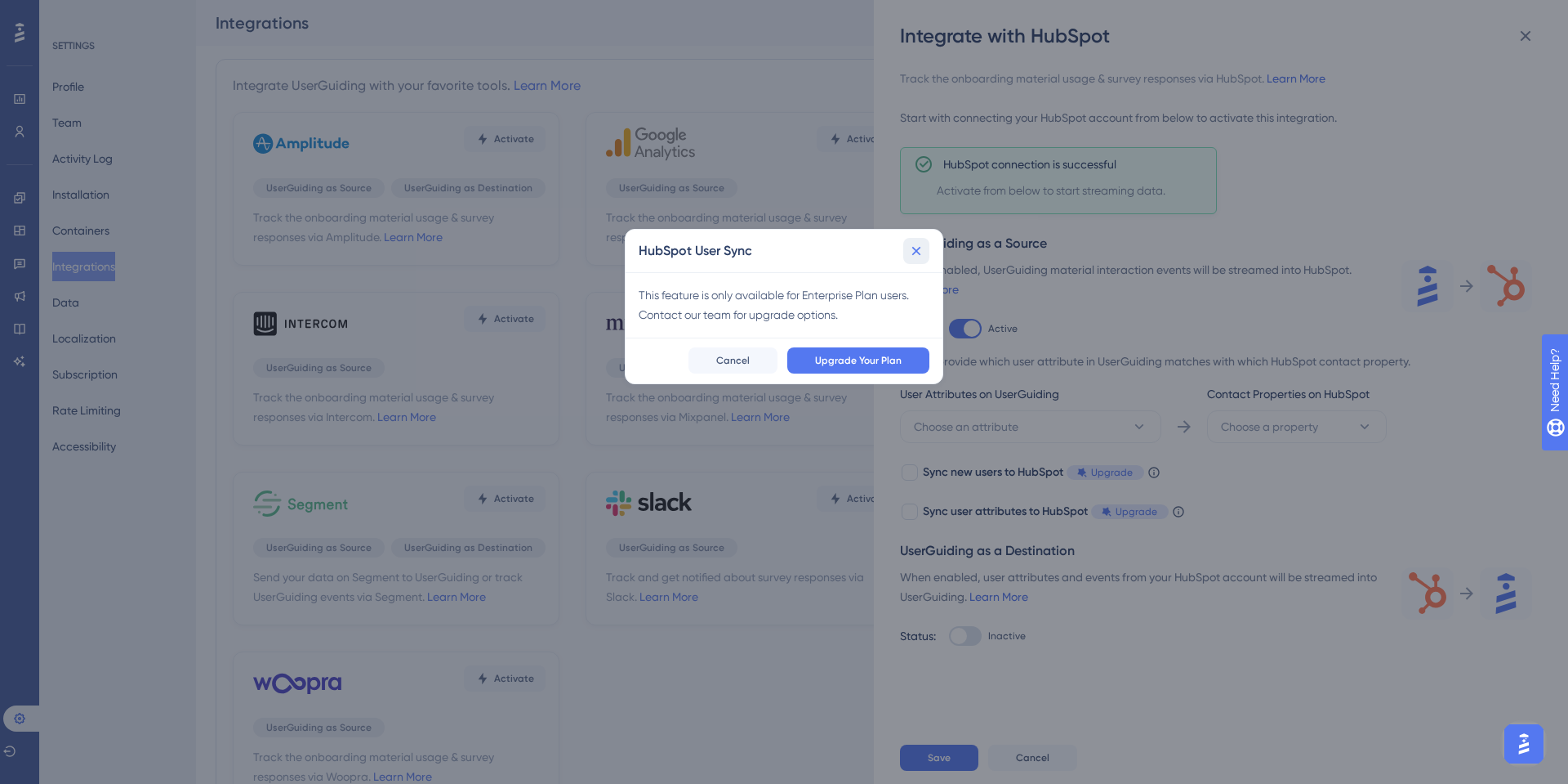
click at [921, 259] on icon at bounding box center [916, 250] width 16 height 16
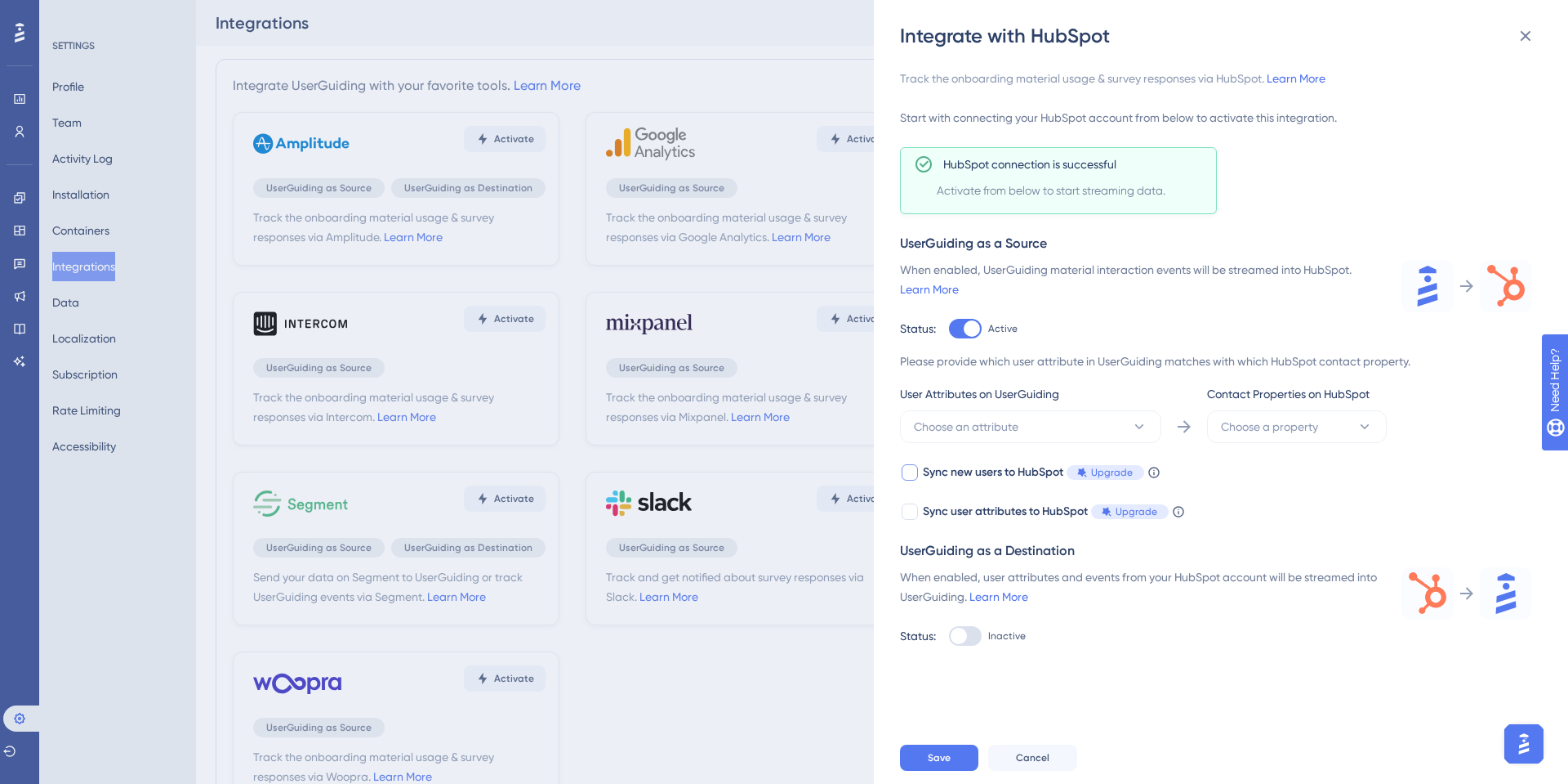
click at [1159, 474] on icon at bounding box center [1153, 471] width 10 height 10
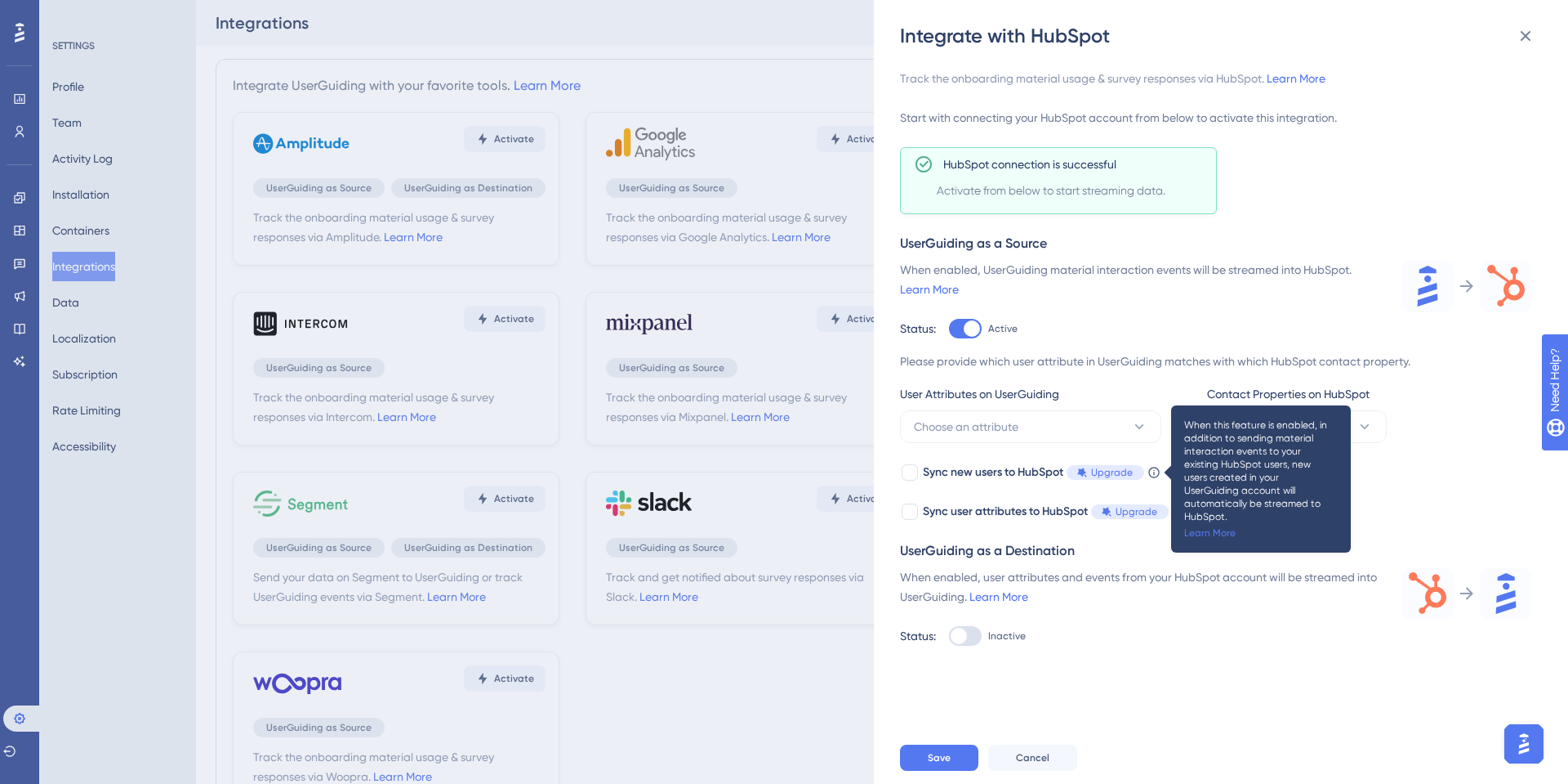
click at [1310, 239] on div "UserGuiding as a Source" at bounding box center [1216, 244] width 632 height 20
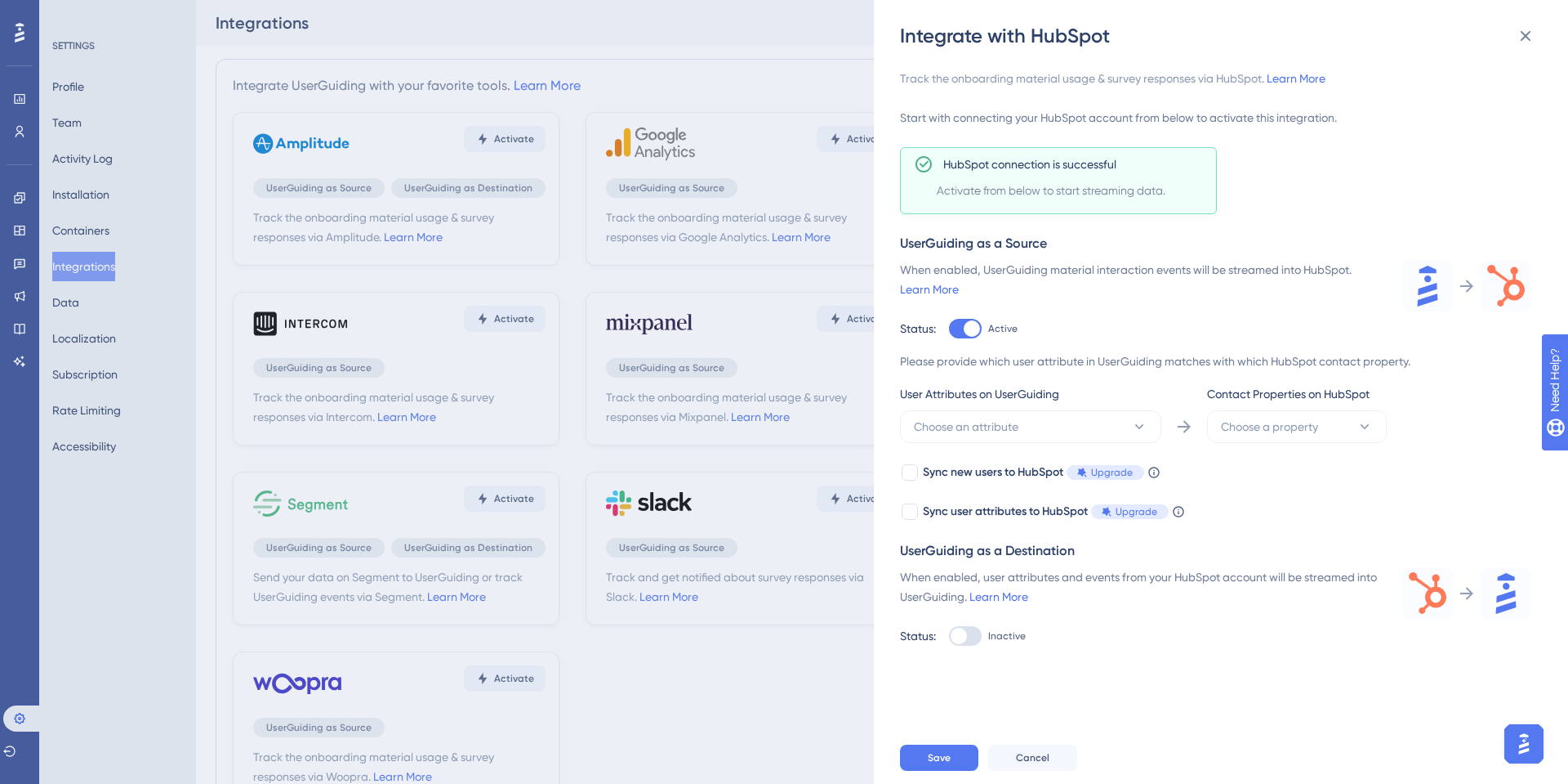
click at [1545, 40] on div "Integrate with HubSpot" at bounding box center [1223, 36] width 645 height 26
click at [1528, 30] on icon at bounding box center [1526, 36] width 20 height 20
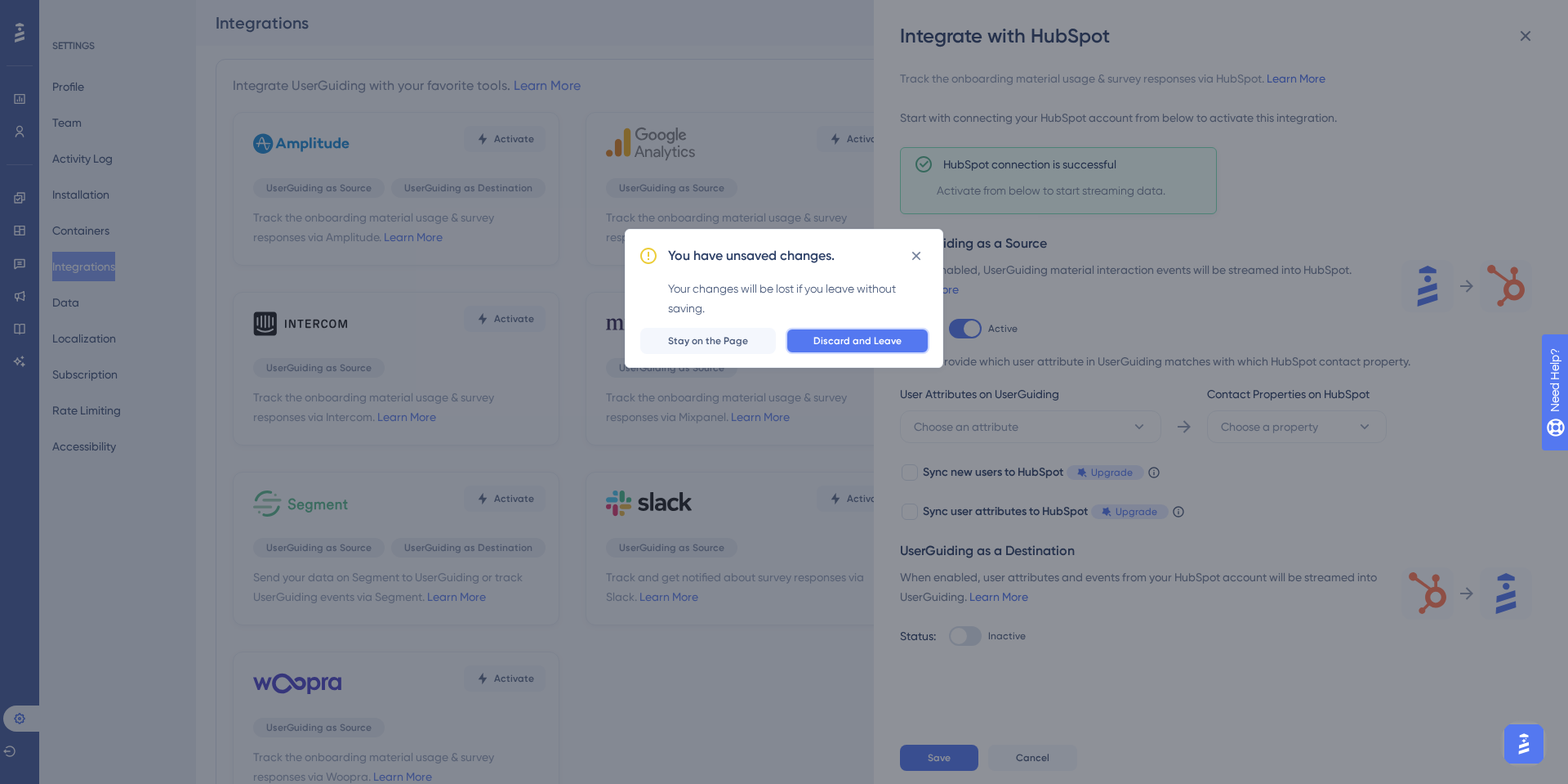
click at [910, 342] on button "Discard and Leave" at bounding box center [857, 341] width 144 height 26
